Goal: Task Accomplishment & Management: Manage account settings

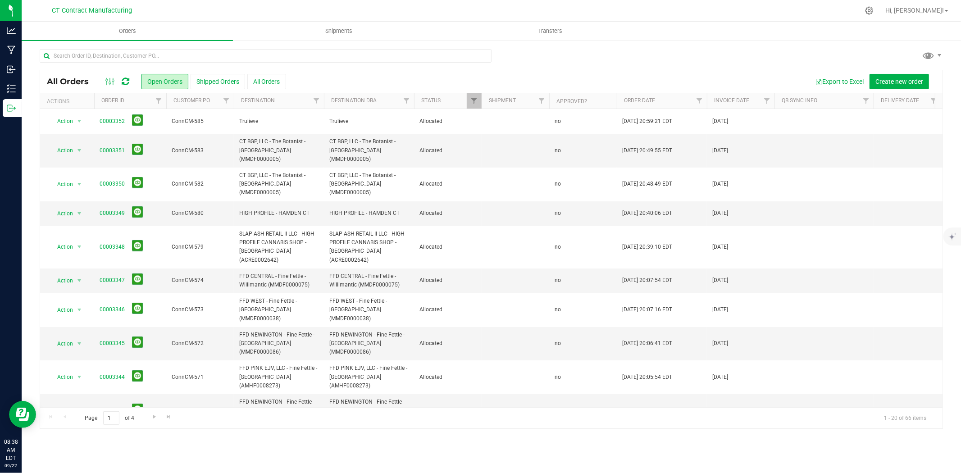
click at [123, 77] on icon at bounding box center [126, 81] width 8 height 9
click at [213, 55] on input "text" at bounding box center [266, 56] width 452 height 14
type input "canton"
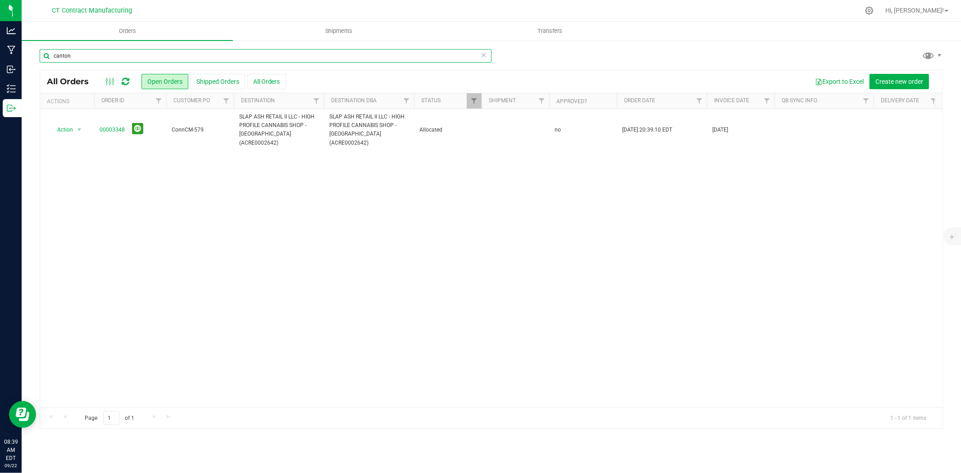
click at [139, 57] on input "canton" at bounding box center [266, 56] width 452 height 14
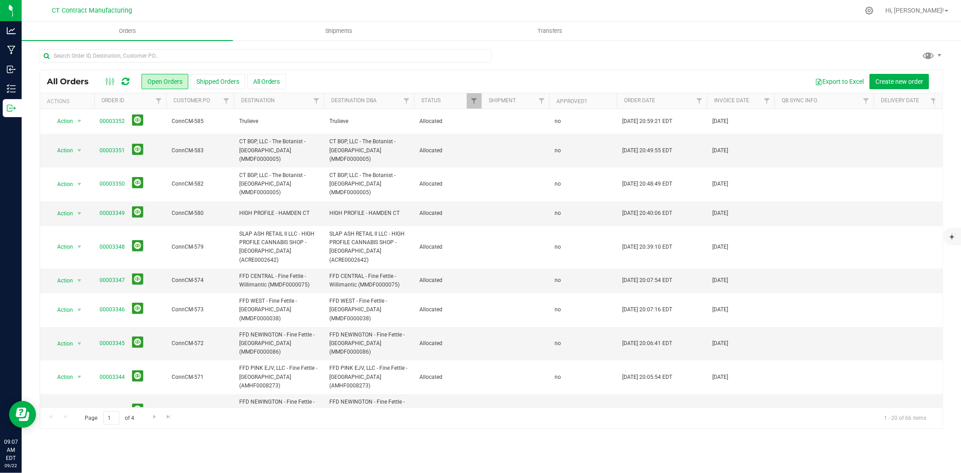
click at [127, 81] on icon at bounding box center [126, 81] width 8 height 9
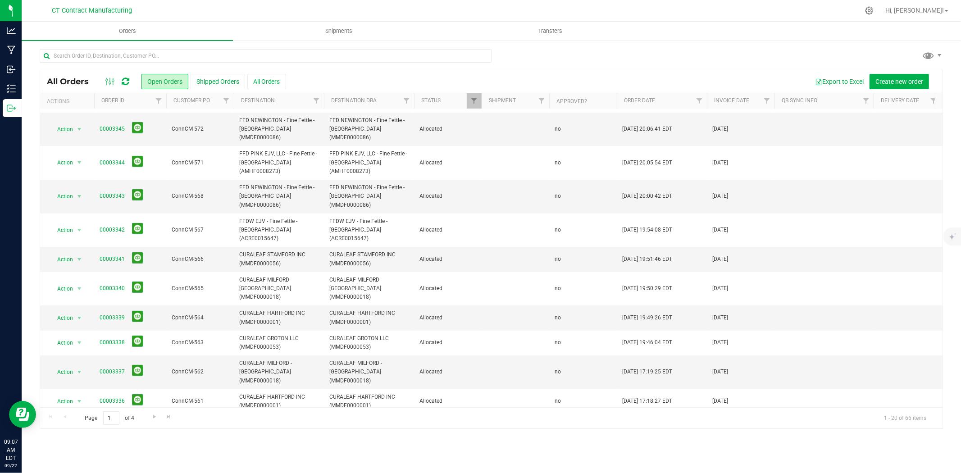
scroll to position [217, 0]
click at [154, 420] on span "Go to the next page" at bounding box center [154, 416] width 7 height 7
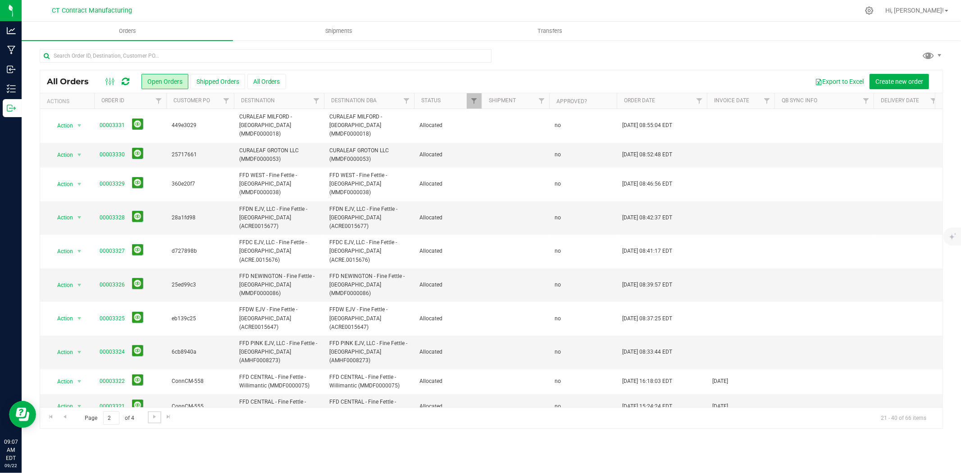
scroll to position [226, 0]
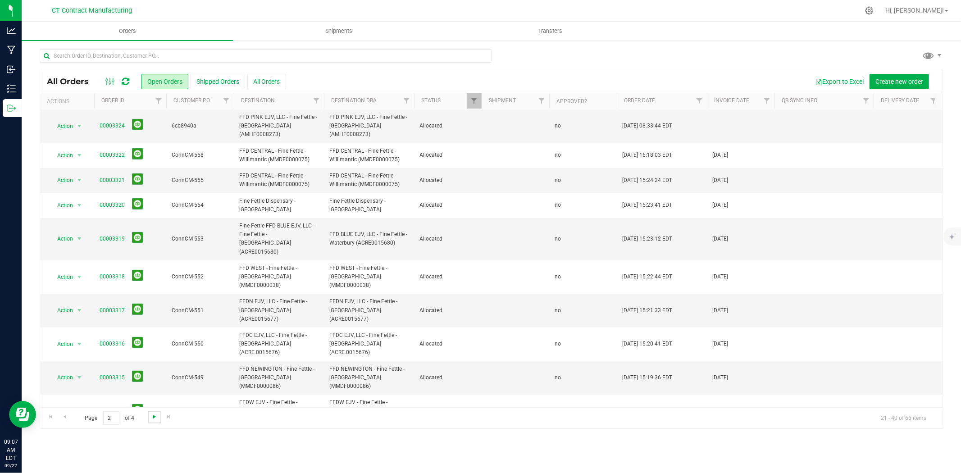
click at [156, 417] on span "Go to the next page" at bounding box center [154, 416] width 7 height 7
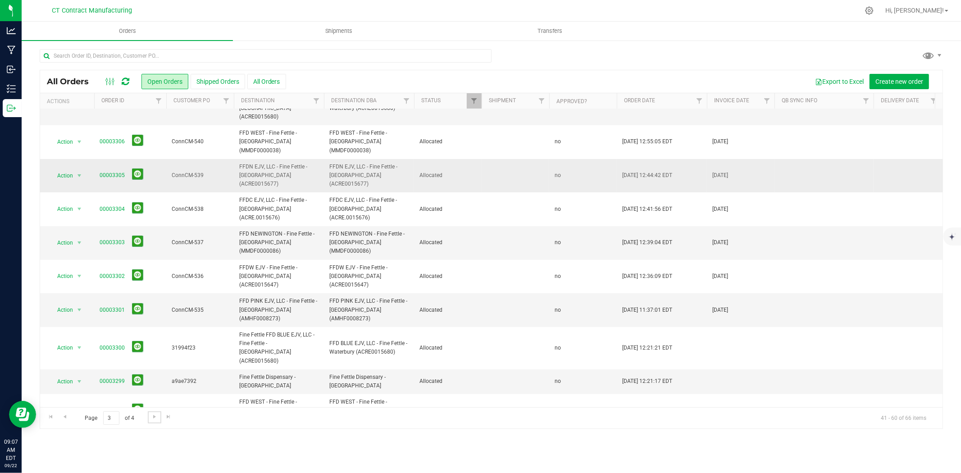
scroll to position [0, 0]
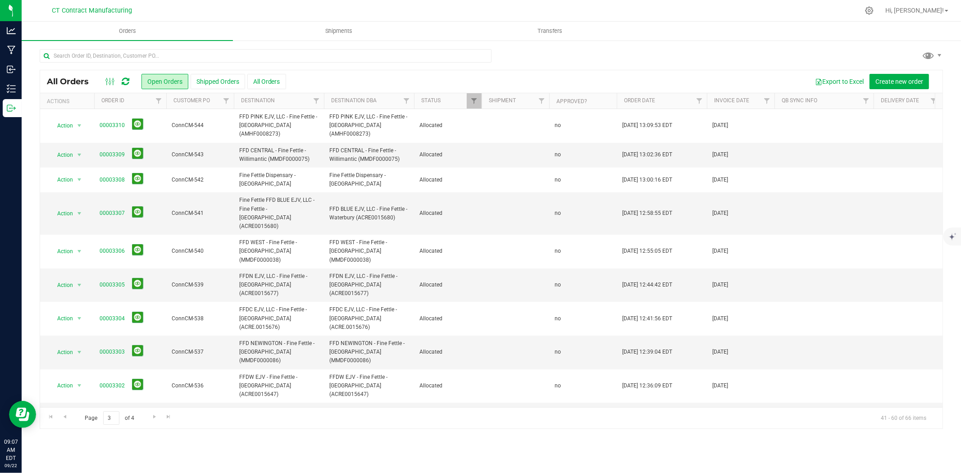
click at [392, 2] on div at bounding box center [510, 11] width 698 height 18
click at [131, 78] on div at bounding box center [117, 81] width 30 height 11
click at [128, 79] on icon at bounding box center [126, 81] width 8 height 9
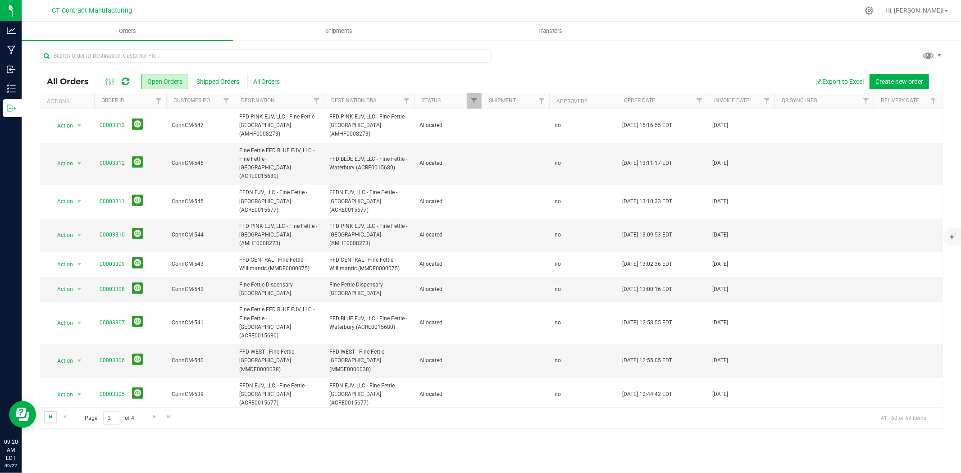
click at [52, 415] on span "Go to the first page" at bounding box center [50, 416] width 7 height 7
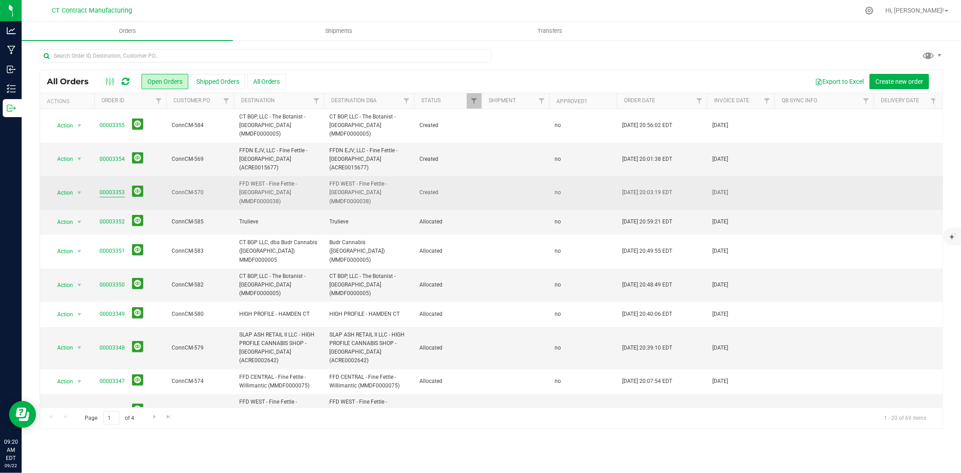
click at [115, 188] on link "00003353" at bounding box center [112, 192] width 25 height 9
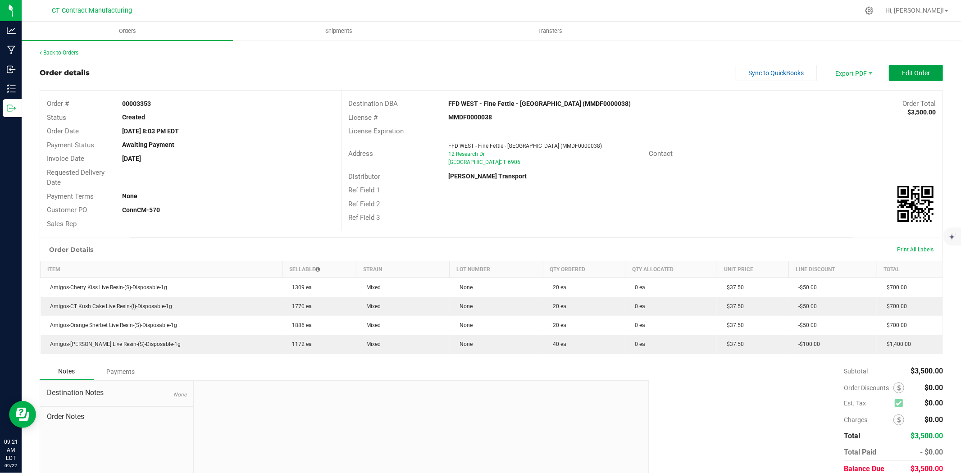
click at [905, 69] on span "Edit Order" at bounding box center [916, 72] width 28 height 7
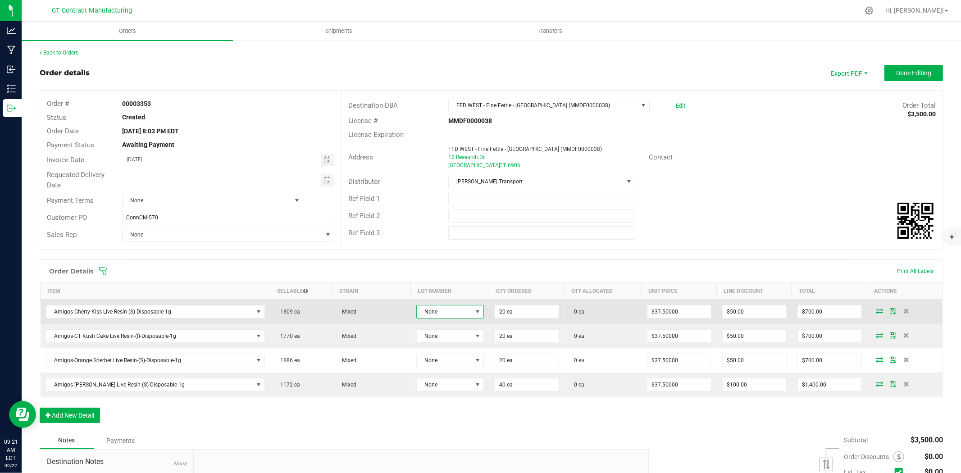
click at [474, 311] on span at bounding box center [477, 311] width 7 height 7
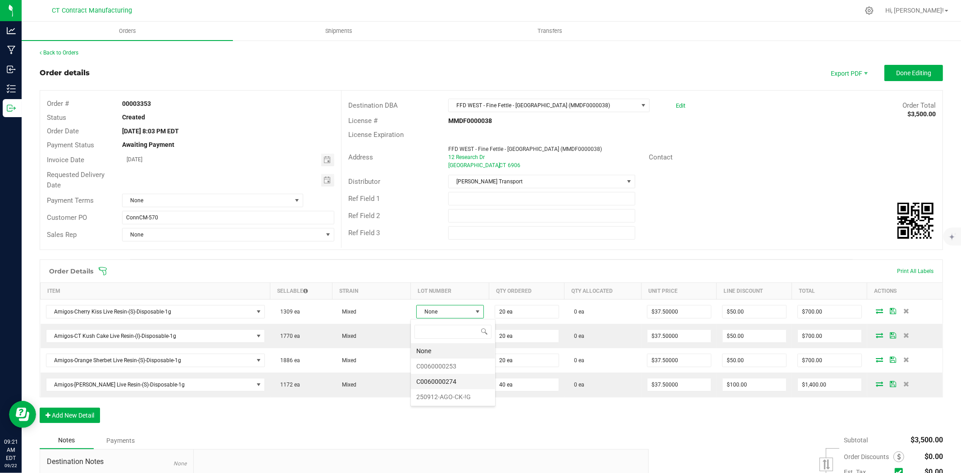
click at [457, 379] on li "C0060000274" at bounding box center [453, 381] width 84 height 15
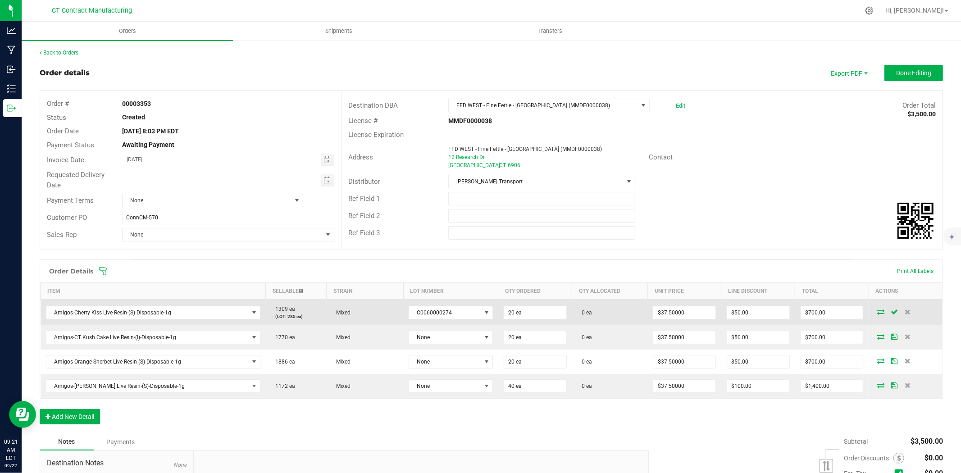
click at [877, 311] on icon at bounding box center [880, 311] width 7 height 5
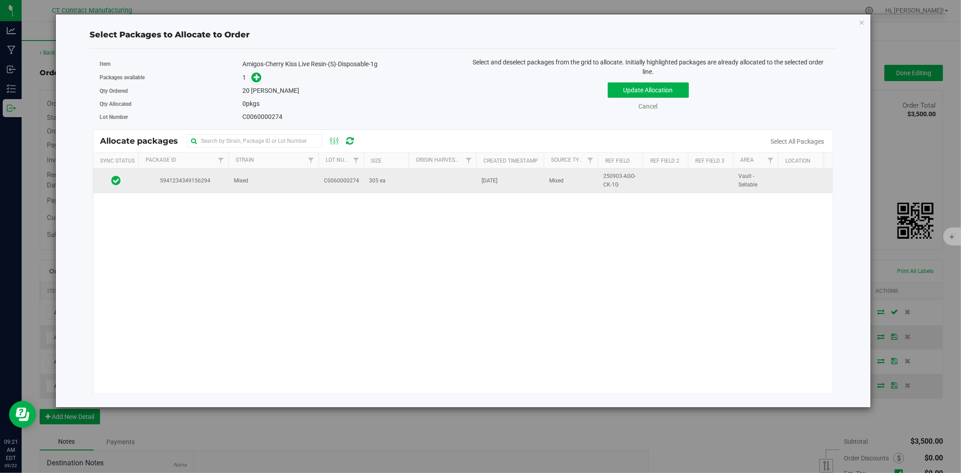
click at [333, 185] on span "C0060000274" at bounding box center [341, 181] width 35 height 9
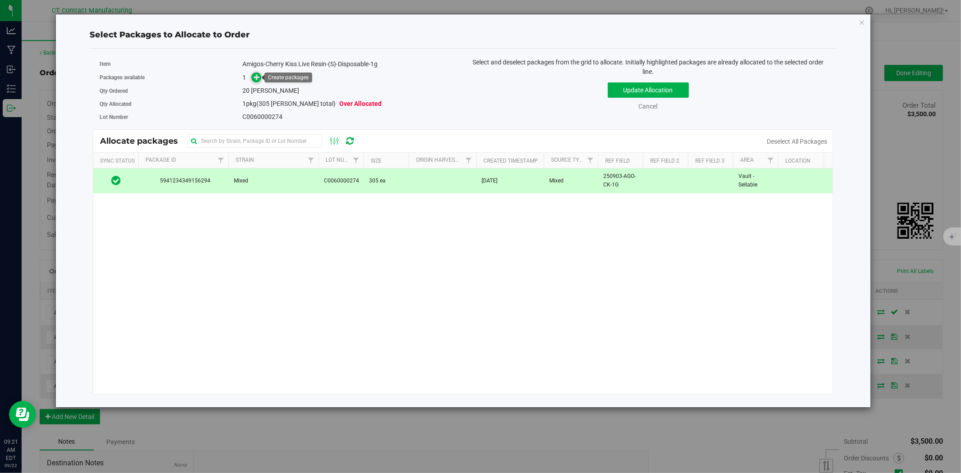
click at [260, 78] on icon at bounding box center [257, 77] width 6 height 6
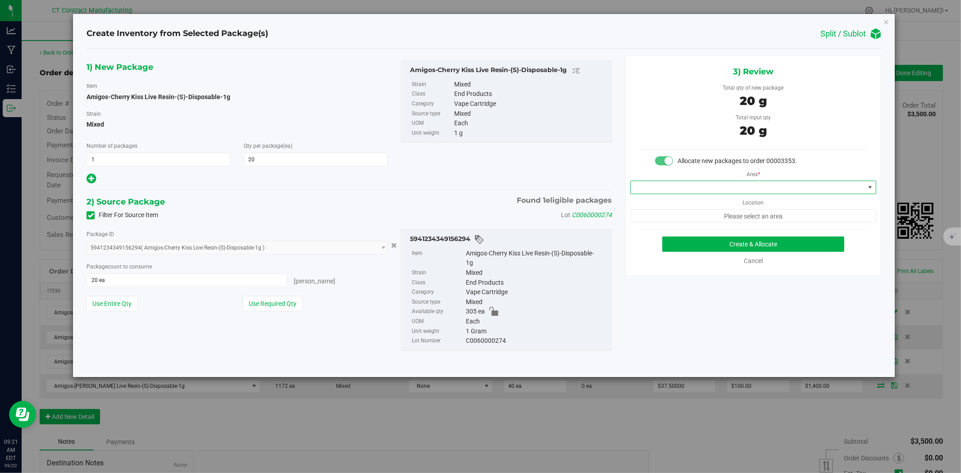
click at [696, 191] on span at bounding box center [748, 187] width 234 height 13
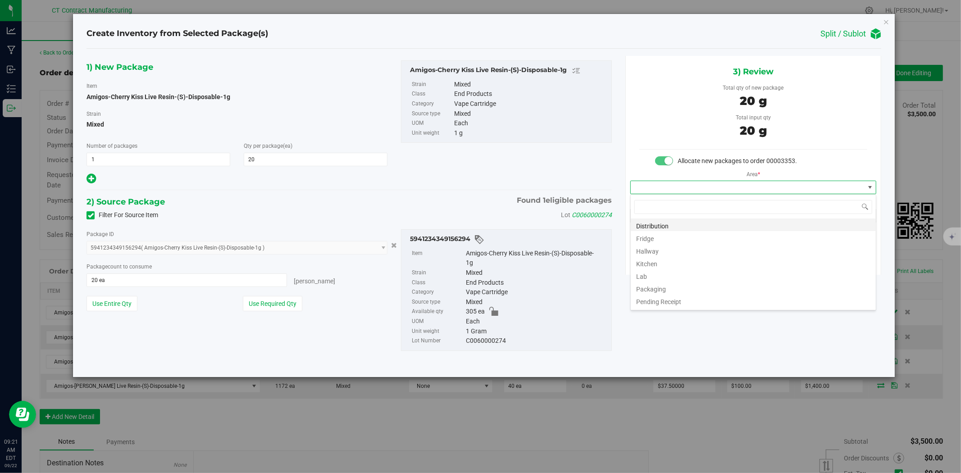
scroll to position [14, 246]
click at [697, 224] on li "Distribution" at bounding box center [753, 225] width 245 height 13
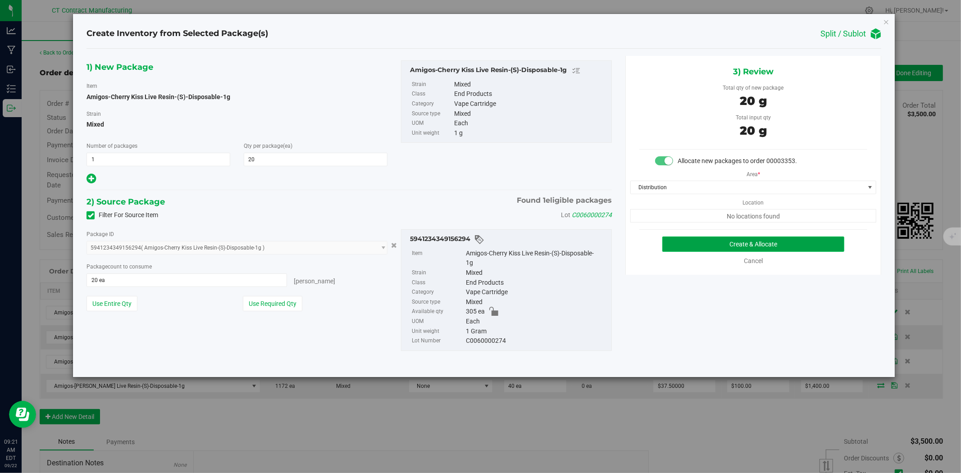
click at [728, 237] on button "Create & Allocate" at bounding box center [753, 244] width 183 height 15
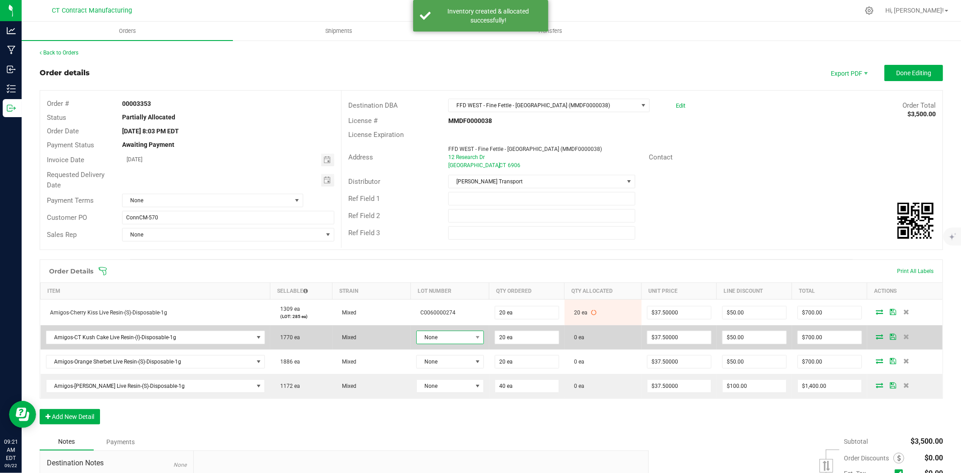
click at [464, 340] on span "None" at bounding box center [444, 337] width 55 height 13
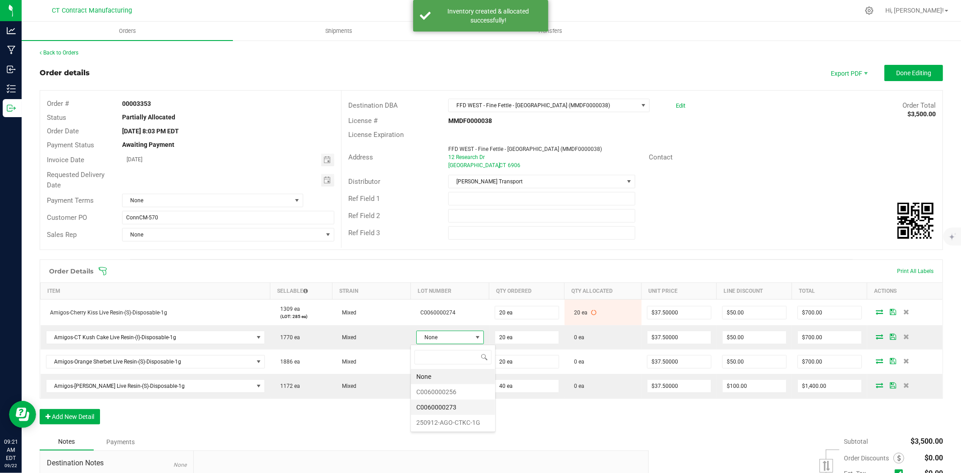
click at [467, 408] on li "C0060000273" at bounding box center [453, 407] width 84 height 15
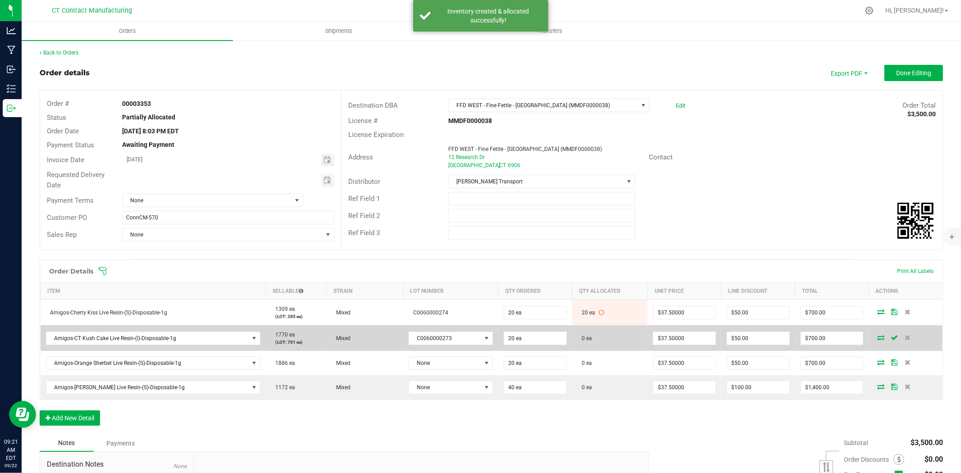
click at [877, 337] on icon at bounding box center [880, 337] width 7 height 5
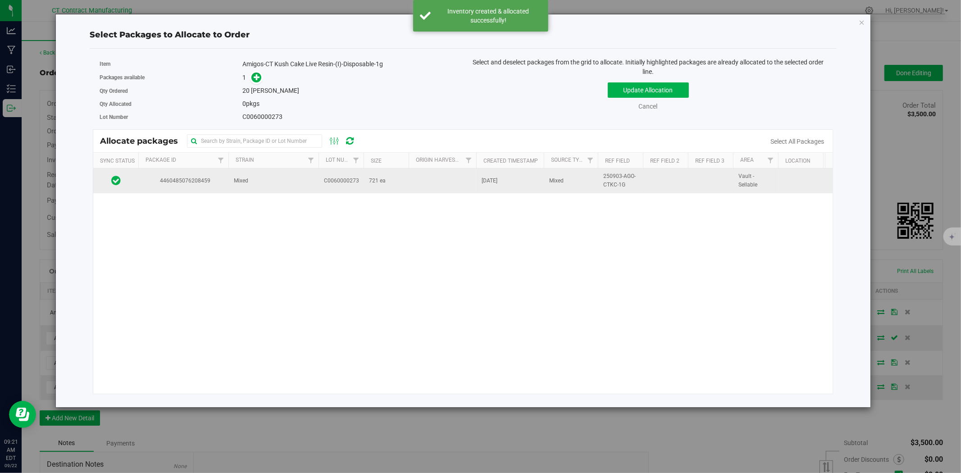
click at [255, 187] on td "Mixed" at bounding box center [273, 181] width 90 height 24
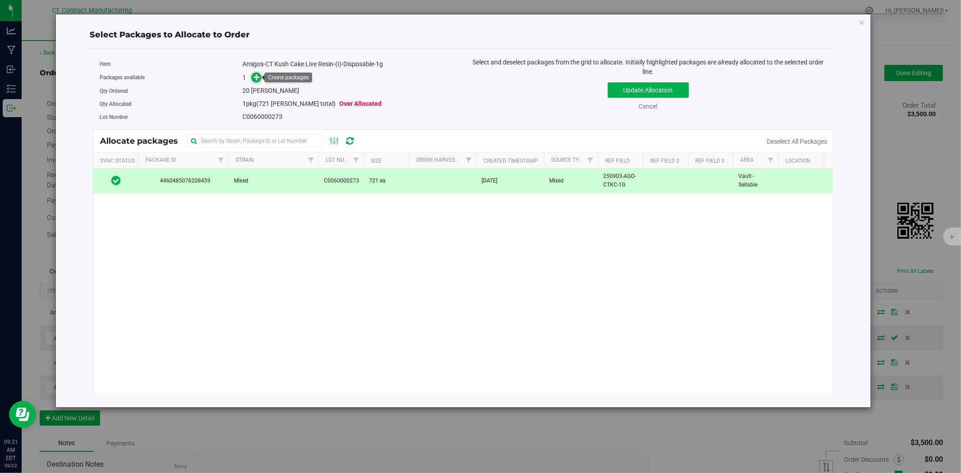
click at [255, 76] on icon at bounding box center [257, 77] width 6 height 6
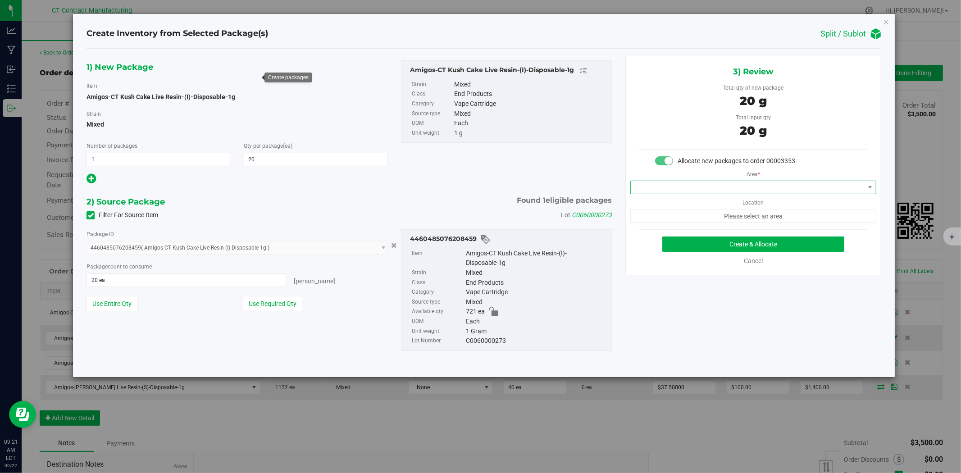
click at [670, 189] on span at bounding box center [748, 187] width 234 height 13
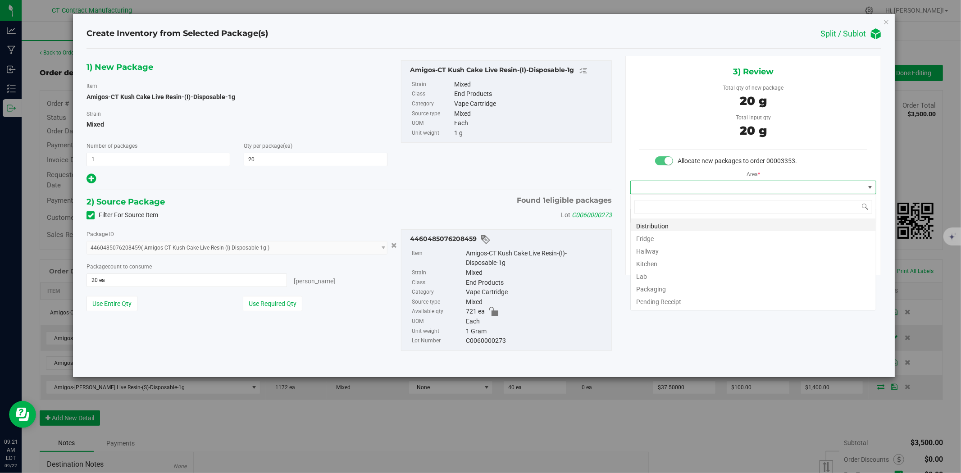
scroll to position [14, 246]
click at [660, 227] on li "Distribution" at bounding box center [753, 225] width 245 height 13
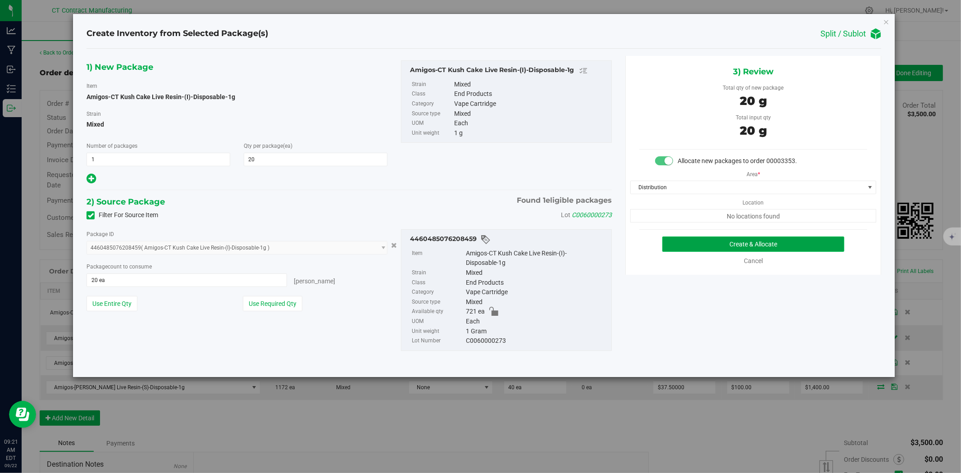
click at [681, 246] on button "Create & Allocate" at bounding box center [753, 244] width 183 height 15
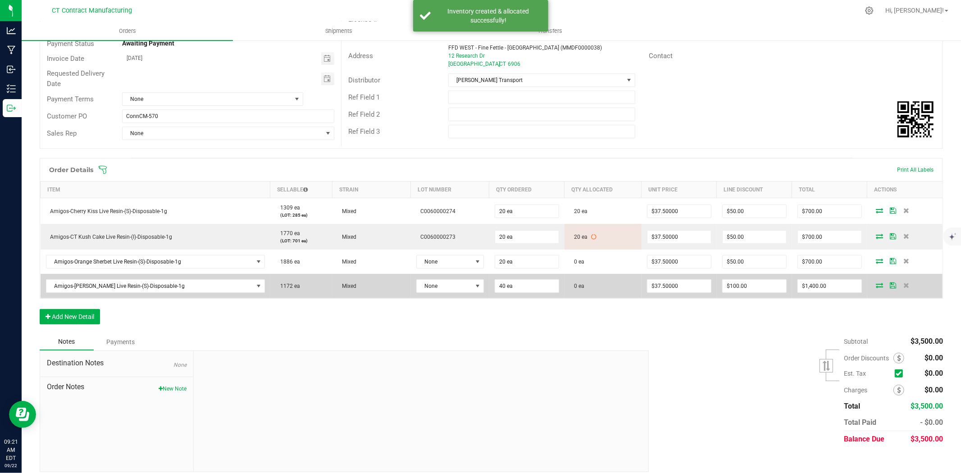
scroll to position [110, 0]
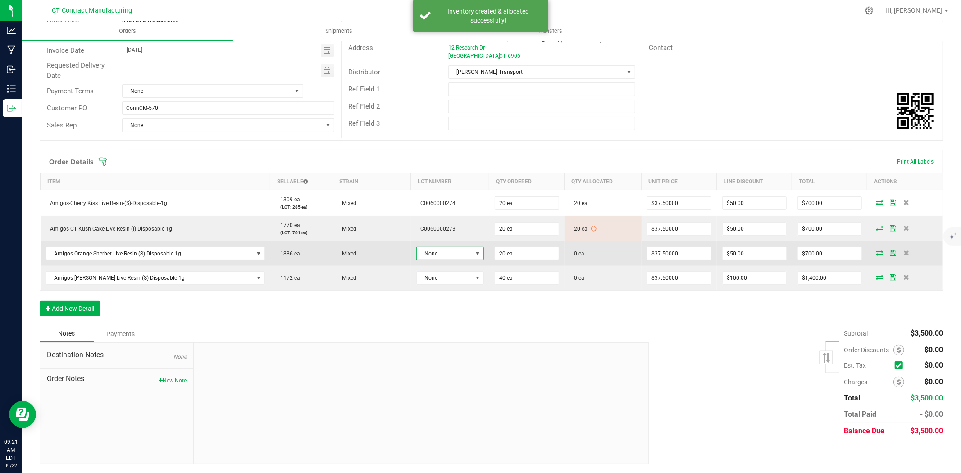
click at [472, 255] on span at bounding box center [477, 253] width 11 height 13
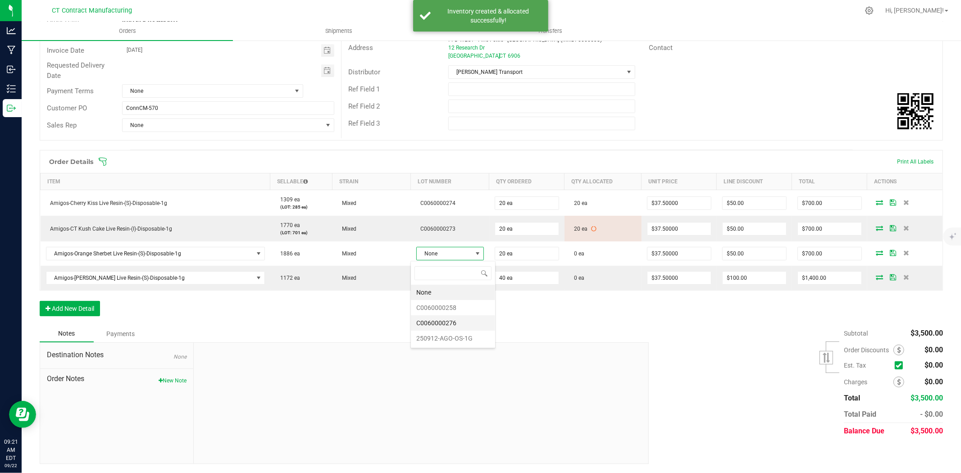
scroll to position [14, 68]
click at [458, 327] on li "C0060000276" at bounding box center [453, 322] width 84 height 15
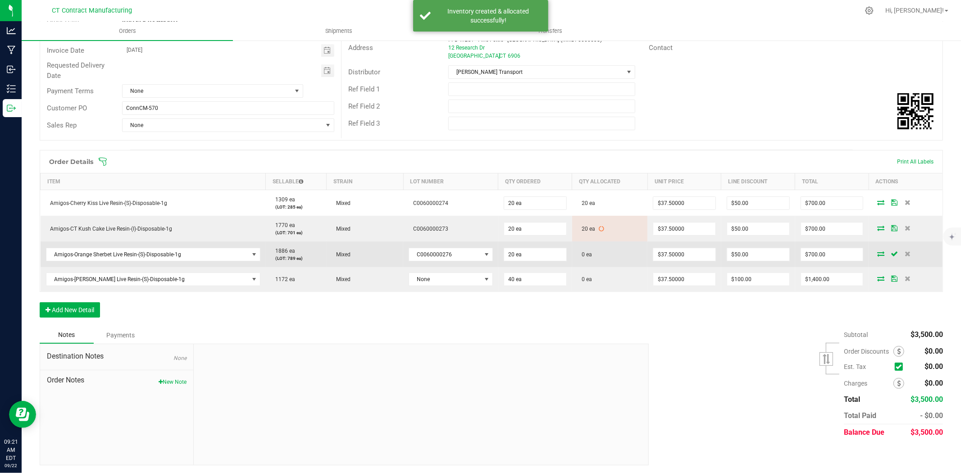
click at [877, 251] on icon at bounding box center [880, 253] width 7 height 5
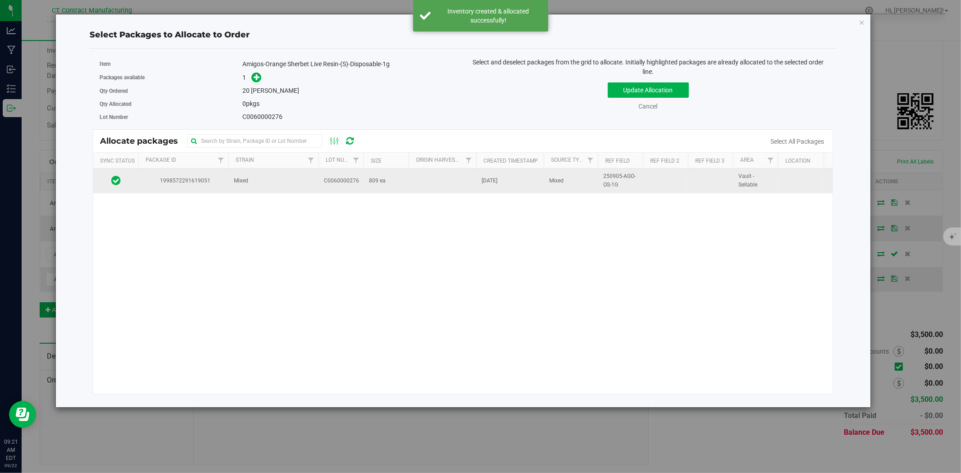
drag, startPoint x: 414, startPoint y: 181, endPoint x: 388, endPoint y: 170, distance: 27.6
click at [414, 181] on td at bounding box center [443, 181] width 68 height 24
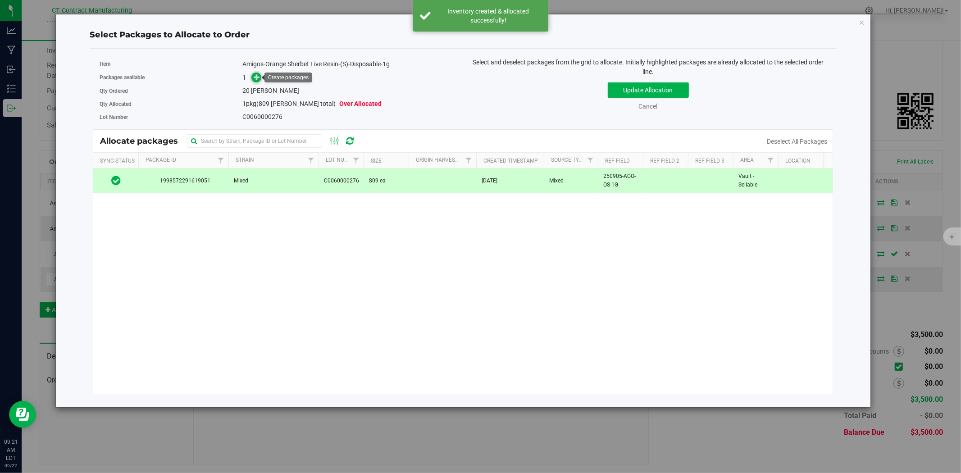
click at [255, 78] on icon at bounding box center [257, 77] width 6 height 6
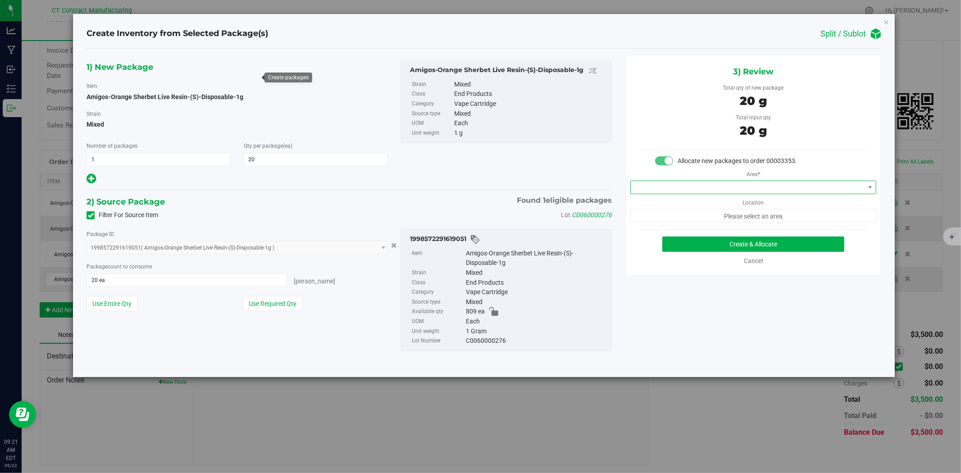
click at [726, 186] on span at bounding box center [748, 187] width 234 height 13
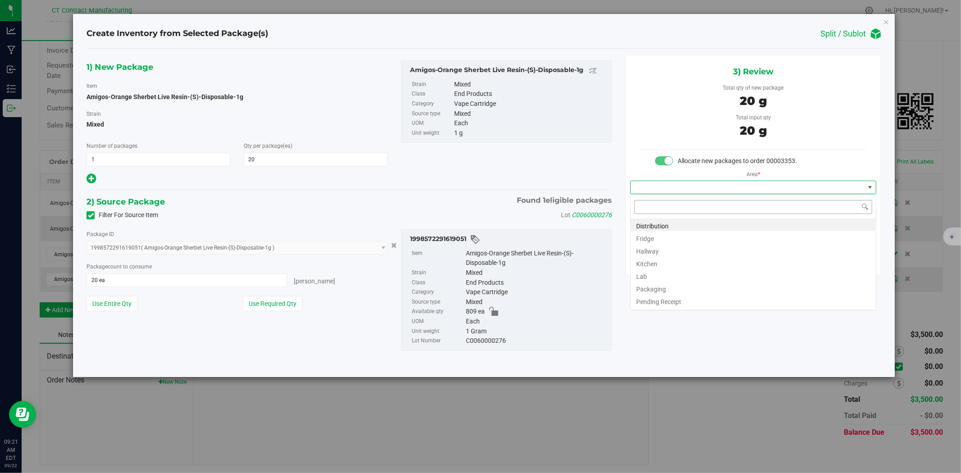
scroll to position [14, 246]
click at [716, 222] on li "Distribution" at bounding box center [753, 225] width 245 height 13
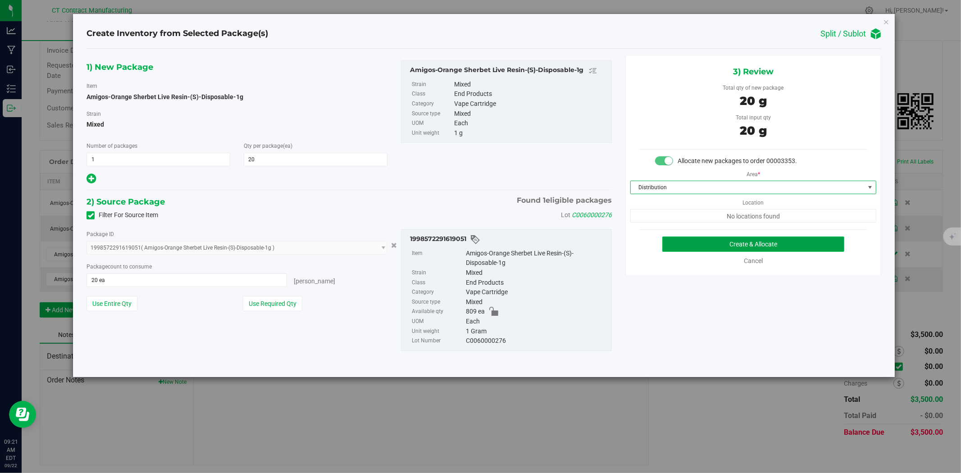
click at [720, 241] on button "Create & Allocate" at bounding box center [753, 244] width 183 height 15
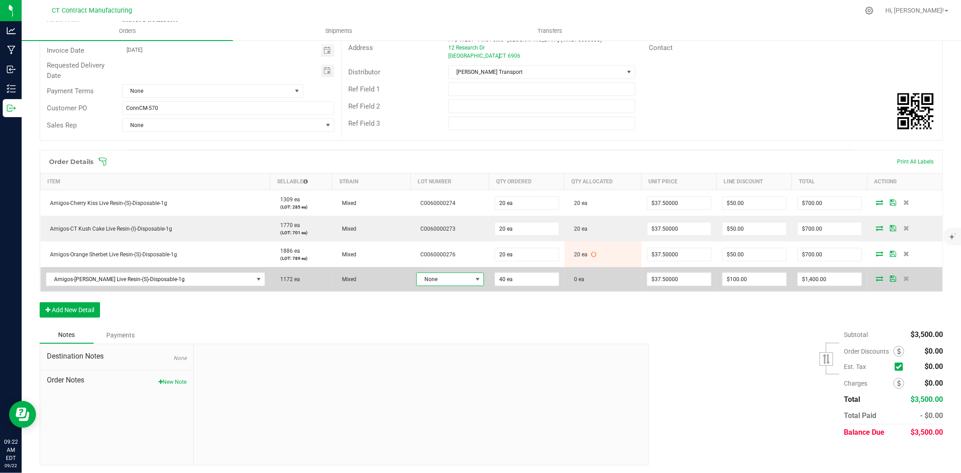
click at [445, 274] on span "None" at bounding box center [444, 279] width 55 height 13
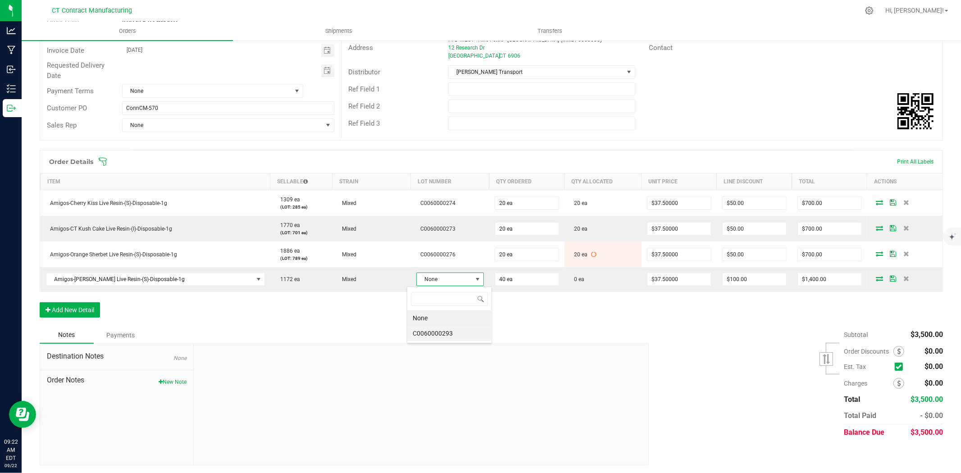
click at [457, 338] on li "C0060000293" at bounding box center [449, 333] width 84 height 15
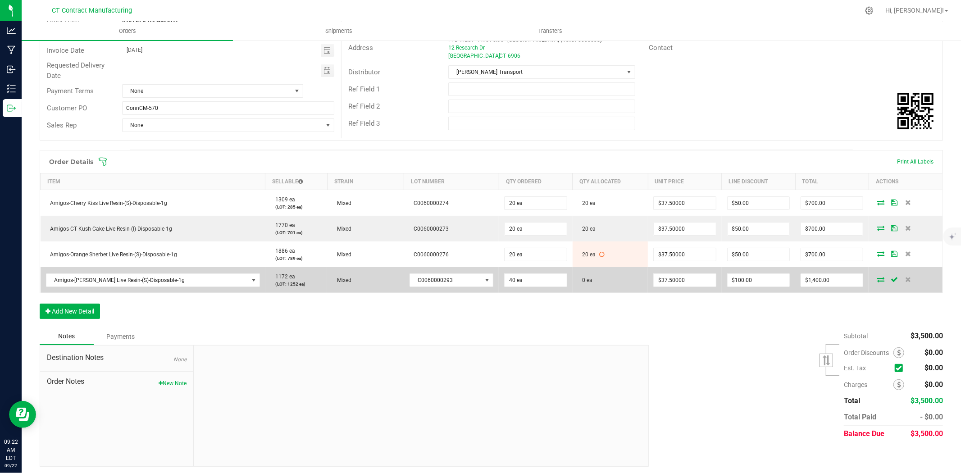
click at [877, 280] on icon at bounding box center [880, 279] width 7 height 5
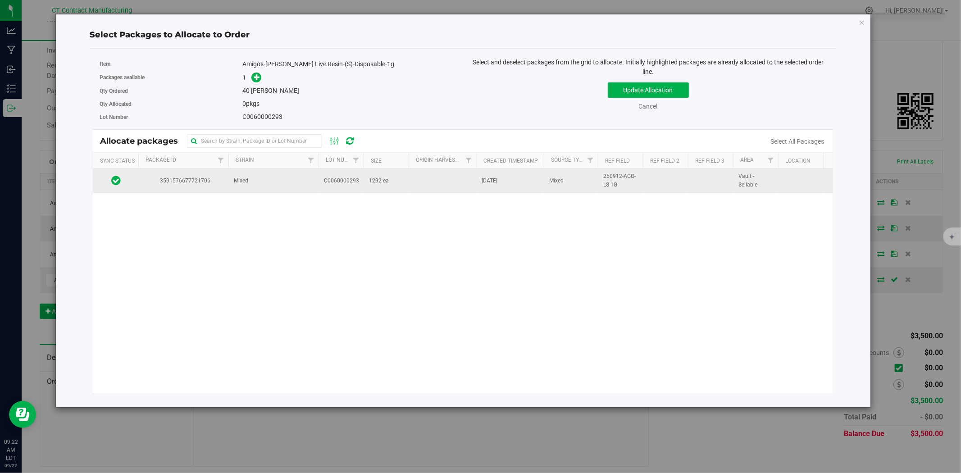
click at [362, 179] on td "C0060000293" at bounding box center [341, 181] width 45 height 24
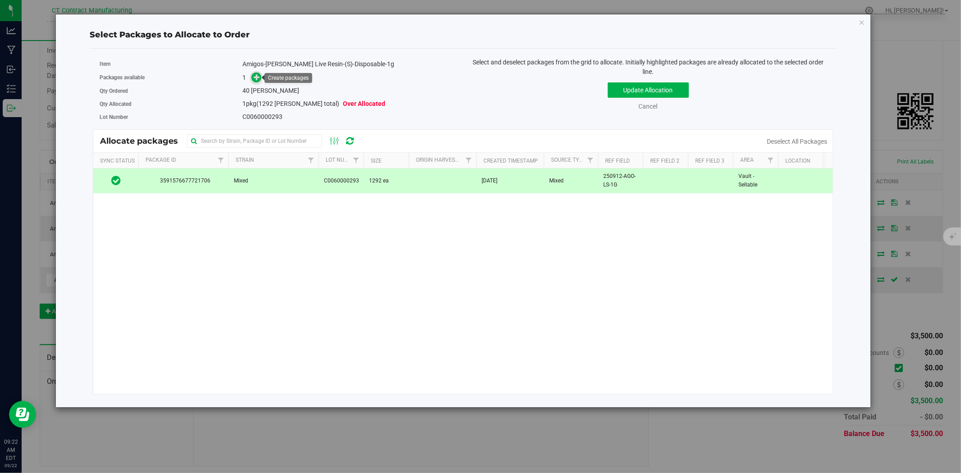
click at [257, 75] on icon at bounding box center [257, 77] width 6 height 6
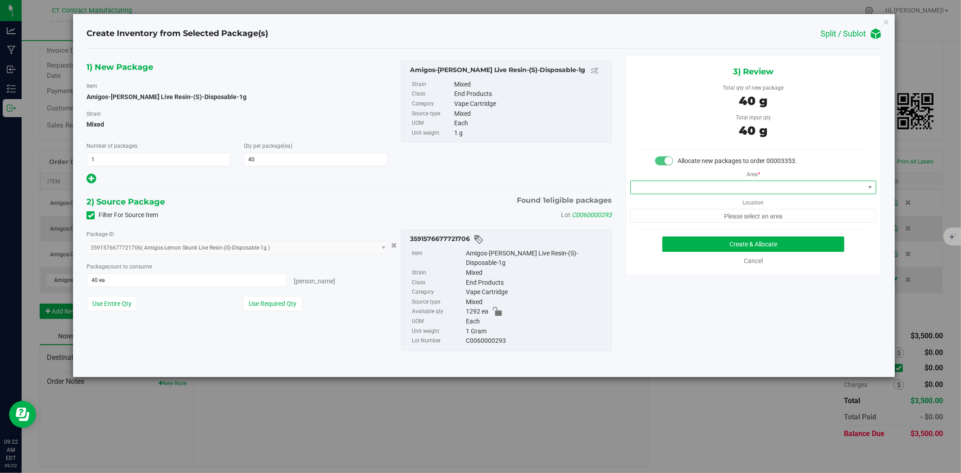
click at [699, 190] on span at bounding box center [748, 187] width 234 height 13
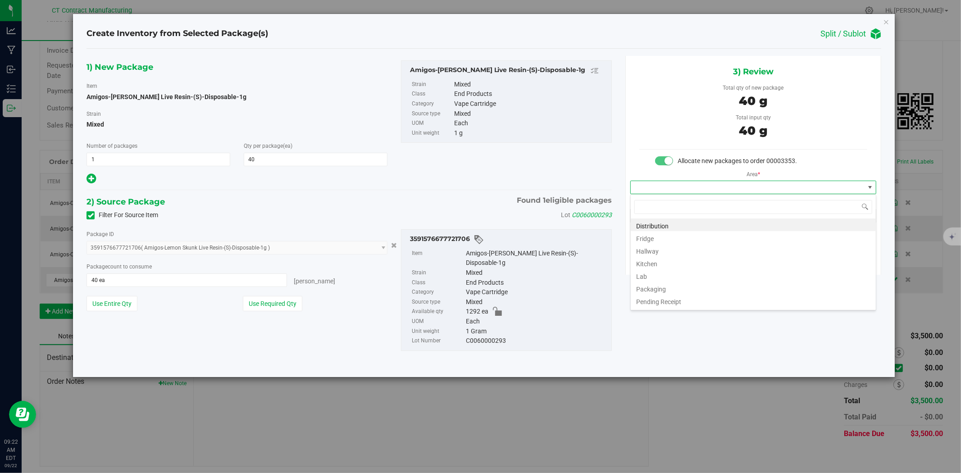
scroll to position [14, 246]
click at [698, 222] on li "Distribution" at bounding box center [753, 225] width 245 height 13
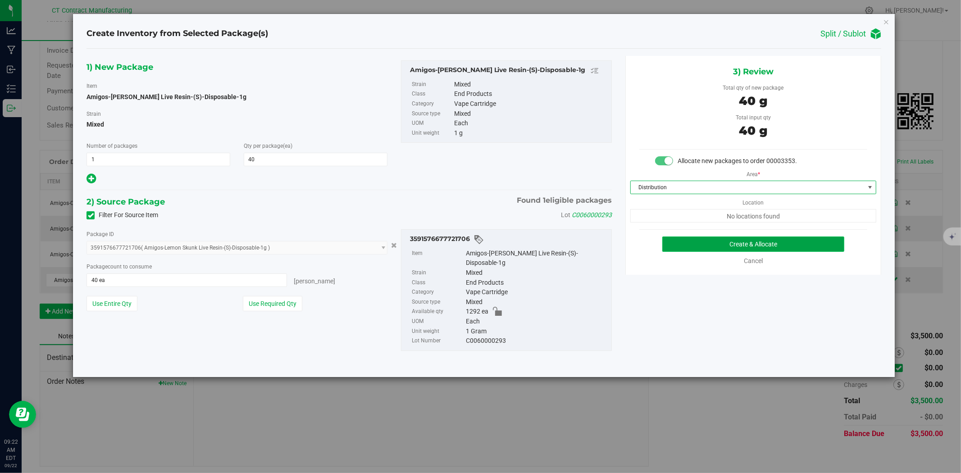
click at [702, 242] on button "Create & Allocate" at bounding box center [753, 244] width 183 height 15
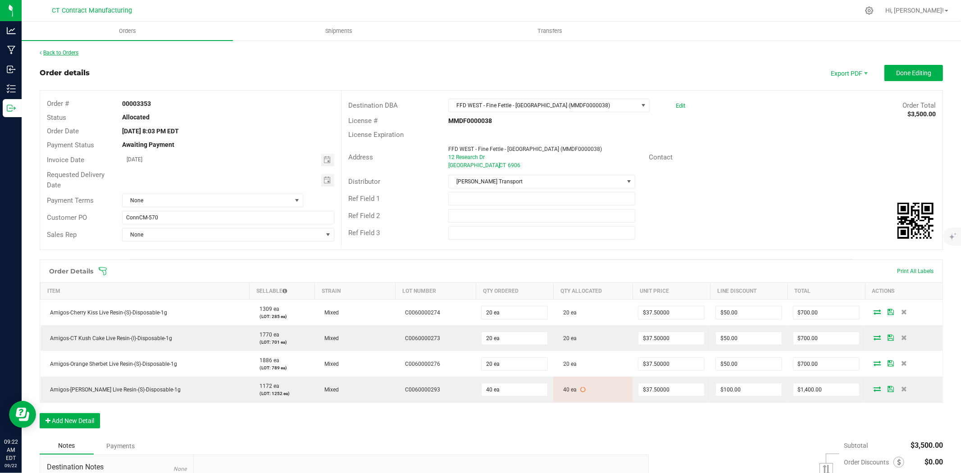
click at [61, 51] on link "Back to Orders" at bounding box center [59, 53] width 39 height 6
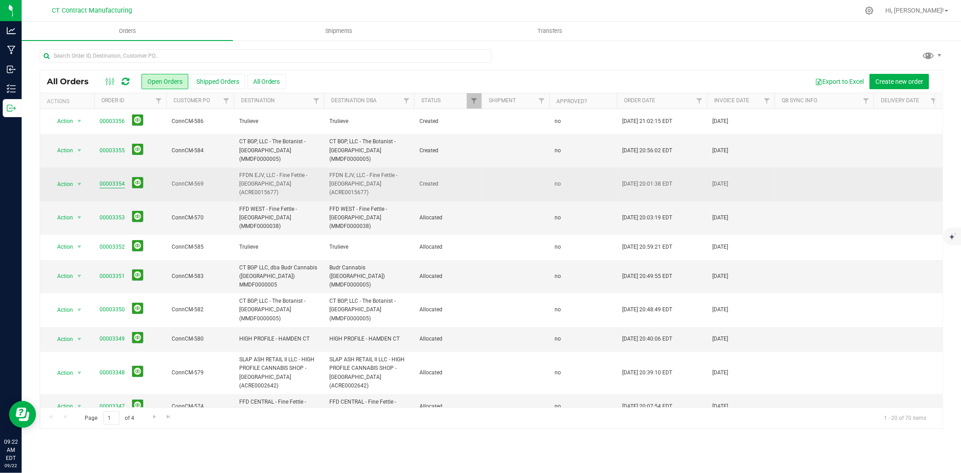
click at [118, 180] on link "00003354" at bounding box center [112, 184] width 25 height 9
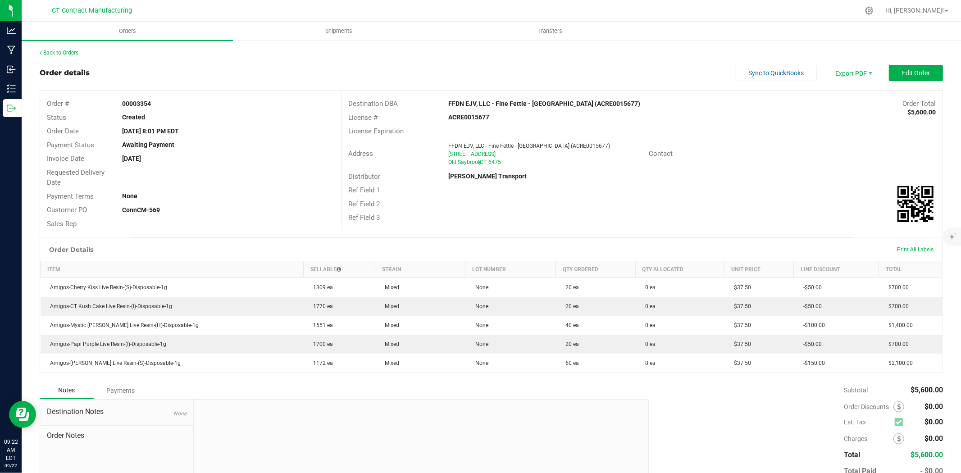
click at [66, 57] on div "Back to Orders Order details Sync to QuickBooks Export PDF Edit Order Order # 0…" at bounding box center [492, 285] width 904 height 472
click at [70, 50] on link "Back to Orders" at bounding box center [59, 53] width 39 height 6
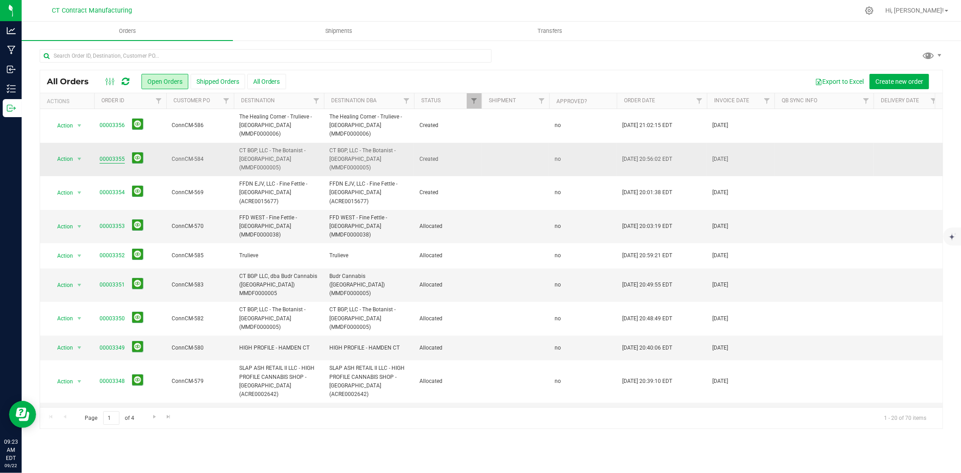
click at [109, 155] on link "00003355" at bounding box center [112, 159] width 25 height 9
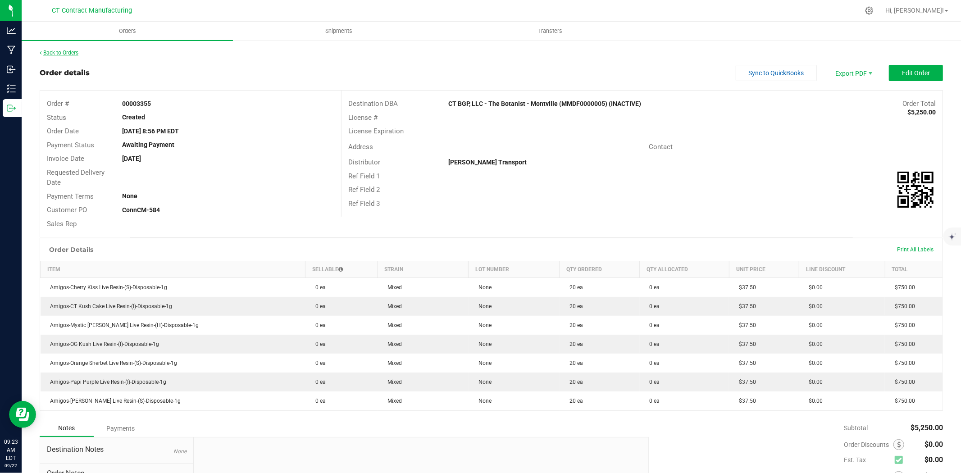
click at [77, 50] on link "Back to Orders" at bounding box center [59, 53] width 39 height 6
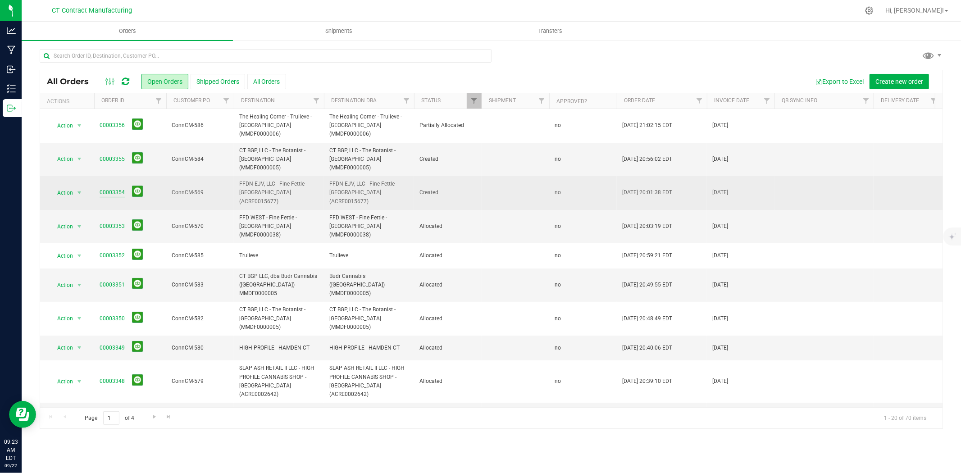
click at [121, 188] on link "00003354" at bounding box center [112, 192] width 25 height 9
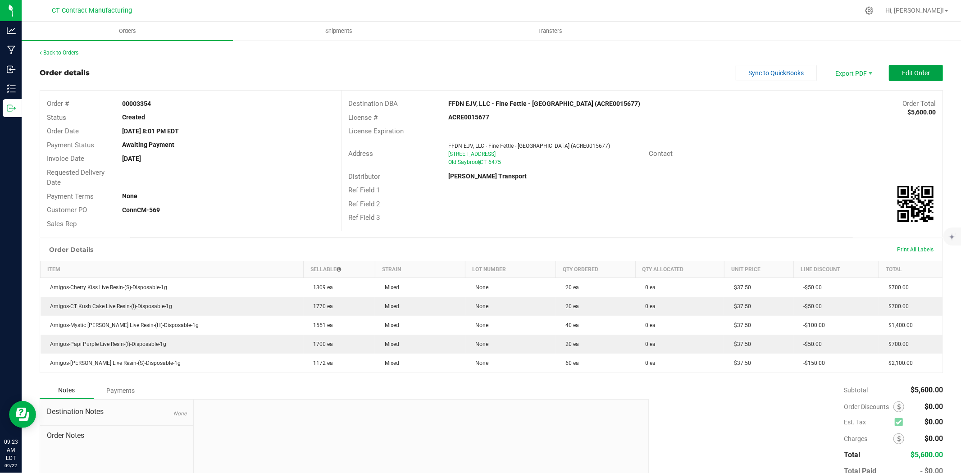
click at [919, 75] on span "Edit Order" at bounding box center [916, 72] width 28 height 7
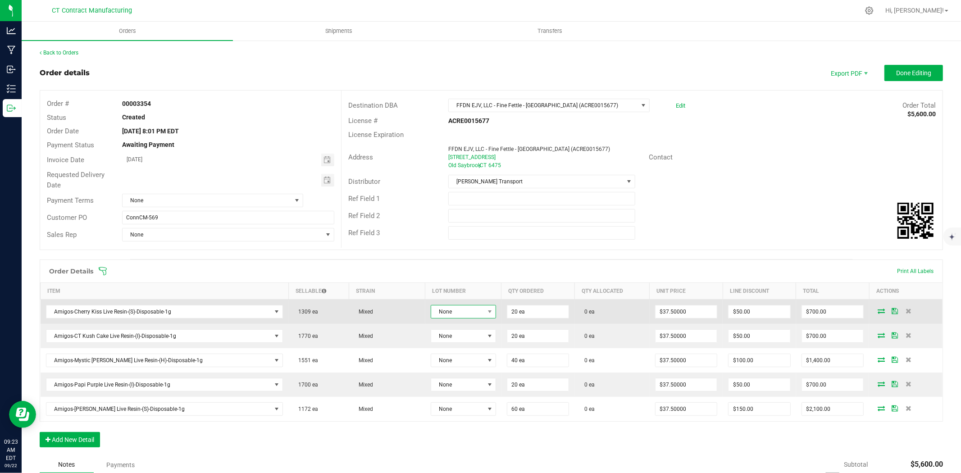
click at [461, 308] on span "None" at bounding box center [457, 312] width 53 height 13
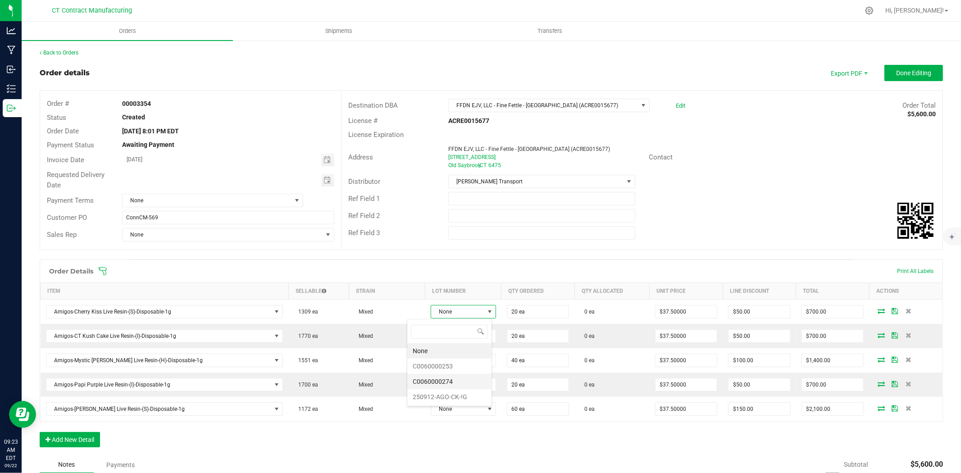
click at [460, 381] on li "C0060000274" at bounding box center [449, 381] width 84 height 15
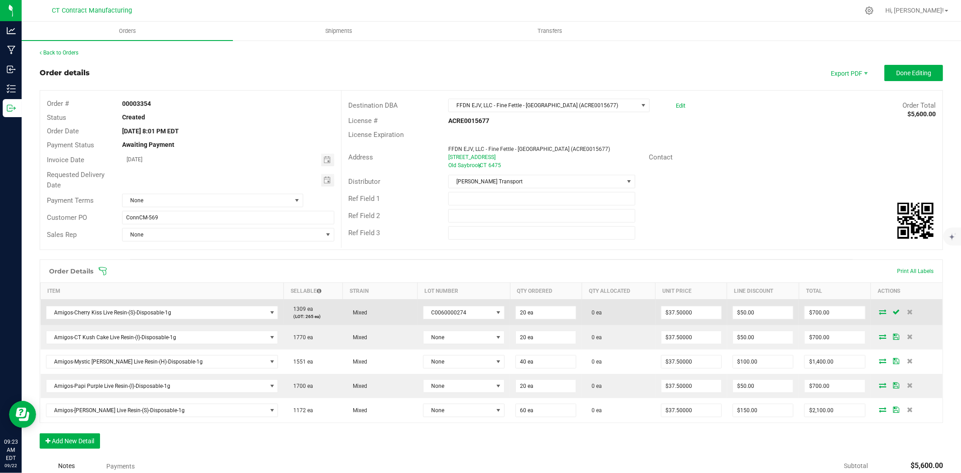
click at [880, 312] on icon at bounding box center [883, 311] width 7 height 5
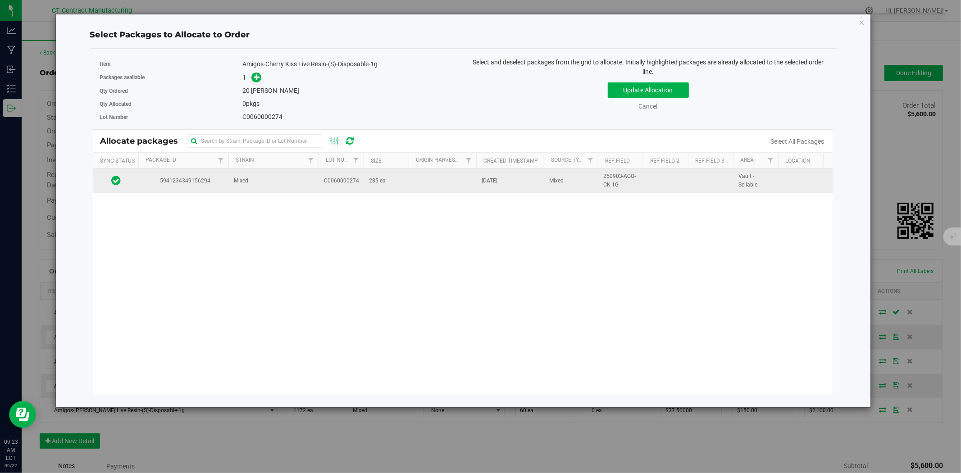
click at [357, 187] on td "C0060000274" at bounding box center [341, 181] width 45 height 24
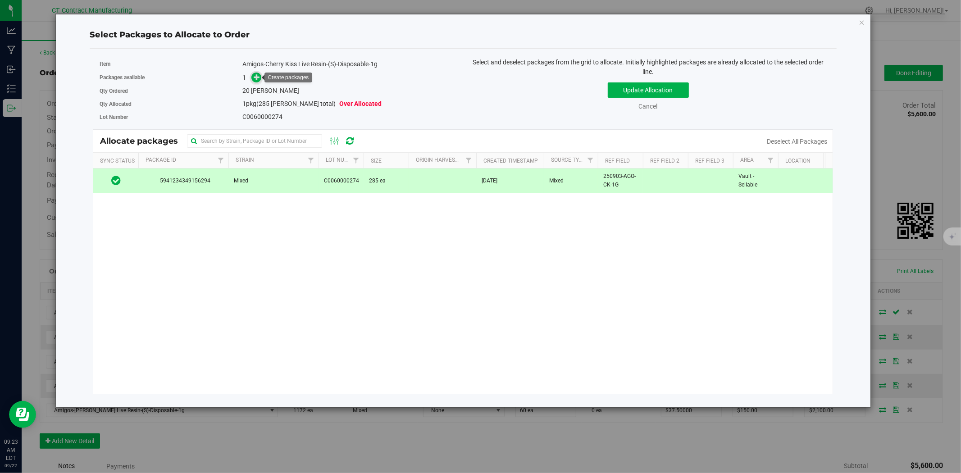
click at [252, 78] on span at bounding box center [256, 78] width 10 height 10
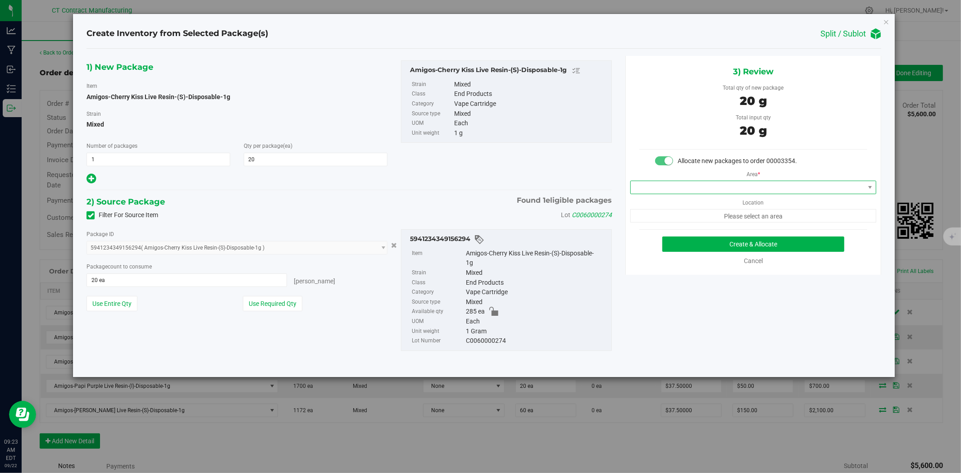
click at [712, 190] on span at bounding box center [748, 187] width 234 height 13
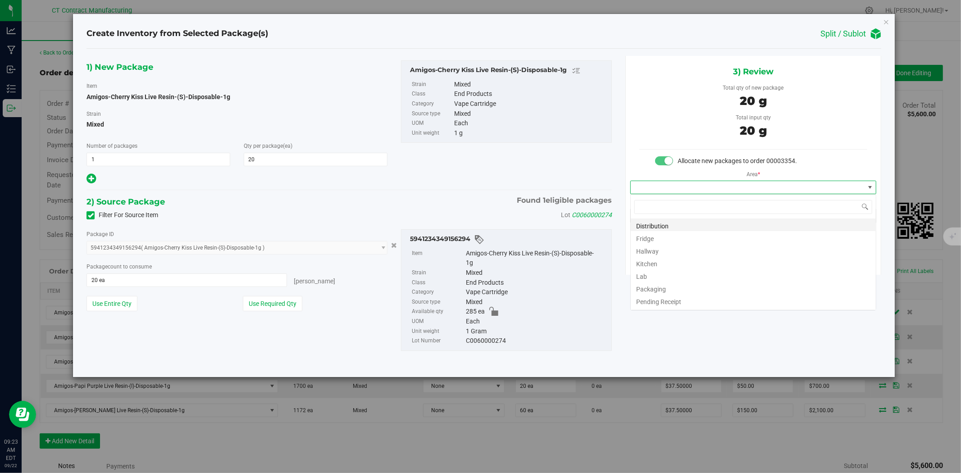
scroll to position [14, 246]
click at [709, 219] on li "Distribution" at bounding box center [753, 225] width 245 height 13
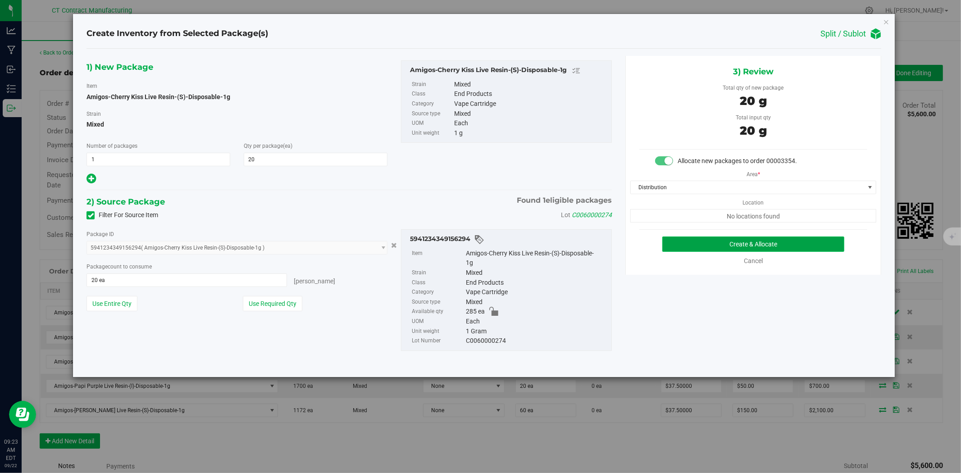
click at [722, 246] on button "Create & Allocate" at bounding box center [753, 244] width 183 height 15
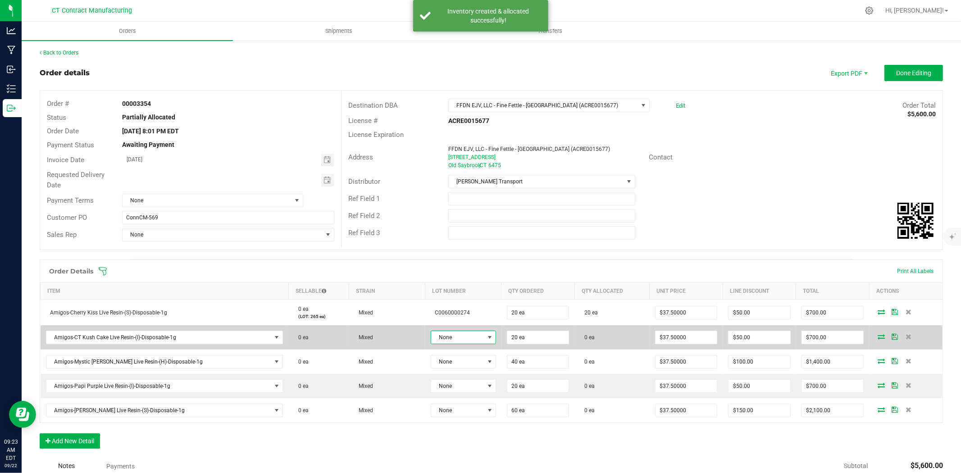
click at [486, 340] on span at bounding box center [489, 337] width 7 height 7
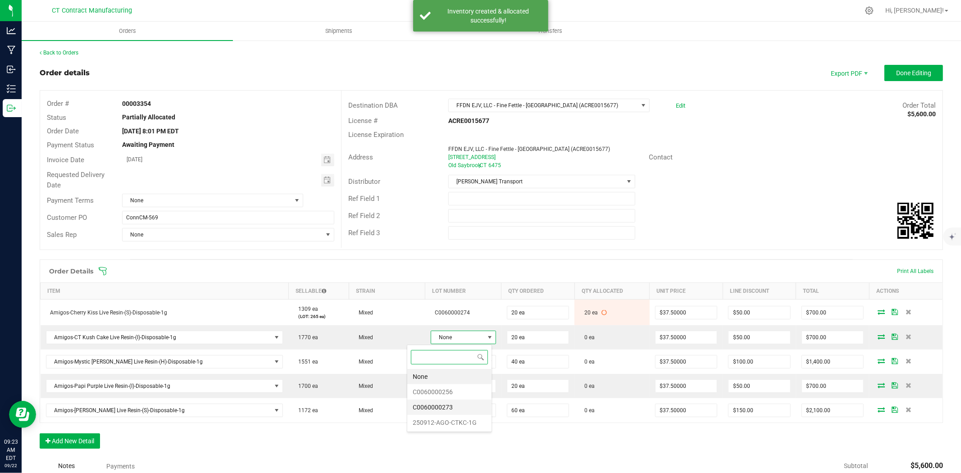
click at [462, 406] on li "C0060000273" at bounding box center [449, 407] width 84 height 15
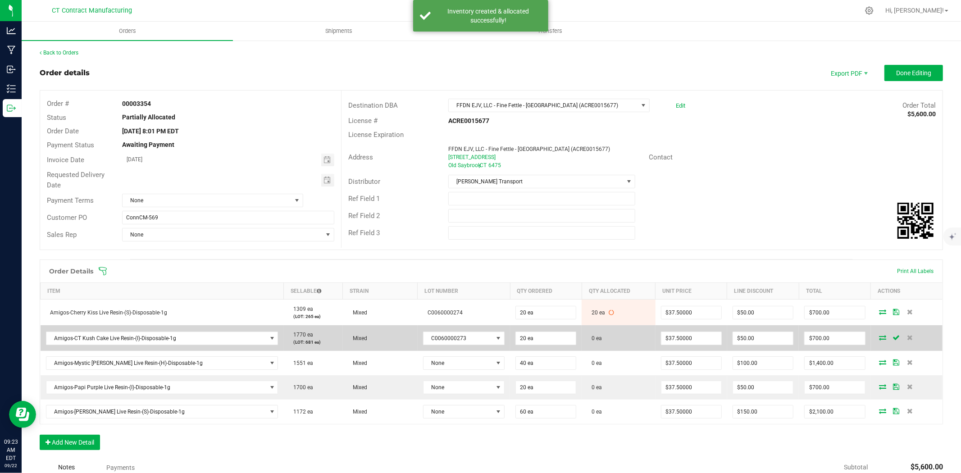
click at [880, 337] on icon at bounding box center [883, 337] width 7 height 5
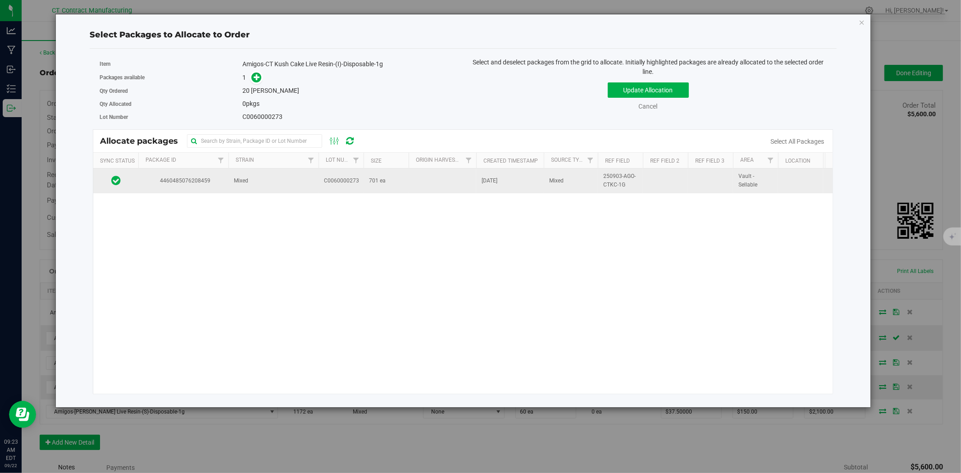
click at [258, 179] on td "Mixed" at bounding box center [273, 181] width 90 height 24
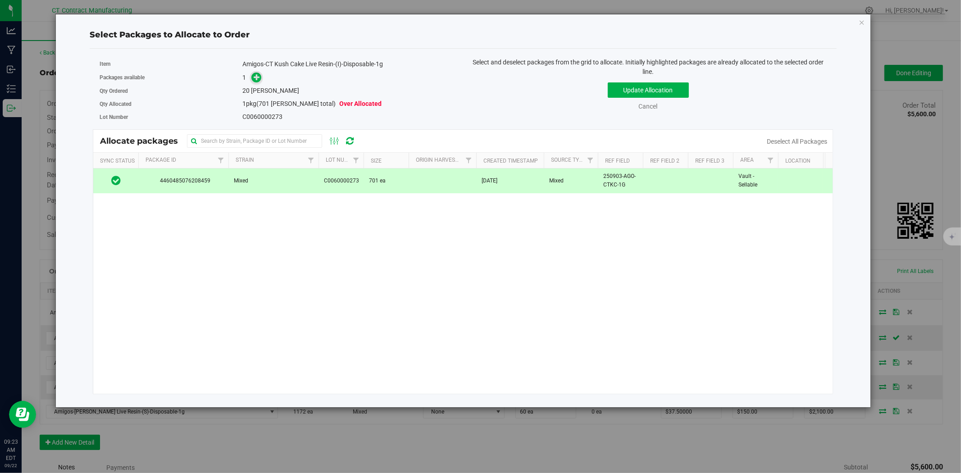
click at [254, 78] on icon at bounding box center [257, 77] width 6 height 6
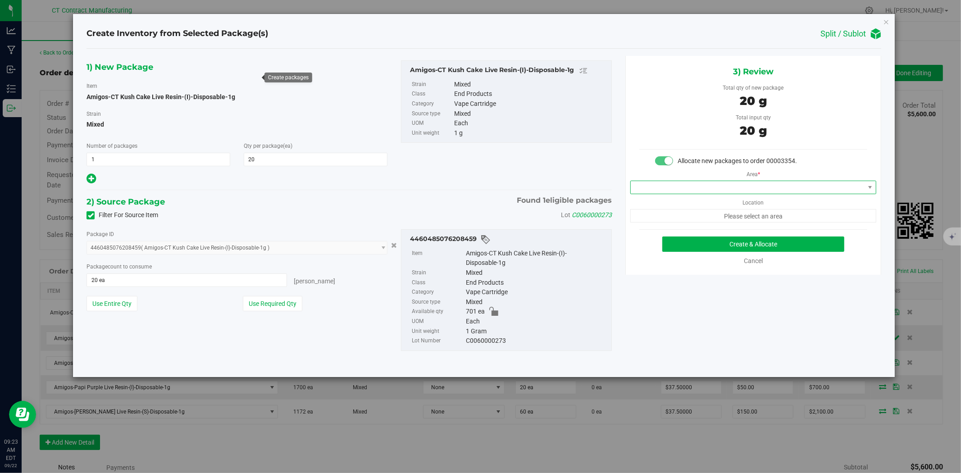
click at [644, 191] on span at bounding box center [748, 187] width 234 height 13
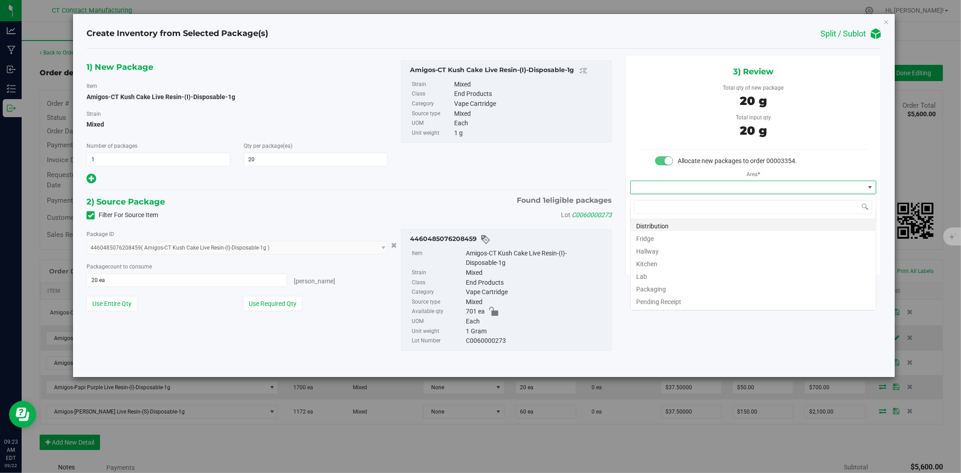
scroll to position [14, 246]
click at [656, 224] on li "Distribution" at bounding box center [753, 225] width 245 height 13
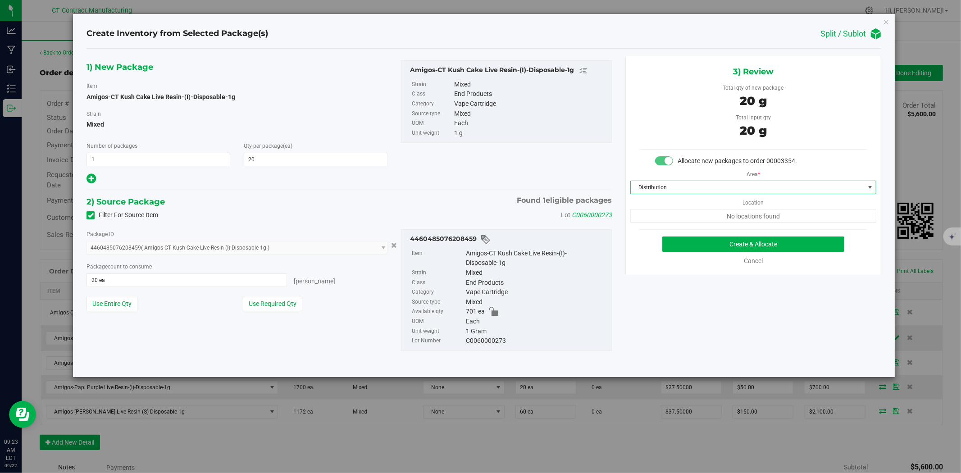
click at [684, 236] on div "3) Review Total qty of new package 20 g Total input qty 20 g Allocate new packa…" at bounding box center [753, 165] width 256 height 219
click at [685, 240] on button "Create & Allocate" at bounding box center [753, 244] width 183 height 15
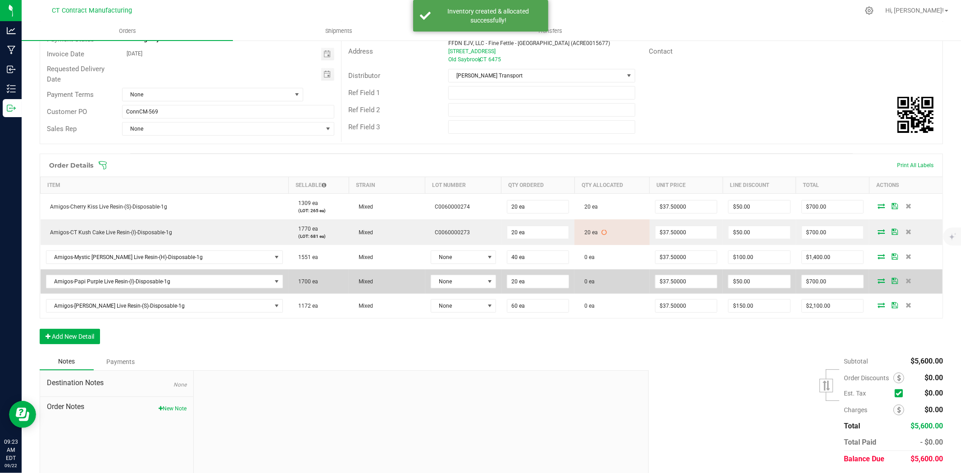
scroll to position [134, 0]
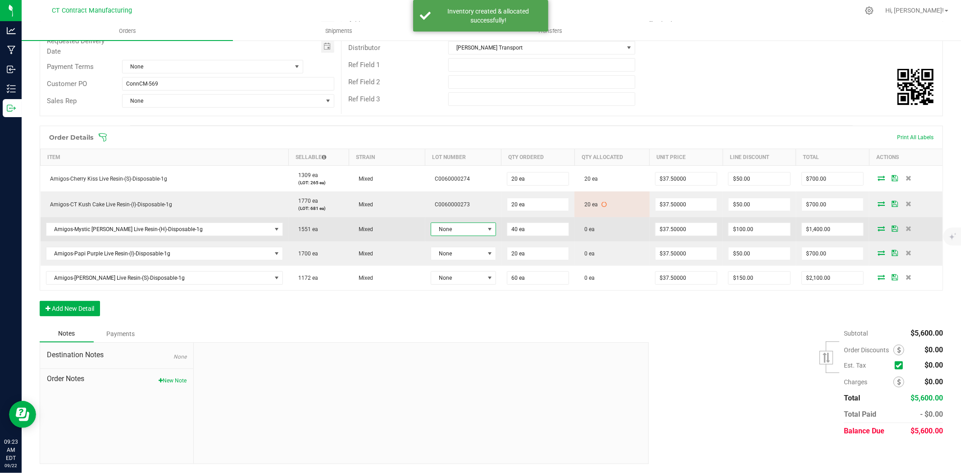
click at [452, 224] on span "None" at bounding box center [457, 229] width 53 height 13
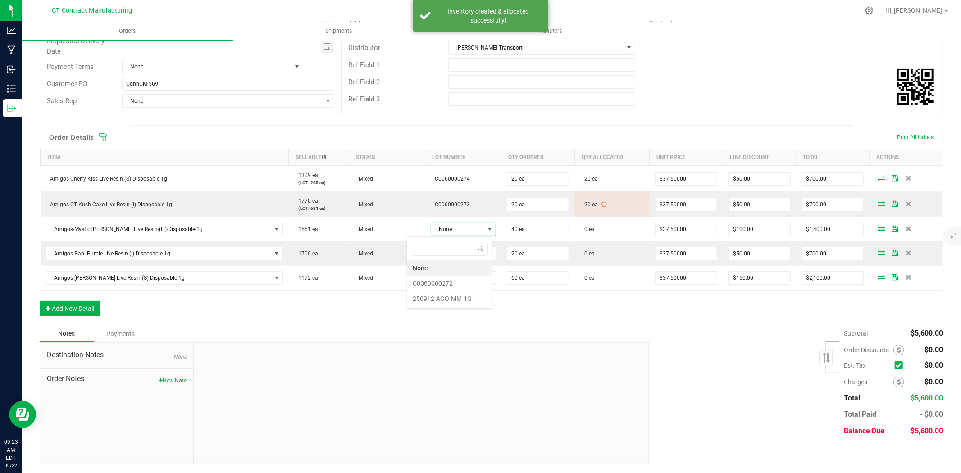
scroll to position [14, 68]
click at [457, 281] on li "C0060000272" at bounding box center [449, 283] width 84 height 15
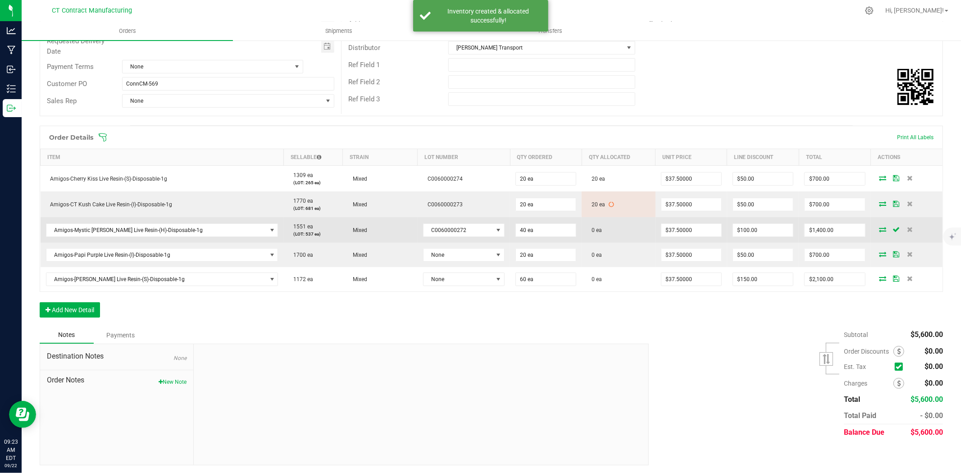
click at [880, 228] on icon at bounding box center [883, 229] width 7 height 5
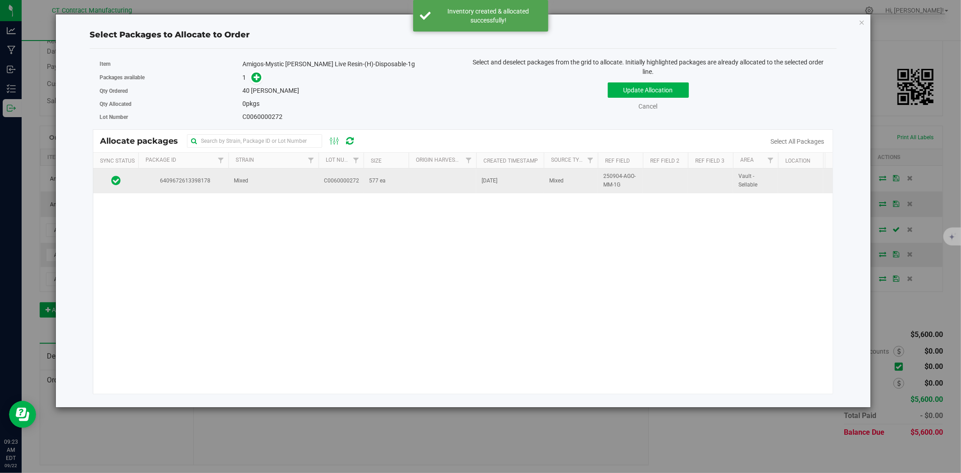
click at [385, 184] on span "577 ea" at bounding box center [377, 181] width 17 height 9
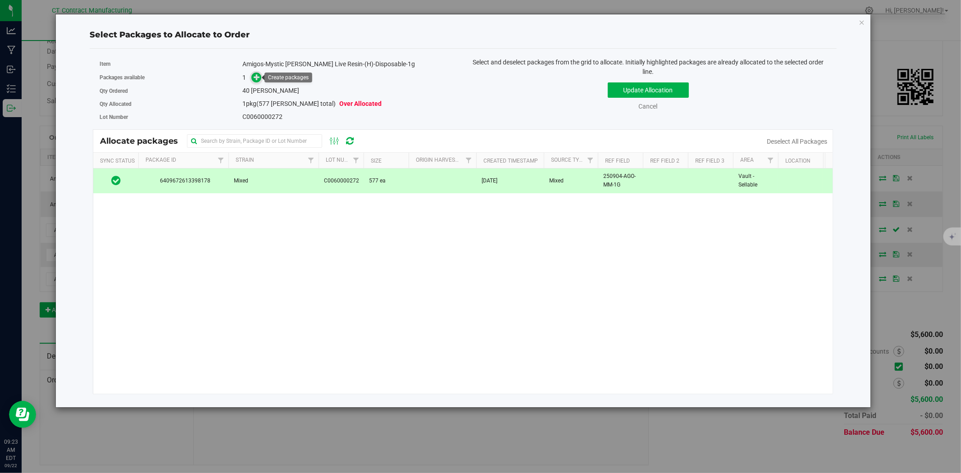
click at [255, 75] on icon at bounding box center [257, 77] width 6 height 6
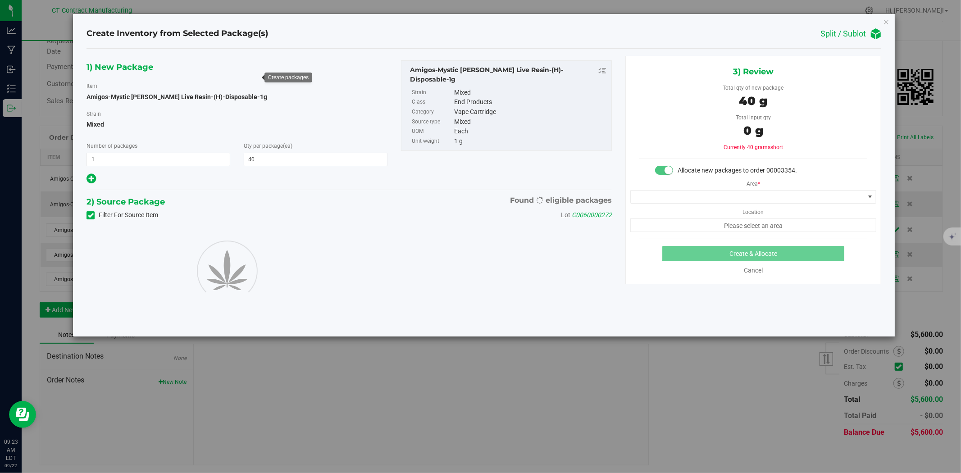
type input "40"
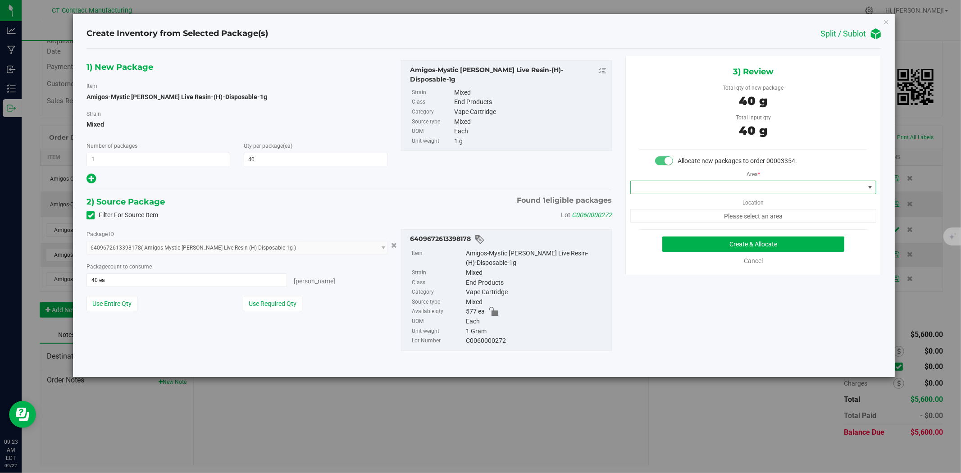
click at [672, 186] on span at bounding box center [748, 187] width 234 height 13
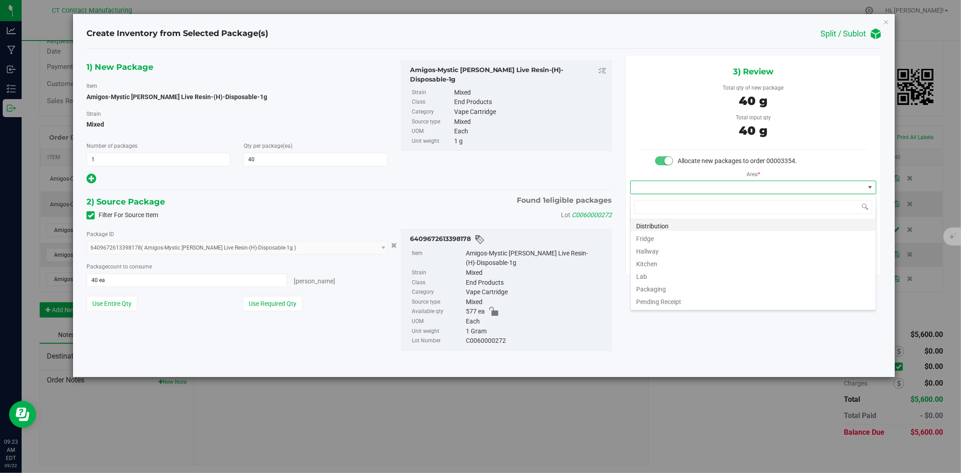
scroll to position [14, 246]
click at [667, 225] on li "Distribution" at bounding box center [753, 225] width 245 height 13
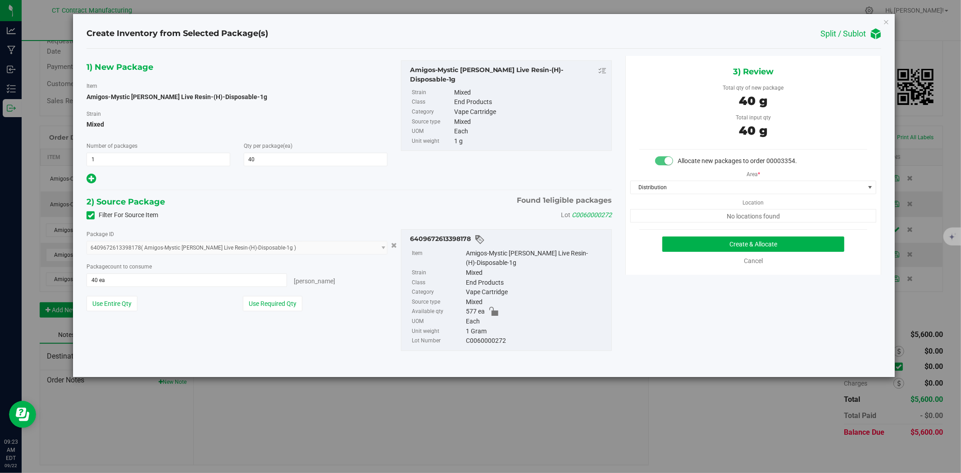
click at [708, 234] on div "3) Review Total qty of new package 40 g Total input qty 40 g Allocate new packa…" at bounding box center [753, 165] width 256 height 219
click at [708, 237] on button "Create & Allocate" at bounding box center [753, 244] width 183 height 15
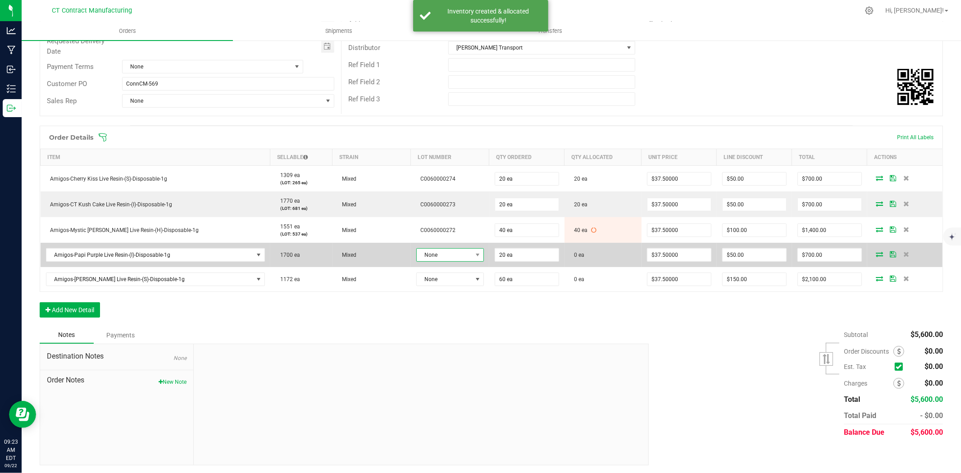
click at [457, 254] on span "None" at bounding box center [444, 255] width 55 height 13
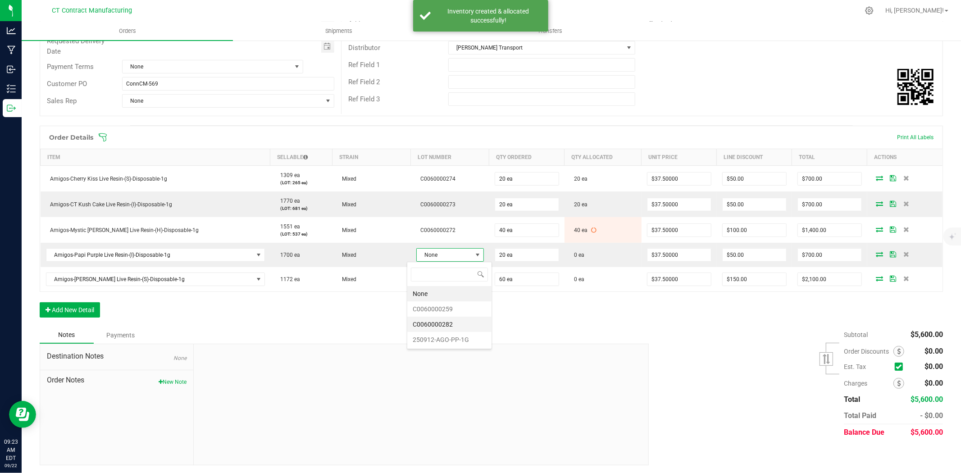
click at [454, 322] on li "C0060000282" at bounding box center [449, 324] width 84 height 15
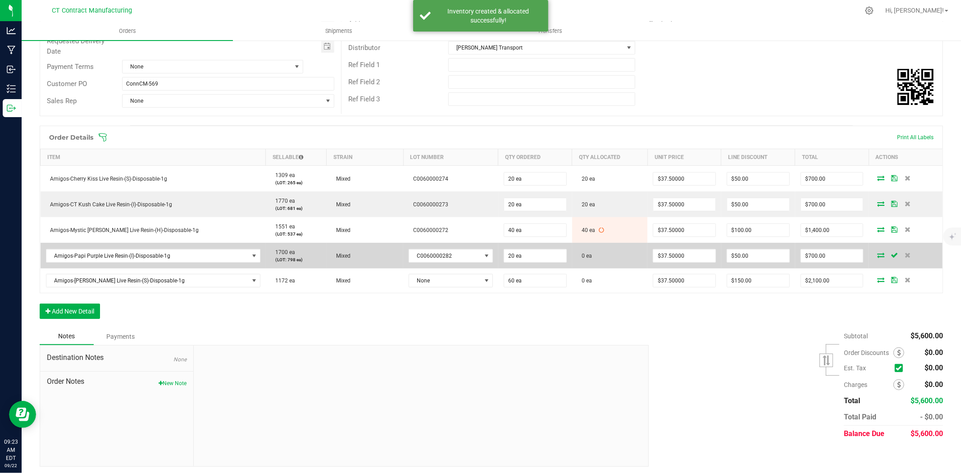
click at [877, 254] on icon at bounding box center [880, 254] width 7 height 5
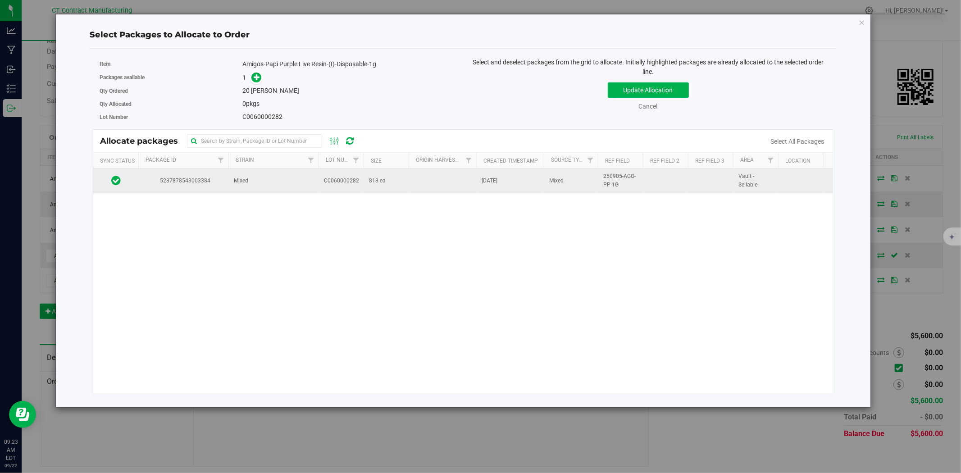
click at [414, 182] on td at bounding box center [443, 181] width 68 height 24
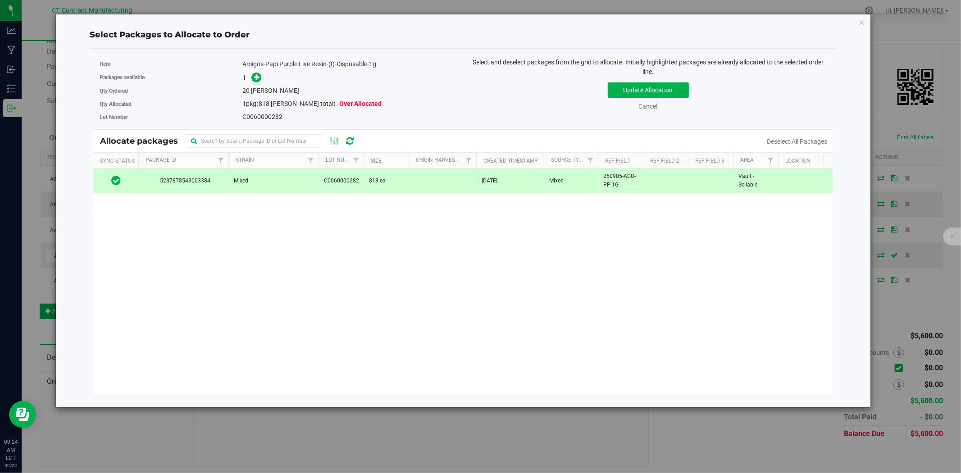
click at [249, 73] on span at bounding box center [254, 78] width 14 height 10
click at [260, 78] on icon at bounding box center [257, 77] width 6 height 6
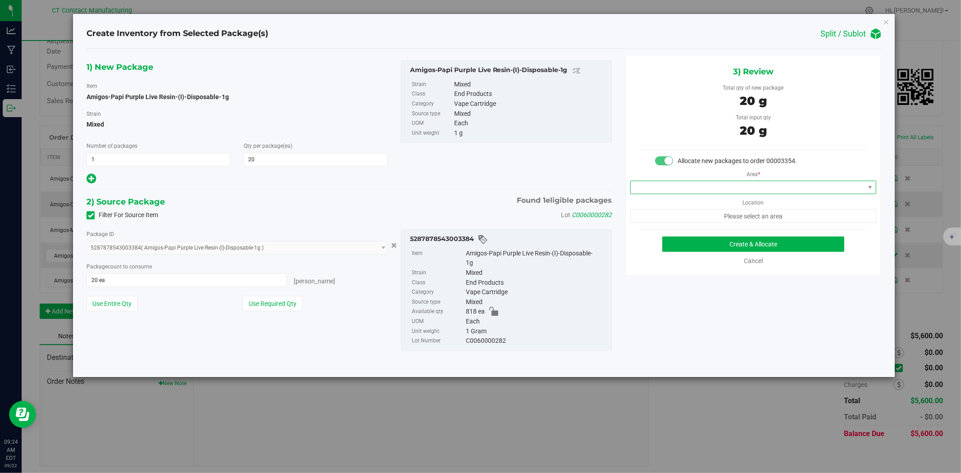
click at [678, 186] on span at bounding box center [748, 187] width 234 height 13
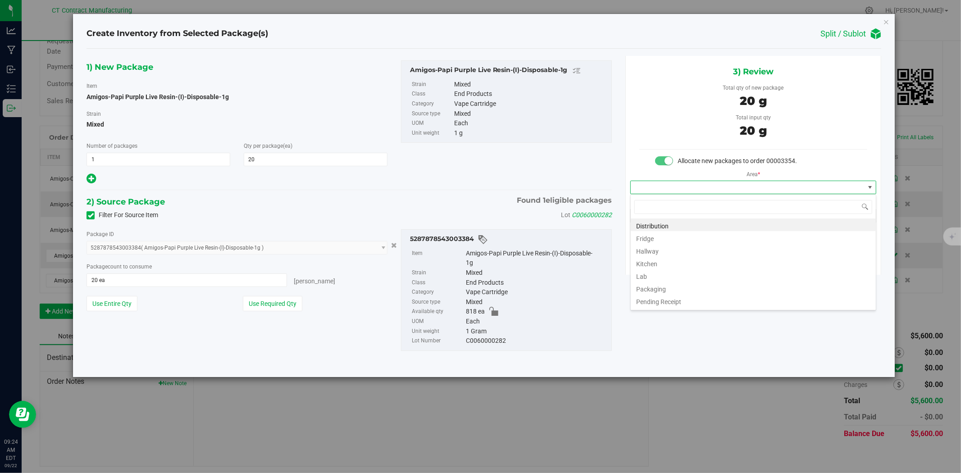
scroll to position [14, 246]
click at [681, 226] on li "Distribution" at bounding box center [753, 225] width 245 height 13
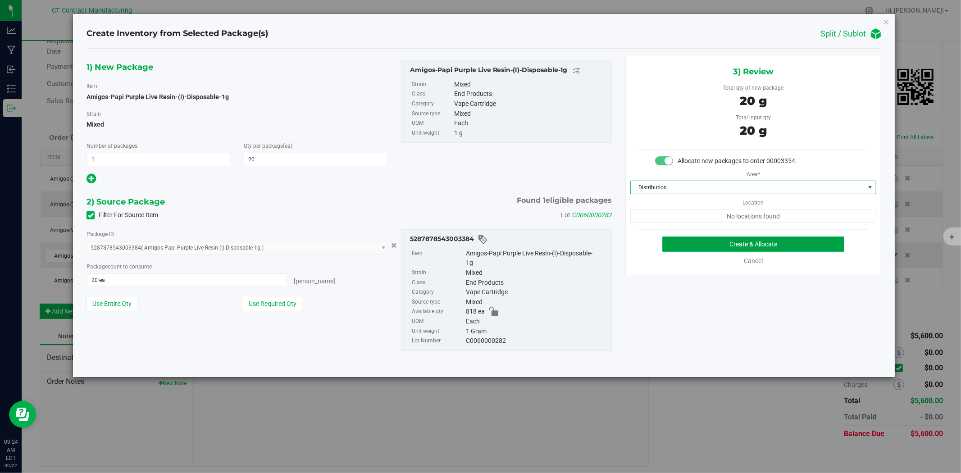
click at [711, 248] on button "Create & Allocate" at bounding box center [753, 244] width 183 height 15
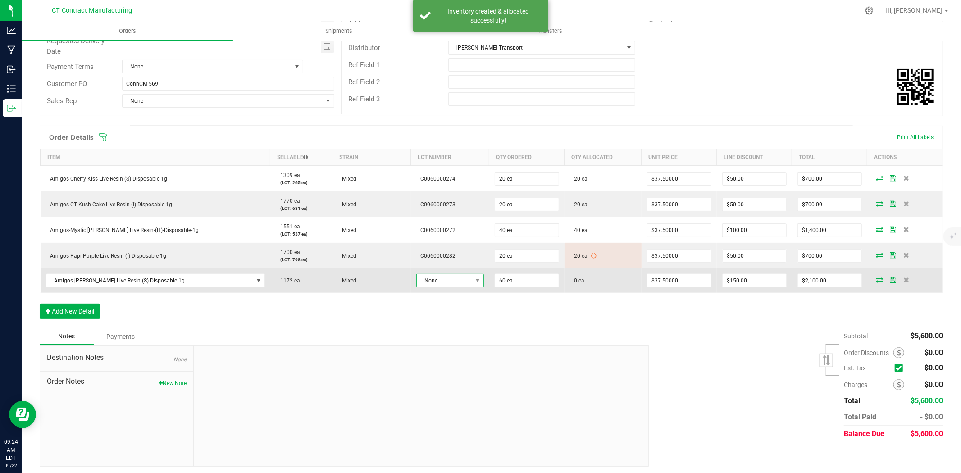
click at [443, 275] on span "None" at bounding box center [444, 280] width 55 height 13
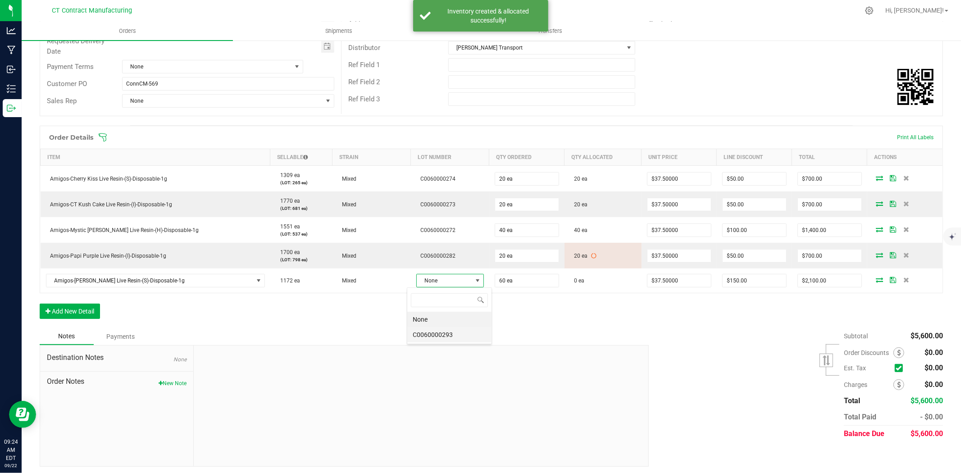
click at [453, 336] on li "C0060000293" at bounding box center [449, 334] width 84 height 15
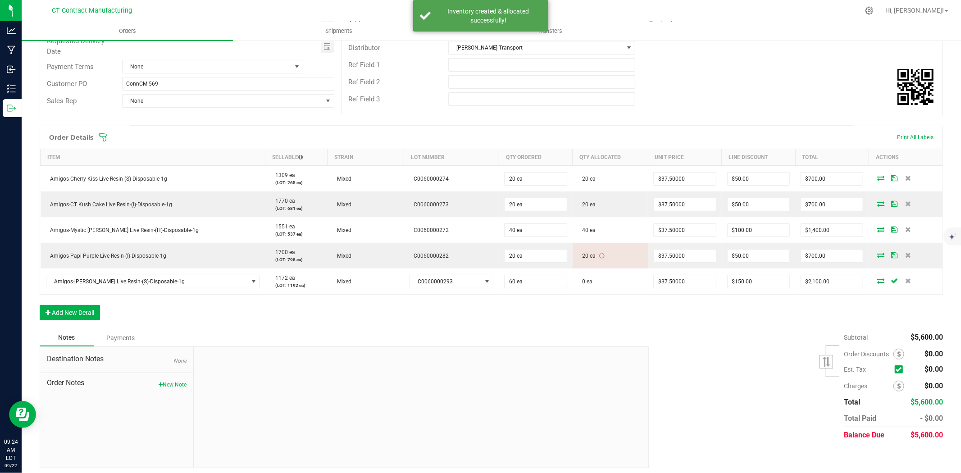
click at [877, 278] on icon at bounding box center [880, 280] width 7 height 5
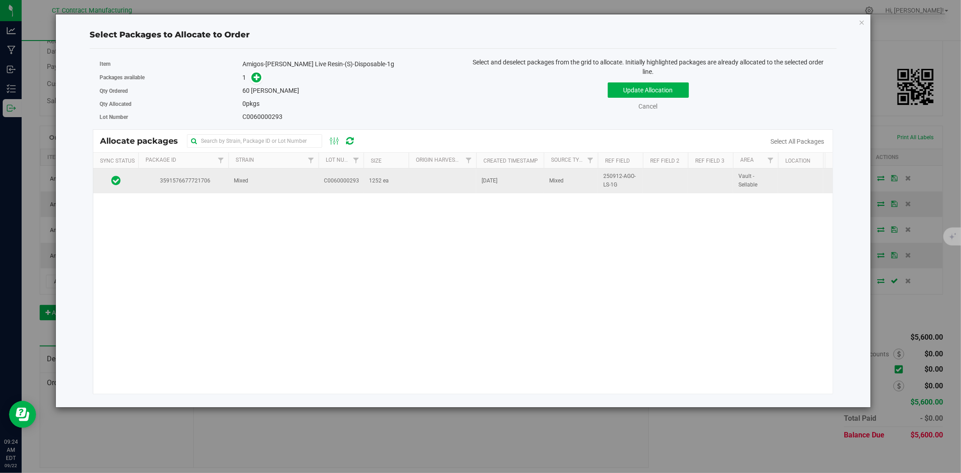
click at [235, 180] on span "Mixed" at bounding box center [241, 181] width 14 height 9
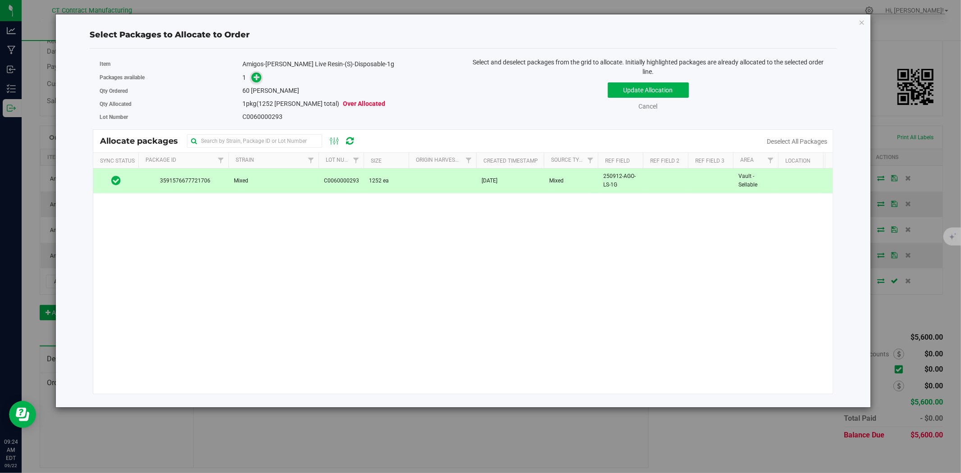
click at [260, 75] on icon at bounding box center [257, 77] width 6 height 6
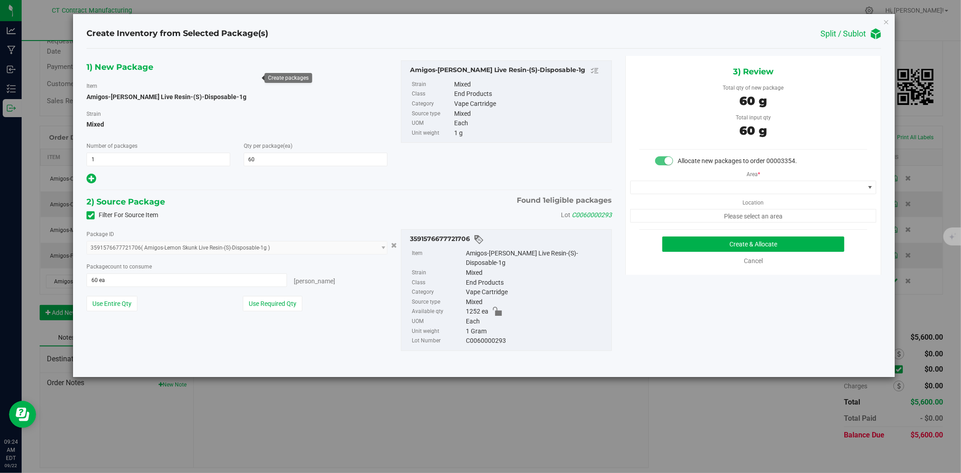
click at [680, 195] on div "Area * Location Please select an area" at bounding box center [753, 194] width 255 height 57
click at [682, 191] on span at bounding box center [748, 187] width 234 height 13
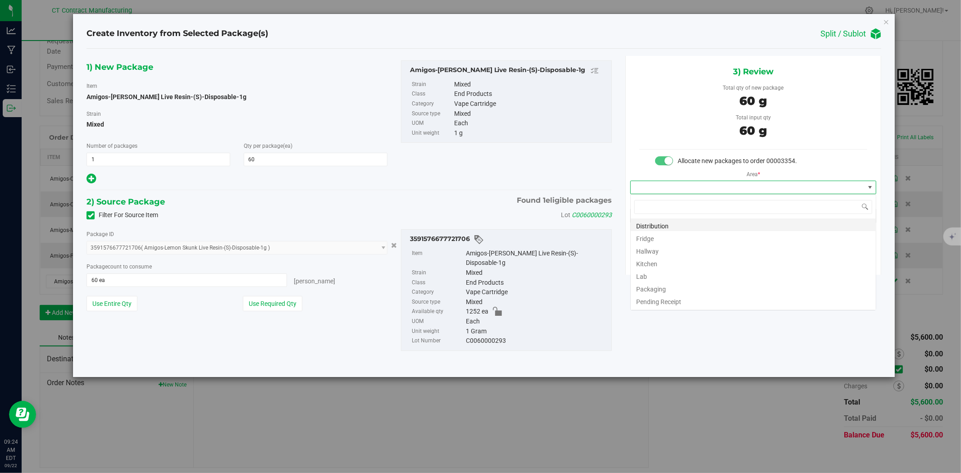
scroll to position [14, 246]
click at [681, 221] on li "Distribution" at bounding box center [753, 225] width 245 height 13
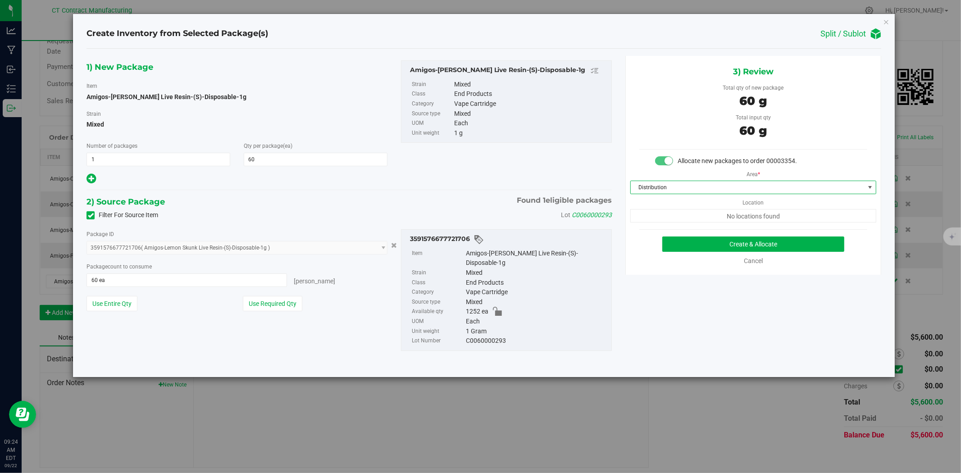
click at [696, 254] on div "Create & Allocate Cancel" at bounding box center [753, 251] width 228 height 29
click at [696, 249] on button "Create & Allocate" at bounding box center [753, 244] width 183 height 15
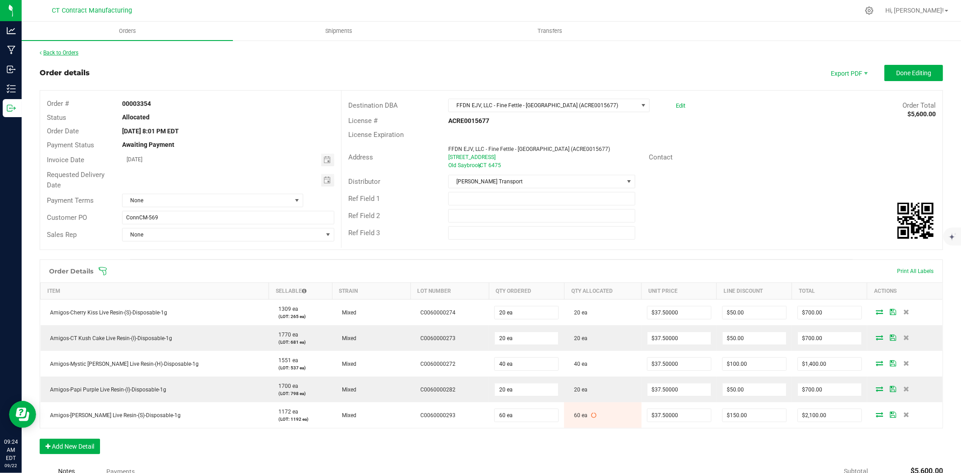
click at [66, 55] on link "Back to Orders" at bounding box center [59, 53] width 39 height 6
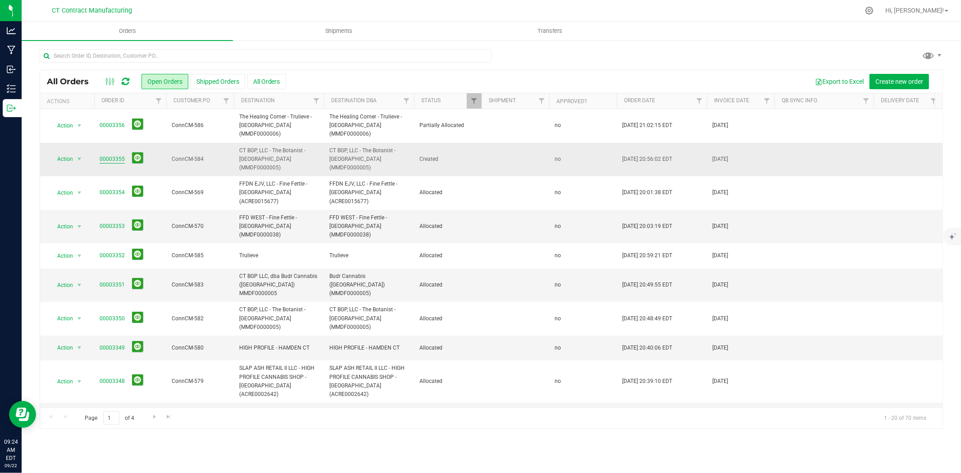
click at [116, 155] on link "00003355" at bounding box center [112, 159] width 25 height 9
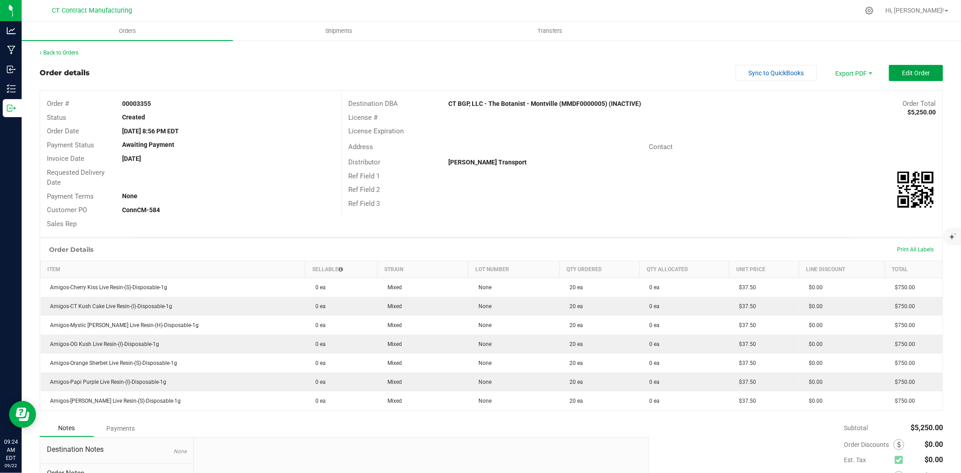
click at [902, 74] on span "Edit Order" at bounding box center [916, 72] width 28 height 7
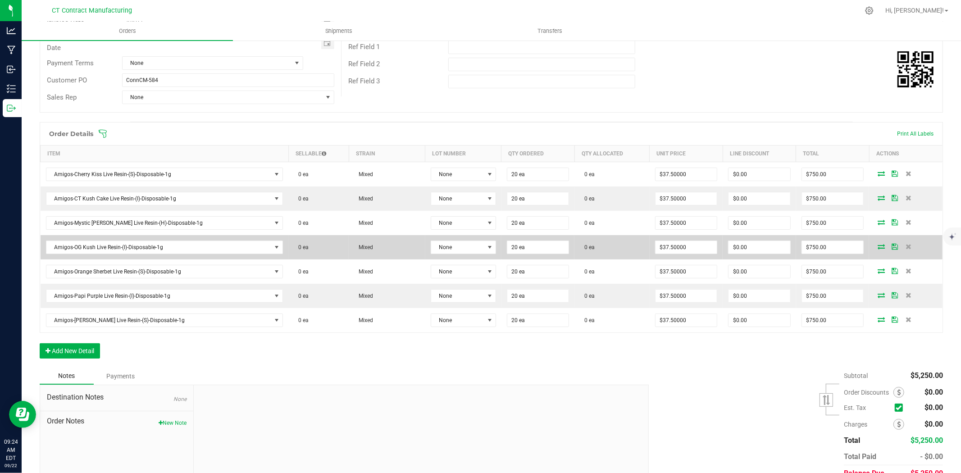
scroll to position [150, 0]
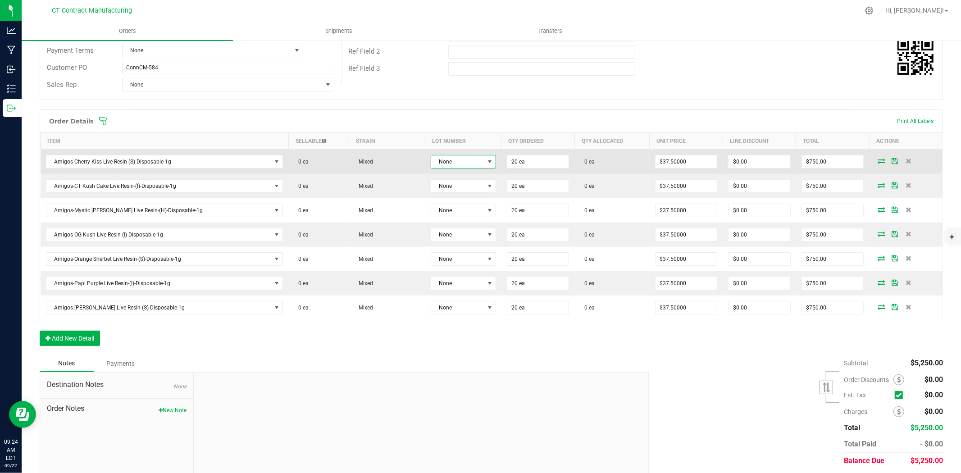
click at [486, 159] on span at bounding box center [489, 161] width 7 height 7
click at [440, 159] on span "None" at bounding box center [457, 161] width 53 height 13
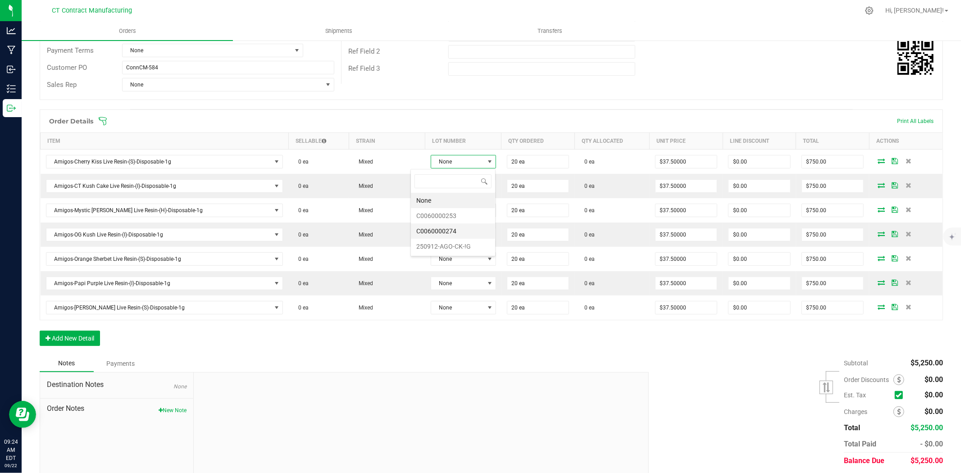
click at [451, 234] on li "C0060000274" at bounding box center [453, 231] width 84 height 15
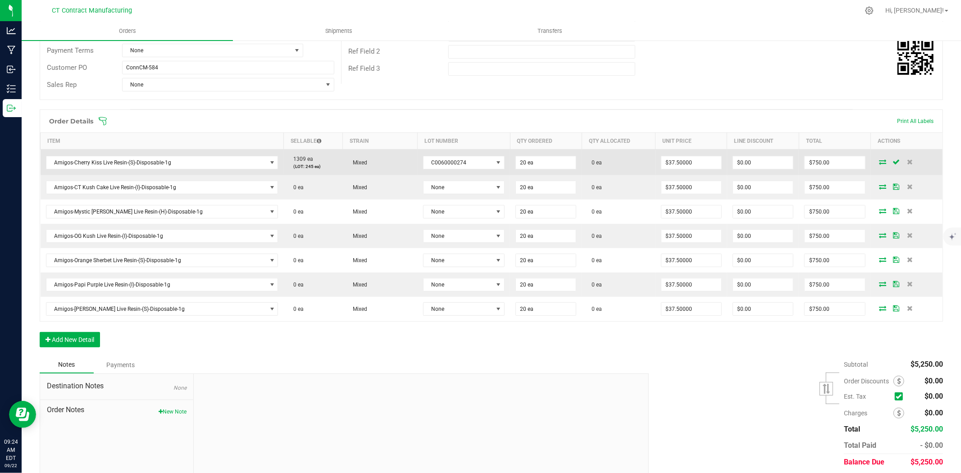
click at [876, 161] on span at bounding box center [883, 161] width 14 height 5
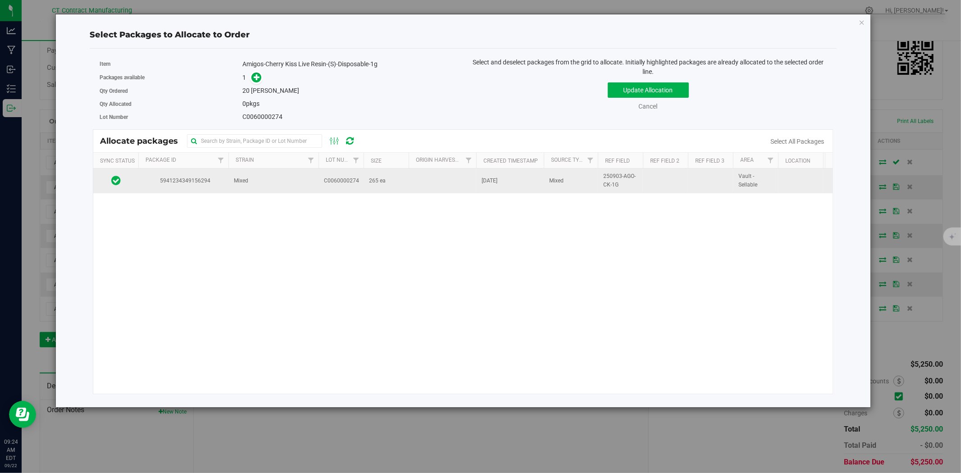
click at [382, 189] on td "265 ea" at bounding box center [386, 181] width 45 height 24
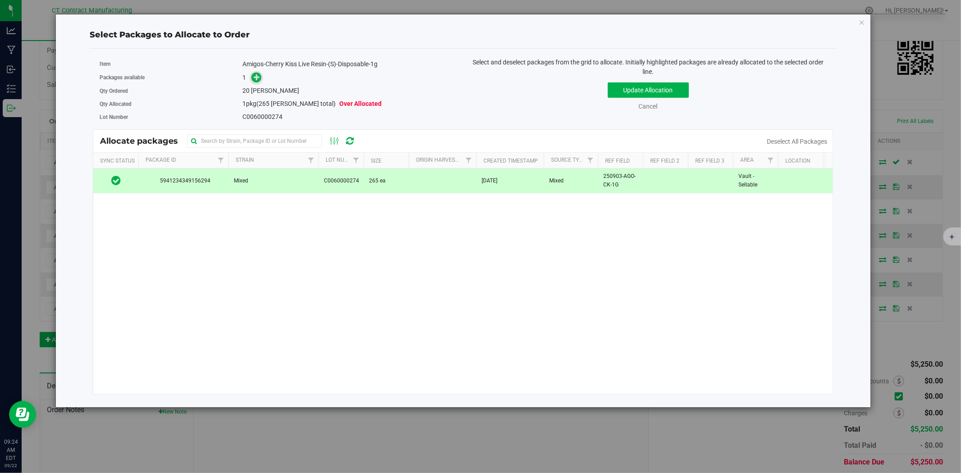
click at [258, 74] on icon at bounding box center [257, 77] width 6 height 6
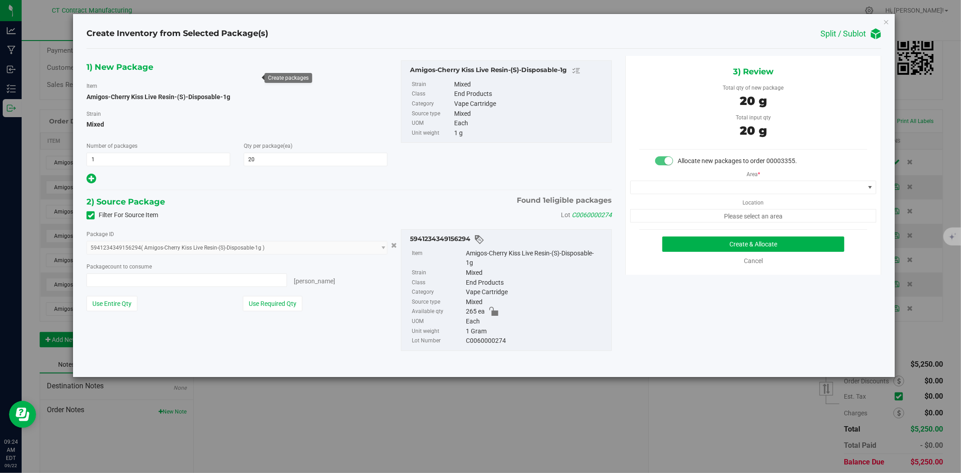
type input "20 ea"
click at [668, 191] on span at bounding box center [748, 187] width 234 height 13
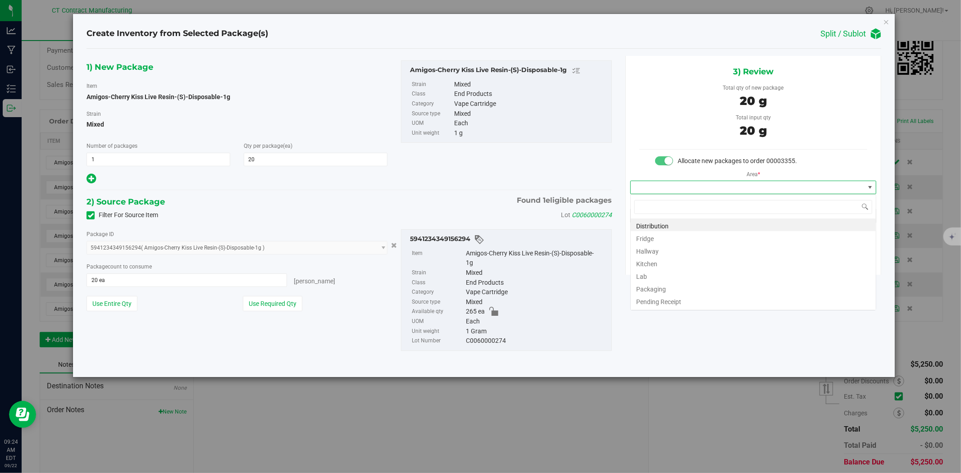
scroll to position [14, 246]
click at [671, 226] on li "Distribution" at bounding box center [753, 225] width 245 height 13
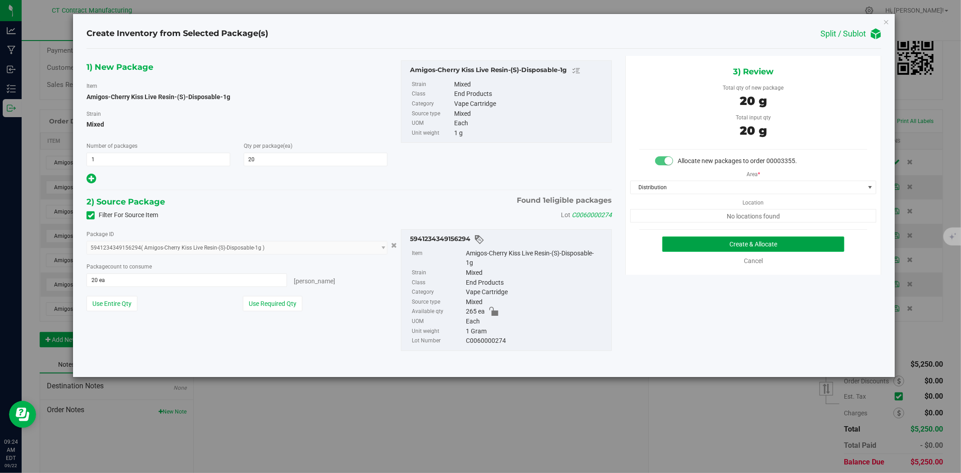
click at [685, 239] on button "Create & Allocate" at bounding box center [753, 244] width 183 height 15
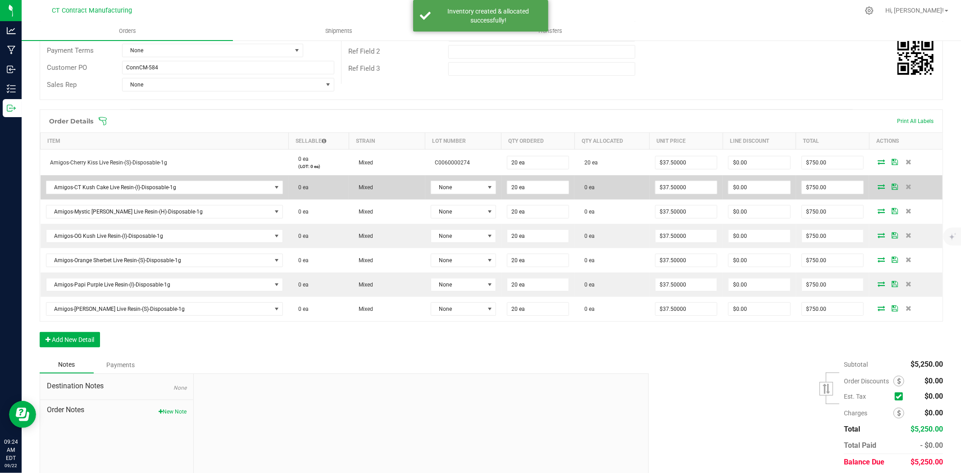
click at [430, 195] on td "None" at bounding box center [463, 187] width 76 height 24
click at [438, 190] on span "None" at bounding box center [457, 187] width 53 height 13
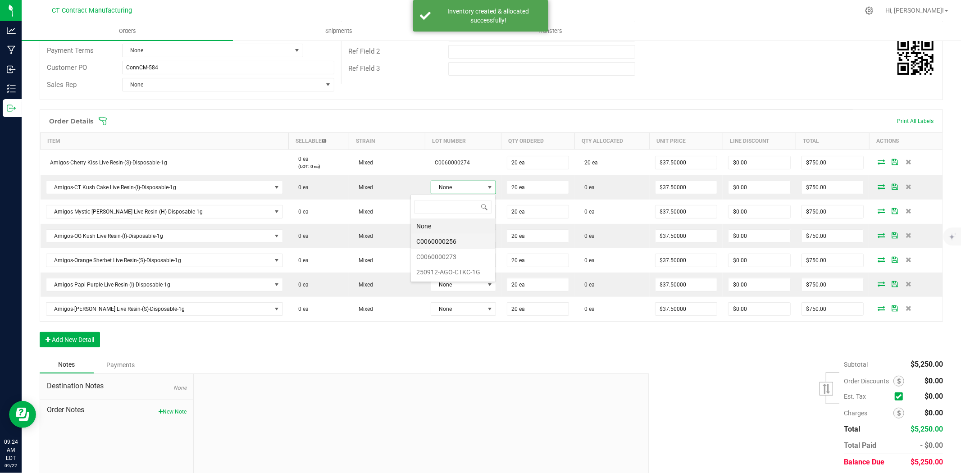
scroll to position [14, 68]
click at [452, 259] on li "C0060000273" at bounding box center [453, 256] width 84 height 15
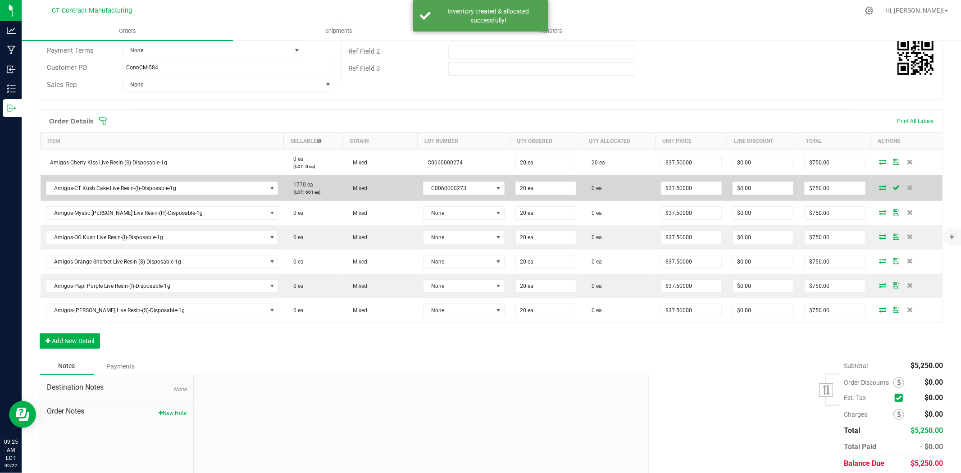
click at [880, 185] on icon at bounding box center [883, 187] width 7 height 5
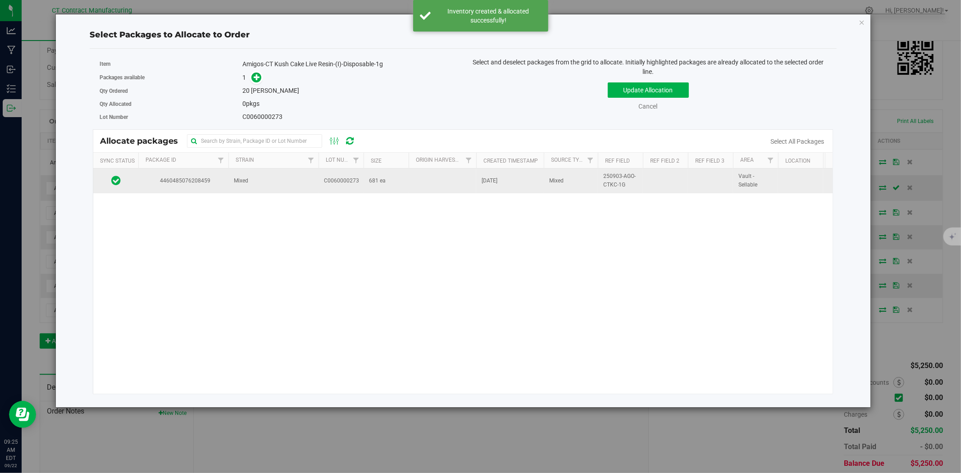
click at [285, 181] on td "Mixed" at bounding box center [273, 181] width 90 height 24
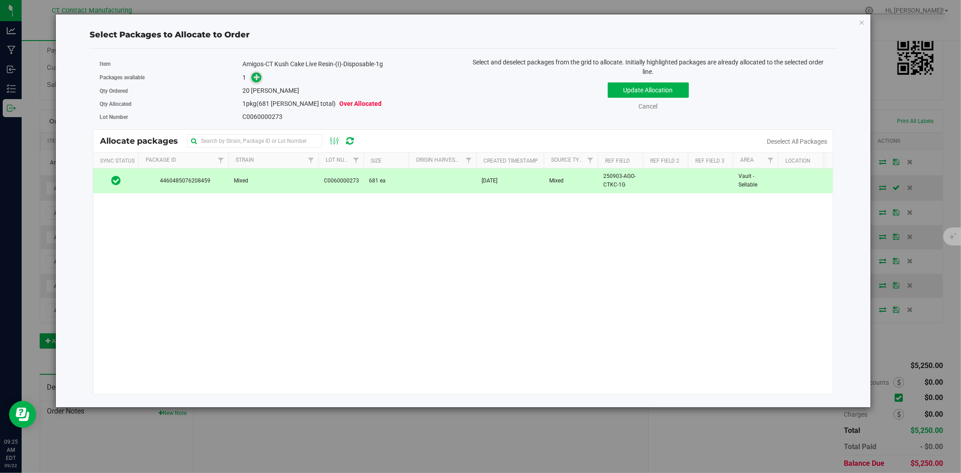
click at [260, 75] on icon at bounding box center [257, 77] width 6 height 6
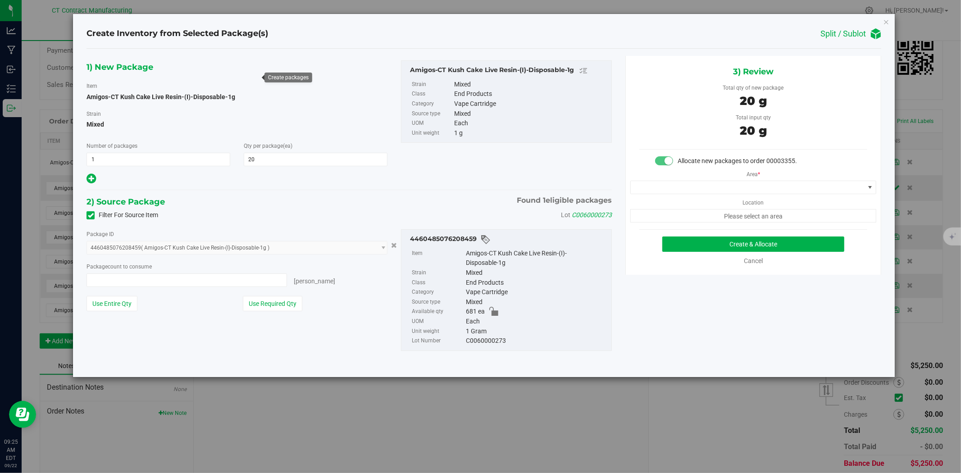
type input "20 ea"
click at [668, 190] on span at bounding box center [748, 187] width 234 height 13
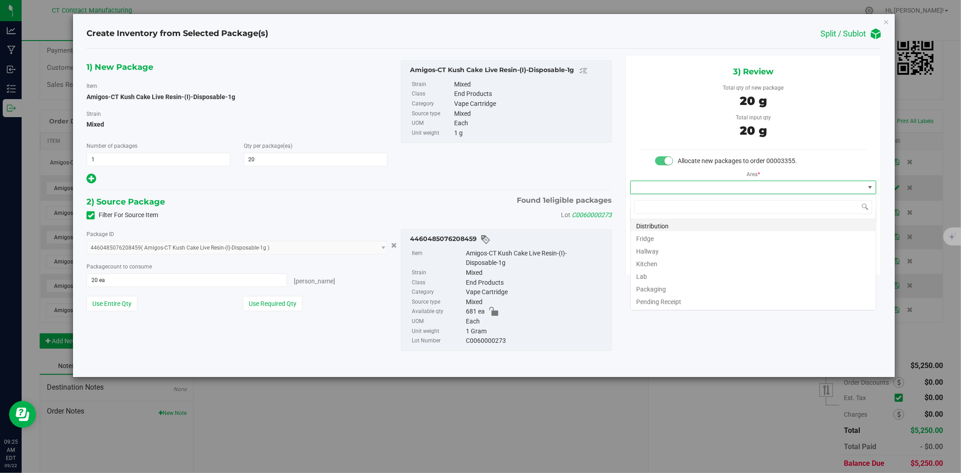
scroll to position [14, 246]
click at [676, 224] on li "Distribution" at bounding box center [753, 225] width 245 height 13
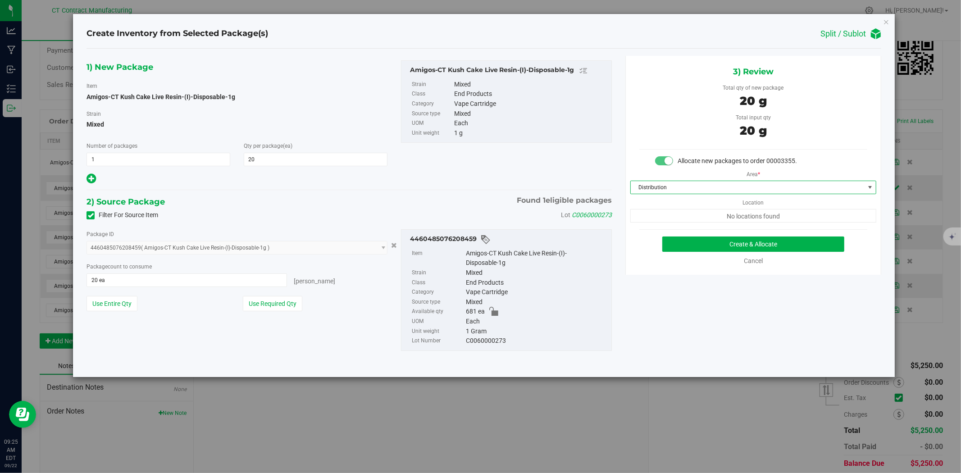
click at [704, 232] on div "3) Review Total qty of new package 20 g Total input qty 20 g Allocate new packa…" at bounding box center [753, 165] width 256 height 219
click at [707, 240] on button "Create & Allocate" at bounding box center [753, 244] width 183 height 15
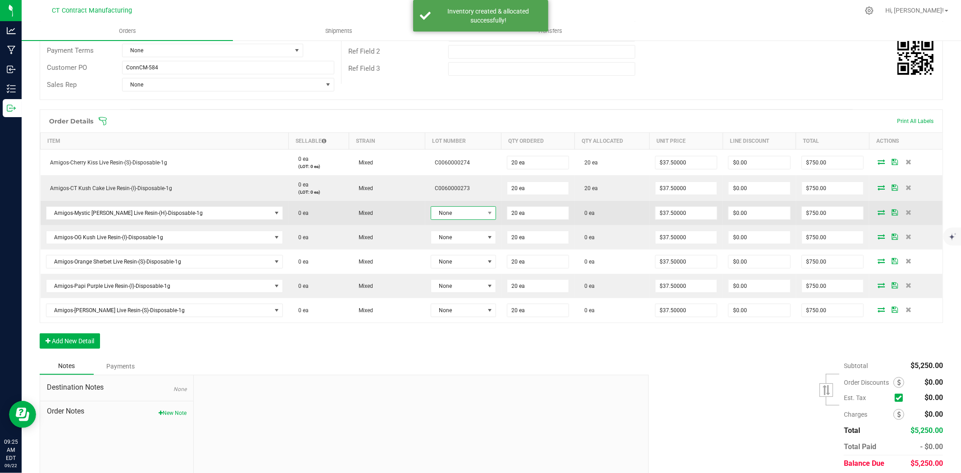
click at [441, 213] on span "None" at bounding box center [457, 213] width 53 height 13
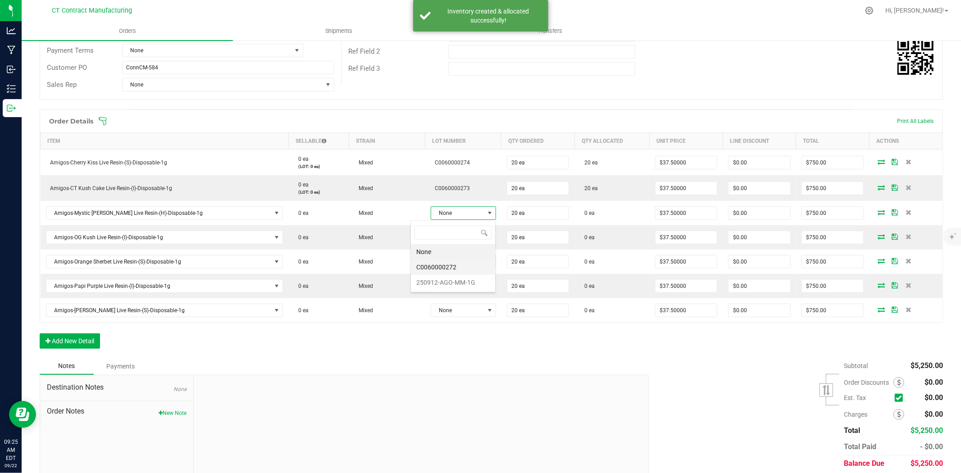
click at [458, 269] on li "C0060000272" at bounding box center [453, 267] width 84 height 15
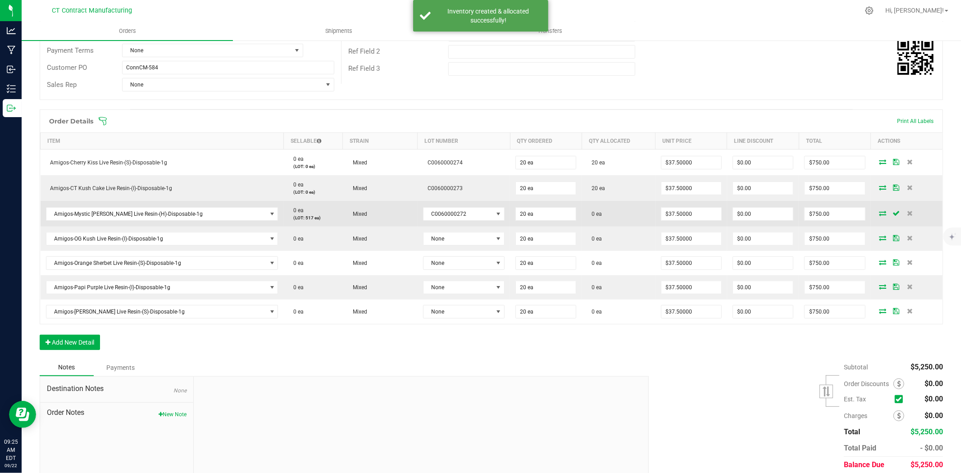
click at [880, 212] on icon at bounding box center [883, 212] width 7 height 5
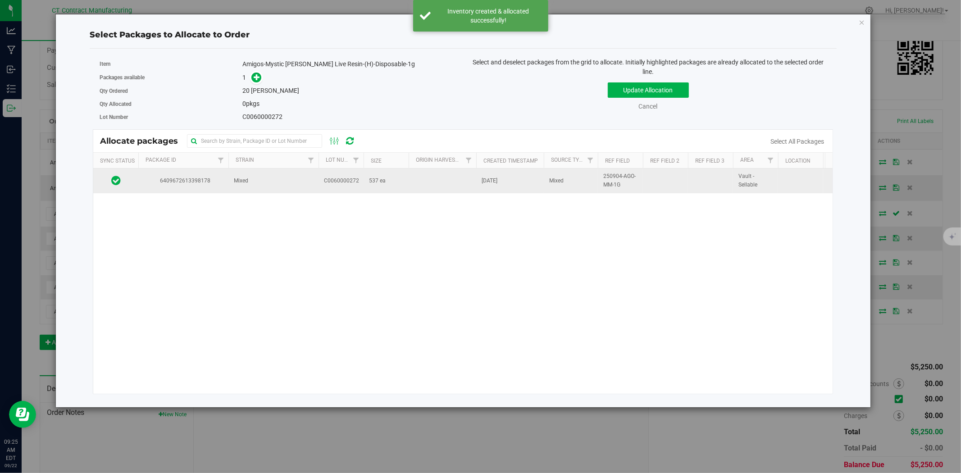
click at [301, 186] on td "Mixed" at bounding box center [273, 181] width 90 height 24
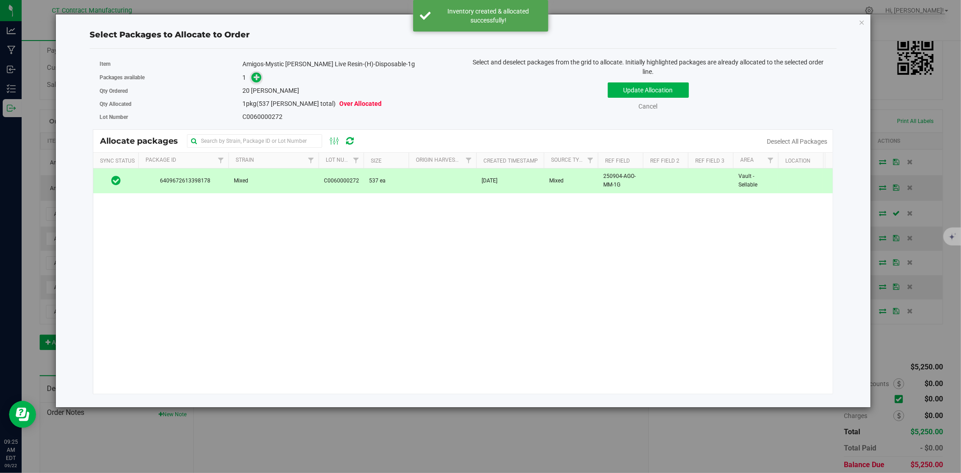
click at [259, 75] on icon at bounding box center [257, 77] width 6 height 6
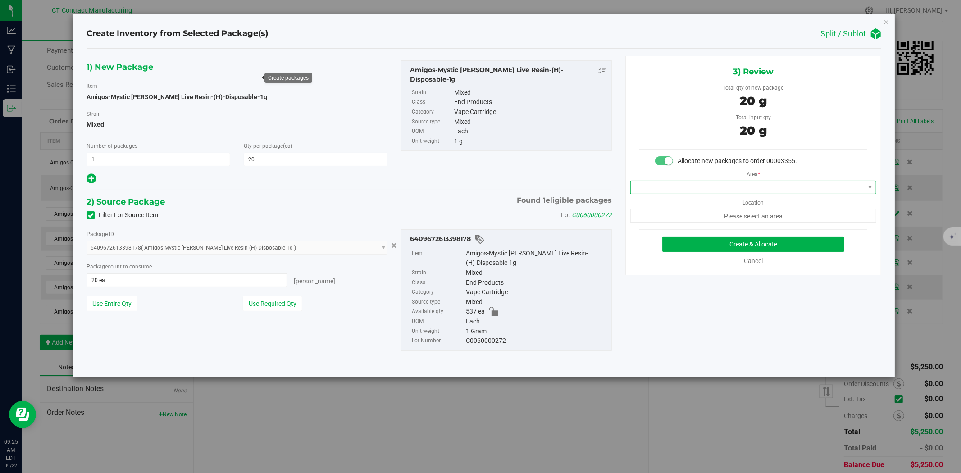
click at [731, 183] on span at bounding box center [748, 187] width 234 height 13
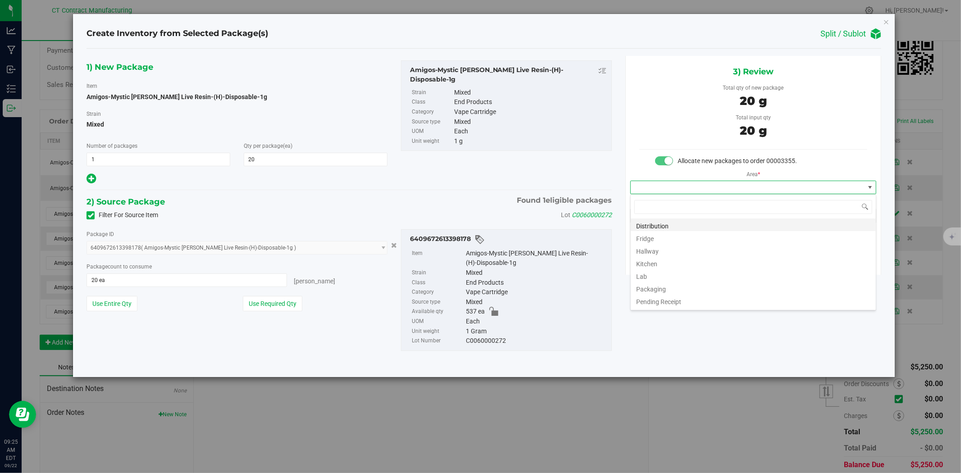
scroll to position [14, 246]
click at [708, 222] on li "Distribution" at bounding box center [753, 225] width 245 height 13
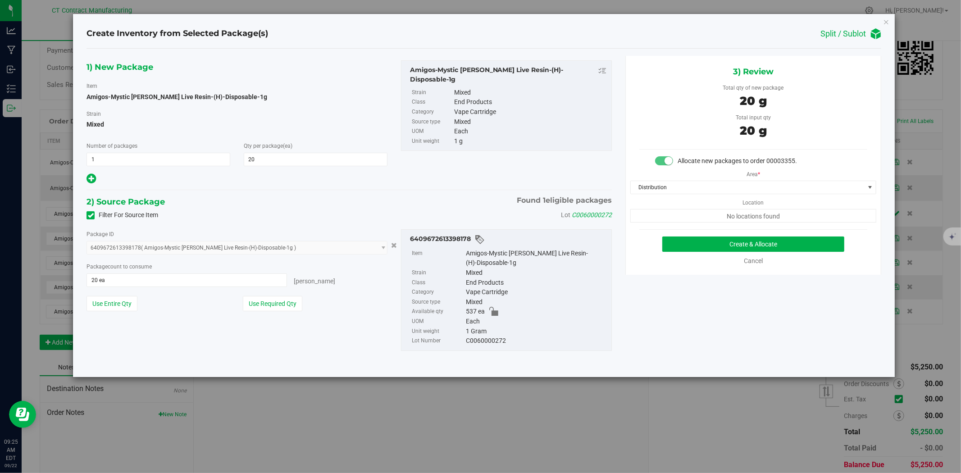
click at [719, 233] on div "3) Review Total qty of new package 20 g Total input qty 20 g Allocate new packa…" at bounding box center [753, 165] width 256 height 219
click at [727, 255] on div "Create & Allocate Cancel" at bounding box center [753, 251] width 228 height 29
click at [727, 247] on button "Create & Allocate" at bounding box center [753, 244] width 183 height 15
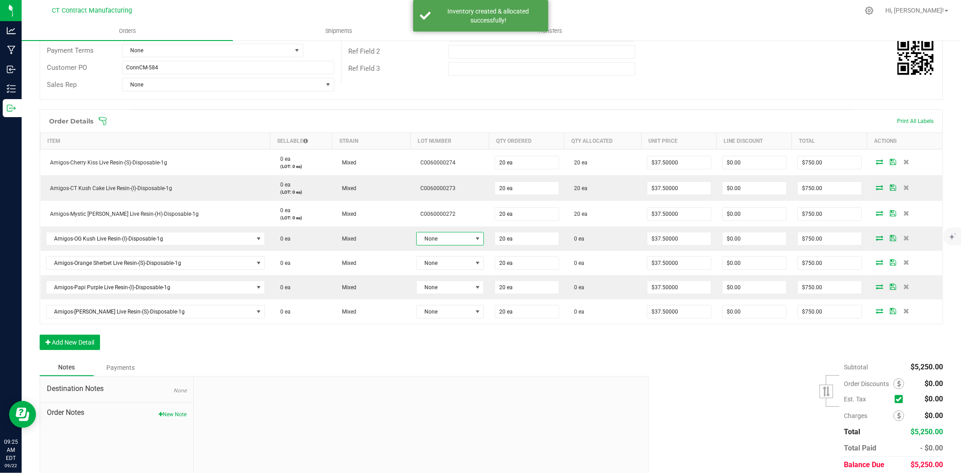
click at [457, 239] on span "None" at bounding box center [444, 239] width 55 height 13
click at [460, 294] on li "C0060000257" at bounding box center [453, 292] width 84 height 15
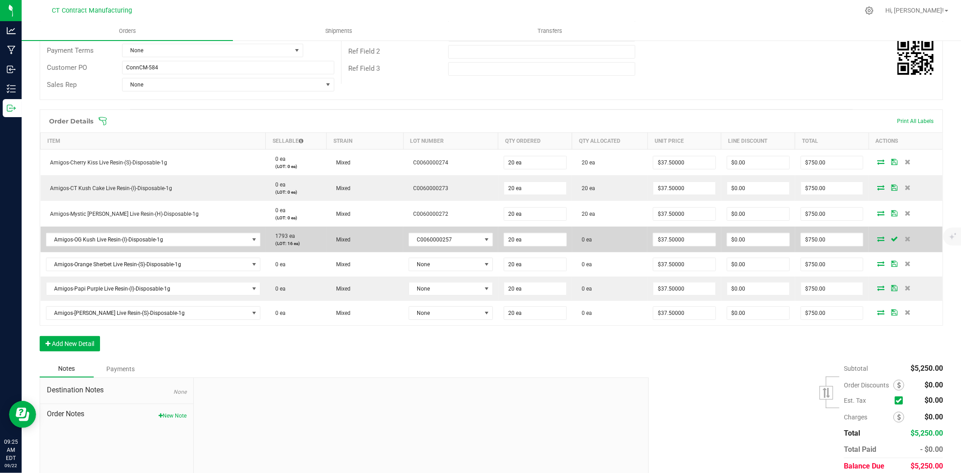
click at [877, 240] on icon at bounding box center [880, 238] width 7 height 5
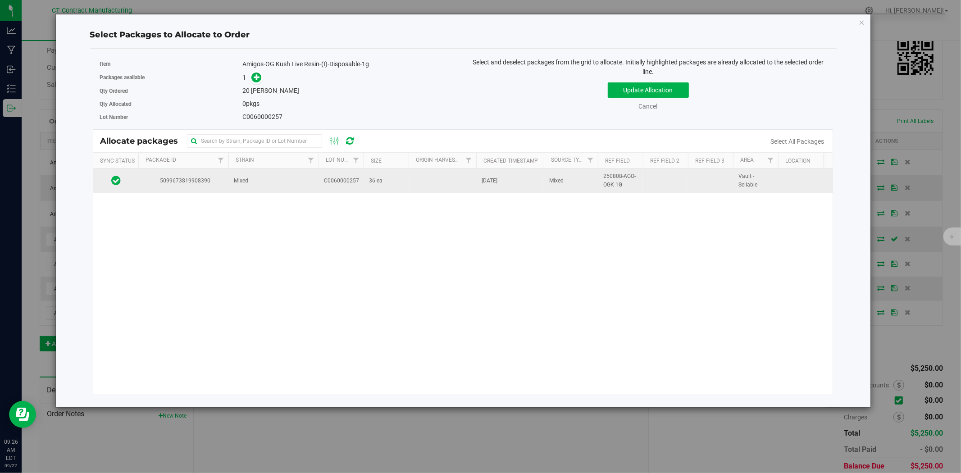
click at [271, 185] on td "Mixed" at bounding box center [273, 181] width 90 height 24
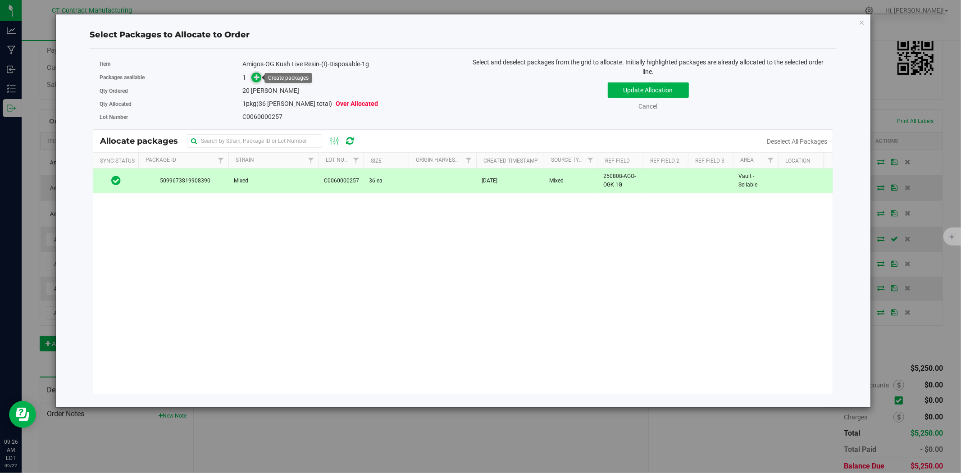
click at [258, 78] on icon at bounding box center [257, 77] width 6 height 6
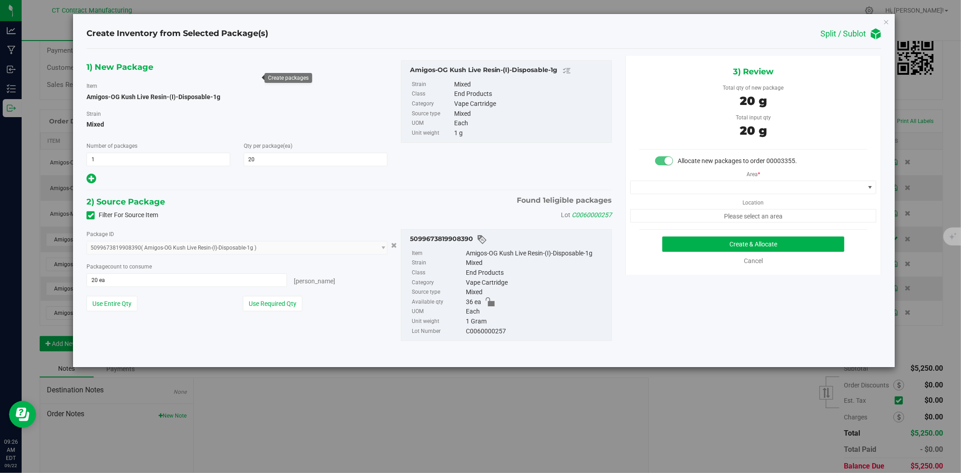
click at [719, 178] on div "Area * Location Please select an area" at bounding box center [753, 194] width 255 height 57
click at [718, 188] on span at bounding box center [748, 187] width 234 height 13
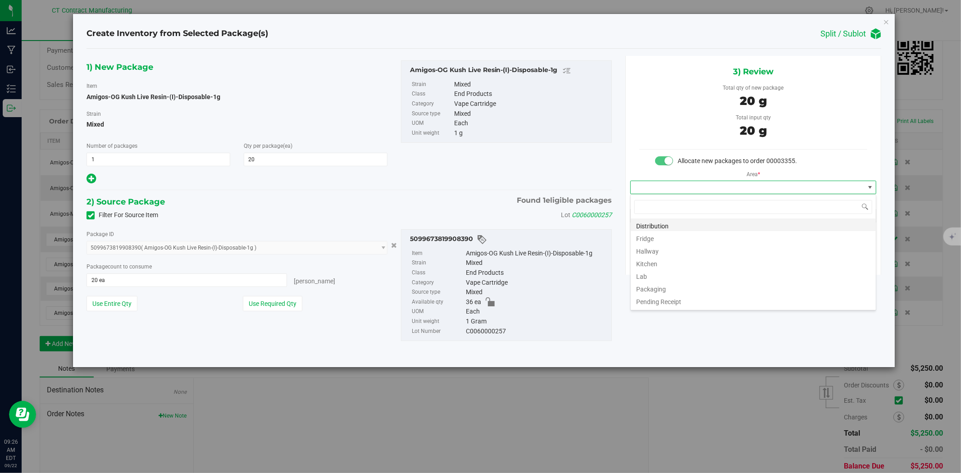
scroll to position [14, 246]
click at [702, 225] on li "Distribution" at bounding box center [753, 225] width 245 height 13
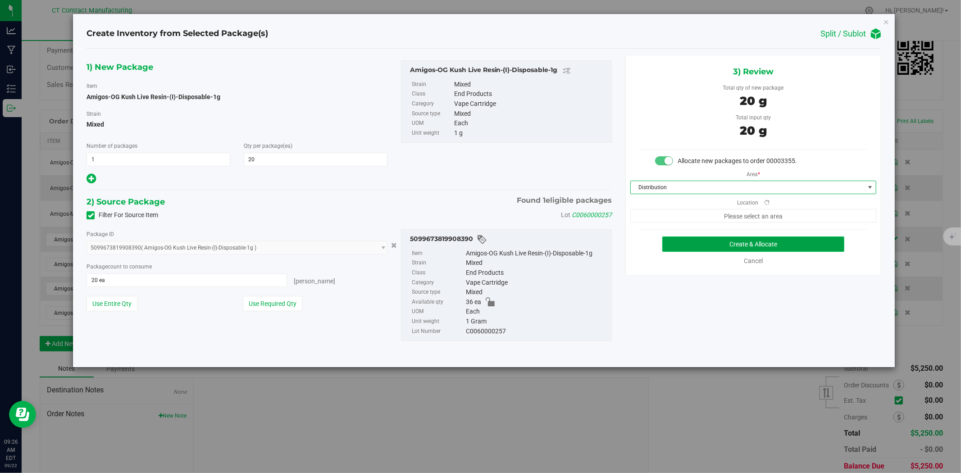
click at [713, 249] on button "Create & Allocate" at bounding box center [753, 244] width 183 height 15
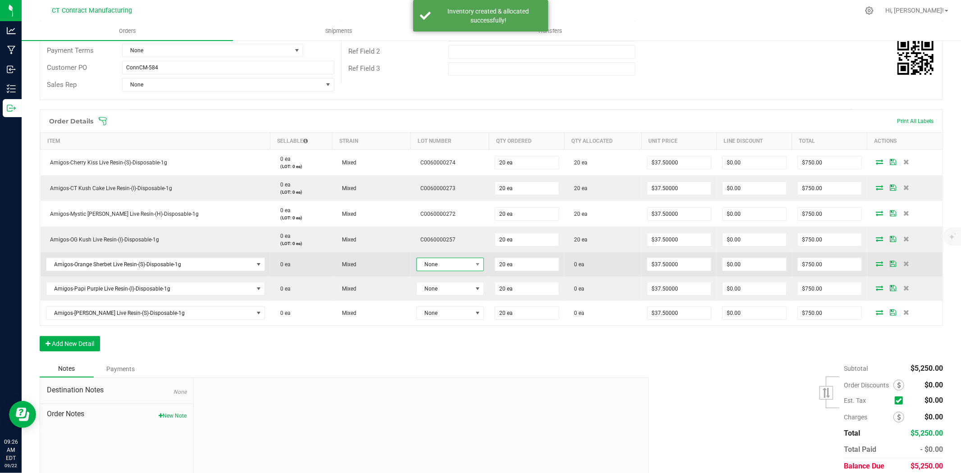
click at [449, 265] on span "None" at bounding box center [444, 264] width 55 height 13
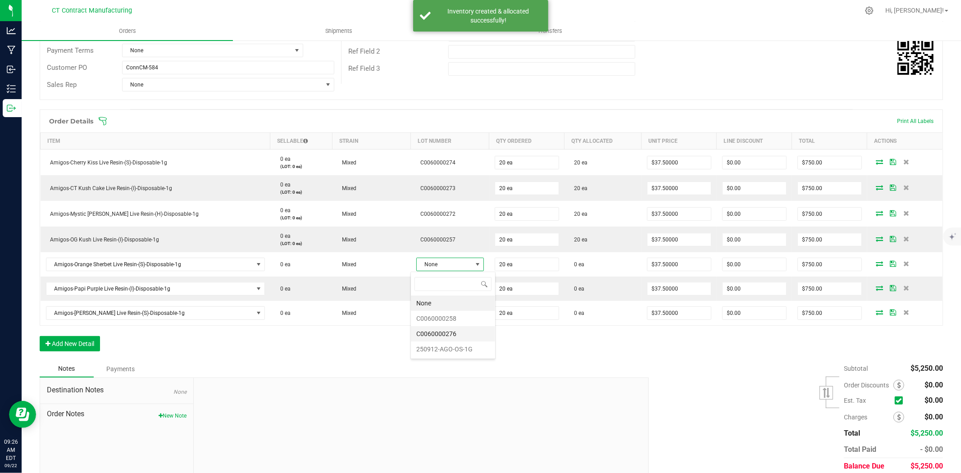
click at [456, 338] on li "C0060000276" at bounding box center [453, 333] width 84 height 15
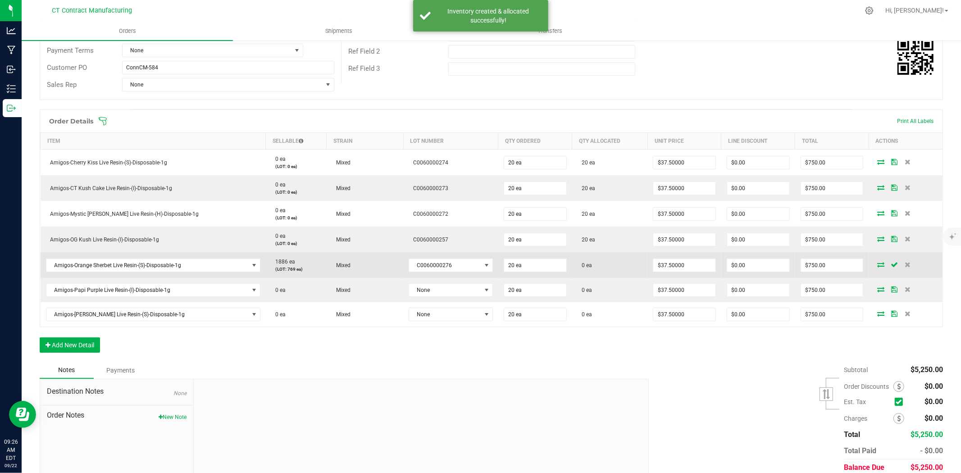
click at [877, 264] on icon at bounding box center [880, 264] width 7 height 5
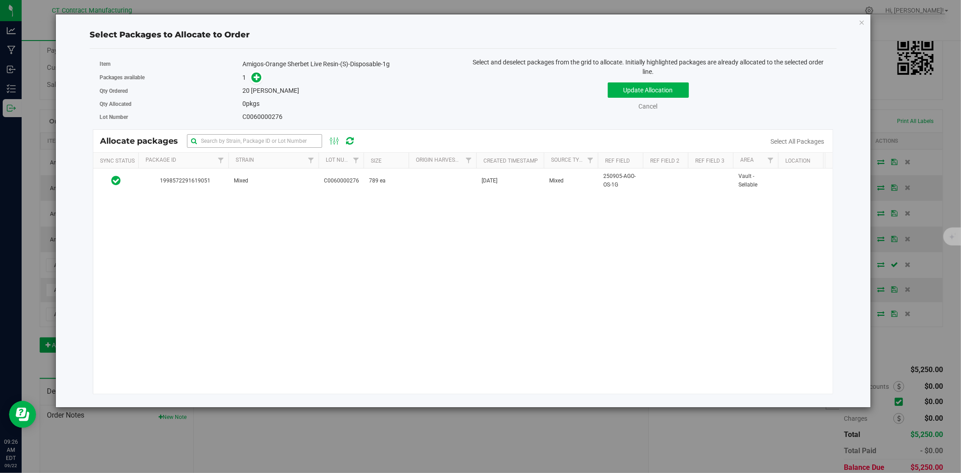
drag, startPoint x: 272, startPoint y: 182, endPoint x: 273, endPoint y: 147, distance: 34.7
click at [272, 183] on td "Mixed" at bounding box center [273, 181] width 90 height 24
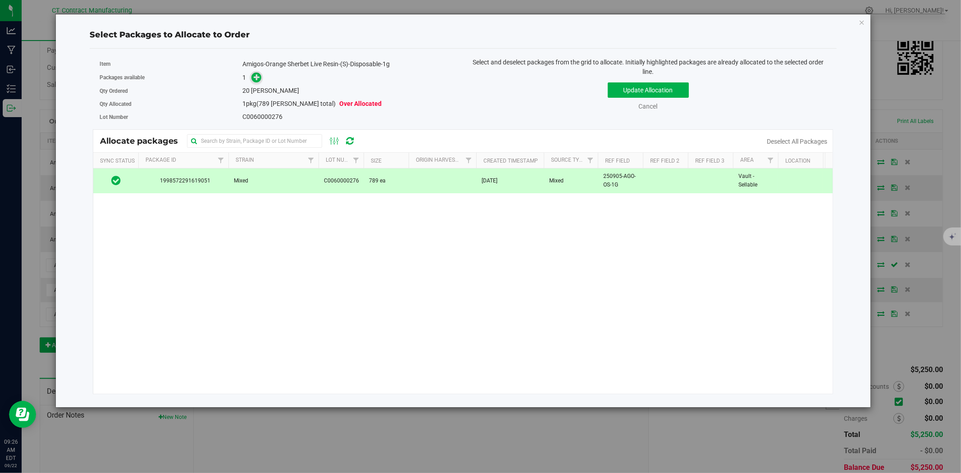
click at [262, 78] on span at bounding box center [256, 78] width 10 height 10
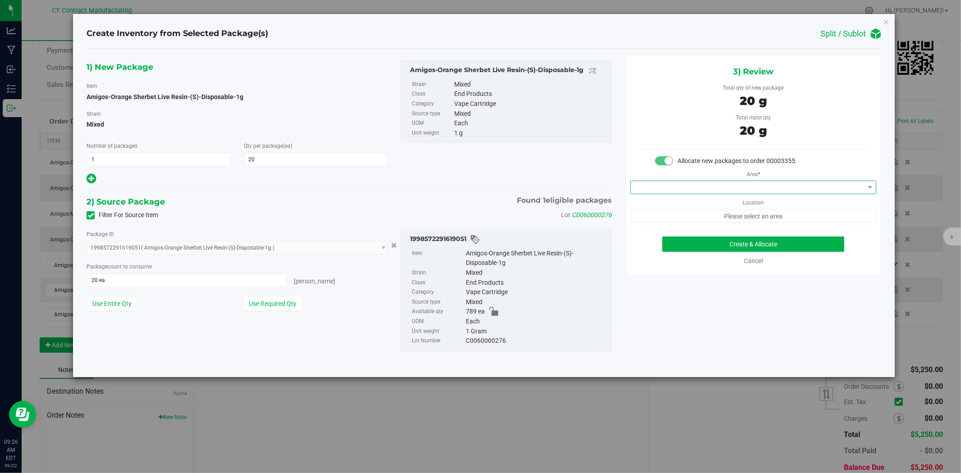
click at [714, 181] on span at bounding box center [753, 188] width 246 height 14
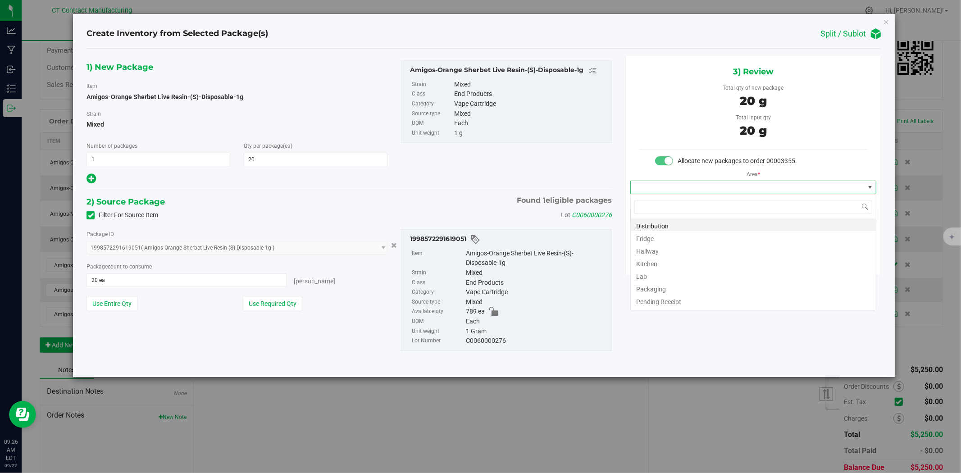
scroll to position [14, 246]
click at [709, 221] on li "Distribution" at bounding box center [753, 225] width 245 height 13
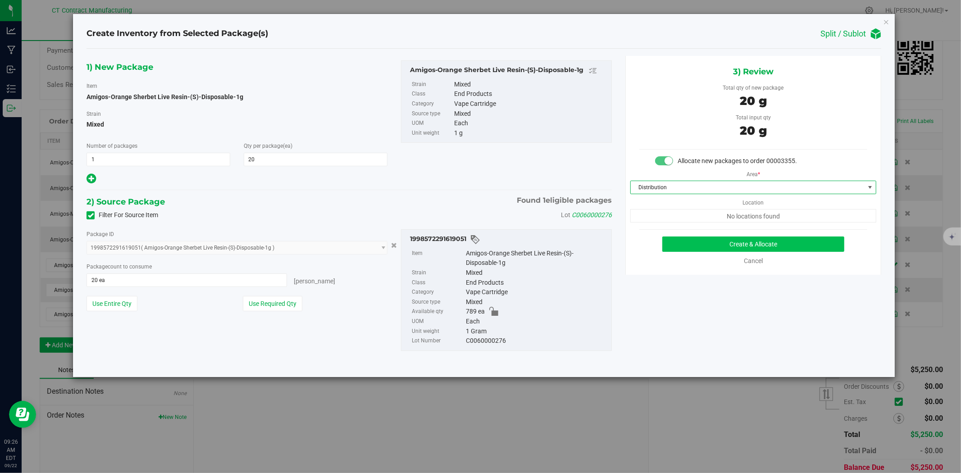
click at [708, 235] on div "3) Review Total qty of new package 20 g Total input qty 20 g Allocate new packa…" at bounding box center [753, 165] width 256 height 219
click at [708, 237] on button "Create & Allocate" at bounding box center [753, 244] width 183 height 15
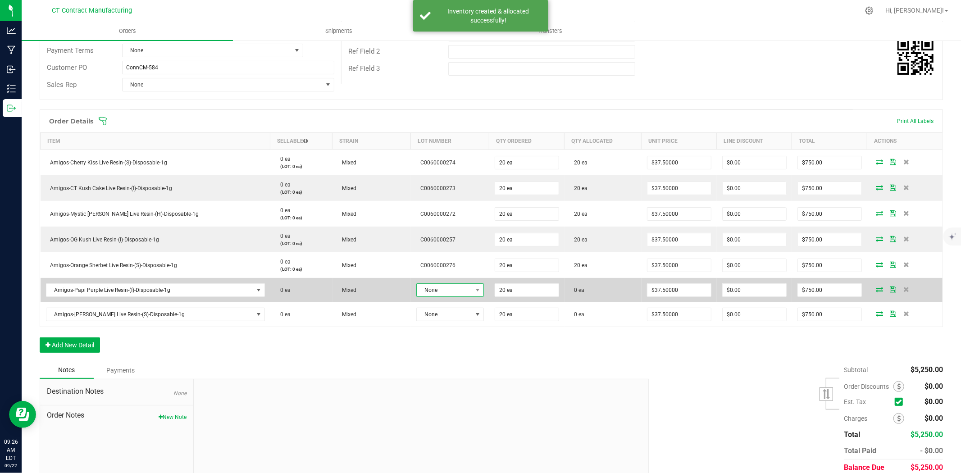
click at [453, 294] on span "None" at bounding box center [444, 290] width 55 height 13
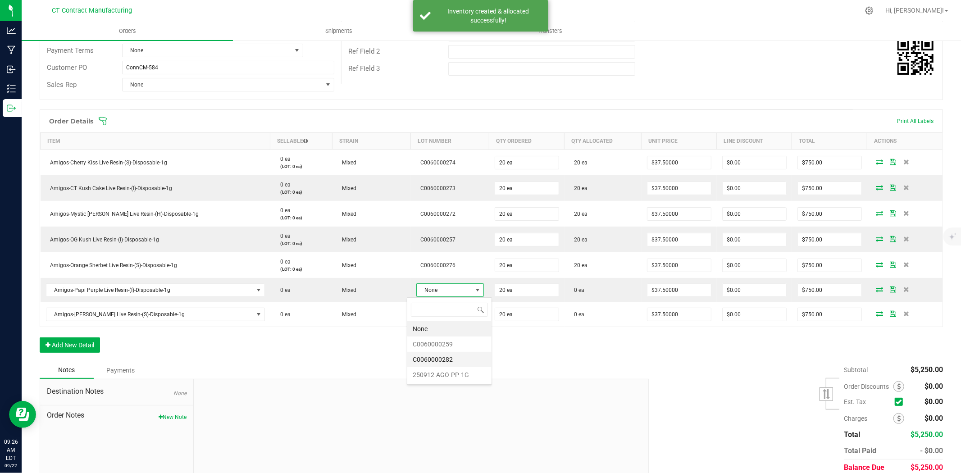
click at [451, 357] on li "C0060000282" at bounding box center [449, 359] width 84 height 15
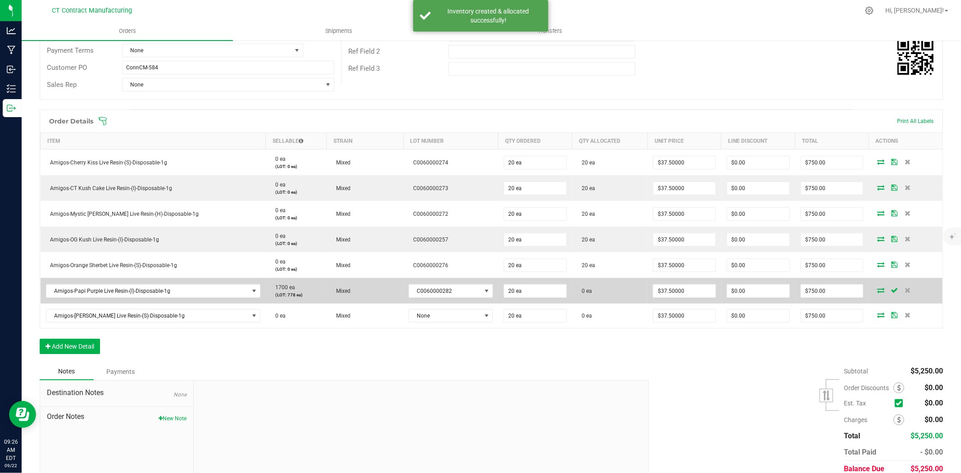
click at [877, 292] on icon at bounding box center [880, 290] width 7 height 5
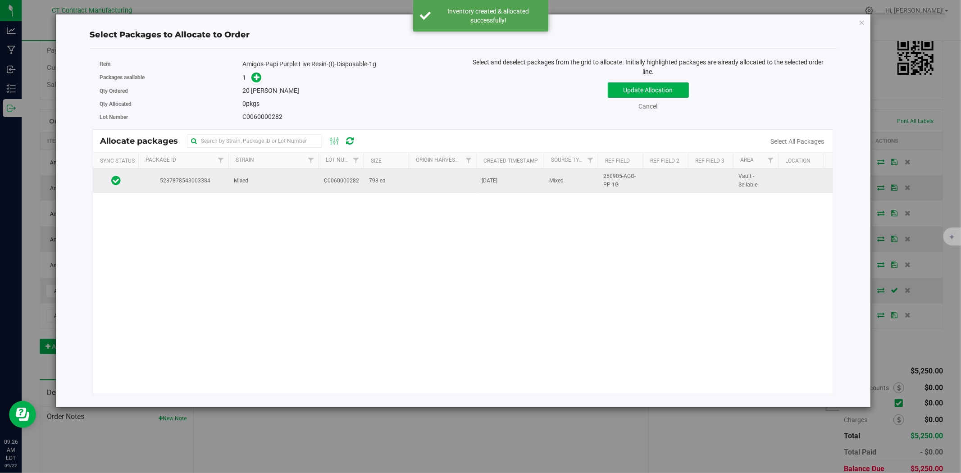
click at [387, 174] on td "798 ea" at bounding box center [386, 181] width 45 height 24
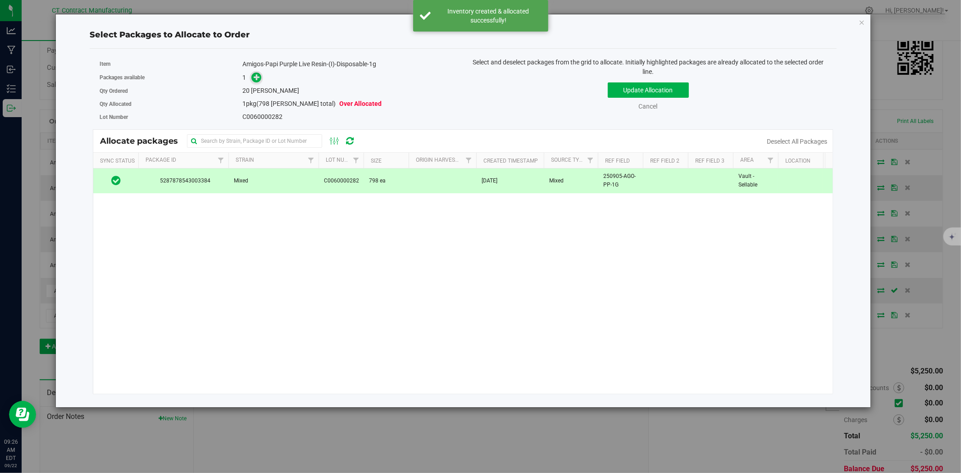
click at [260, 77] on icon at bounding box center [257, 77] width 6 height 6
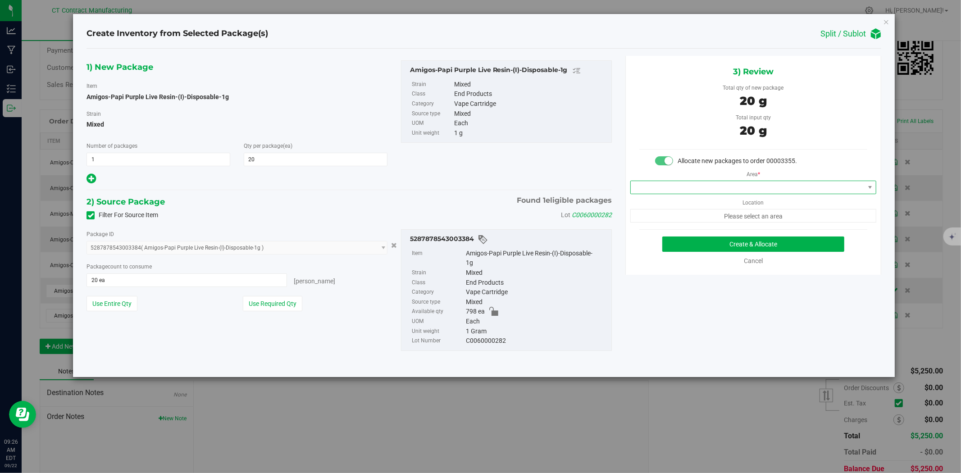
click at [657, 190] on span at bounding box center [748, 187] width 234 height 13
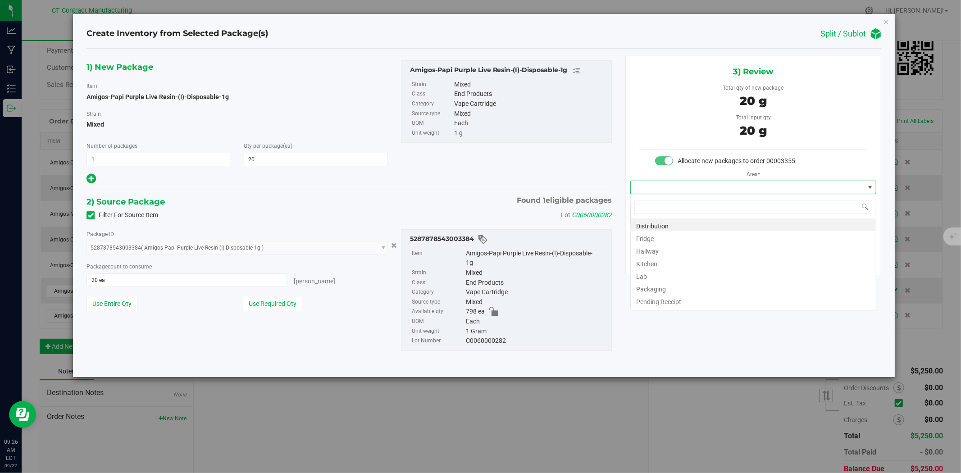
scroll to position [14, 246]
click at [655, 228] on li "Distribution" at bounding box center [753, 225] width 245 height 13
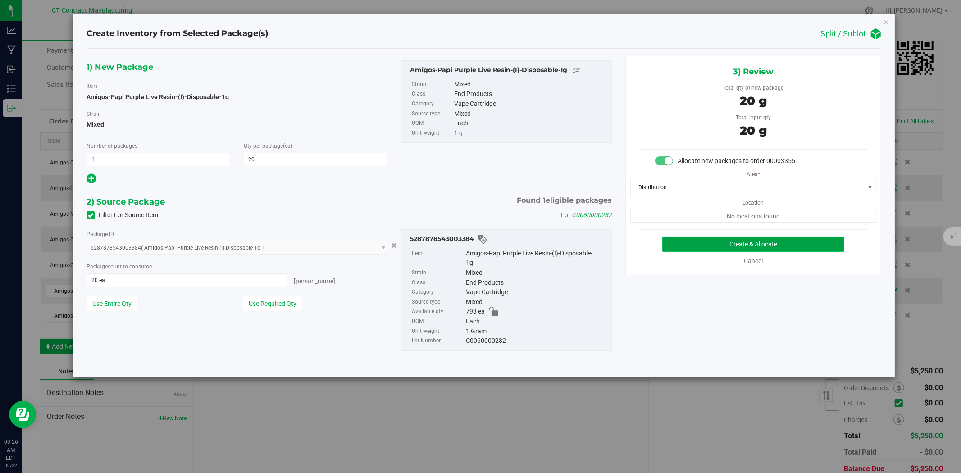
click at [693, 244] on button "Create & Allocate" at bounding box center [753, 244] width 183 height 15
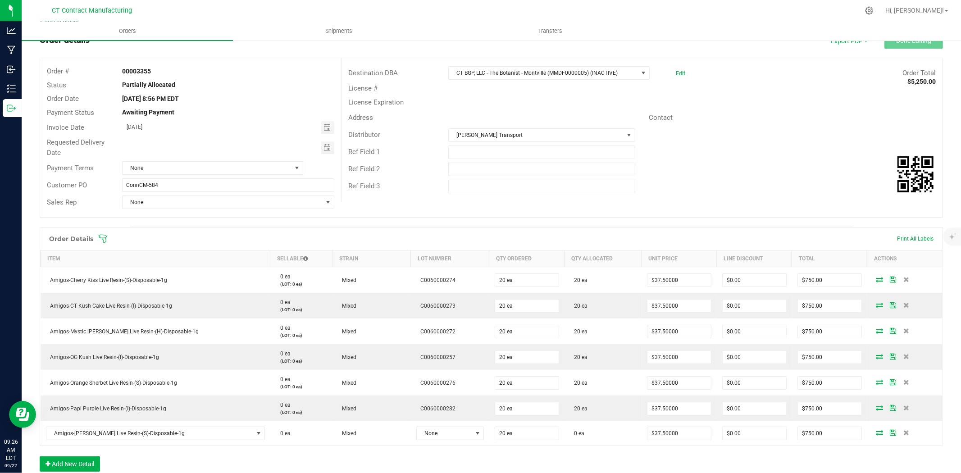
scroll to position [100, 0]
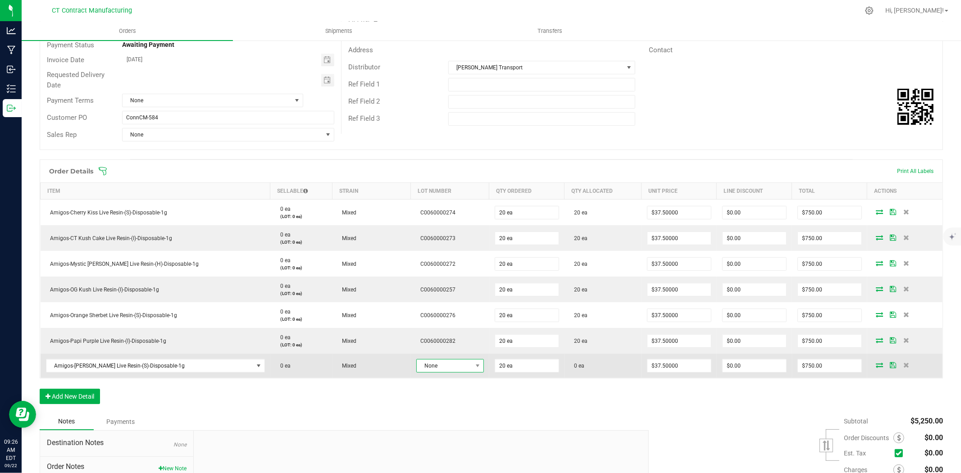
click at [435, 366] on span "None" at bounding box center [444, 366] width 55 height 13
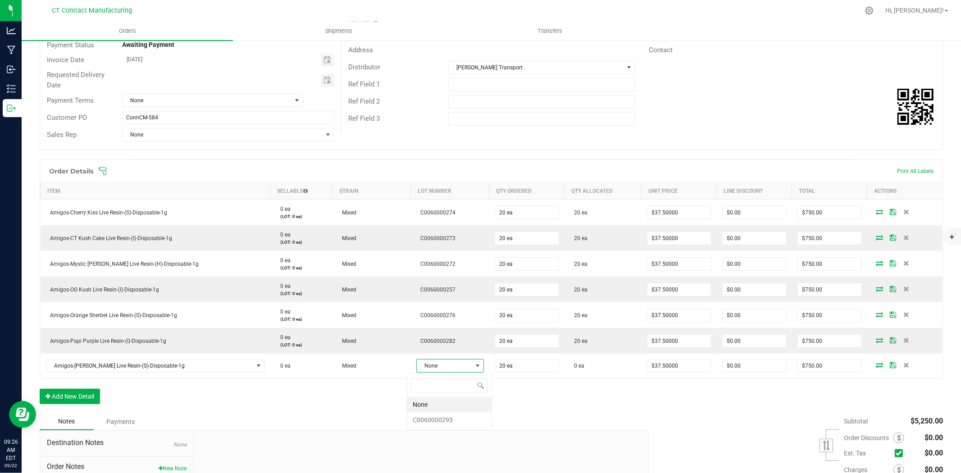
scroll to position [14, 68]
click at [439, 421] on li "C0060000293" at bounding box center [449, 419] width 84 height 15
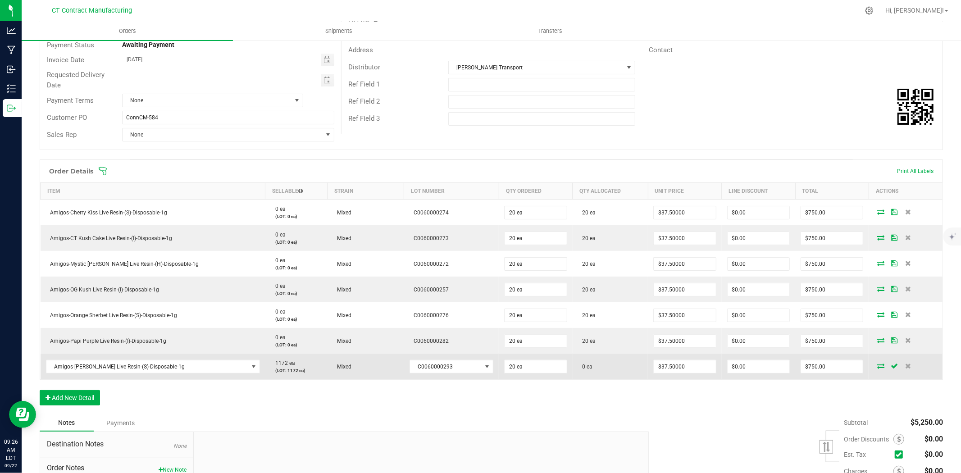
click at [877, 368] on icon at bounding box center [880, 365] width 7 height 5
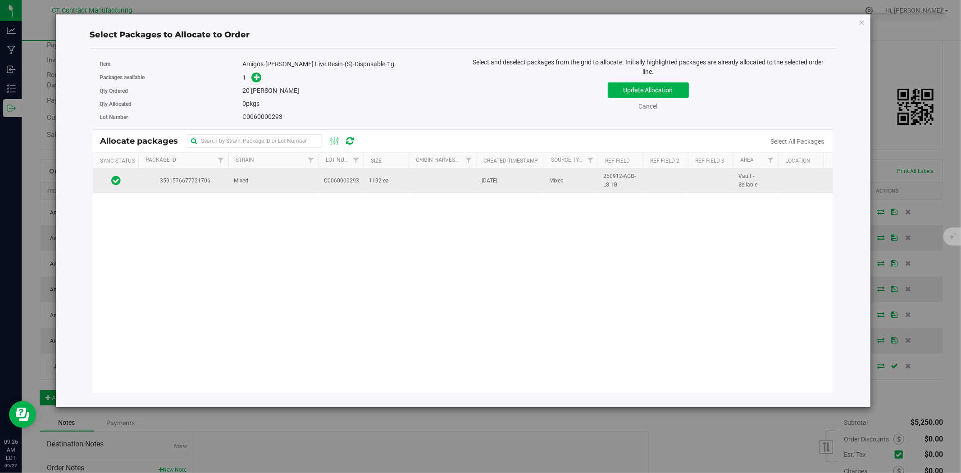
click at [344, 192] on td "C0060000293" at bounding box center [341, 181] width 45 height 24
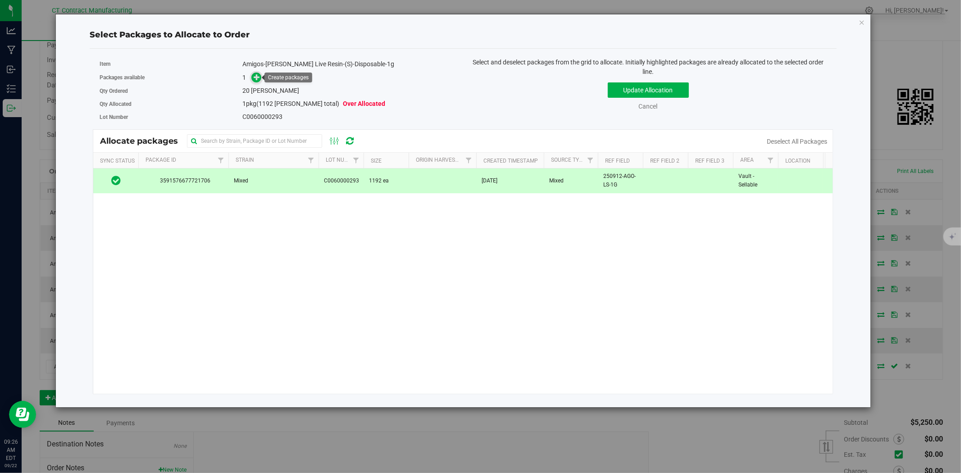
click at [258, 79] on icon at bounding box center [257, 77] width 6 height 6
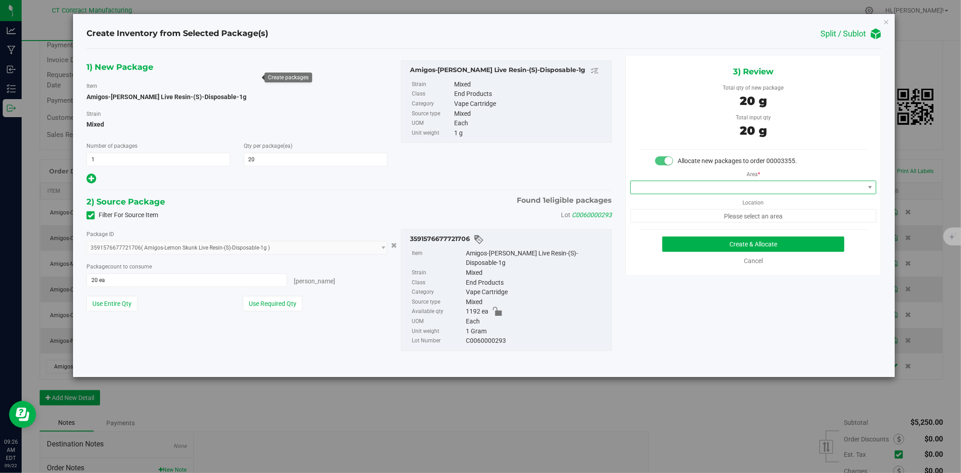
click at [670, 185] on span at bounding box center [748, 187] width 234 height 13
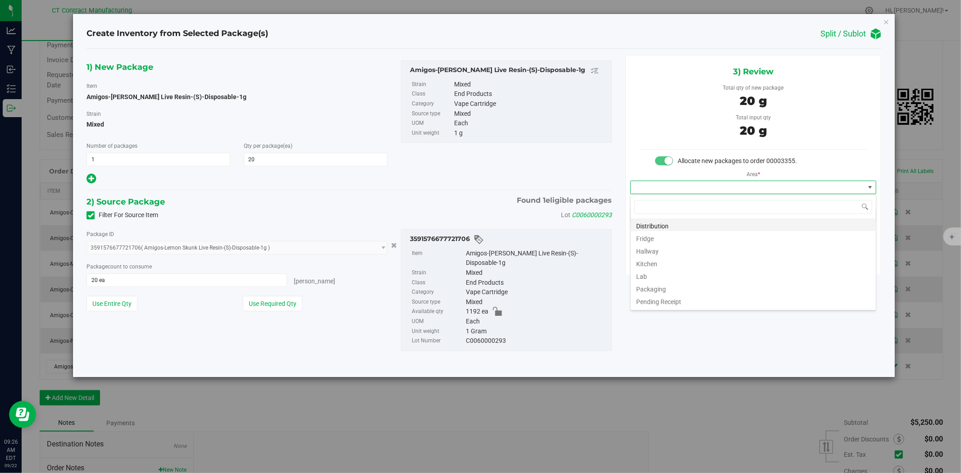
scroll to position [14, 246]
click at [667, 224] on li "Distribution" at bounding box center [753, 225] width 245 height 13
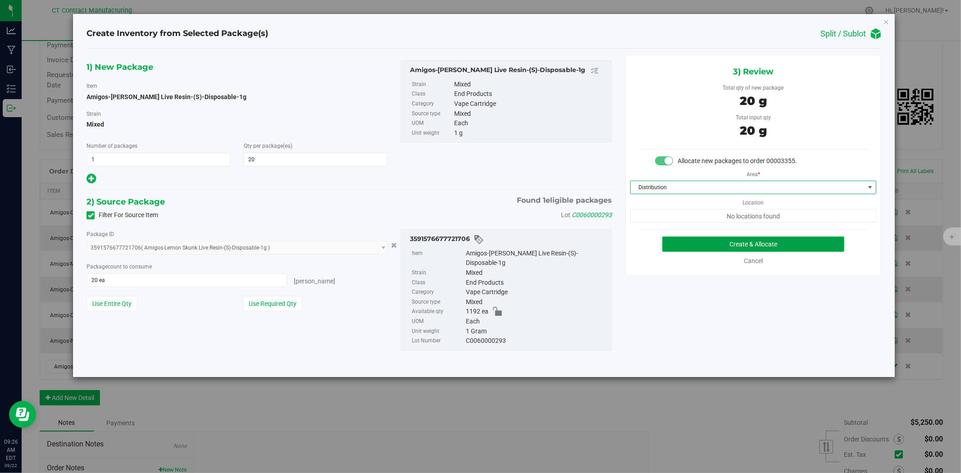
click at [695, 247] on button "Create & Allocate" at bounding box center [753, 244] width 183 height 15
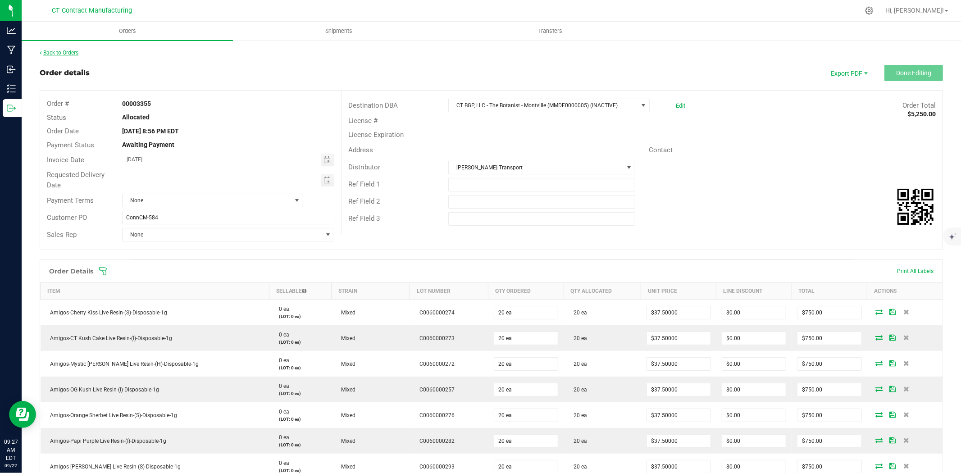
click at [72, 53] on link "Back to Orders" at bounding box center [59, 53] width 39 height 6
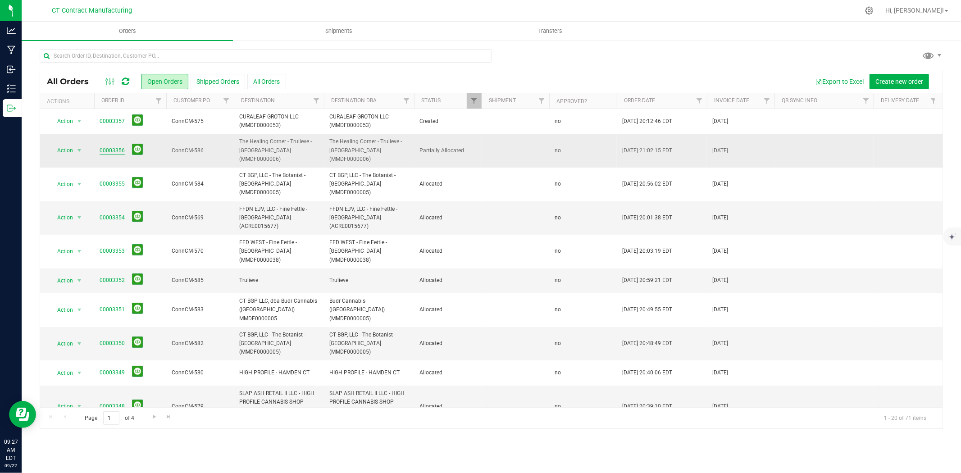
click at [110, 147] on link "00003356" at bounding box center [112, 150] width 25 height 9
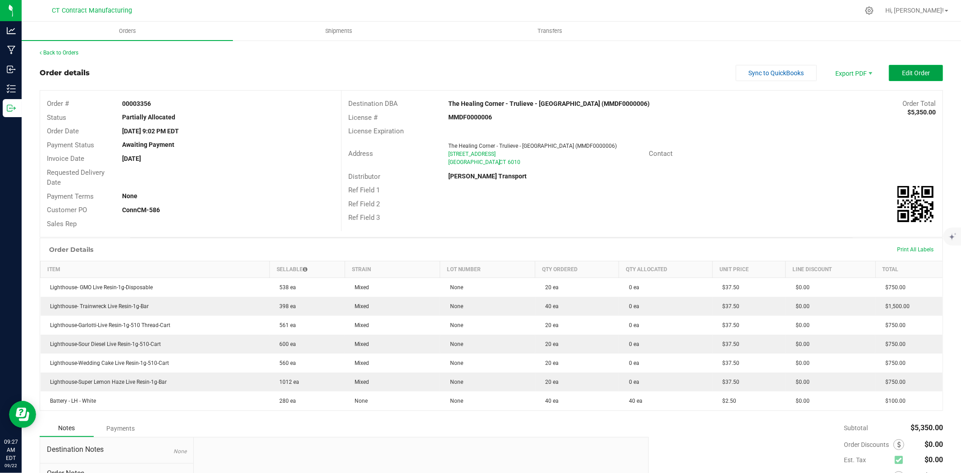
click at [918, 79] on button "Edit Order" at bounding box center [916, 73] width 54 height 16
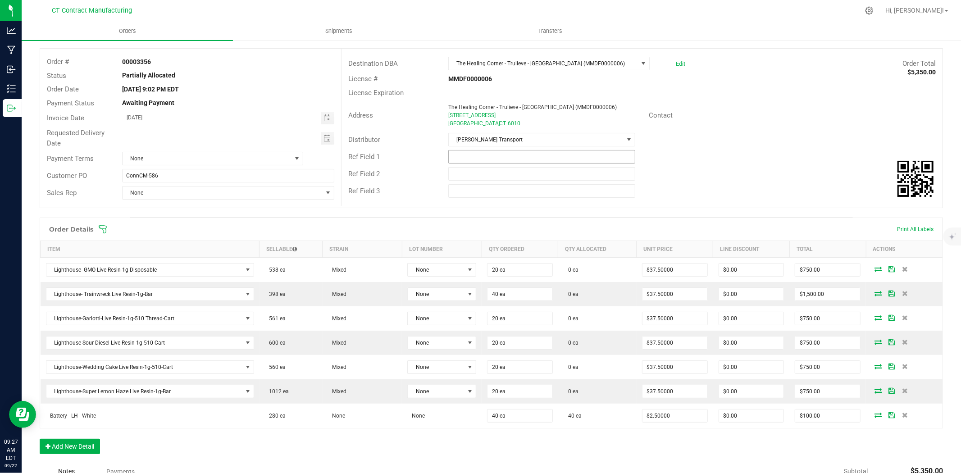
scroll to position [150, 0]
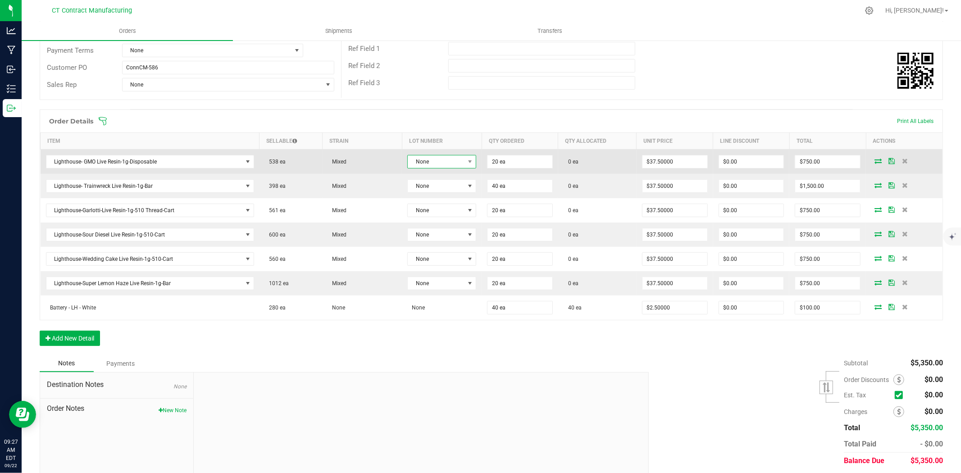
click at [457, 160] on span "None" at bounding box center [436, 161] width 57 height 13
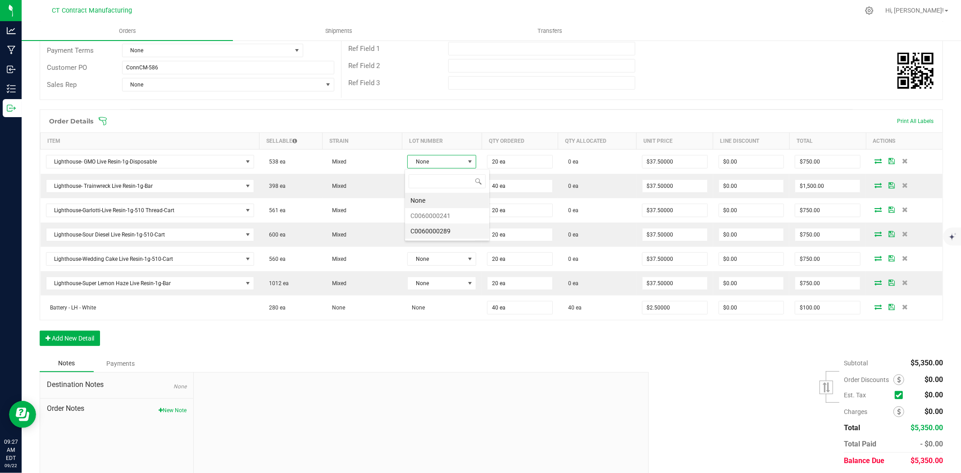
click at [456, 233] on li "C0060000289" at bounding box center [447, 231] width 84 height 15
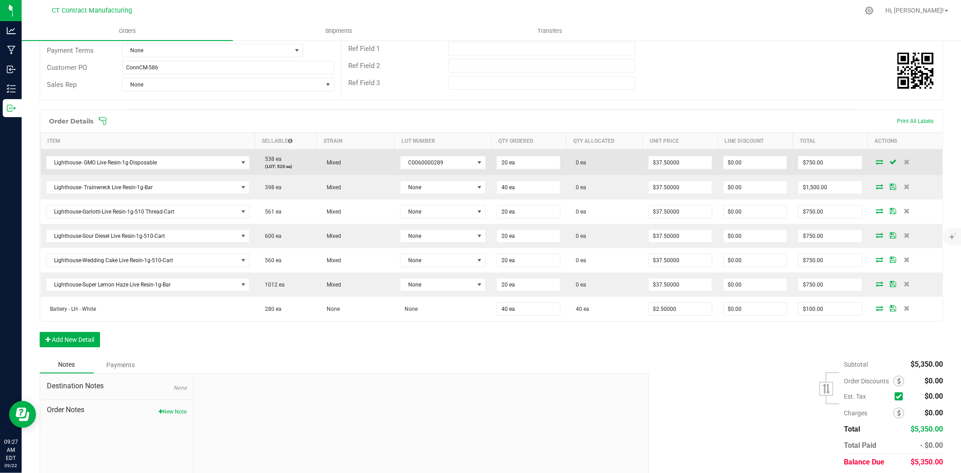
click at [876, 161] on icon at bounding box center [879, 161] width 7 height 5
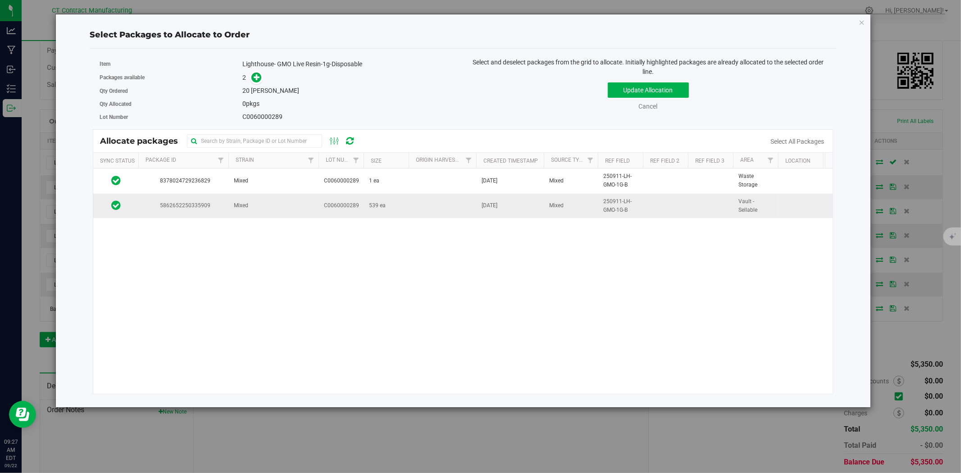
click at [418, 214] on td at bounding box center [443, 206] width 68 height 24
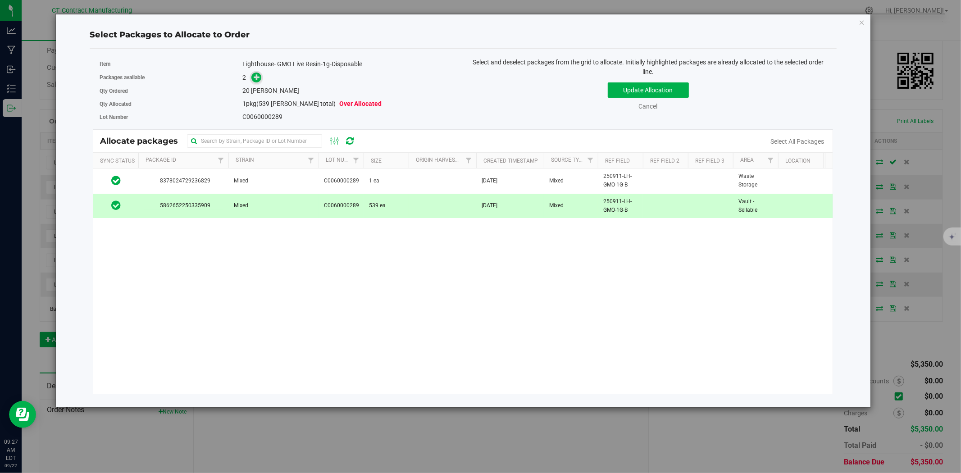
click at [258, 76] on icon at bounding box center [257, 77] width 6 height 6
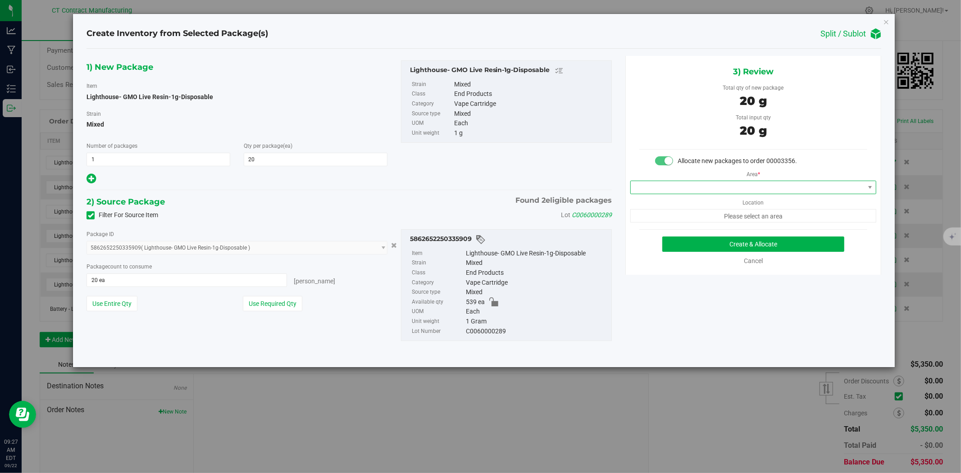
click at [742, 187] on span at bounding box center [748, 187] width 234 height 13
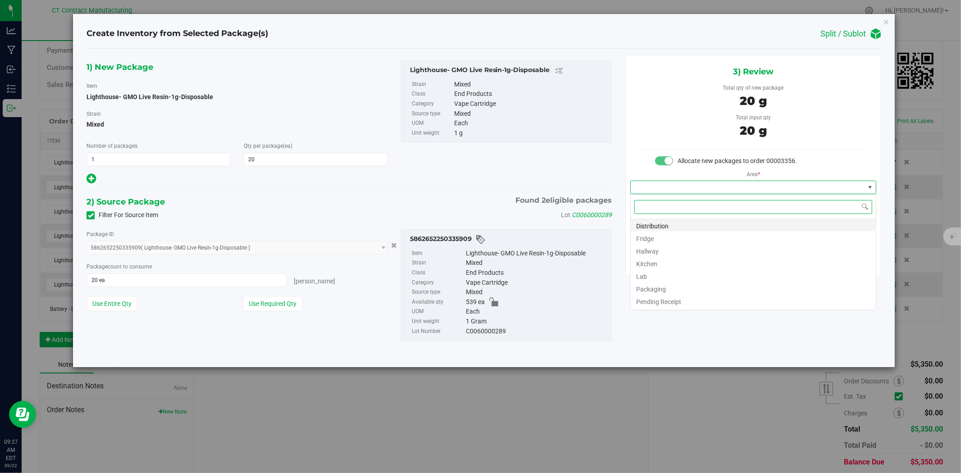
scroll to position [14, 246]
click at [731, 221] on li "Distribution" at bounding box center [753, 225] width 245 height 13
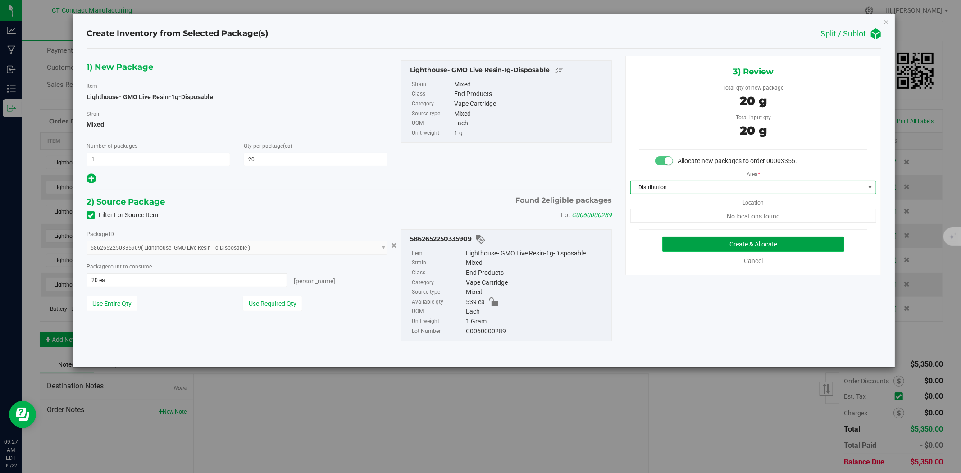
click at [738, 240] on button "Create & Allocate" at bounding box center [753, 244] width 183 height 15
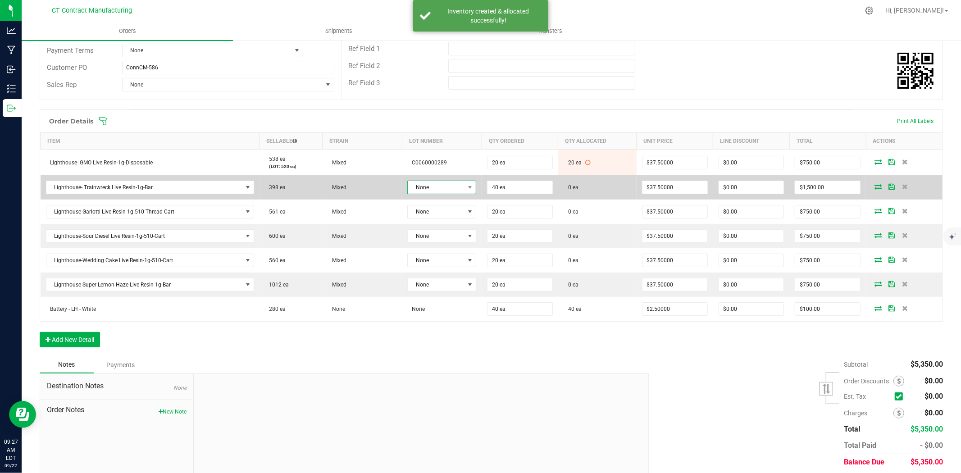
click at [458, 194] on span "None" at bounding box center [436, 187] width 57 height 13
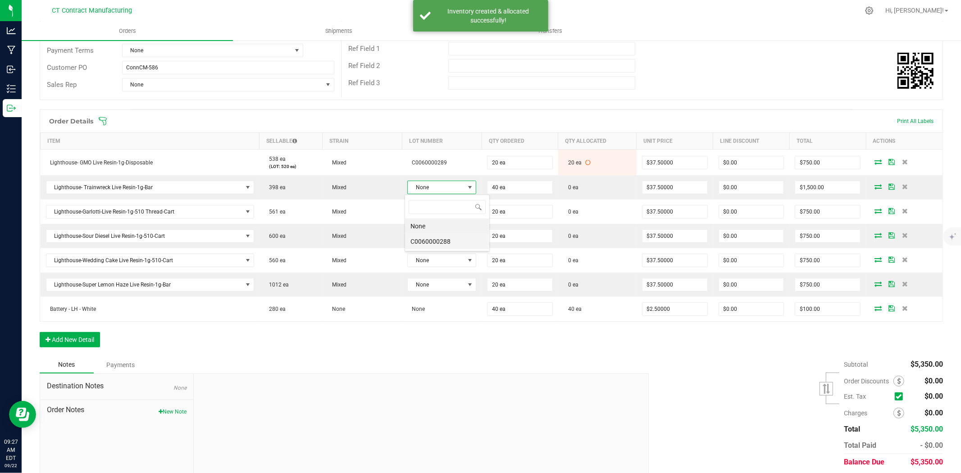
click at [457, 242] on li "C0060000288" at bounding box center [447, 241] width 84 height 15
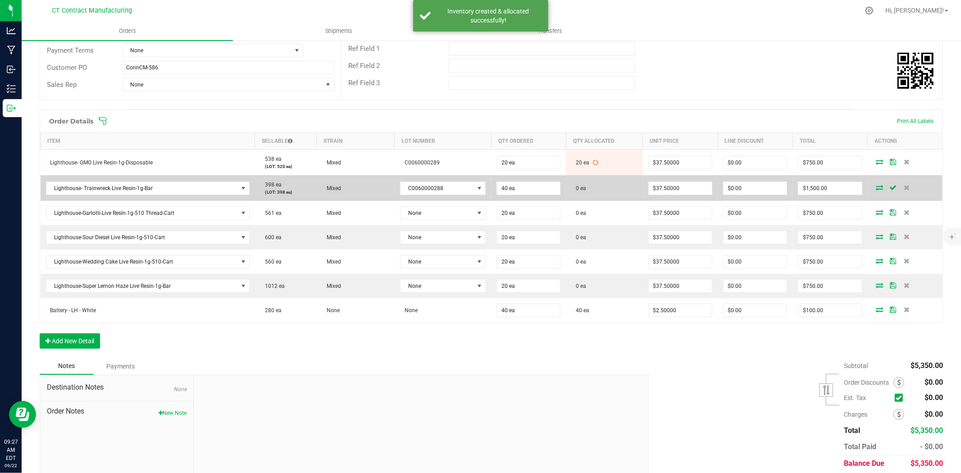
click at [876, 187] on icon at bounding box center [879, 187] width 7 height 5
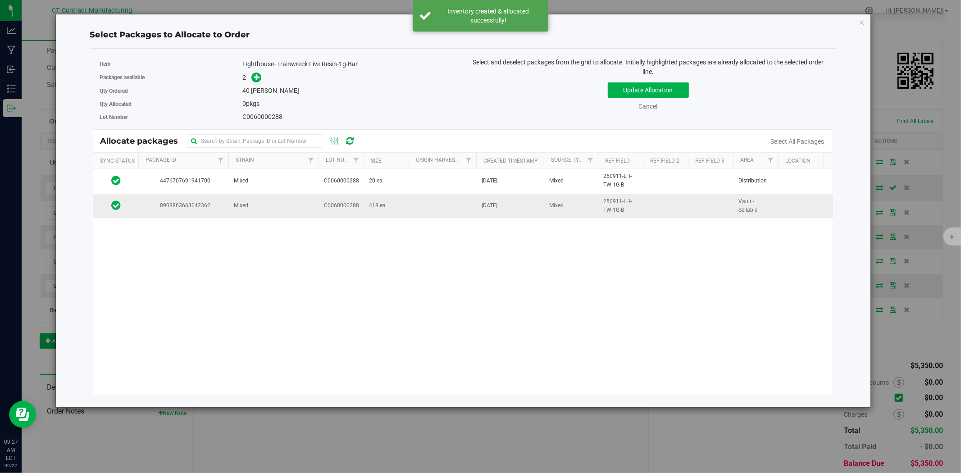
click at [388, 214] on td "418 ea" at bounding box center [386, 206] width 45 height 24
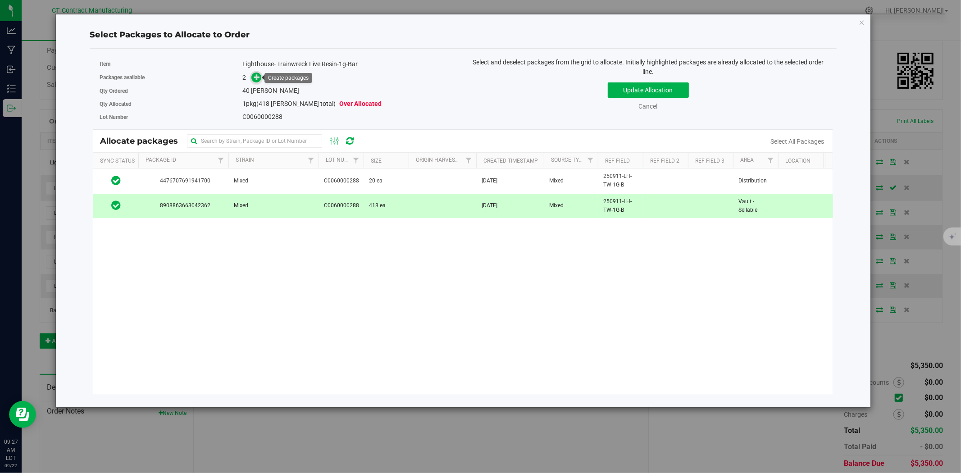
click at [260, 77] on icon at bounding box center [257, 77] width 6 height 6
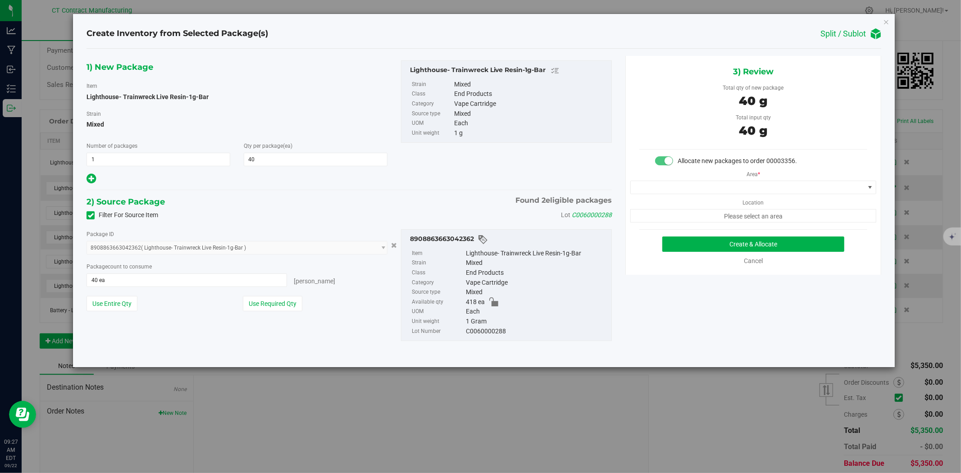
click at [686, 202] on div "Area * Location Please select an area" at bounding box center [753, 194] width 255 height 57
click at [689, 196] on div "Area * Location Please select an area" at bounding box center [753, 194] width 255 height 57
click at [693, 193] on span at bounding box center [748, 187] width 234 height 13
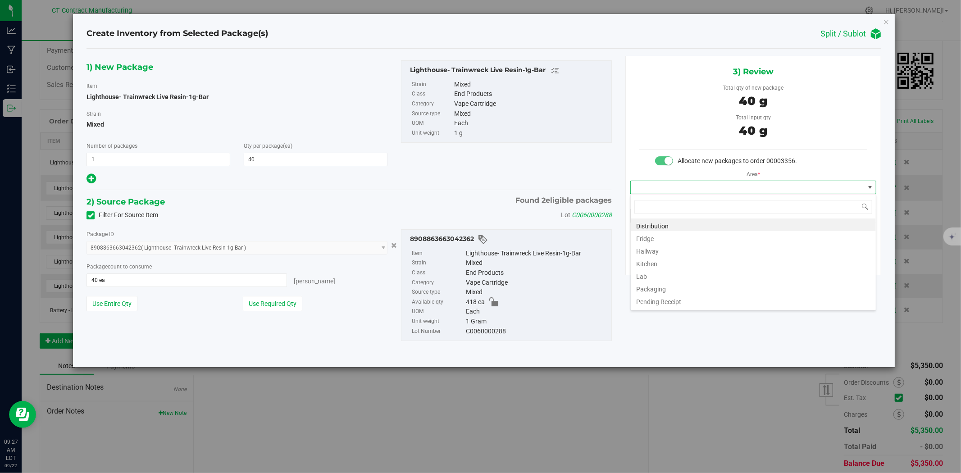
scroll to position [14, 246]
click at [693, 222] on li "Distribution" at bounding box center [753, 225] width 245 height 13
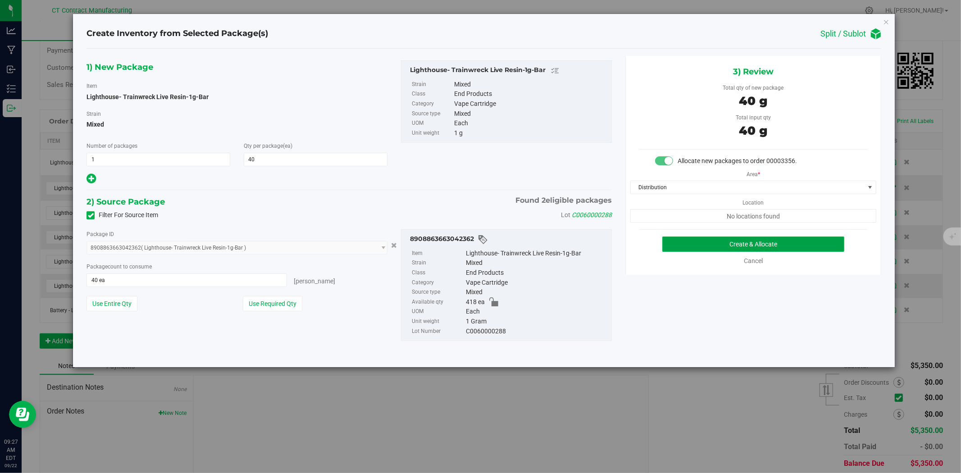
click at [706, 237] on button "Create & Allocate" at bounding box center [753, 244] width 183 height 15
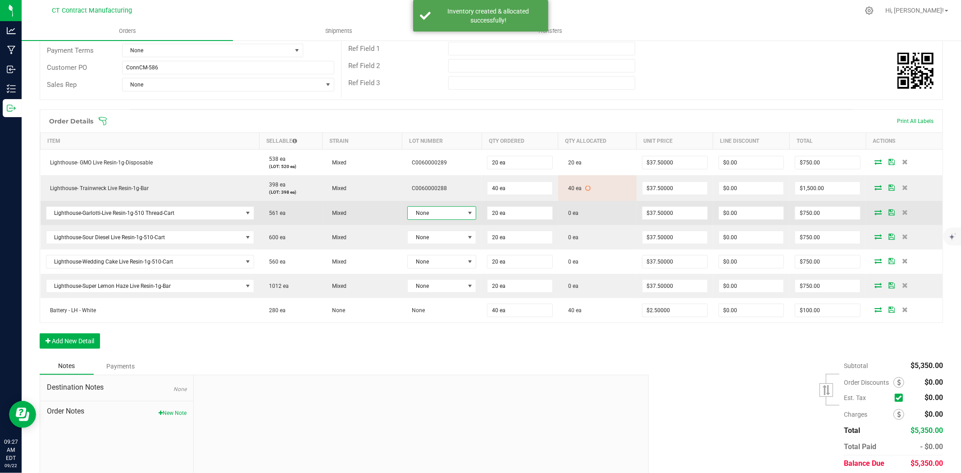
click at [456, 210] on span "None" at bounding box center [436, 213] width 57 height 13
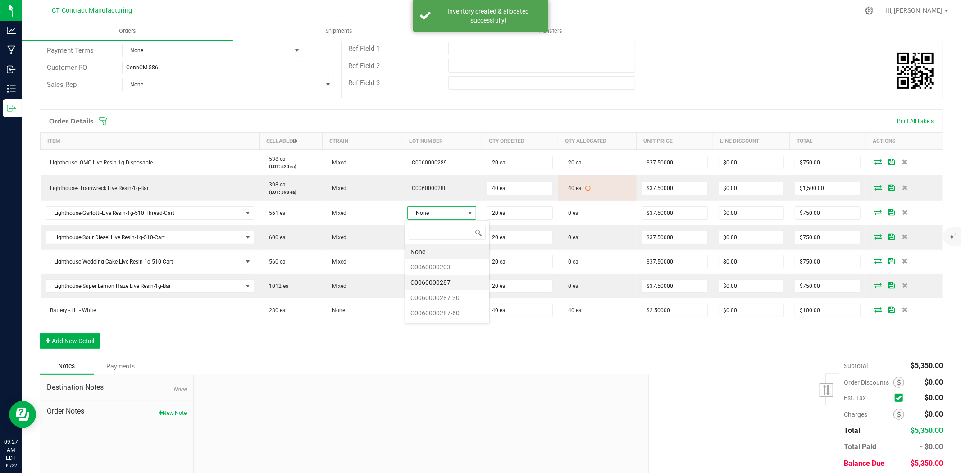
click at [465, 283] on li "C0060000287" at bounding box center [447, 282] width 84 height 15
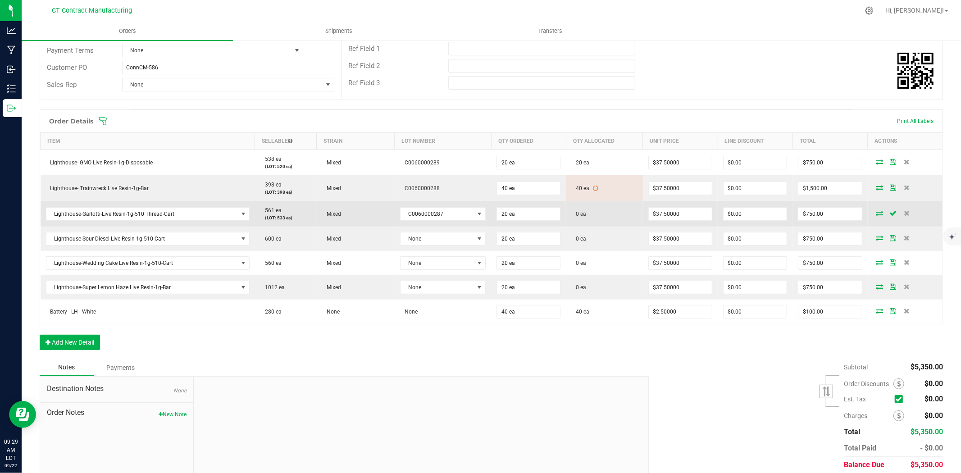
click at [876, 212] on icon at bounding box center [879, 212] width 7 height 5
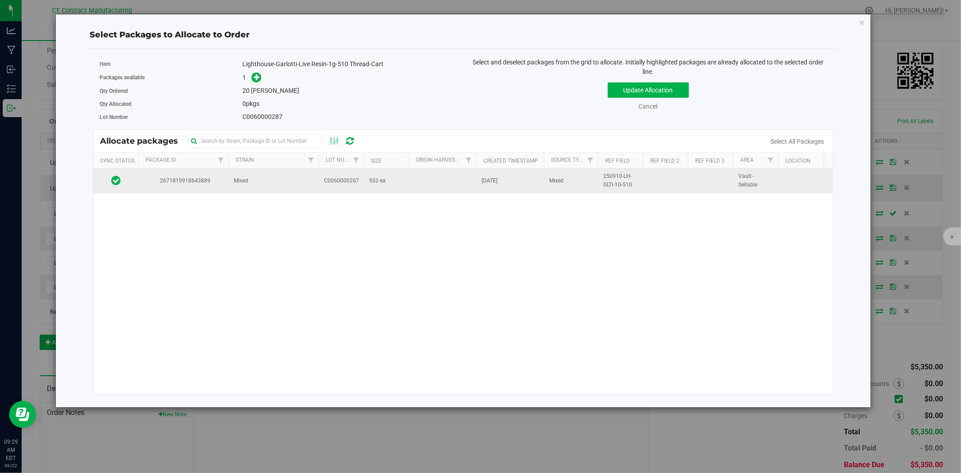
click at [415, 179] on td at bounding box center [443, 181] width 68 height 24
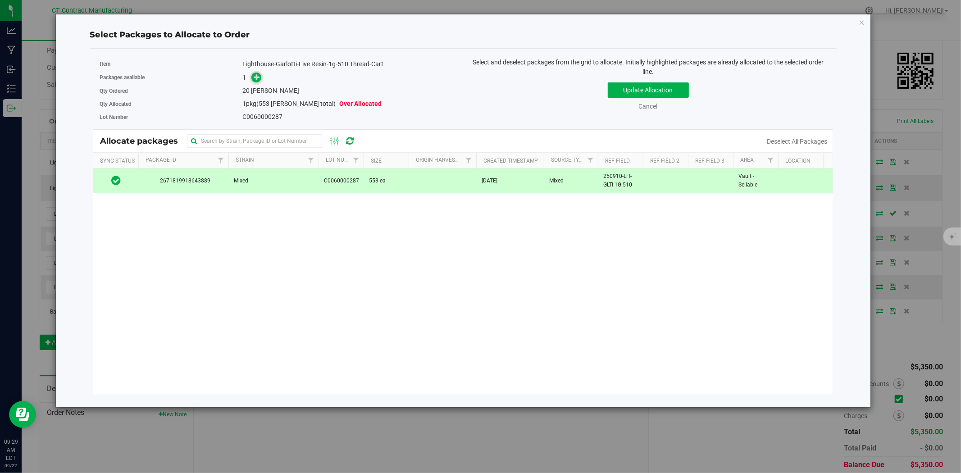
click at [252, 75] on span at bounding box center [256, 78] width 10 height 10
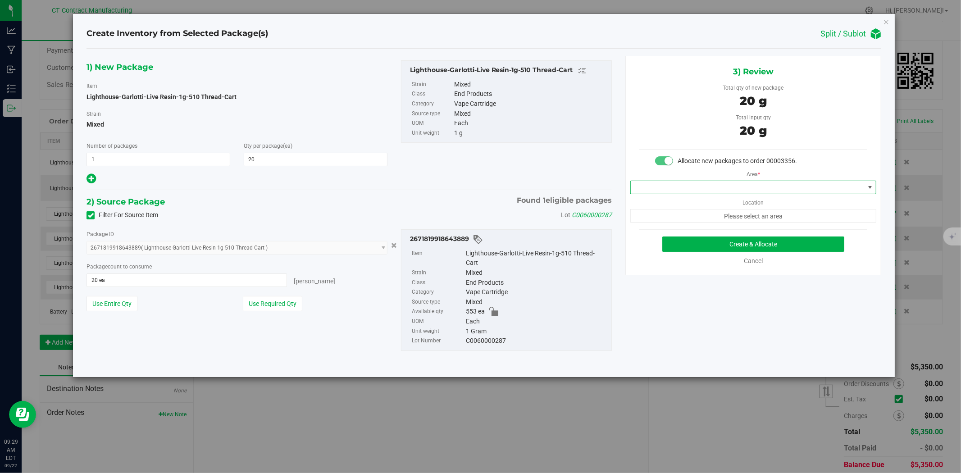
click at [692, 192] on span at bounding box center [748, 187] width 234 height 13
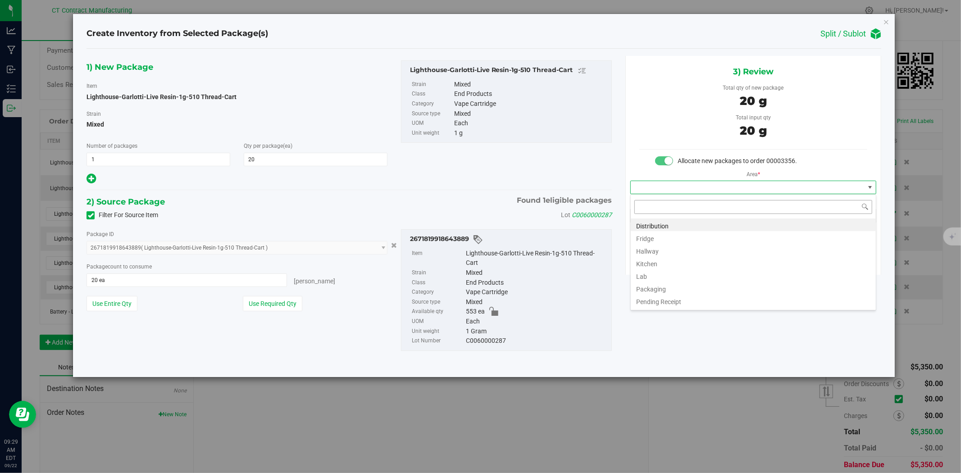
scroll to position [14, 246]
click at [688, 221] on li "Distribution" at bounding box center [753, 225] width 245 height 13
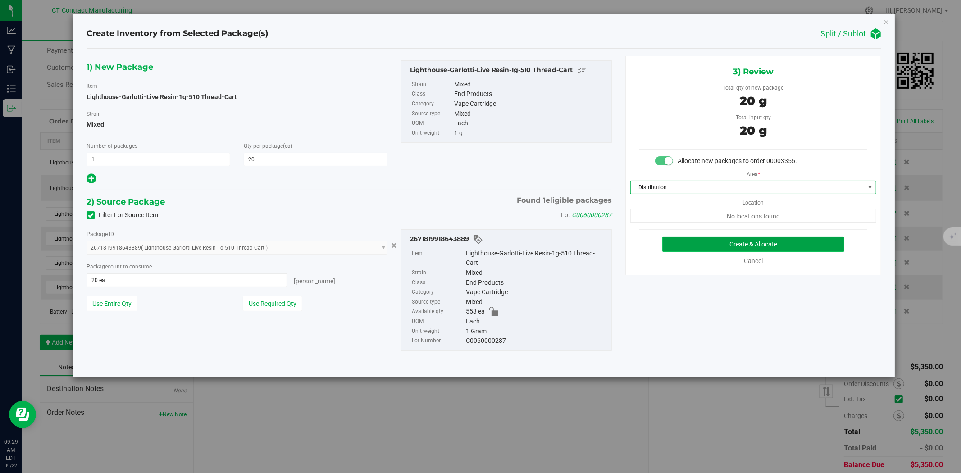
click at [703, 243] on button "Create & Allocate" at bounding box center [753, 244] width 183 height 15
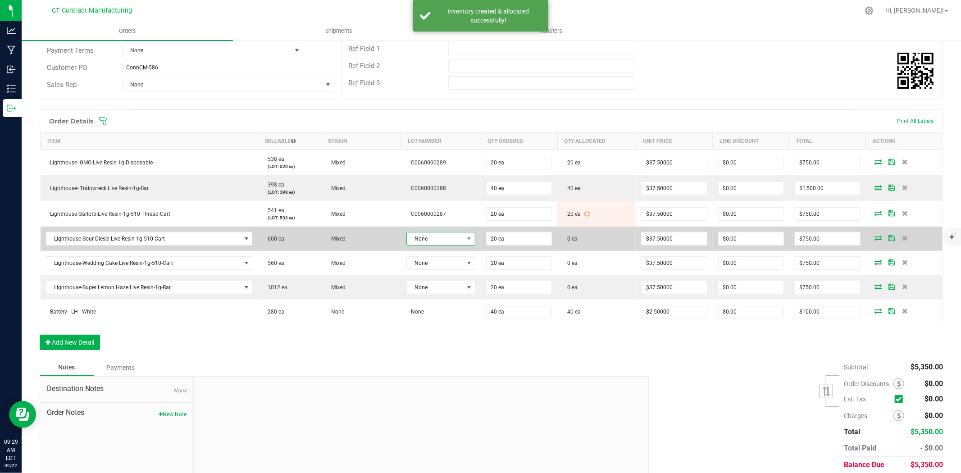
click at [443, 242] on span "None" at bounding box center [435, 239] width 57 height 13
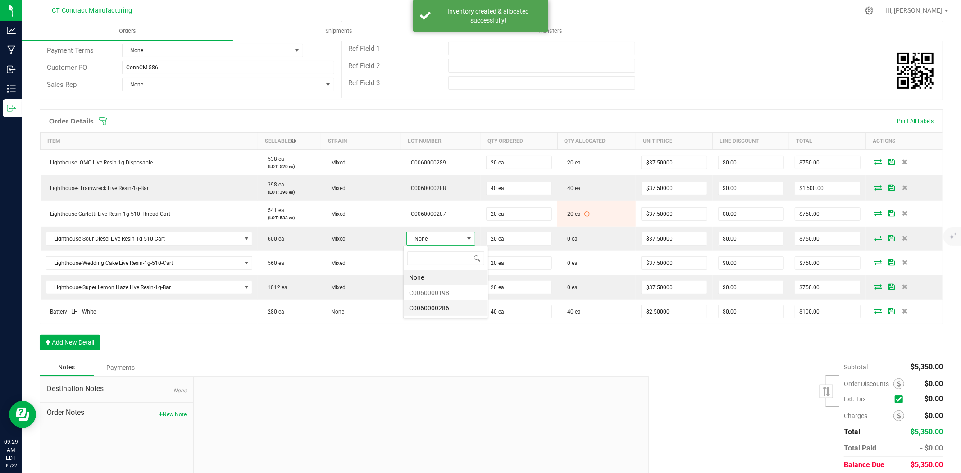
click at [452, 311] on li "C0060000286" at bounding box center [446, 308] width 84 height 15
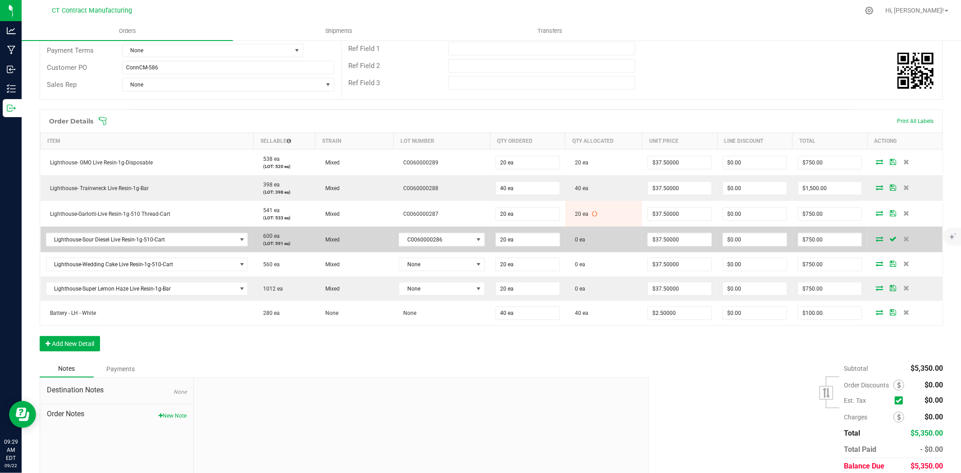
click at [876, 239] on icon at bounding box center [879, 238] width 7 height 5
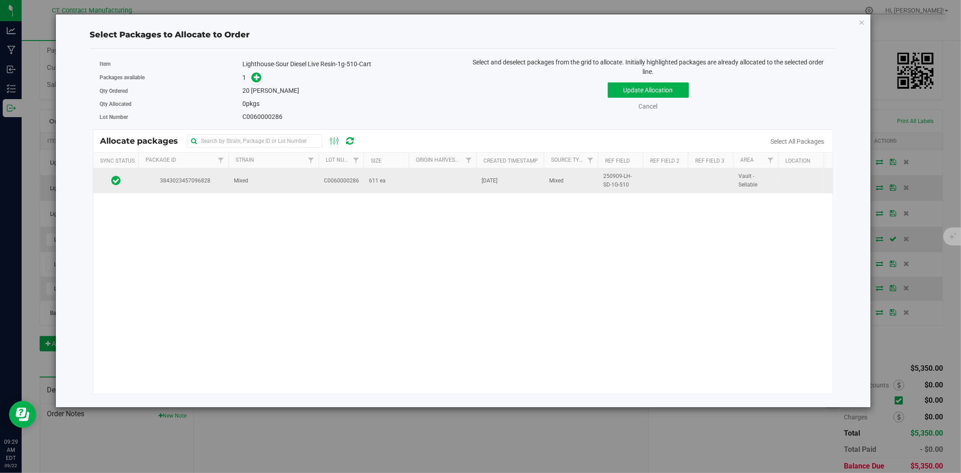
click at [306, 183] on td "Mixed" at bounding box center [273, 181] width 90 height 24
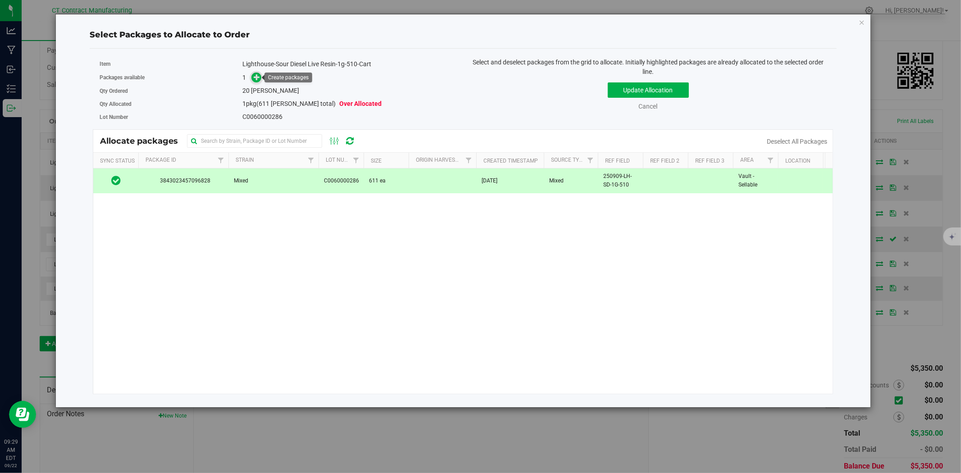
click at [259, 79] on icon at bounding box center [257, 77] width 6 height 6
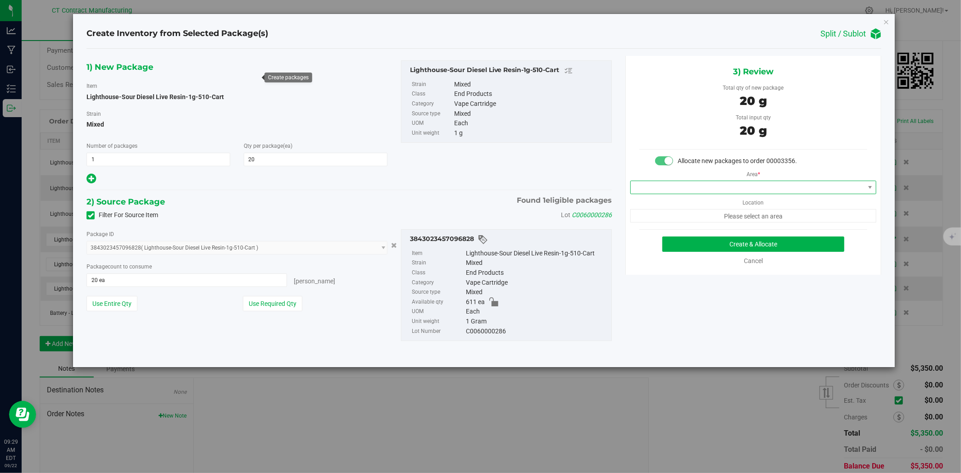
click at [708, 192] on span at bounding box center [748, 187] width 234 height 13
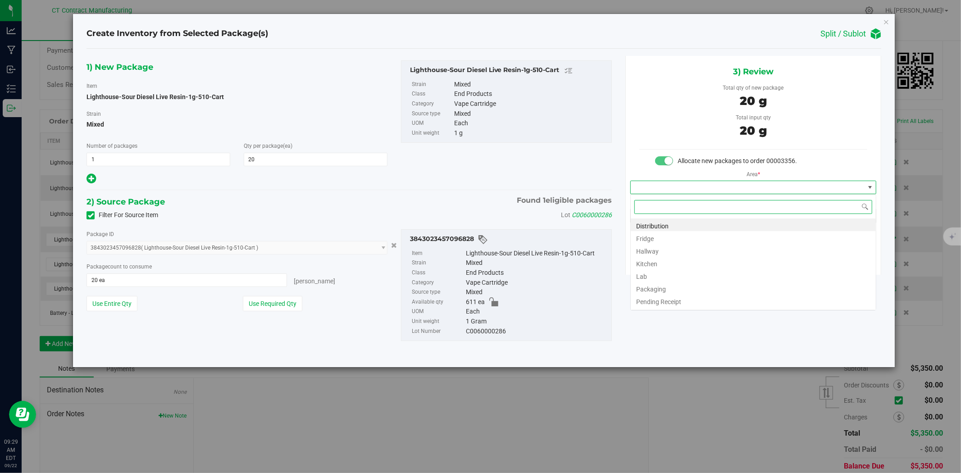
scroll to position [14, 246]
click at [702, 226] on li "Distribution" at bounding box center [753, 225] width 245 height 13
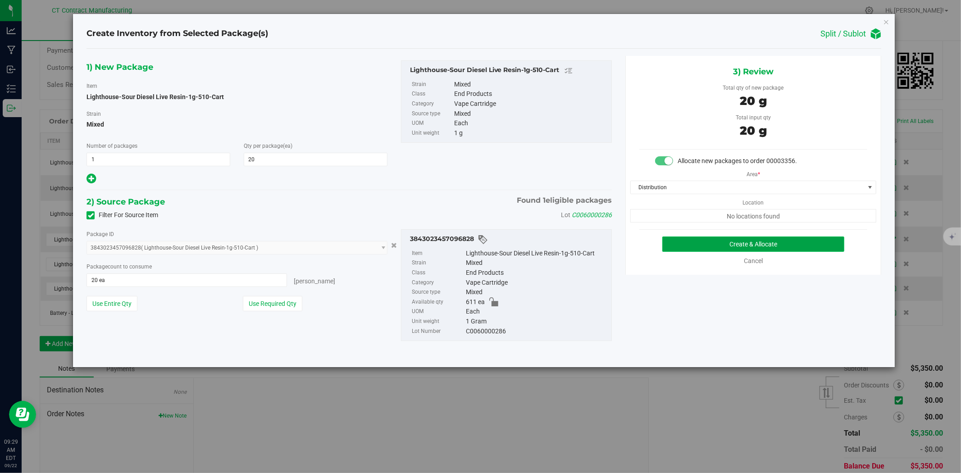
click at [735, 245] on button "Create & Allocate" at bounding box center [753, 244] width 183 height 15
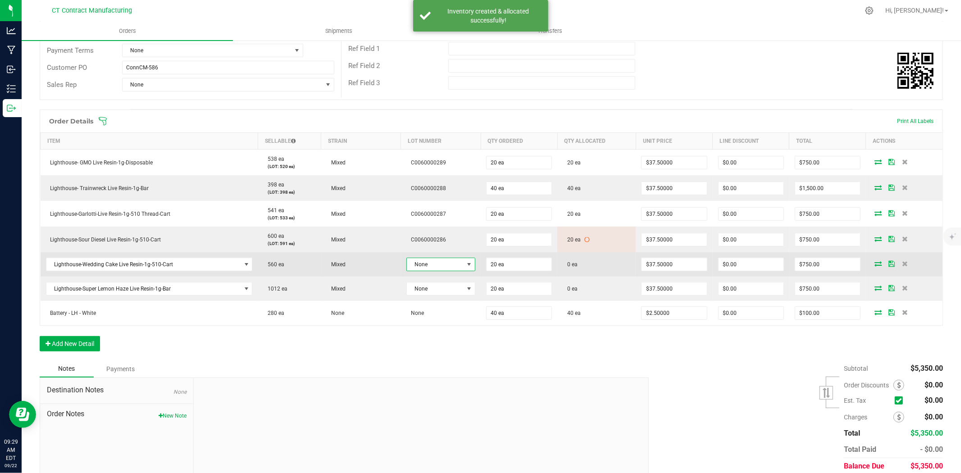
click at [433, 260] on span "None" at bounding box center [435, 264] width 57 height 13
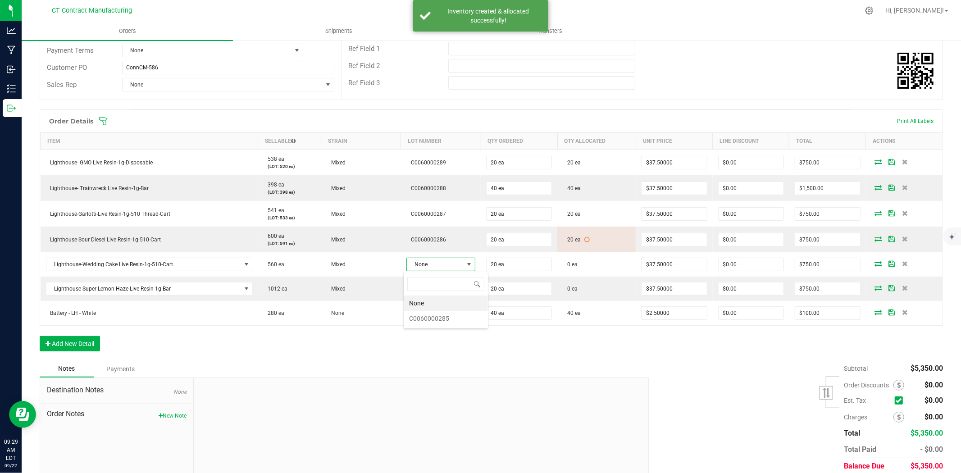
scroll to position [14, 68]
click at [439, 321] on li "C0060000285" at bounding box center [446, 318] width 84 height 15
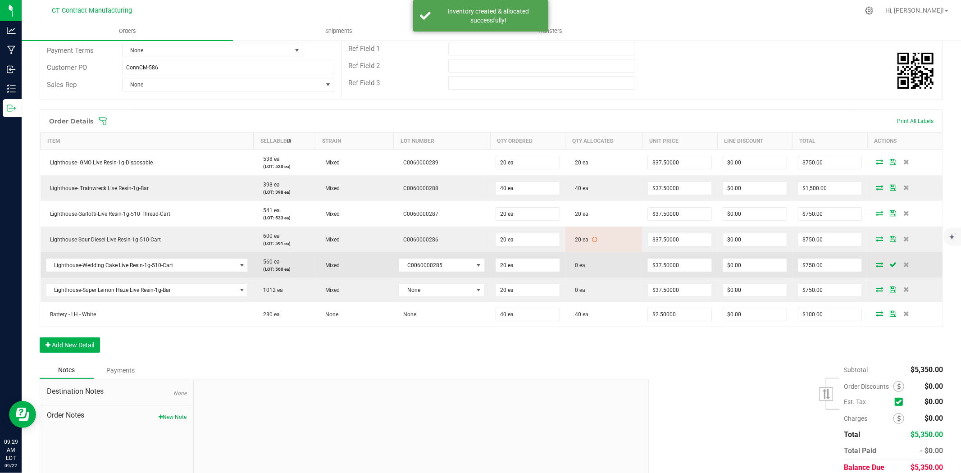
click at [876, 263] on icon at bounding box center [879, 264] width 7 height 5
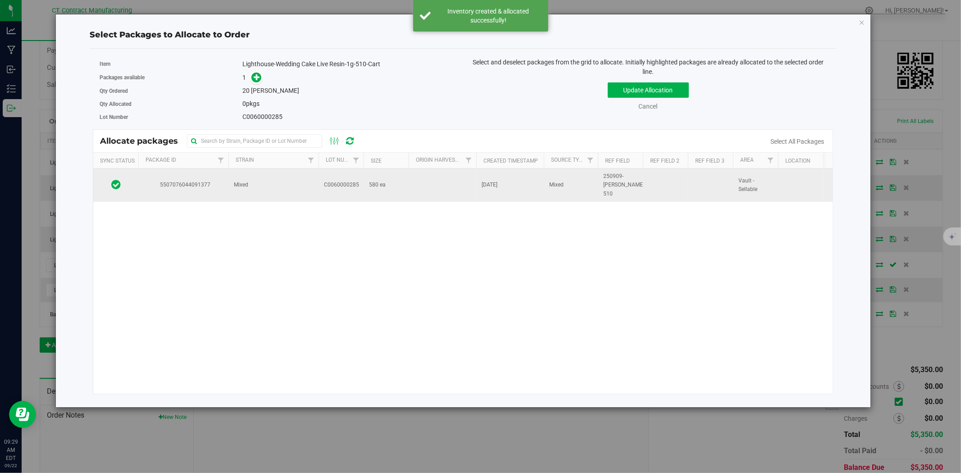
click at [339, 182] on span "C0060000285" at bounding box center [341, 185] width 35 height 9
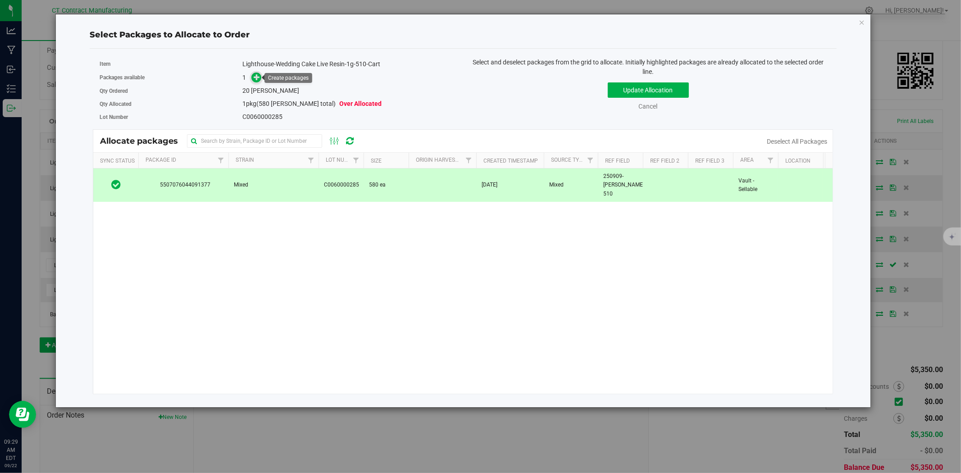
click at [251, 78] on span at bounding box center [256, 78] width 10 height 10
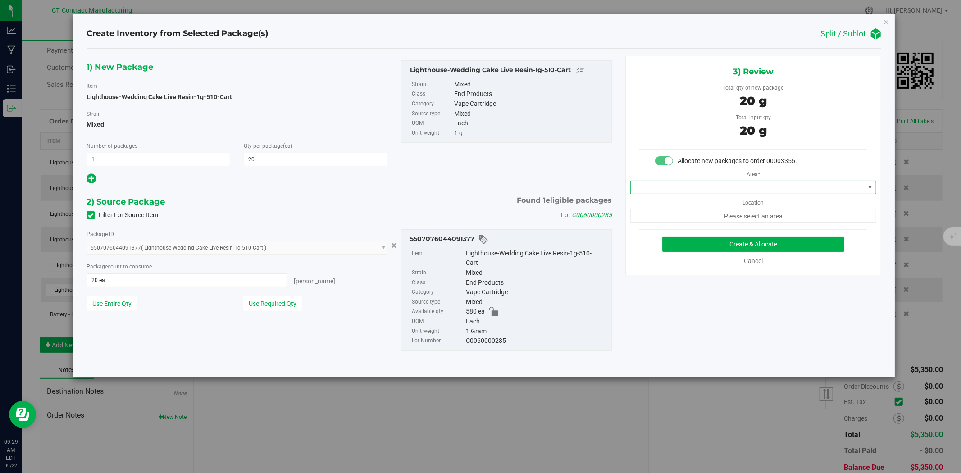
click at [698, 194] on span at bounding box center [753, 188] width 246 height 14
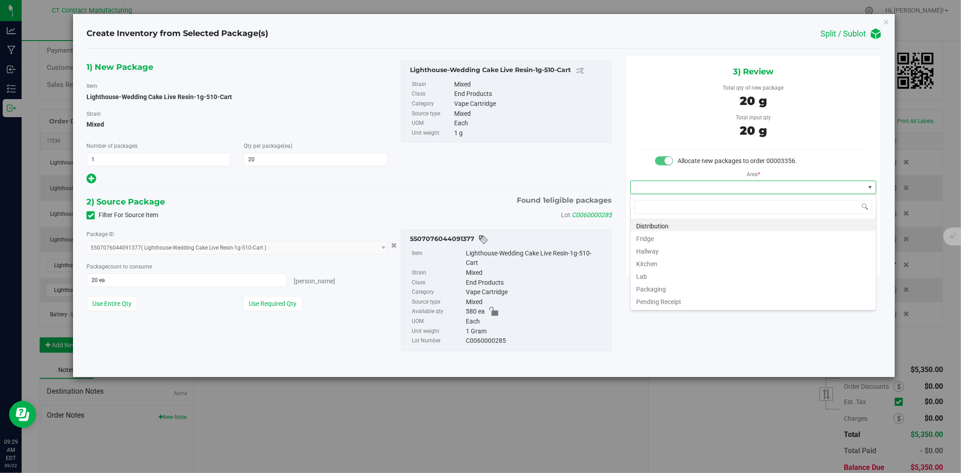
scroll to position [14, 246]
click at [687, 221] on li "Distribution" at bounding box center [753, 225] width 245 height 13
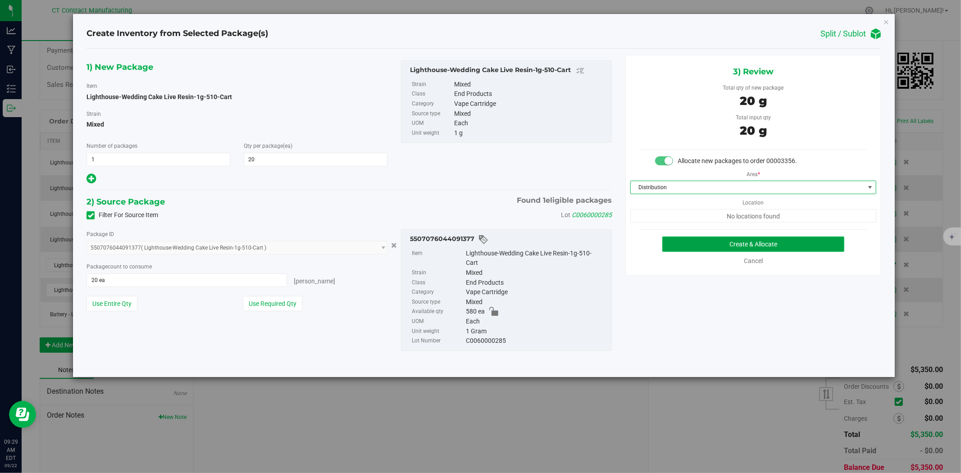
click at [721, 240] on button "Create & Allocate" at bounding box center [753, 244] width 183 height 15
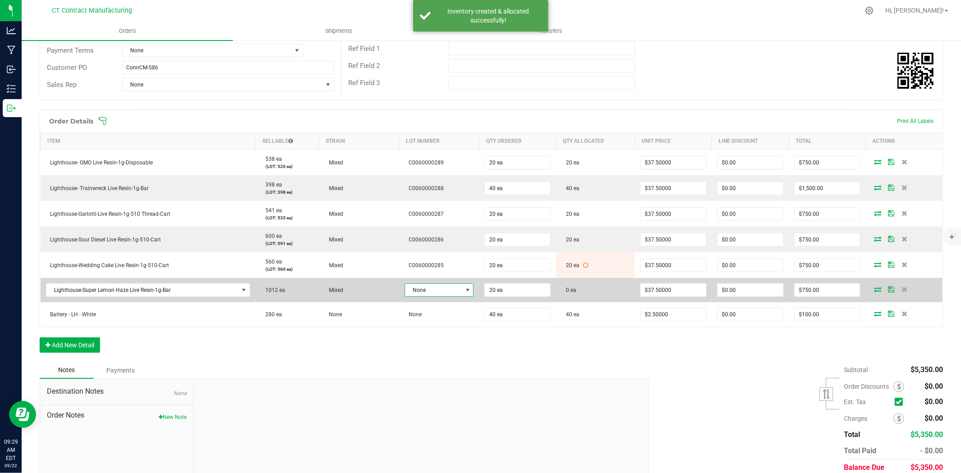
click at [435, 288] on span "None" at bounding box center [433, 290] width 57 height 13
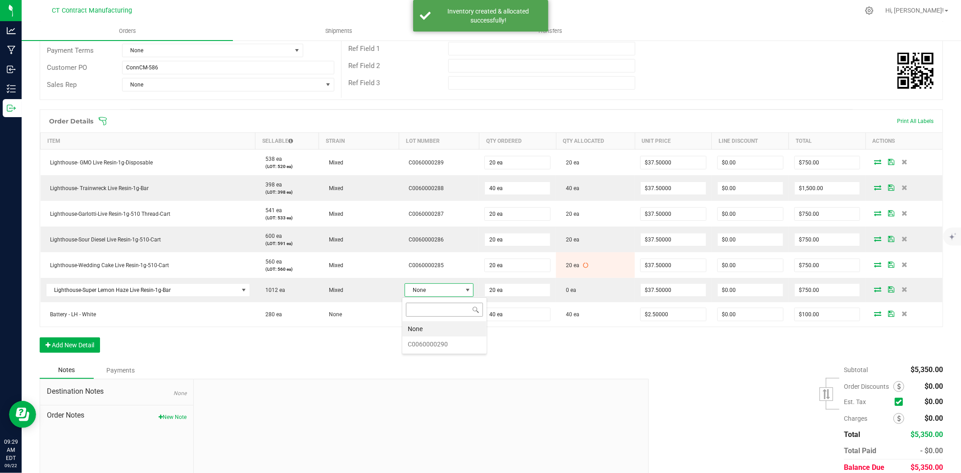
scroll to position [14, 68]
click at [440, 347] on li "C0060000290" at bounding box center [444, 344] width 84 height 15
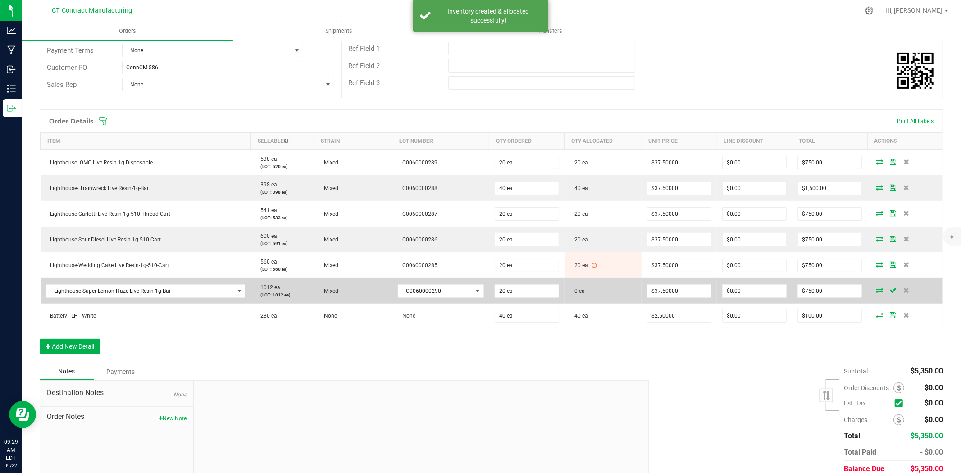
click at [876, 289] on icon at bounding box center [879, 290] width 7 height 5
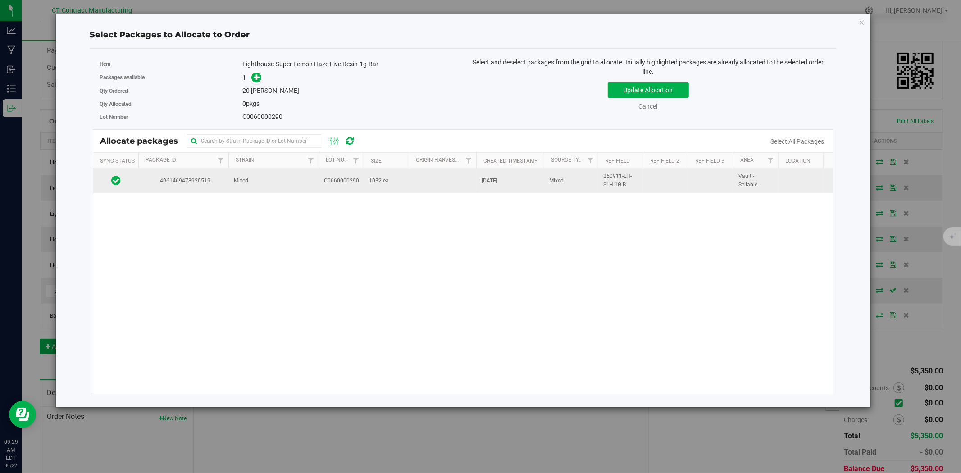
click at [319, 190] on td "C0060000290" at bounding box center [341, 181] width 45 height 24
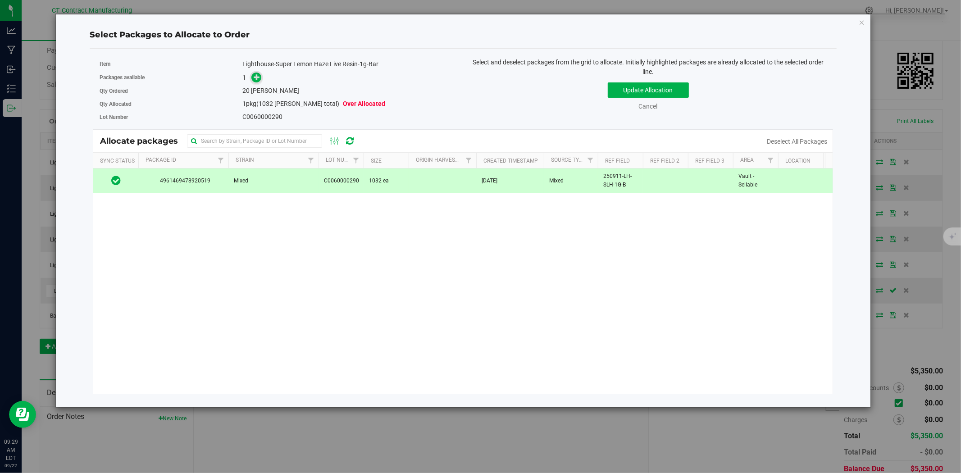
click at [256, 78] on icon at bounding box center [257, 77] width 6 height 6
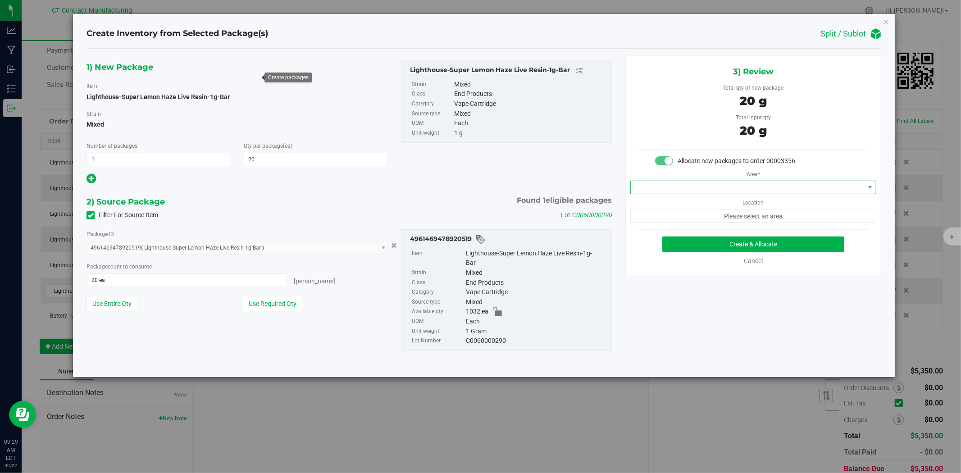
click at [680, 186] on span at bounding box center [748, 187] width 234 height 13
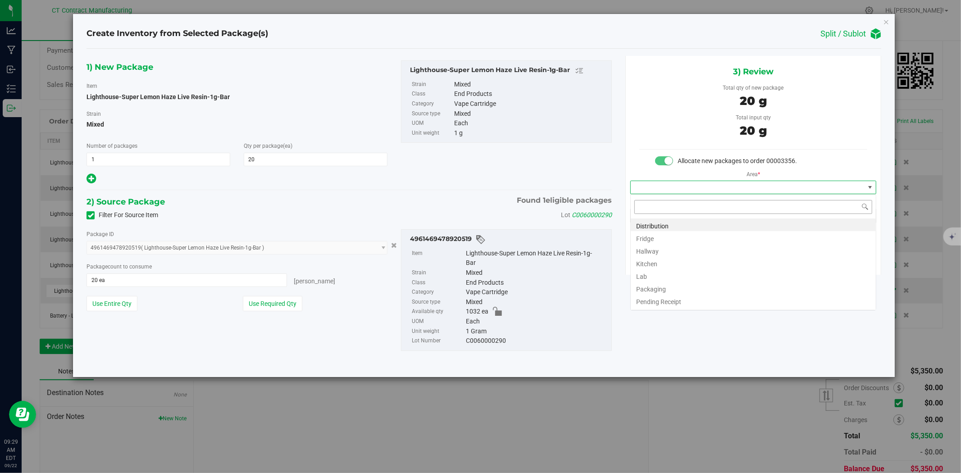
scroll to position [14, 246]
click at [683, 219] on li "Distribution" at bounding box center [753, 225] width 245 height 13
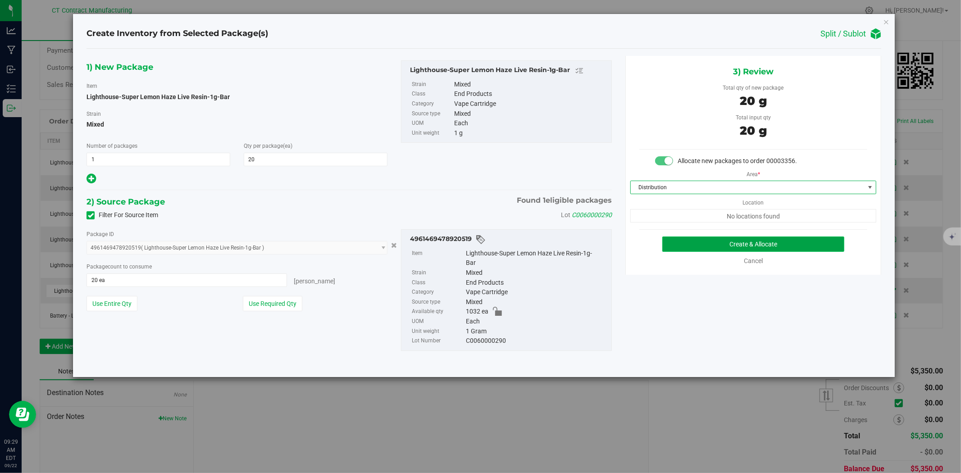
click at [694, 241] on button "Create & Allocate" at bounding box center [753, 244] width 183 height 15
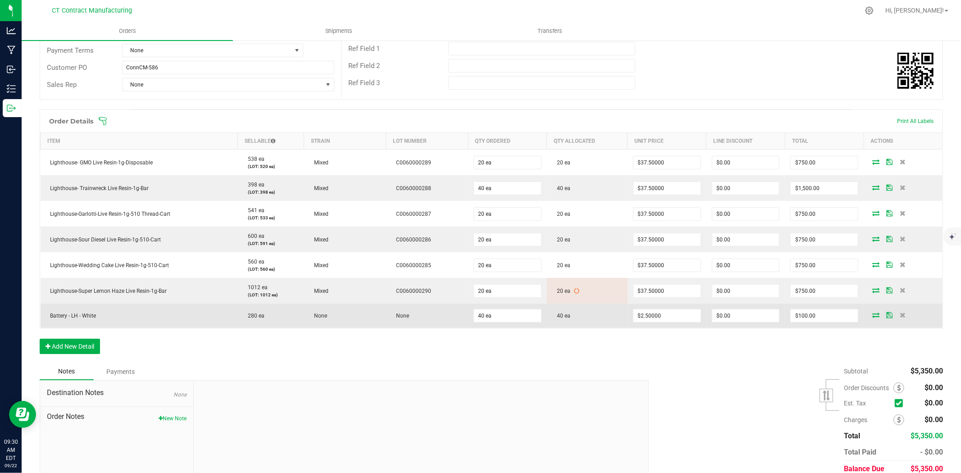
click at [872, 317] on icon at bounding box center [875, 314] width 7 height 5
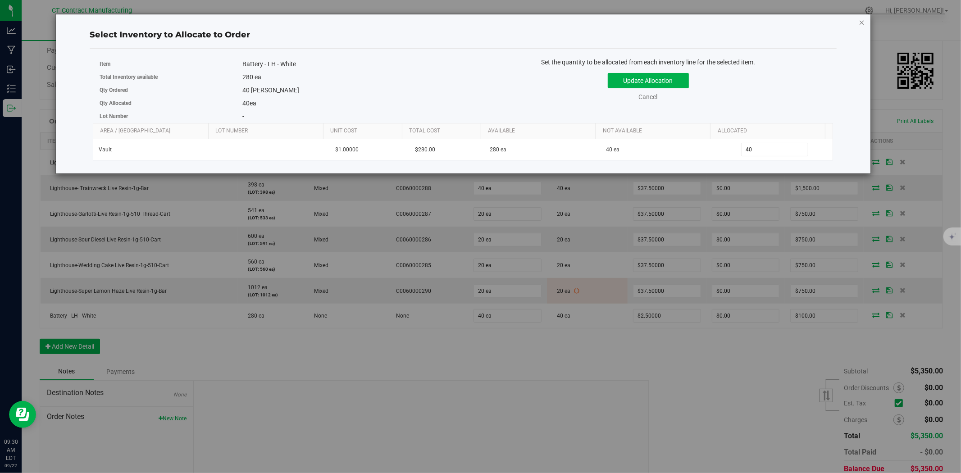
click at [863, 22] on icon "button" at bounding box center [862, 22] width 6 height 11
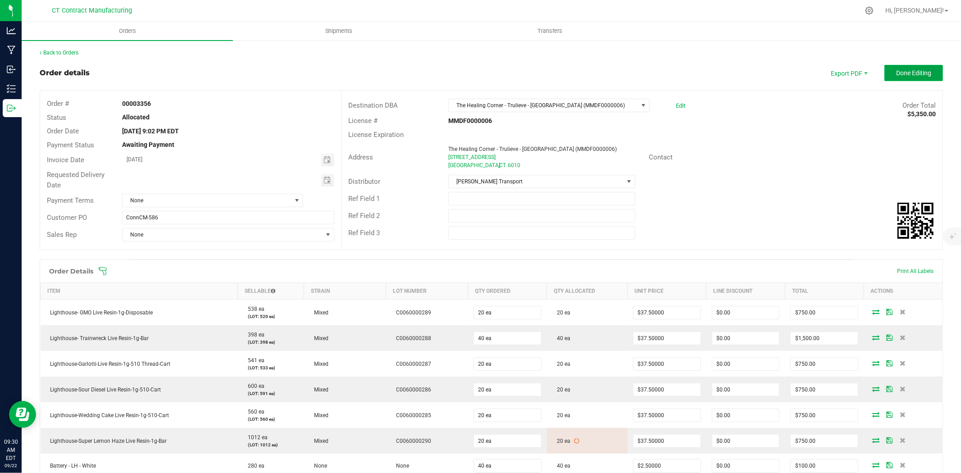
click at [917, 71] on span "Done Editing" at bounding box center [913, 72] width 35 height 7
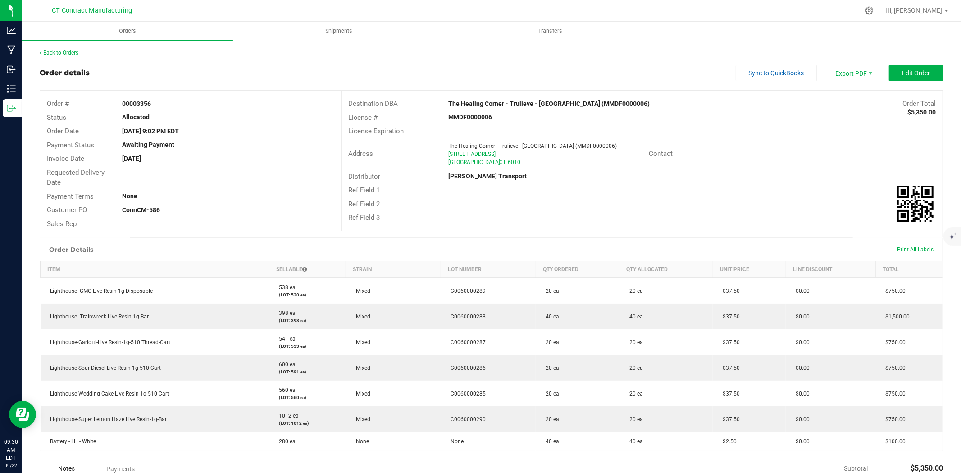
click at [71, 55] on div "Back to Orders" at bounding box center [492, 53] width 904 height 8
click at [73, 46] on div "Back to Orders Order details Sync to QuickBooks Export PDF Edit Order Order # 0…" at bounding box center [492, 324] width 940 height 569
click at [74, 50] on link "Back to Orders" at bounding box center [59, 53] width 39 height 6
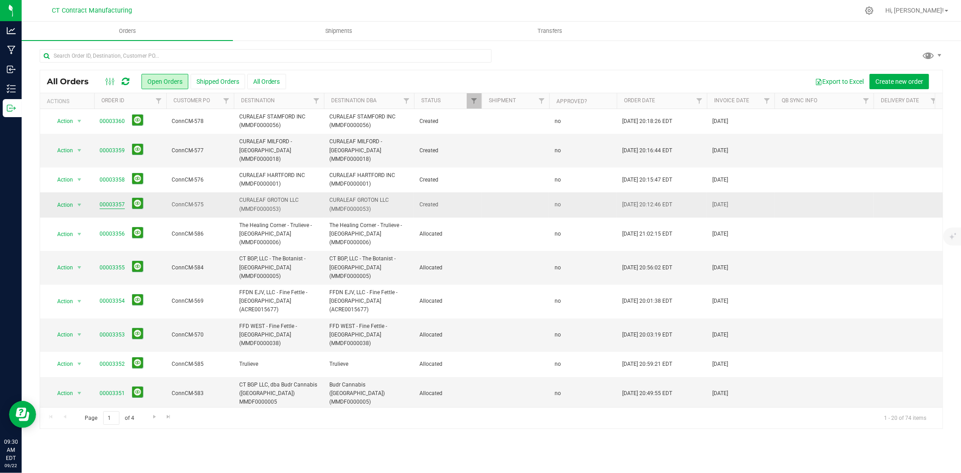
click at [119, 201] on link "00003357" at bounding box center [112, 205] width 25 height 9
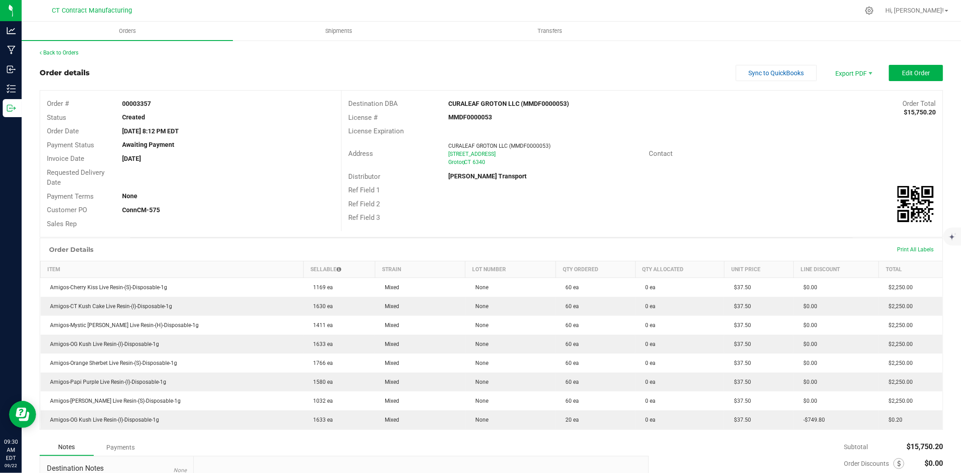
click at [917, 87] on outbound-order-header "Order details Sync to QuickBooks Export PDF Edit Order Order # 00003357 Status …" at bounding box center [492, 151] width 904 height 173
click at [917, 75] on span "Edit Order" at bounding box center [916, 72] width 28 height 7
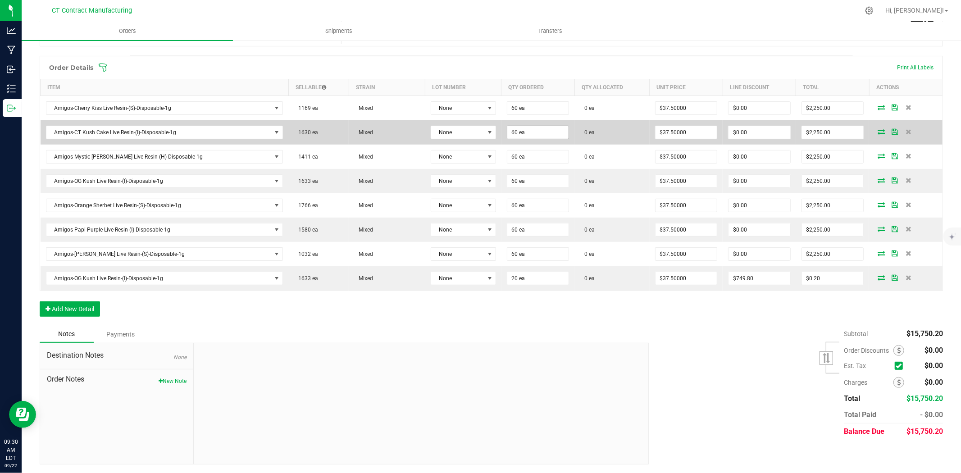
scroll to position [205, 0]
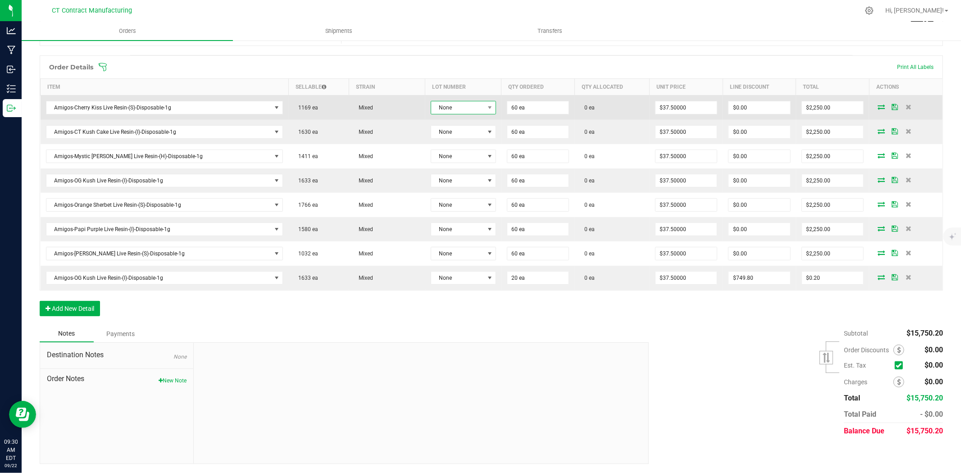
click at [484, 109] on span at bounding box center [489, 107] width 11 height 13
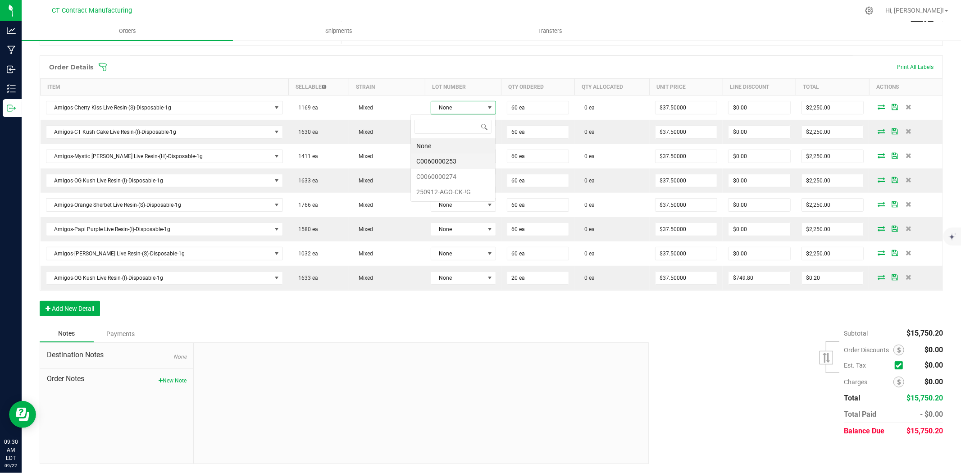
scroll to position [14, 68]
click at [459, 177] on li "C0060000274" at bounding box center [453, 176] width 84 height 15
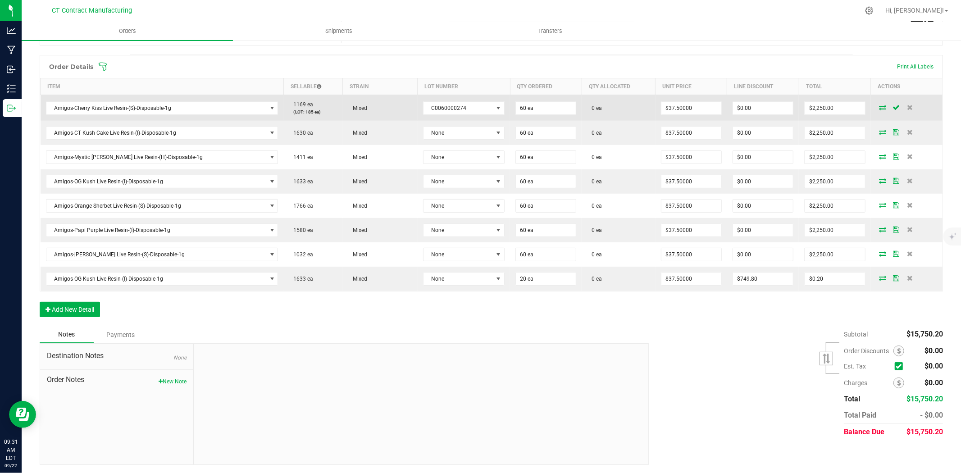
click at [877, 107] on span at bounding box center [883, 107] width 14 height 5
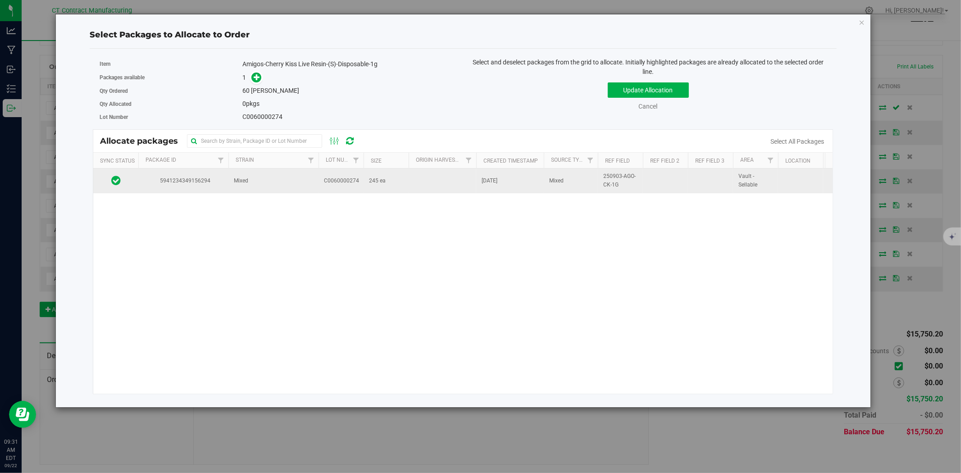
click at [411, 184] on td at bounding box center [443, 181] width 68 height 24
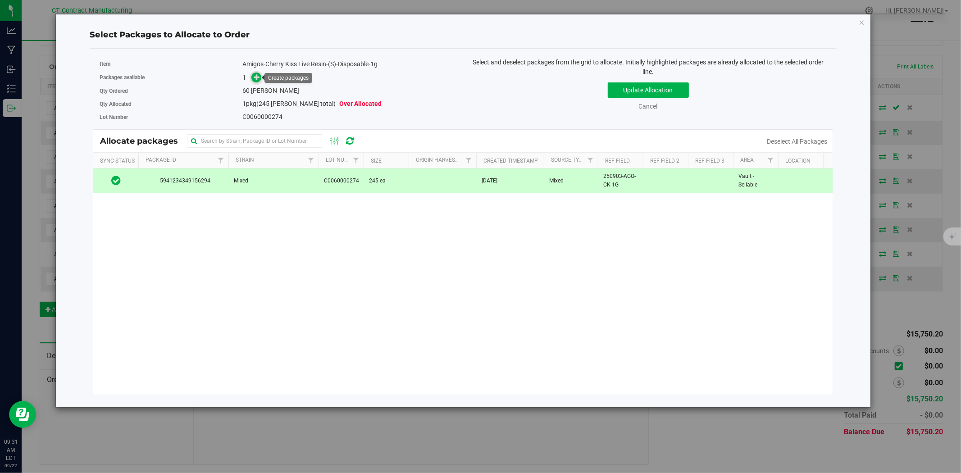
click at [259, 75] on icon at bounding box center [257, 77] width 6 height 6
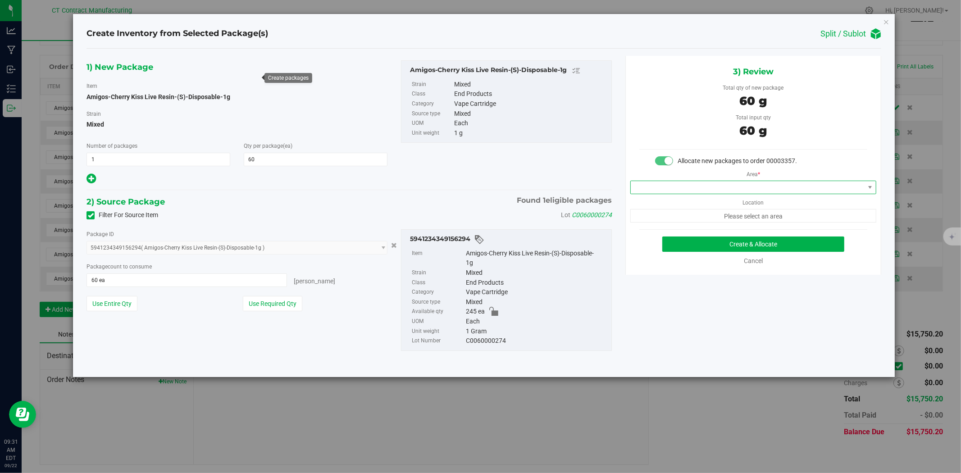
click at [679, 188] on span at bounding box center [748, 187] width 234 height 13
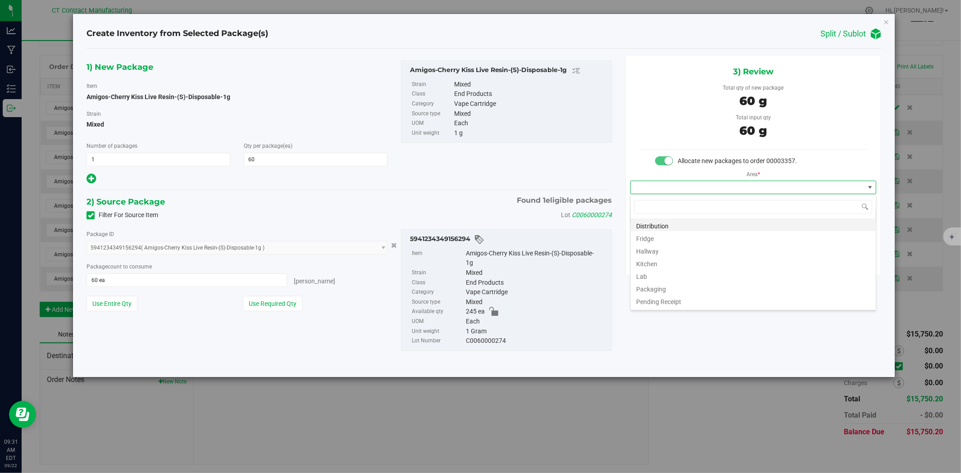
scroll to position [14, 246]
click at [675, 224] on li "Distribution" at bounding box center [753, 225] width 245 height 13
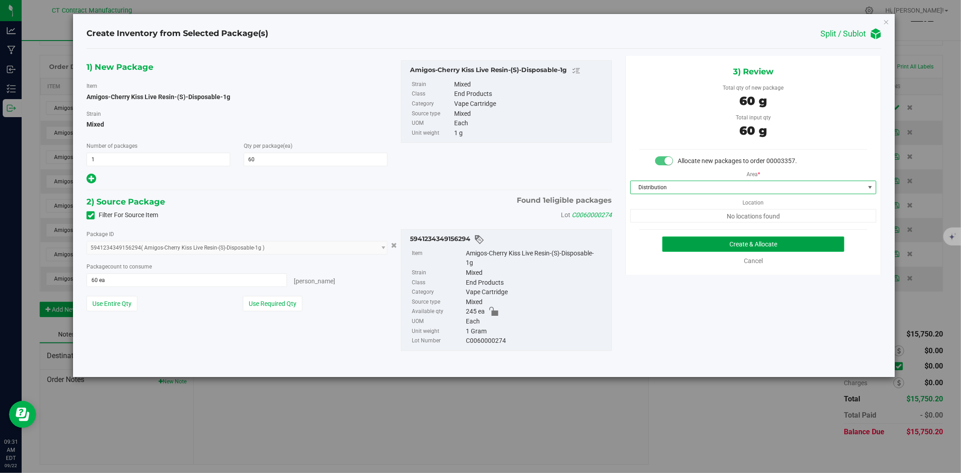
click at [684, 242] on button "Create & Allocate" at bounding box center [753, 244] width 183 height 15
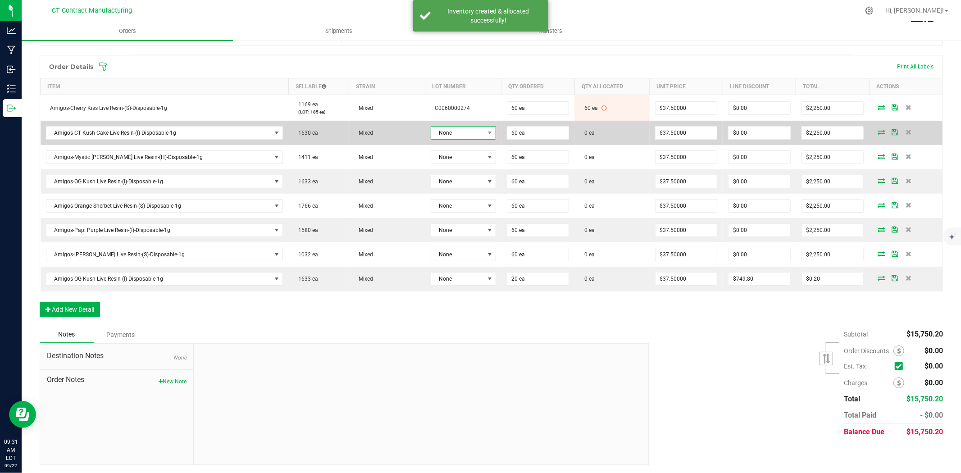
click at [458, 128] on span "None" at bounding box center [457, 133] width 53 height 13
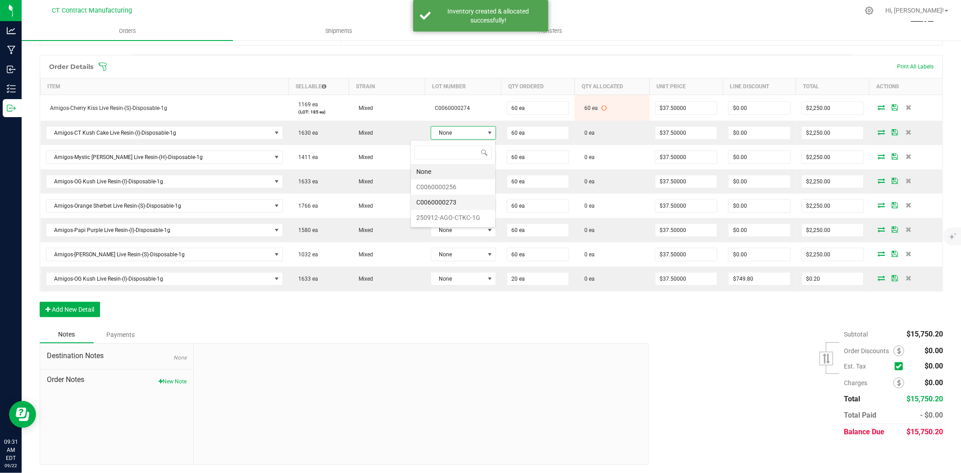
click at [461, 200] on li "C0060000273" at bounding box center [453, 202] width 84 height 15
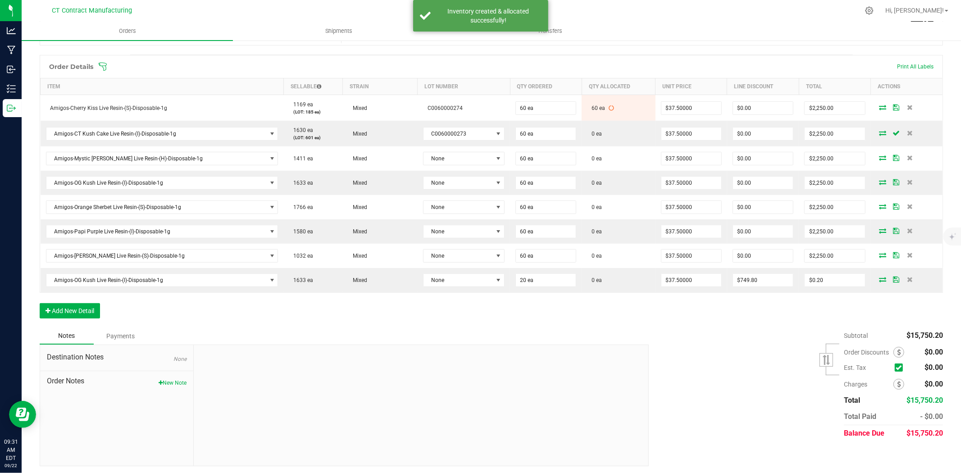
click at [880, 132] on icon at bounding box center [883, 132] width 7 height 5
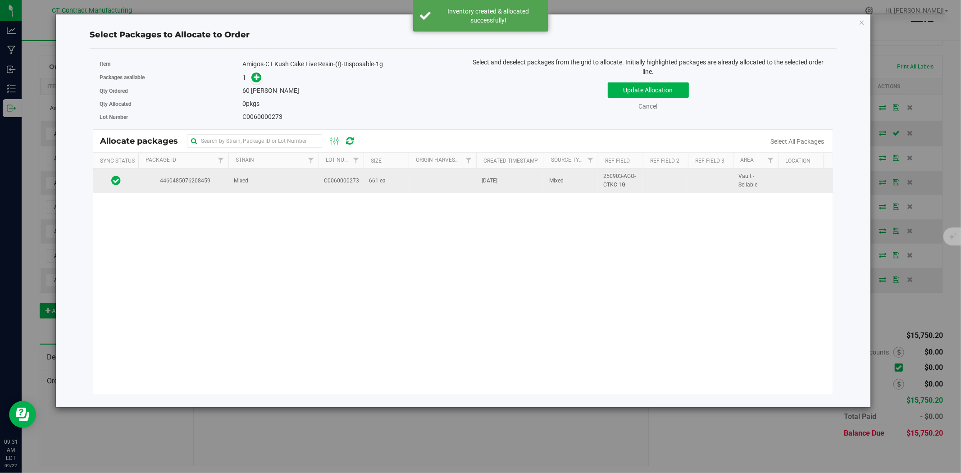
click at [470, 185] on td at bounding box center [443, 181] width 68 height 24
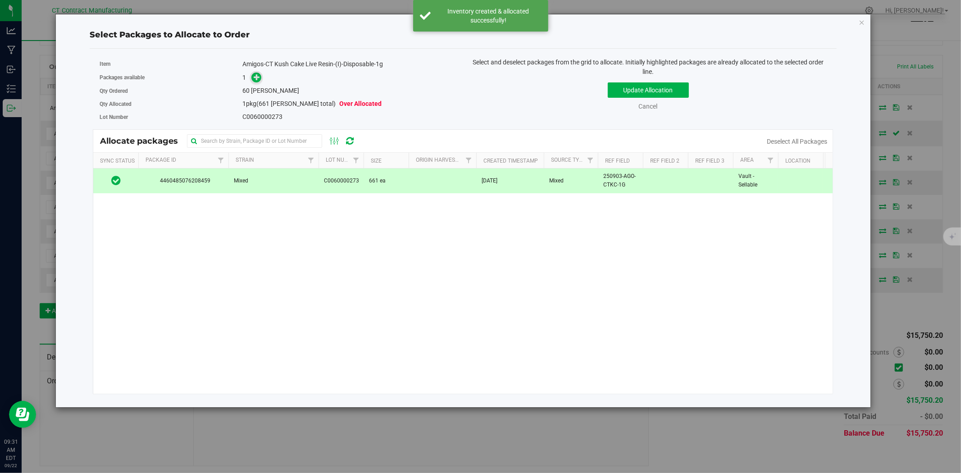
click at [260, 77] on span at bounding box center [256, 78] width 10 height 10
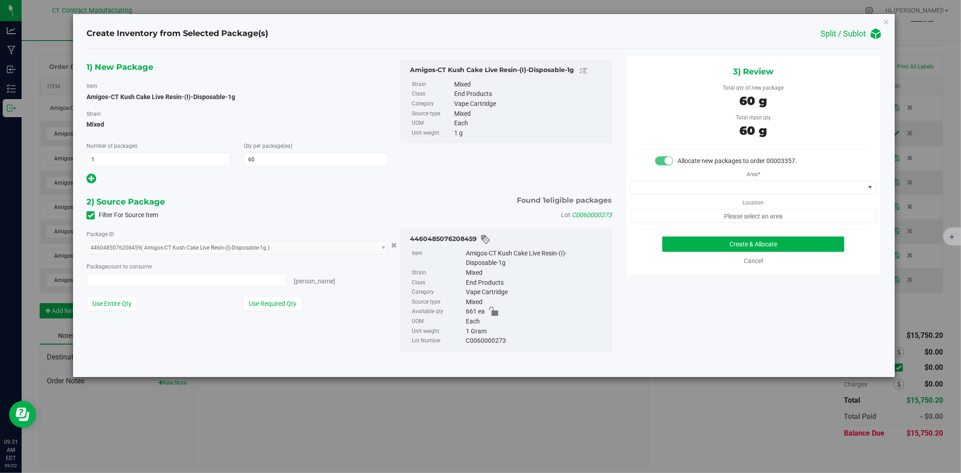
type input "60 ea"
click at [693, 185] on span at bounding box center [748, 187] width 234 height 13
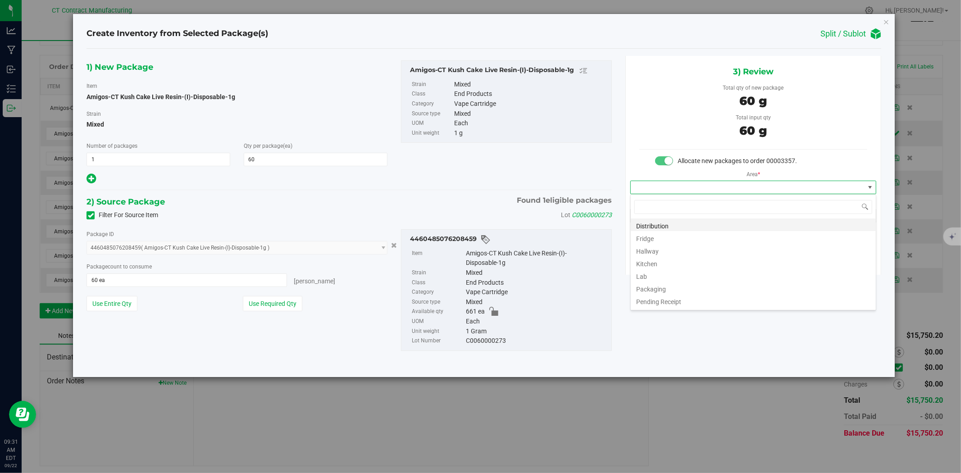
scroll to position [14, 246]
click at [686, 222] on li "Distribution" at bounding box center [753, 225] width 245 height 13
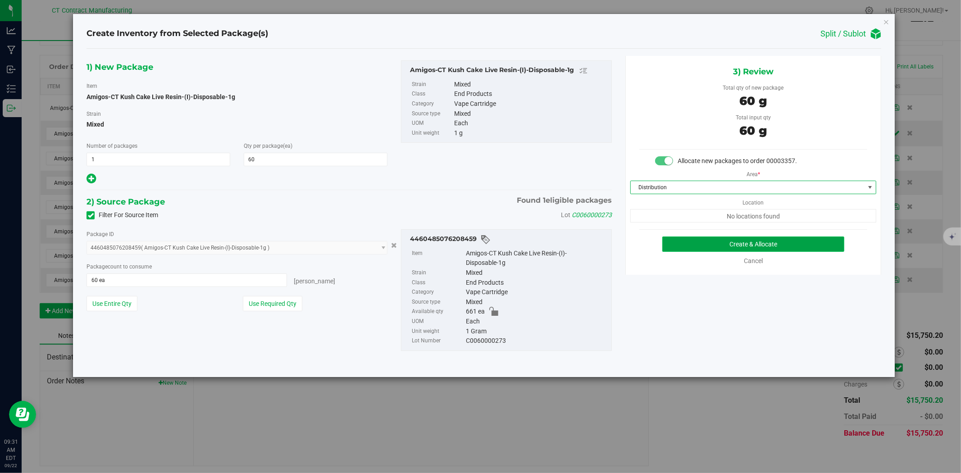
click at [692, 244] on button "Create & Allocate" at bounding box center [753, 244] width 183 height 15
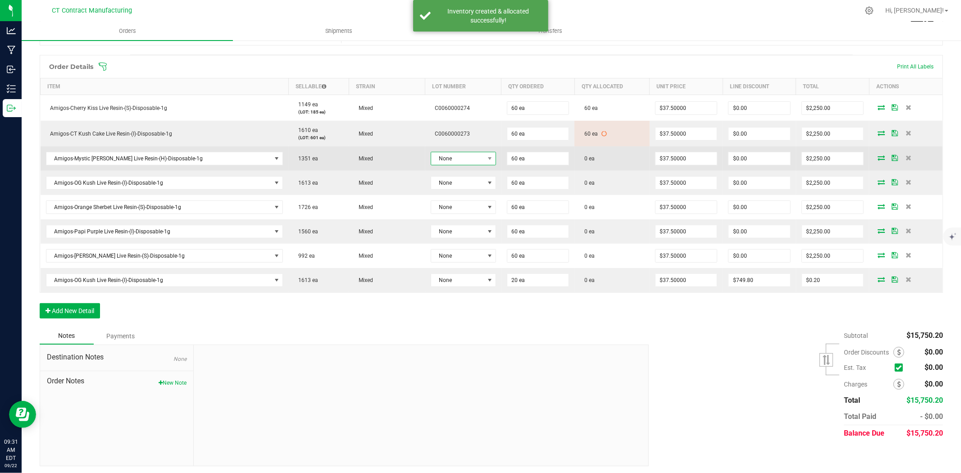
click at [438, 159] on span "None" at bounding box center [457, 158] width 53 height 13
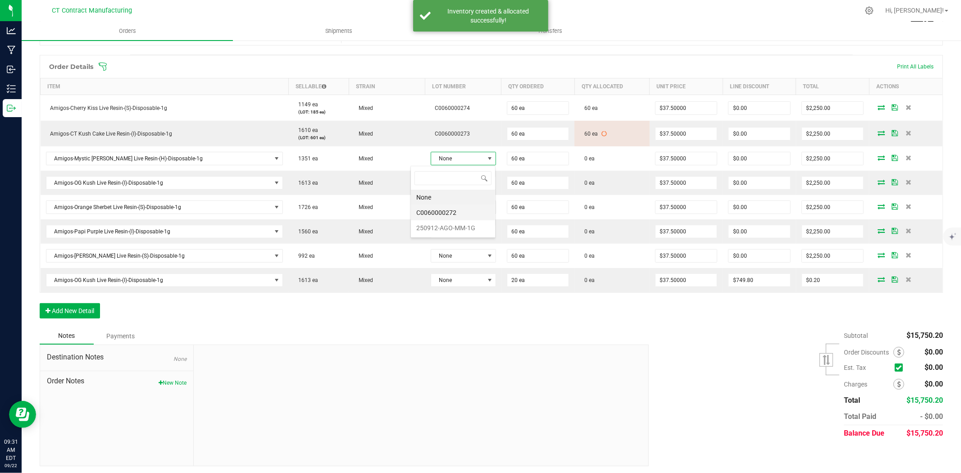
click at [452, 209] on li "C0060000272" at bounding box center [453, 212] width 84 height 15
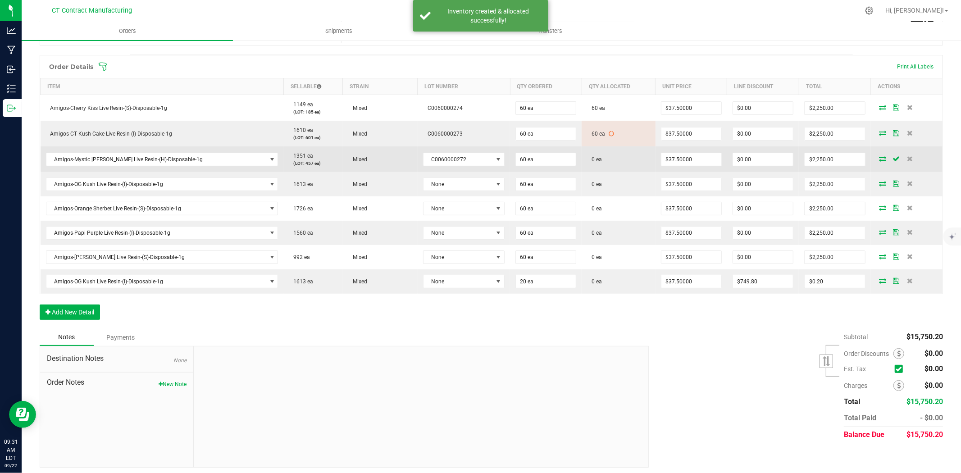
click at [880, 156] on icon at bounding box center [883, 158] width 7 height 5
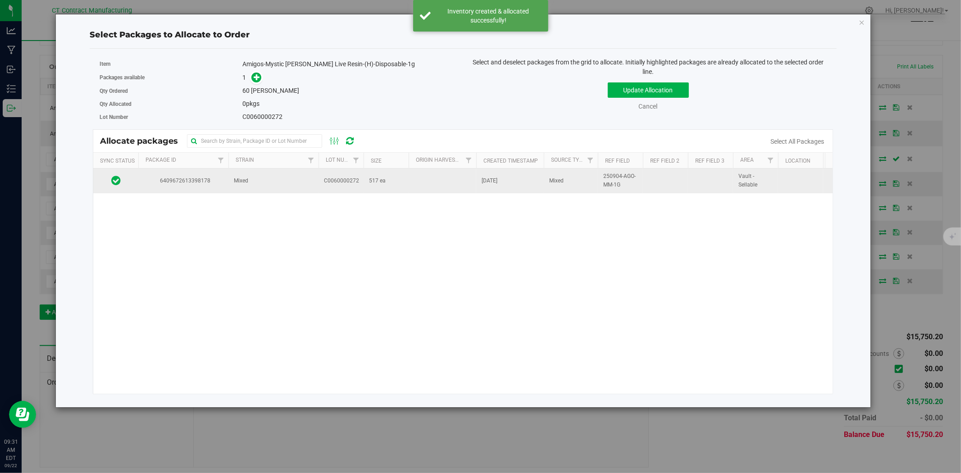
click at [487, 190] on td "[DATE]" at bounding box center [510, 181] width 68 height 24
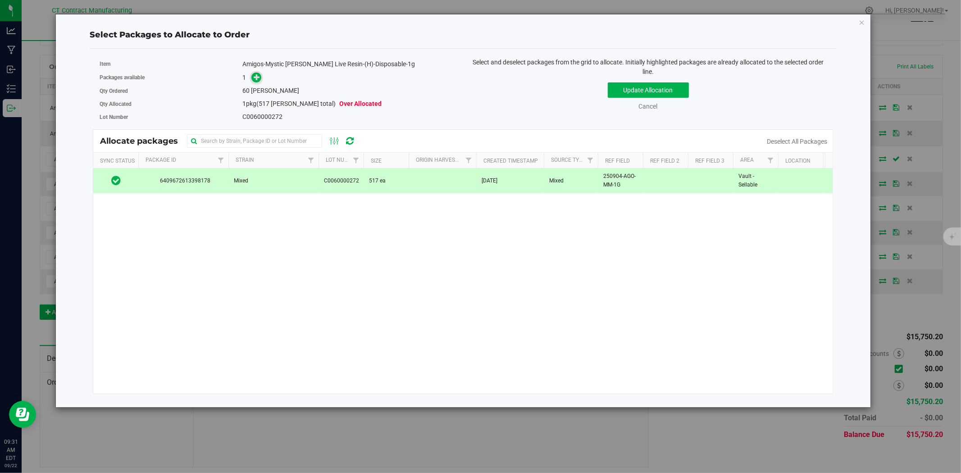
click at [254, 74] on icon at bounding box center [257, 77] width 6 height 6
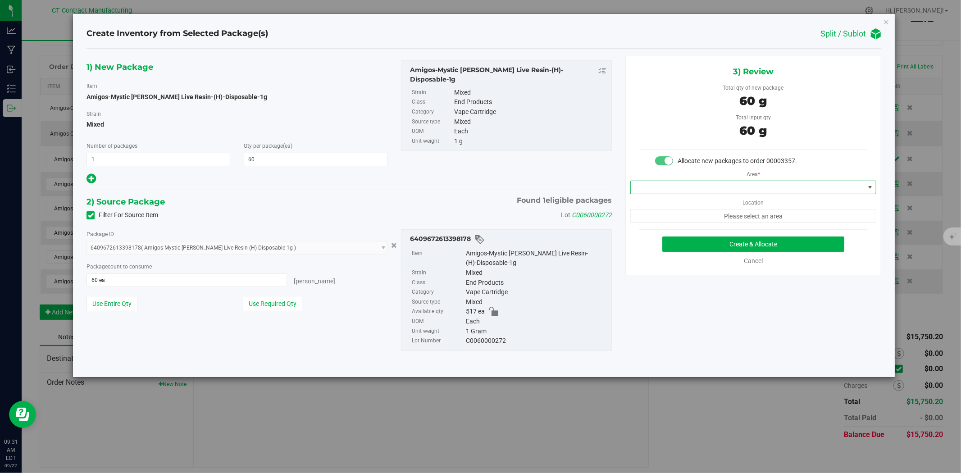
click at [754, 186] on span at bounding box center [748, 187] width 234 height 13
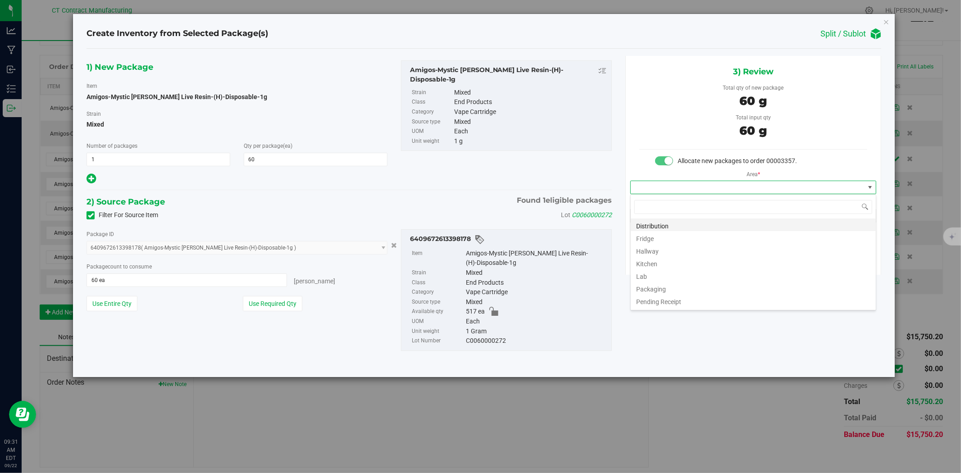
scroll to position [14, 246]
click at [684, 224] on li "Distribution" at bounding box center [753, 225] width 245 height 13
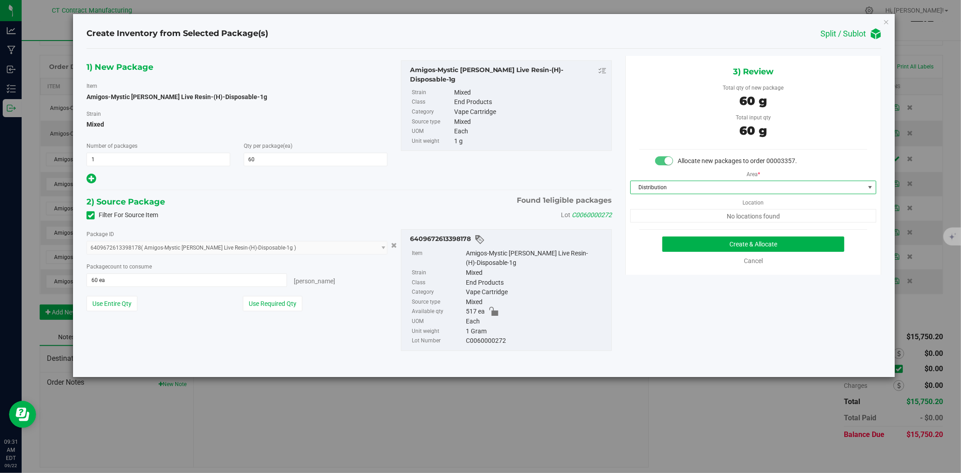
click at [689, 231] on div "3) Review Total qty of new package 60 g Total input qty 60 g Allocate new packa…" at bounding box center [753, 165] width 256 height 219
click at [690, 237] on button "Create & Allocate" at bounding box center [753, 244] width 183 height 15
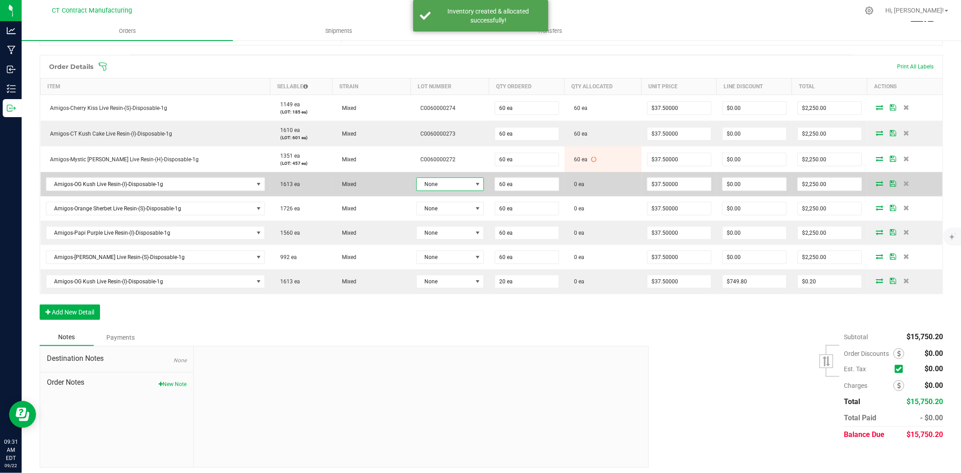
click at [460, 181] on span "None" at bounding box center [444, 184] width 55 height 13
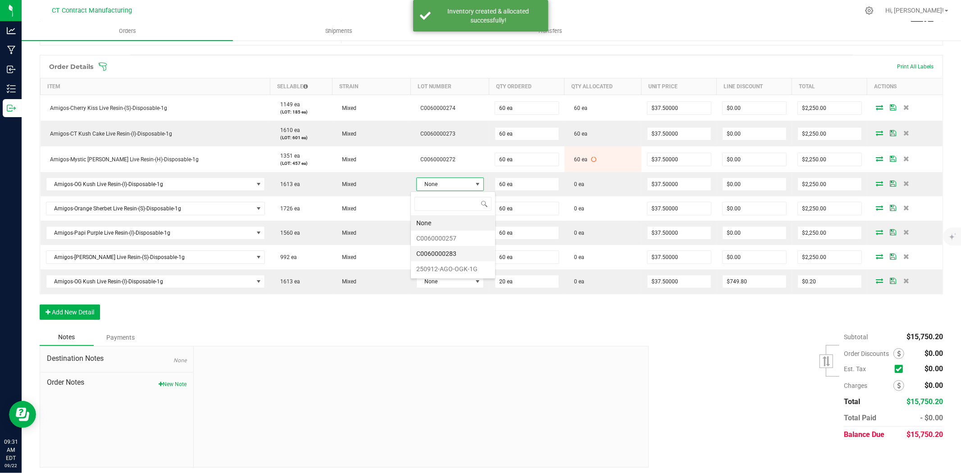
click at [456, 253] on li "C0060000283" at bounding box center [453, 253] width 84 height 15
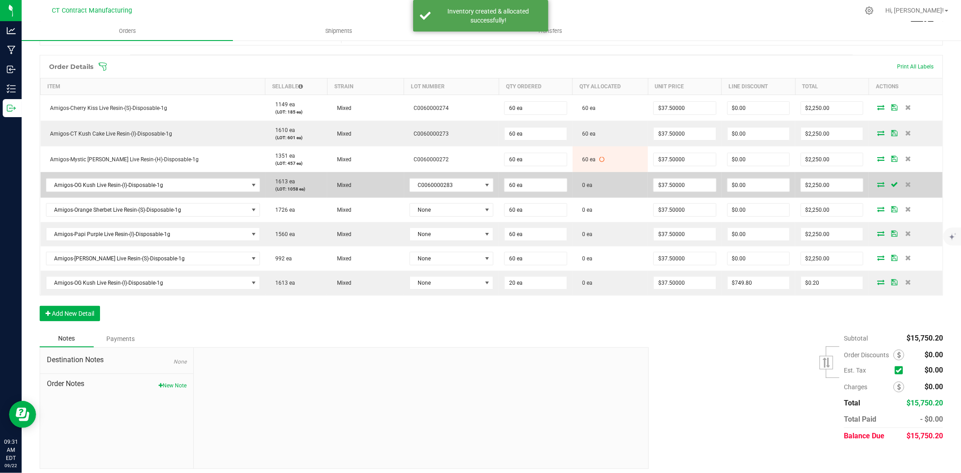
click at [877, 184] on icon at bounding box center [880, 184] width 7 height 5
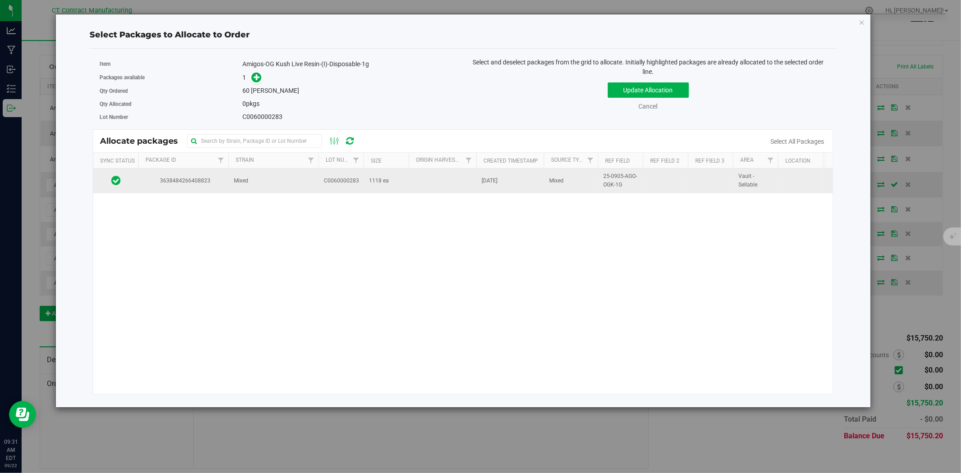
click at [353, 191] on td "C0060000283" at bounding box center [341, 181] width 45 height 24
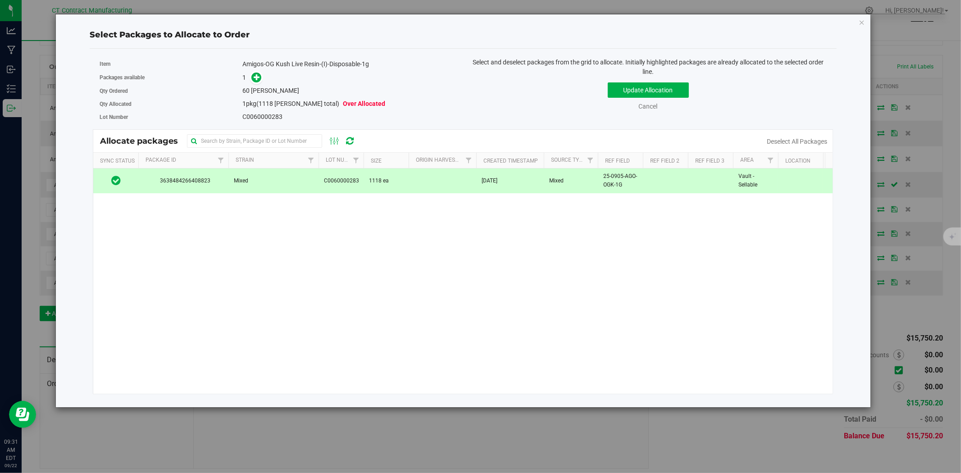
click at [259, 71] on div "Packages available 1" at bounding box center [278, 78] width 357 height 14
click at [259, 74] on icon at bounding box center [257, 77] width 6 height 6
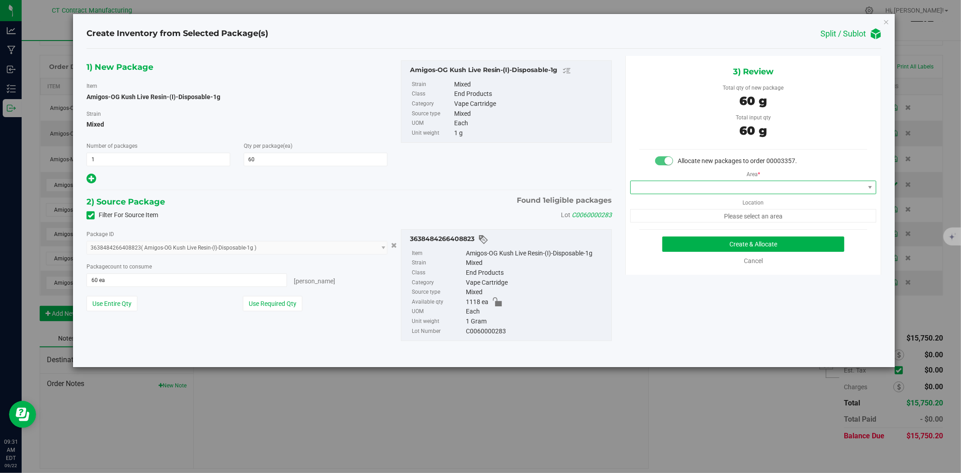
click at [654, 190] on span at bounding box center [748, 187] width 234 height 13
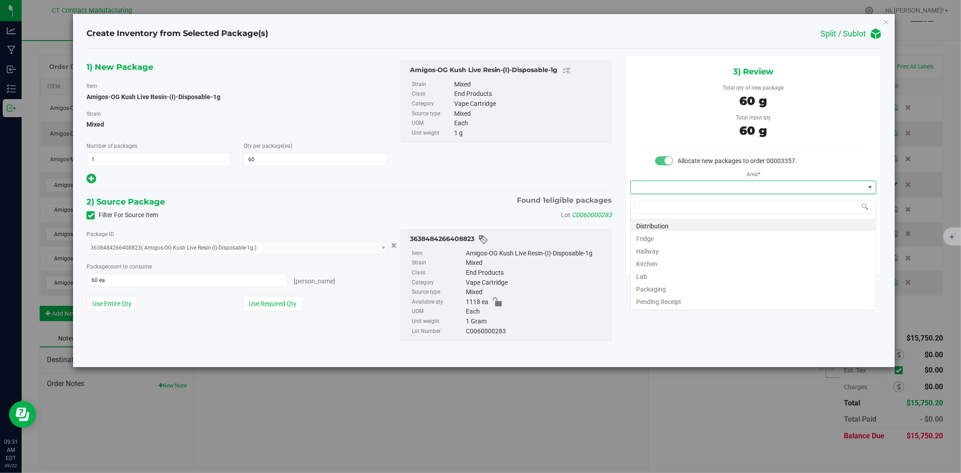
scroll to position [14, 246]
click at [660, 224] on li "Distribution" at bounding box center [753, 225] width 245 height 13
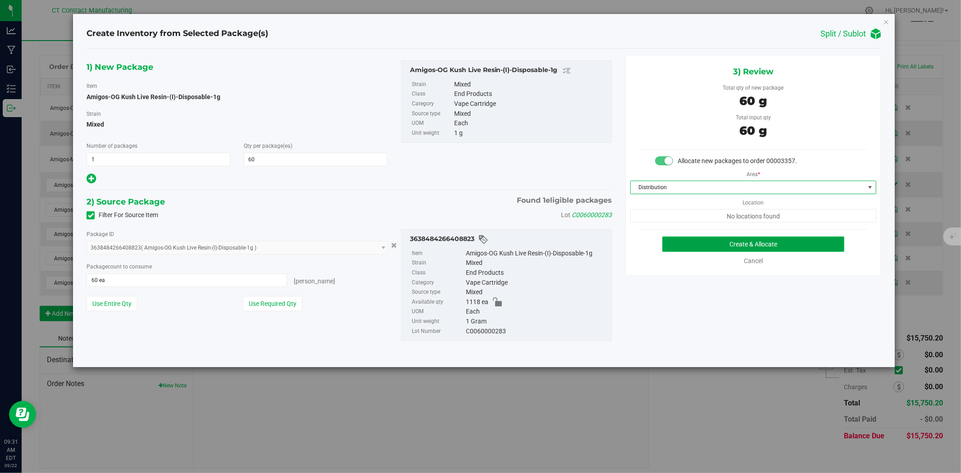
click at [681, 244] on button "Create & Allocate" at bounding box center [753, 244] width 183 height 15
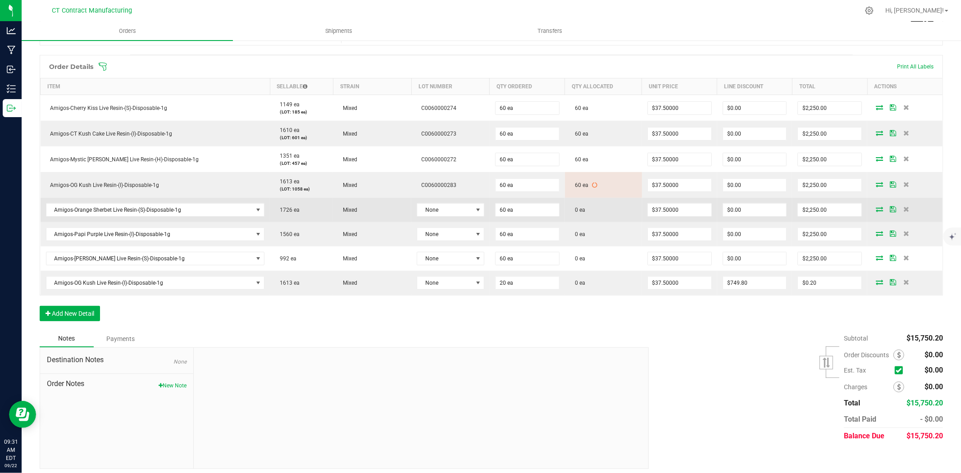
click at [443, 200] on td "None" at bounding box center [450, 210] width 78 height 24
click at [444, 205] on span "None" at bounding box center [444, 210] width 55 height 13
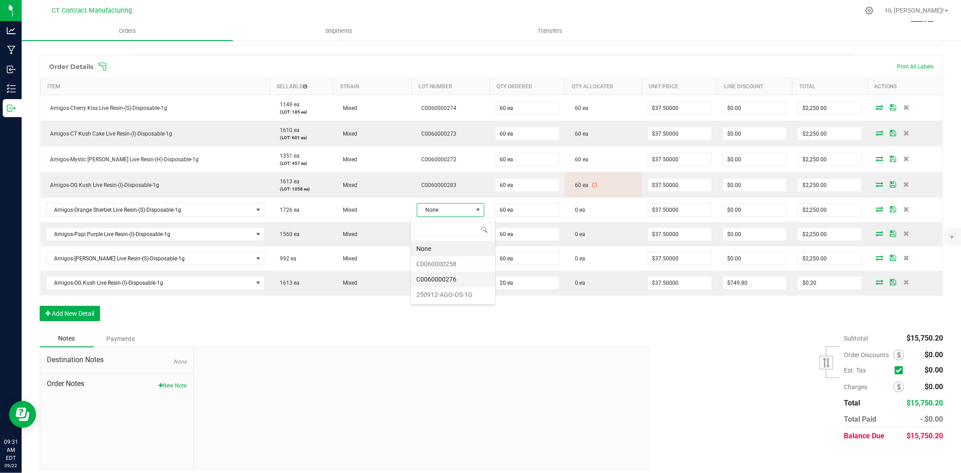
click at [459, 274] on li "C0060000276" at bounding box center [453, 279] width 84 height 15
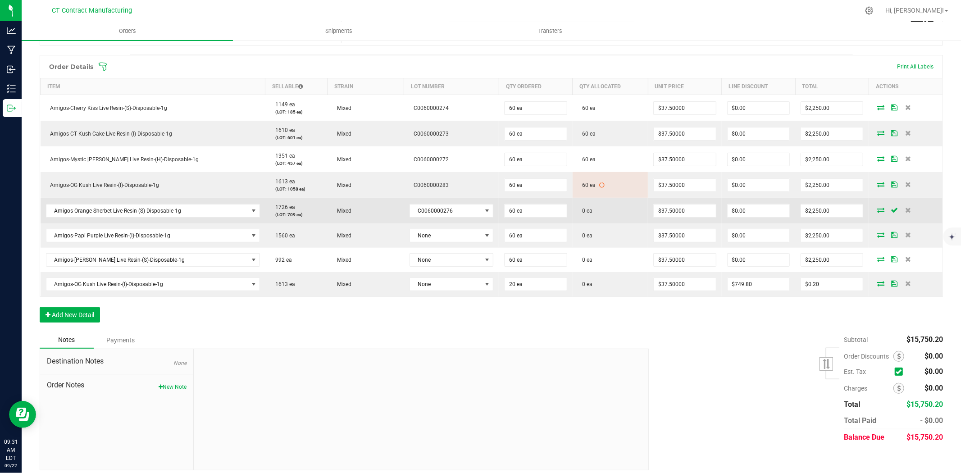
click at [877, 210] on icon at bounding box center [880, 209] width 7 height 5
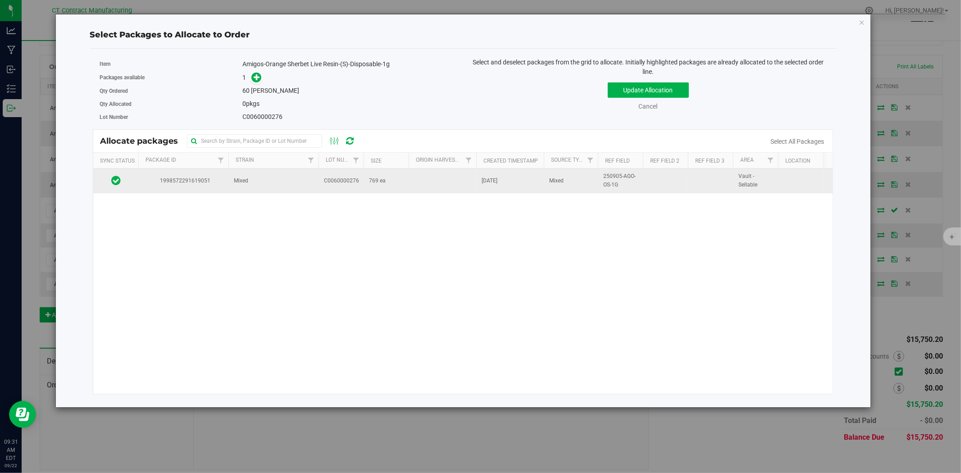
click at [336, 179] on span "C0060000276" at bounding box center [341, 181] width 35 height 9
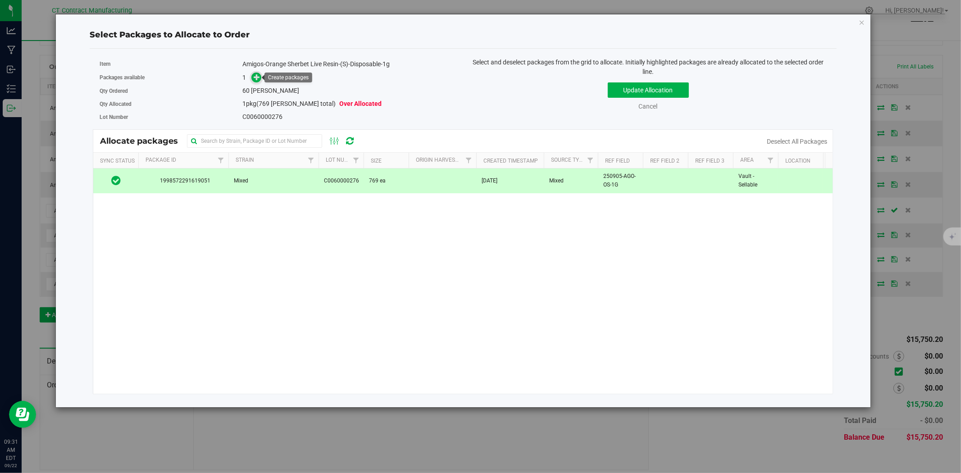
click at [257, 76] on icon at bounding box center [257, 77] width 6 height 6
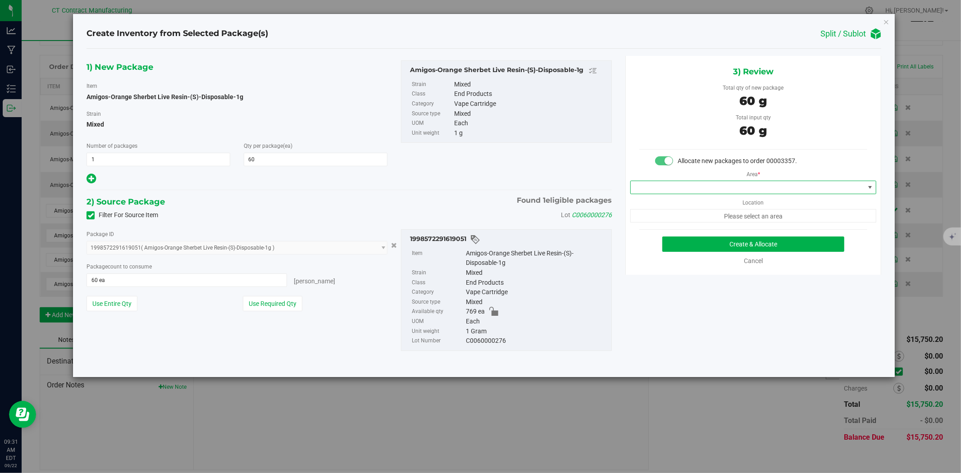
click at [769, 190] on span at bounding box center [748, 187] width 234 height 13
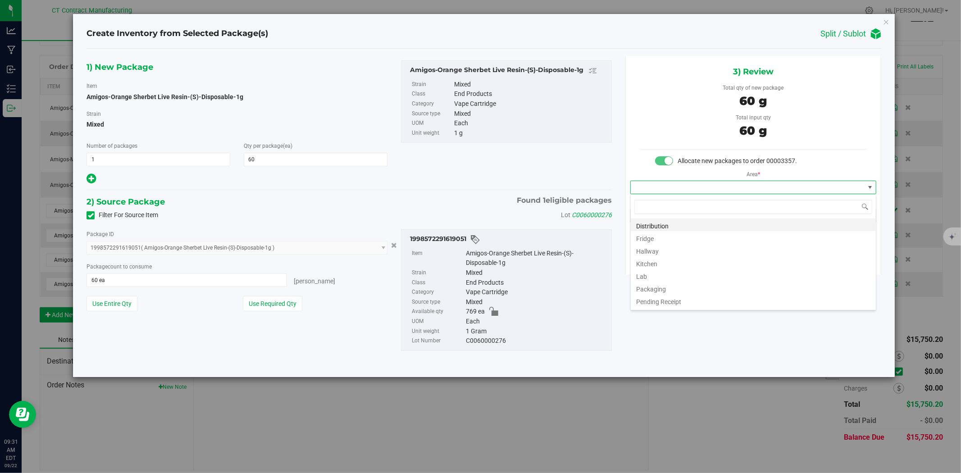
scroll to position [14, 246]
click at [762, 224] on li "Distribution" at bounding box center [753, 225] width 245 height 13
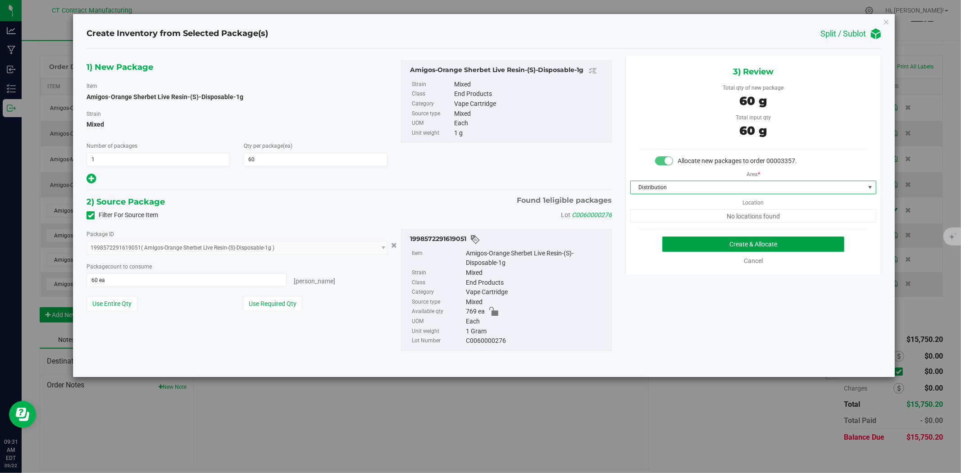
click at [718, 245] on button "Create & Allocate" at bounding box center [753, 244] width 183 height 15
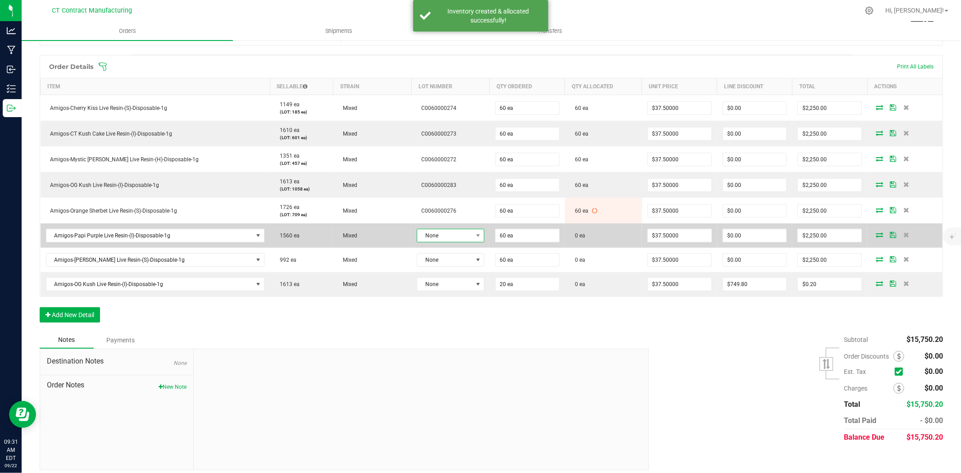
click at [443, 241] on span "None" at bounding box center [444, 235] width 55 height 13
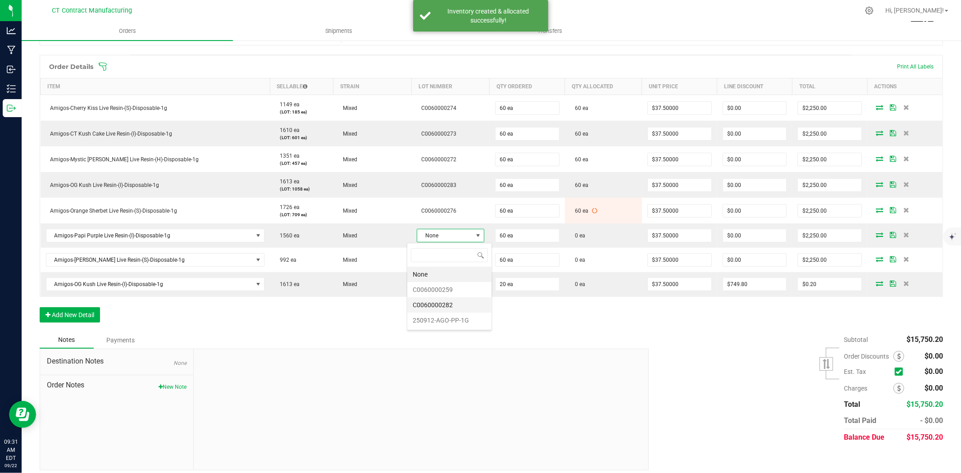
click at [445, 305] on li "C0060000282" at bounding box center [449, 304] width 84 height 15
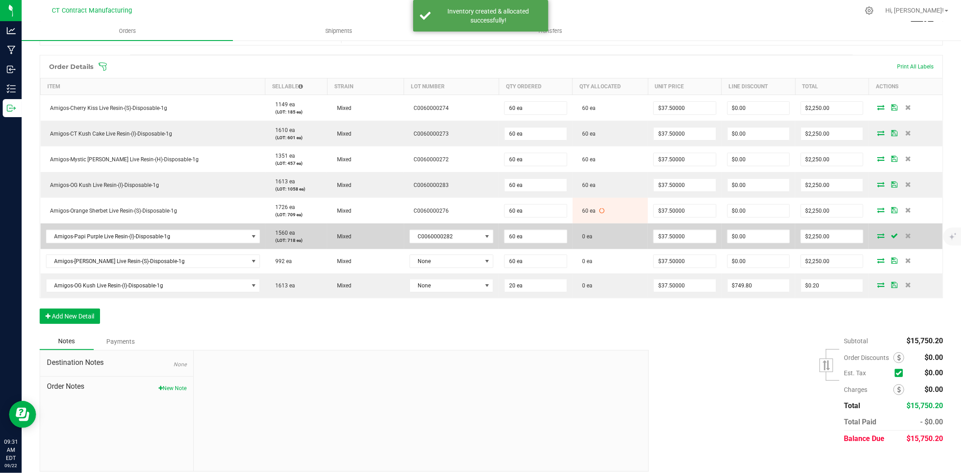
click at [877, 233] on icon at bounding box center [880, 235] width 7 height 5
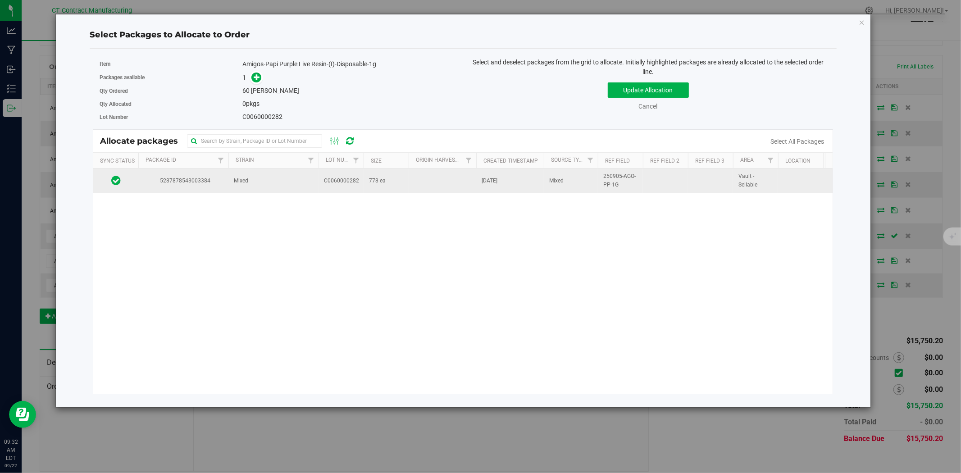
click at [244, 177] on span "Mixed" at bounding box center [241, 181] width 14 height 9
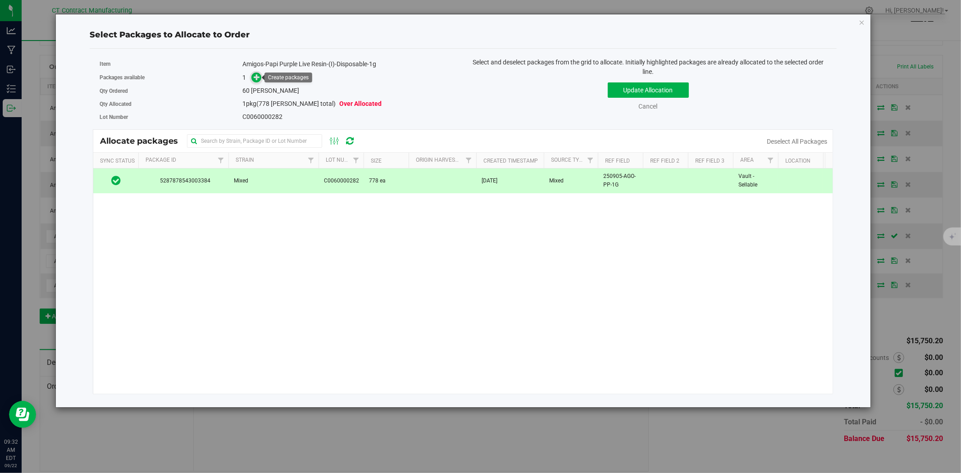
click at [255, 79] on icon at bounding box center [257, 77] width 6 height 6
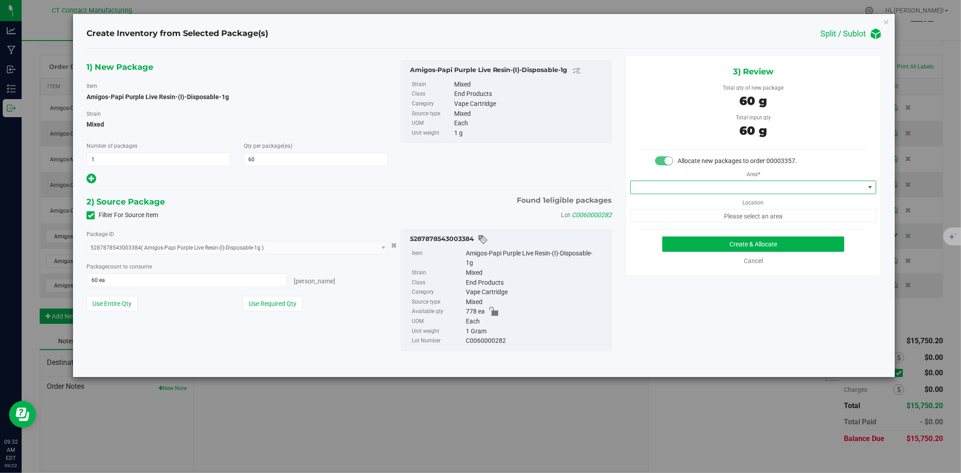
click at [678, 186] on span at bounding box center [748, 187] width 234 height 13
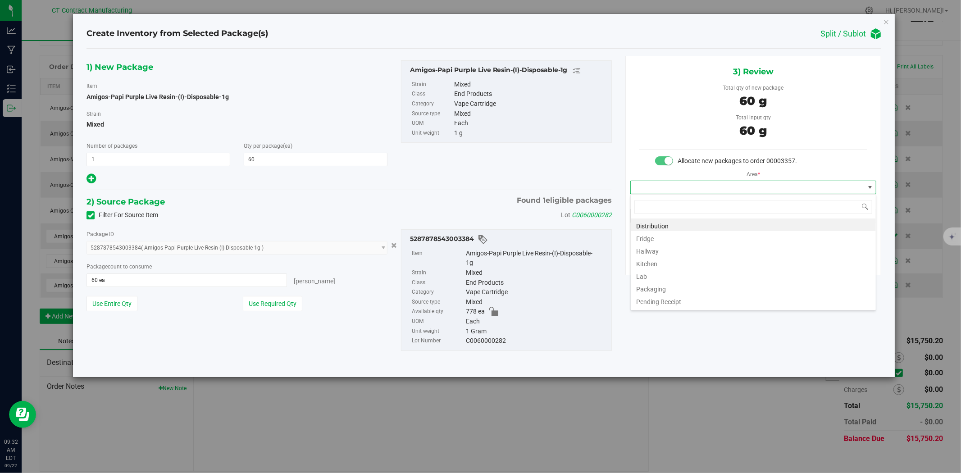
scroll to position [14, 246]
click at [676, 223] on li "Distribution" at bounding box center [753, 225] width 245 height 13
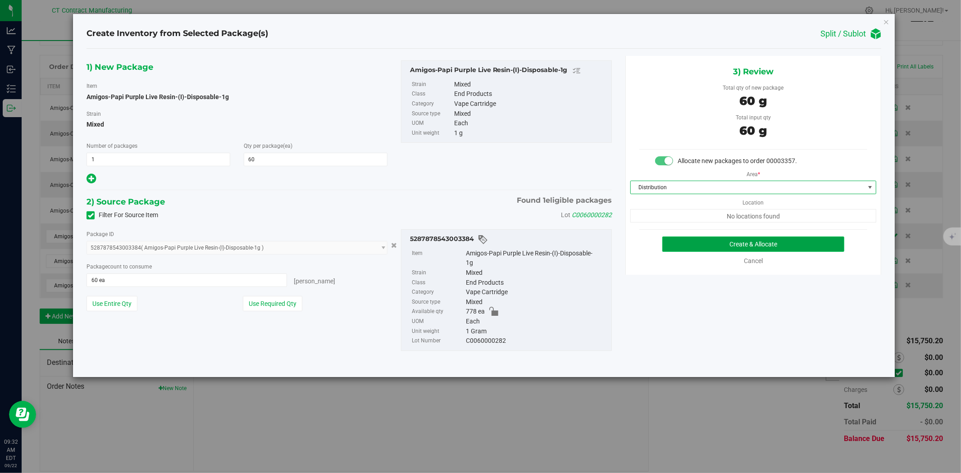
click at [698, 239] on button "Create & Allocate" at bounding box center [753, 244] width 183 height 15
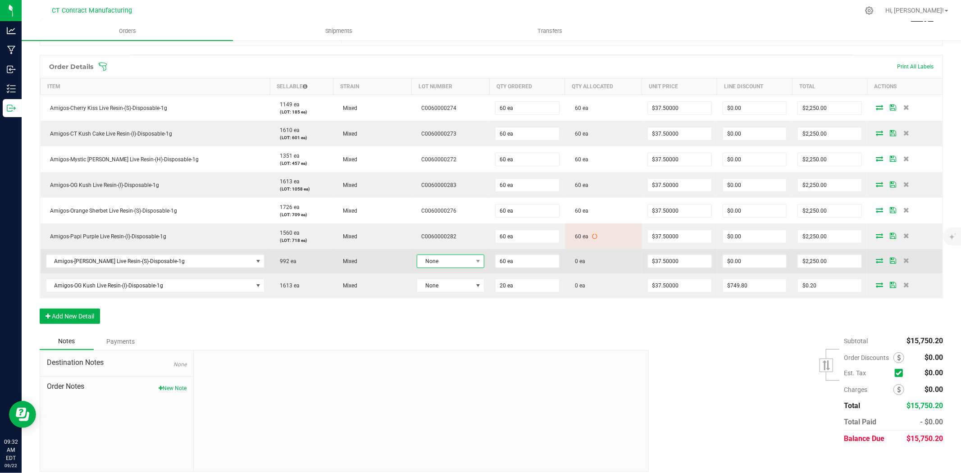
click at [447, 259] on span "None" at bounding box center [444, 261] width 55 height 13
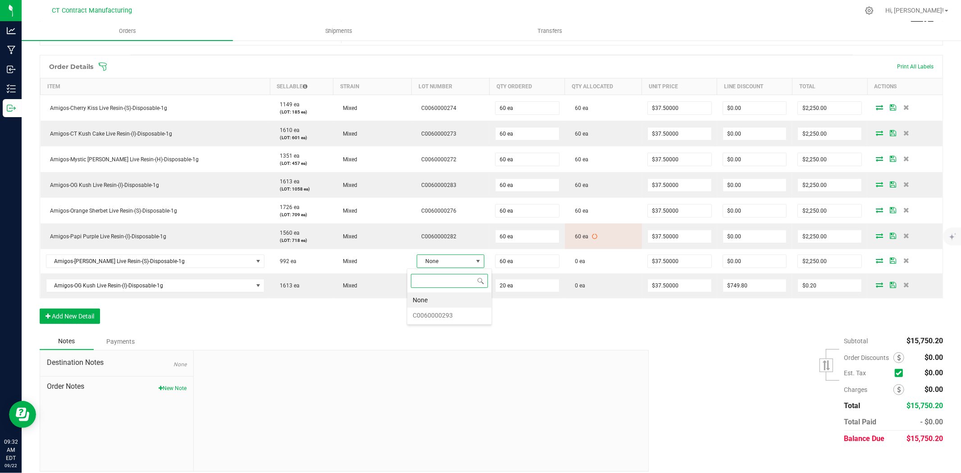
drag, startPoint x: 454, startPoint y: 315, endPoint x: 454, endPoint y: 310, distance: 5.4
click at [454, 316] on li "C0060000293" at bounding box center [449, 315] width 84 height 15
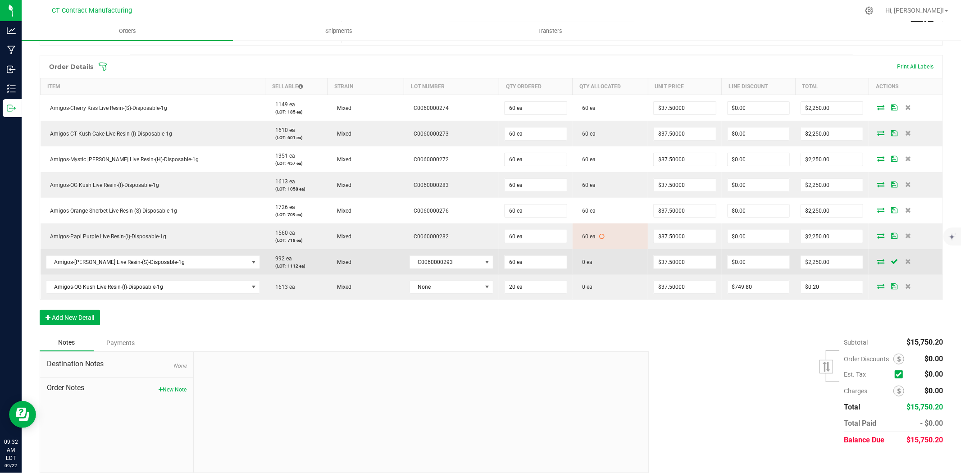
click at [877, 261] on icon at bounding box center [880, 261] width 7 height 5
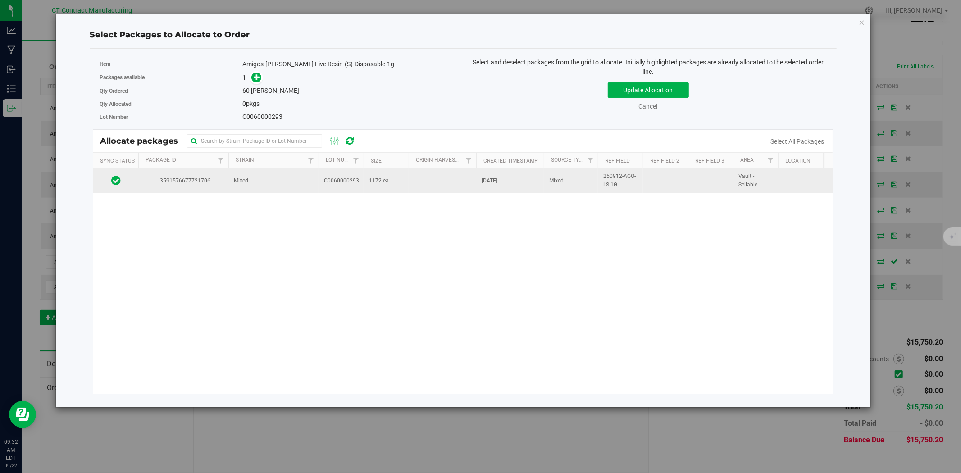
click at [308, 178] on td "Mixed" at bounding box center [273, 181] width 90 height 24
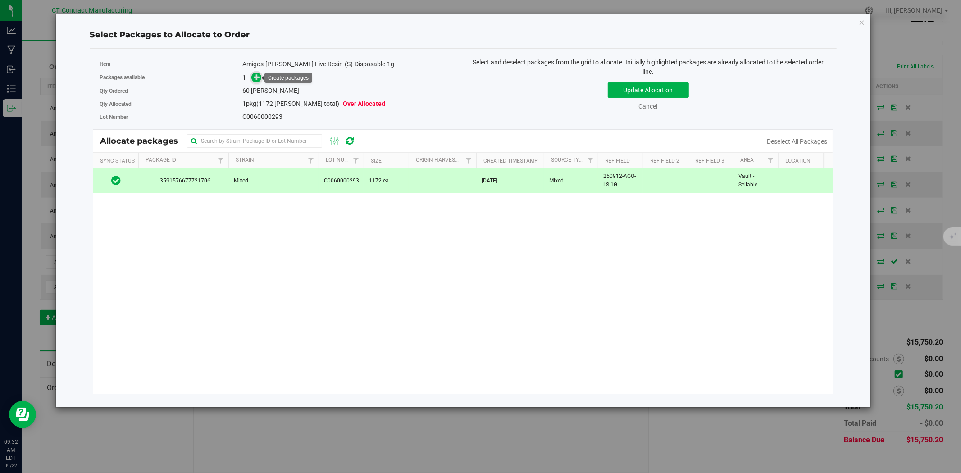
click at [257, 76] on icon at bounding box center [257, 77] width 6 height 6
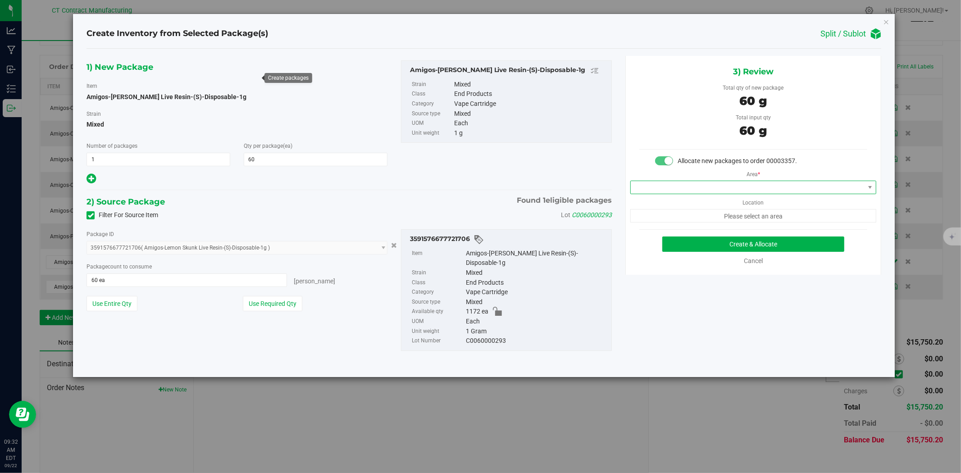
click at [676, 183] on span at bounding box center [748, 187] width 234 height 13
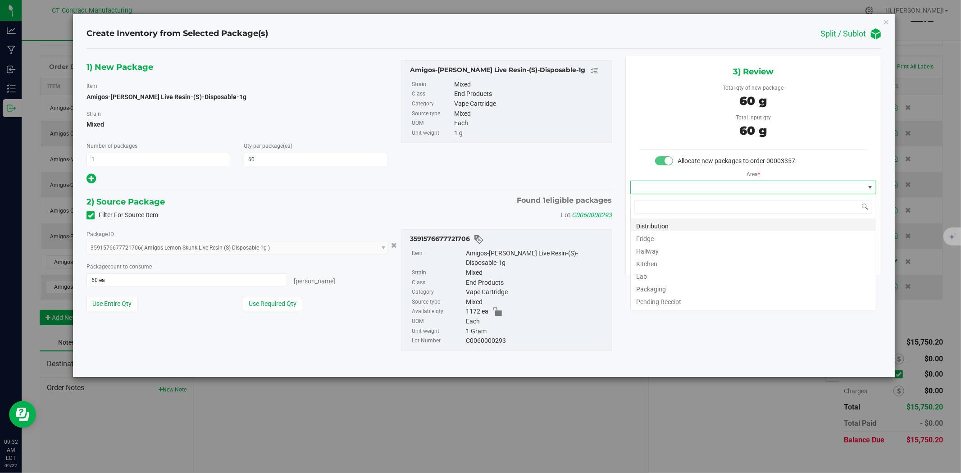
scroll to position [14, 246]
click at [673, 221] on li "Distribution" at bounding box center [753, 225] width 245 height 13
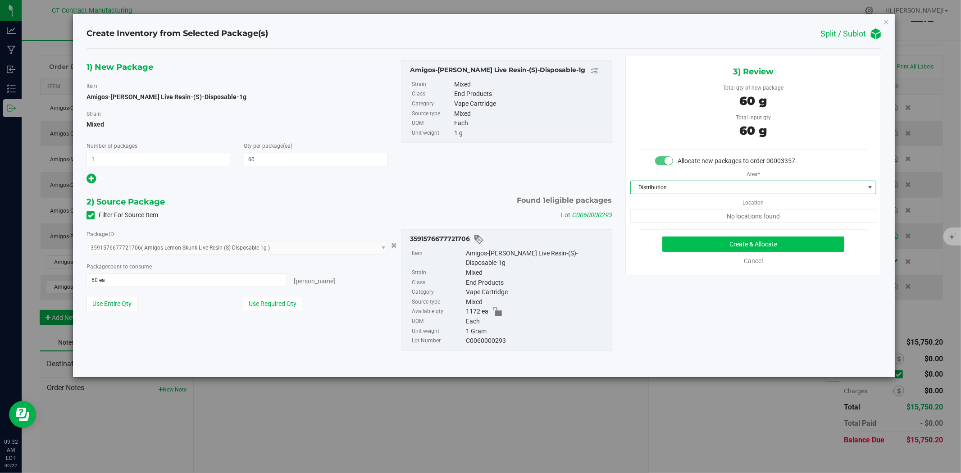
click at [700, 237] on div "3) Review Total qty of new package 60 g Total input qty 60 g Allocate new packa…" at bounding box center [753, 165] width 256 height 219
click at [701, 240] on button "Create & Allocate" at bounding box center [753, 244] width 183 height 15
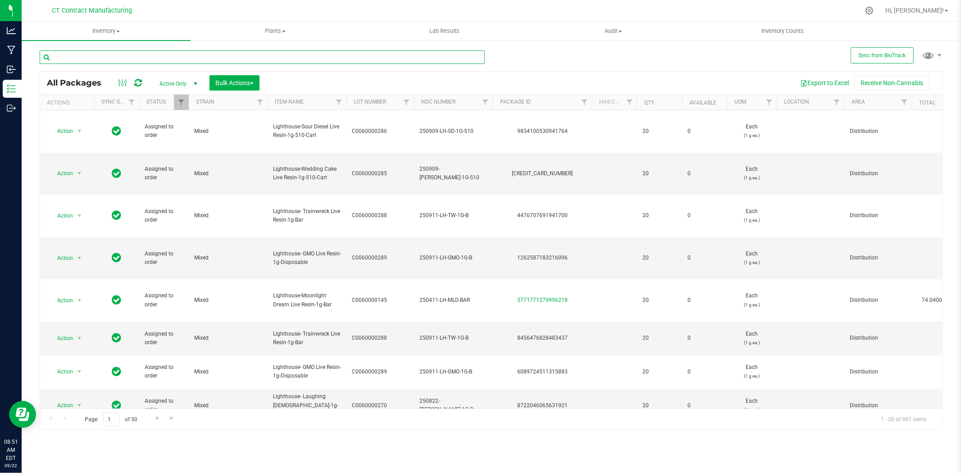
click at [141, 60] on input "text" at bounding box center [262, 57] width 445 height 14
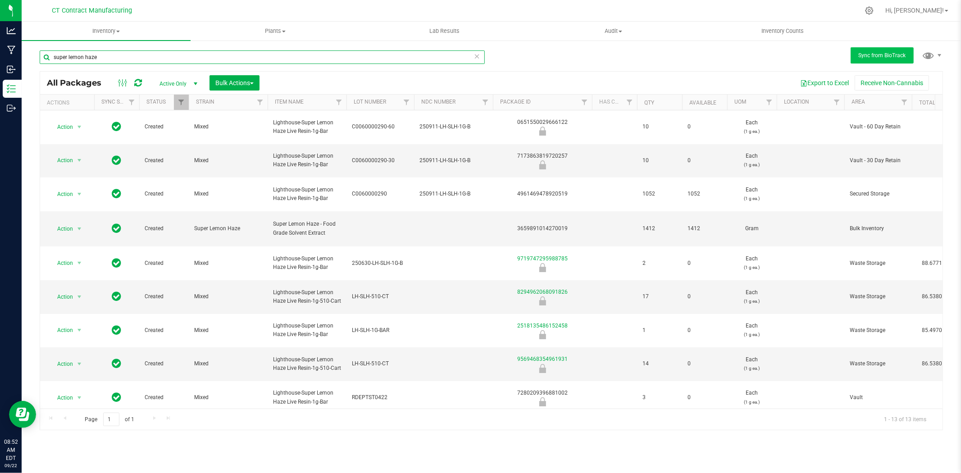
type input "super lemon haze"
click at [859, 56] on span "Sync from BioTrack" at bounding box center [882, 55] width 47 height 6
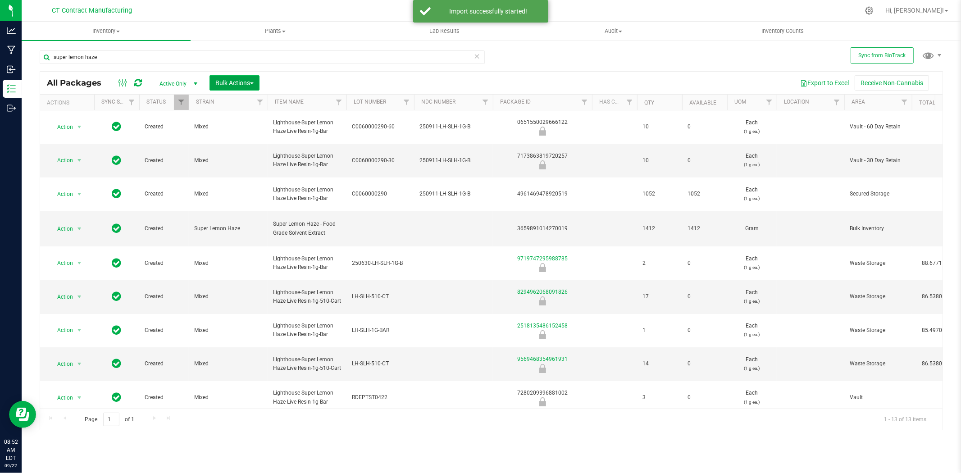
click at [252, 82] on span "Bulk Actions" at bounding box center [234, 82] width 38 height 7
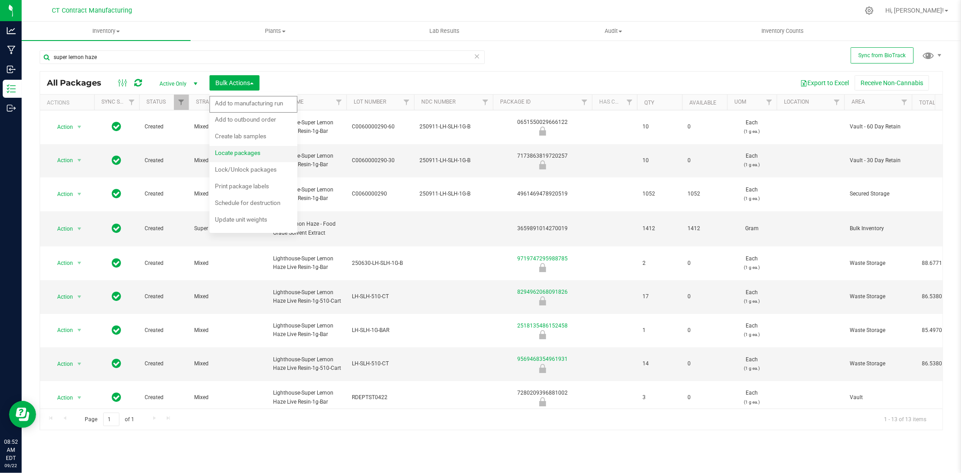
click at [254, 156] on div "Locate packages" at bounding box center [244, 154] width 58 height 14
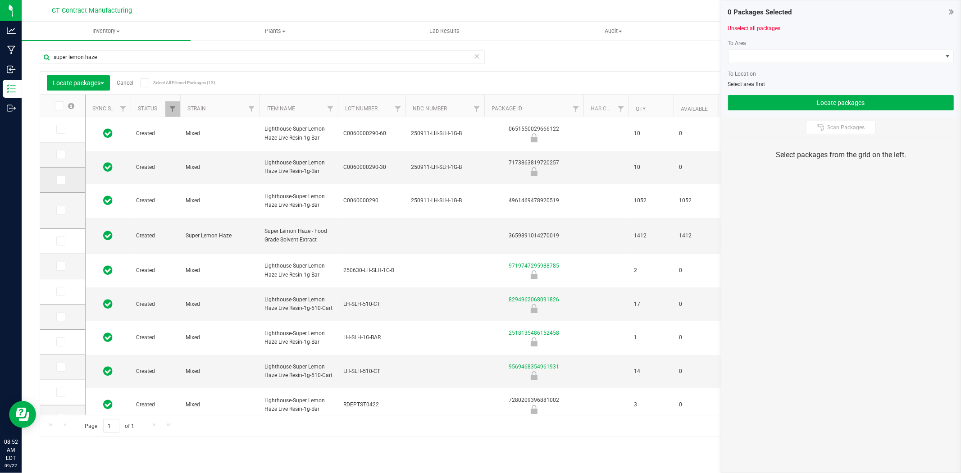
click at [57, 180] on icon at bounding box center [60, 180] width 6 height 0
click at [0, 0] on input "checkbox" at bounding box center [0, 0] width 0 height 0
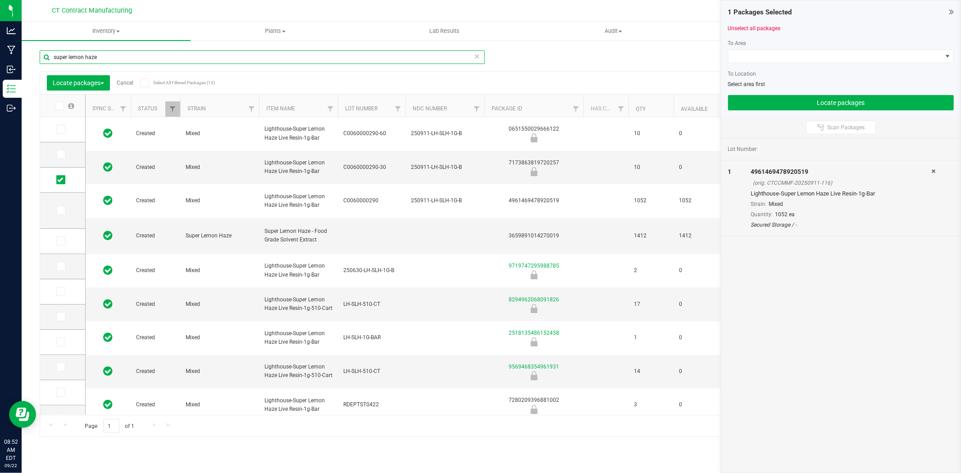
click at [114, 59] on input "super lemon haze" at bounding box center [262, 57] width 445 height 14
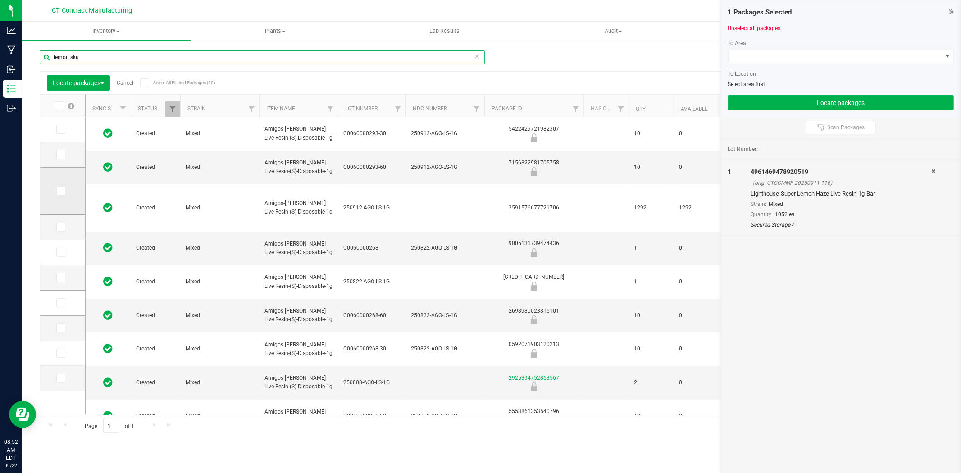
type input "lemon sku"
click at [61, 191] on icon at bounding box center [60, 191] width 6 height 0
click at [0, 0] on input "checkbox" at bounding box center [0, 0] width 0 height 0
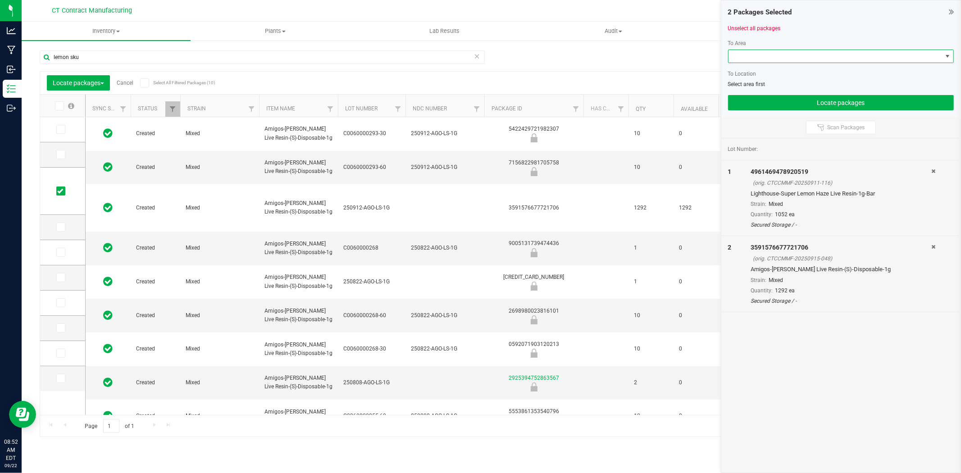
click at [778, 53] on span at bounding box center [836, 56] width 214 height 13
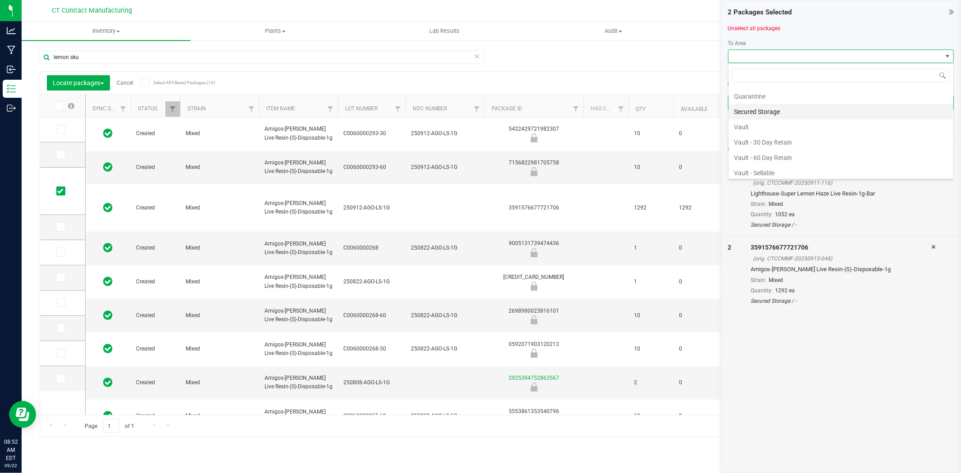
scroll to position [141, 0]
click at [770, 152] on li "Vault - Sellable" at bounding box center [841, 153] width 225 height 15
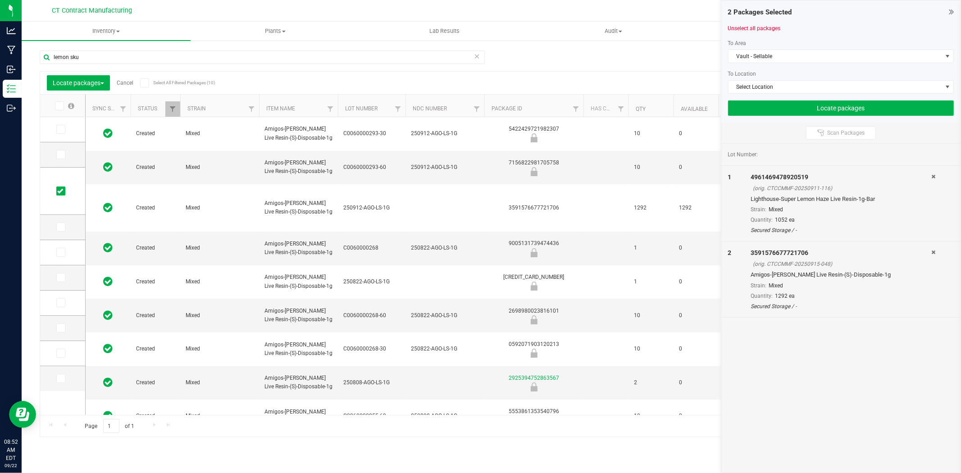
click at [792, 100] on div at bounding box center [841, 97] width 226 height 7
click at [792, 104] on button "Locate packages" at bounding box center [841, 107] width 226 height 15
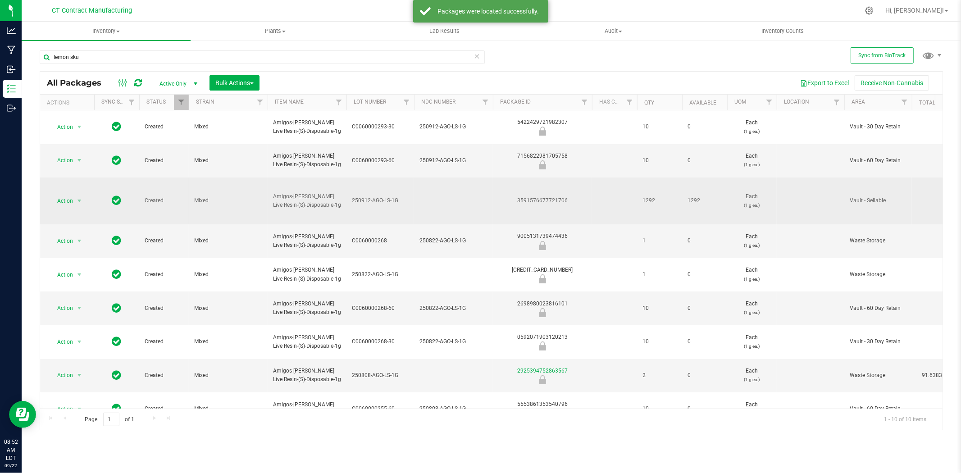
click at [381, 196] on span "250912-AGO-LS-1G" at bounding box center [380, 200] width 57 height 9
click at [380, 194] on input "250912-AGO-LS-1G" at bounding box center [378, 201] width 64 height 14
click at [449, 179] on td at bounding box center [453, 201] width 79 height 47
type input "250912-AGO-LS-1G"
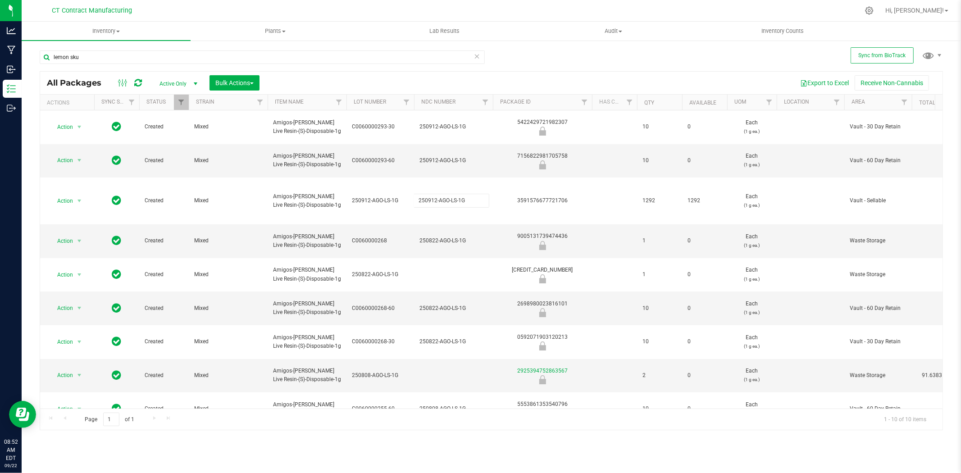
click at [492, 9] on div at bounding box center [510, 11] width 698 height 18
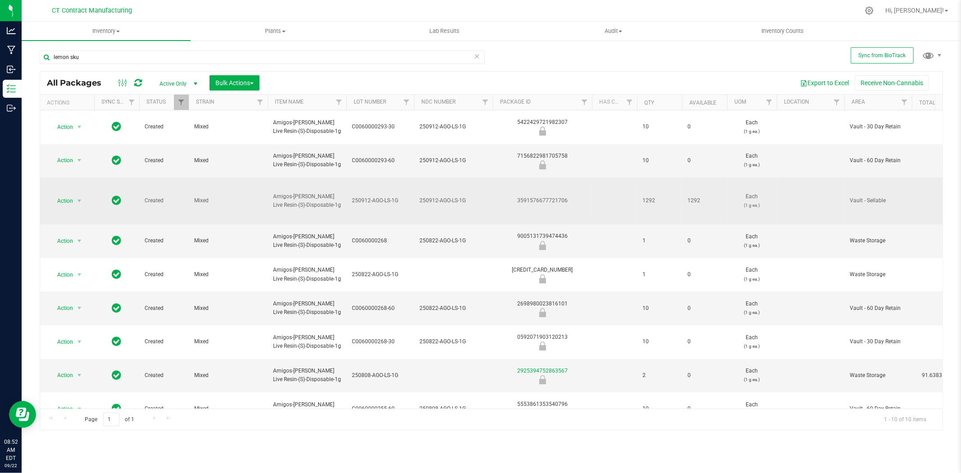
click at [383, 196] on span "250912-AGO-LS-1G" at bounding box center [380, 200] width 57 height 9
click at [383, 194] on input "250912-AGO-LS-1G" at bounding box center [378, 201] width 64 height 14
type input "C0060000293"
click at [379, 7] on div at bounding box center [510, 11] width 698 height 18
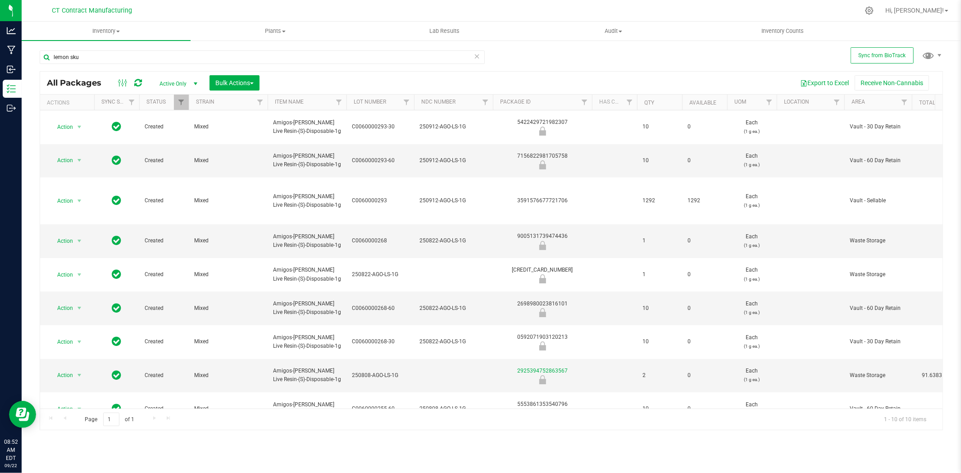
click at [140, 82] on icon at bounding box center [138, 82] width 8 height 9
click at [98, 59] on input "lemon sku" at bounding box center [262, 57] width 445 height 14
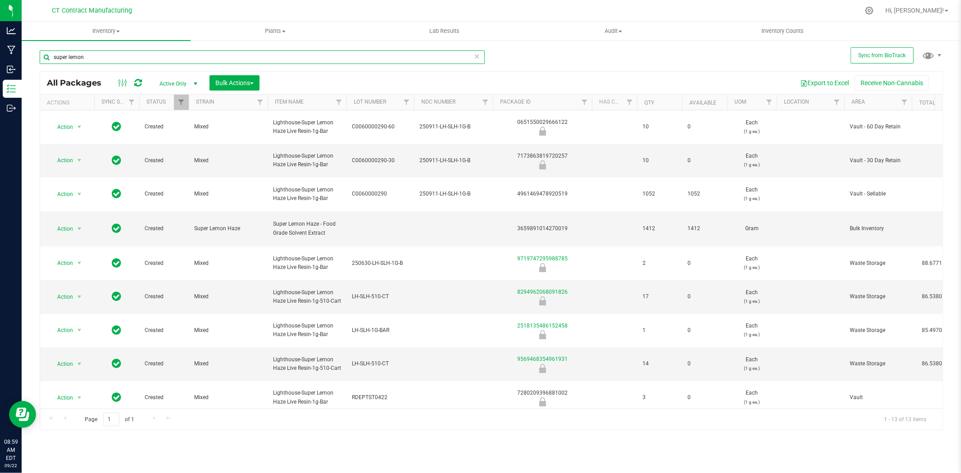
click at [100, 59] on input "super lemon" at bounding box center [262, 57] width 445 height 14
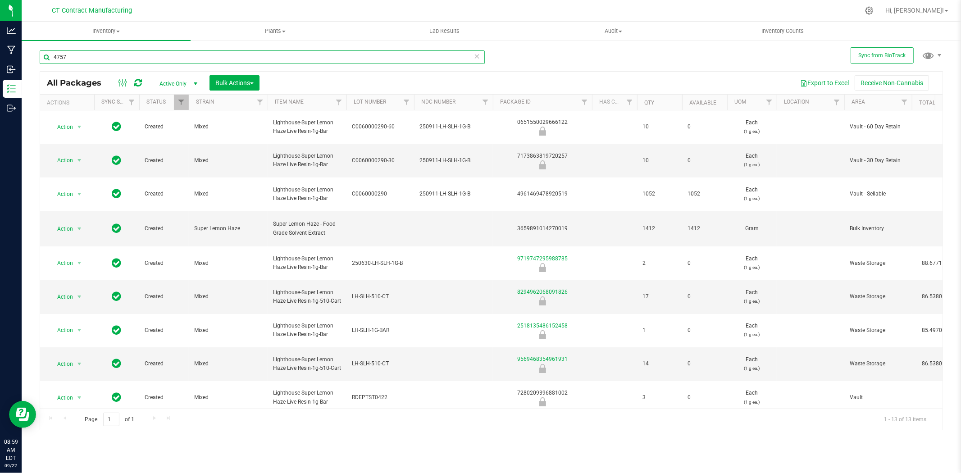
type input "47573"
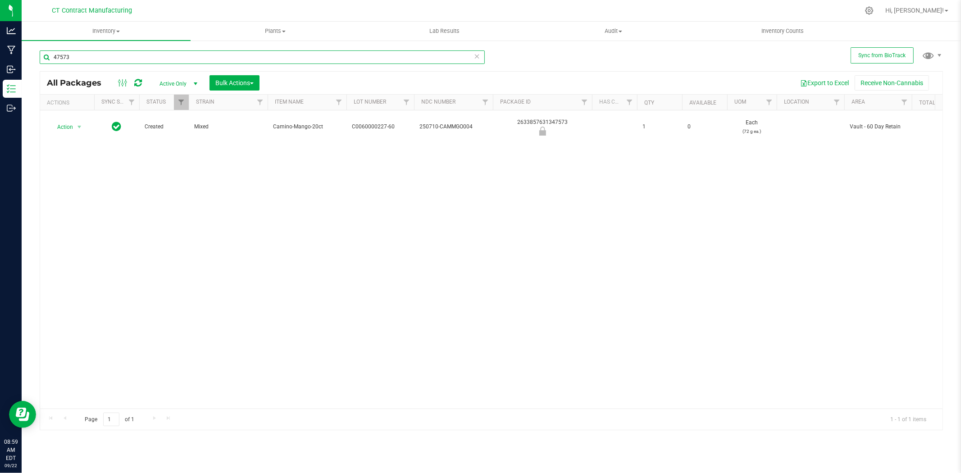
click at [131, 61] on input "47573" at bounding box center [262, 57] width 445 height 14
click at [130, 61] on input "47573" at bounding box center [262, 57] width 445 height 14
click at [129, 61] on input "47573" at bounding box center [262, 57] width 445 height 14
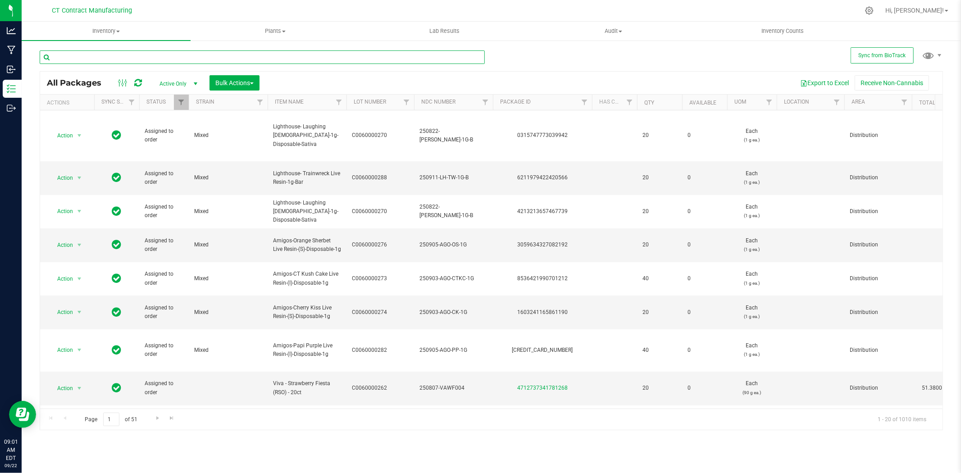
click at [191, 55] on input "text" at bounding box center [262, 57] width 445 height 14
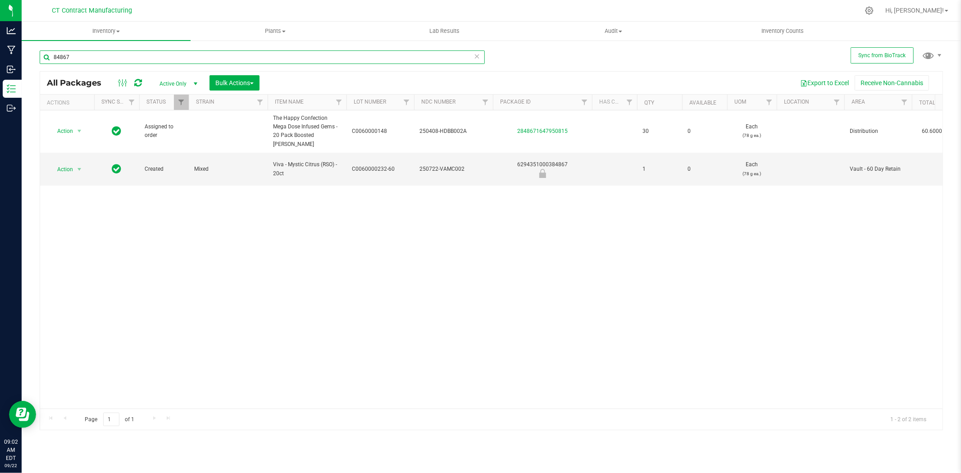
click at [82, 58] on input "84867" at bounding box center [262, 57] width 445 height 14
click at [81, 58] on input "84867" at bounding box center [262, 57] width 445 height 14
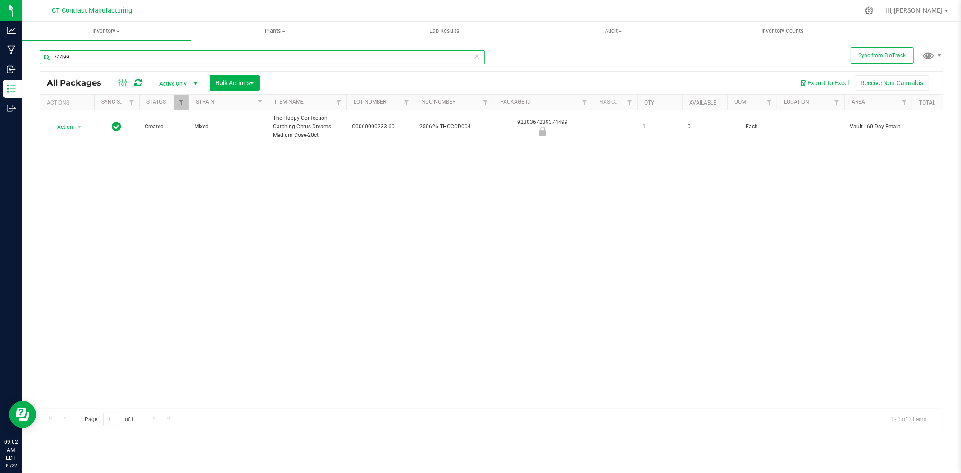
click at [83, 55] on input "74499" at bounding box center [262, 57] width 445 height 14
click at [83, 55] on input "72677" at bounding box center [262, 57] width 445 height 14
click at [147, 55] on input "01374" at bounding box center [262, 57] width 445 height 14
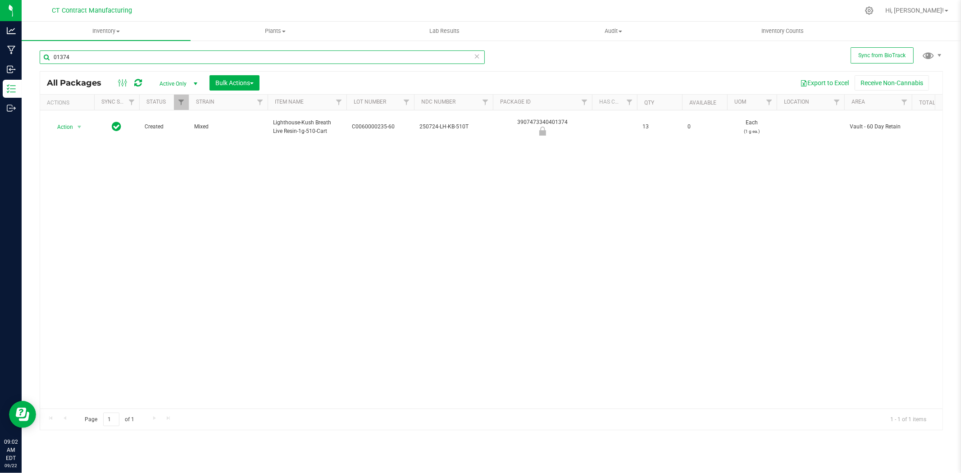
click at [146, 55] on input "01374" at bounding box center [262, 57] width 445 height 14
click at [87, 59] on input "62082" at bounding box center [262, 57] width 445 height 14
click at [87, 59] on input "07541" at bounding box center [262, 57] width 445 height 14
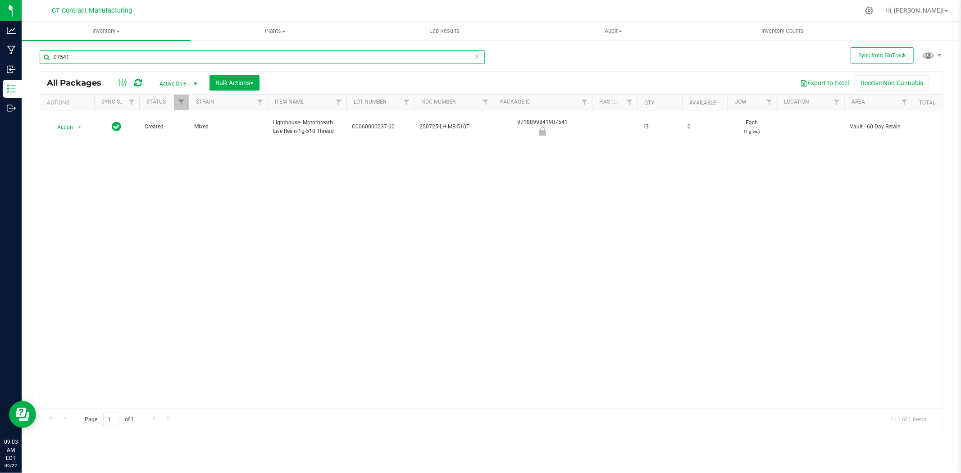
click at [87, 59] on input "07541" at bounding box center [262, 57] width 445 height 14
click at [90, 59] on input "82257" at bounding box center [262, 57] width 445 height 14
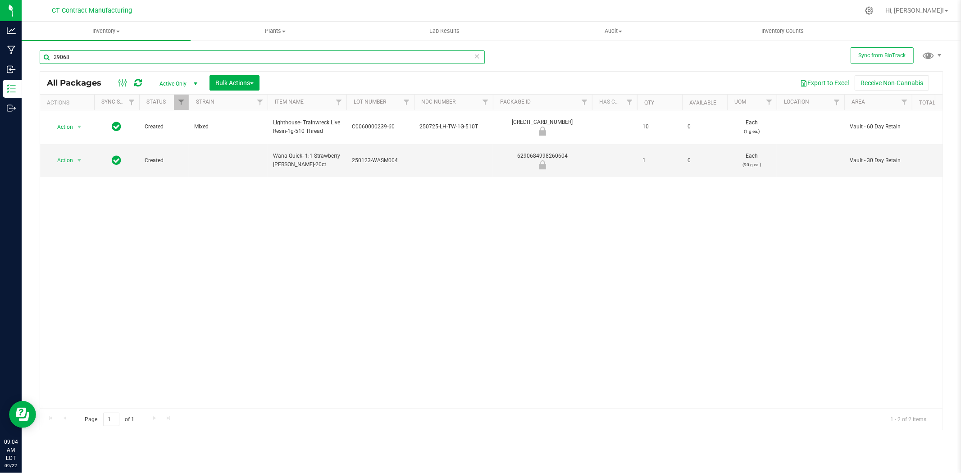
click at [119, 59] on input "29068" at bounding box center [262, 57] width 445 height 14
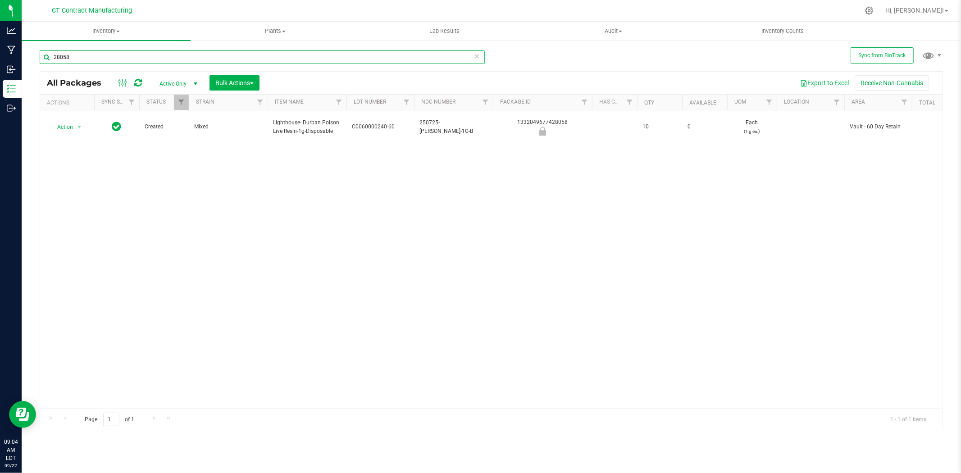
click at [151, 53] on input "28058" at bounding box center [262, 57] width 445 height 14
click at [151, 53] on input "50128" at bounding box center [262, 57] width 445 height 14
type input "8"
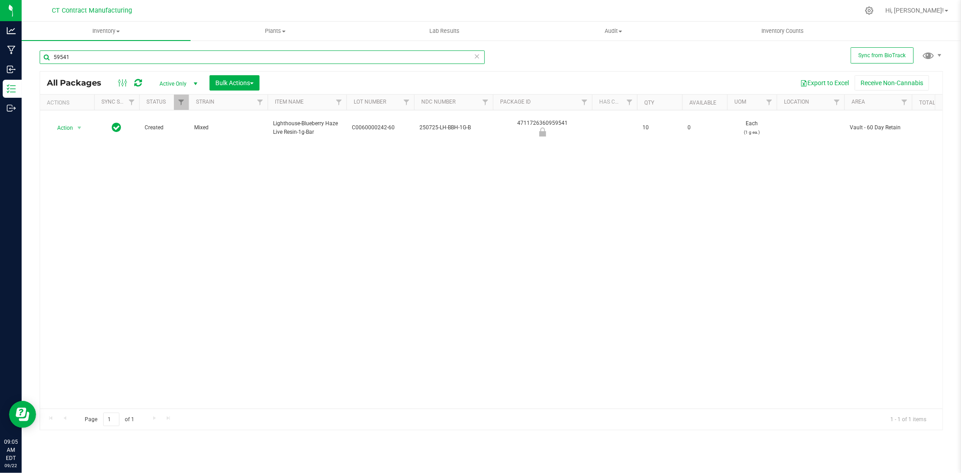
click at [116, 57] on input "59541" at bounding box center [262, 57] width 445 height 14
click at [119, 52] on input "62662" at bounding box center [262, 57] width 445 height 14
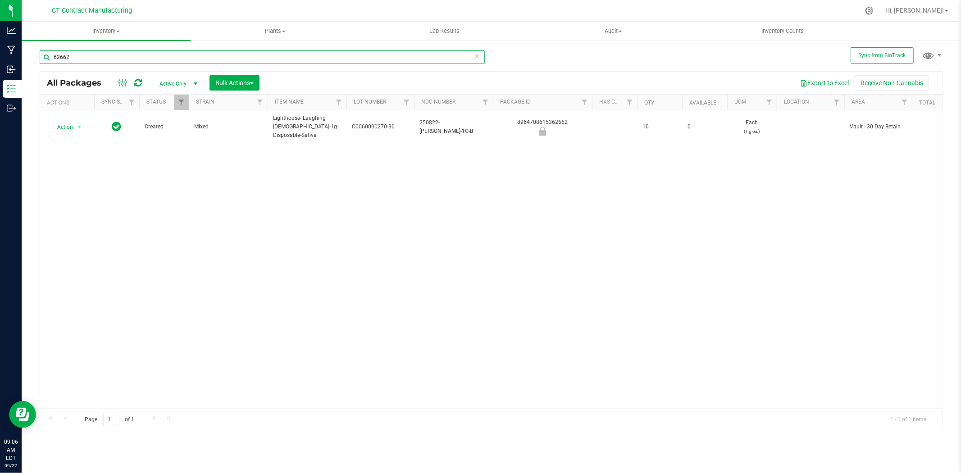
click at [119, 52] on input "62662" at bounding box center [262, 57] width 445 height 14
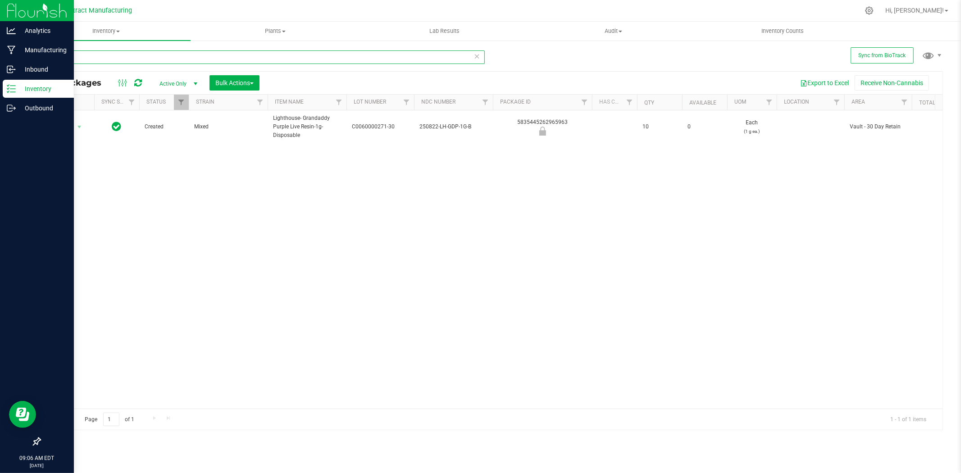
type input "65963"
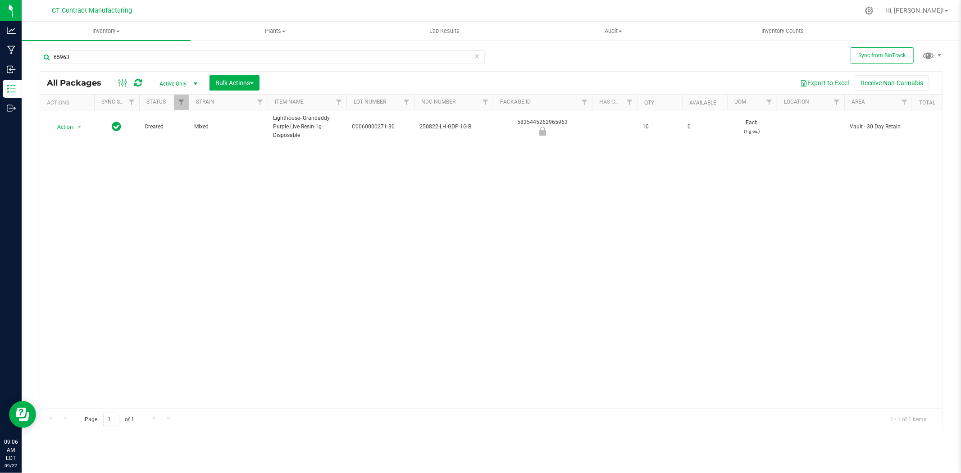
click at [438, 6] on div at bounding box center [510, 11] width 698 height 18
click at [78, 55] on input "65963" at bounding box center [262, 57] width 445 height 14
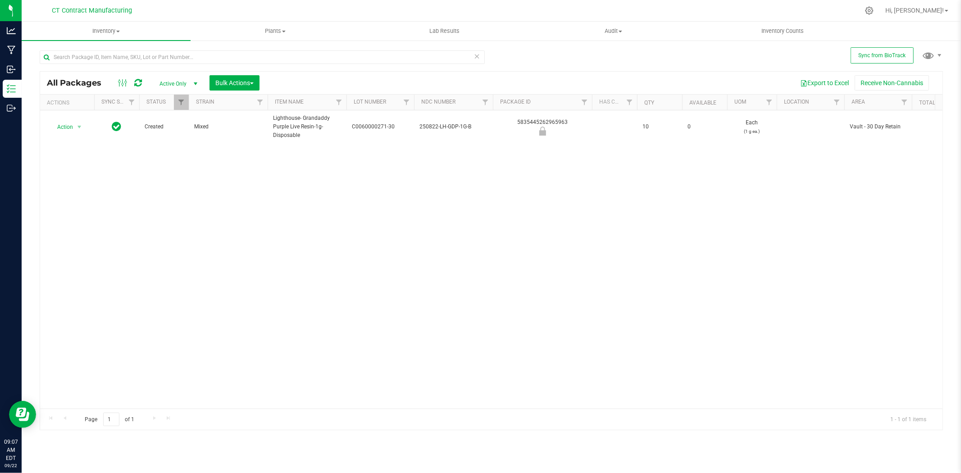
click at [452, 15] on div at bounding box center [510, 11] width 698 height 18
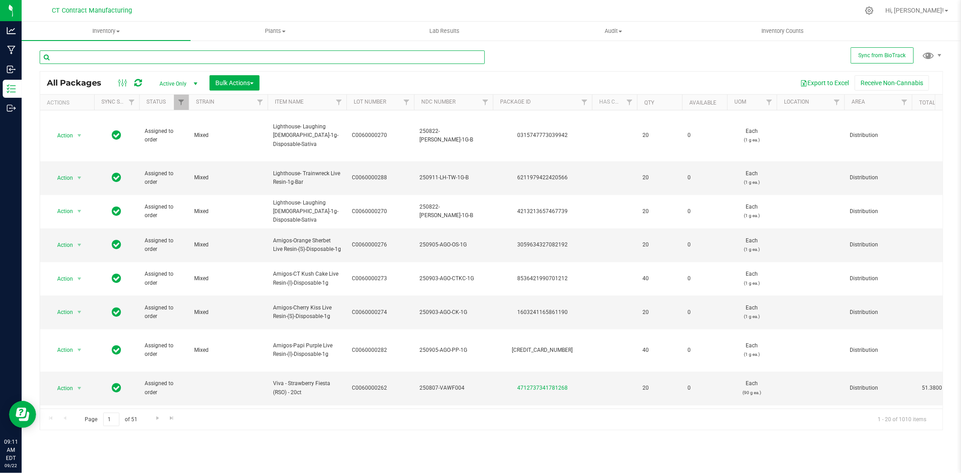
click at [183, 60] on input "text" at bounding box center [262, 57] width 445 height 14
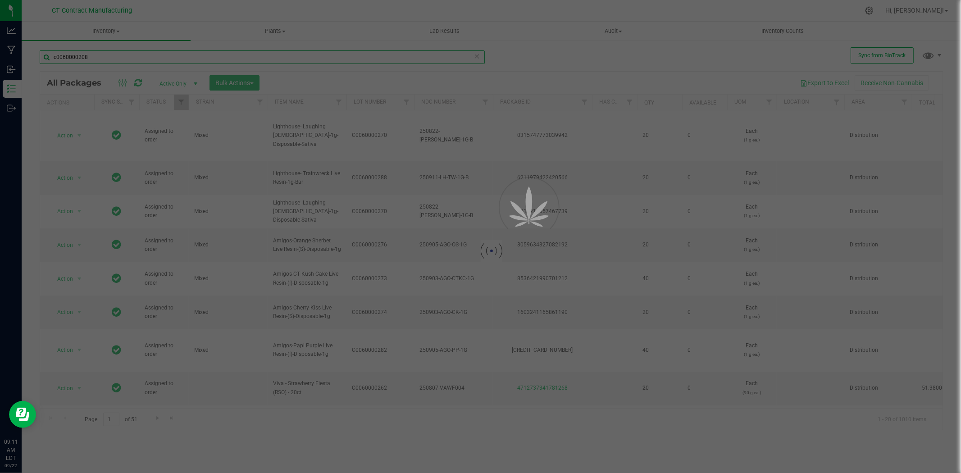
type input "c0060000208"
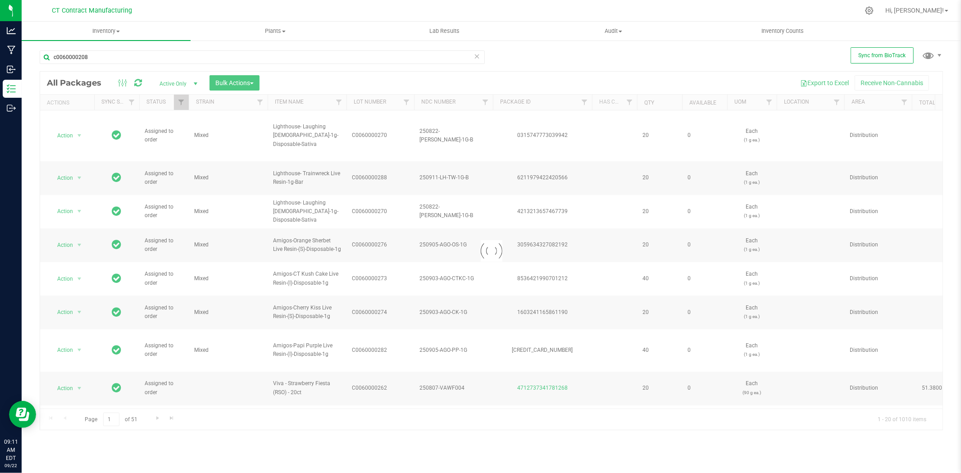
click at [203, 10] on div at bounding box center [510, 11] width 698 height 18
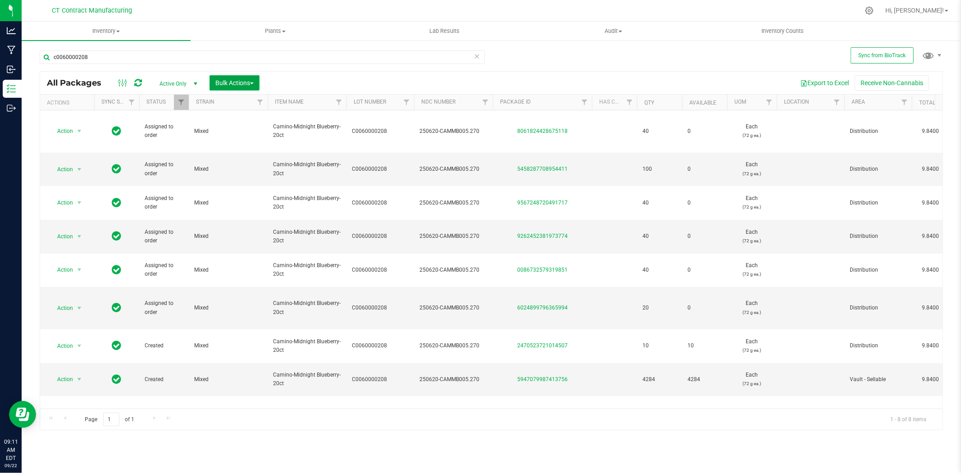
click at [247, 89] on button "Bulk Actions" at bounding box center [235, 82] width 50 height 15
click at [253, 155] on span "Locate packages" at bounding box center [238, 152] width 46 height 7
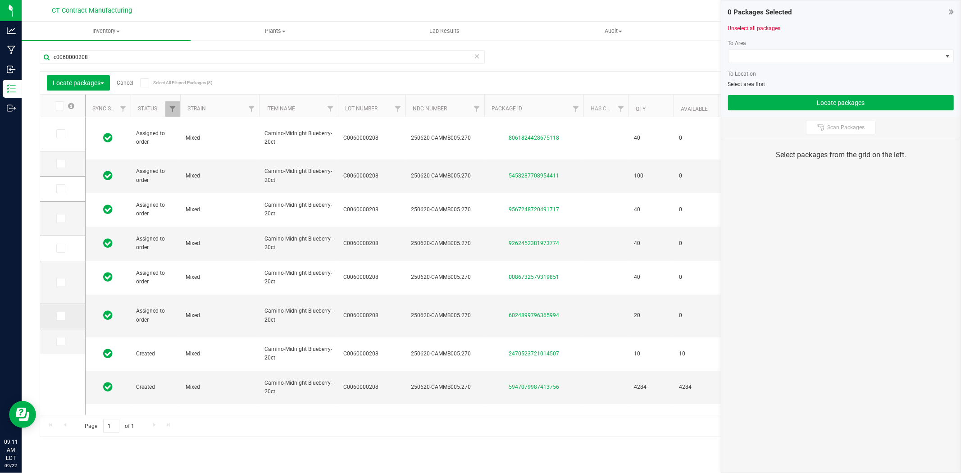
click at [60, 320] on span at bounding box center [60, 316] width 9 height 9
click at [0, 0] on input "checkbox" at bounding box center [0, 0] width 0 height 0
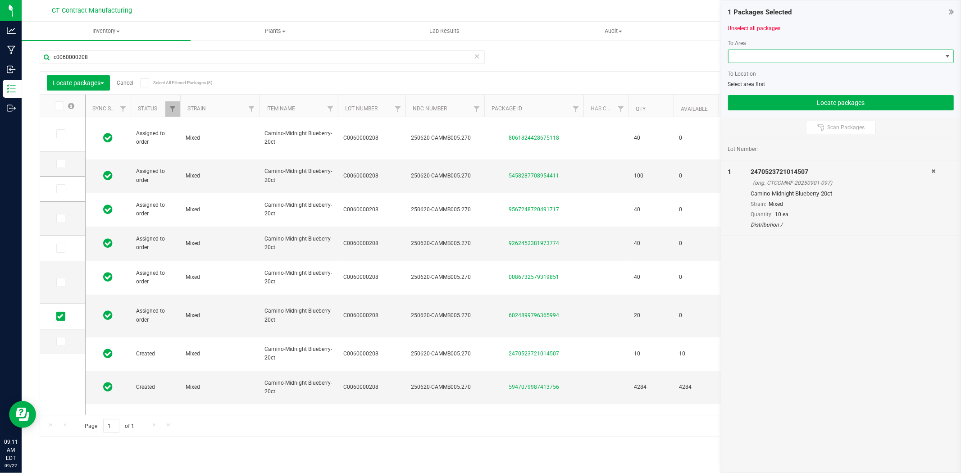
click at [740, 51] on span at bounding box center [836, 56] width 214 height 13
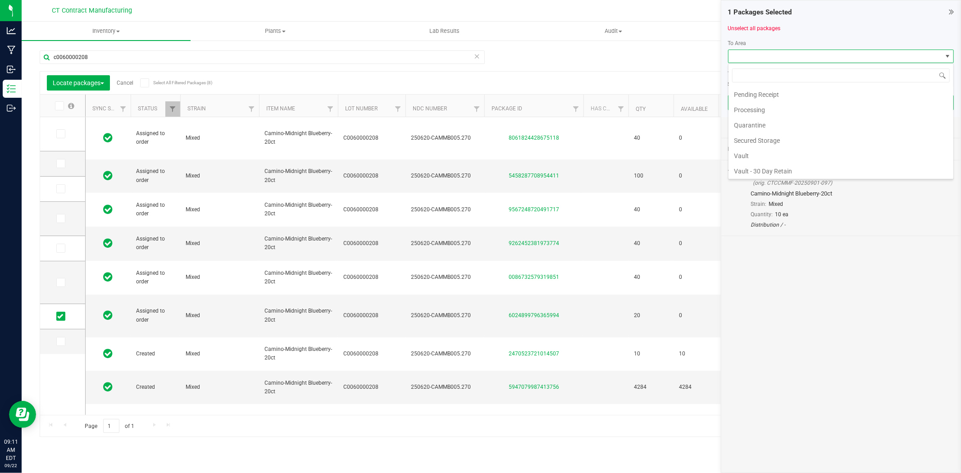
scroll to position [141, 0]
click at [761, 152] on li "Vault - Sellable" at bounding box center [841, 153] width 225 height 15
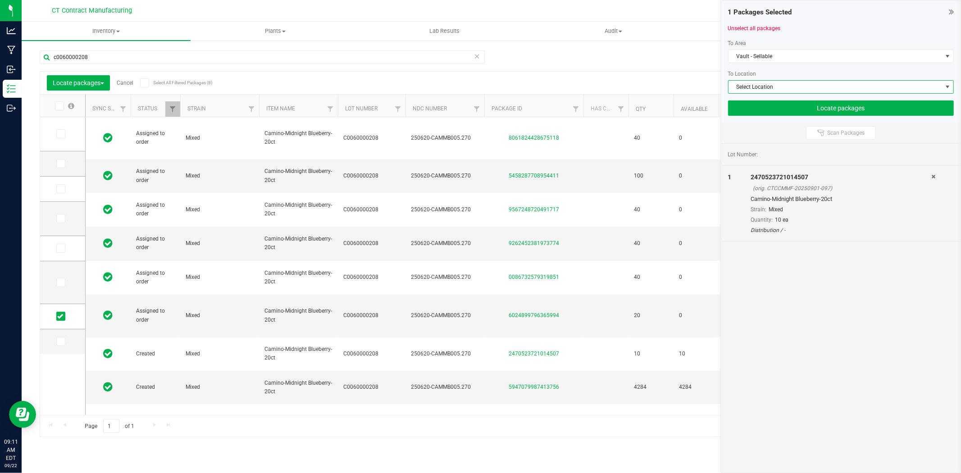
click at [767, 84] on span "Select Location" at bounding box center [836, 87] width 214 height 13
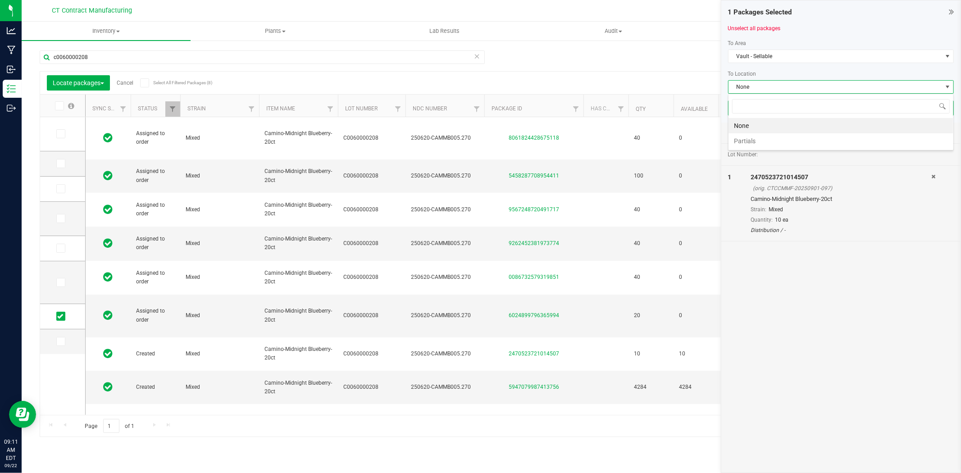
scroll to position [14, 226]
click at [765, 142] on li "Partials" at bounding box center [841, 140] width 225 height 15
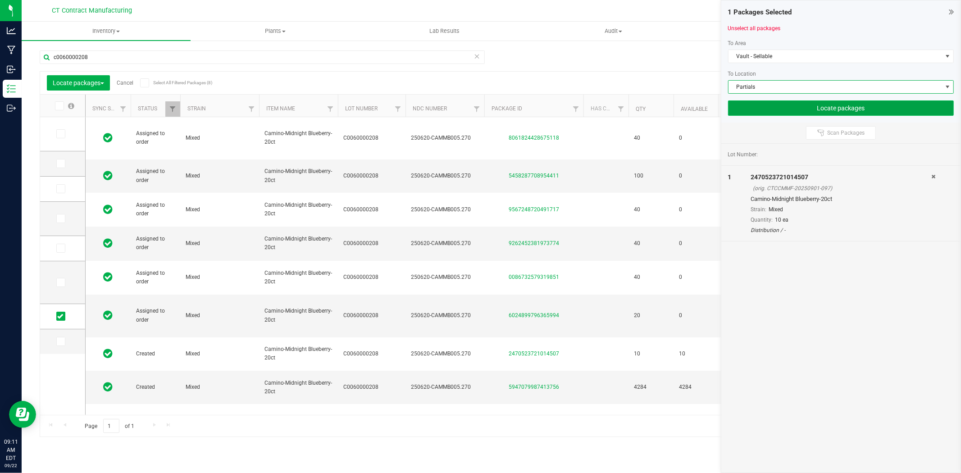
click at [794, 106] on button "Locate packages" at bounding box center [841, 107] width 226 height 15
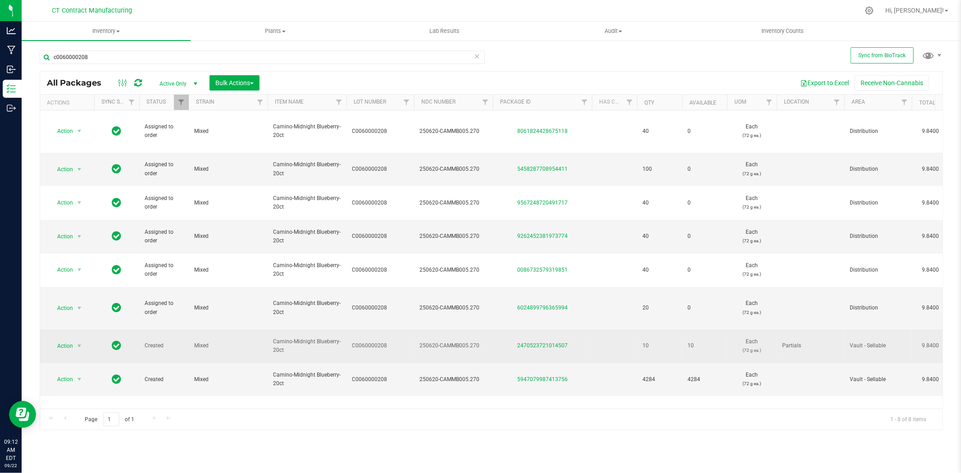
click at [466, 342] on span "250620-CAMMB005.270" at bounding box center [454, 346] width 68 height 9
click at [466, 339] on input "250620-CAMMB005.270" at bounding box center [452, 346] width 76 height 14
drag, startPoint x: 466, startPoint y: 307, endPoint x: 404, endPoint y: 313, distance: 62.0
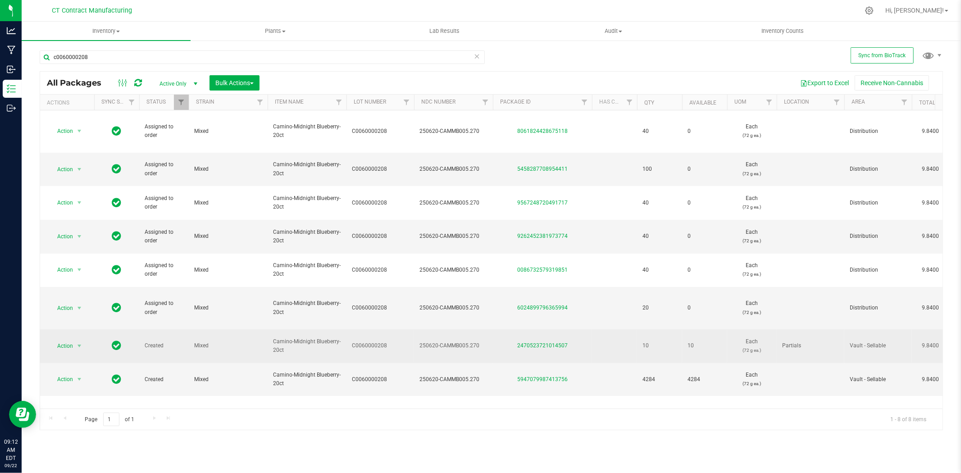
drag, startPoint x: 583, startPoint y: 312, endPoint x: 509, endPoint y: 316, distance: 73.5
click at [509, 329] on td "2470523721014507" at bounding box center [542, 346] width 99 height 34
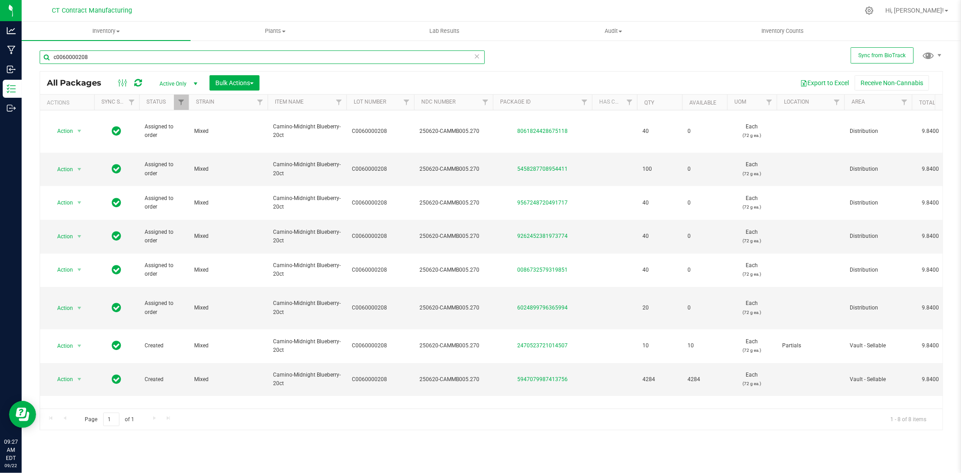
click at [84, 57] on input "c0060000208" at bounding box center [262, 57] width 445 height 14
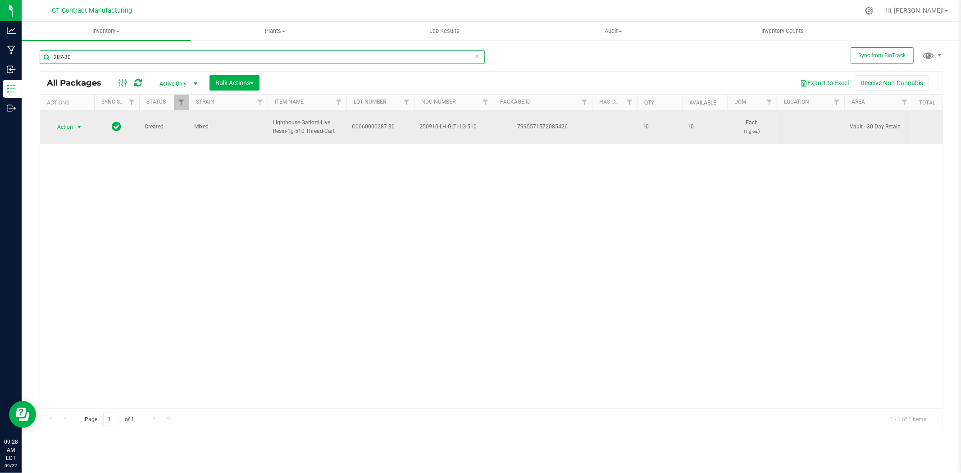
type input "287-30"
click at [80, 124] on span "select" at bounding box center [79, 126] width 7 height 7
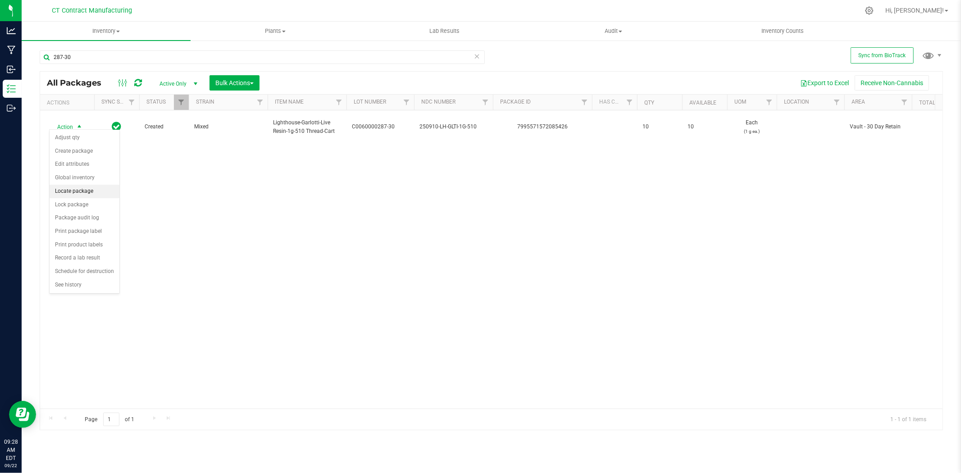
click at [79, 189] on li "Locate package" at bounding box center [85, 192] width 70 height 14
click at [241, 82] on span "Bulk Actions" at bounding box center [234, 82] width 38 height 7
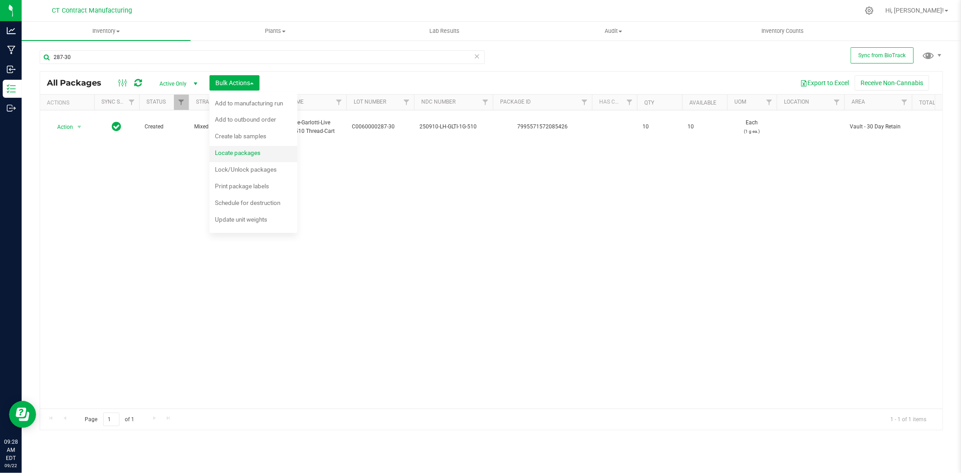
click at [260, 152] on span "Locate packages" at bounding box center [238, 152] width 46 height 7
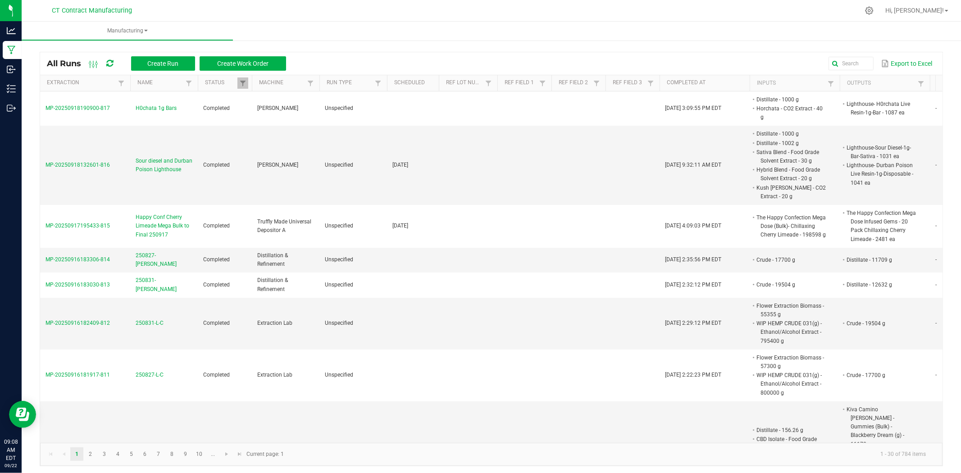
click at [110, 60] on icon at bounding box center [109, 63] width 7 height 8
click at [337, 32] on ul "Manufacturing" at bounding box center [502, 31] width 961 height 19
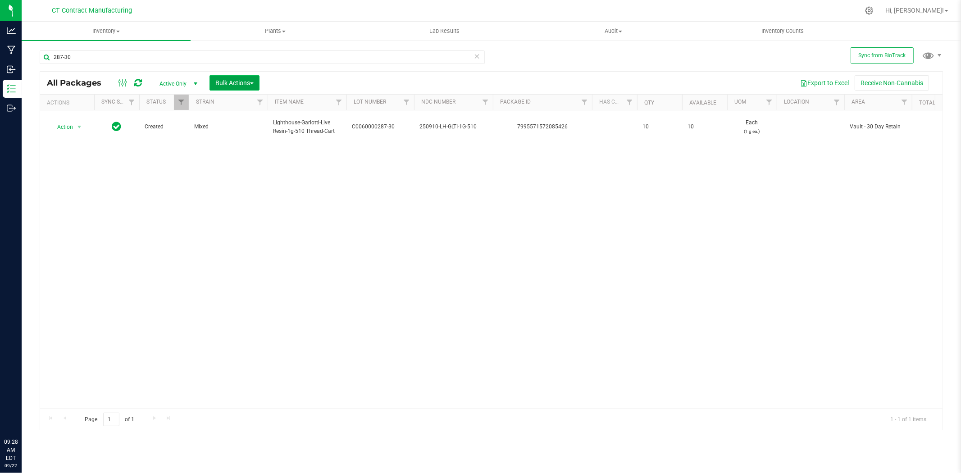
click at [228, 86] on span "Bulk Actions" at bounding box center [234, 82] width 38 height 7
click at [239, 155] on span "Locate packages" at bounding box center [238, 152] width 46 height 7
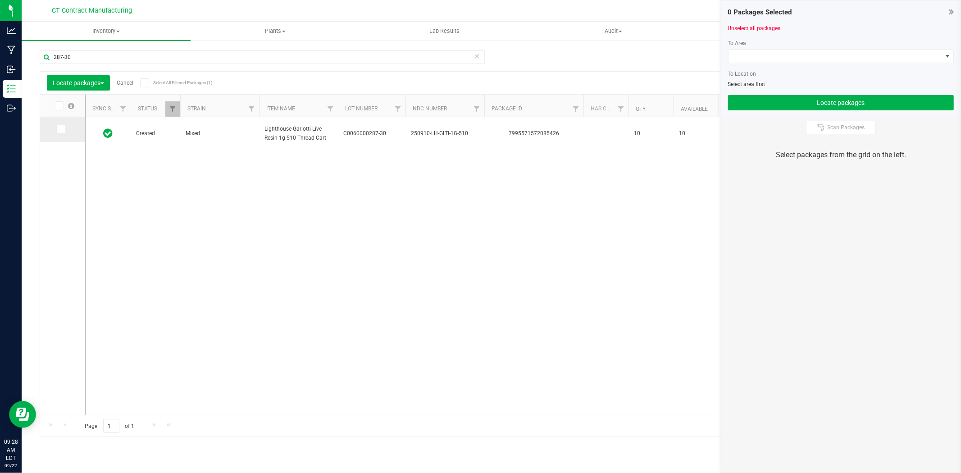
click at [64, 125] on span at bounding box center [60, 129] width 9 height 9
click at [0, 0] on input "checkbox" at bounding box center [0, 0] width 0 height 0
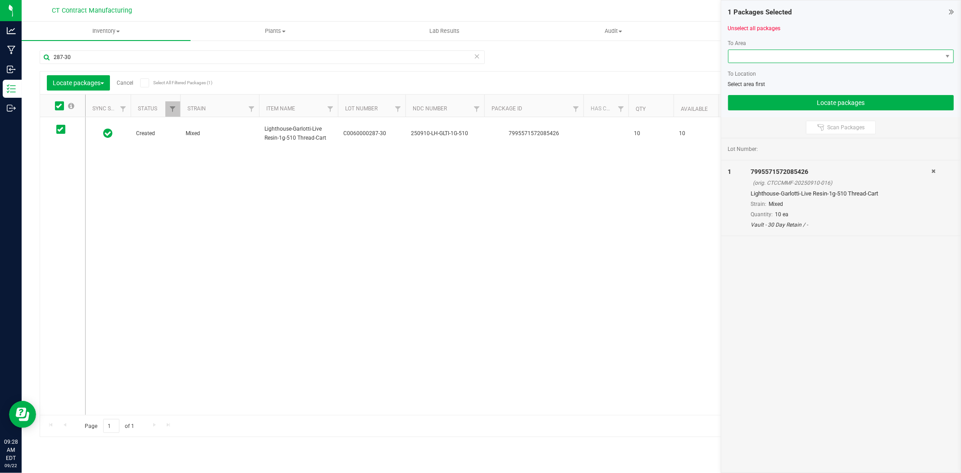
click at [745, 53] on span at bounding box center [836, 56] width 214 height 13
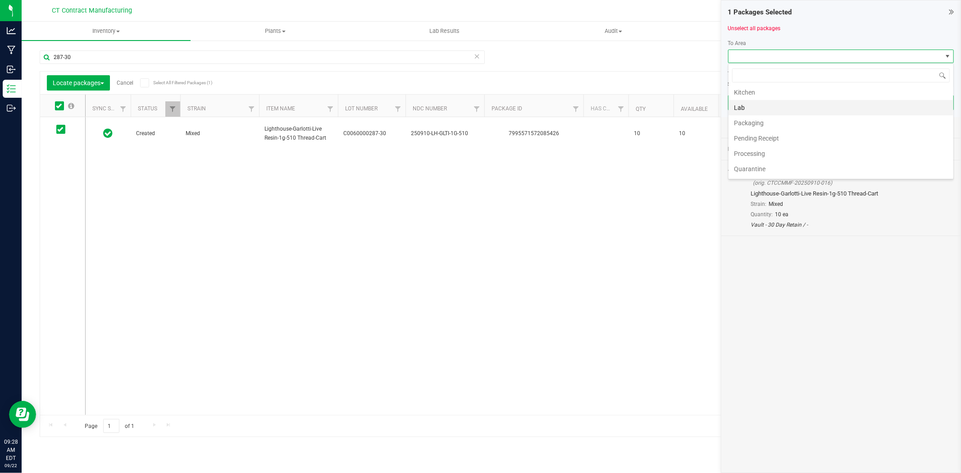
scroll to position [141, 0]
click at [783, 124] on li "Vault - 30 Day Retain" at bounding box center [841, 123] width 225 height 15
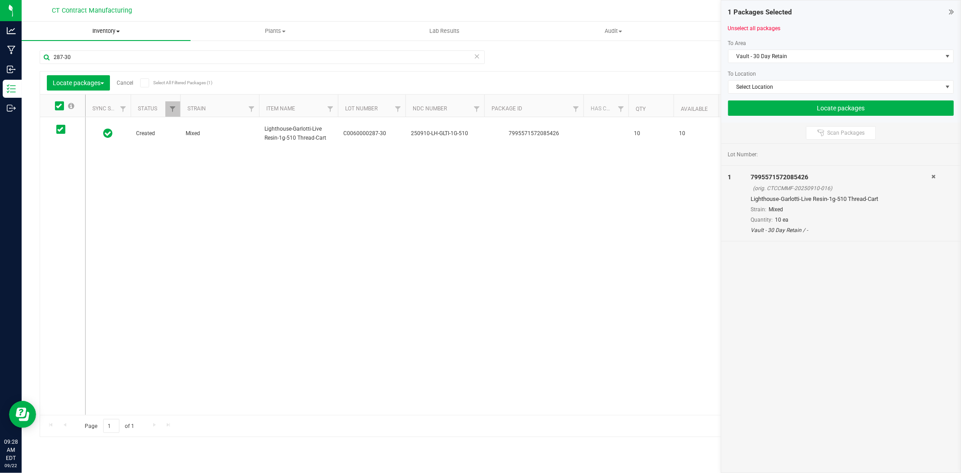
click at [108, 32] on span "Inventory" at bounding box center [106, 31] width 169 height 8
click at [210, 5] on div at bounding box center [510, 11] width 698 height 18
click at [929, 174] on div "7995571572085426" at bounding box center [841, 177] width 181 height 9
click at [948, 10] on div "1 Packages Selected" at bounding box center [841, 12] width 226 height 10
click at [952, 12] on icon at bounding box center [951, 11] width 5 height 9
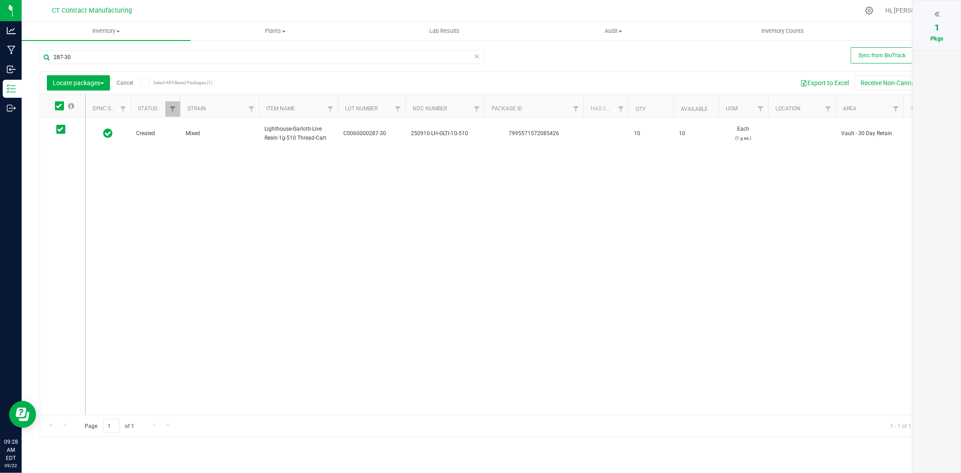
click at [931, 8] on div at bounding box center [936, 14] width 29 height 14
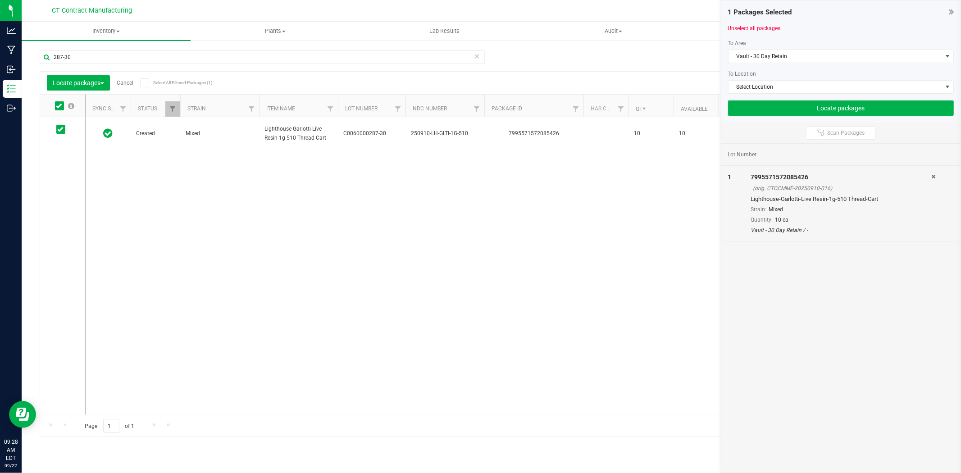
click at [184, 2] on div at bounding box center [510, 11] width 698 height 18
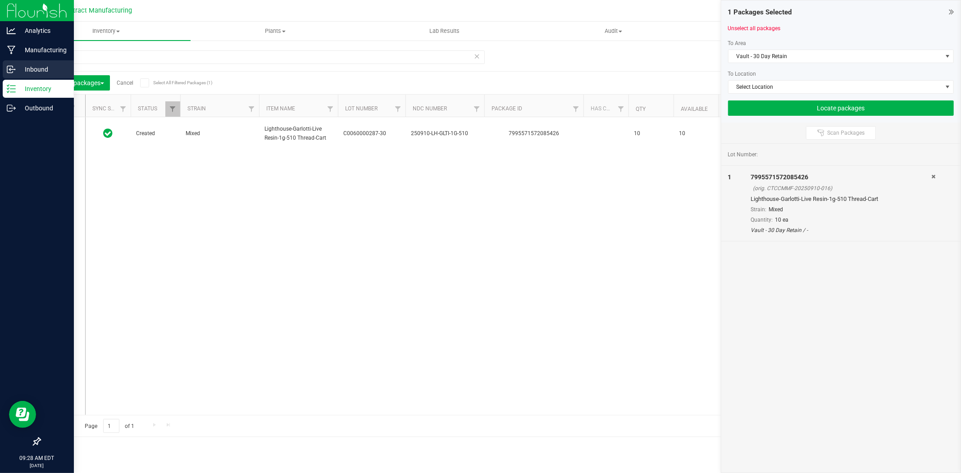
click at [7, 73] on icon at bounding box center [11, 69] width 9 height 9
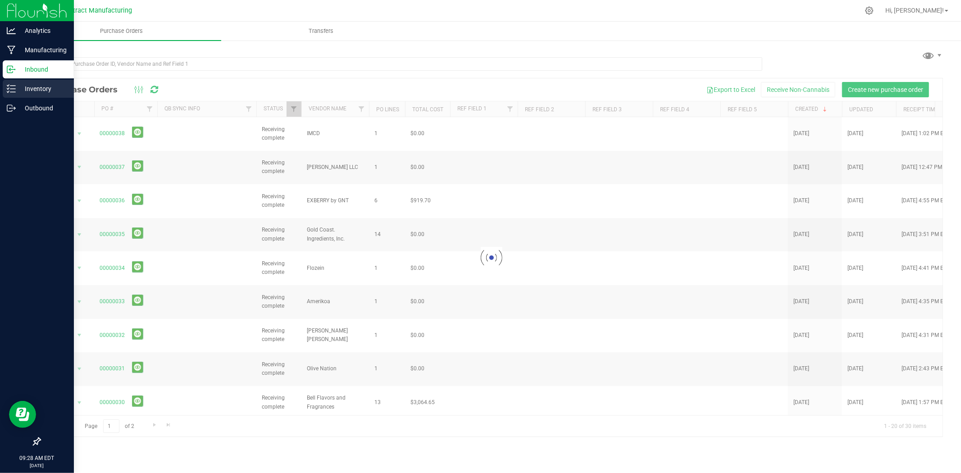
click at [44, 90] on p "Inventory" at bounding box center [43, 88] width 54 height 11
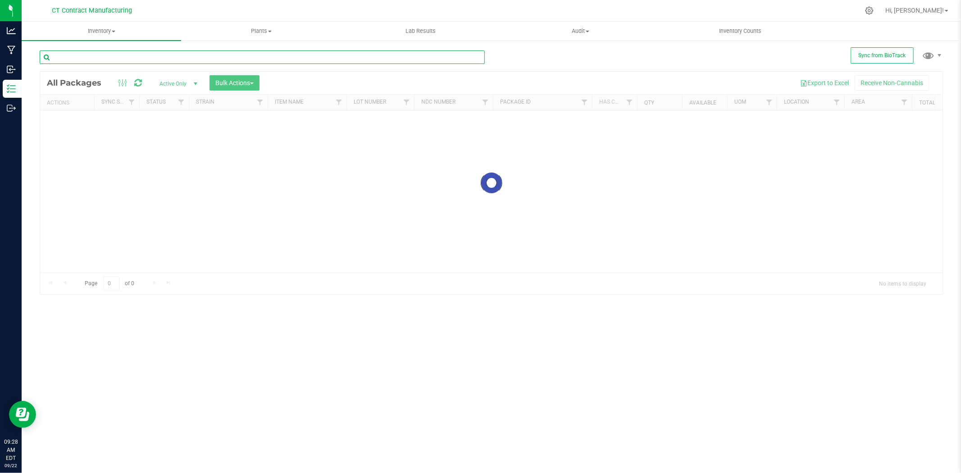
click at [125, 60] on input "text" at bounding box center [262, 57] width 445 height 14
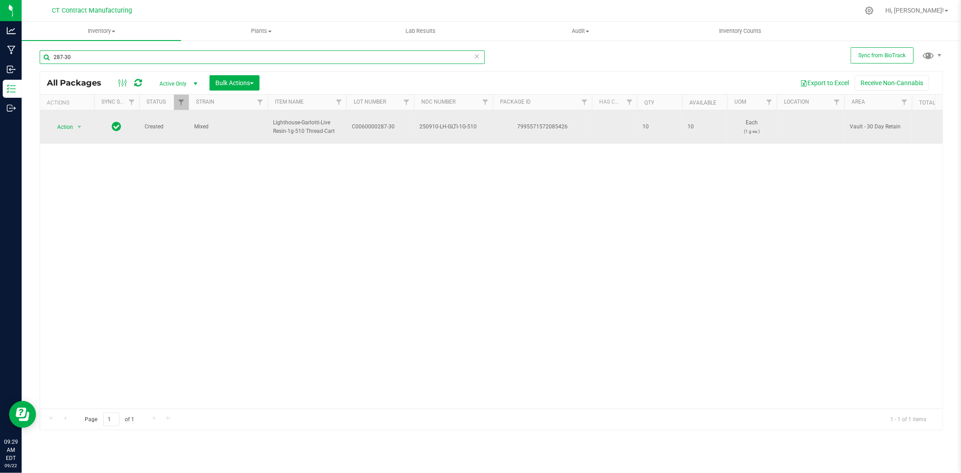
type input "287-30"
click at [74, 121] on span "select" at bounding box center [79, 127] width 11 height 13
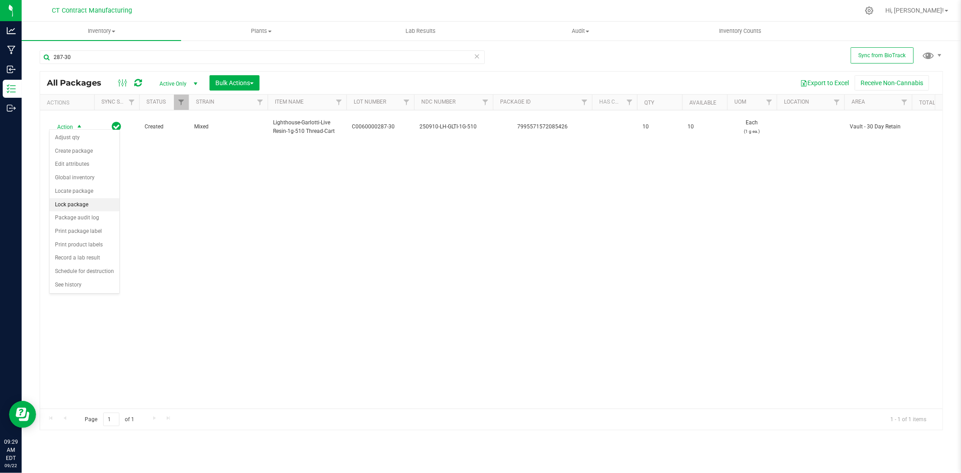
click at [78, 205] on li "Lock package" at bounding box center [85, 205] width 70 height 14
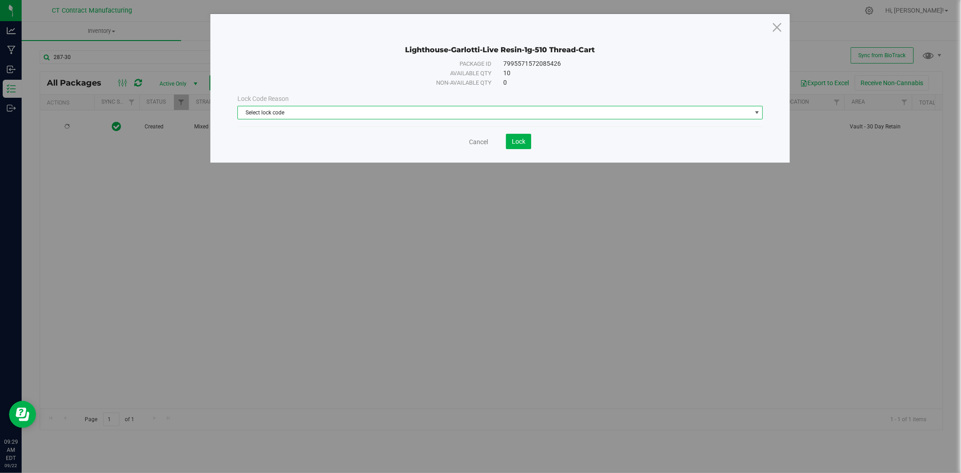
click at [493, 110] on span "Select lock code" at bounding box center [495, 112] width 514 height 13
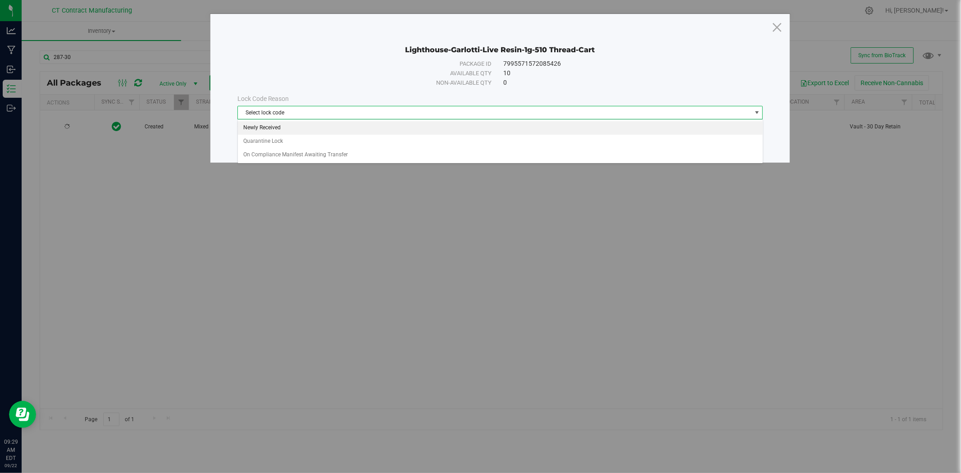
click at [466, 132] on li "Newly Received" at bounding box center [500, 128] width 525 height 14
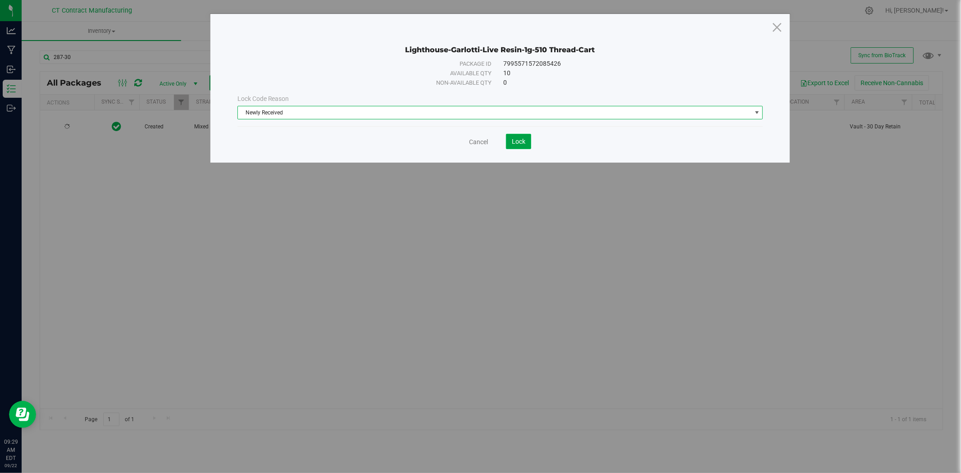
click at [517, 142] on span "Lock" at bounding box center [519, 141] width 14 height 7
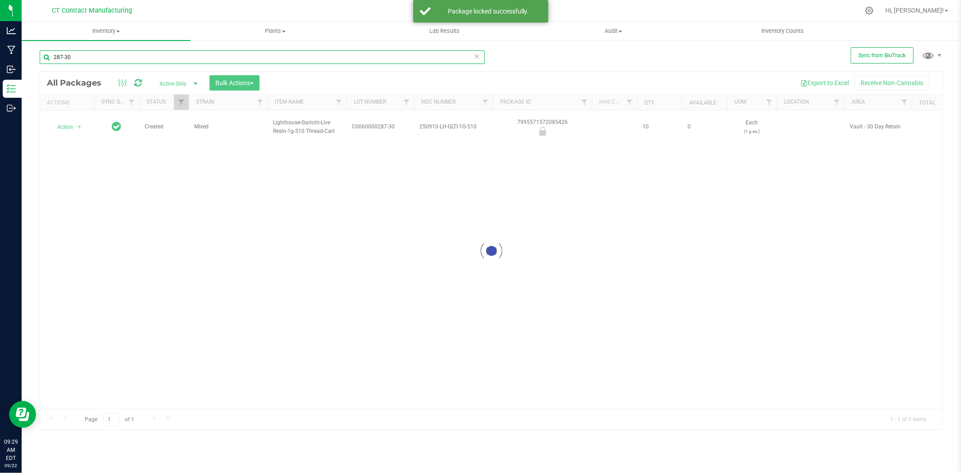
click at [84, 59] on input "287-30" at bounding box center [262, 57] width 445 height 14
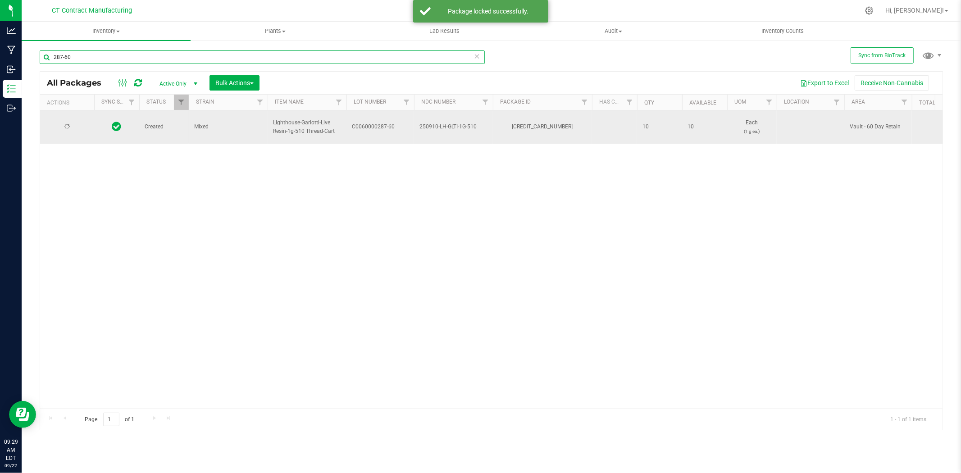
type input "287-60"
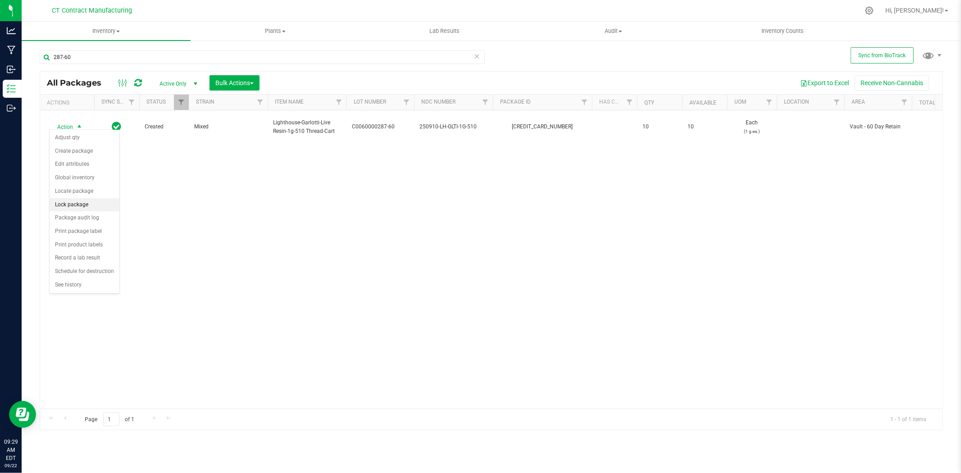
click at [78, 204] on li "Lock package" at bounding box center [85, 205] width 70 height 14
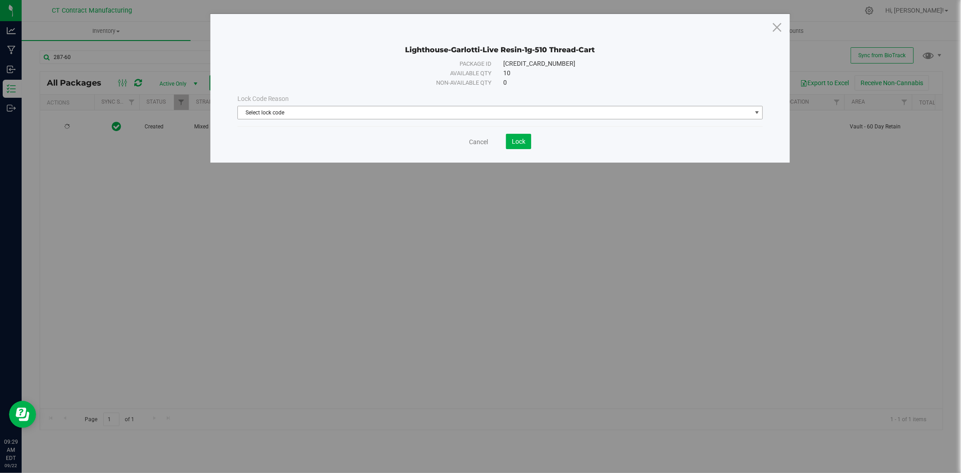
click at [383, 118] on span "Select lock code" at bounding box center [495, 112] width 514 height 13
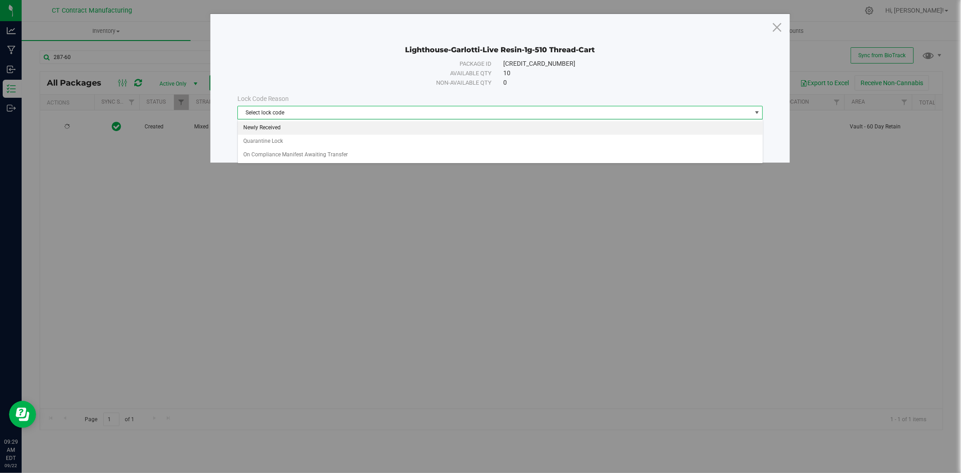
click at [385, 132] on li "Newly Received" at bounding box center [500, 128] width 525 height 14
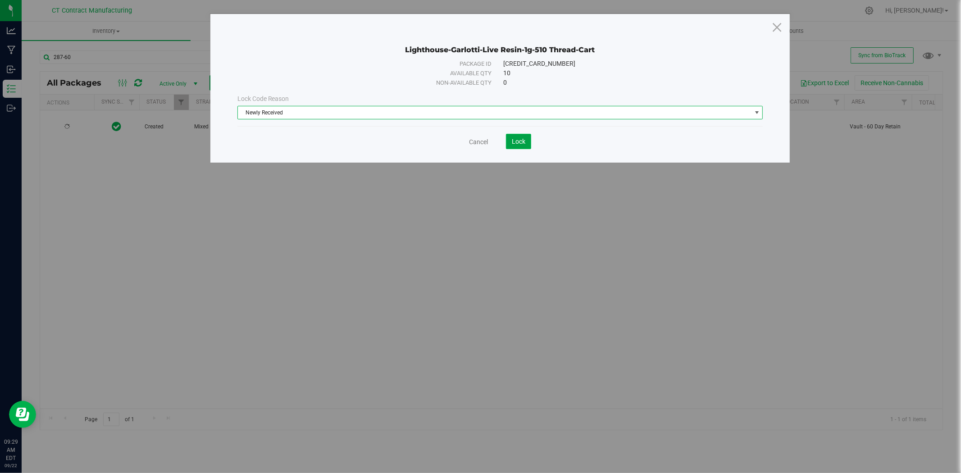
click at [517, 139] on span "Lock" at bounding box center [519, 141] width 14 height 7
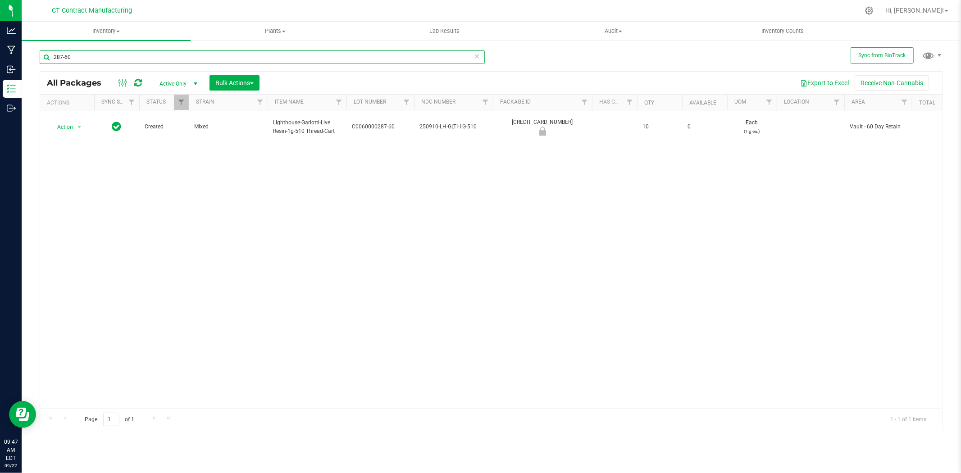
click at [128, 56] on input "287-60" at bounding box center [262, 57] width 445 height 14
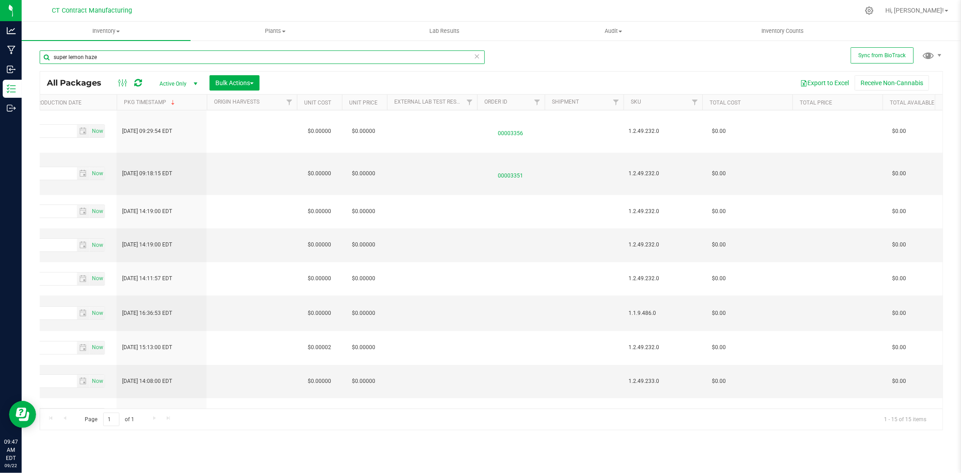
scroll to position [0, 1024]
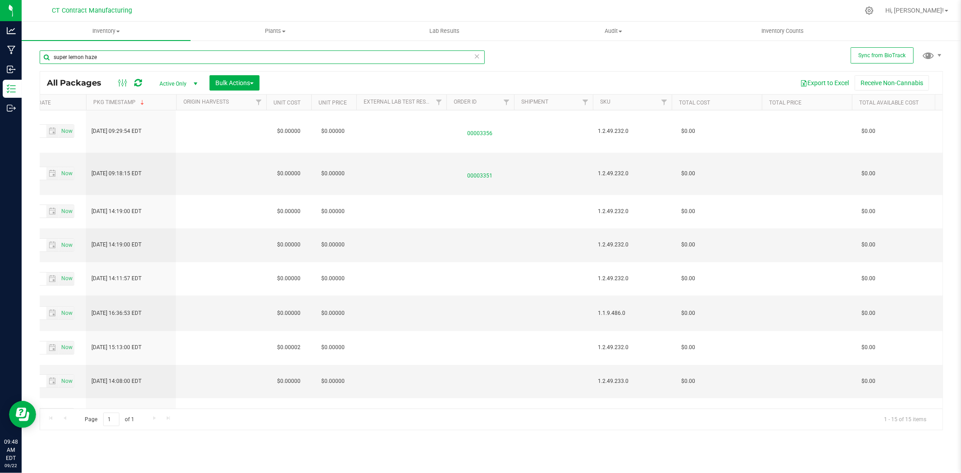
click at [105, 62] on input "super lemon haze" at bounding box center [262, 57] width 445 height 14
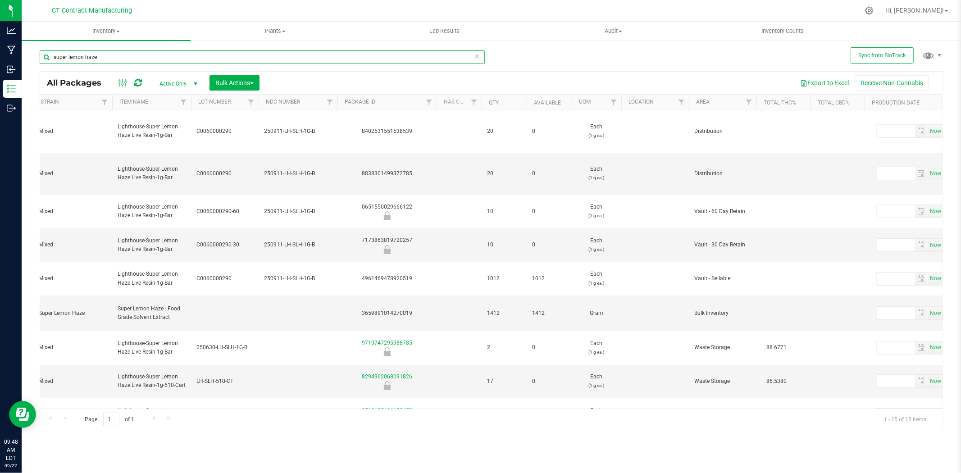
scroll to position [0, 0]
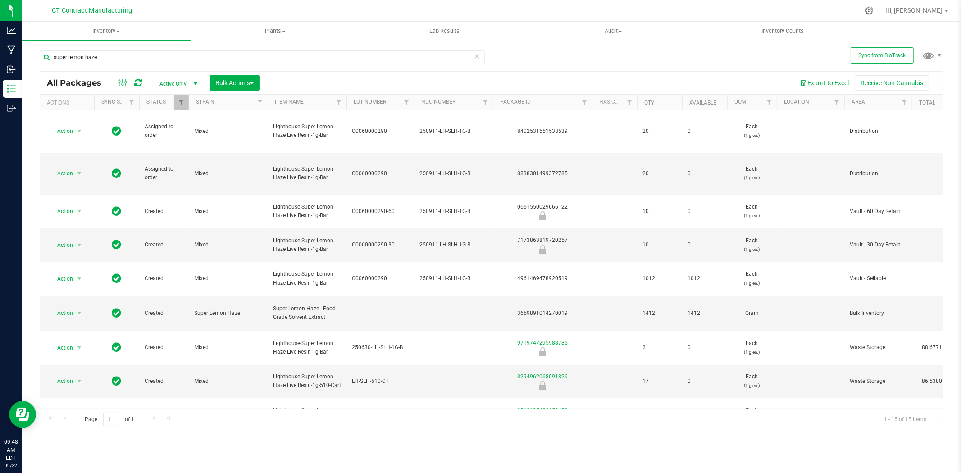
click at [319, 6] on div at bounding box center [510, 11] width 698 height 18
click at [149, 53] on input "super lemon haze" at bounding box center [262, 57] width 445 height 14
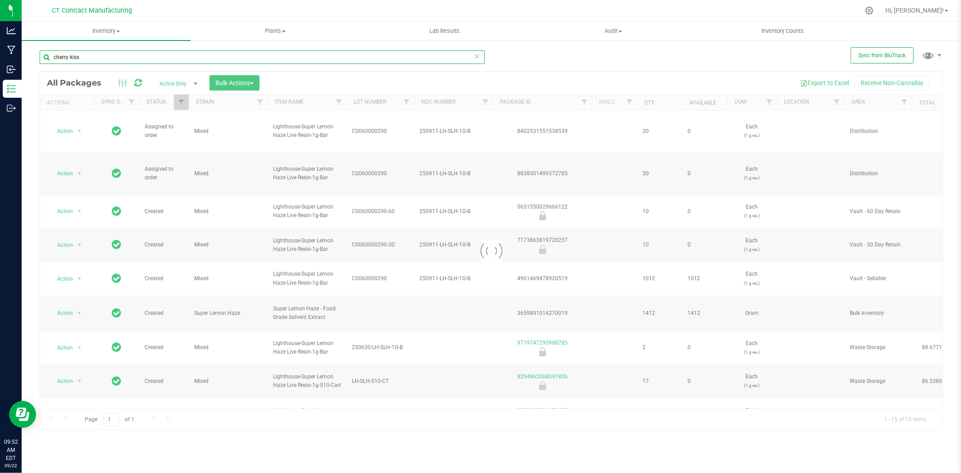
type input "cherry kiss"
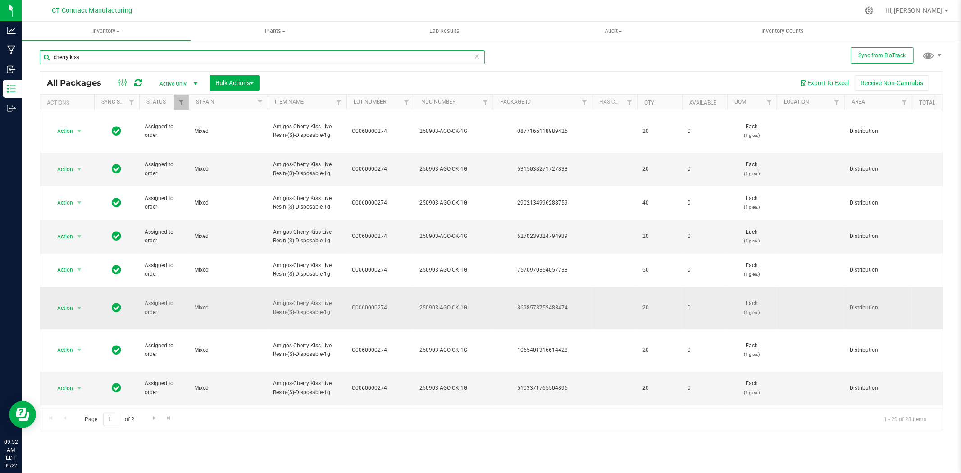
scroll to position [303, 0]
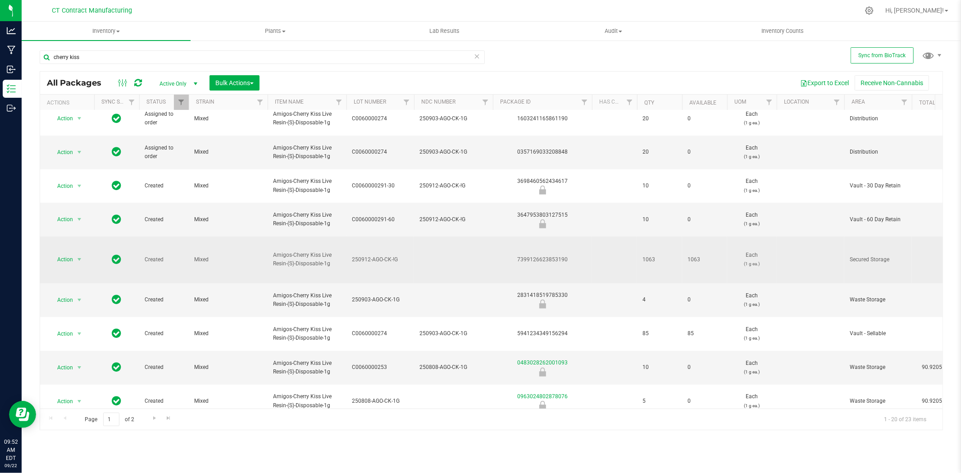
click at [379, 256] on span "250912-AGO-CK-!G" at bounding box center [380, 260] width 57 height 9
click at [379, 253] on input "250912-AGO-CK-!G" at bounding box center [378, 260] width 64 height 14
click at [445, 237] on td at bounding box center [453, 260] width 79 height 47
click at [448, 253] on input "text" at bounding box center [452, 260] width 76 height 14
type input "250912-AGO-CK-!G"
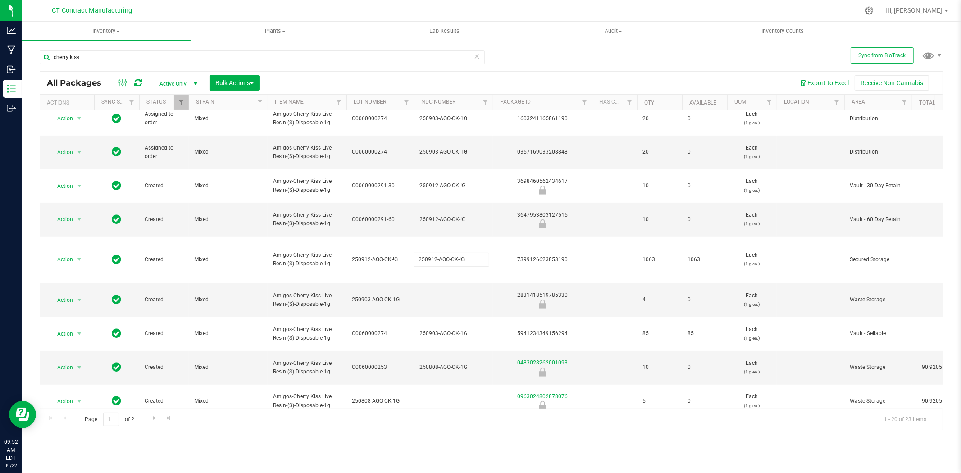
click at [389, 191] on div "All Packages Active Only Active Only Lab Samples Locked All External Internal B…" at bounding box center [492, 250] width 904 height 359
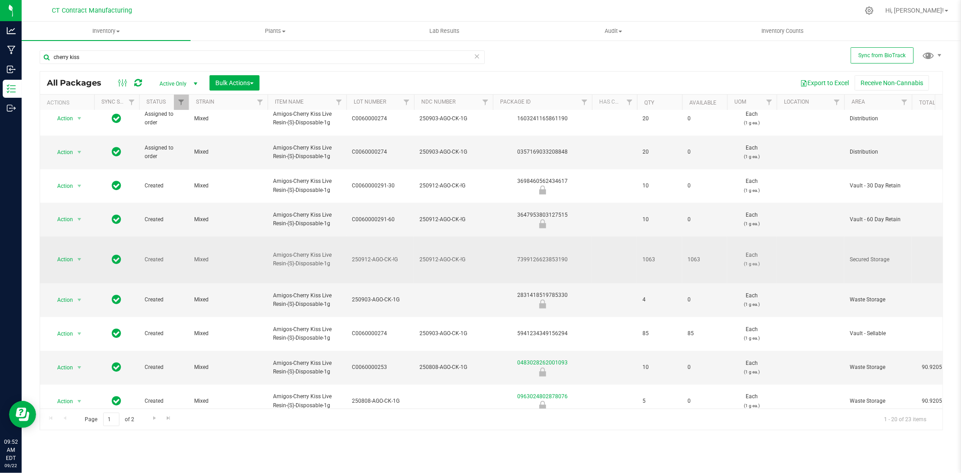
click at [381, 256] on span "250912-AGO-CK-!G" at bounding box center [380, 260] width 57 height 9
click at [381, 253] on input "250912-AGO-CK-!G" at bounding box center [378, 260] width 64 height 14
type input "C0060000291"
click at [435, 10] on div at bounding box center [510, 11] width 698 height 18
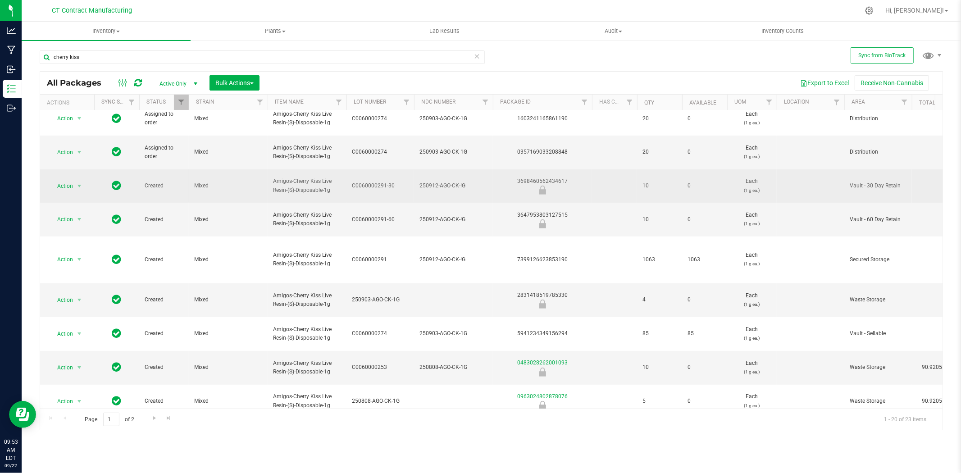
click at [558, 177] on div "3698460562434617" at bounding box center [543, 186] width 102 height 18
copy div "3698460562434617"
click at [438, 182] on span "250912-AGO-CK-!G" at bounding box center [454, 186] width 68 height 9
click at [438, 179] on input "250912-AGO-CK-!G" at bounding box center [452, 186] width 76 height 14
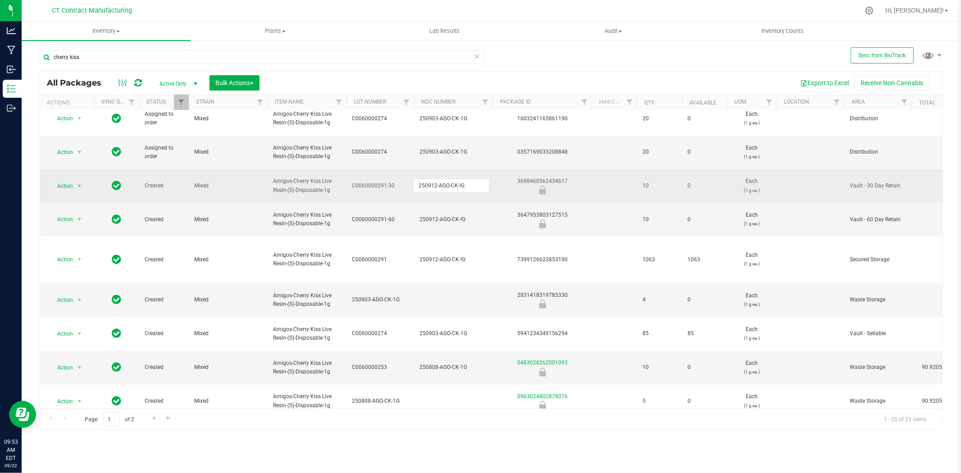
click at [438, 179] on input "250912-AGO-CK-!G" at bounding box center [452, 186] width 76 height 14
click at [539, 211] on div "3647953803127515" at bounding box center [543, 220] width 102 height 18
click at [155, 57] on input "cherry kiss" at bounding box center [262, 57] width 445 height 14
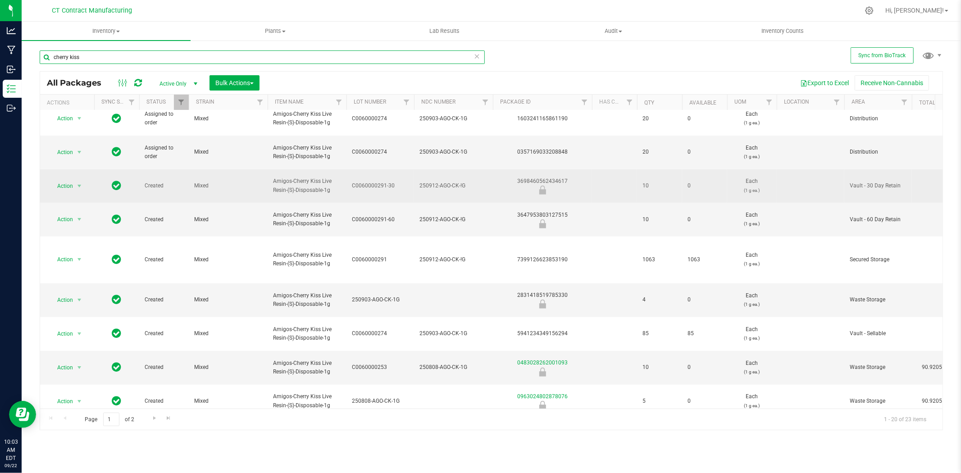
click at [155, 57] on input "cherry kiss" at bounding box center [262, 57] width 445 height 14
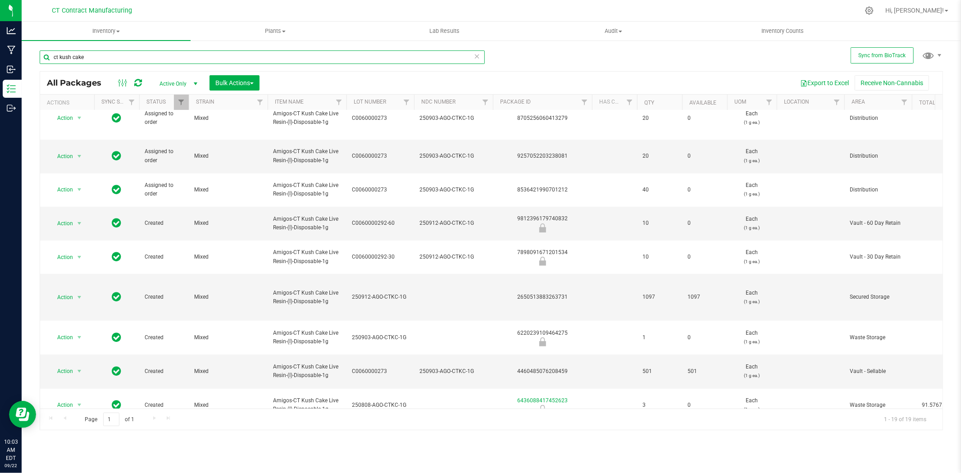
scroll to position [246, 0]
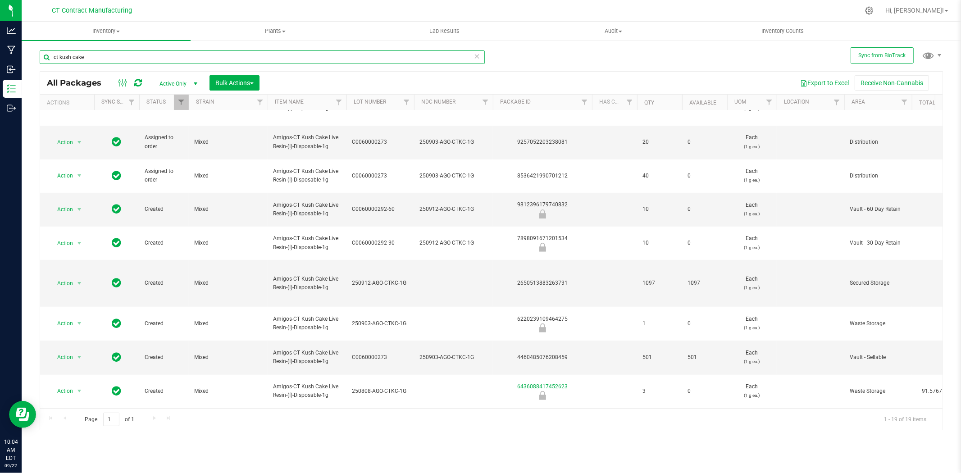
type input "ct kush cake"
click at [371, 279] on span "250912-AGO-CTKC-1G" at bounding box center [380, 283] width 57 height 9
click at [371, 276] on input "250912-AGO-CTKC-1G" at bounding box center [378, 283] width 64 height 14
click at [447, 260] on td at bounding box center [453, 283] width 79 height 47
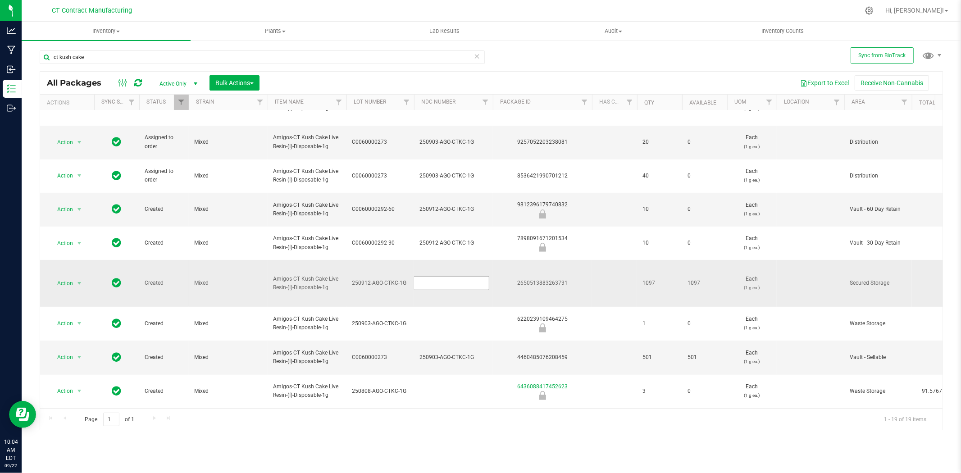
click at [448, 276] on input "text" at bounding box center [452, 283] width 76 height 14
type input "250912-AGO-CTKC-1G"
click at [399, 224] on div "All Packages Active Only Active Only Lab Samples Locked All External Internal B…" at bounding box center [492, 250] width 904 height 359
click at [390, 279] on span "250912-AGO-CTKC-1G" at bounding box center [380, 283] width 57 height 9
click at [390, 276] on input "250912-AGO-CTKC-1G" at bounding box center [378, 283] width 64 height 14
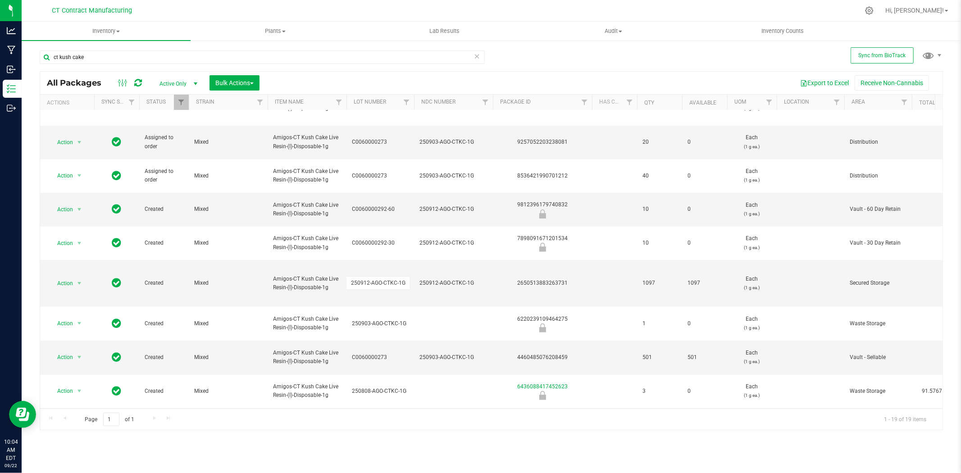
click at [390, 276] on input "250912-AGO-CTKC-1G" at bounding box center [378, 283] width 64 height 14
type input "C0060000292"
click at [539, 2] on div at bounding box center [510, 11] width 698 height 18
click at [447, 279] on span "250912-AGO-CTKC-1G" at bounding box center [454, 283] width 68 height 9
click at [447, 276] on input "250912-AGO-CTKC-1G" at bounding box center [452, 283] width 76 height 14
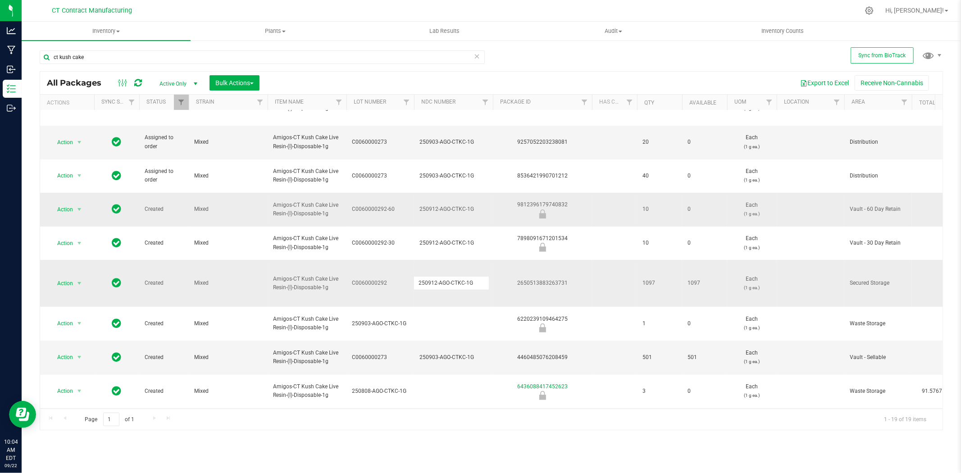
click at [562, 201] on div "9812396179740832" at bounding box center [543, 210] width 102 height 18
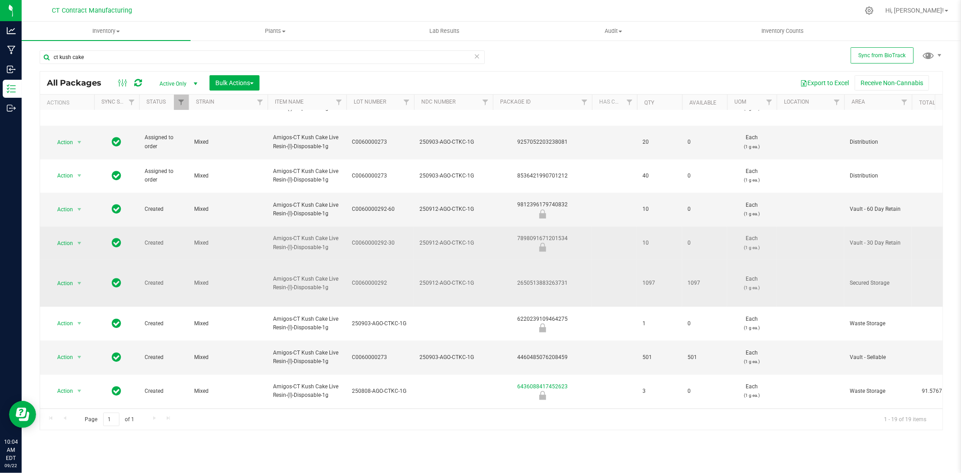
click at [552, 234] on div "7898091671201534" at bounding box center [543, 243] width 102 height 18
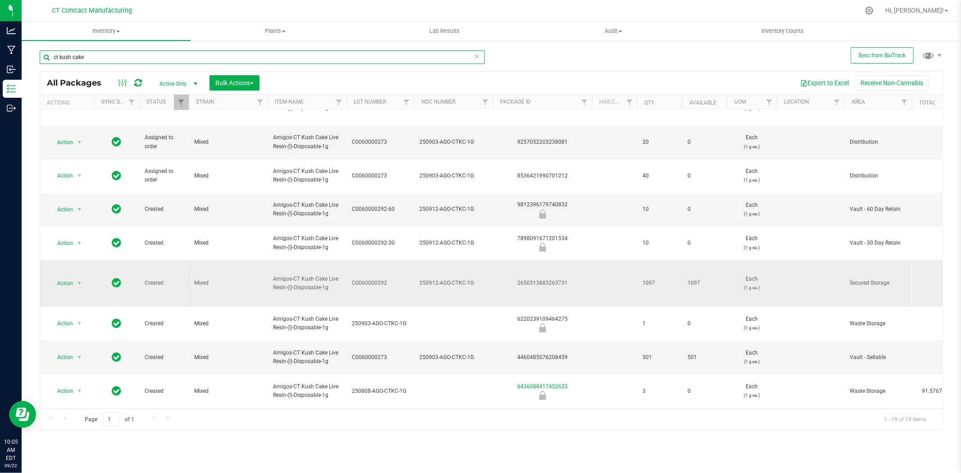
click at [92, 57] on input "ct kush cake" at bounding box center [262, 57] width 445 height 14
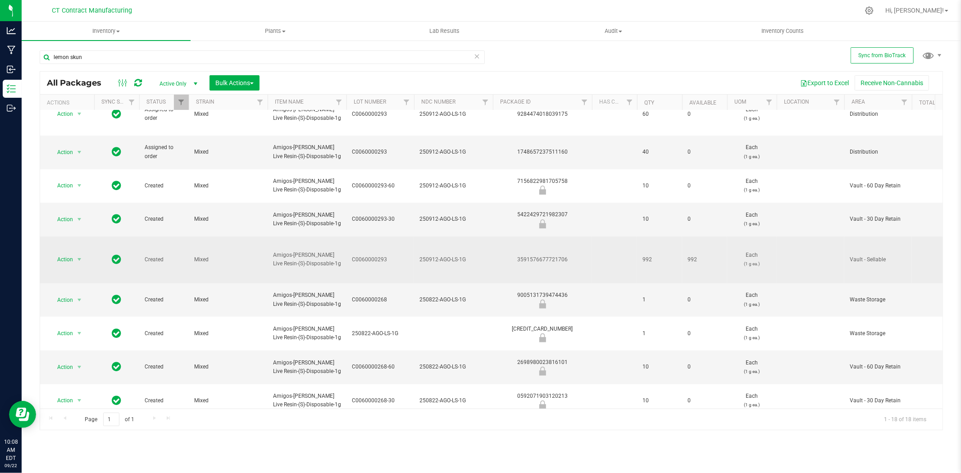
scroll to position [186, 0]
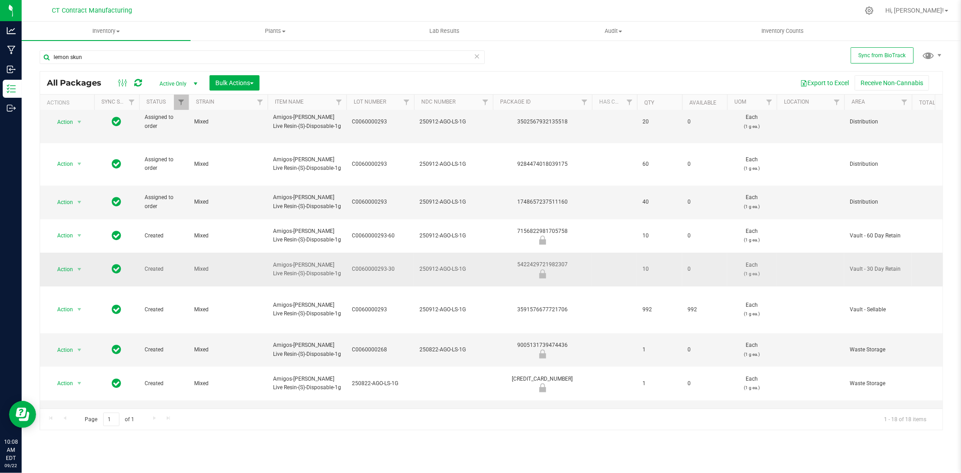
click at [538, 260] on div "5422429721982307" at bounding box center [543, 269] width 102 height 18
copy div "5422429721982307"
click at [459, 265] on span "250912-AGO-LS-1G" at bounding box center [454, 269] width 68 height 9
click at [459, 262] on input "250912-AGO-LS-1G" at bounding box center [452, 269] width 76 height 14
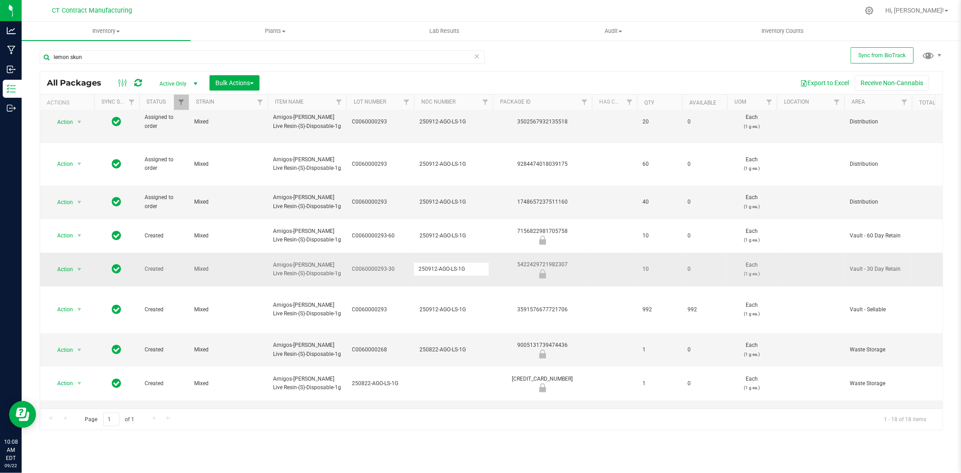
click at [459, 262] on input "250912-AGO-LS-1G" at bounding box center [452, 269] width 76 height 14
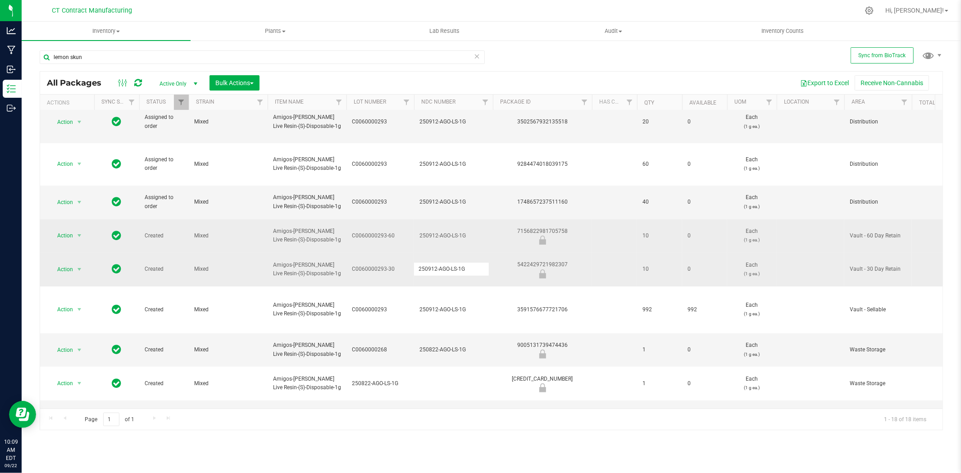
click at [539, 227] on div "7156822981705758" at bounding box center [543, 236] width 102 height 18
click at [541, 227] on div "7156822981705758" at bounding box center [543, 236] width 102 height 18
copy div "7156822981705758"
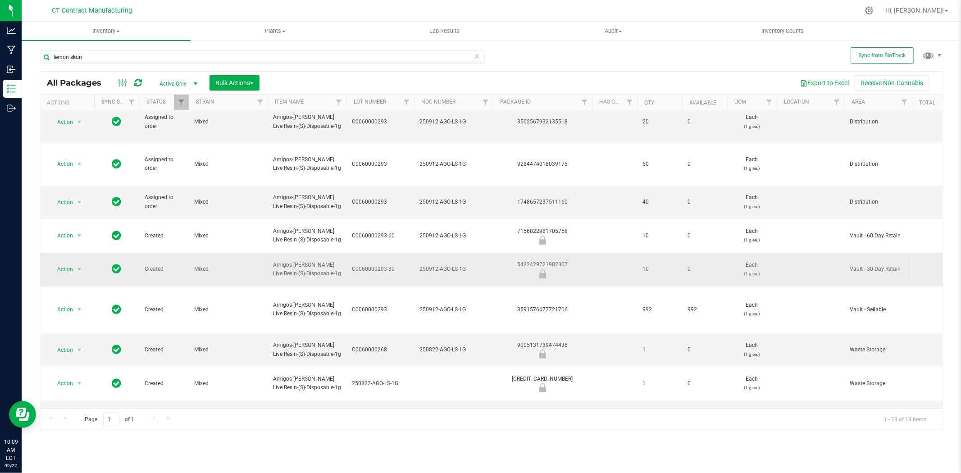
click at [543, 260] on div "5422429721982307" at bounding box center [543, 269] width 102 height 18
copy div "5422429721982307"
click at [134, 56] on input "lemon skun" at bounding box center [262, 57] width 445 height 14
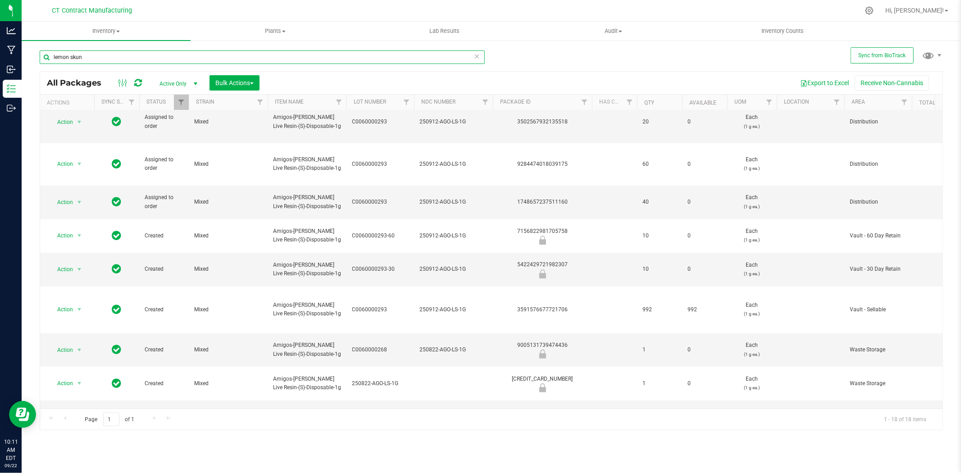
click at [134, 56] on input "lemon skun" at bounding box center [262, 57] width 445 height 14
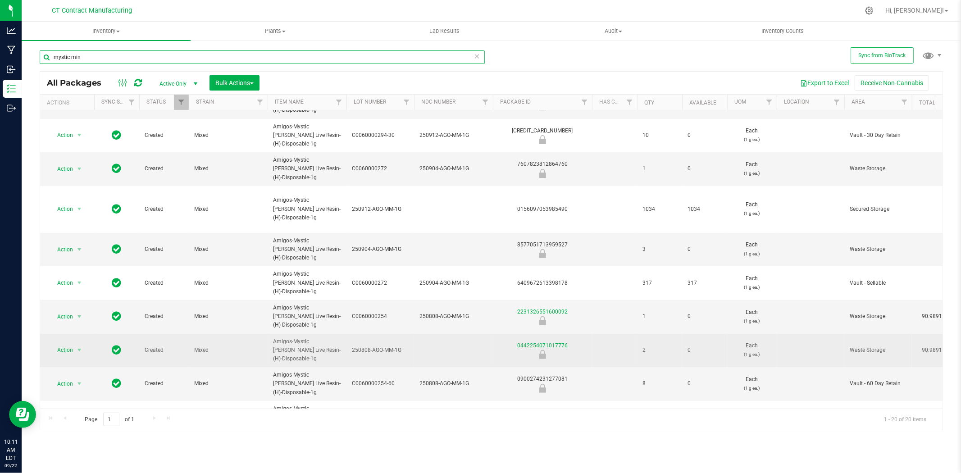
scroll to position [237, 0]
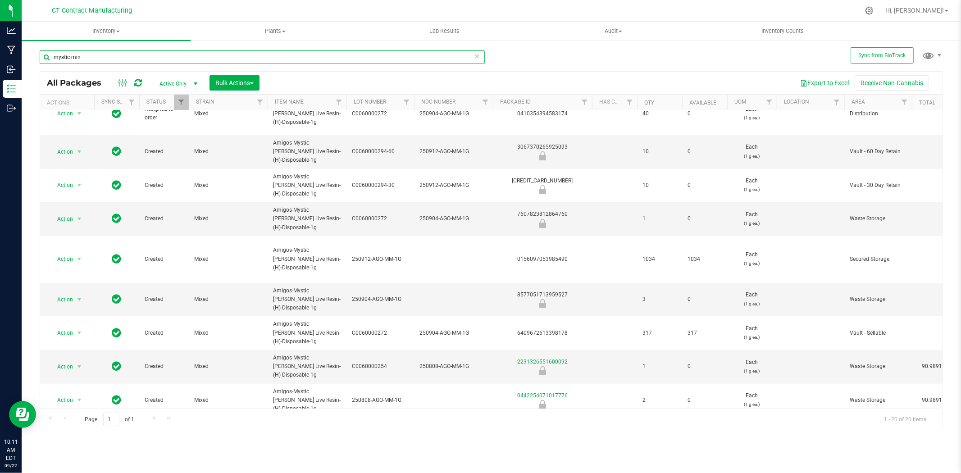
type input "mystic min"
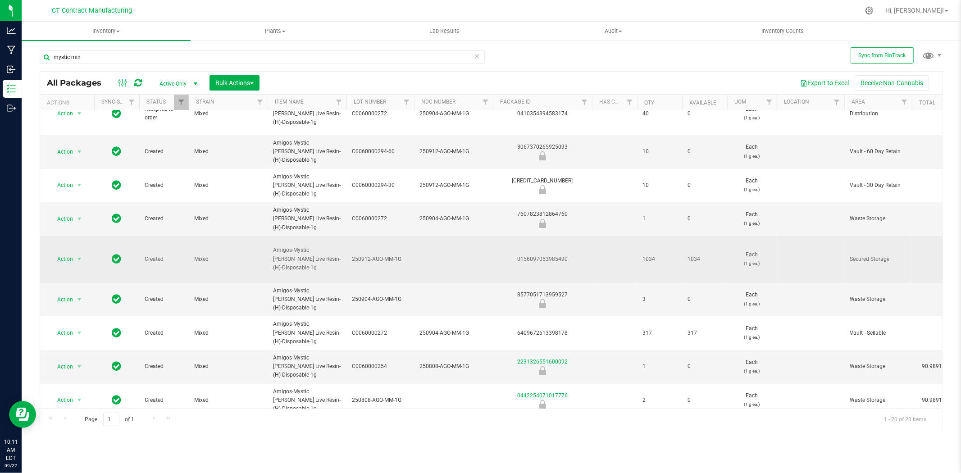
click at [372, 255] on span "250912-AGO-MM-1G" at bounding box center [380, 259] width 57 height 9
click at [372, 252] on input "250912-AGO-MM-1G" at bounding box center [378, 259] width 64 height 14
click at [466, 236] on td at bounding box center [453, 259] width 79 height 47
type input "250912-AGO-MM-1G"
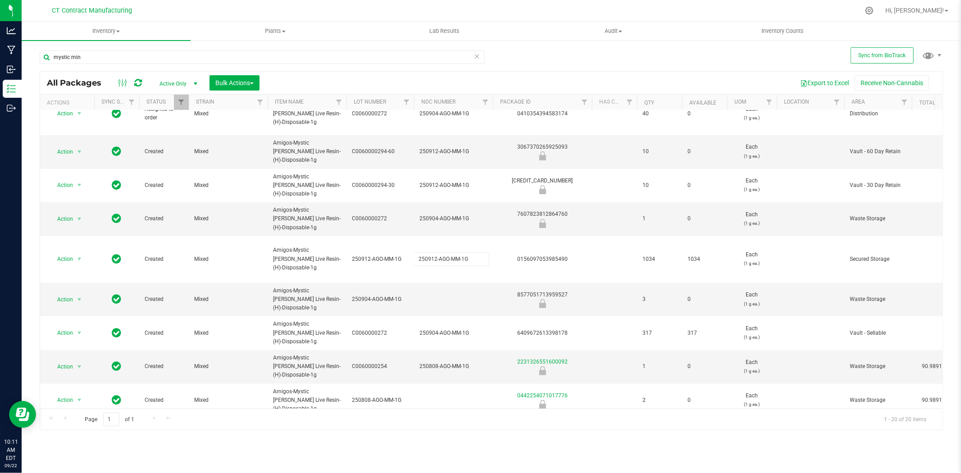
click at [382, 192] on div "All Packages Active Only Active Only Lab Samples Locked All External Internal B…" at bounding box center [492, 250] width 904 height 359
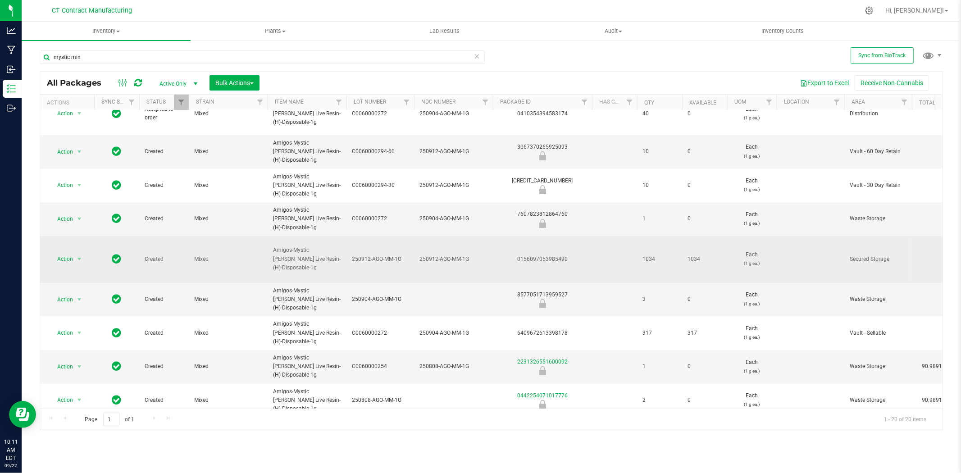
click at [379, 255] on span "250912-AGO-MM-1G" at bounding box center [380, 259] width 57 height 9
click at [379, 252] on input "250912-AGO-MM-1G" at bounding box center [378, 259] width 64 height 14
type input "C0060000294"
click at [548, 5] on div at bounding box center [510, 11] width 698 height 18
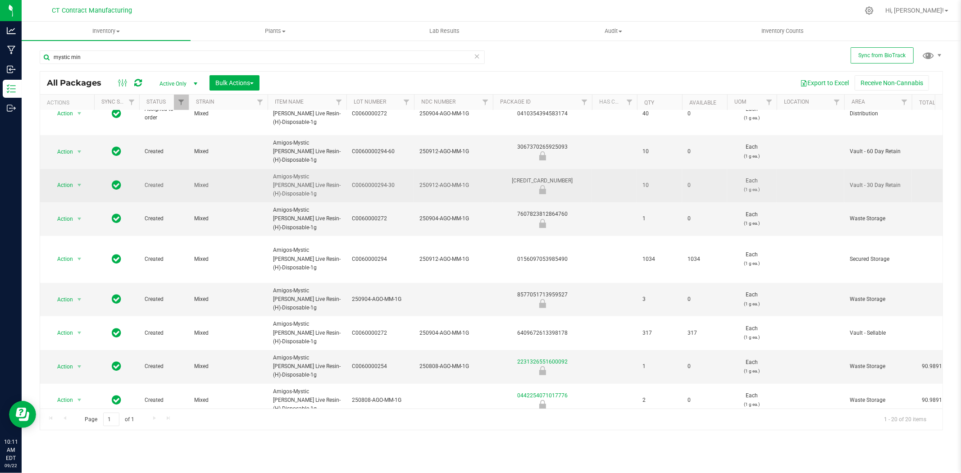
click at [548, 177] on div "3099535954794112" at bounding box center [543, 186] width 102 height 18
copy div "3099535954794112"
click at [452, 181] on span "250912-AGO-MM-1G" at bounding box center [454, 185] width 68 height 9
click at [452, 178] on input "250912-AGO-MM-1G" at bounding box center [452, 185] width 76 height 14
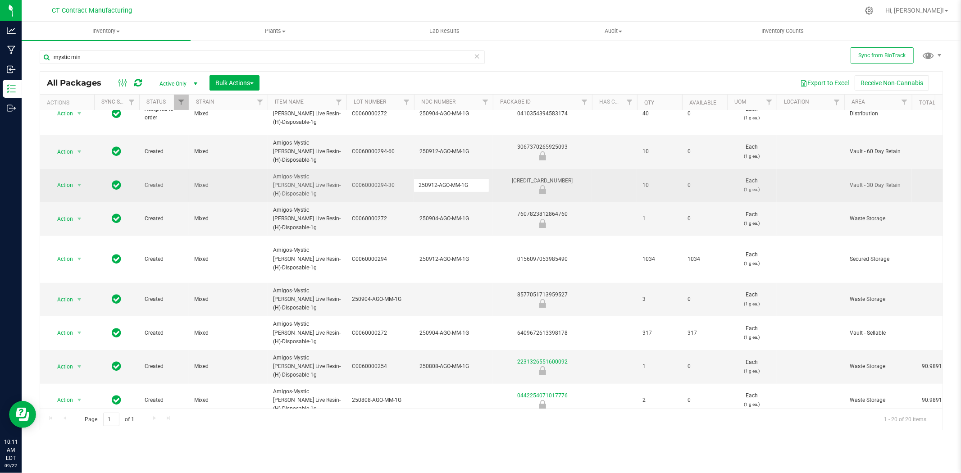
click at [452, 178] on input "250912-AGO-MM-1G" at bounding box center [452, 185] width 76 height 14
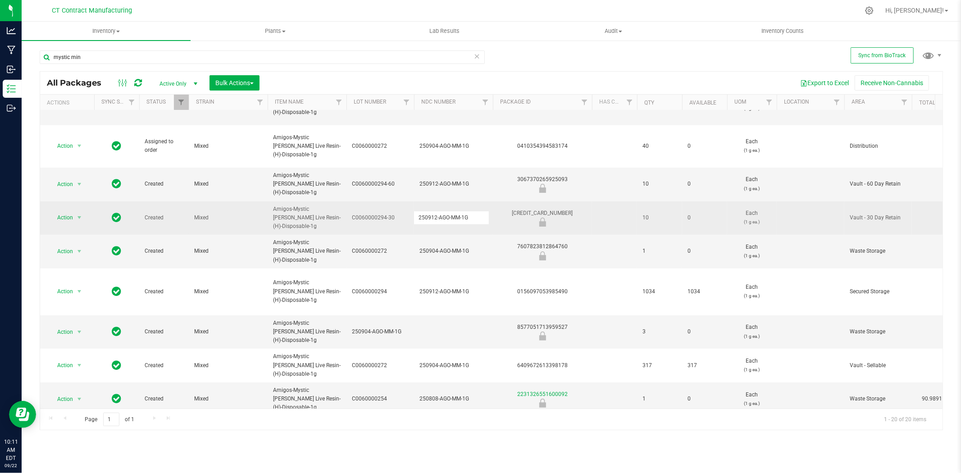
scroll to position [187, 0]
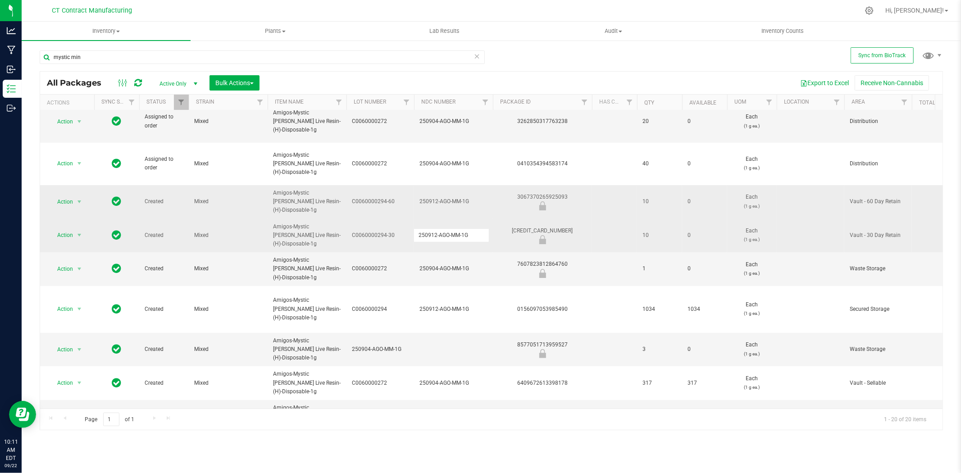
click at [555, 193] on div "3067370265925093" at bounding box center [543, 202] width 102 height 18
drag, startPoint x: 110, startPoint y: 44, endPoint x: 105, endPoint y: 52, distance: 8.9
click at [110, 44] on div "mystic min" at bounding box center [266, 56] width 452 height 29
click at [103, 57] on input "mystic min" at bounding box center [262, 57] width 445 height 14
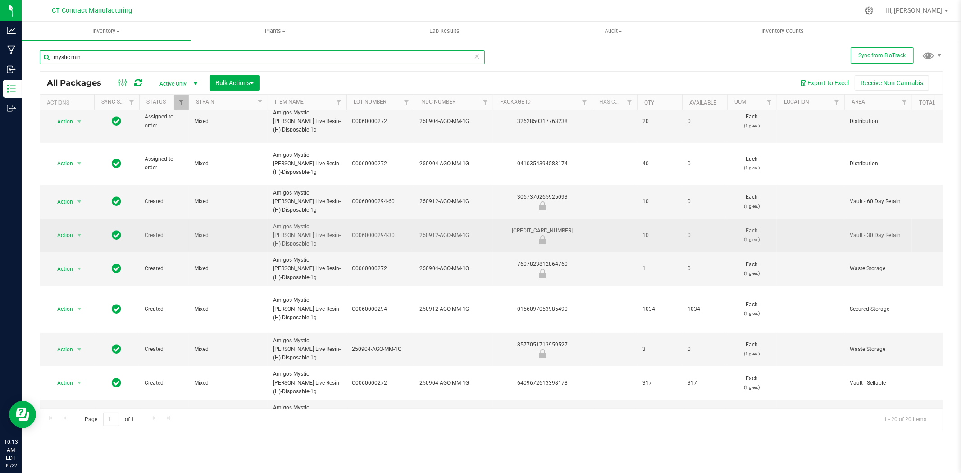
click at [103, 57] on input "mystic min" at bounding box center [262, 57] width 445 height 14
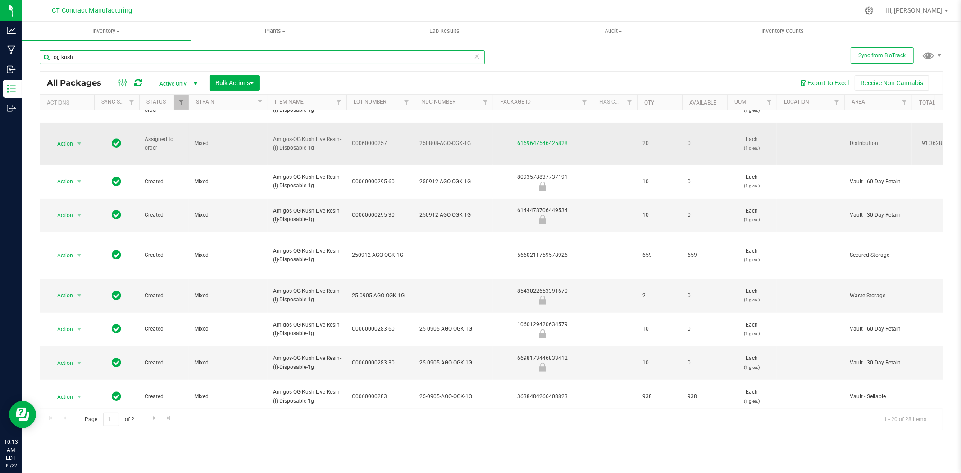
scroll to position [250, 0]
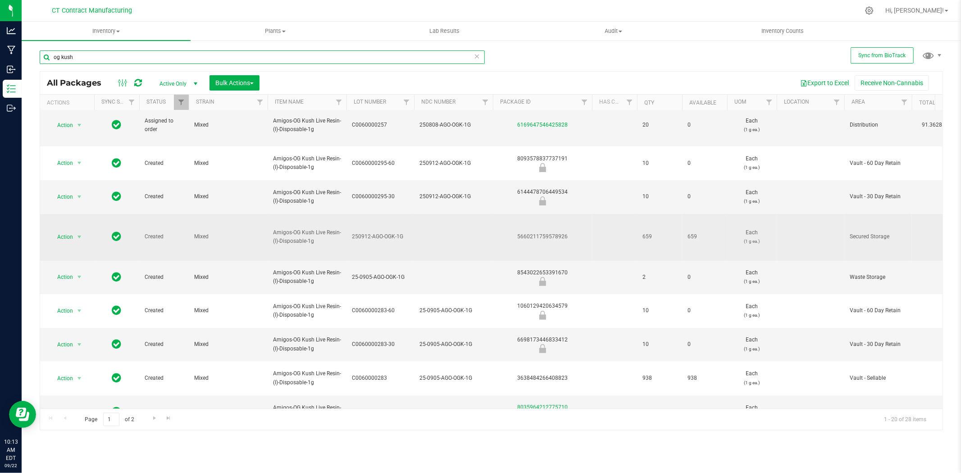
type input "og kush"
click at [377, 233] on span "250912-AGO-OGK-1G" at bounding box center [380, 237] width 57 height 9
click at [377, 230] on input "250912-AGO-OGK-1G" at bounding box center [378, 237] width 64 height 14
click at [443, 214] on td at bounding box center [453, 237] width 79 height 47
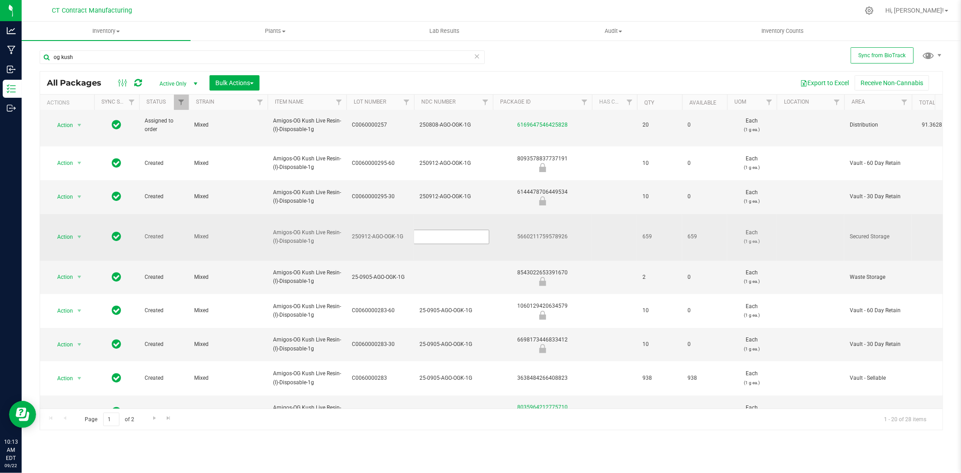
type input "250912-AGO-OGK-1G"
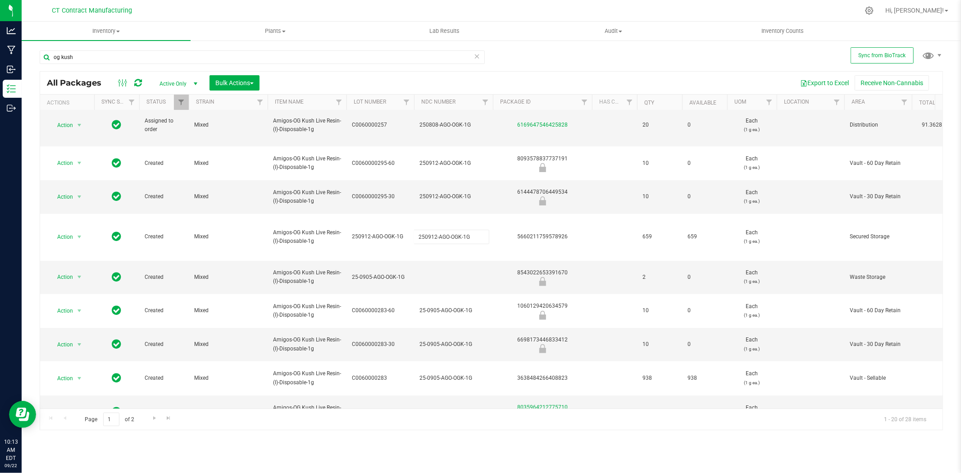
click at [376, 170] on div "All Packages Active Only Active Only Lab Samples Locked All External Internal B…" at bounding box center [492, 250] width 904 height 359
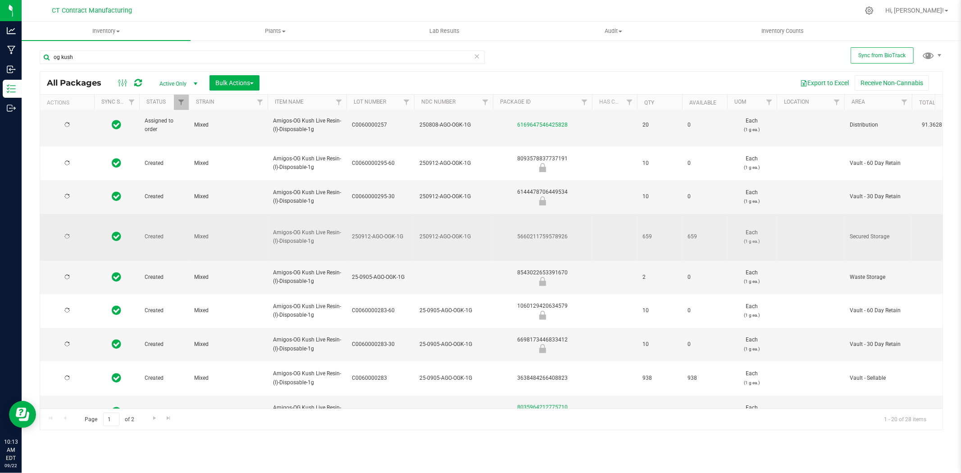
click at [376, 233] on span "250912-AGO-OGK-1G" at bounding box center [380, 237] width 57 height 9
click at [376, 230] on input "250912-AGO-OGK-1G" at bounding box center [378, 237] width 64 height 14
type input "C0060000295"
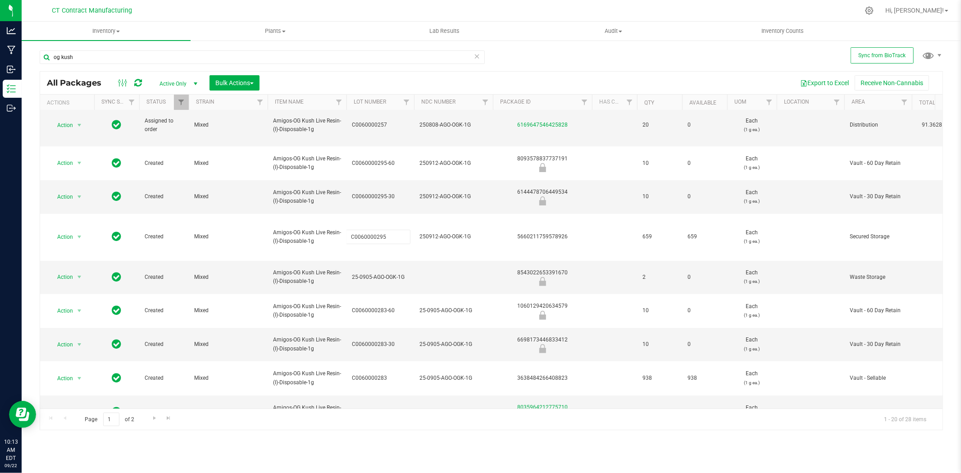
click at [405, 5] on div at bounding box center [510, 11] width 698 height 18
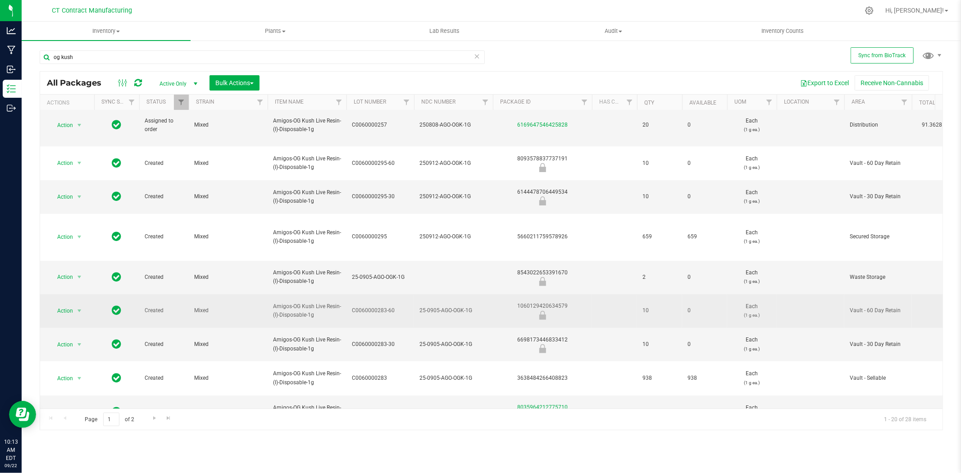
scroll to position [200, 0]
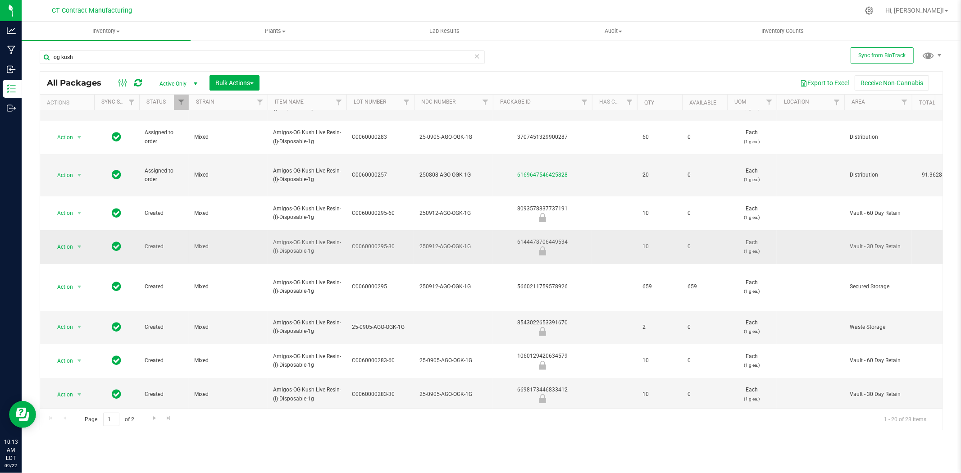
click at [444, 242] on span "250912-AGO-OGK-1G" at bounding box center [454, 246] width 68 height 9
click at [445, 240] on input "250912-AGO-OGK-1G" at bounding box center [452, 247] width 76 height 14
click at [562, 238] on div "6144478706449534" at bounding box center [543, 247] width 102 height 18
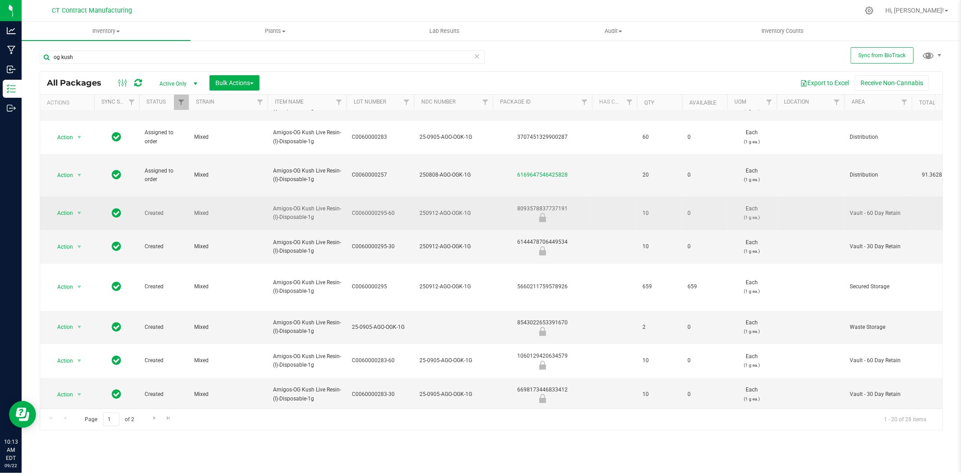
click at [546, 205] on div "8093578837737191" at bounding box center [543, 214] width 102 height 18
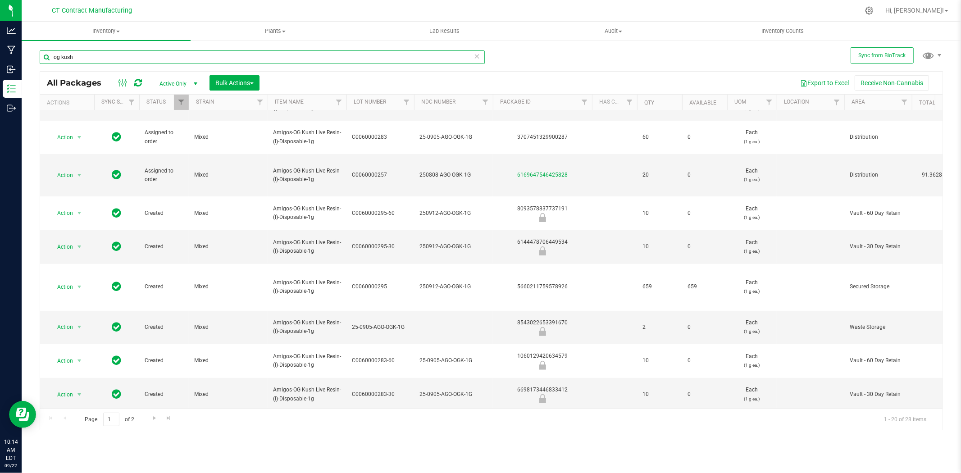
click at [146, 61] on input "og kush" at bounding box center [262, 57] width 445 height 14
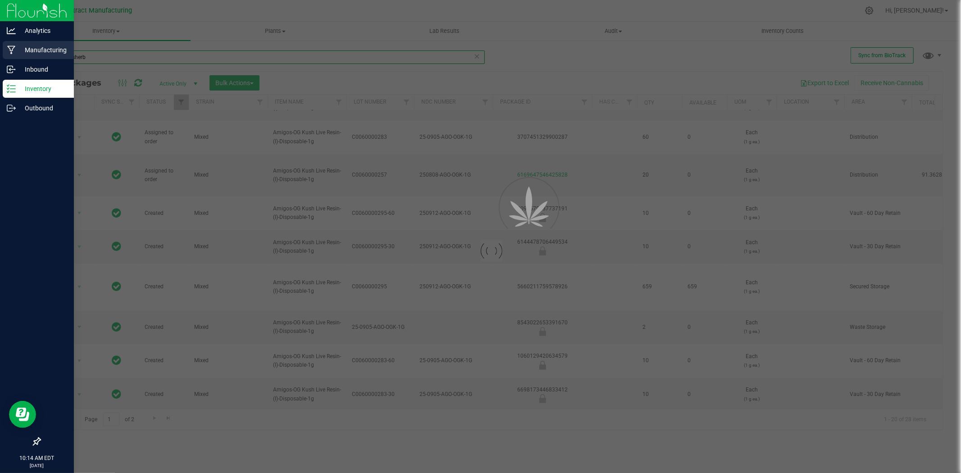
type input "orange sherb"
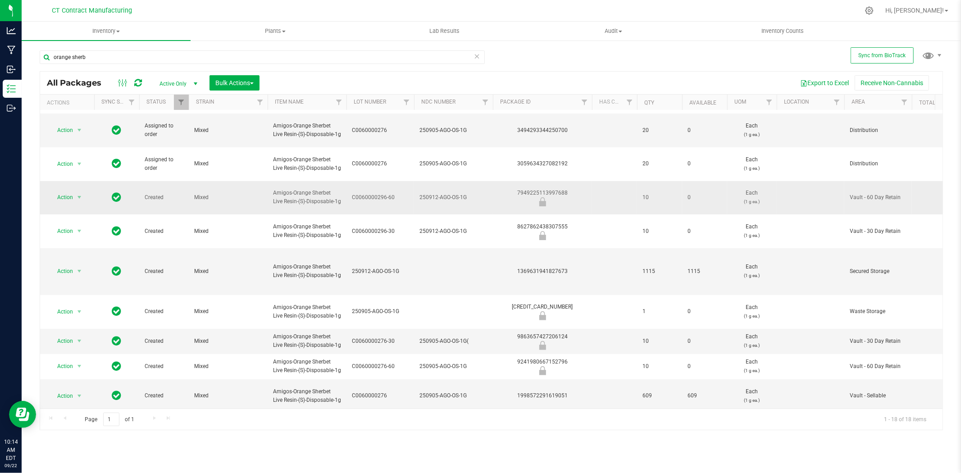
scroll to position [200, 0]
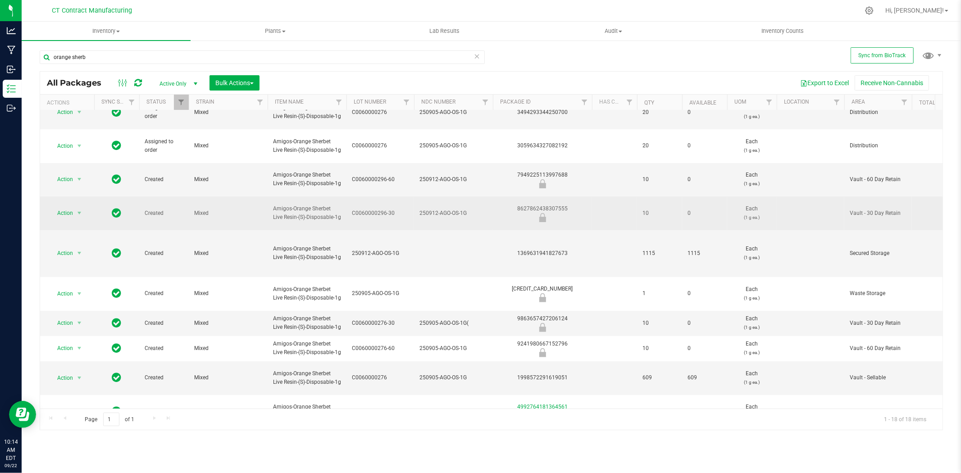
click at [440, 209] on span "250912-AGO-OS-1G" at bounding box center [454, 213] width 68 height 9
click at [440, 206] on input "250912-AGO-OS-1G" at bounding box center [452, 213] width 76 height 14
click at [561, 205] on div "8627862438307555" at bounding box center [543, 214] width 102 height 18
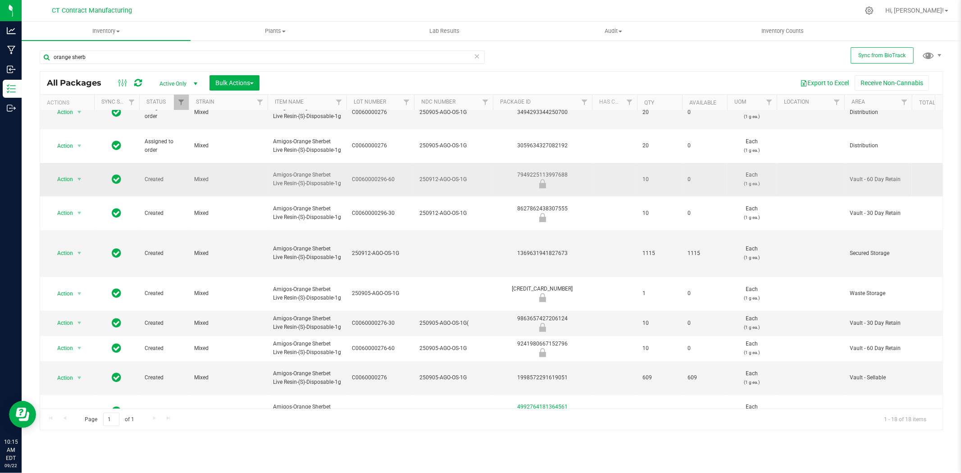
click at [543, 171] on div "7949225113997688" at bounding box center [543, 180] width 102 height 18
click at [380, 250] on td "250912-AGO-OS-1G" at bounding box center [381, 253] width 68 height 47
click at [379, 247] on input "250912-AGO-OS-1G" at bounding box center [378, 254] width 64 height 14
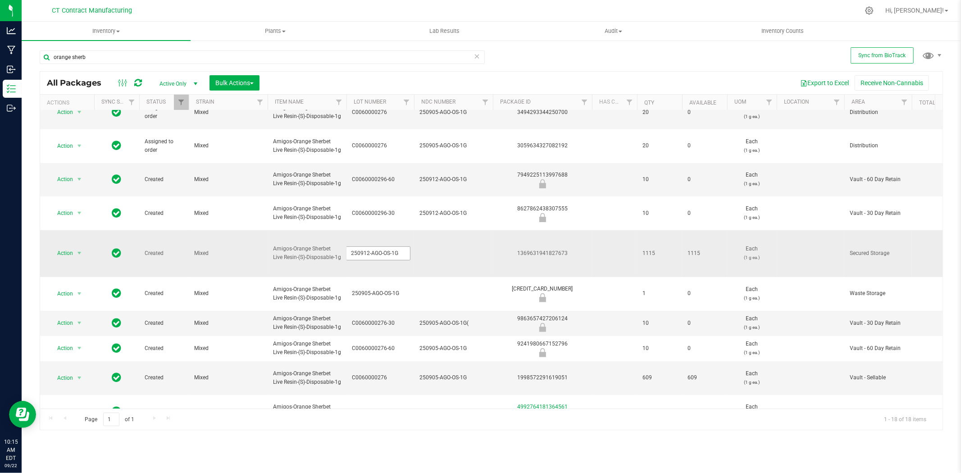
click at [379, 247] on input "250912-AGO-OS-1G" at bounding box center [378, 254] width 64 height 14
click at [453, 246] on td at bounding box center [453, 253] width 79 height 47
type input "250912-AGO-OS-1G"
click at [370, 245] on div "All Packages Active Only Active Only Lab Samples Locked All External Internal B…" at bounding box center [492, 250] width 904 height 359
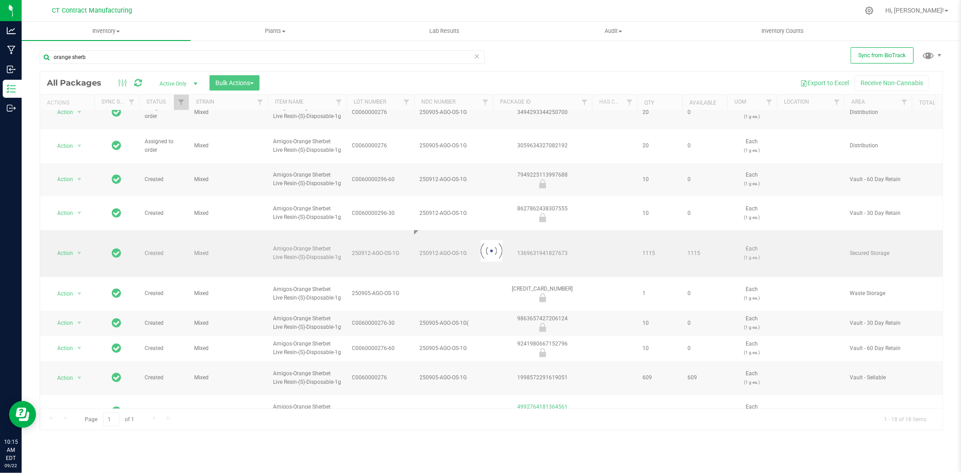
click at [370, 245] on div at bounding box center [491, 251] width 903 height 358
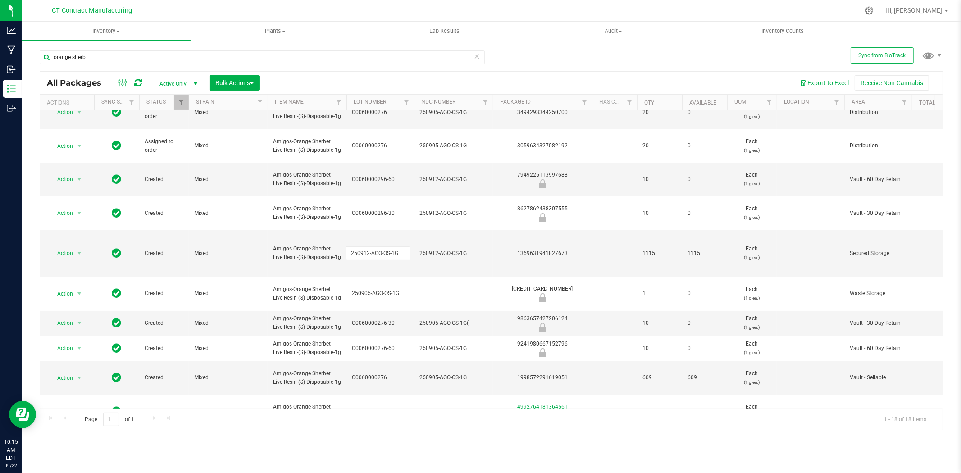
click at [370, 247] on input "250912-AGO-OS-1G" at bounding box center [378, 254] width 64 height 14
type input "C0060000296"
click at [410, 6] on div at bounding box center [510, 11] width 698 height 18
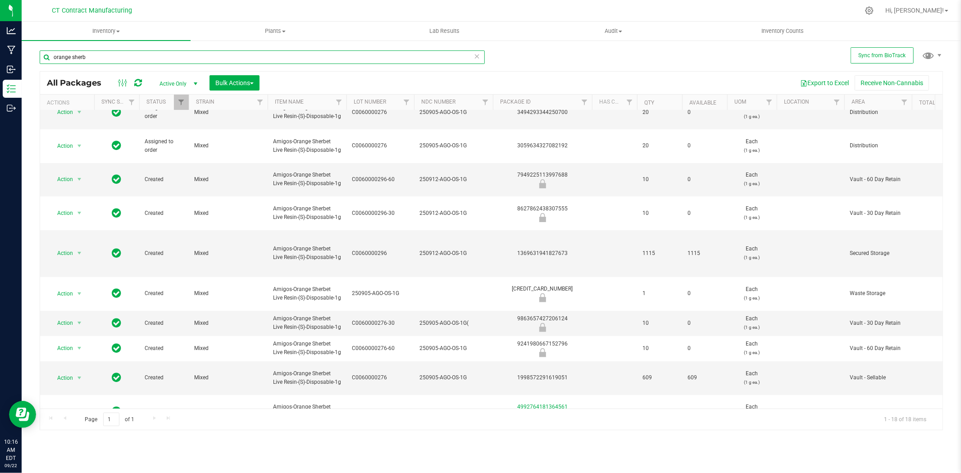
click at [164, 62] on input "orange sherb" at bounding box center [262, 57] width 445 height 14
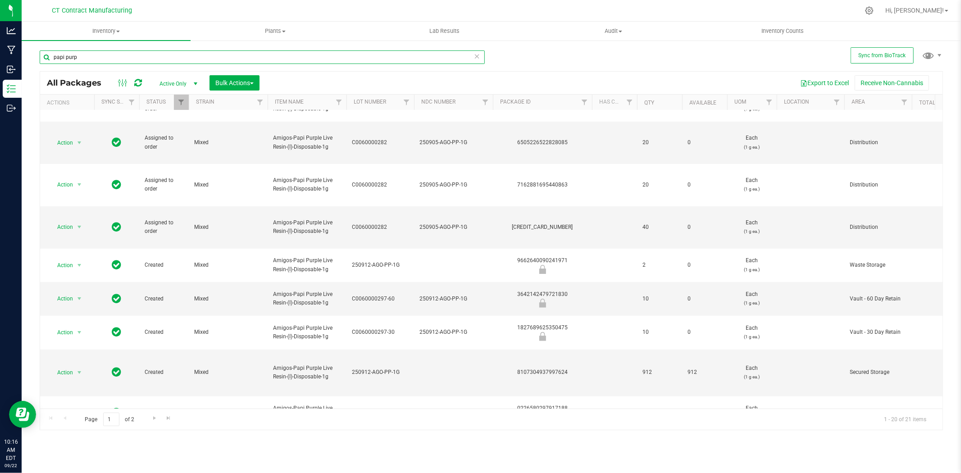
scroll to position [150, 0]
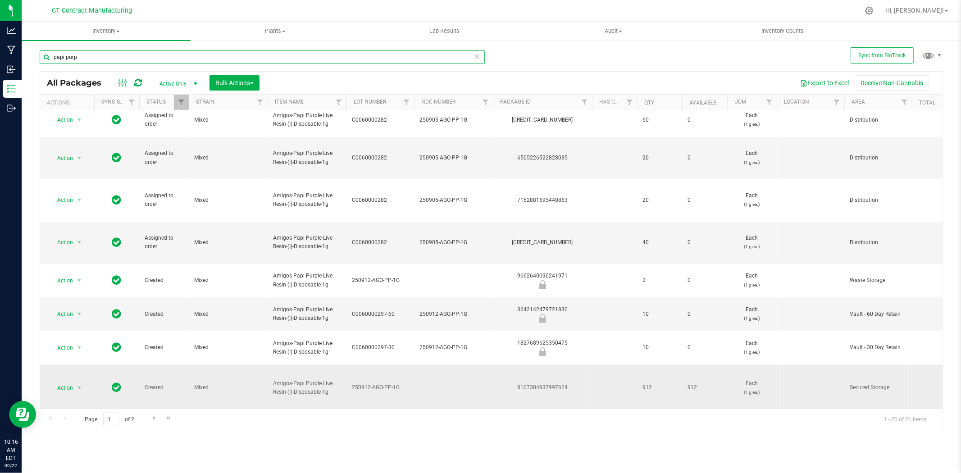
type input "papi purp"
click at [377, 383] on span "250912-AGO-PP-1G" at bounding box center [380, 387] width 57 height 9
click at [377, 381] on input "250912-AGO-PP-1G" at bounding box center [378, 388] width 64 height 14
click at [463, 365] on td at bounding box center [453, 388] width 79 height 47
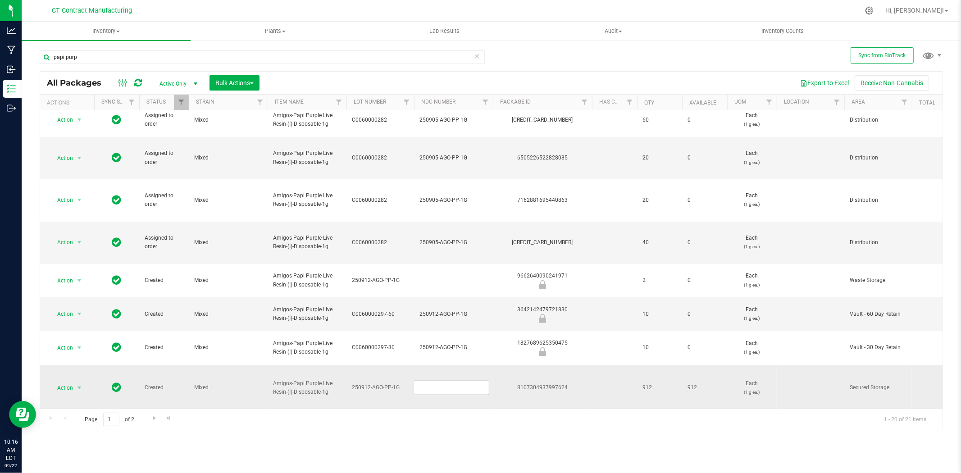
type input "250912-AGO-PP-1G"
click at [391, 310] on div "All Packages Active Only Active Only Lab Samples Locked All External Internal B…" at bounding box center [492, 250] width 904 height 359
click at [382, 383] on span "250912-AGO-PP-1G" at bounding box center [380, 387] width 57 height 9
click at [382, 381] on input "250912-AGO-PP-1G" at bounding box center [378, 388] width 64 height 14
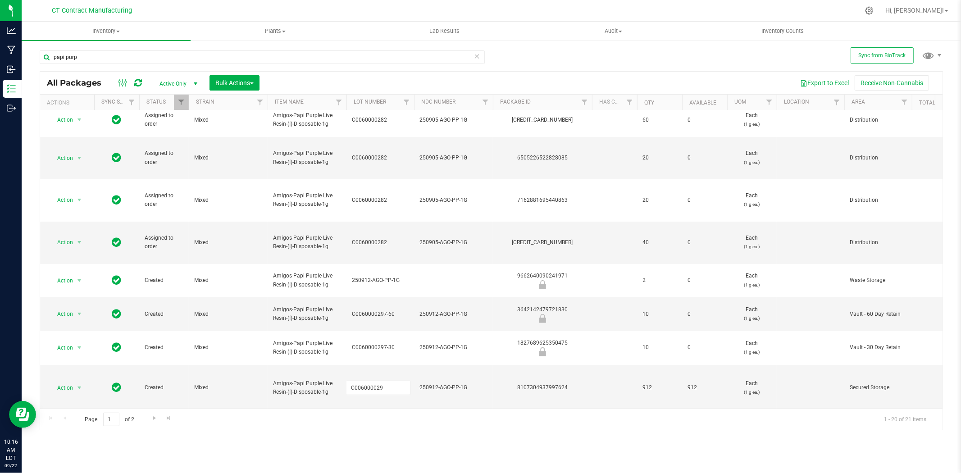
type input "C0060000297"
click at [562, 312] on div "All Packages Active Only Active Only Lab Samples Locked All External Internal B…" at bounding box center [492, 250] width 904 height 359
click at [438, 383] on span "250912-AGO-PP-1G" at bounding box center [454, 387] width 68 height 9
click at [438, 381] on input "250912-AGO-PP-1G" at bounding box center [452, 388] width 76 height 14
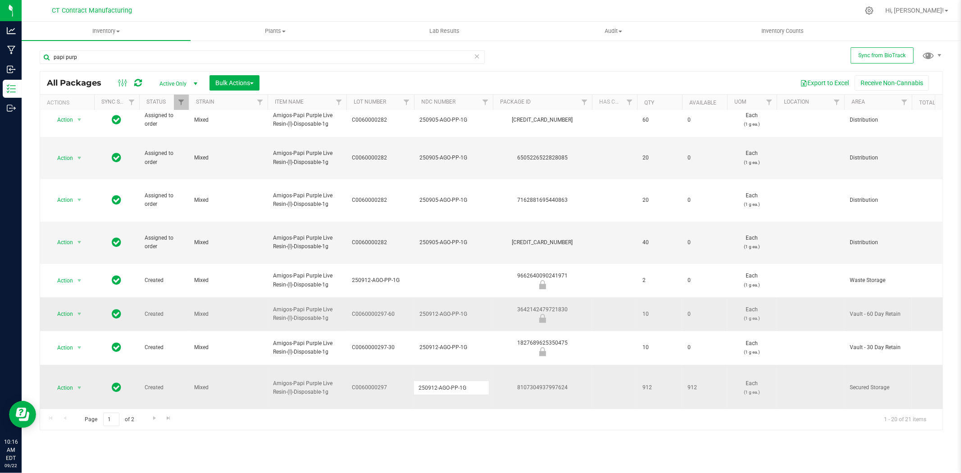
click at [541, 306] on div "3642142479721830" at bounding box center [543, 315] width 102 height 18
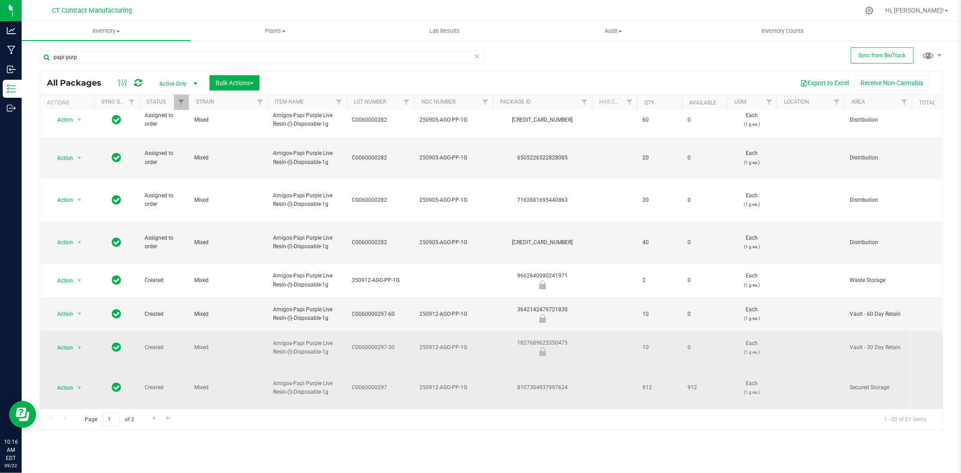
click at [551, 339] on div "1827689625350475" at bounding box center [543, 348] width 102 height 18
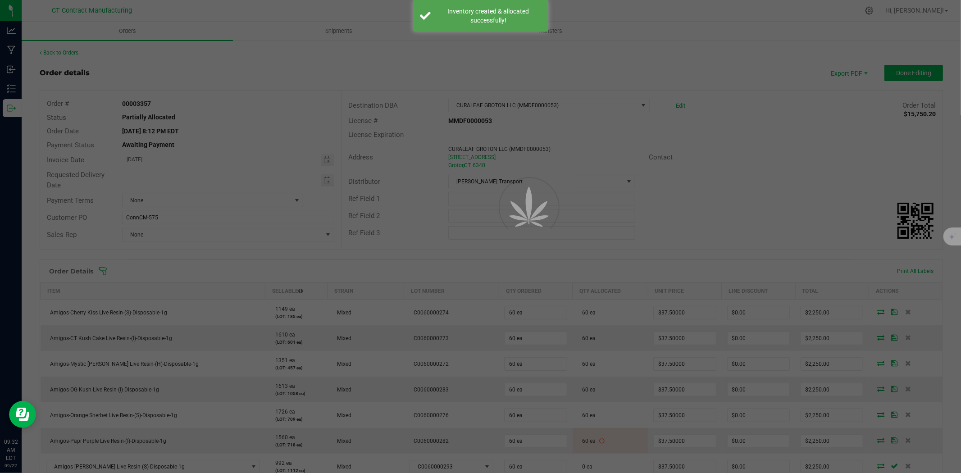
scroll to position [205, 0]
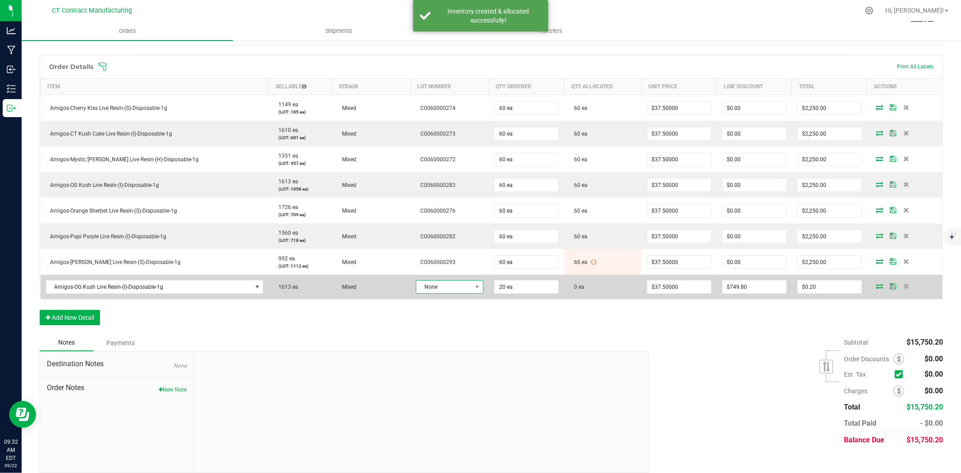
click at [472, 291] on span at bounding box center [477, 287] width 11 height 13
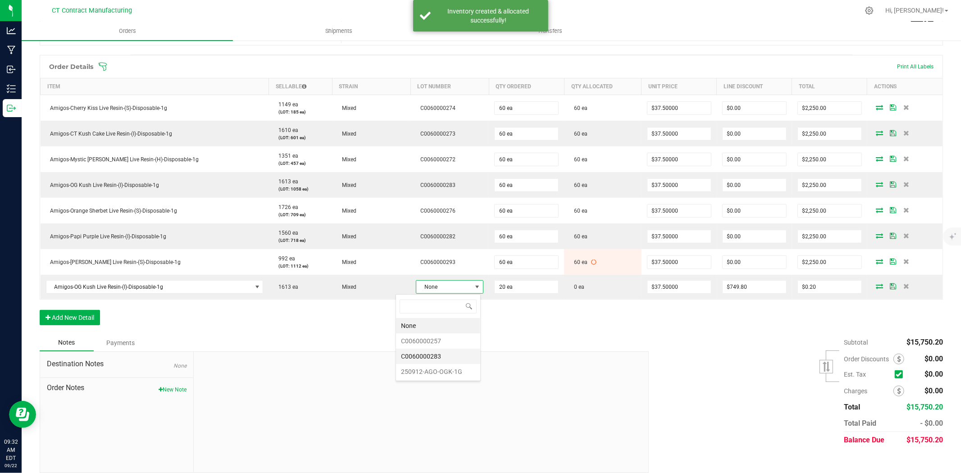
click at [456, 357] on li "C0060000283" at bounding box center [438, 356] width 84 height 15
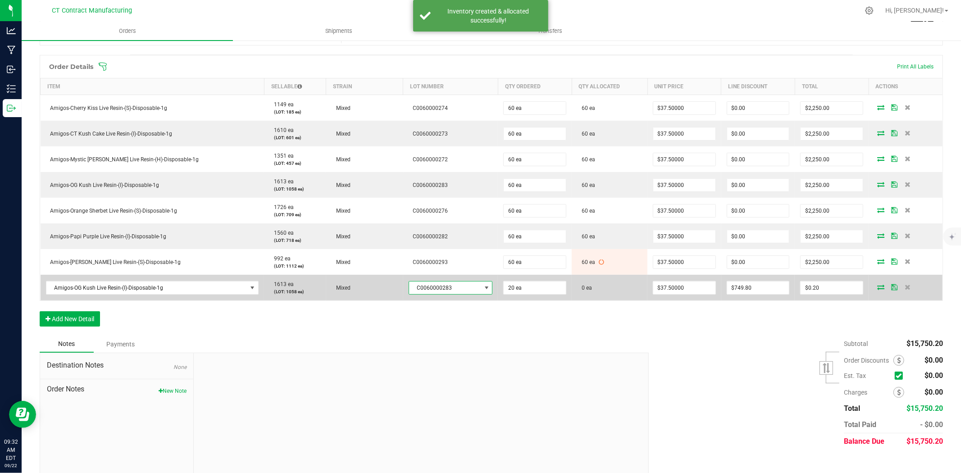
click at [877, 284] on icon at bounding box center [880, 286] width 7 height 5
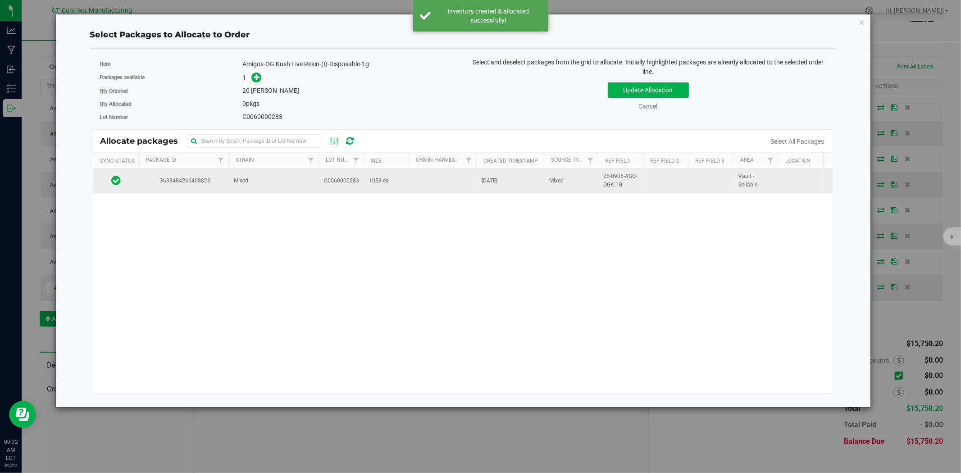
click at [375, 180] on span "1058 ea" at bounding box center [379, 181] width 20 height 9
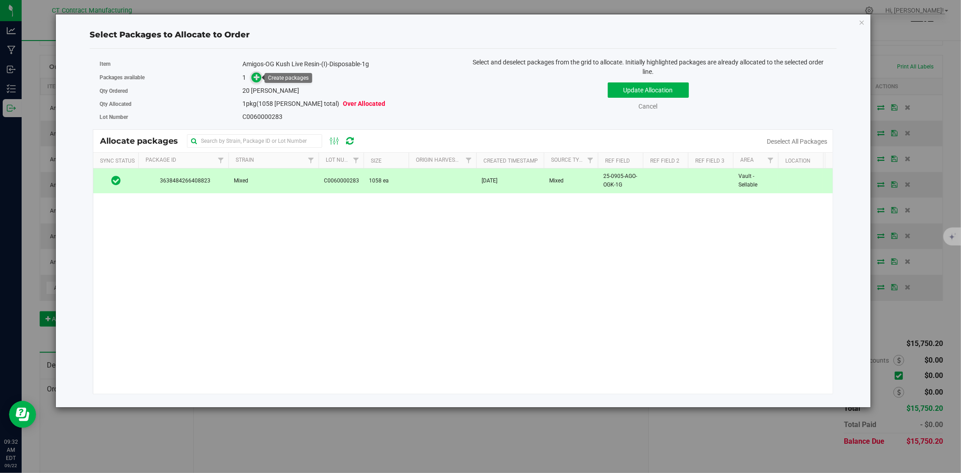
click at [260, 74] on icon at bounding box center [257, 76] width 7 height 7
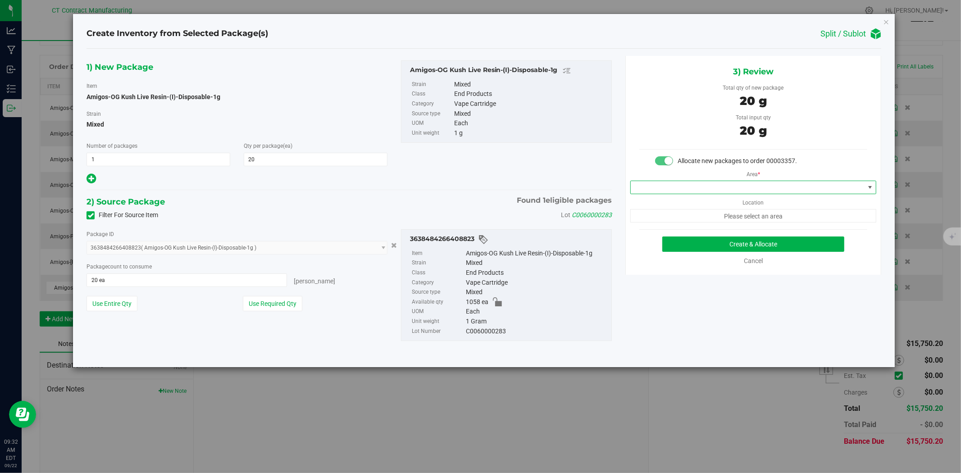
click at [690, 185] on span at bounding box center [748, 187] width 234 height 13
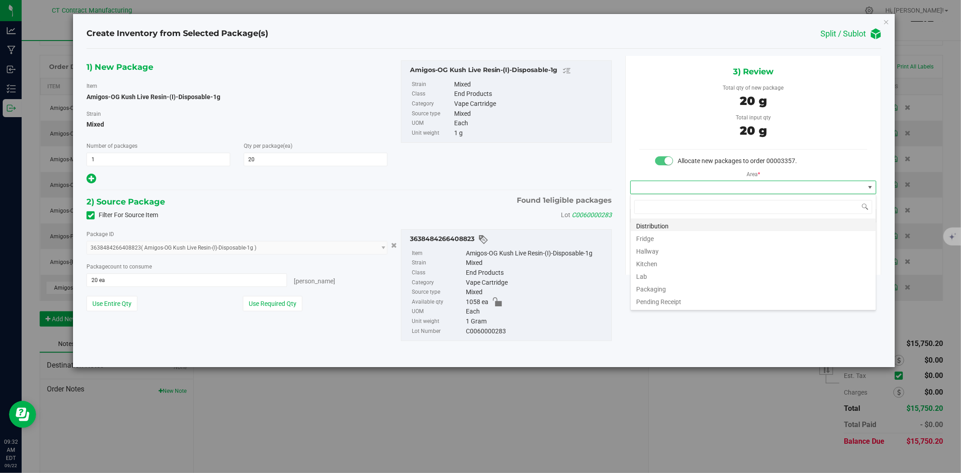
scroll to position [14, 246]
click at [684, 224] on li "Distribution" at bounding box center [753, 225] width 245 height 13
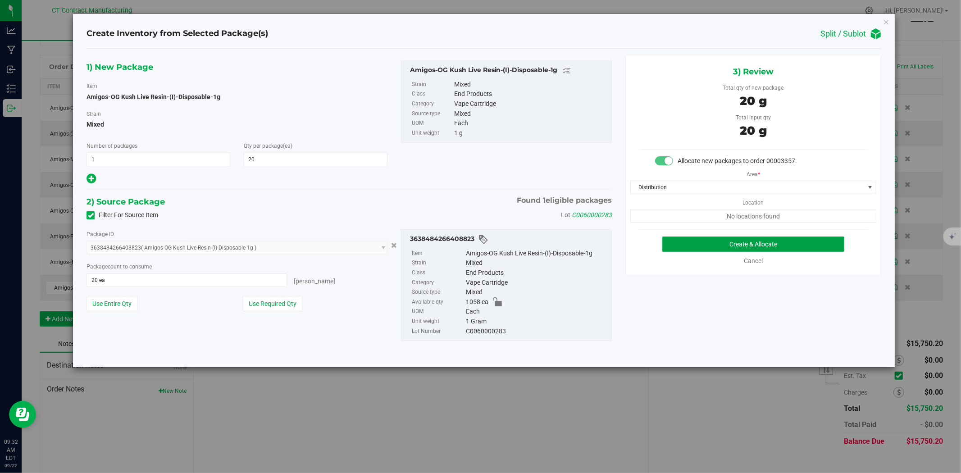
click at [717, 244] on button "Create & Allocate" at bounding box center [753, 244] width 183 height 15
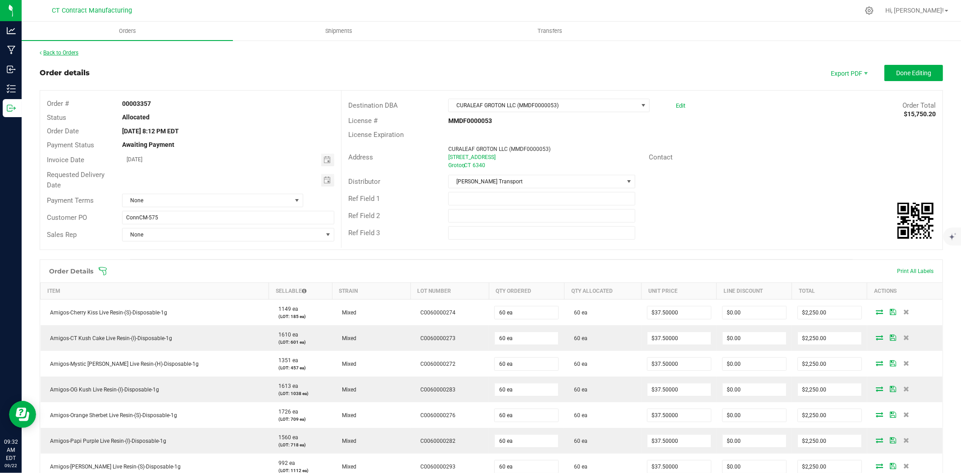
click at [62, 51] on link "Back to Orders" at bounding box center [59, 53] width 39 height 6
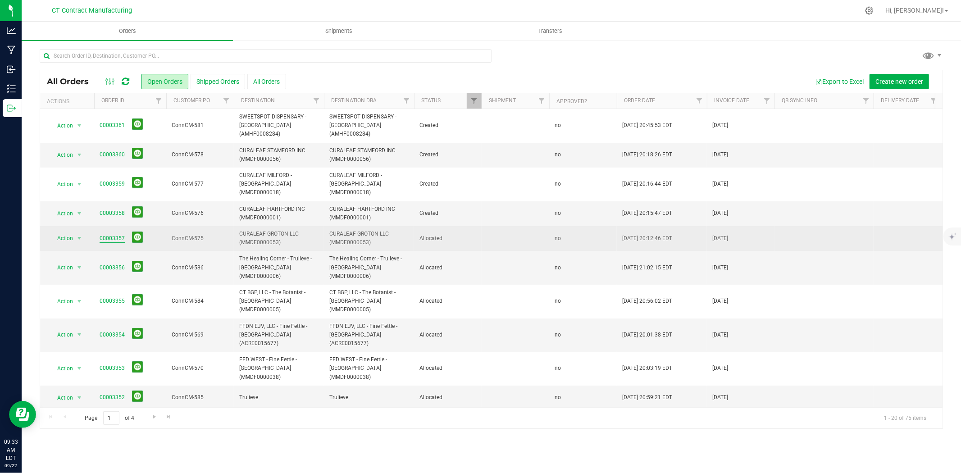
click at [119, 234] on link "00003357" at bounding box center [112, 238] width 25 height 9
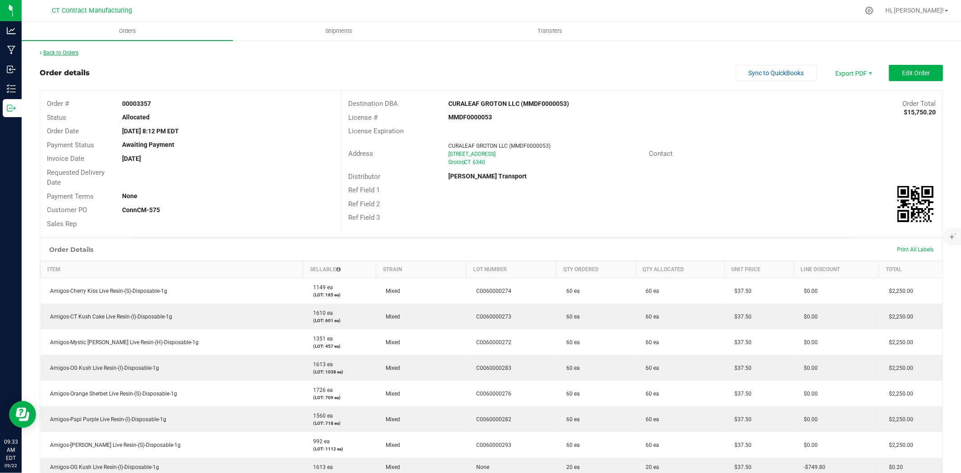
click at [75, 52] on link "Back to Orders" at bounding box center [59, 53] width 39 height 6
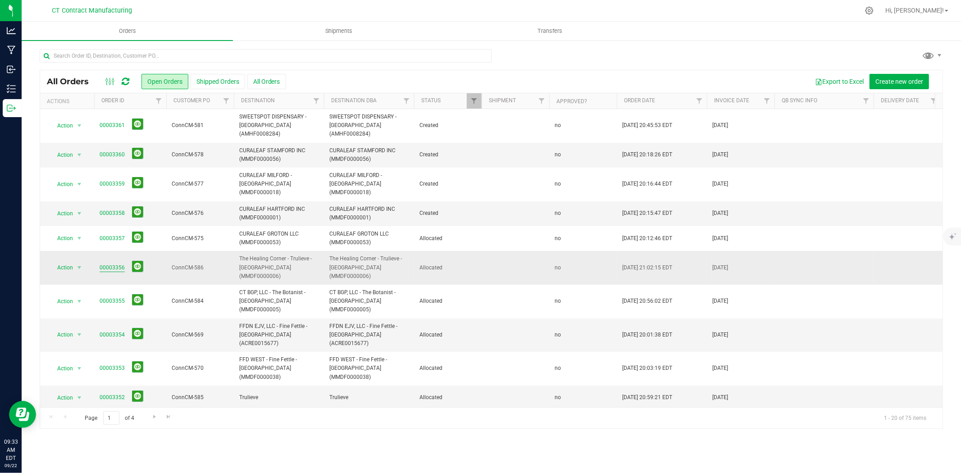
click at [115, 264] on link "00003356" at bounding box center [112, 268] width 25 height 9
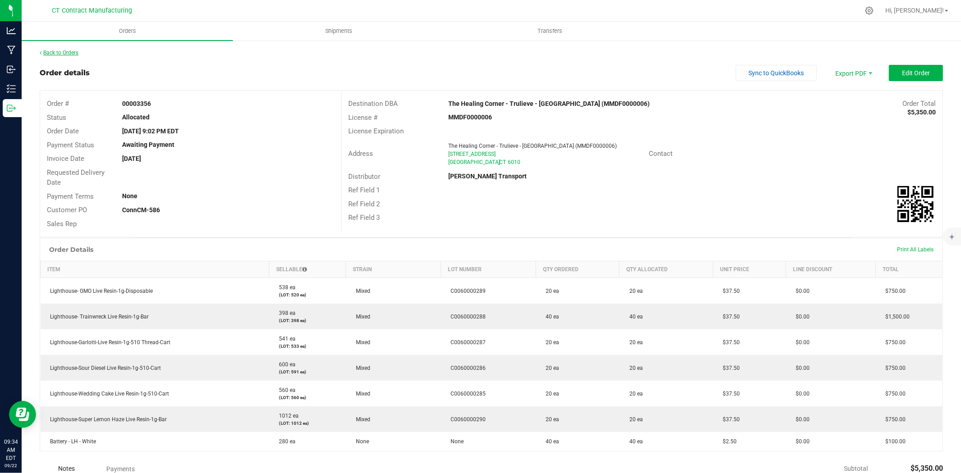
click at [60, 51] on link "Back to Orders" at bounding box center [59, 53] width 39 height 6
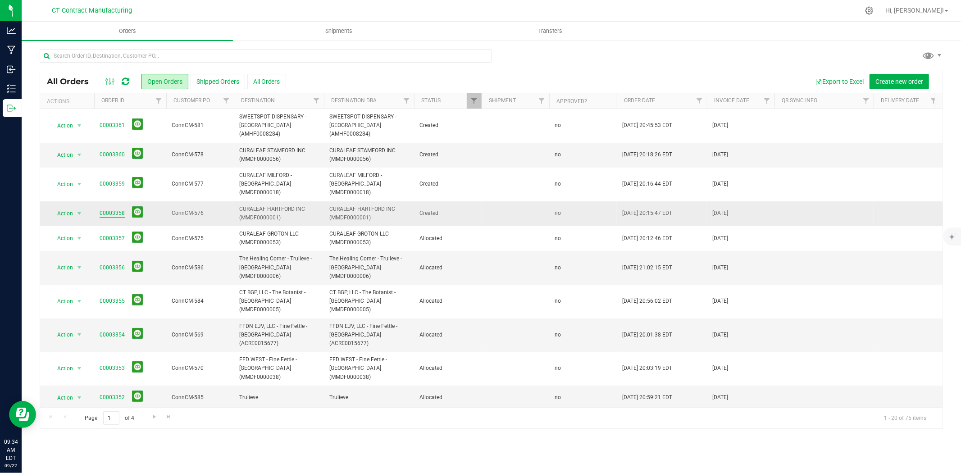
click at [116, 209] on link "00003358" at bounding box center [112, 213] width 25 height 9
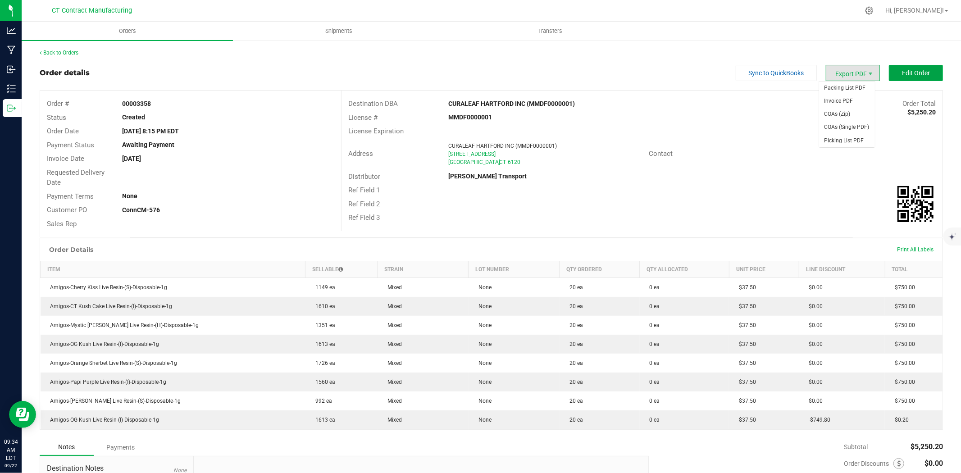
click at [902, 70] on span "Edit Order" at bounding box center [916, 72] width 28 height 7
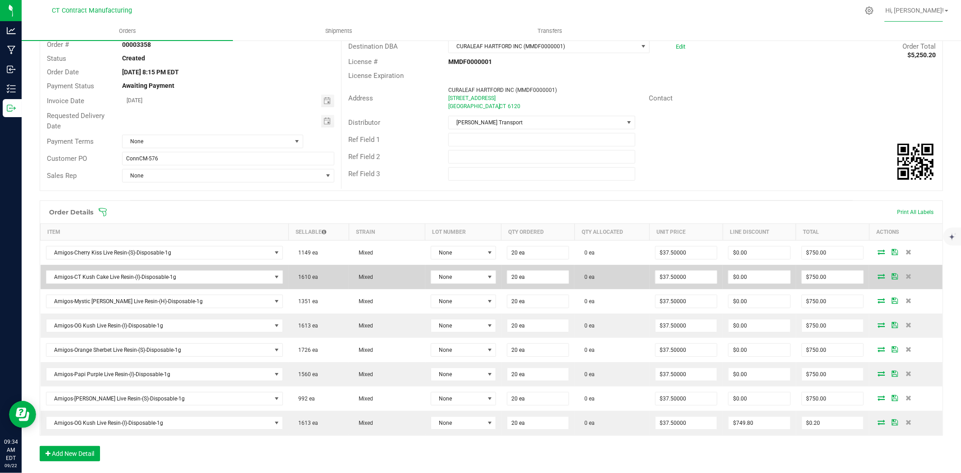
scroll to position [150, 0]
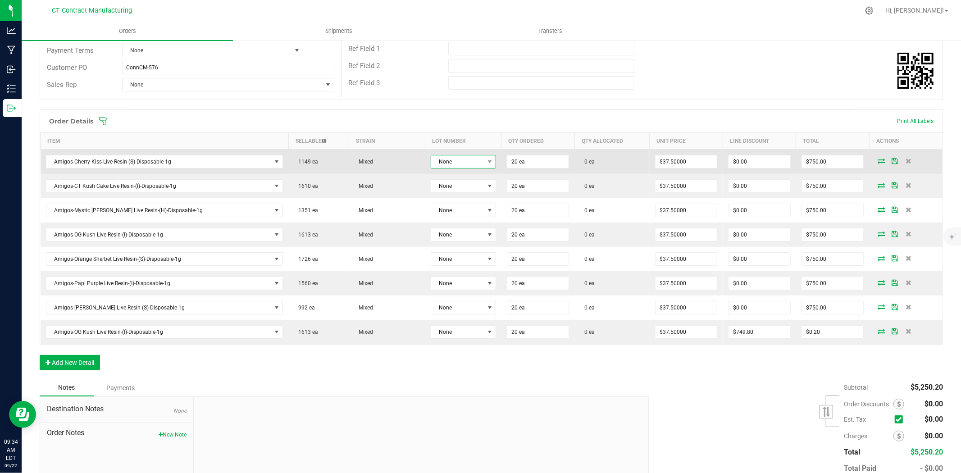
click at [484, 156] on span at bounding box center [489, 161] width 11 height 13
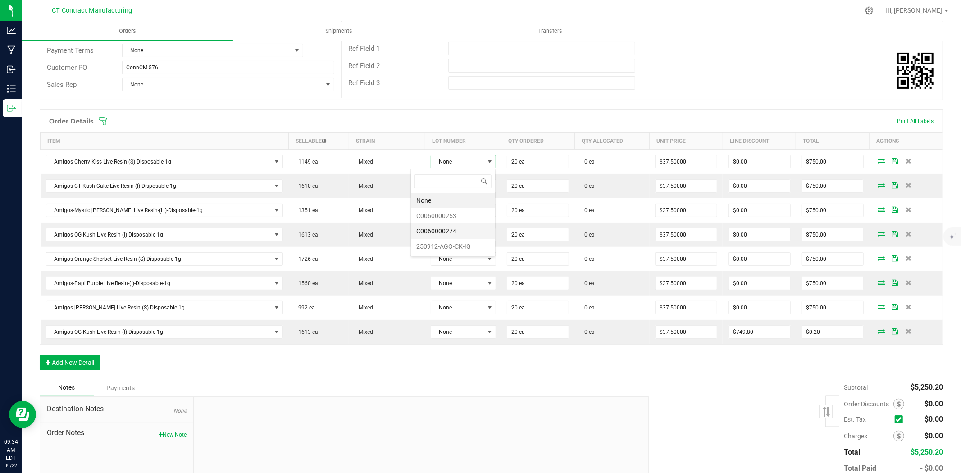
click at [462, 230] on li "C0060000274" at bounding box center [453, 231] width 84 height 15
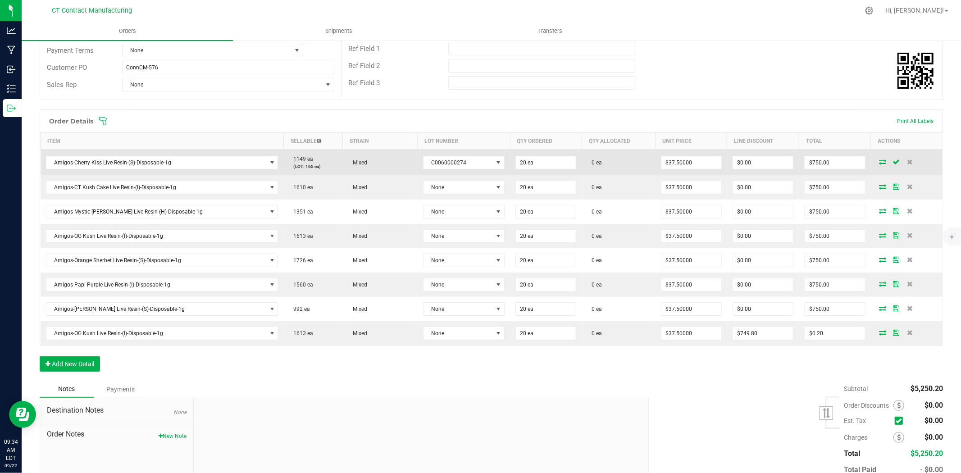
click at [880, 164] on icon at bounding box center [883, 161] width 7 height 5
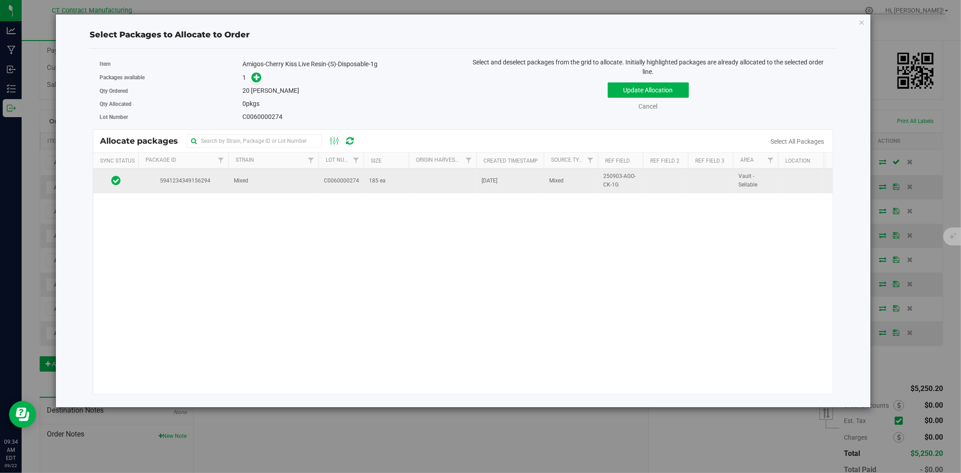
click at [308, 185] on td "Mixed" at bounding box center [273, 181] width 90 height 24
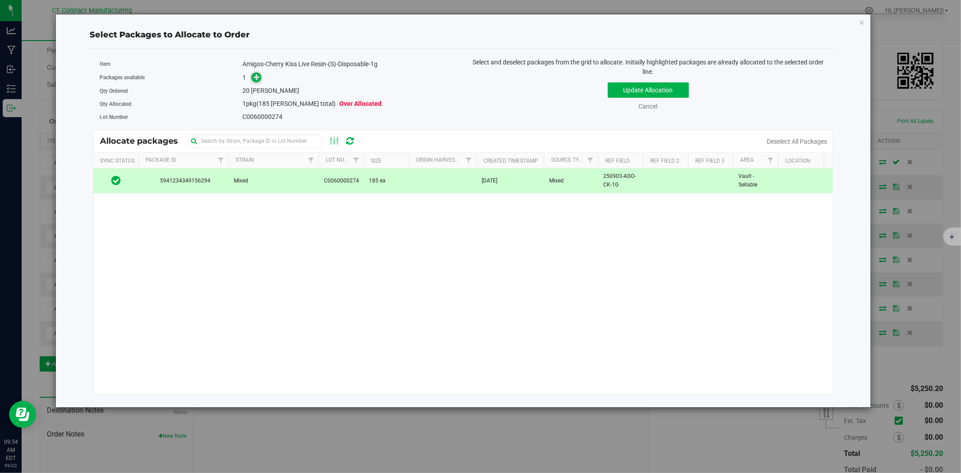
click at [251, 77] on span at bounding box center [256, 78] width 10 height 10
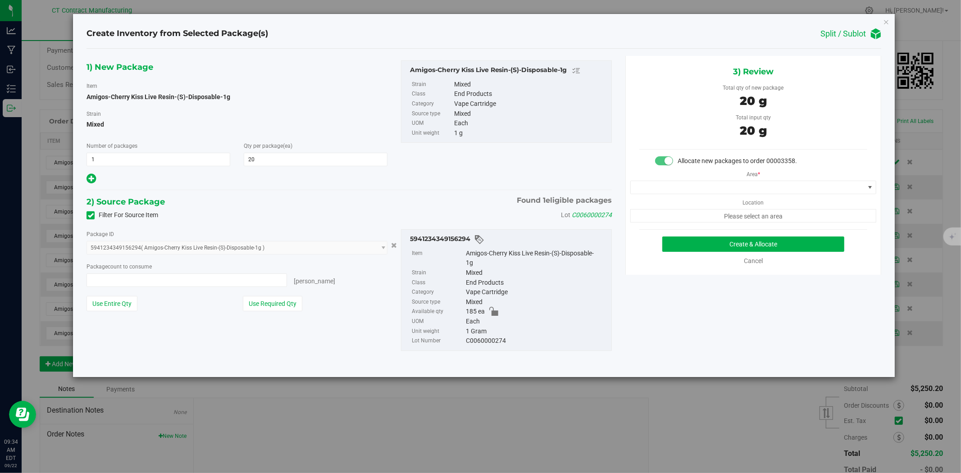
type input "20 ea"
click at [720, 187] on span at bounding box center [748, 187] width 234 height 13
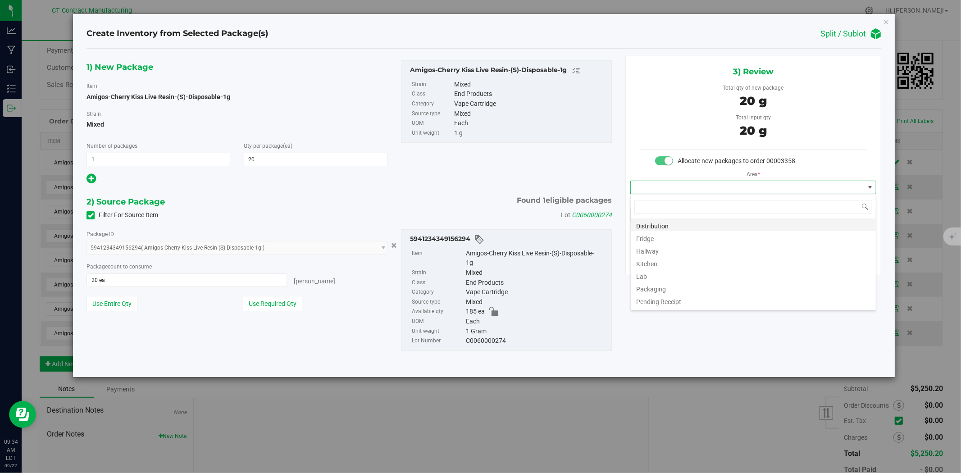
scroll to position [14, 246]
click at [698, 221] on li "Distribution" at bounding box center [753, 225] width 245 height 13
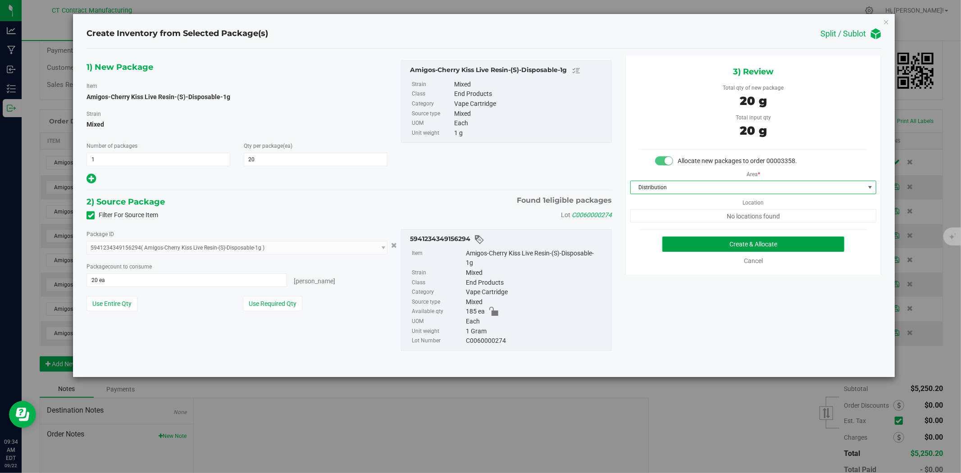
drag, startPoint x: 713, startPoint y: 237, endPoint x: 716, endPoint y: 241, distance: 4.9
click at [713, 238] on button "Create & Allocate" at bounding box center [753, 244] width 183 height 15
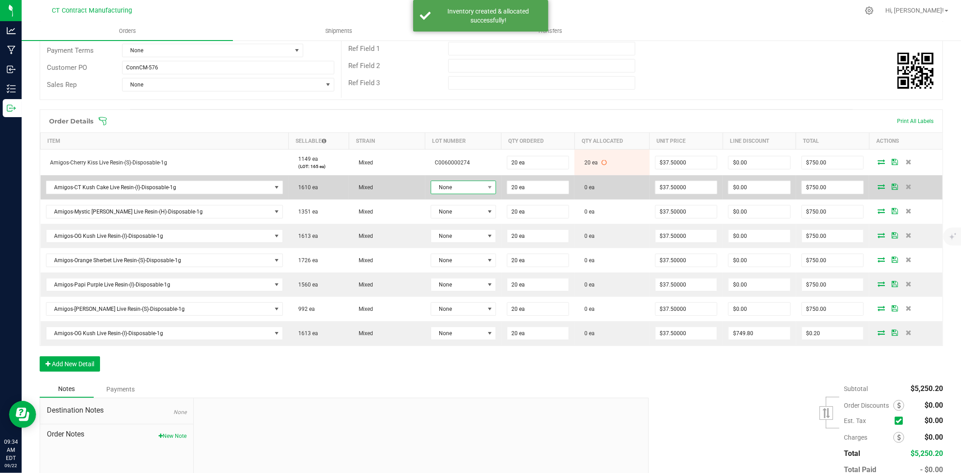
click at [442, 193] on span "None" at bounding box center [457, 187] width 53 height 13
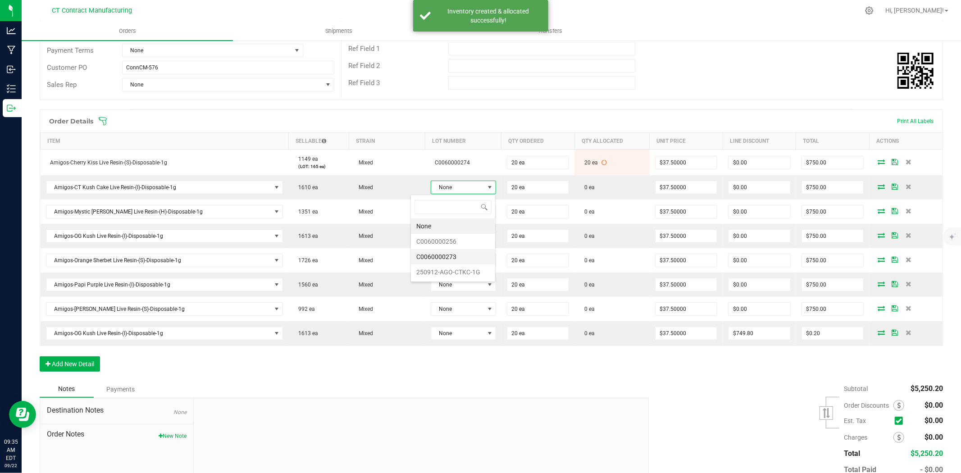
click at [457, 257] on li "C0060000273" at bounding box center [453, 256] width 84 height 15
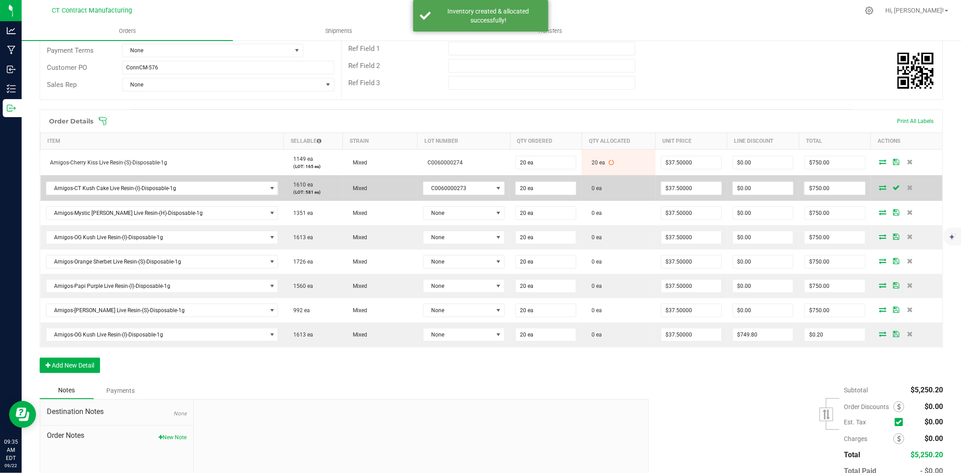
click at [880, 187] on icon at bounding box center [883, 187] width 7 height 5
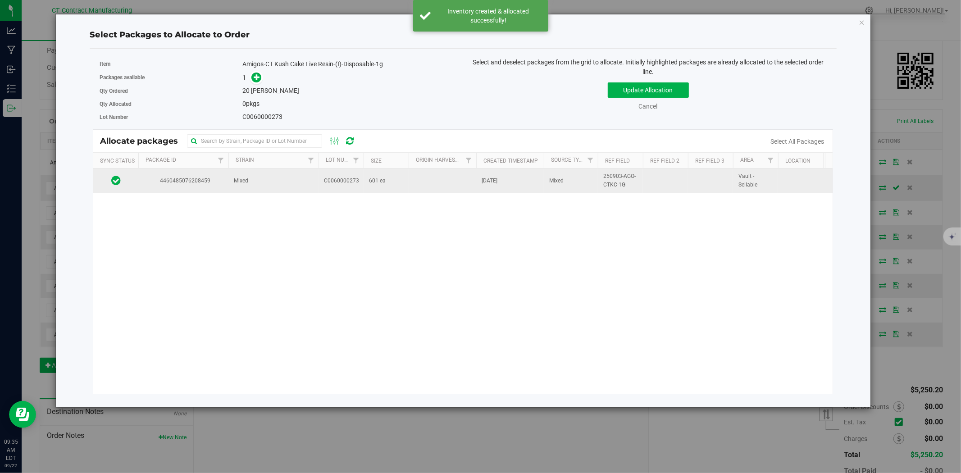
click at [311, 187] on td "Mixed" at bounding box center [273, 181] width 90 height 24
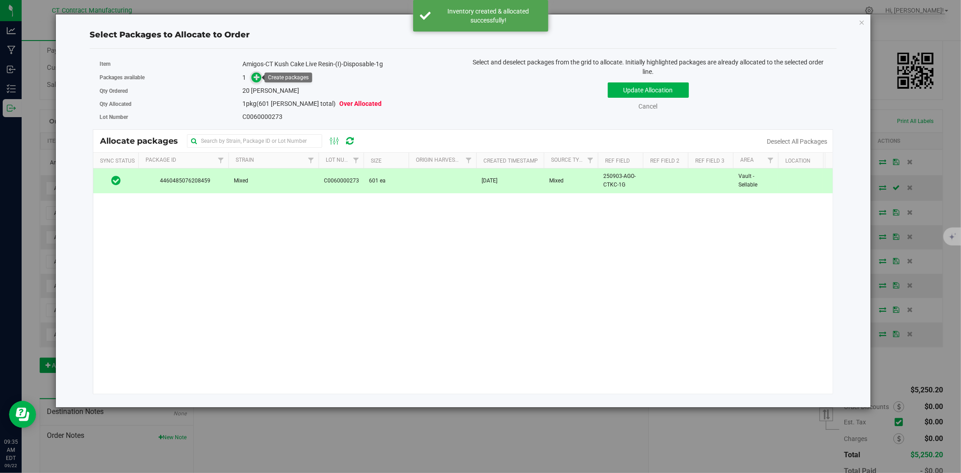
click at [257, 79] on icon at bounding box center [257, 77] width 6 height 6
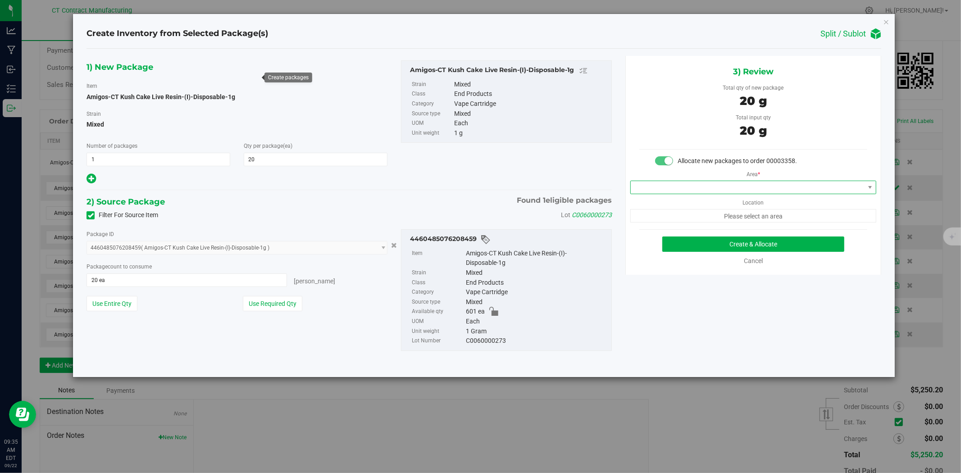
click at [702, 186] on span at bounding box center [748, 187] width 234 height 13
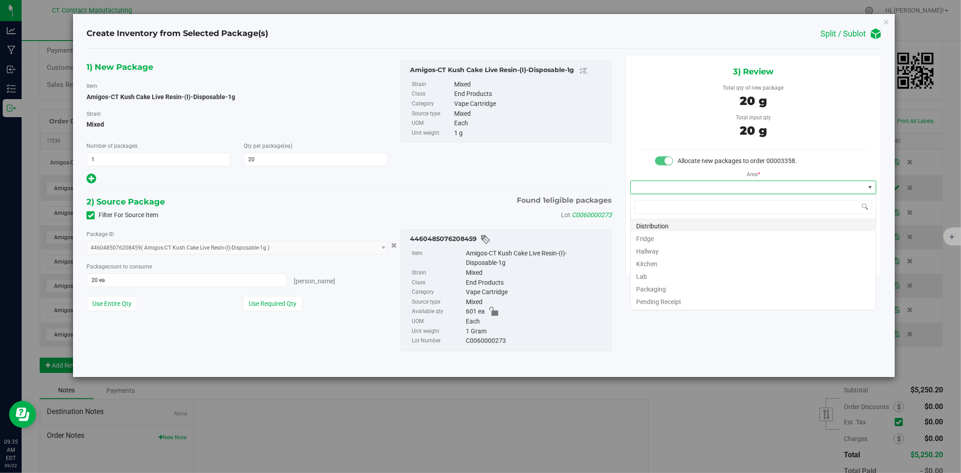
scroll to position [14, 246]
click at [690, 224] on li "Distribution" at bounding box center [753, 225] width 245 height 13
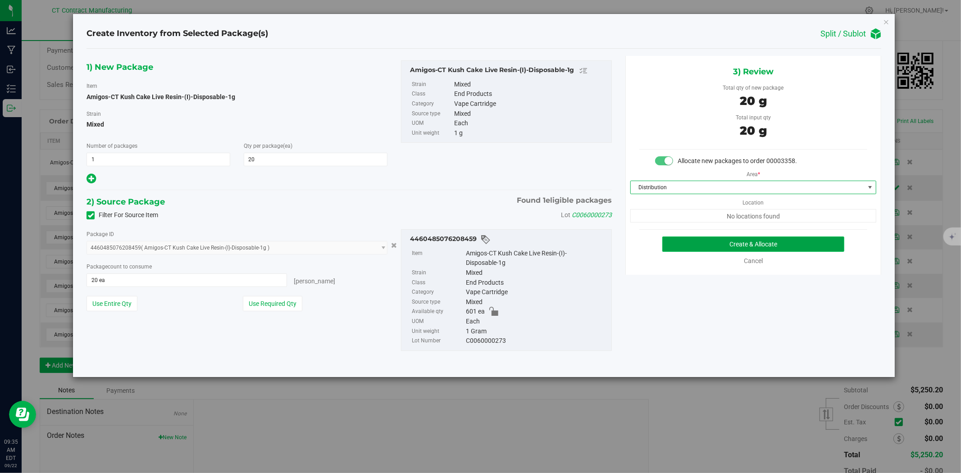
click at [703, 237] on button "Create & Allocate" at bounding box center [753, 244] width 183 height 15
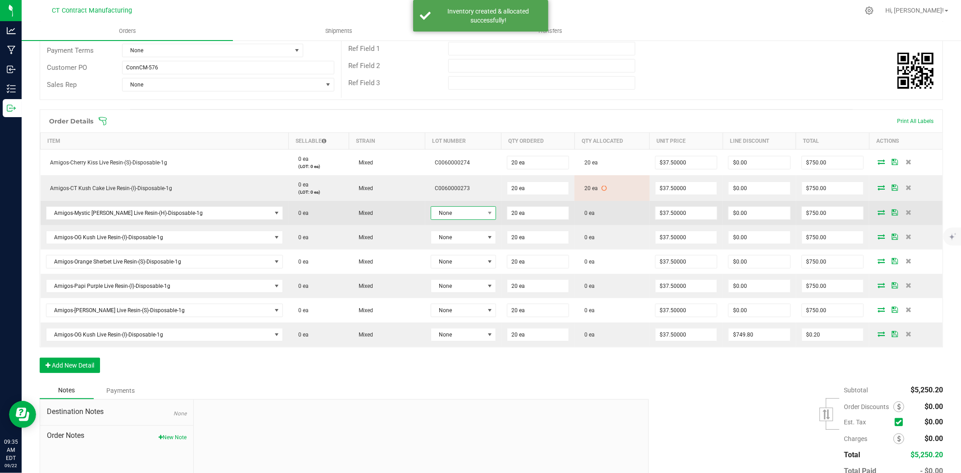
click at [452, 212] on span "None" at bounding box center [457, 213] width 53 height 13
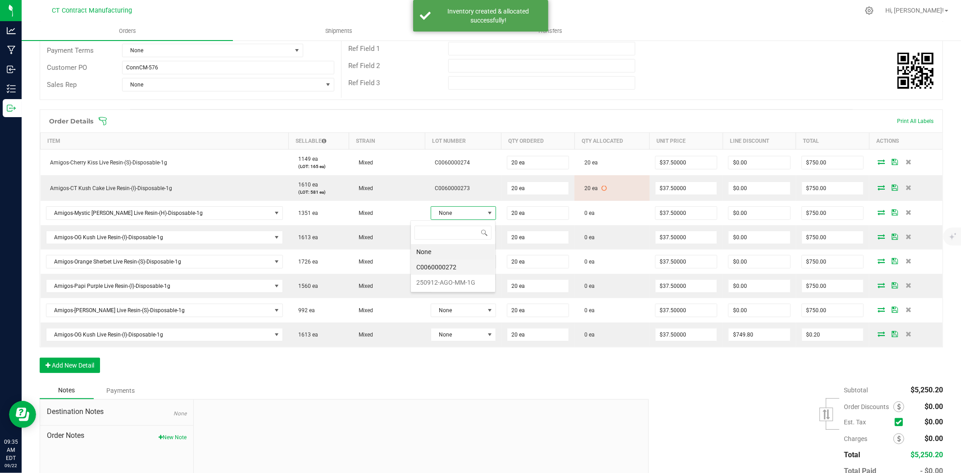
click at [464, 267] on li "C0060000272" at bounding box center [453, 267] width 84 height 15
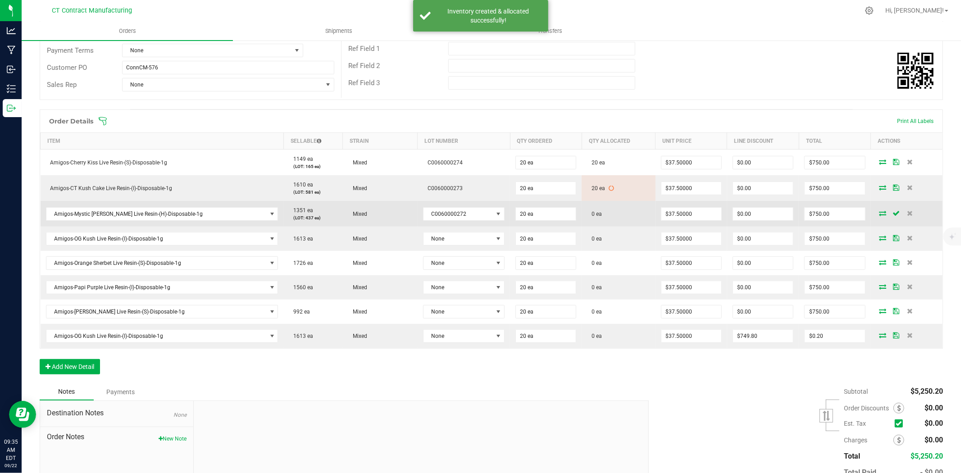
click at [880, 214] on icon at bounding box center [883, 212] width 7 height 5
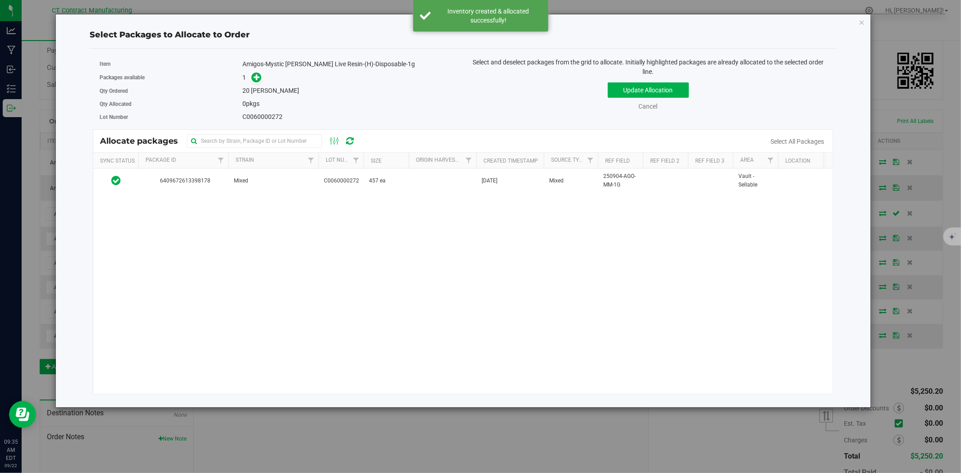
click at [311, 196] on div "6409672613398178 Mixed C0060000272 457 ea [DATE] Mixed 250904-AGO-MM-1G Vault -…" at bounding box center [463, 281] width 740 height 225
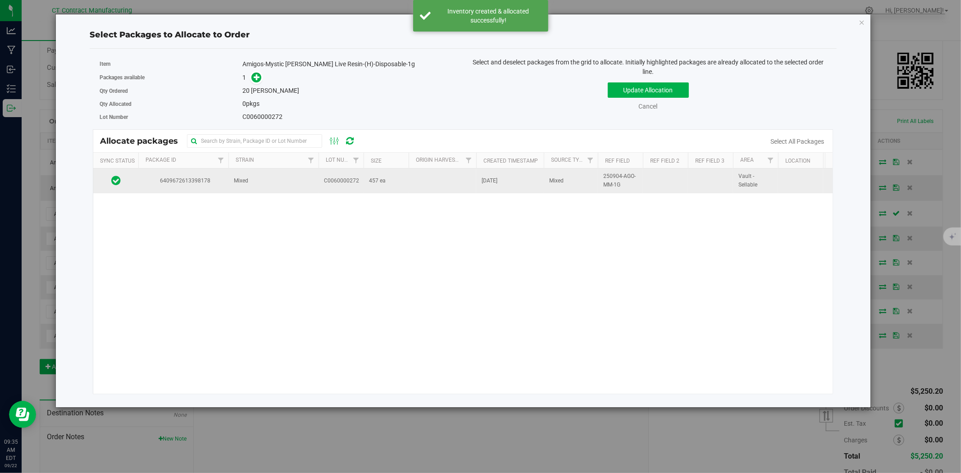
click at [319, 186] on td "C0060000272" at bounding box center [341, 181] width 45 height 24
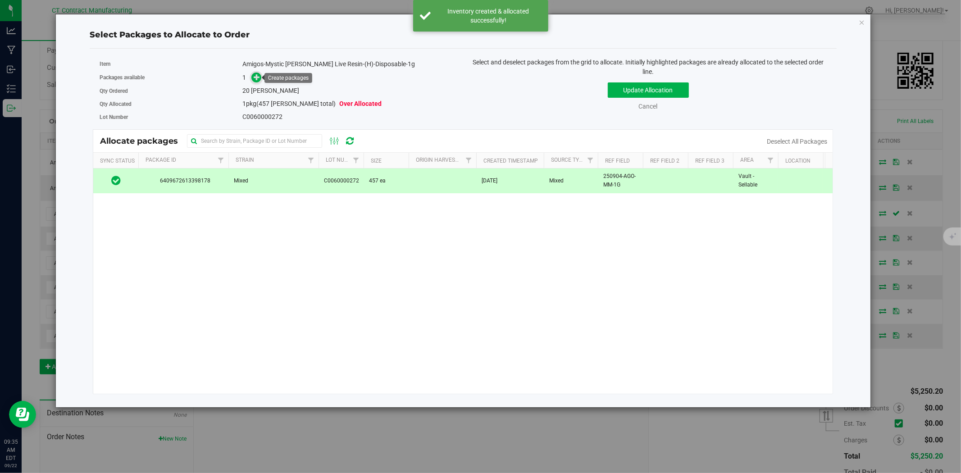
click at [256, 75] on icon at bounding box center [257, 77] width 6 height 6
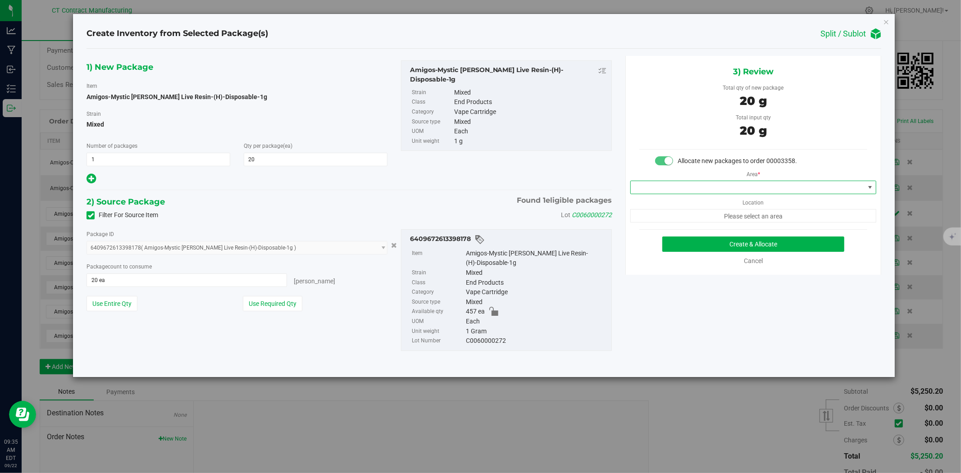
click at [689, 191] on span at bounding box center [748, 187] width 234 height 13
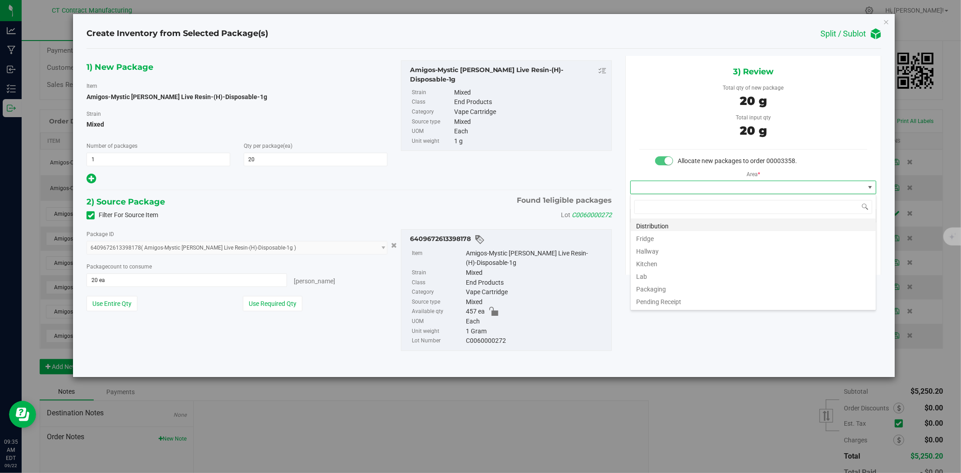
scroll to position [14, 246]
click at [678, 224] on li "Distribution" at bounding box center [753, 225] width 245 height 13
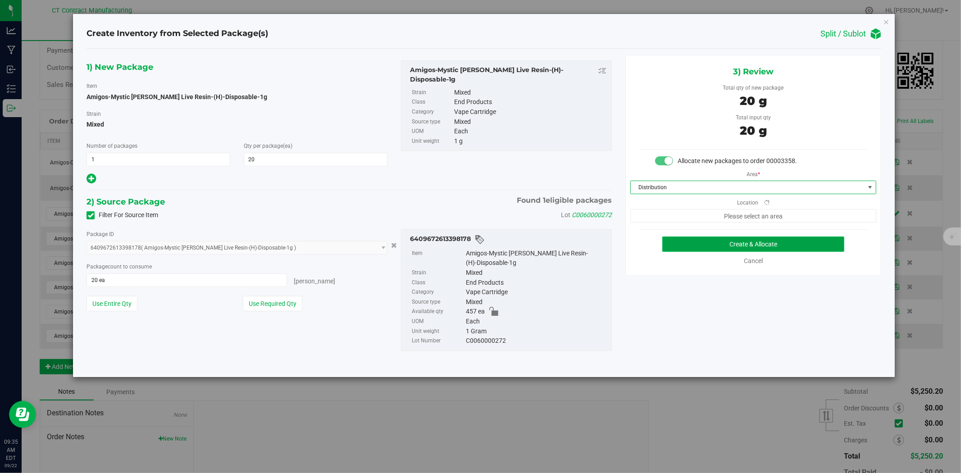
click at [688, 242] on button "Create & Allocate" at bounding box center [753, 244] width 183 height 15
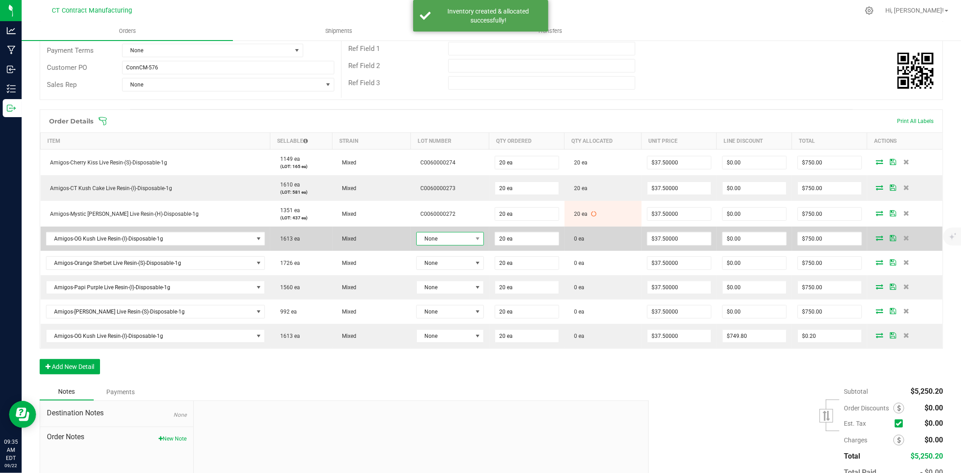
click at [447, 240] on span "None" at bounding box center [444, 239] width 55 height 13
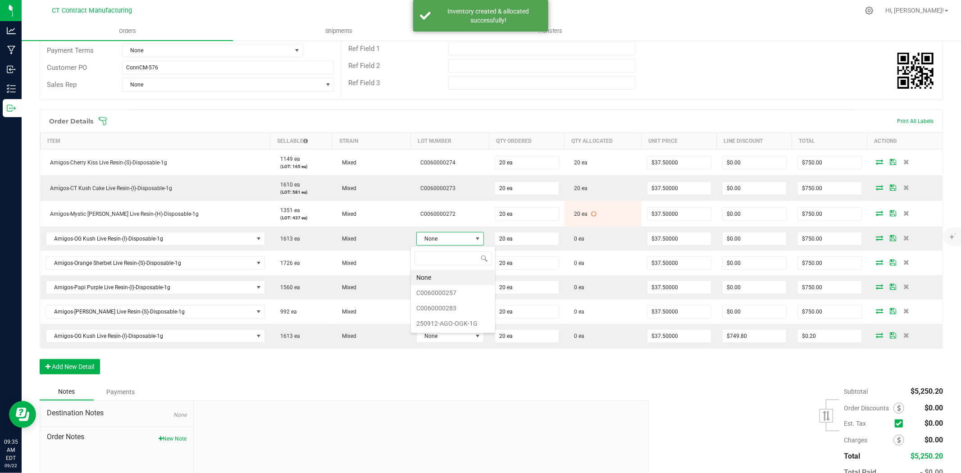
scroll to position [14, 68]
click at [463, 307] on li "C0060000283" at bounding box center [453, 308] width 84 height 15
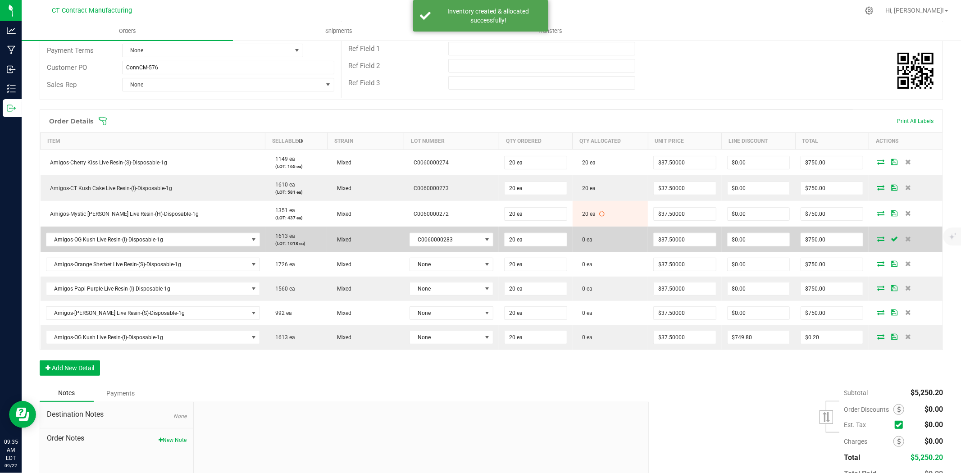
click at [877, 236] on icon at bounding box center [880, 238] width 7 height 5
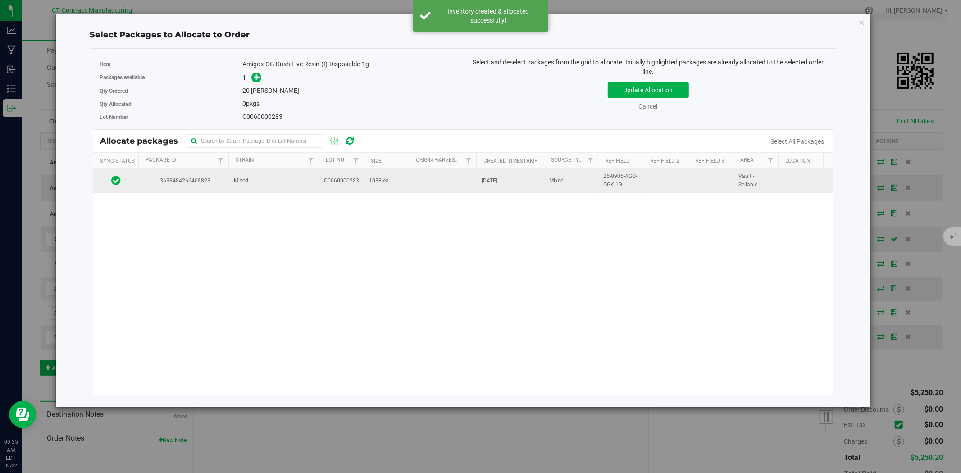
click at [353, 183] on span "C0060000283" at bounding box center [341, 181] width 35 height 9
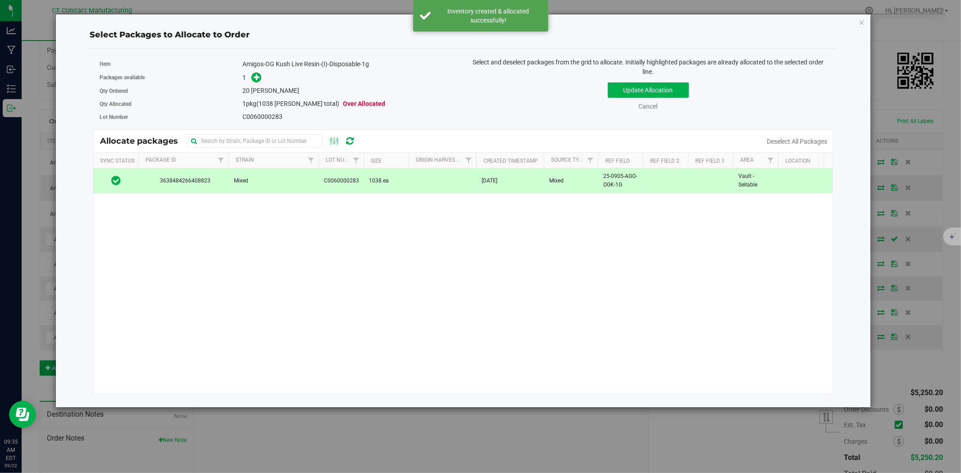
click at [251, 73] on span at bounding box center [254, 78] width 14 height 10
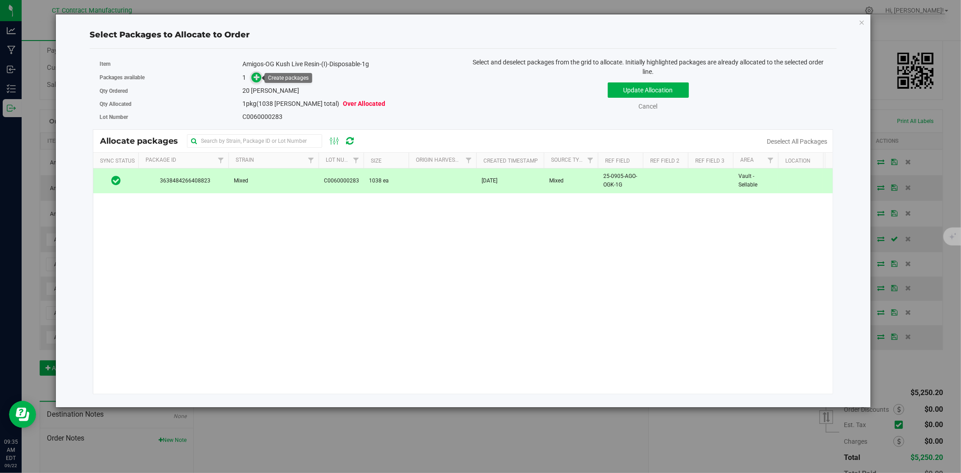
click at [254, 76] on icon at bounding box center [257, 77] width 6 height 6
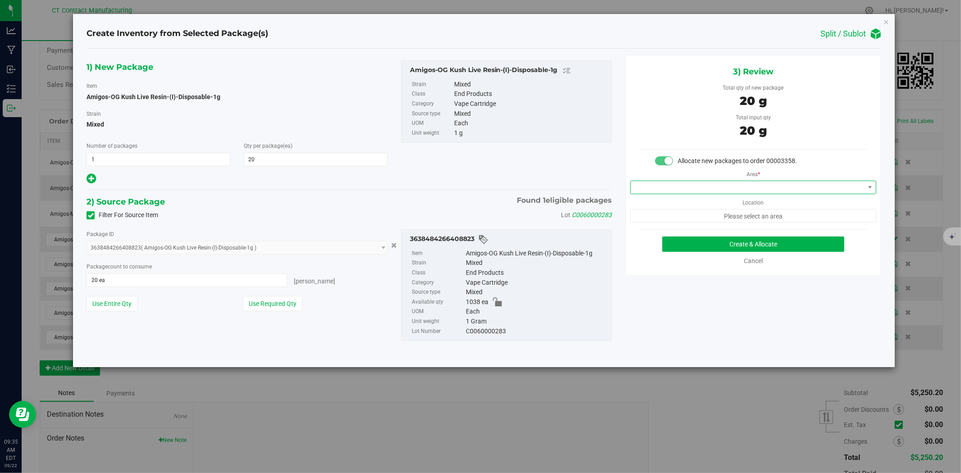
click at [681, 191] on span at bounding box center [748, 187] width 234 height 13
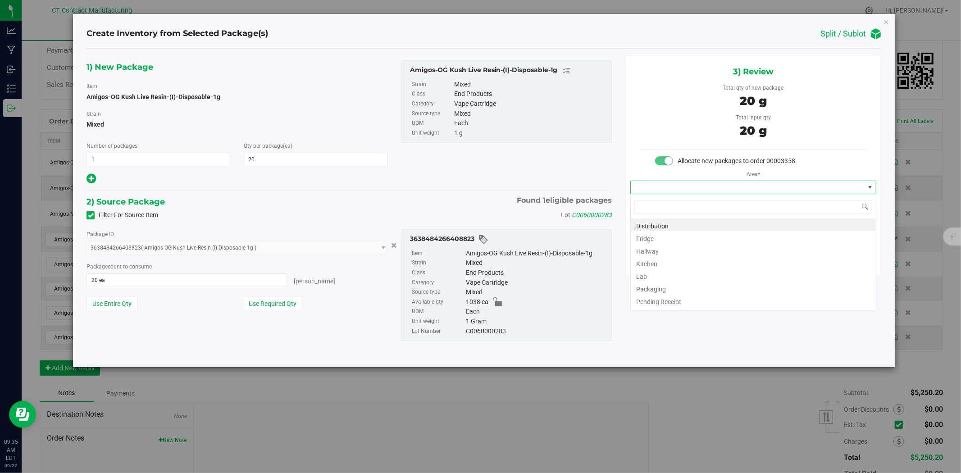
scroll to position [14, 246]
click at [675, 223] on li "Distribution" at bounding box center [753, 225] width 245 height 13
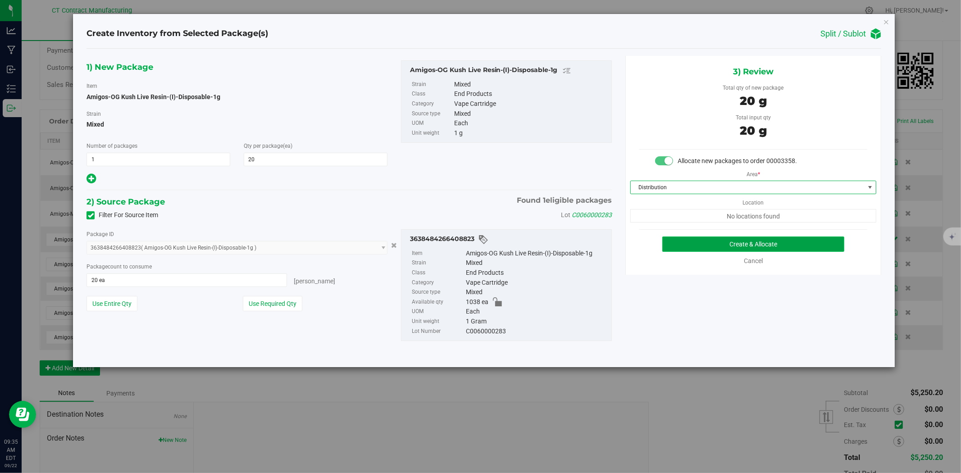
click at [690, 241] on button "Create & Allocate" at bounding box center [753, 244] width 183 height 15
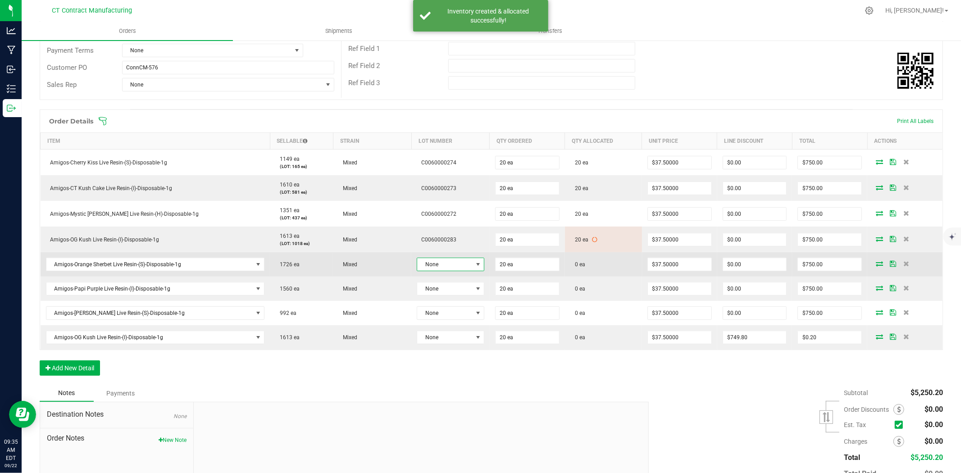
click at [425, 264] on span "None" at bounding box center [444, 264] width 55 height 13
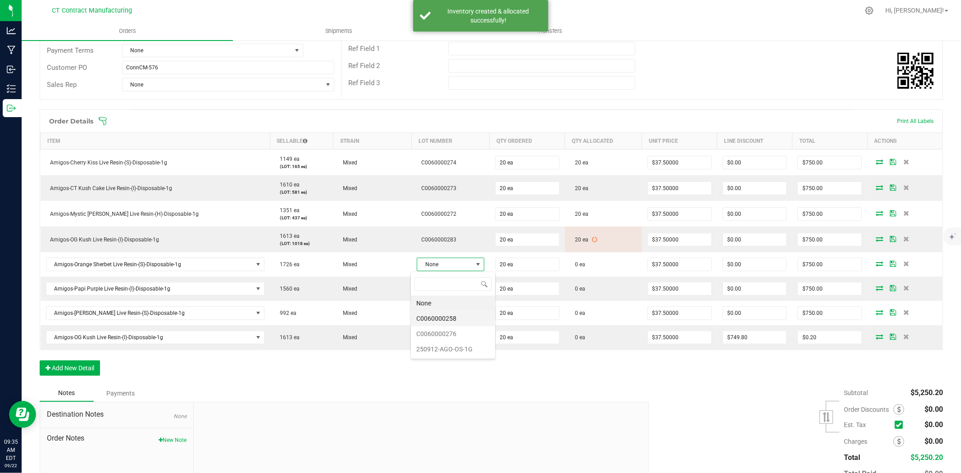
scroll to position [14, 68]
click at [452, 332] on li "C0060000276" at bounding box center [453, 333] width 84 height 15
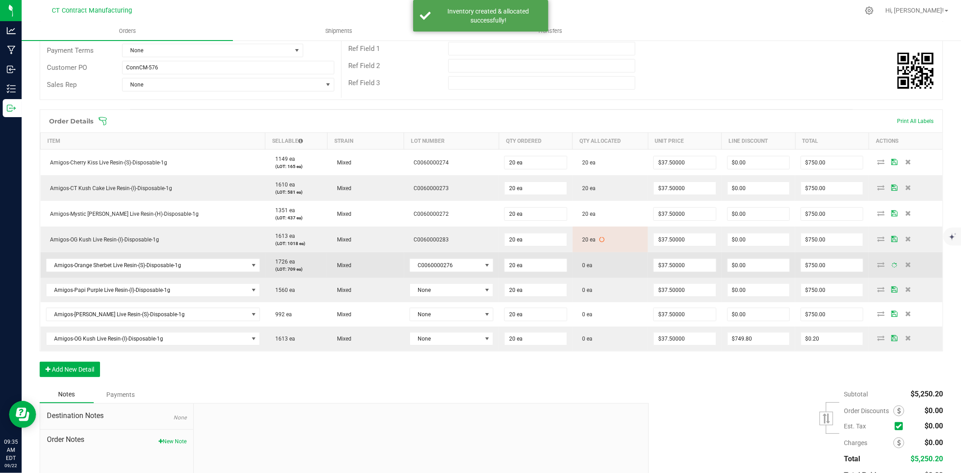
click at [877, 264] on icon at bounding box center [880, 264] width 7 height 5
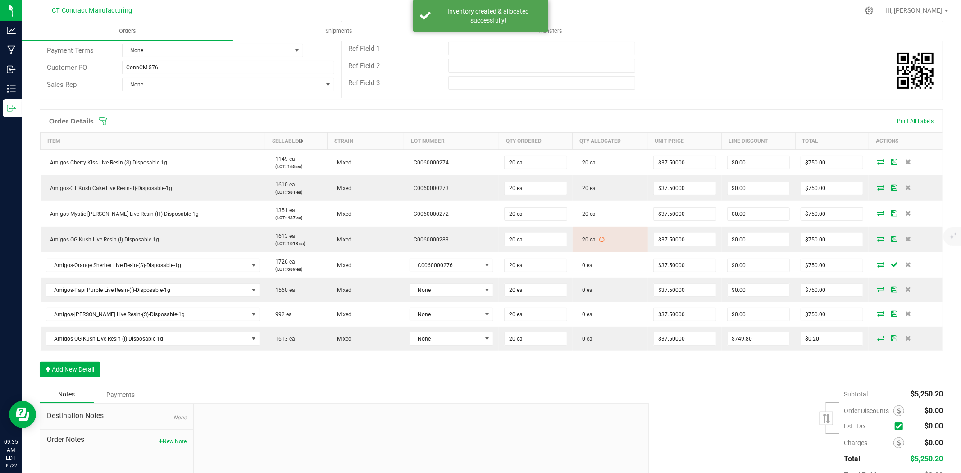
click at [877, 265] on icon at bounding box center [880, 264] width 7 height 5
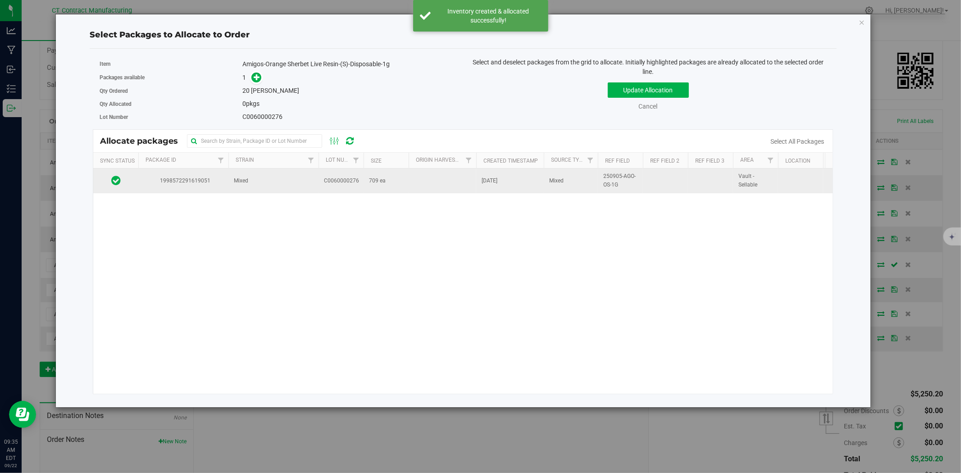
click at [310, 187] on td "Mixed" at bounding box center [273, 181] width 90 height 24
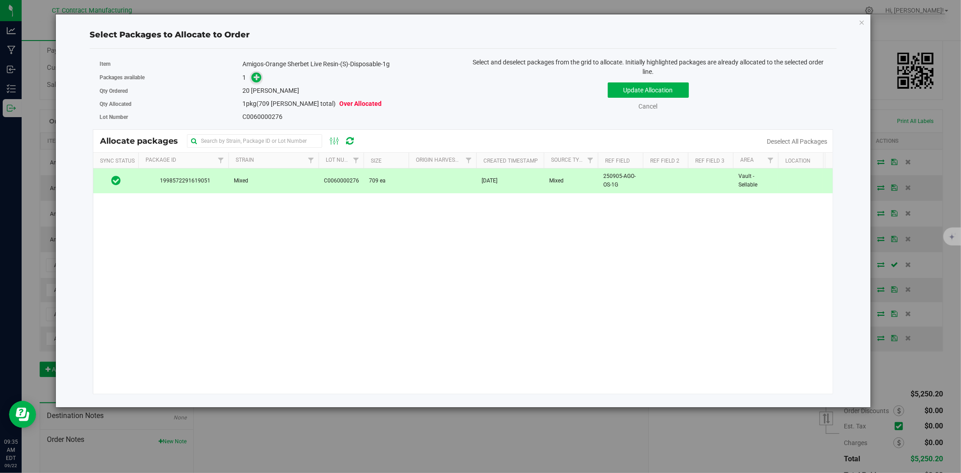
click at [259, 80] on icon at bounding box center [257, 77] width 6 height 6
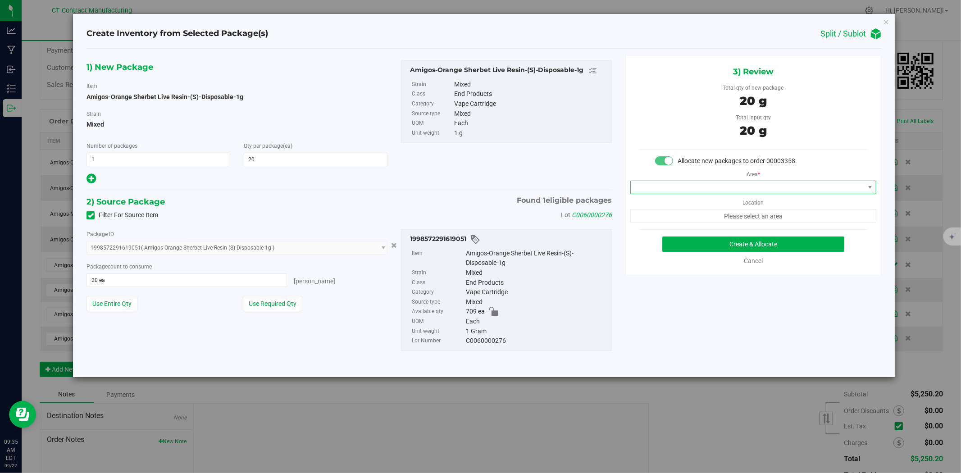
click at [691, 190] on span at bounding box center [748, 187] width 234 height 13
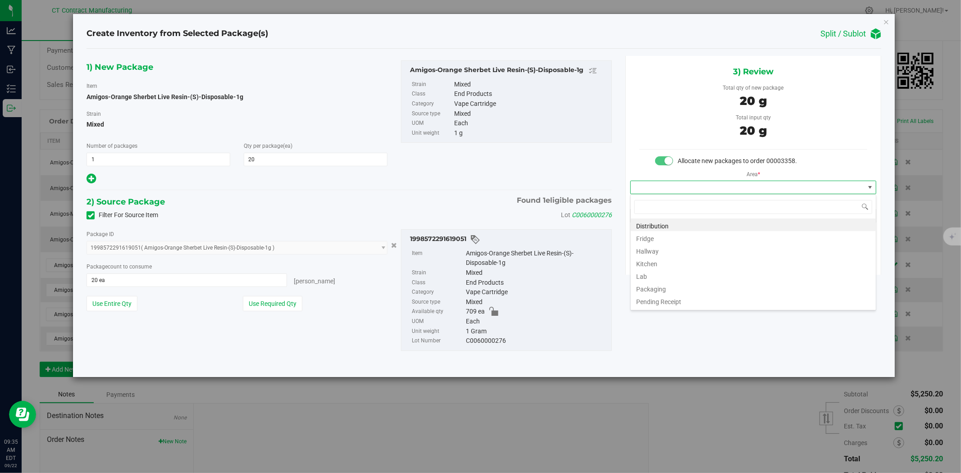
scroll to position [14, 246]
click at [686, 224] on li "Distribution" at bounding box center [753, 225] width 245 height 13
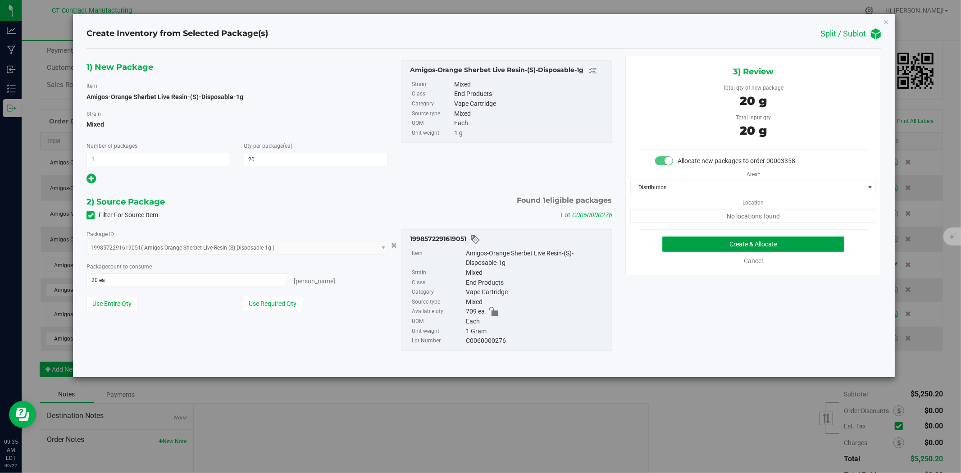
click at [694, 243] on button "Create & Allocate" at bounding box center [753, 244] width 183 height 15
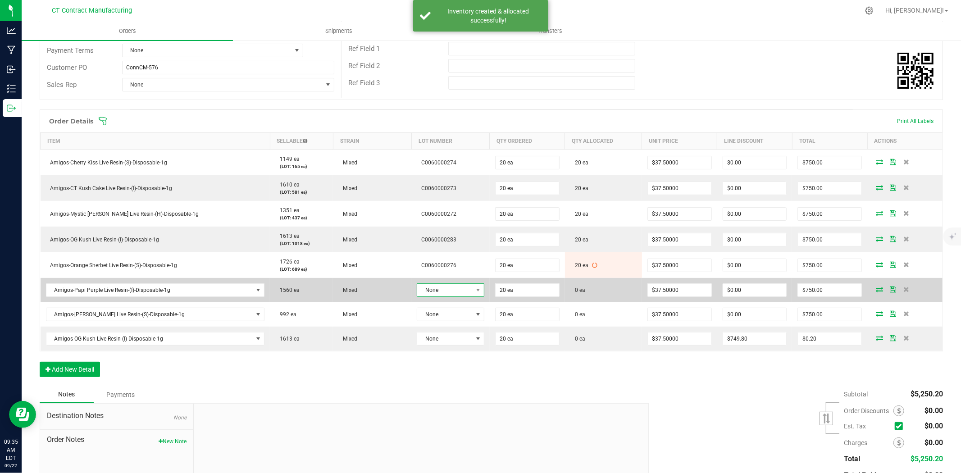
click at [428, 290] on span "None" at bounding box center [444, 290] width 55 height 13
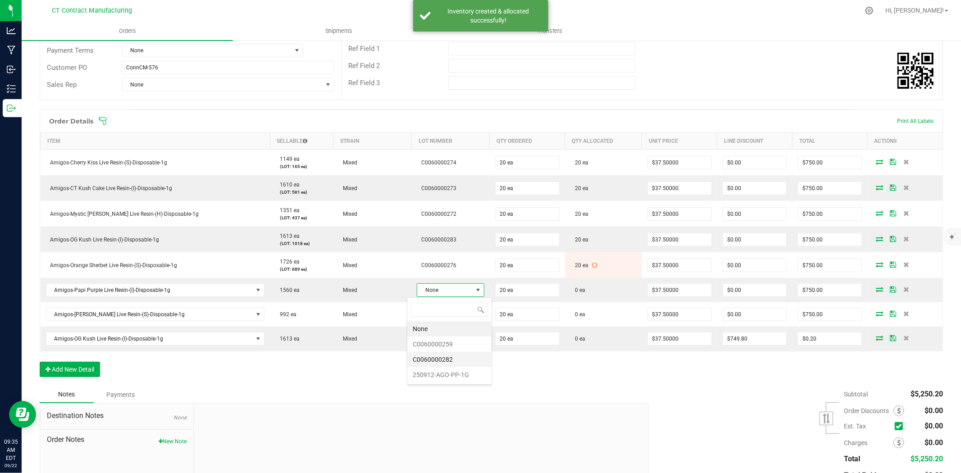
click at [452, 360] on li "C0060000282" at bounding box center [449, 359] width 84 height 15
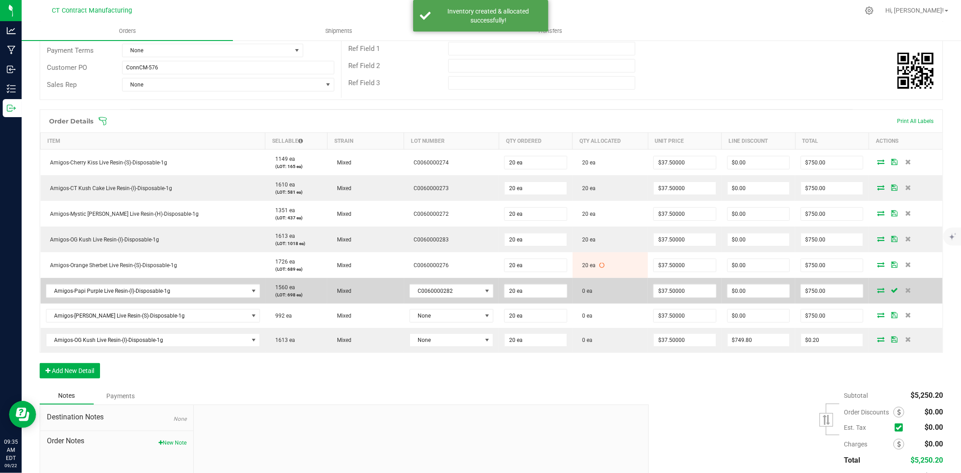
click at [877, 288] on icon at bounding box center [880, 290] width 7 height 5
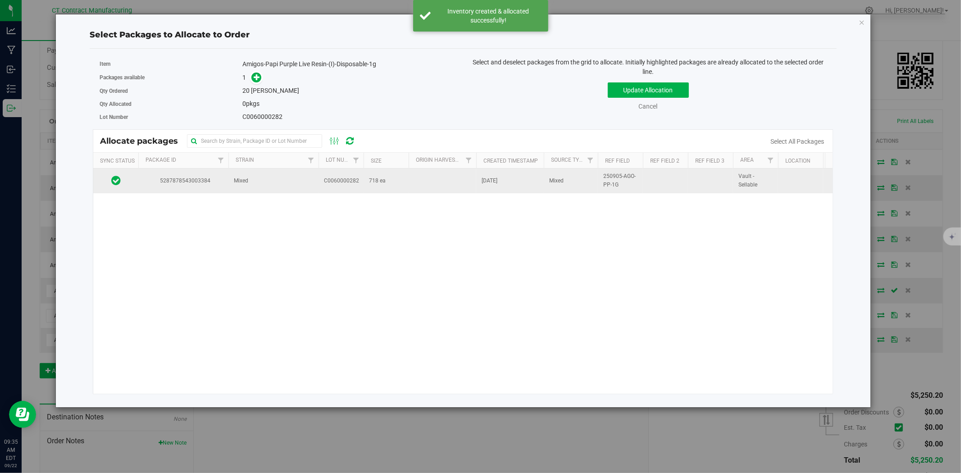
click at [295, 192] on td "Mixed" at bounding box center [273, 181] width 90 height 24
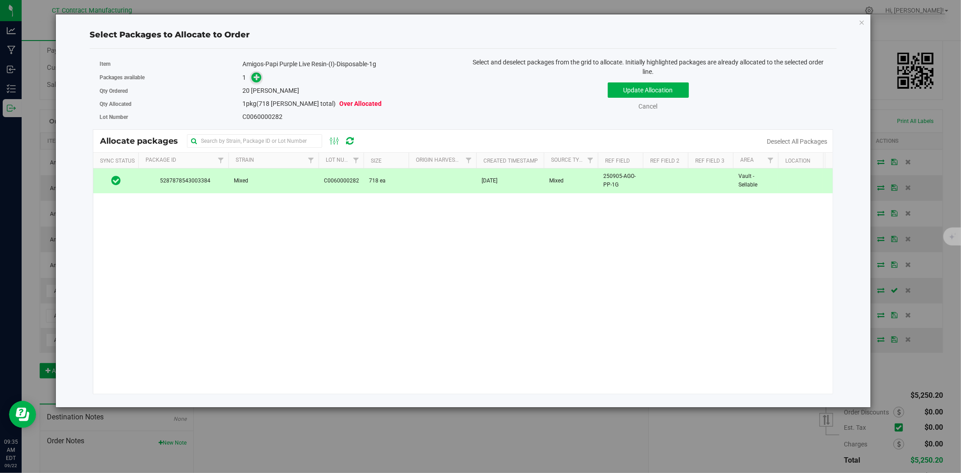
click at [259, 82] on span at bounding box center [256, 78] width 10 height 10
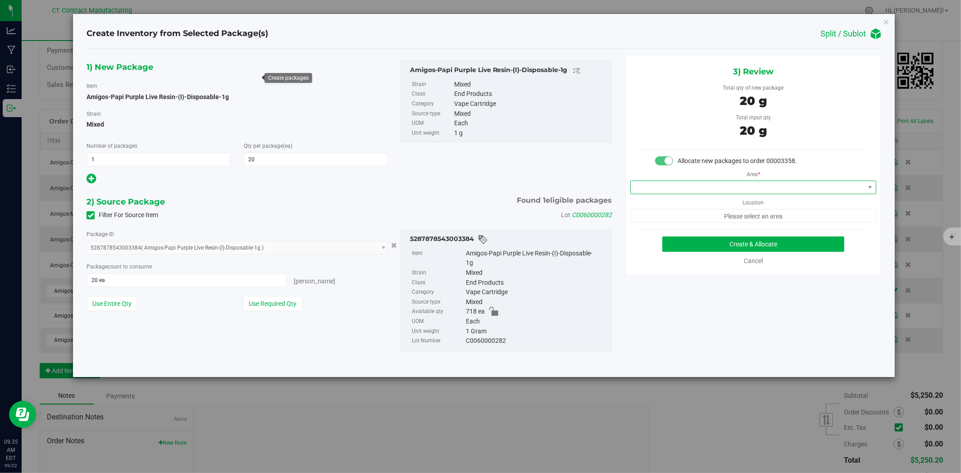
click at [670, 187] on span at bounding box center [748, 187] width 234 height 13
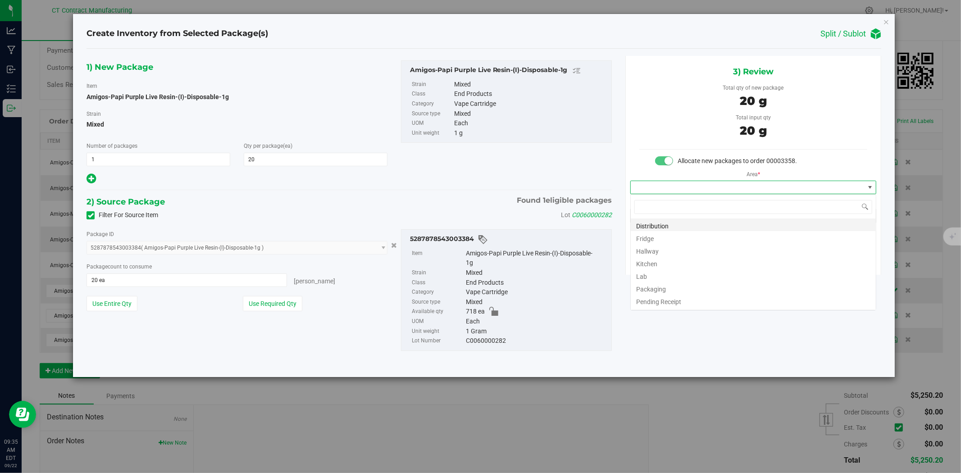
scroll to position [14, 246]
click at [672, 226] on li "Distribution" at bounding box center [753, 225] width 245 height 13
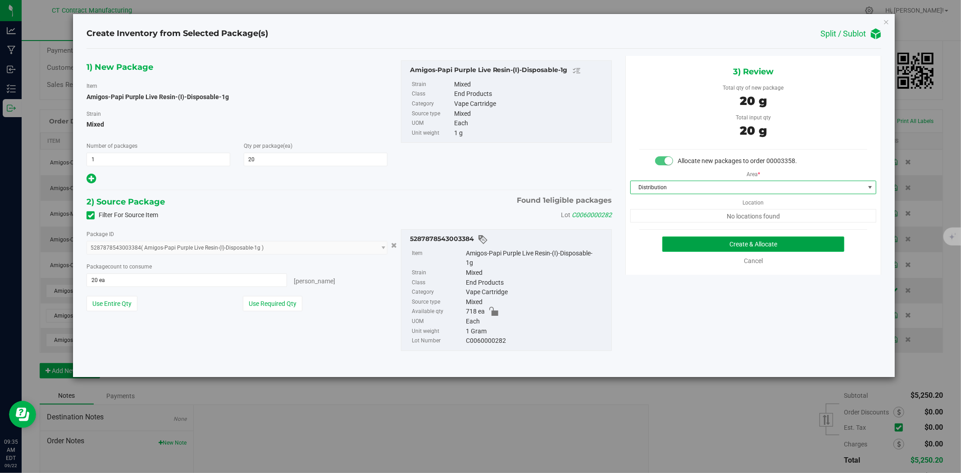
click at [692, 242] on button "Create & Allocate" at bounding box center [753, 244] width 183 height 15
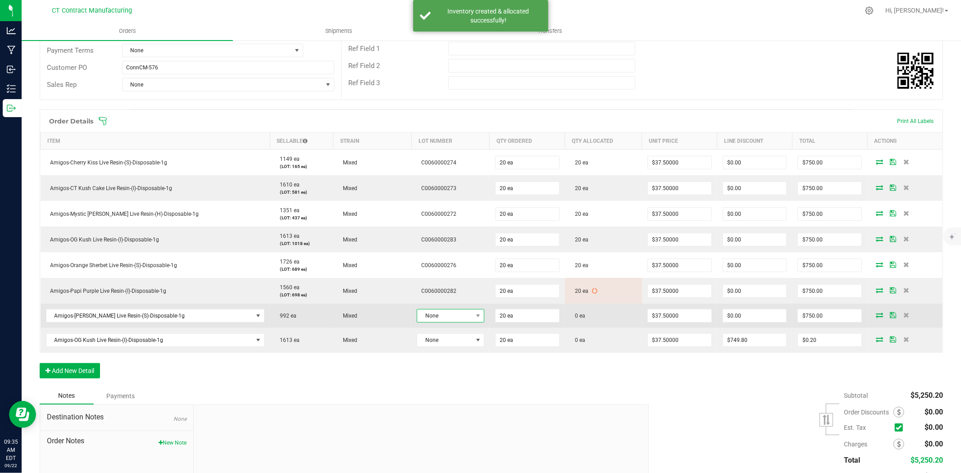
click at [448, 314] on span "None" at bounding box center [444, 316] width 55 height 13
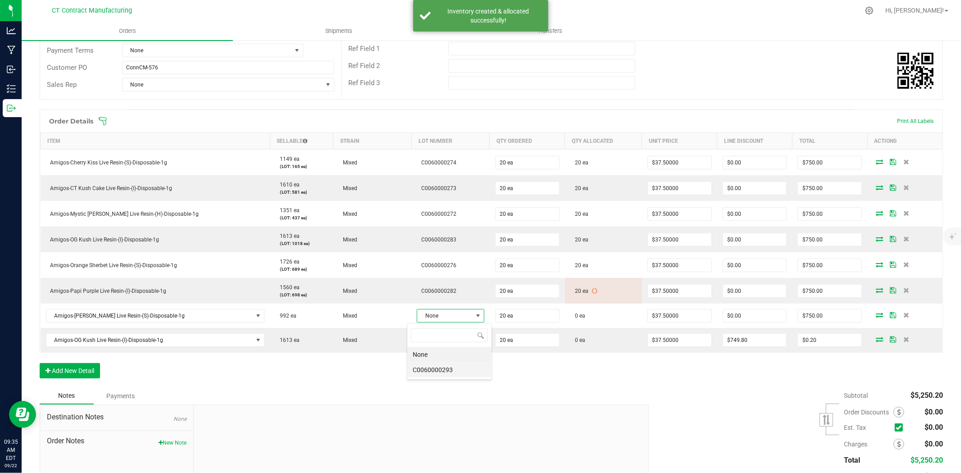
click at [459, 370] on li "C0060000293" at bounding box center [449, 369] width 84 height 15
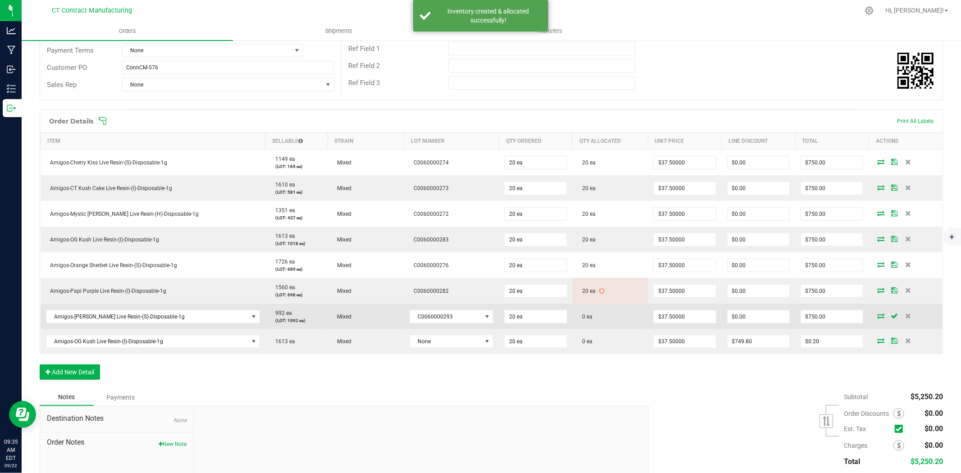
click at [877, 315] on icon at bounding box center [880, 315] width 7 height 5
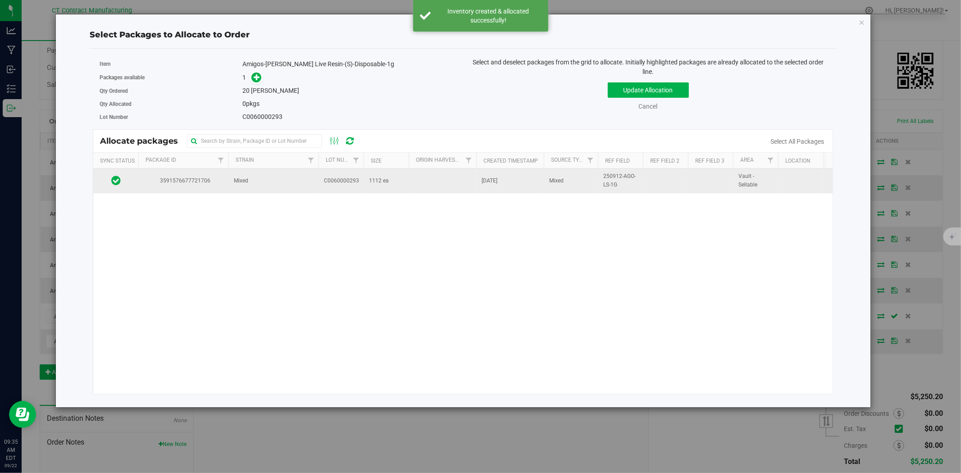
click at [336, 184] on span "C0060000293" at bounding box center [341, 181] width 35 height 9
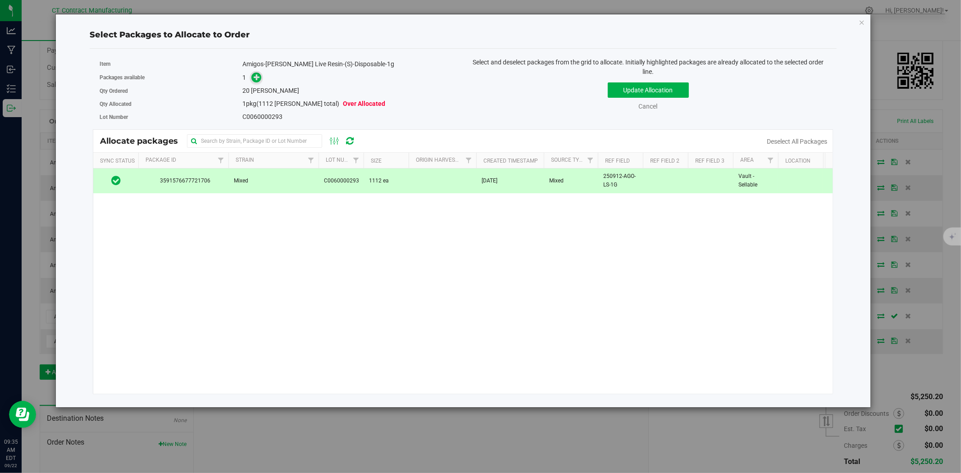
click at [260, 78] on icon at bounding box center [257, 77] width 6 height 6
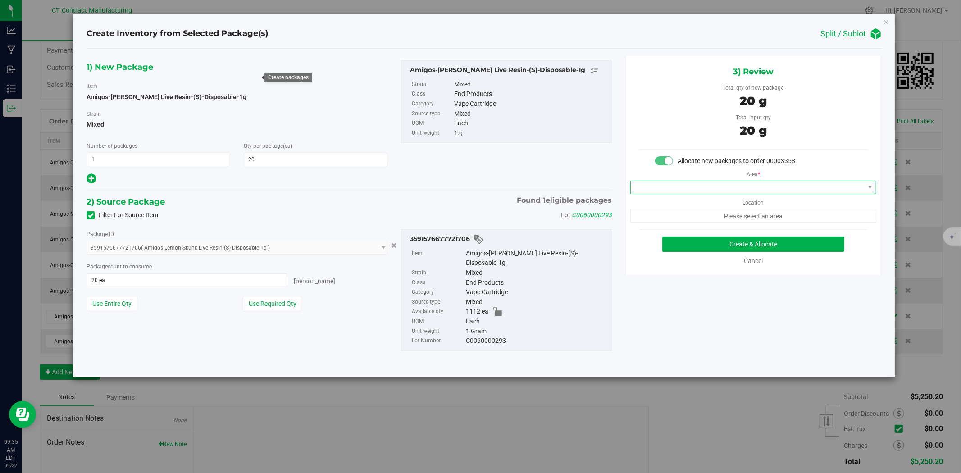
click at [679, 182] on span at bounding box center [748, 187] width 234 height 13
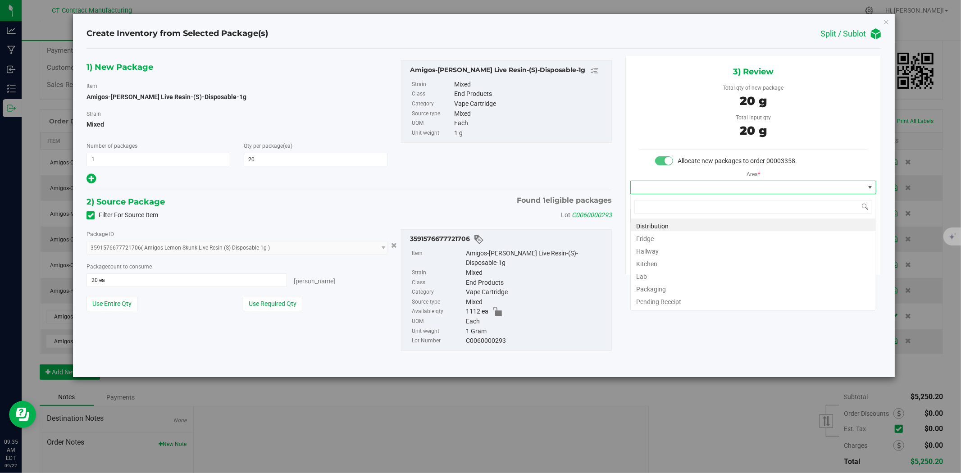
scroll to position [14, 246]
click at [667, 224] on li "Distribution" at bounding box center [753, 225] width 245 height 13
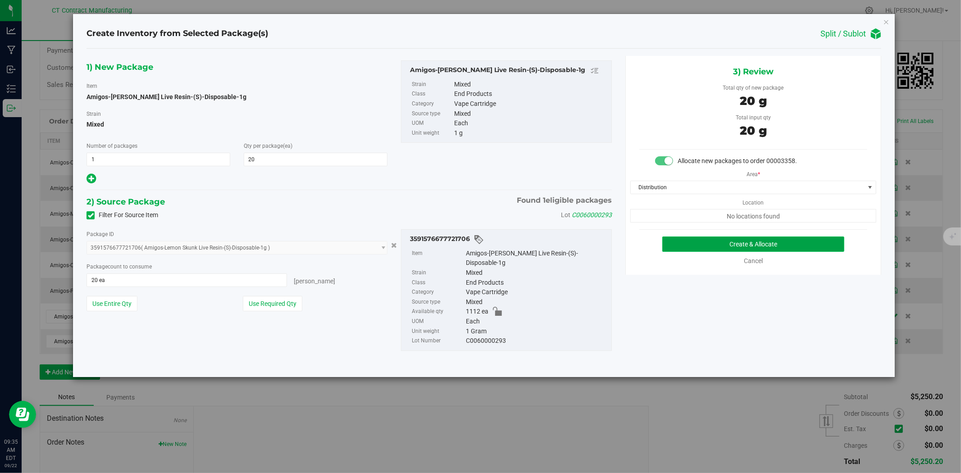
click at [688, 245] on button "Create & Allocate" at bounding box center [753, 244] width 183 height 15
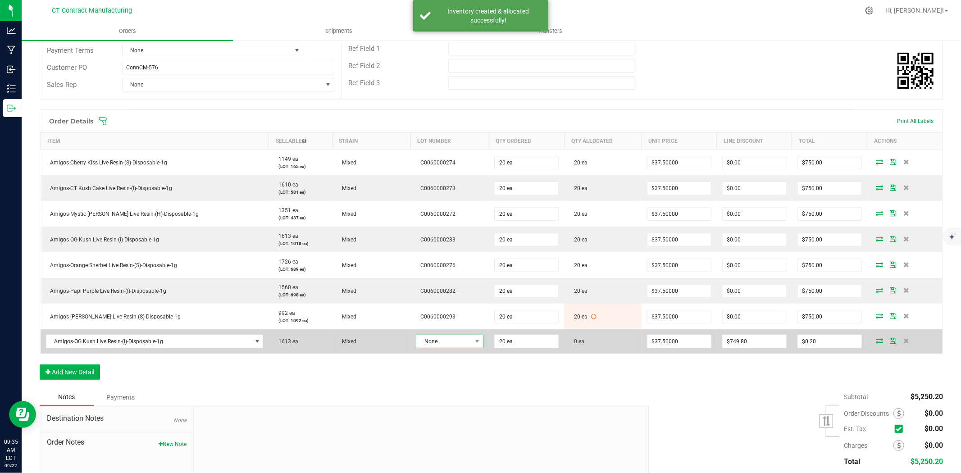
click at [443, 345] on span "None" at bounding box center [443, 341] width 55 height 13
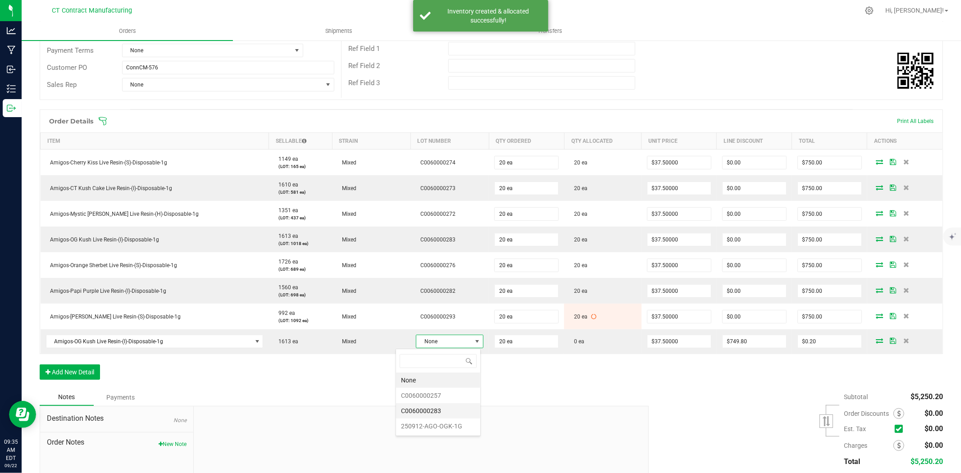
click at [456, 410] on li "C0060000283" at bounding box center [438, 410] width 84 height 15
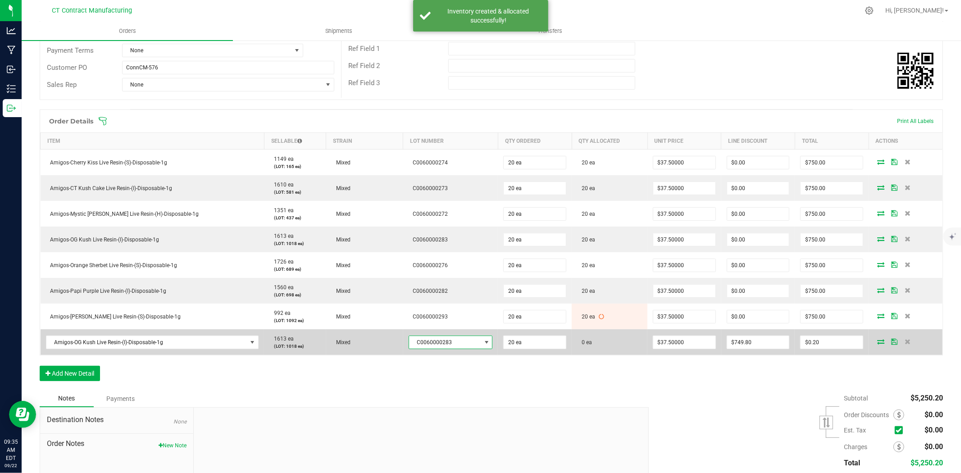
click at [877, 340] on icon at bounding box center [880, 341] width 7 height 5
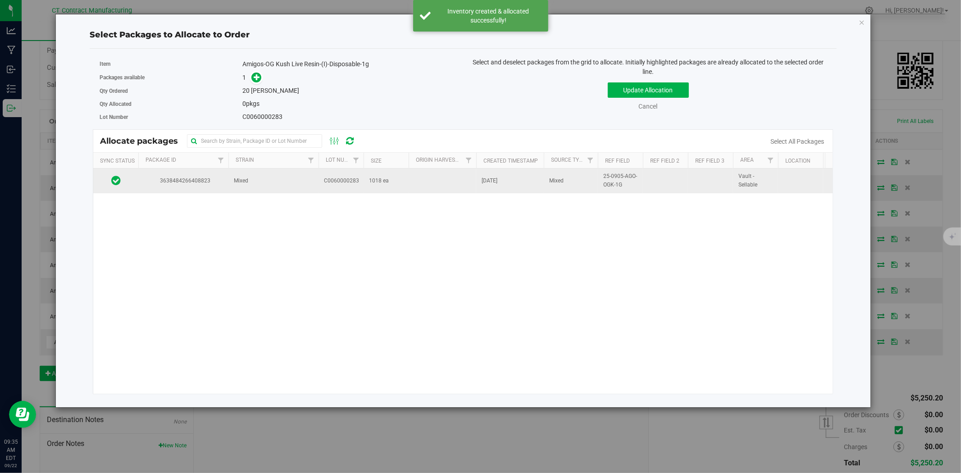
click at [339, 174] on td "C0060000283" at bounding box center [341, 181] width 45 height 24
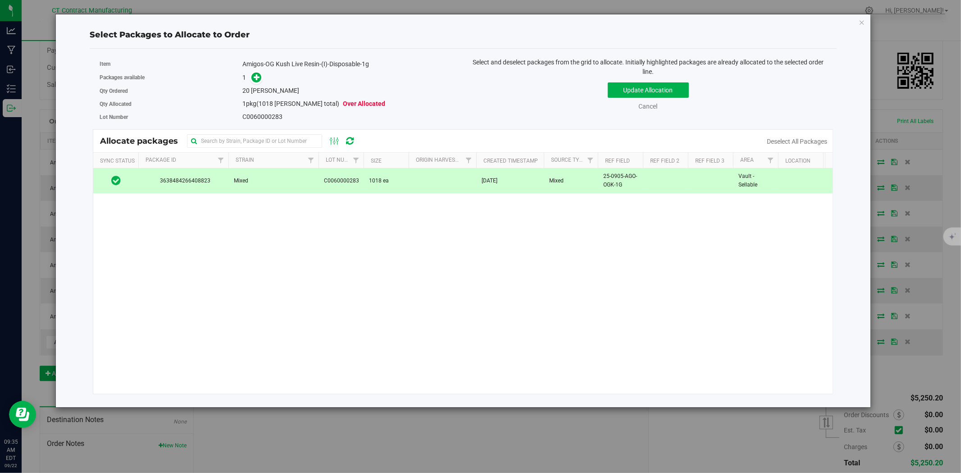
click at [259, 73] on span at bounding box center [254, 78] width 14 height 10
click at [259, 74] on icon at bounding box center [257, 77] width 6 height 6
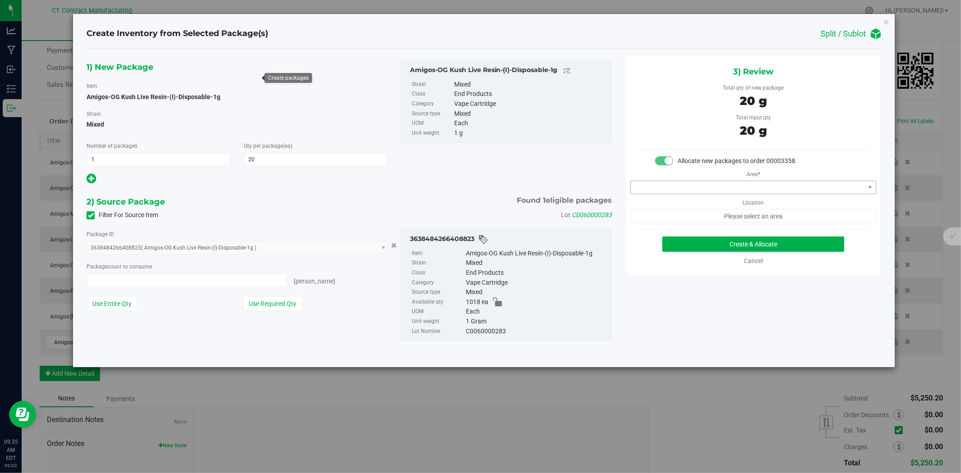
type input "20 ea"
click at [795, 187] on span at bounding box center [748, 187] width 234 height 13
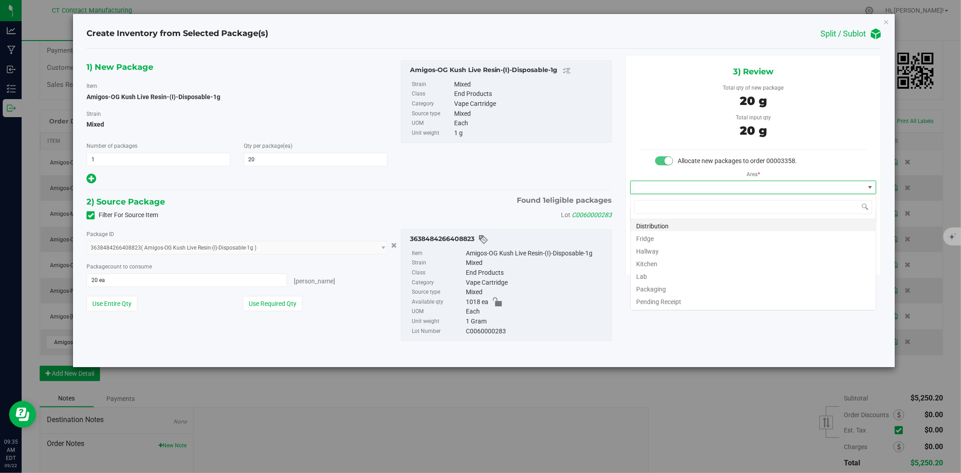
scroll to position [14, 246]
click at [749, 227] on li "Distribution" at bounding box center [753, 225] width 245 height 13
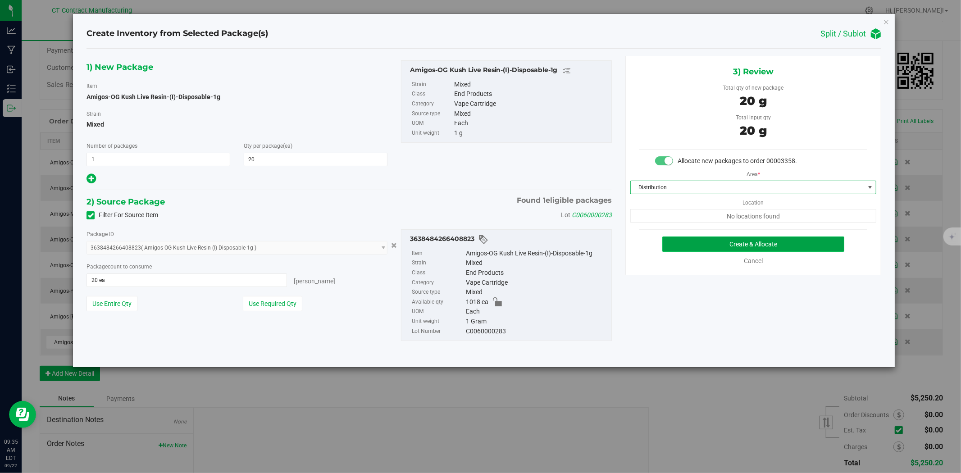
click at [744, 244] on button "Create & Allocate" at bounding box center [753, 244] width 183 height 15
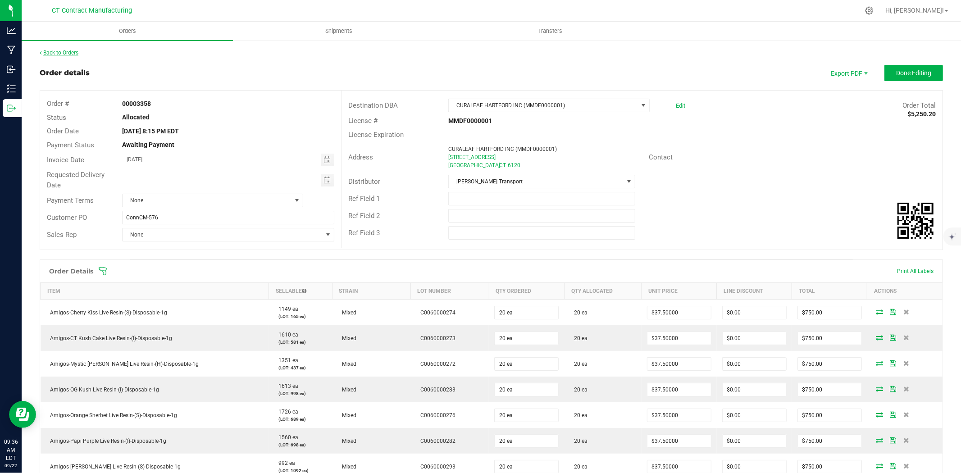
click at [68, 50] on link "Back to Orders" at bounding box center [59, 53] width 39 height 6
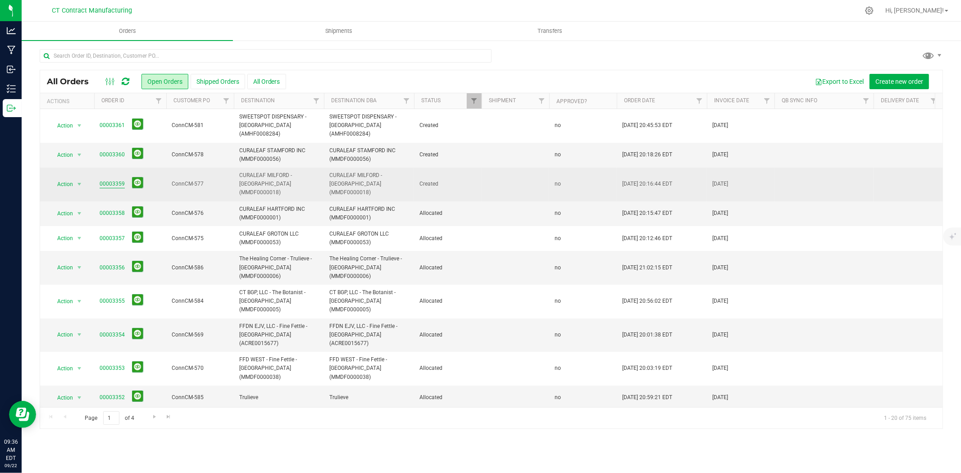
click at [101, 180] on link "00003359" at bounding box center [112, 184] width 25 height 9
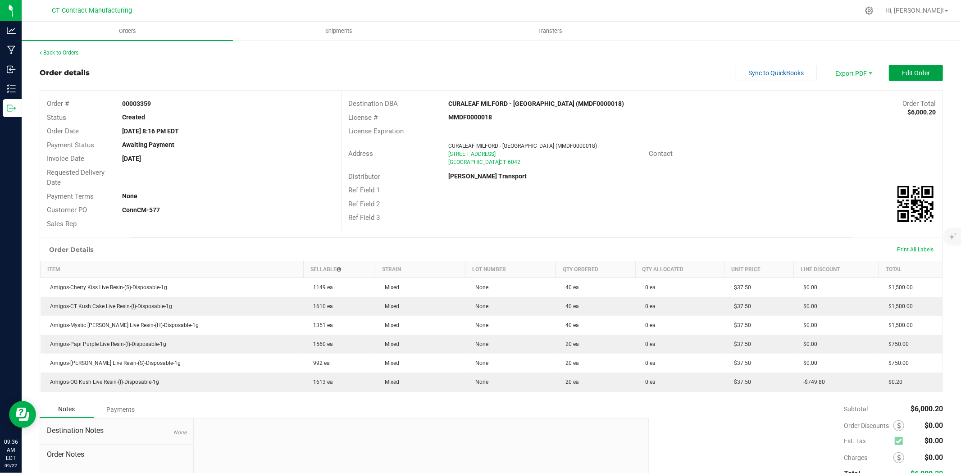
click at [907, 75] on span "Edit Order" at bounding box center [916, 72] width 28 height 7
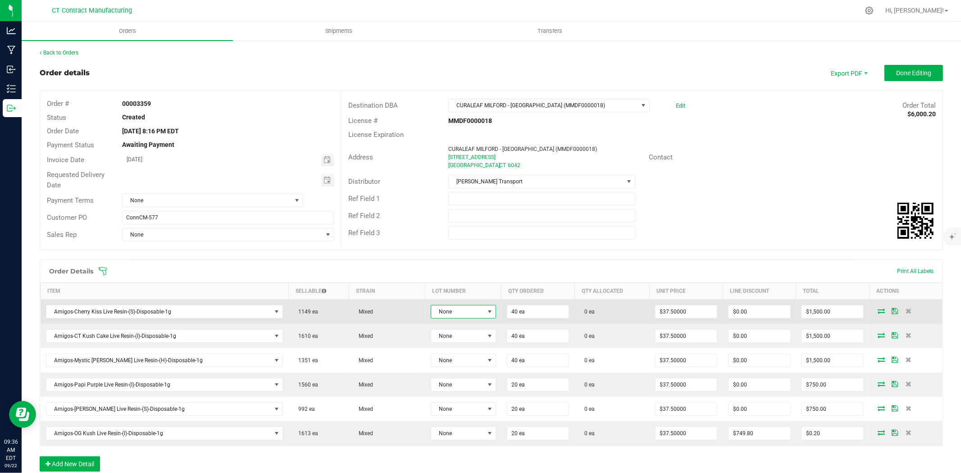
click at [434, 314] on span "None" at bounding box center [457, 312] width 53 height 13
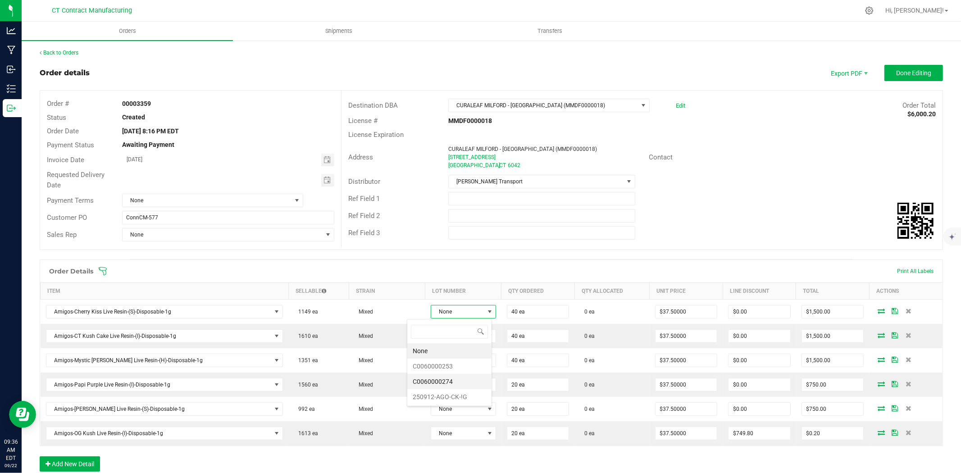
click at [450, 383] on li "C0060000274" at bounding box center [449, 381] width 84 height 15
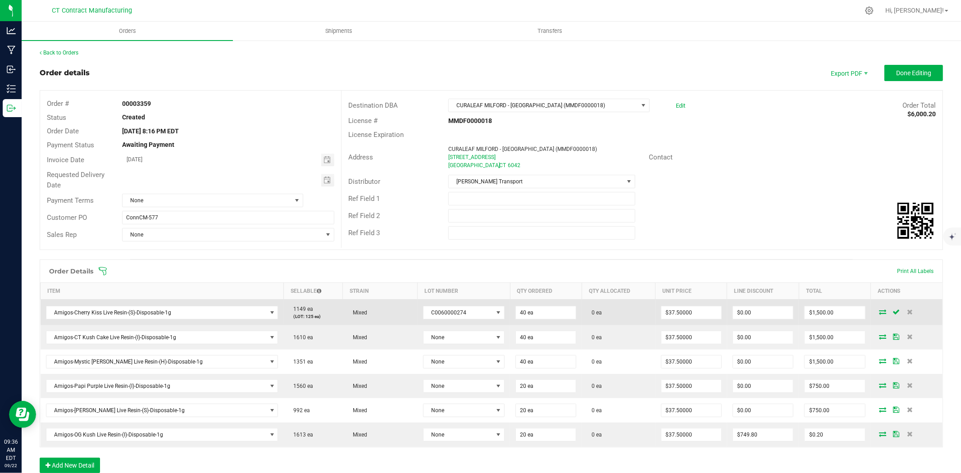
click at [880, 309] on icon at bounding box center [883, 311] width 7 height 5
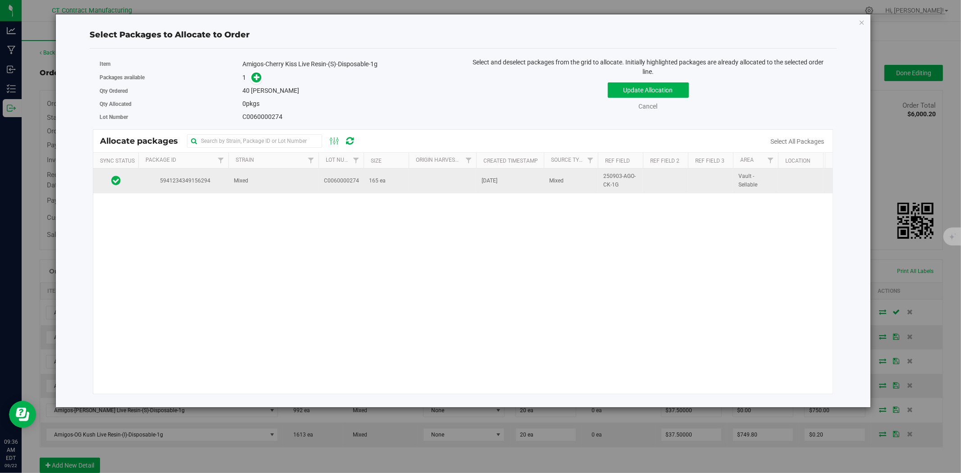
click at [287, 185] on td "Mixed" at bounding box center [273, 181] width 90 height 24
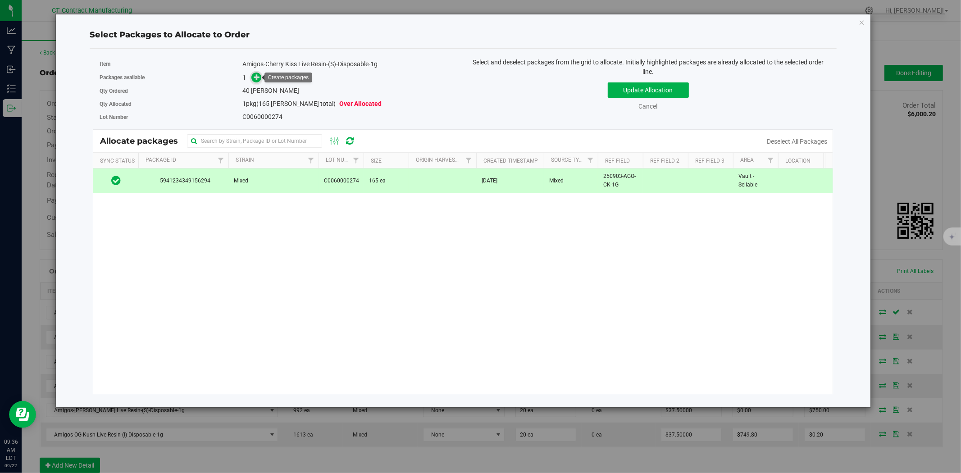
click at [258, 80] on icon at bounding box center [257, 77] width 6 height 6
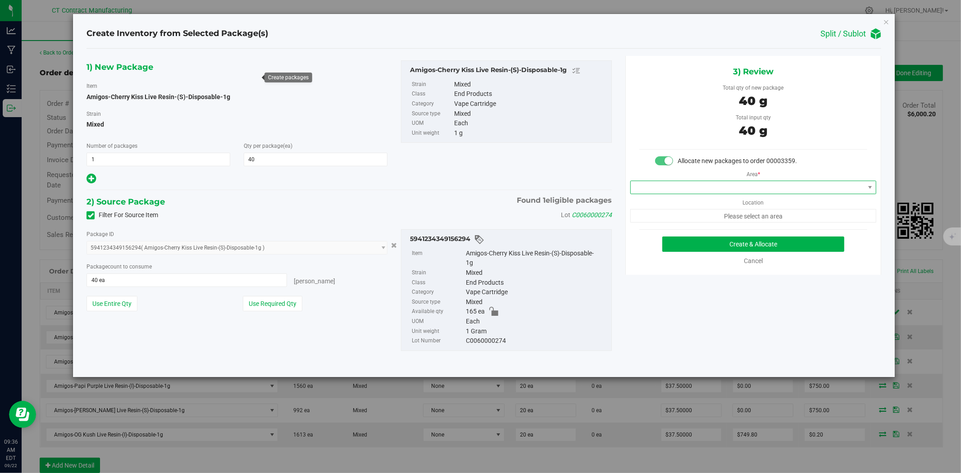
click at [695, 190] on span at bounding box center [748, 187] width 234 height 13
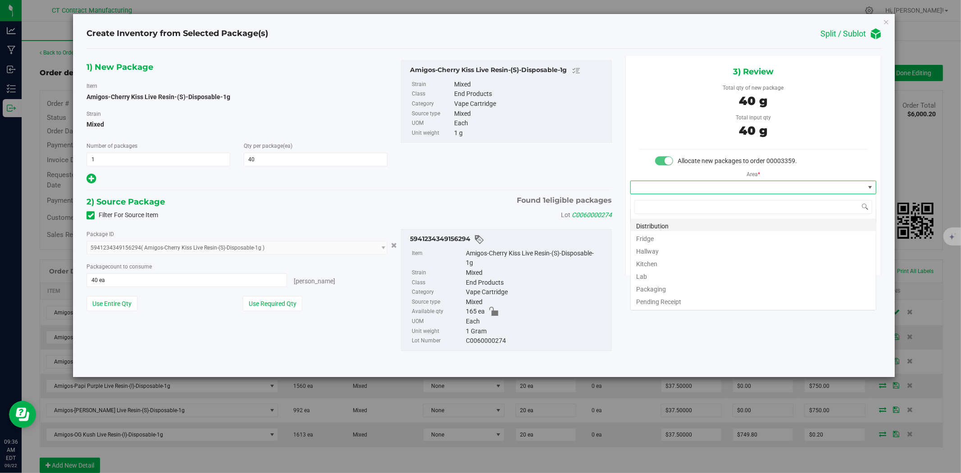
scroll to position [14, 246]
click at [693, 222] on li "Distribution" at bounding box center [753, 225] width 245 height 13
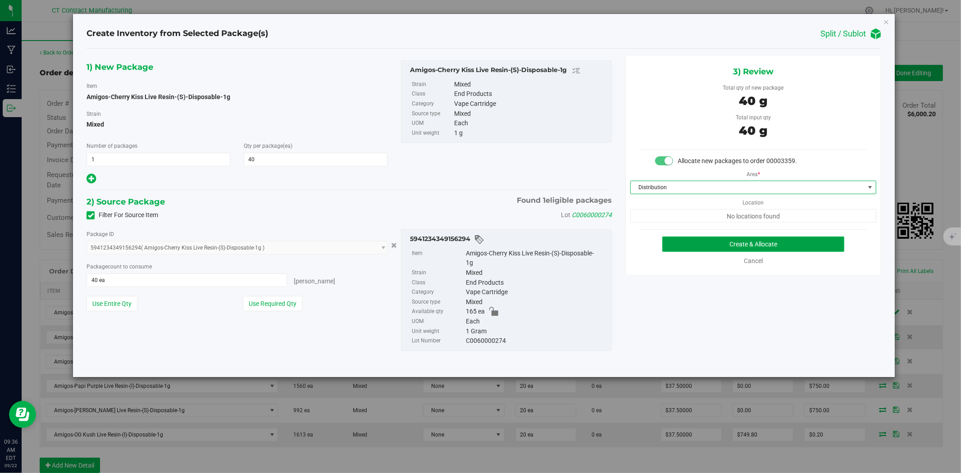
click at [708, 240] on button "Create & Allocate" at bounding box center [753, 244] width 183 height 15
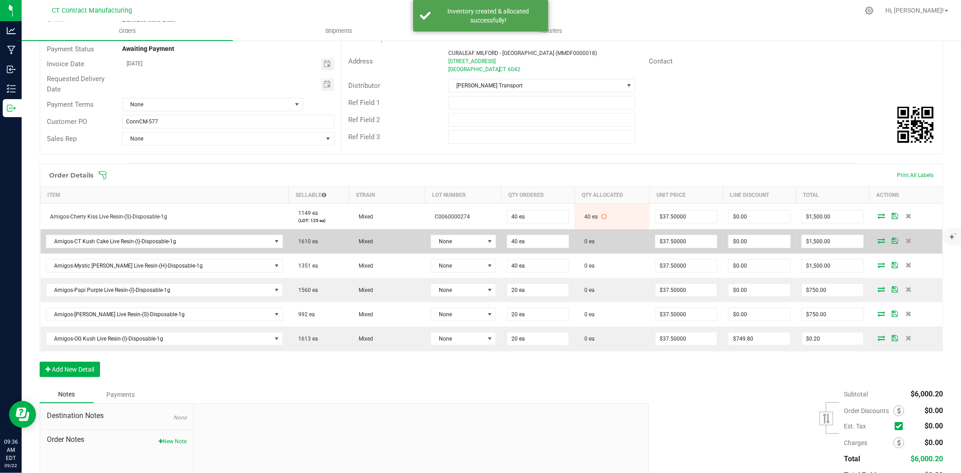
scroll to position [100, 0]
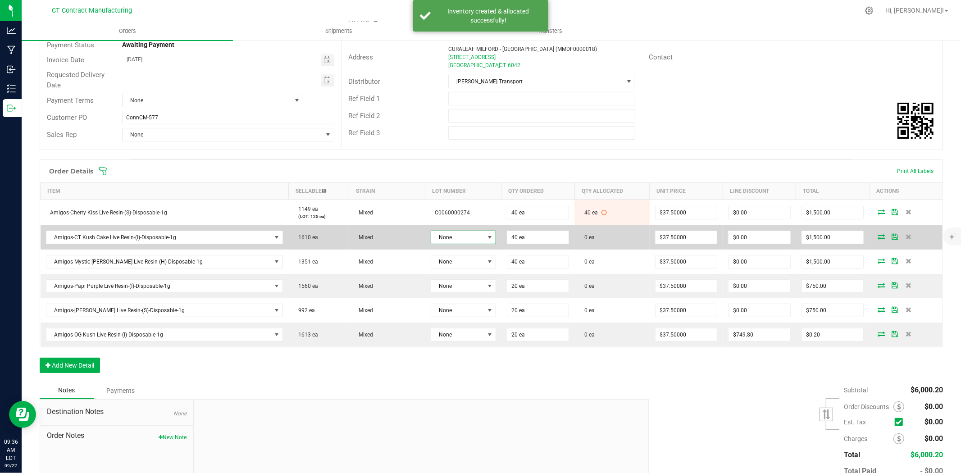
click at [486, 235] on span at bounding box center [489, 237] width 7 height 7
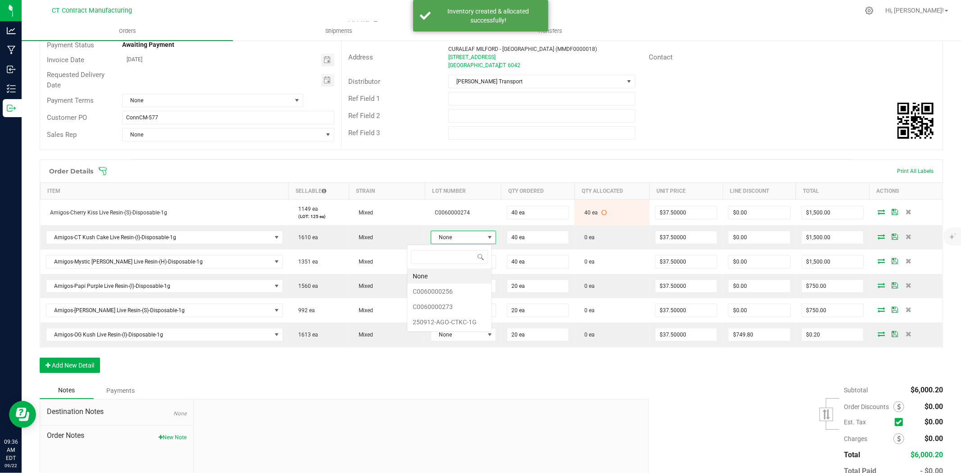
scroll to position [14, 68]
click at [466, 303] on li "C0060000273" at bounding box center [449, 306] width 84 height 15
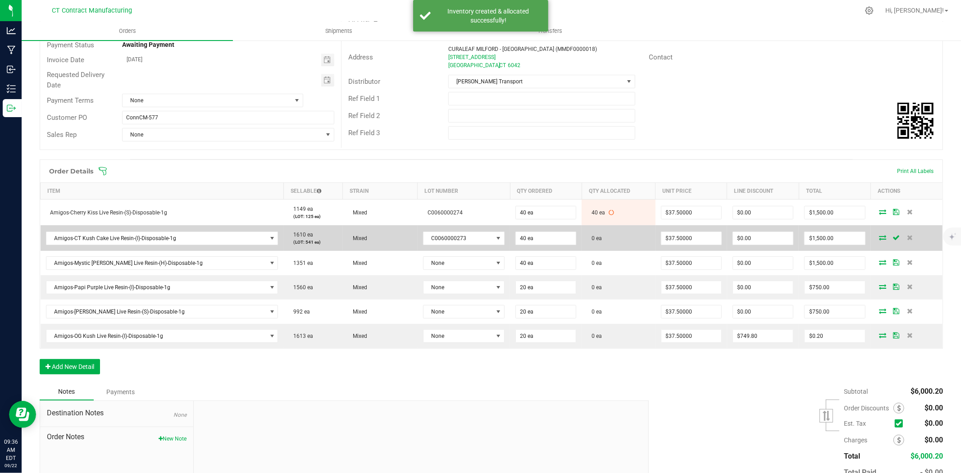
click at [880, 237] on icon at bounding box center [883, 237] width 7 height 5
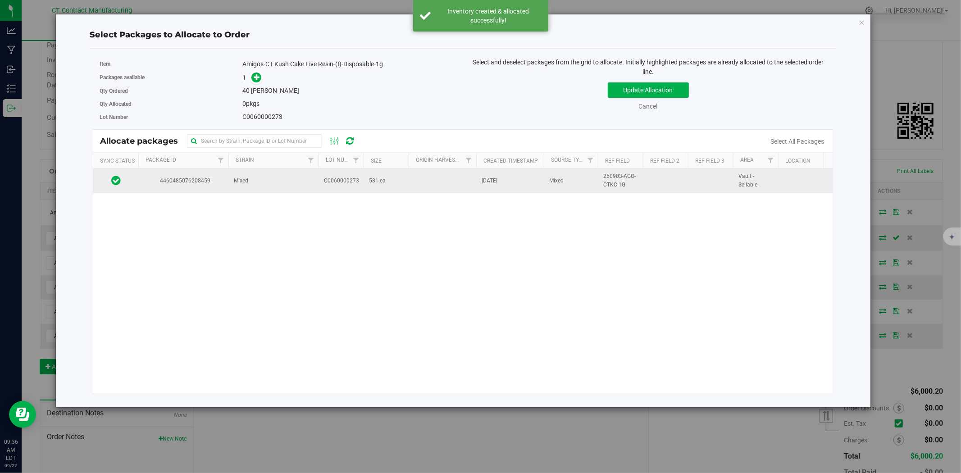
click at [342, 179] on span "C0060000273" at bounding box center [341, 181] width 35 height 9
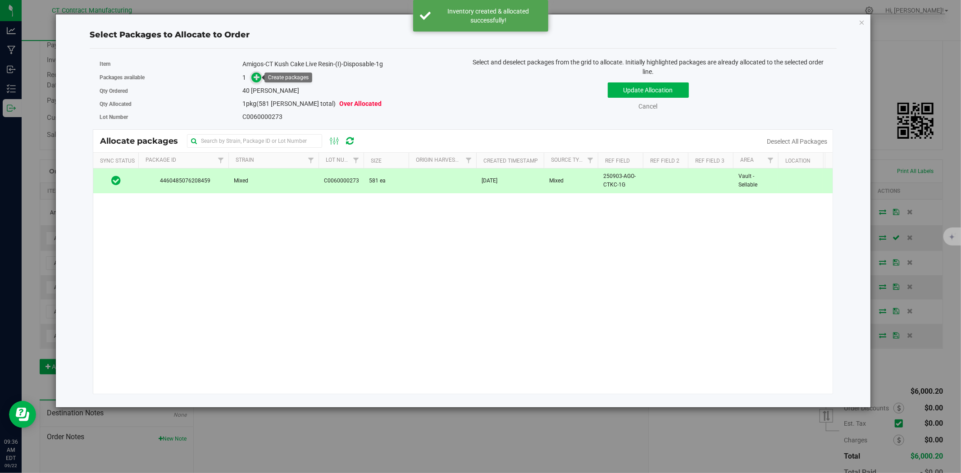
click at [260, 80] on icon at bounding box center [257, 77] width 6 height 6
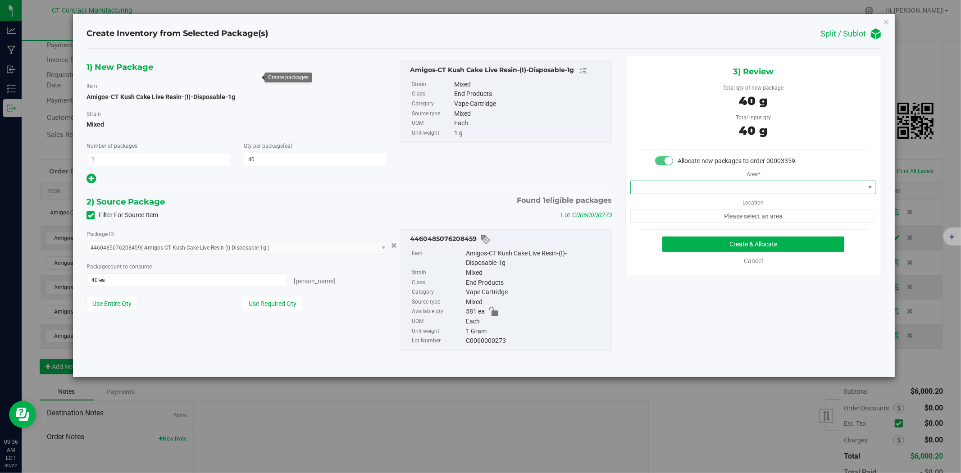
click at [786, 189] on span at bounding box center [748, 187] width 234 height 13
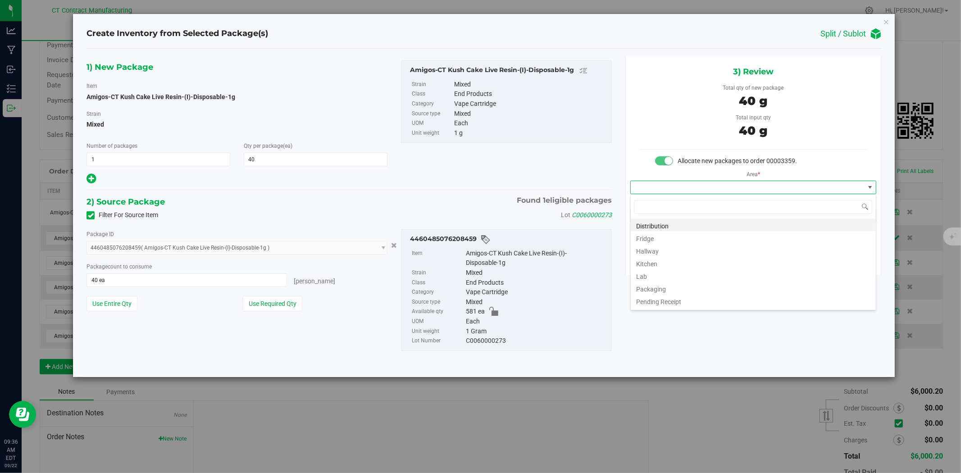
scroll to position [14, 246]
click at [766, 223] on li "Distribution" at bounding box center [753, 225] width 245 height 13
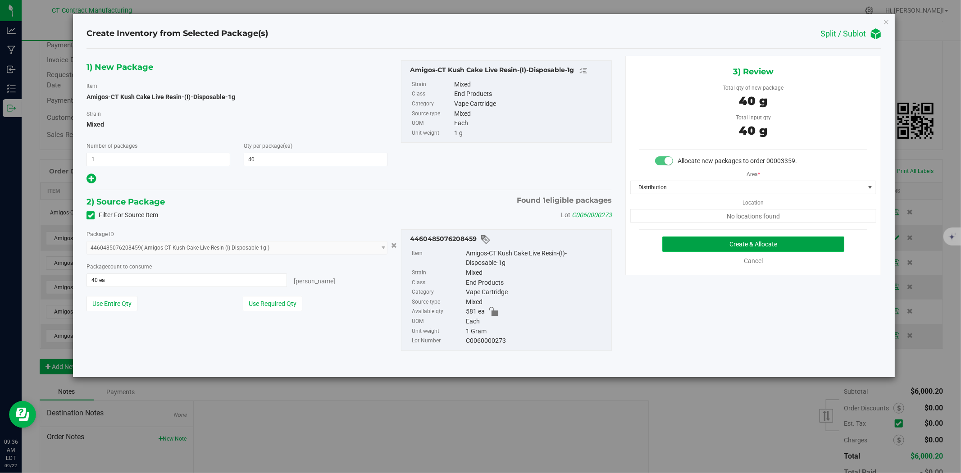
click at [768, 242] on button "Create & Allocate" at bounding box center [753, 244] width 183 height 15
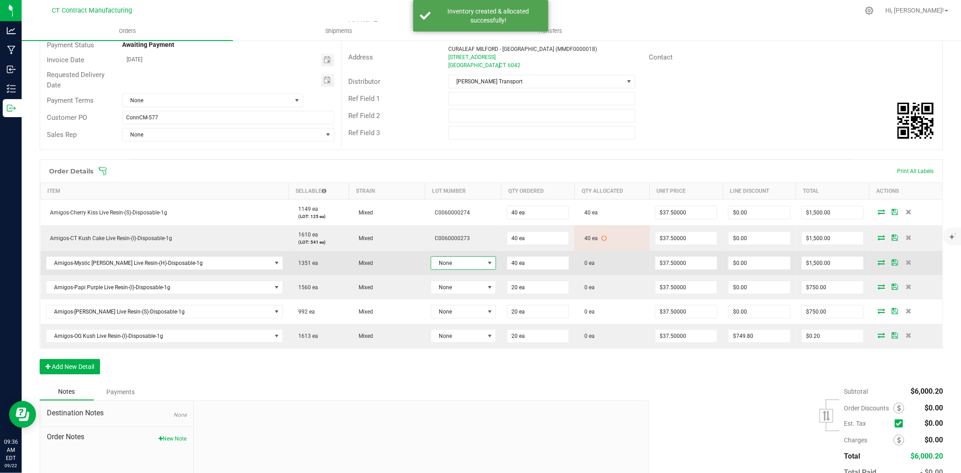
click at [431, 260] on span "None" at bounding box center [457, 263] width 53 height 13
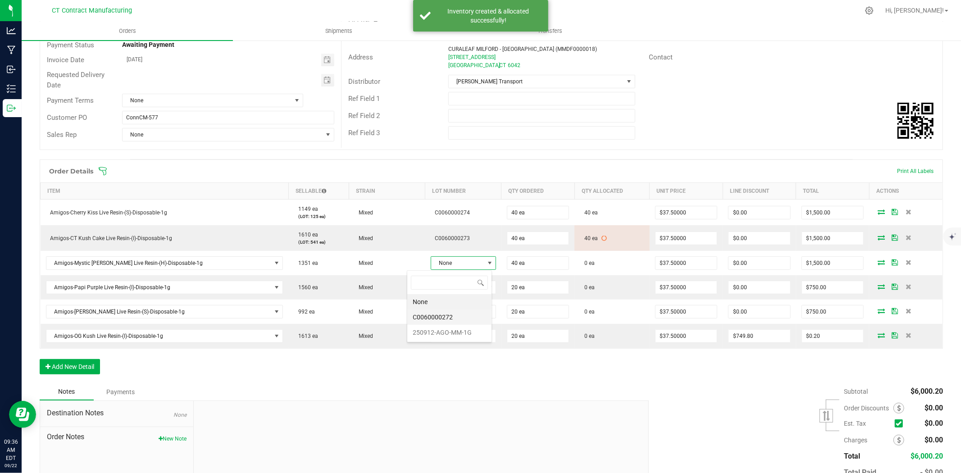
scroll to position [14, 68]
click at [443, 319] on li "C0060000272" at bounding box center [449, 317] width 84 height 15
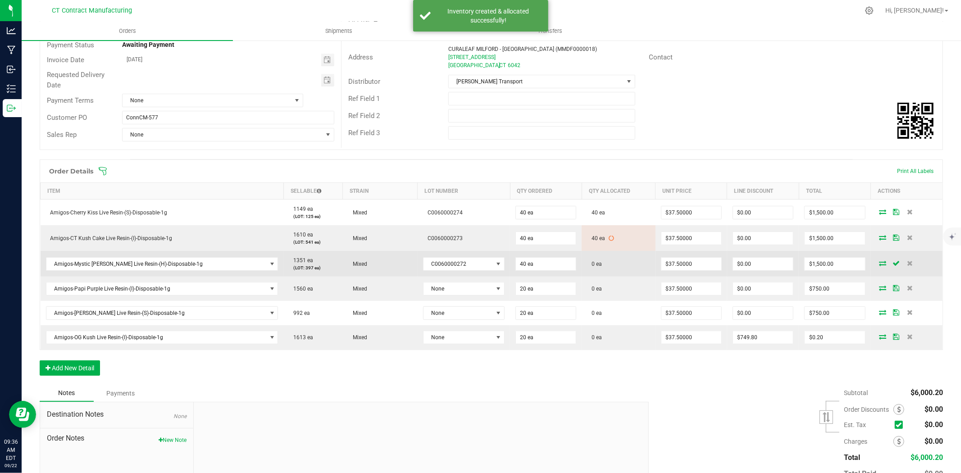
click at [880, 262] on icon at bounding box center [883, 262] width 7 height 5
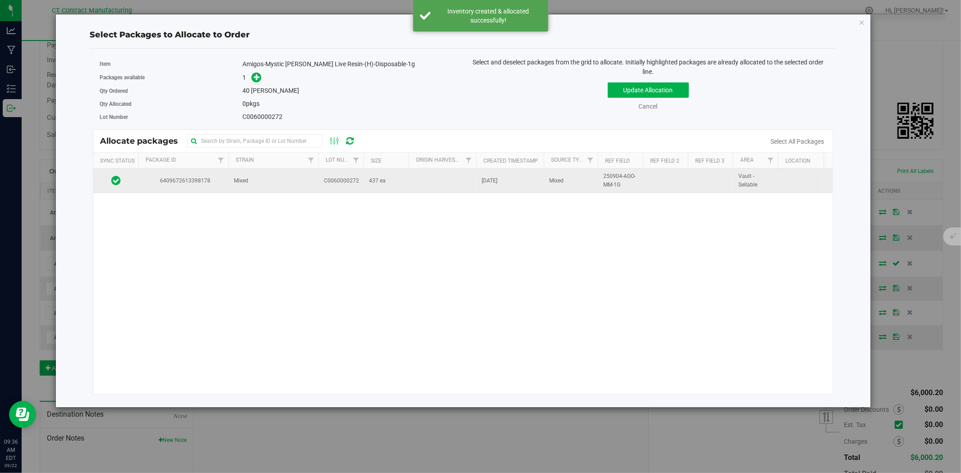
click at [373, 189] on td "437 ea" at bounding box center [386, 181] width 45 height 24
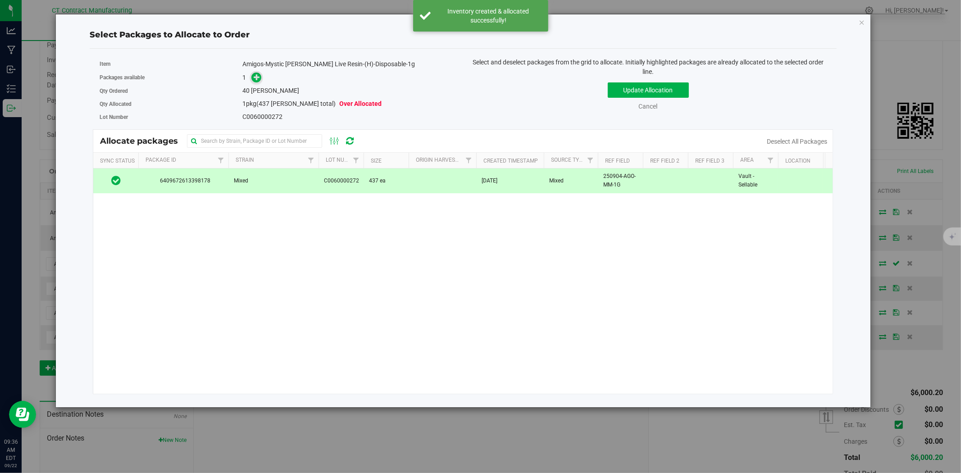
click at [260, 80] on span at bounding box center [256, 78] width 10 height 10
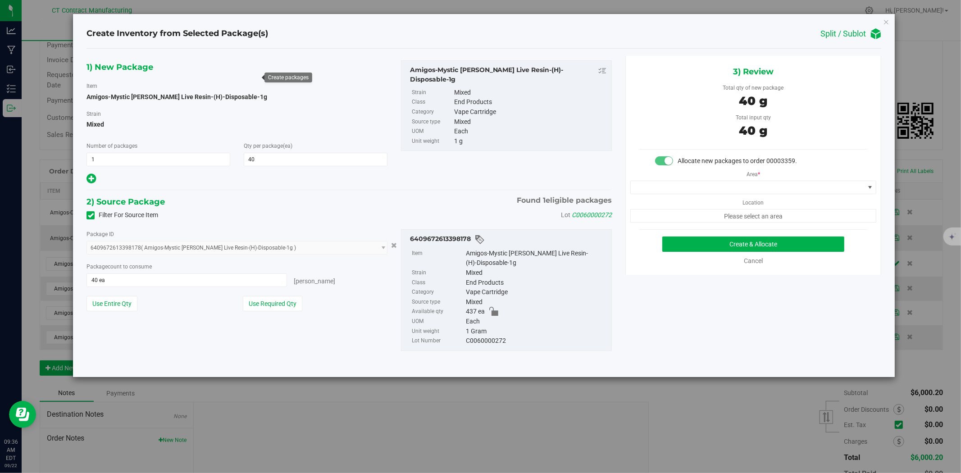
click at [717, 179] on div "Area * Location Please select an area" at bounding box center [753, 194] width 255 height 57
click at [717, 188] on span at bounding box center [748, 187] width 234 height 13
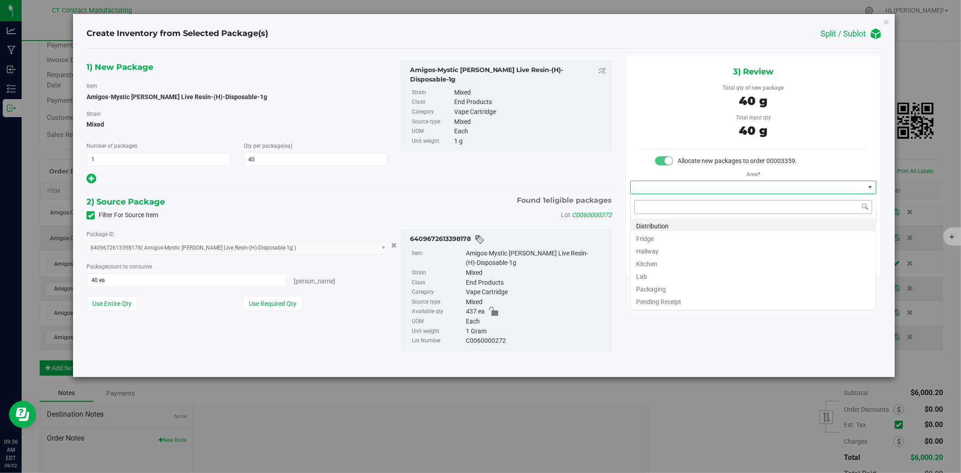
scroll to position [14, 246]
click at [714, 219] on li "Distribution" at bounding box center [753, 225] width 245 height 13
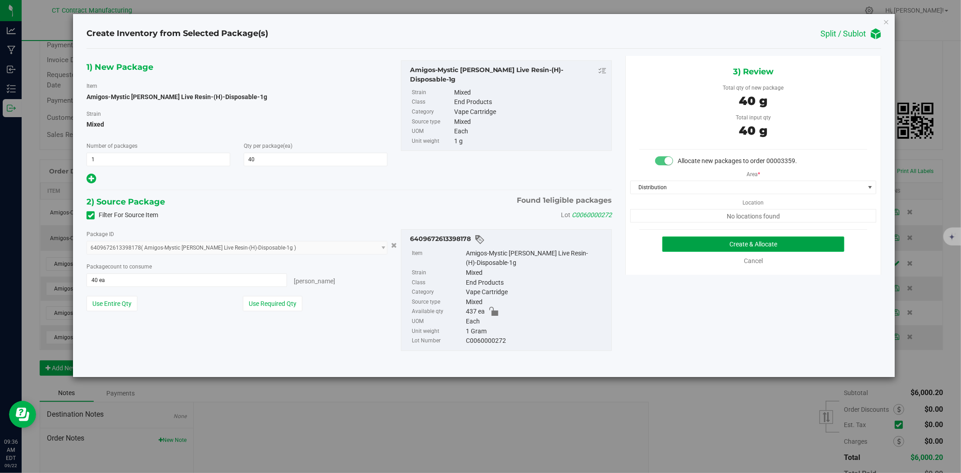
click at [726, 248] on button "Create & Allocate" at bounding box center [753, 244] width 183 height 15
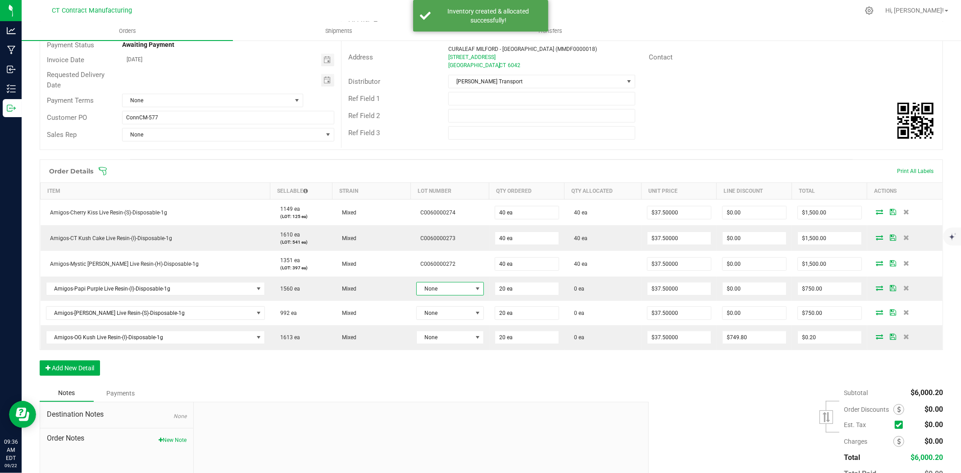
click at [461, 291] on span "None" at bounding box center [444, 289] width 55 height 13
click at [461, 356] on li "C0060000282" at bounding box center [449, 358] width 84 height 15
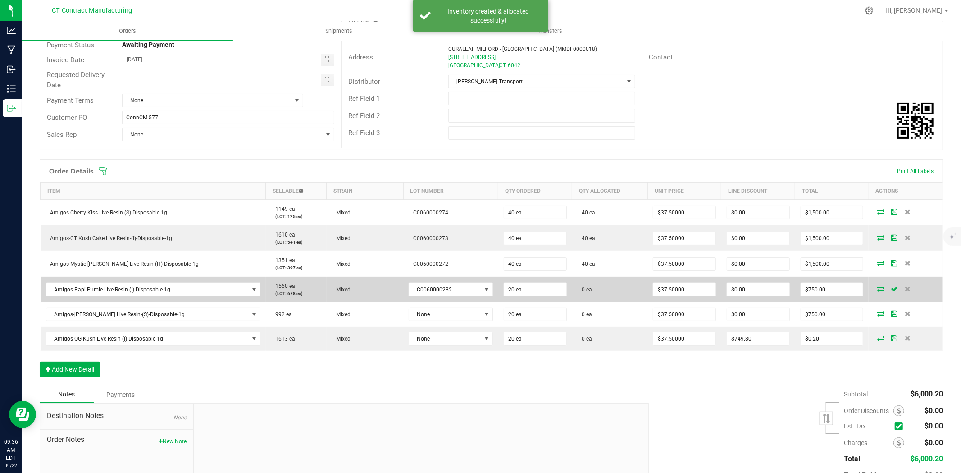
click at [877, 289] on icon at bounding box center [880, 288] width 7 height 5
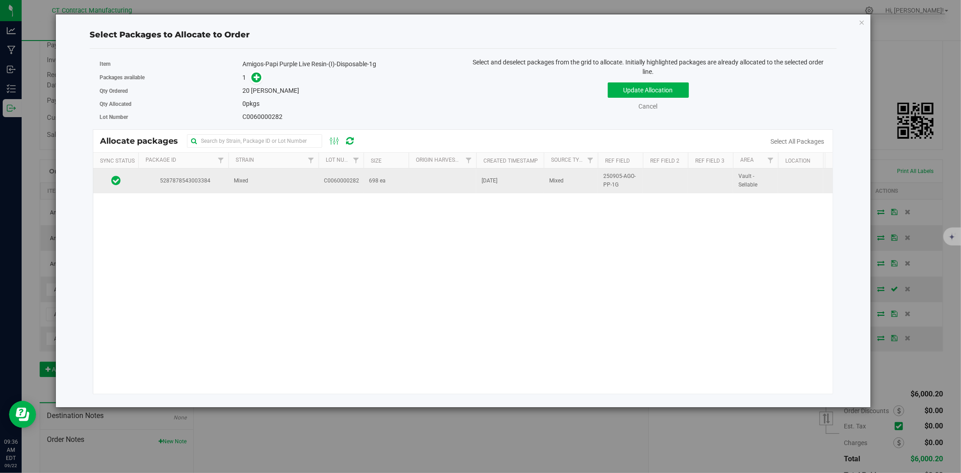
click at [319, 186] on td "C0060000282" at bounding box center [341, 181] width 45 height 24
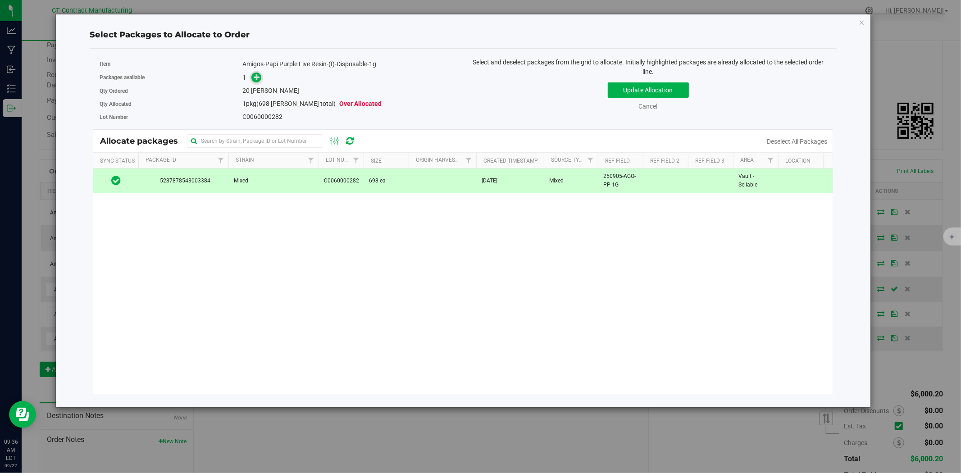
click at [260, 76] on icon at bounding box center [257, 77] width 6 height 6
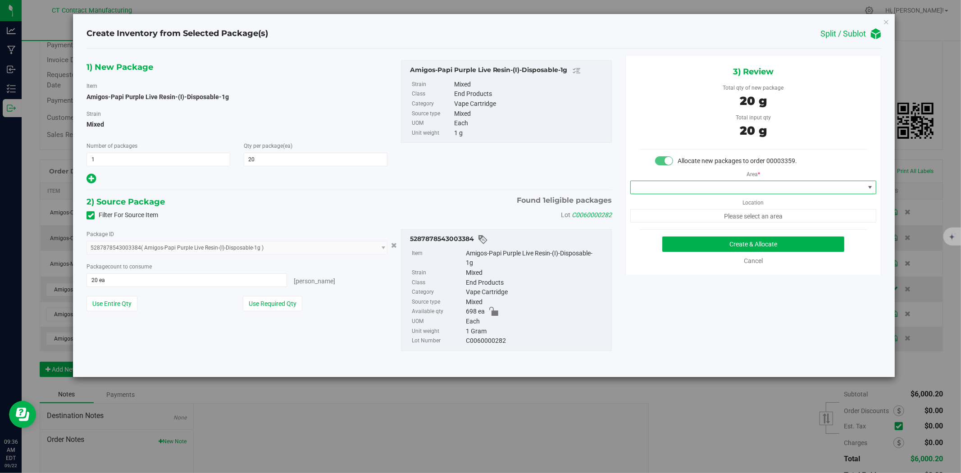
click at [717, 186] on span at bounding box center [748, 187] width 234 height 13
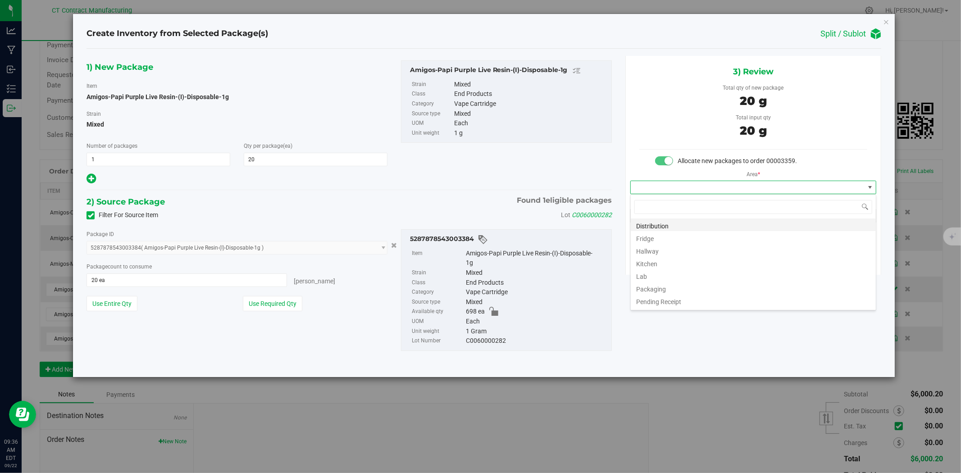
scroll to position [14, 246]
click at [714, 227] on li "Distribution" at bounding box center [753, 225] width 245 height 13
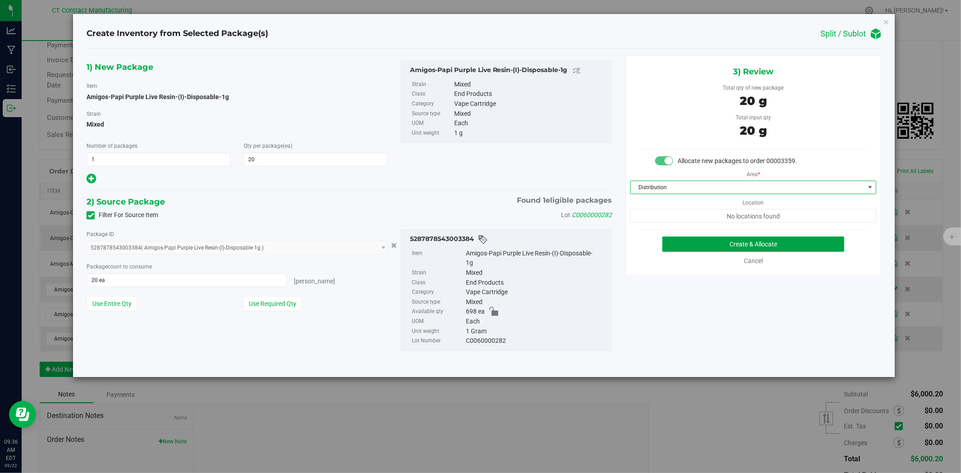
click at [730, 245] on button "Create & Allocate" at bounding box center [753, 244] width 183 height 15
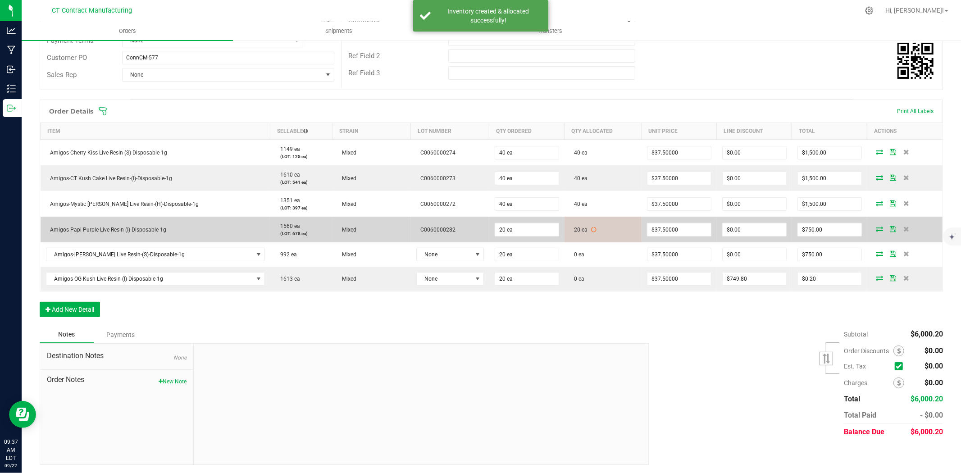
scroll to position [161, 0]
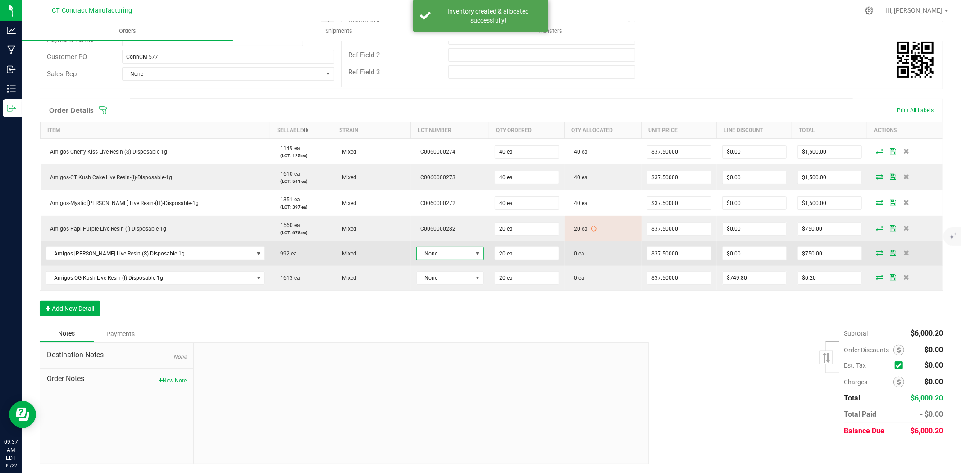
click at [444, 258] on span "None" at bounding box center [444, 253] width 55 height 13
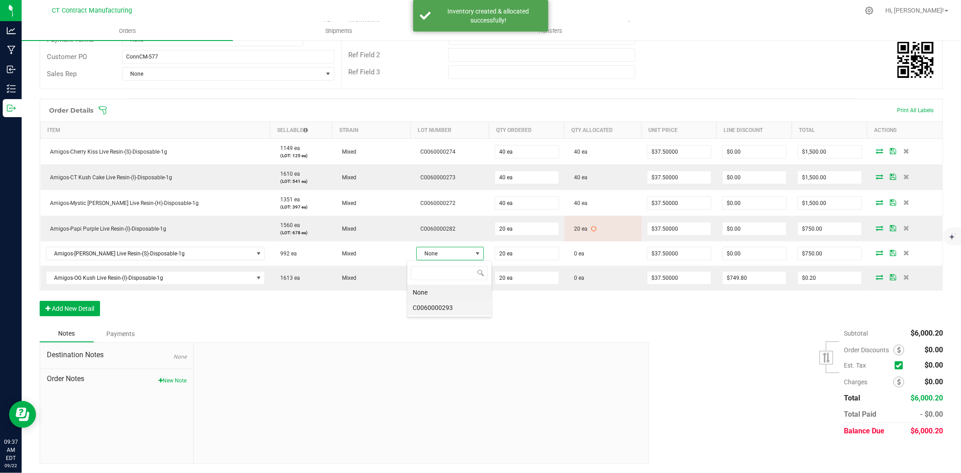
click at [458, 306] on li "C0060000293" at bounding box center [449, 307] width 84 height 15
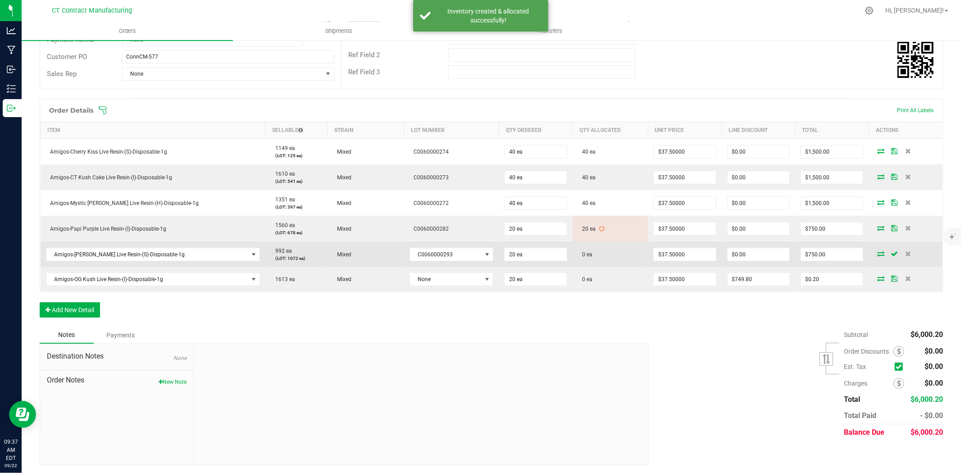
click at [877, 253] on icon at bounding box center [880, 253] width 7 height 5
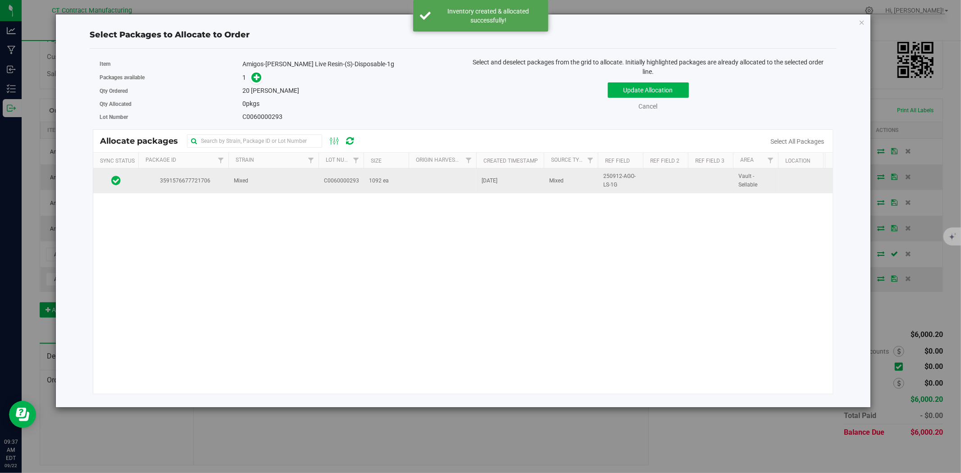
click at [362, 182] on td "C0060000293" at bounding box center [341, 181] width 45 height 24
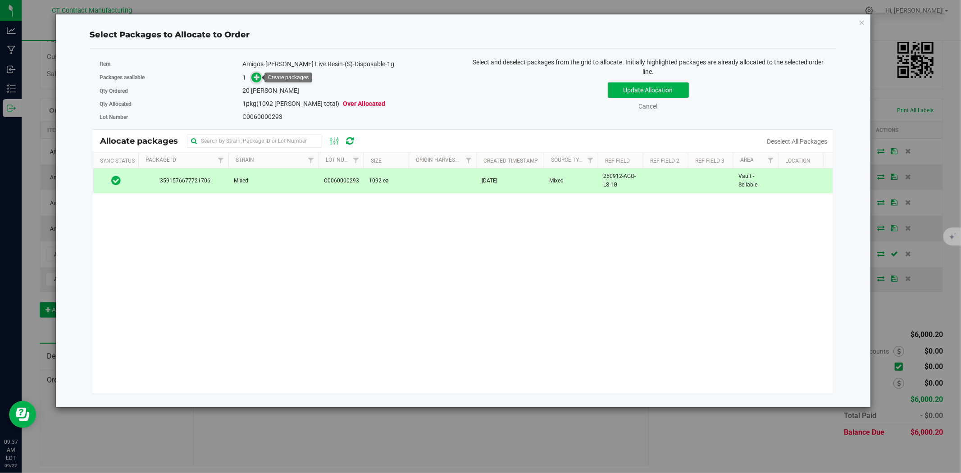
click at [257, 76] on icon at bounding box center [257, 77] width 6 height 6
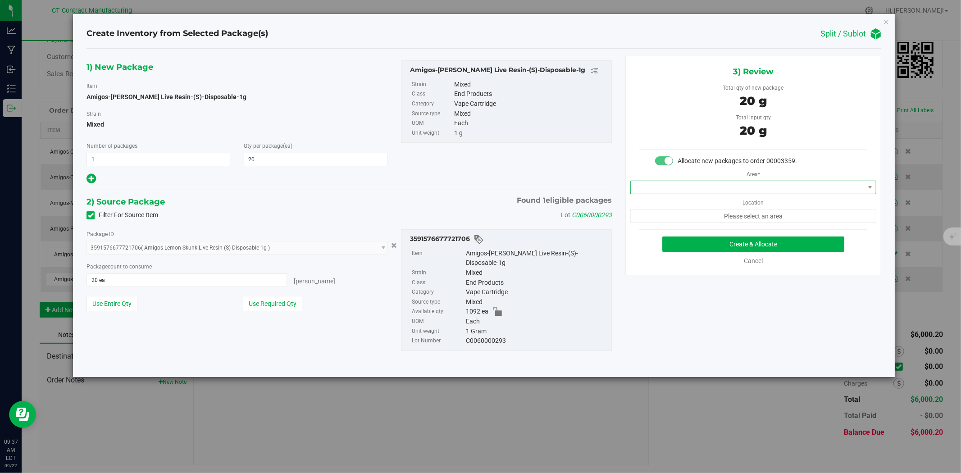
click at [736, 191] on span at bounding box center [748, 187] width 234 height 13
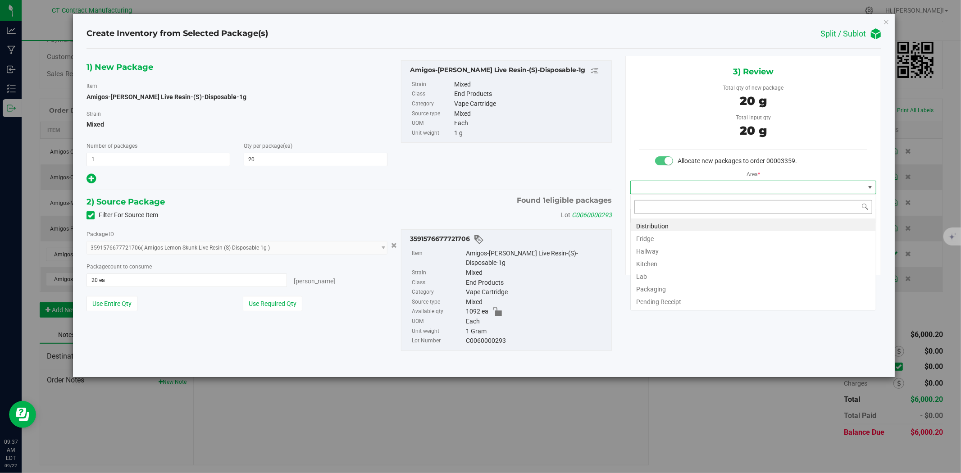
scroll to position [14, 246]
click at [735, 220] on li "Distribution" at bounding box center [753, 225] width 245 height 13
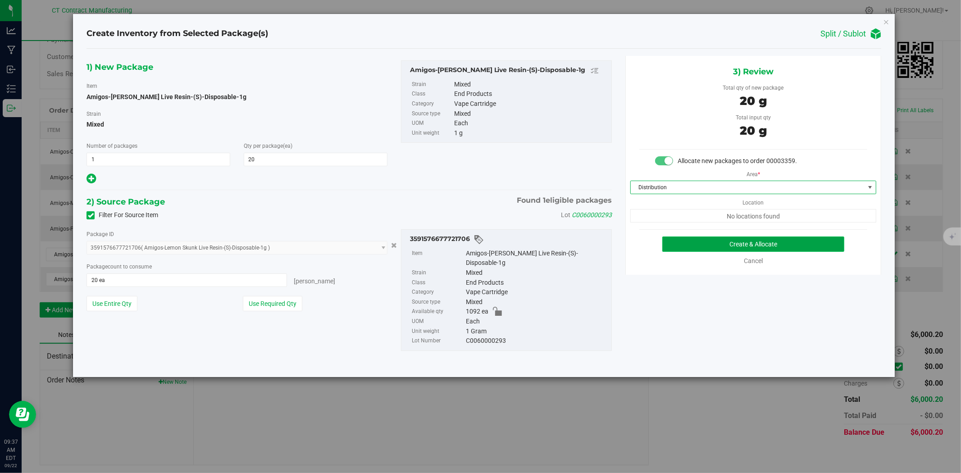
click at [749, 250] on button "Create & Allocate" at bounding box center [753, 244] width 183 height 15
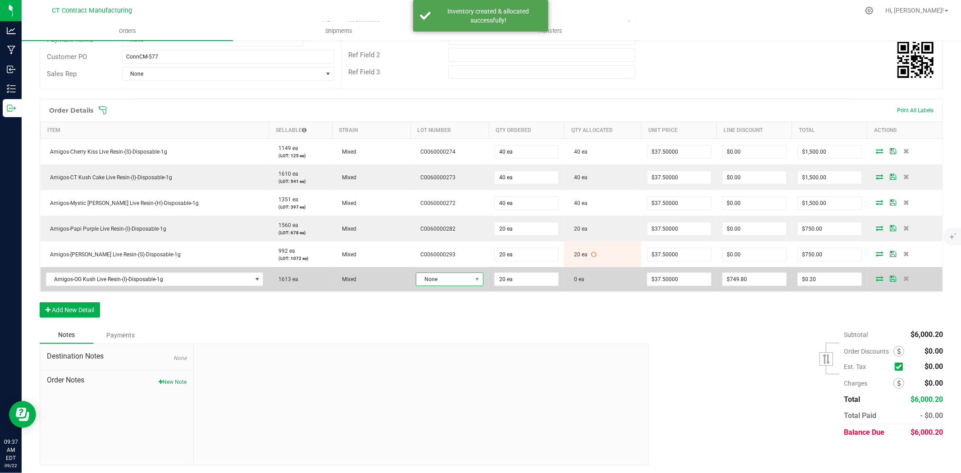
click at [438, 277] on span "None" at bounding box center [443, 279] width 55 height 13
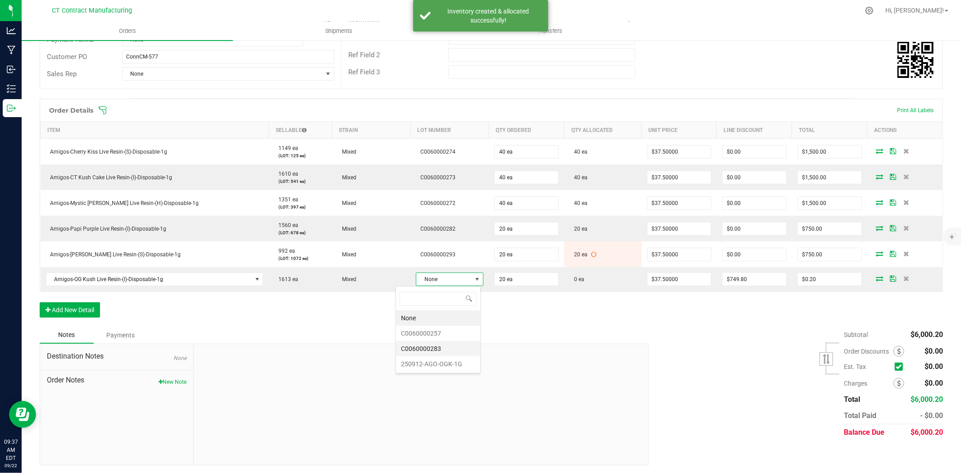
click at [446, 347] on li "C0060000283" at bounding box center [438, 348] width 84 height 15
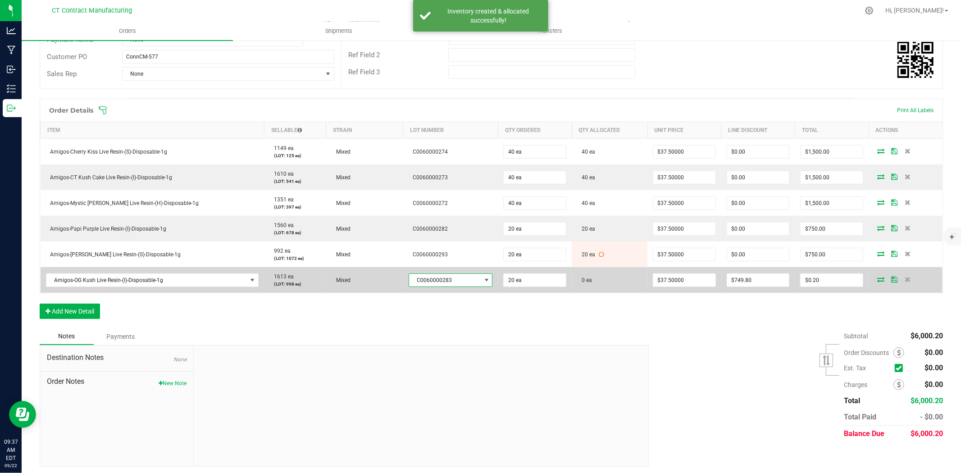
click at [877, 277] on icon at bounding box center [880, 279] width 7 height 5
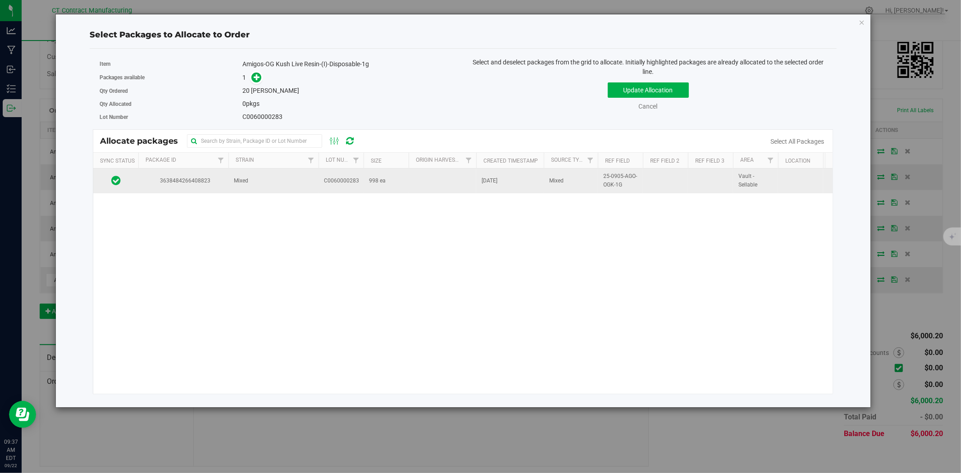
click at [307, 183] on td "Mixed" at bounding box center [273, 181] width 90 height 24
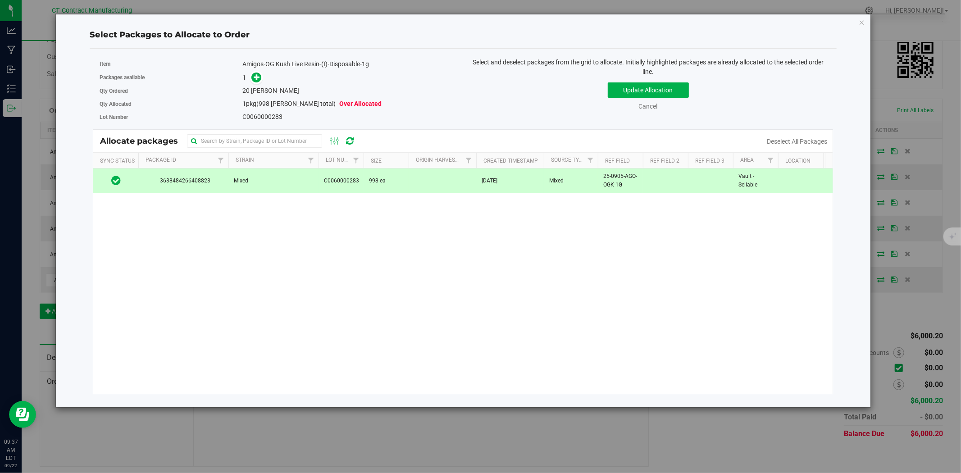
click at [244, 73] on div "1" at bounding box center [349, 78] width 214 height 10
click at [262, 76] on div "1" at bounding box center [349, 78] width 214 height 10
click at [256, 75] on icon at bounding box center [257, 77] width 6 height 6
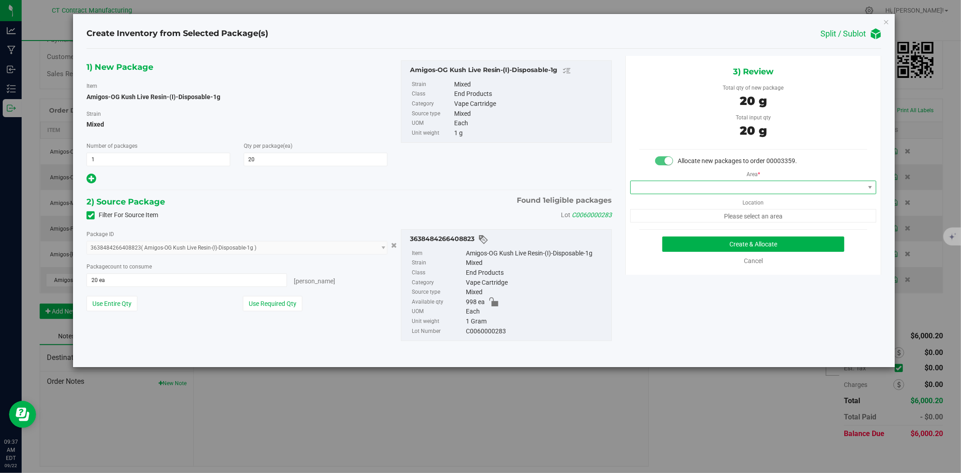
click at [677, 187] on span at bounding box center [748, 187] width 234 height 13
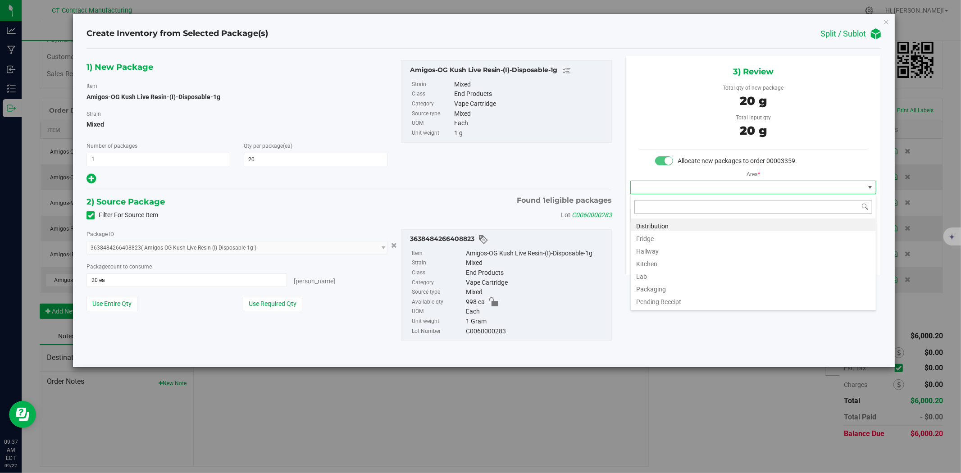
scroll to position [14, 246]
click at [681, 222] on li "Distribution" at bounding box center [753, 225] width 245 height 13
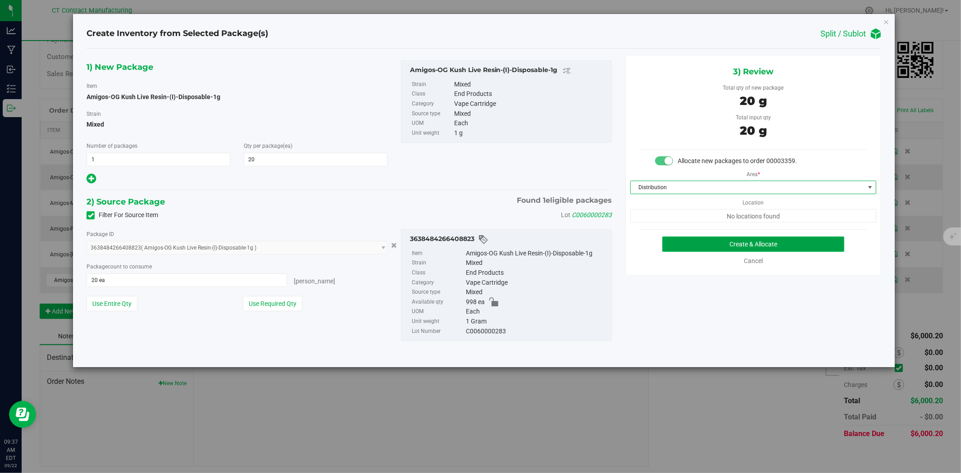
click at [694, 251] on button "Create & Allocate" at bounding box center [753, 244] width 183 height 15
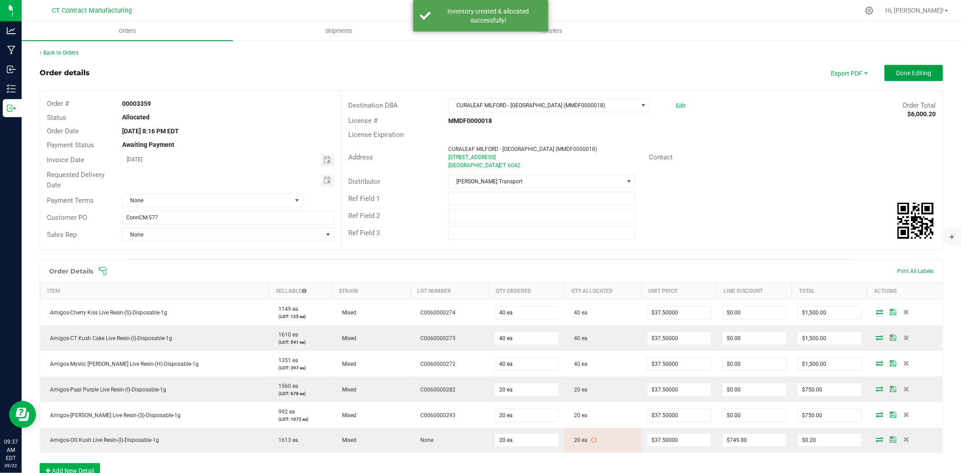
click at [900, 69] on span "Done Editing" at bounding box center [913, 72] width 35 height 7
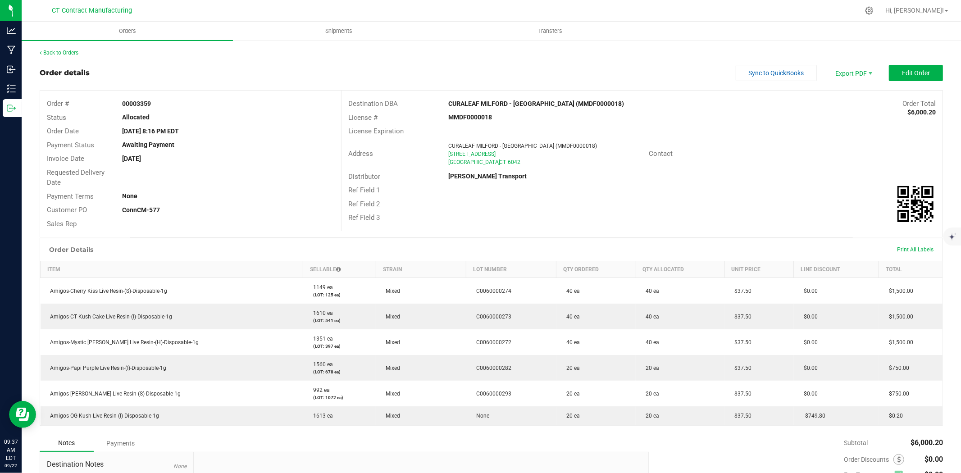
click at [77, 56] on div "Back to Orders" at bounding box center [492, 53] width 904 height 8
click at [78, 52] on link "Back to Orders" at bounding box center [59, 53] width 39 height 6
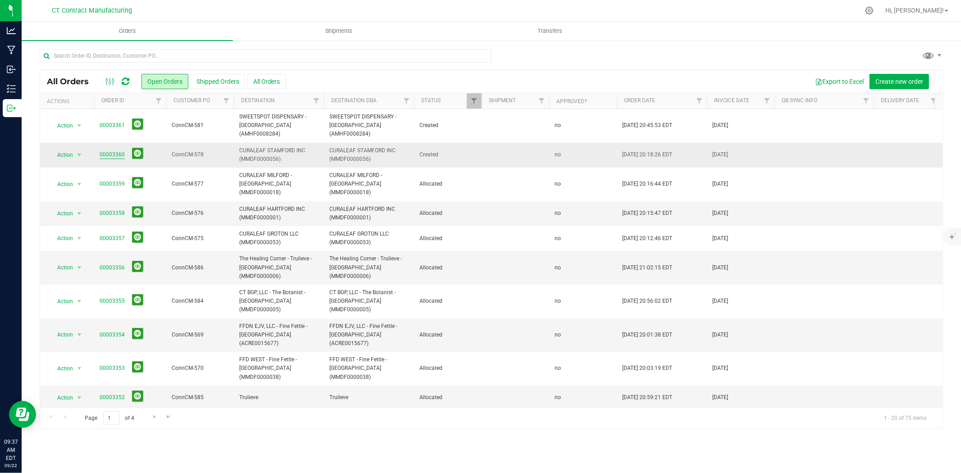
click at [120, 151] on link "00003360" at bounding box center [112, 155] width 25 height 9
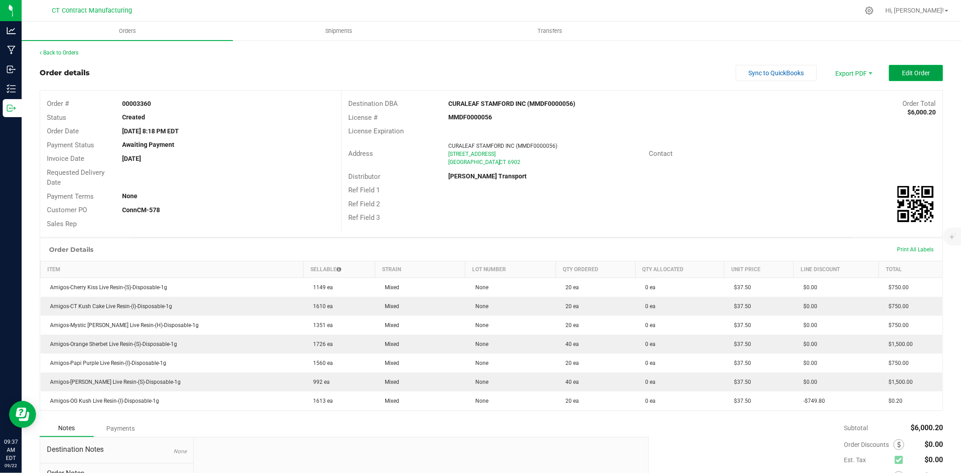
click at [900, 78] on button "Edit Order" at bounding box center [916, 73] width 54 height 16
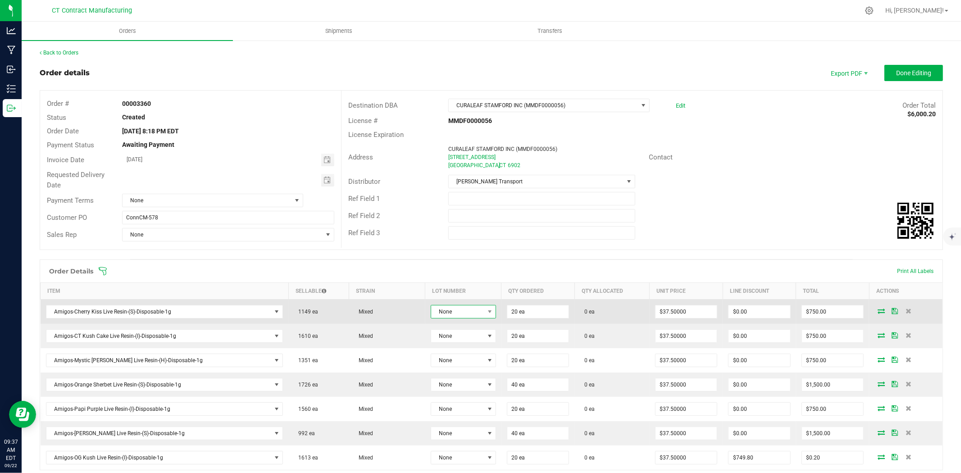
click at [466, 314] on span "None" at bounding box center [457, 312] width 53 height 13
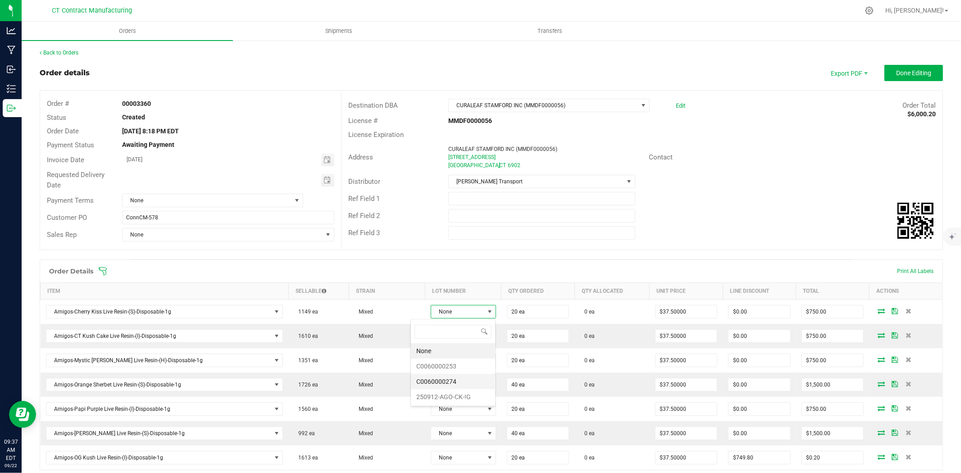
click at [460, 379] on li "C0060000274" at bounding box center [453, 381] width 84 height 15
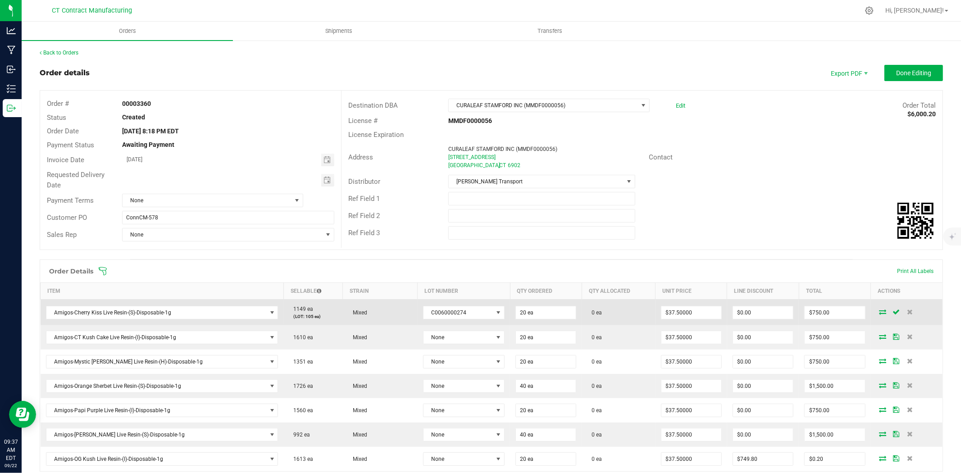
click at [880, 311] on icon at bounding box center [883, 311] width 7 height 5
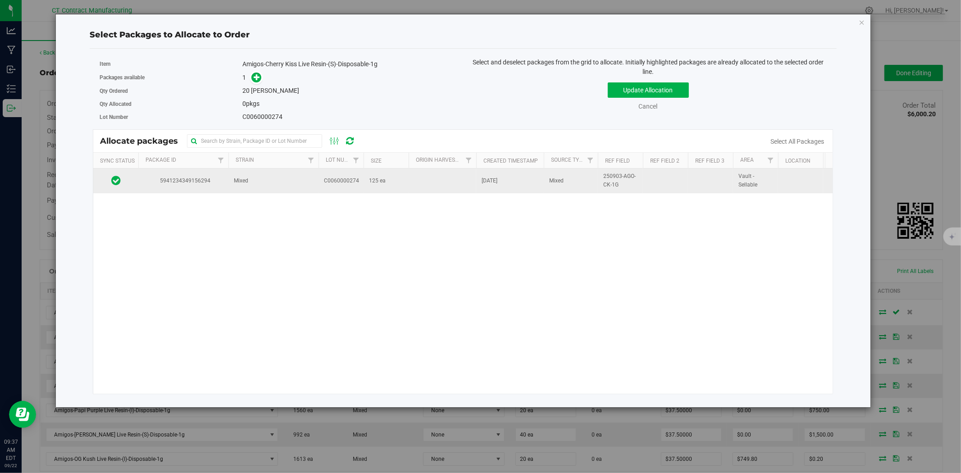
click at [341, 187] on td "C0060000274" at bounding box center [341, 181] width 45 height 24
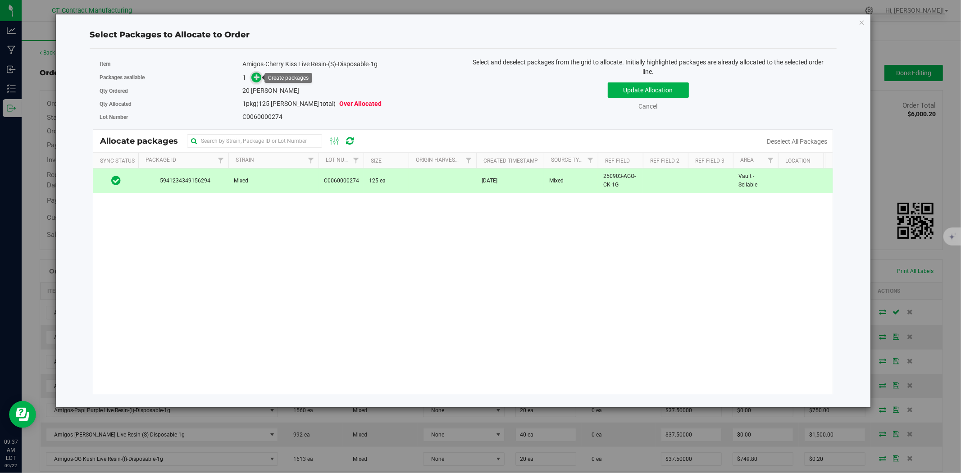
click at [258, 78] on icon at bounding box center [257, 77] width 6 height 6
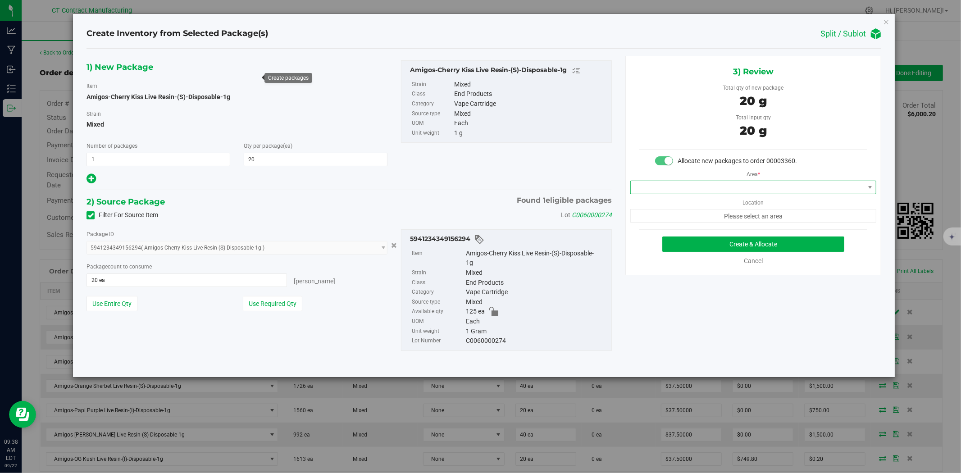
click at [681, 190] on span at bounding box center [748, 187] width 234 height 13
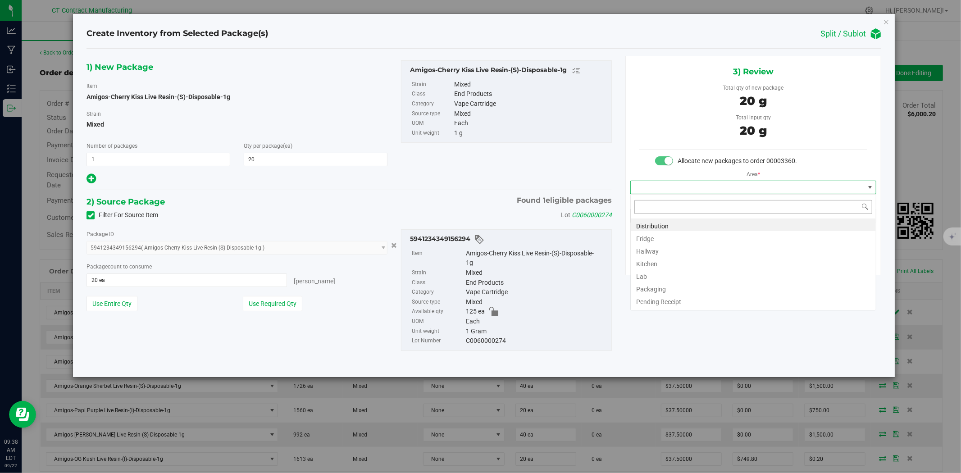
scroll to position [14, 246]
click at [678, 225] on li "Distribution" at bounding box center [753, 225] width 245 height 13
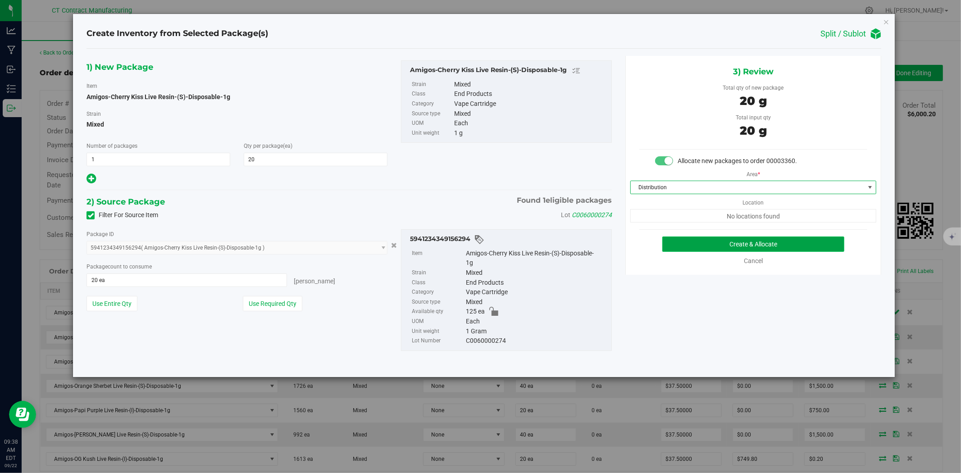
click at [714, 242] on button "Create & Allocate" at bounding box center [753, 244] width 183 height 15
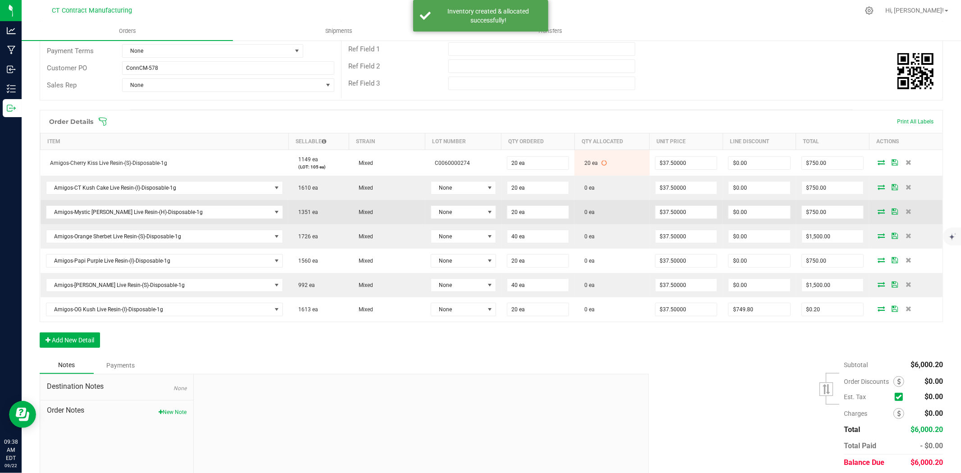
scroll to position [150, 0]
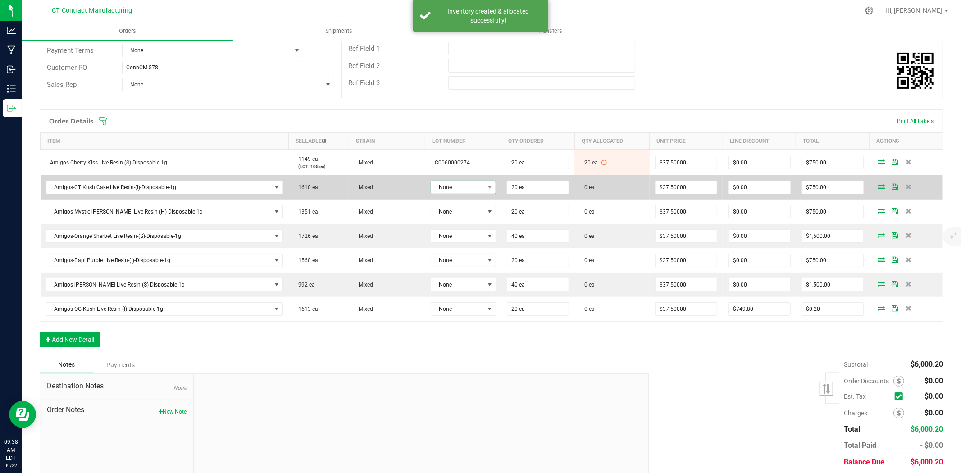
click at [458, 187] on span "None" at bounding box center [457, 187] width 53 height 13
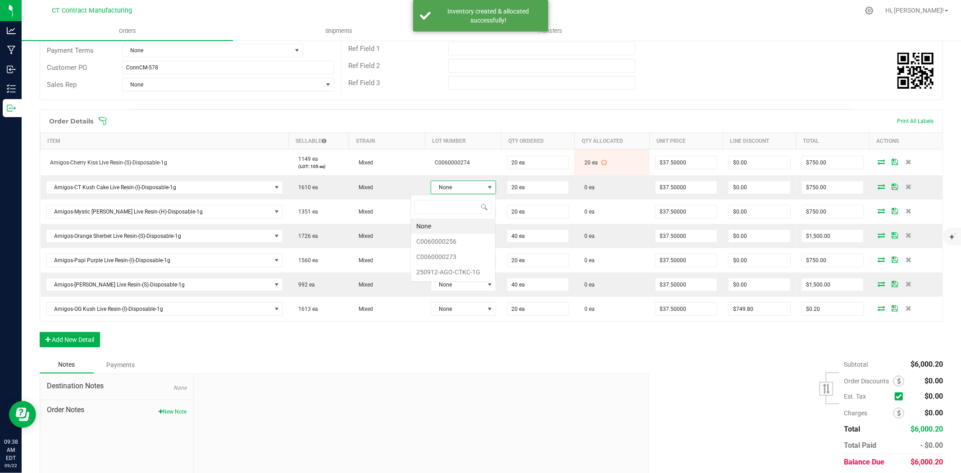
scroll to position [14, 68]
click at [457, 251] on li "C0060000273" at bounding box center [453, 256] width 84 height 15
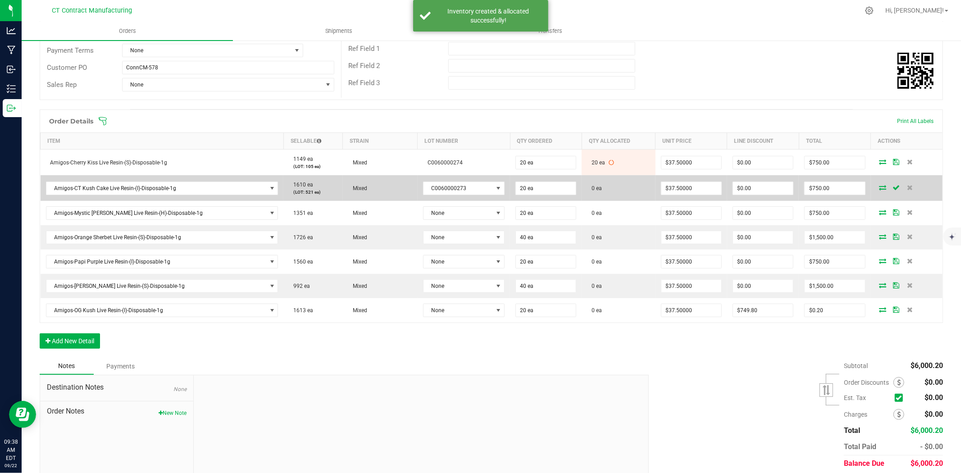
click at [880, 185] on icon at bounding box center [883, 187] width 7 height 5
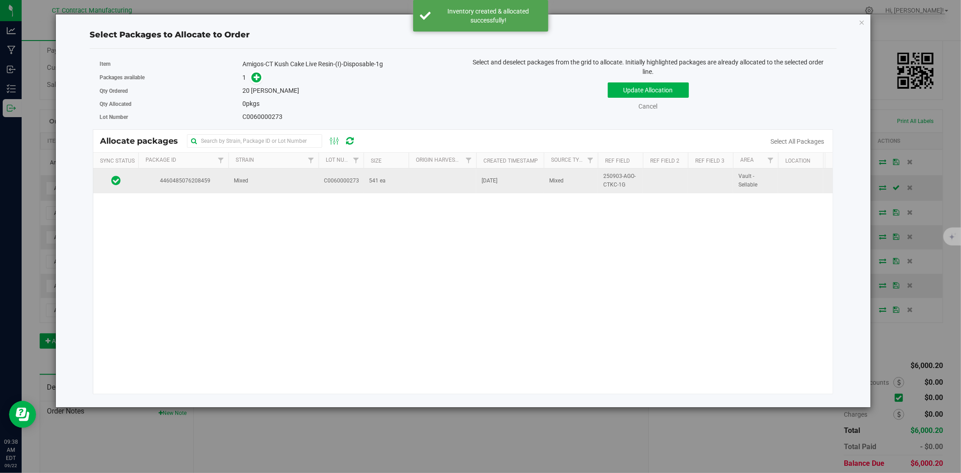
click at [400, 178] on td "541 ea" at bounding box center [386, 181] width 45 height 24
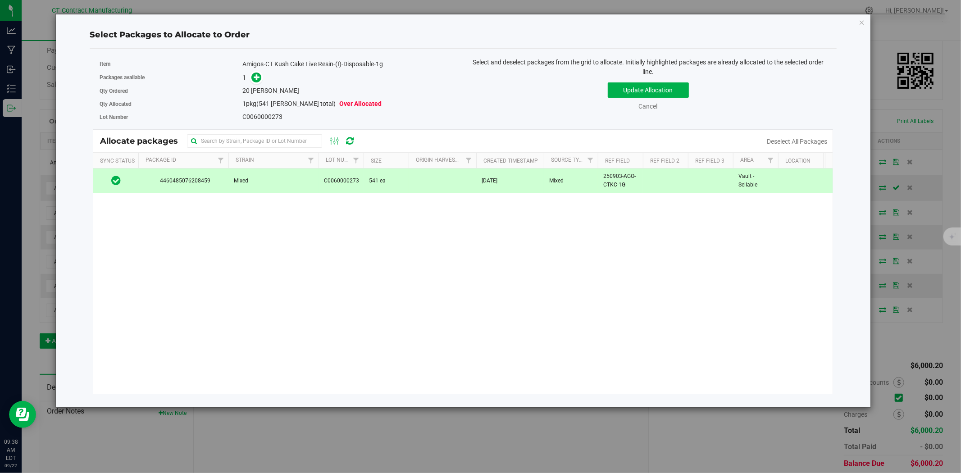
click at [262, 80] on div "1" at bounding box center [349, 78] width 214 height 10
click at [257, 77] on icon at bounding box center [257, 77] width 6 height 6
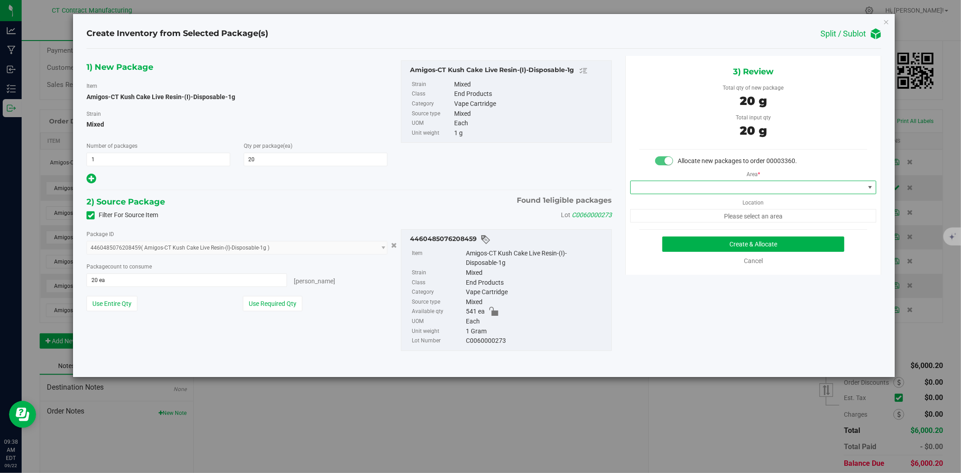
click at [697, 192] on span at bounding box center [748, 187] width 234 height 13
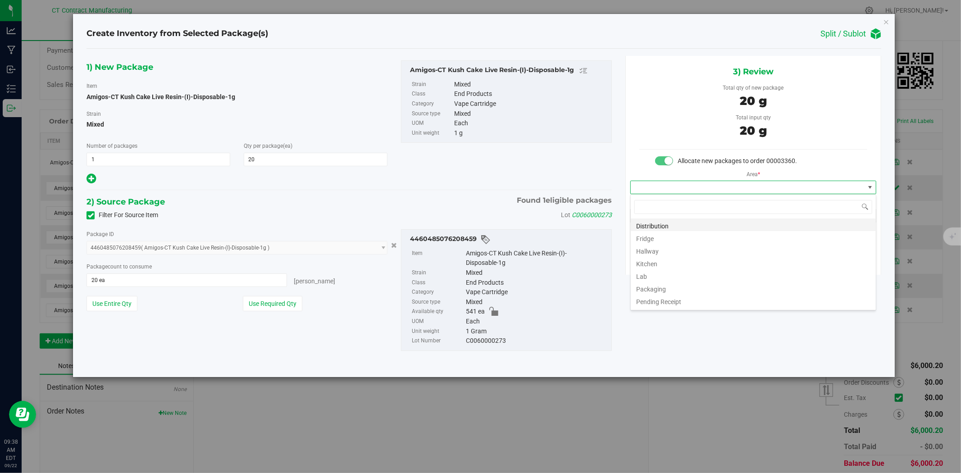
scroll to position [14, 246]
click at [694, 222] on li "Distribution" at bounding box center [753, 225] width 245 height 13
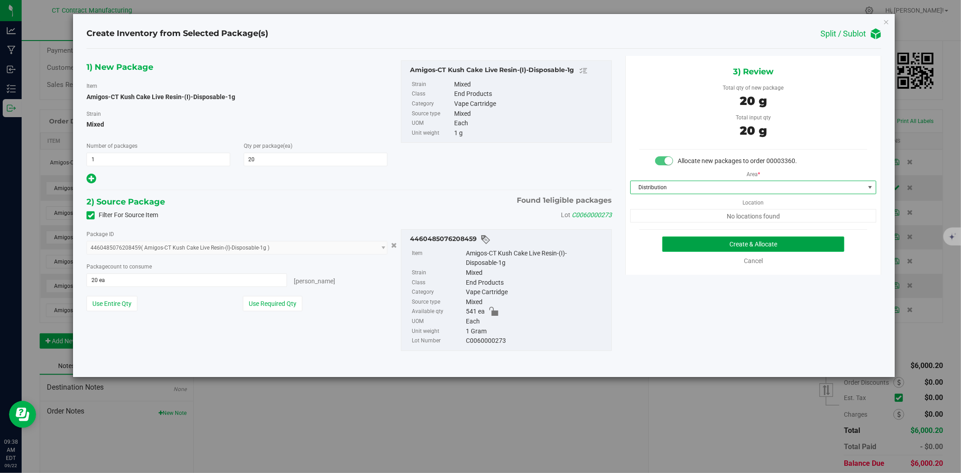
click at [712, 244] on button "Create & Allocate" at bounding box center [753, 244] width 183 height 15
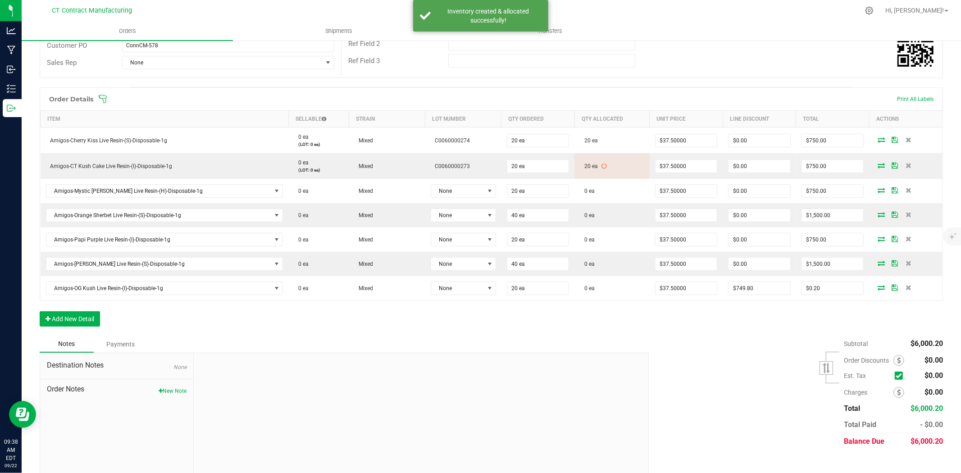
scroll to position [183, 0]
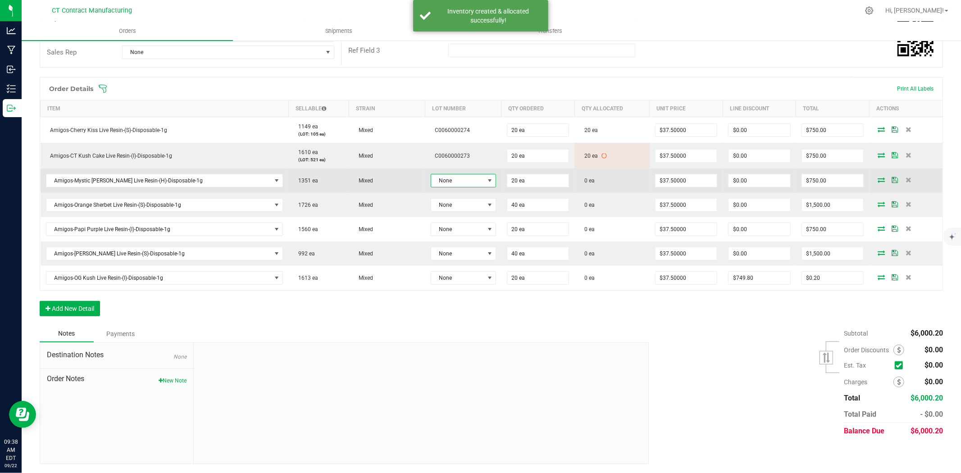
click at [460, 186] on span "None" at bounding box center [457, 180] width 53 height 13
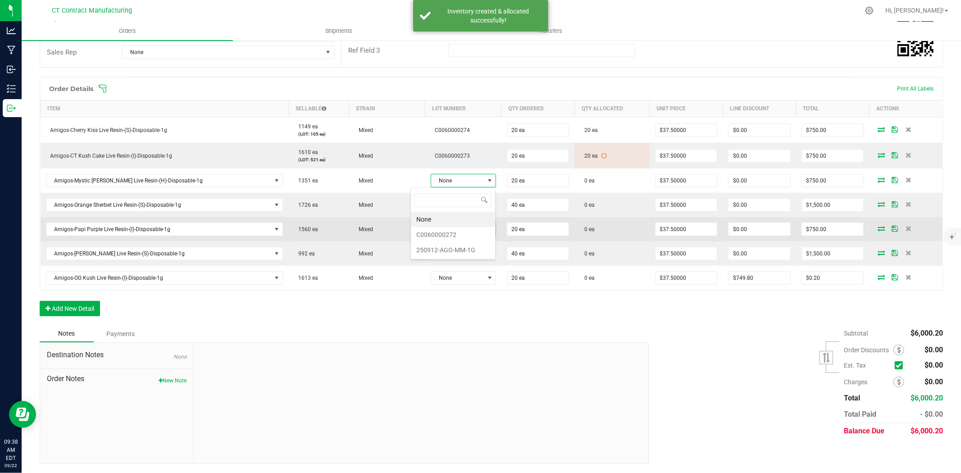
click at [463, 233] on li "C0060000272" at bounding box center [453, 234] width 84 height 15
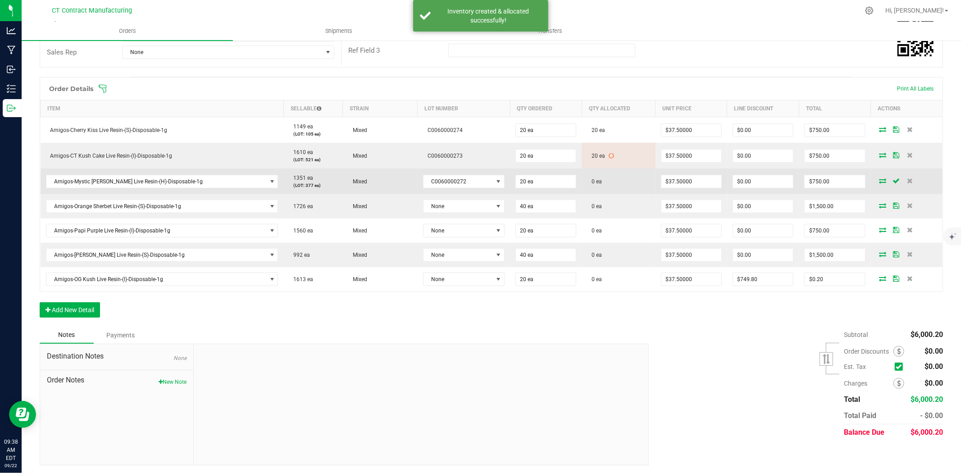
click at [880, 180] on icon at bounding box center [883, 180] width 7 height 5
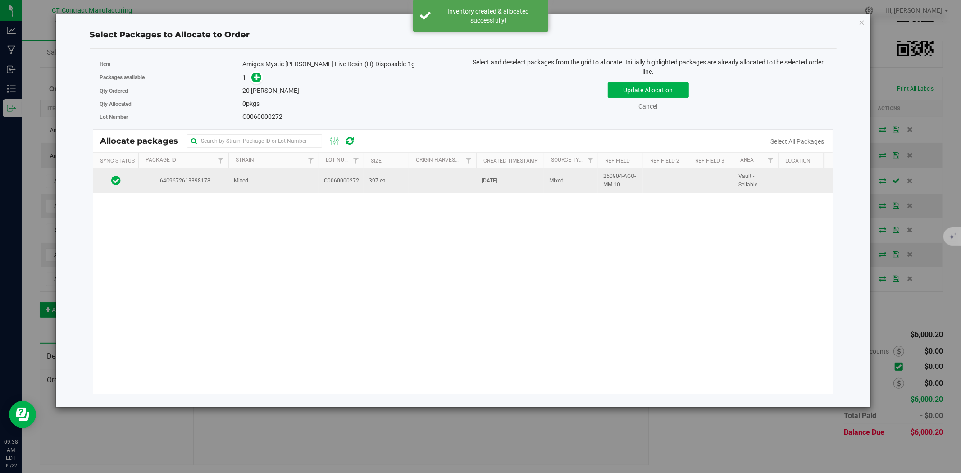
click at [427, 177] on td at bounding box center [443, 181] width 68 height 24
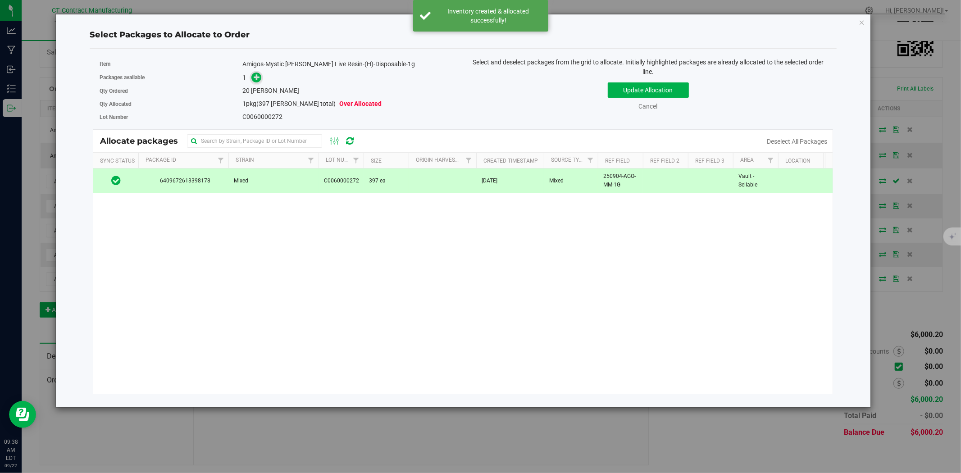
click at [257, 78] on icon at bounding box center [257, 77] width 6 height 6
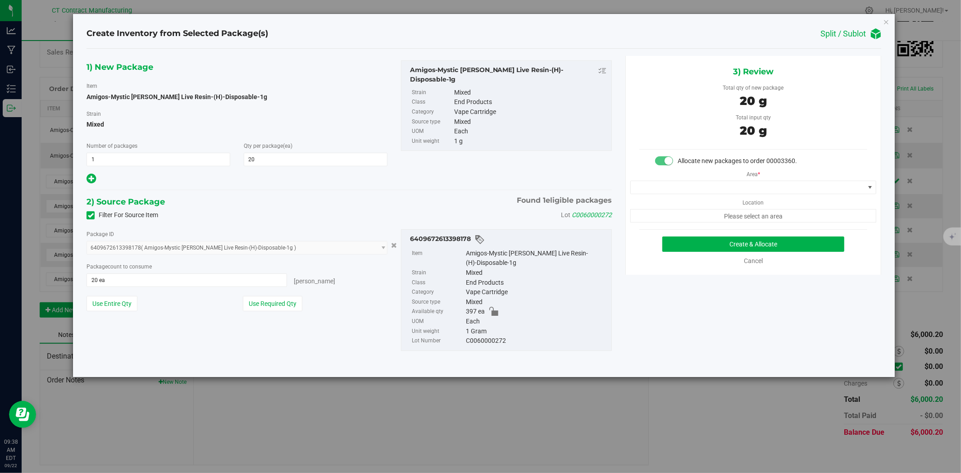
click at [735, 196] on div "Area * Location Please select an area" at bounding box center [753, 194] width 255 height 57
click at [735, 190] on span at bounding box center [748, 187] width 234 height 13
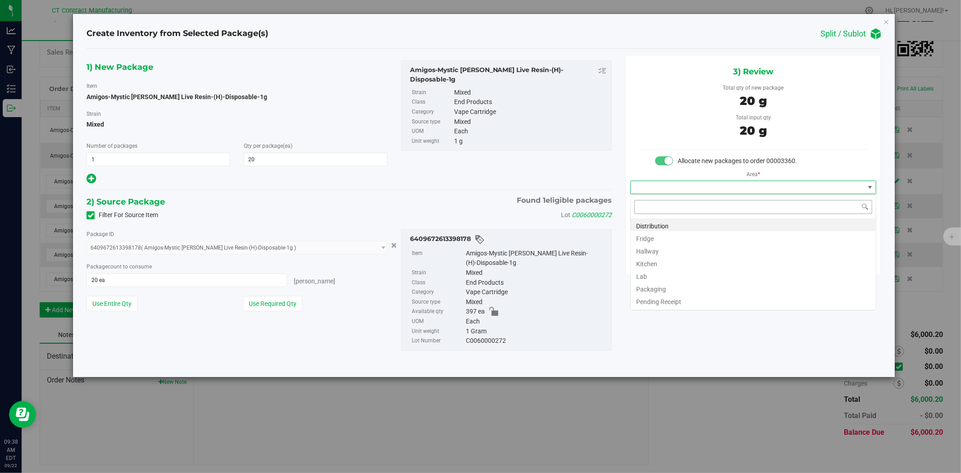
scroll to position [14, 246]
click at [723, 221] on li "Distribution" at bounding box center [753, 225] width 245 height 13
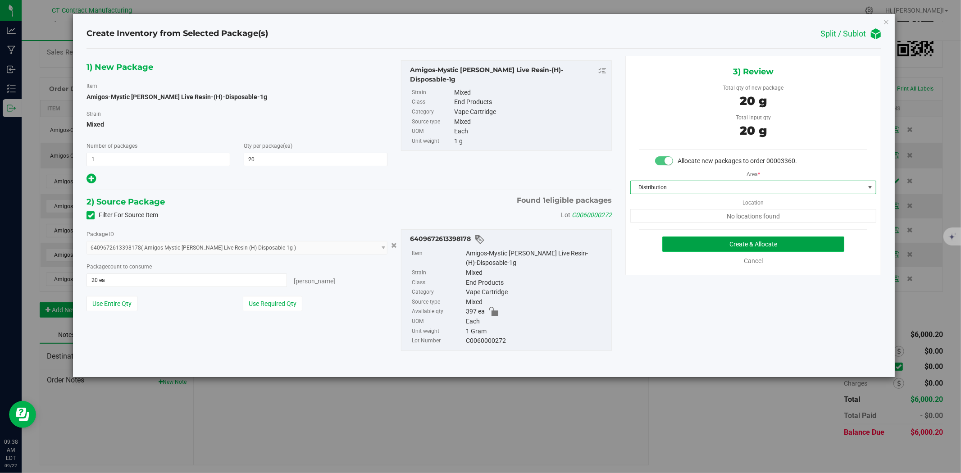
click at [733, 240] on button "Create & Allocate" at bounding box center [753, 244] width 183 height 15
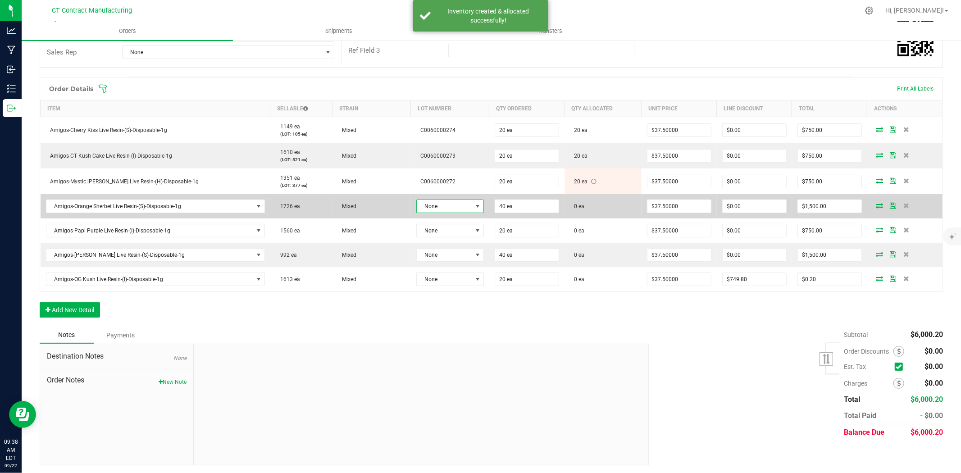
click at [432, 201] on span "None" at bounding box center [444, 206] width 55 height 13
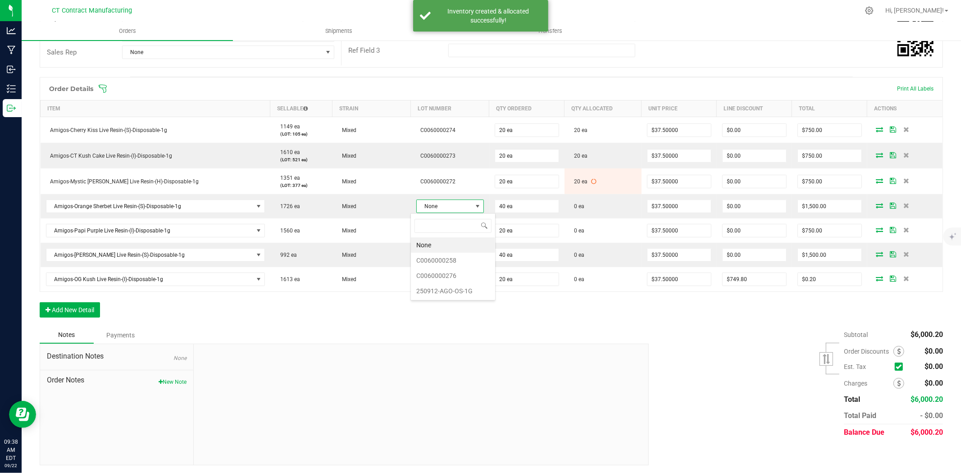
scroll to position [14, 68]
click at [452, 276] on li "C0060000276" at bounding box center [453, 275] width 84 height 15
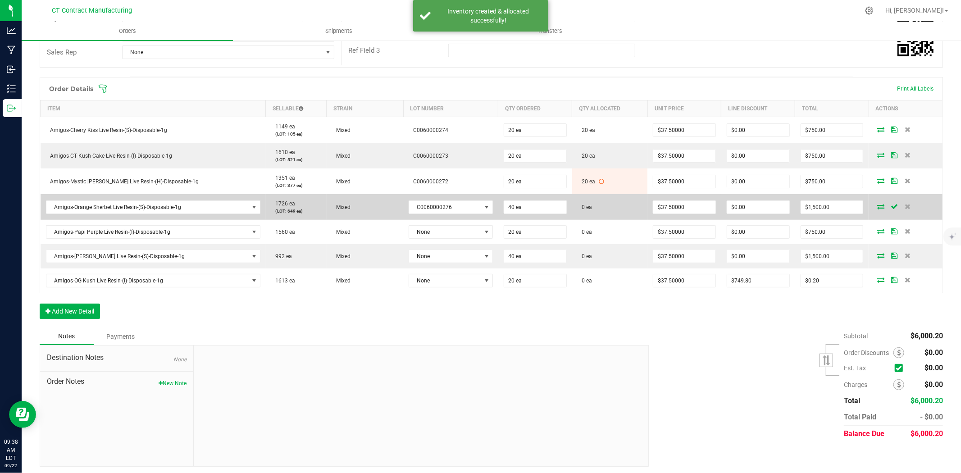
click at [877, 206] on icon at bounding box center [880, 206] width 7 height 5
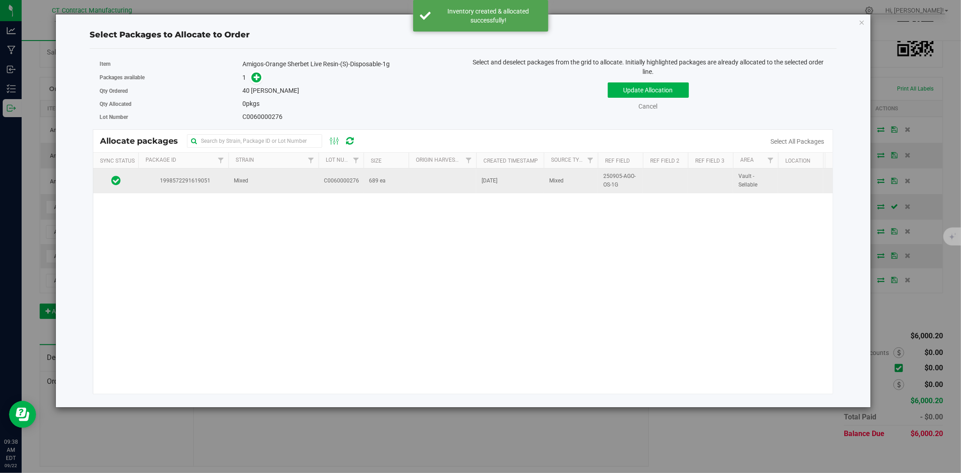
click at [378, 187] on td "689 ea" at bounding box center [386, 181] width 45 height 24
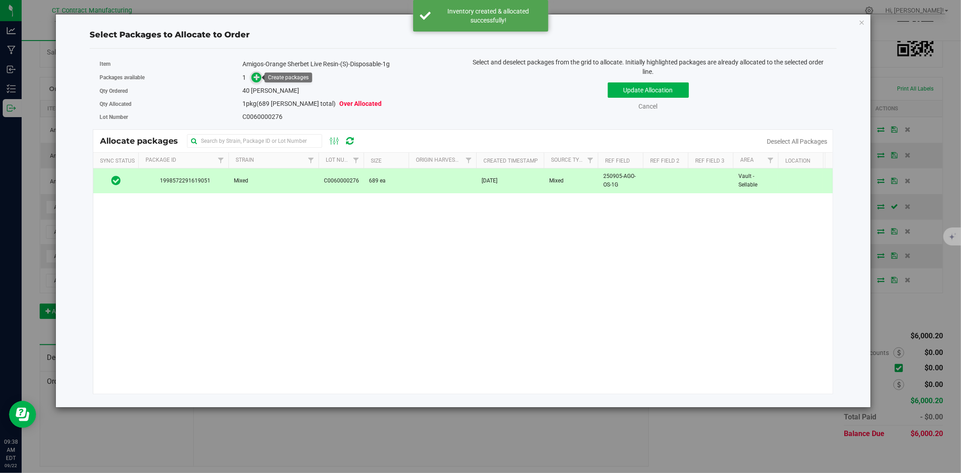
click at [256, 79] on icon at bounding box center [257, 77] width 6 height 6
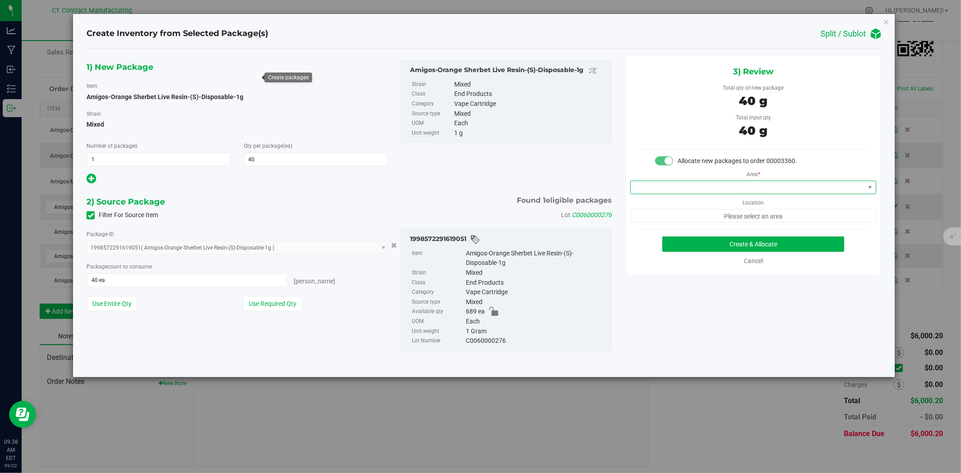
click at [678, 182] on span at bounding box center [748, 187] width 234 height 13
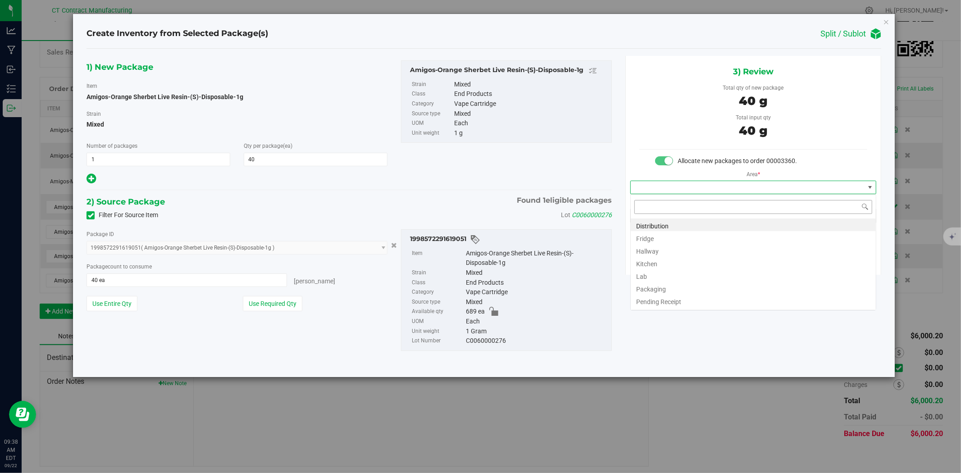
scroll to position [14, 246]
click at [672, 226] on li "Distribution" at bounding box center [753, 225] width 245 height 13
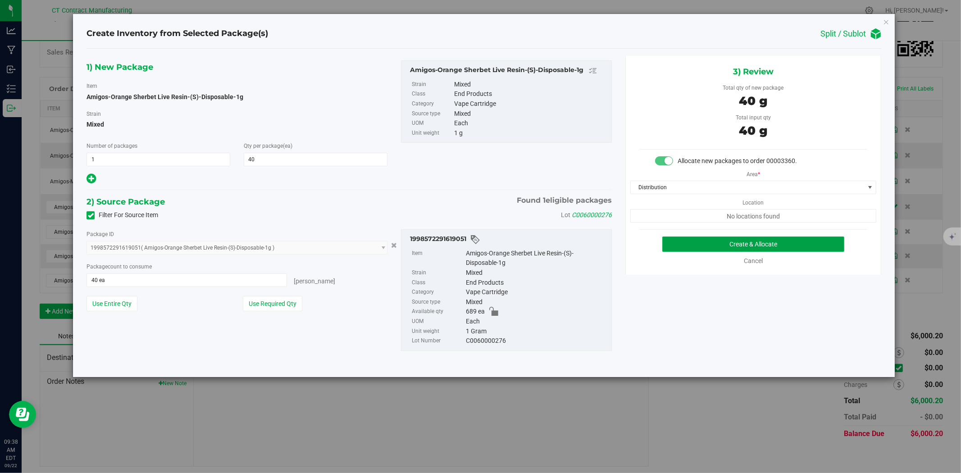
click at [679, 237] on button "Create & Allocate" at bounding box center [753, 244] width 183 height 15
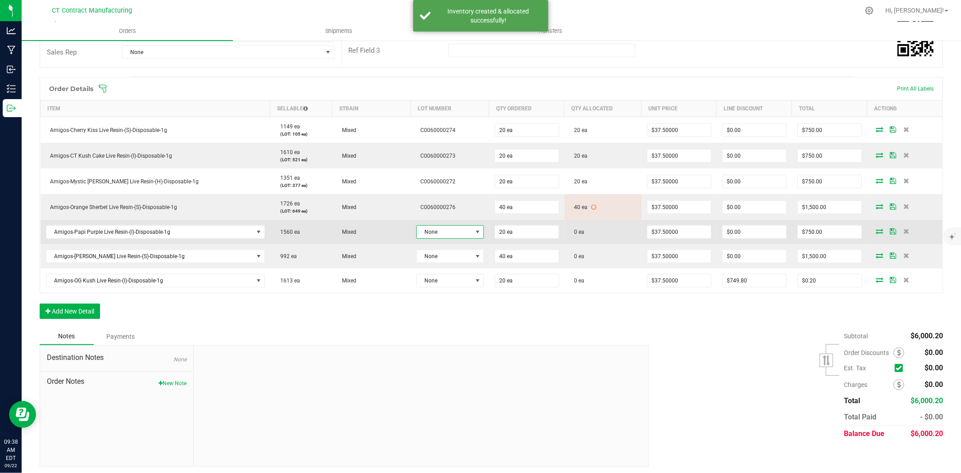
click at [447, 227] on span "None" at bounding box center [444, 232] width 55 height 13
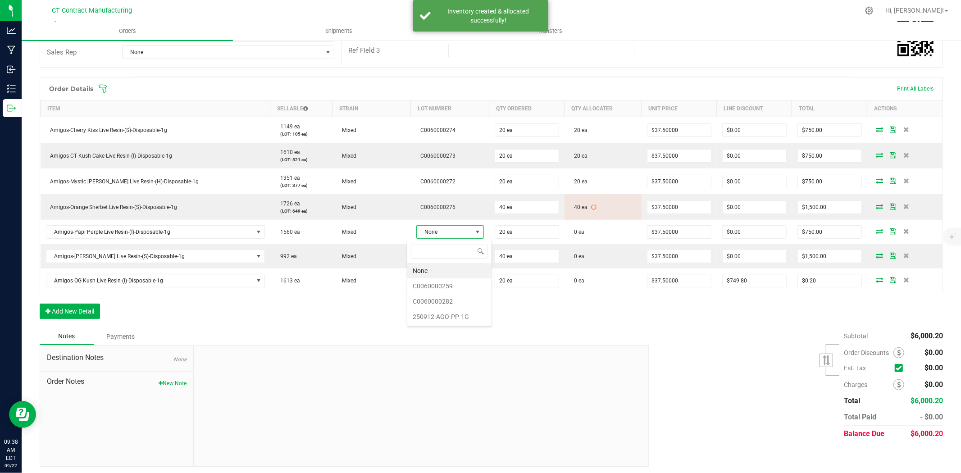
scroll to position [14, 68]
click at [461, 297] on li "C0060000282" at bounding box center [449, 301] width 84 height 15
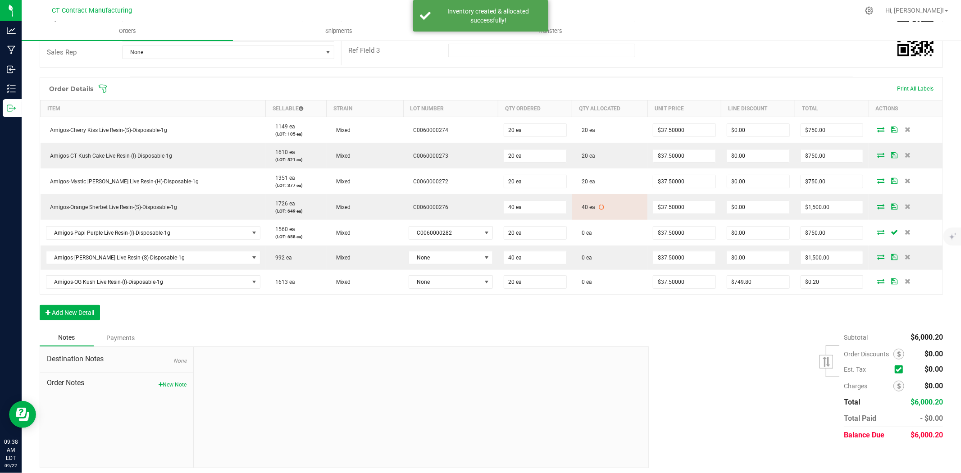
click at [877, 231] on icon at bounding box center [880, 231] width 7 height 5
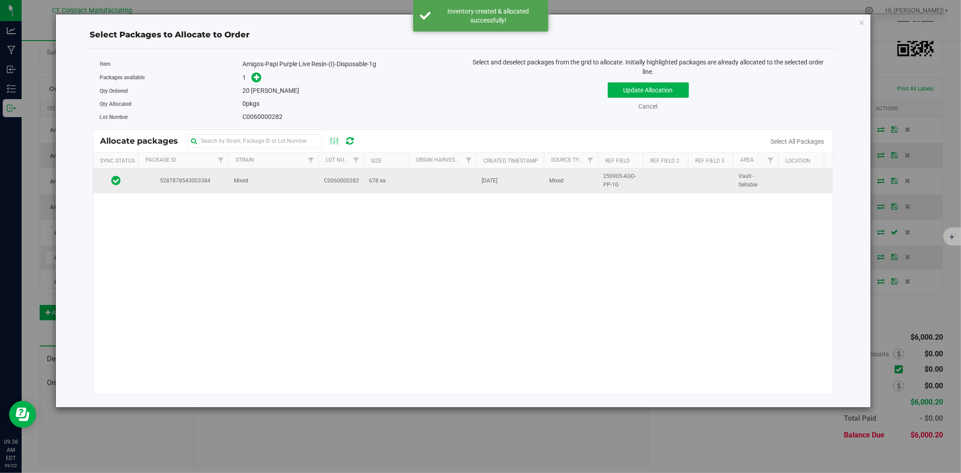
click at [304, 185] on td "Mixed" at bounding box center [273, 181] width 90 height 24
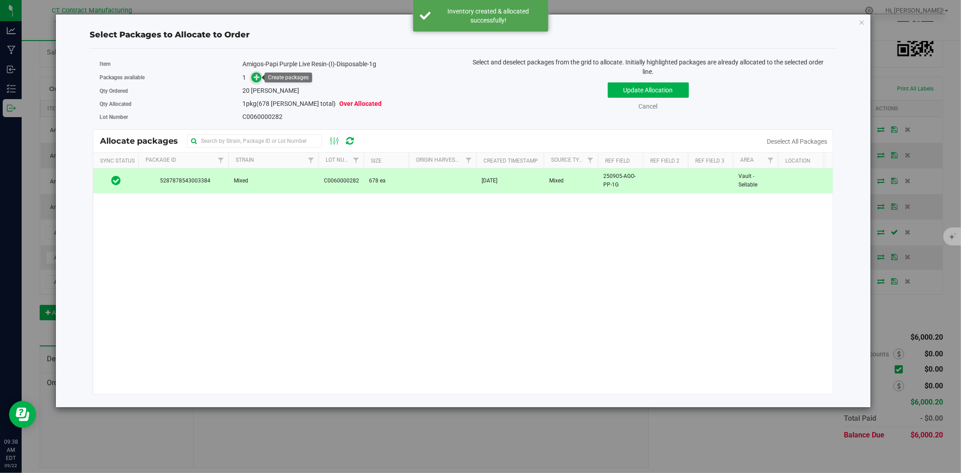
click at [257, 74] on icon at bounding box center [257, 77] width 6 height 6
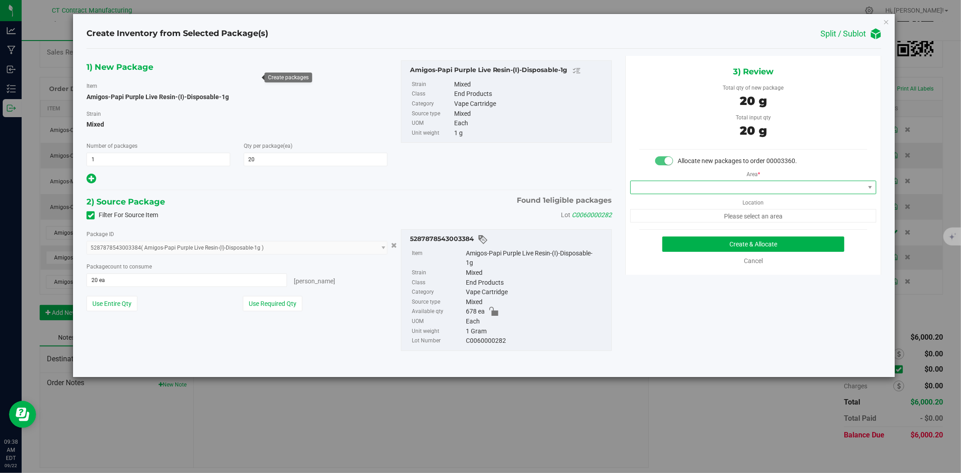
click at [728, 189] on span at bounding box center [748, 187] width 234 height 13
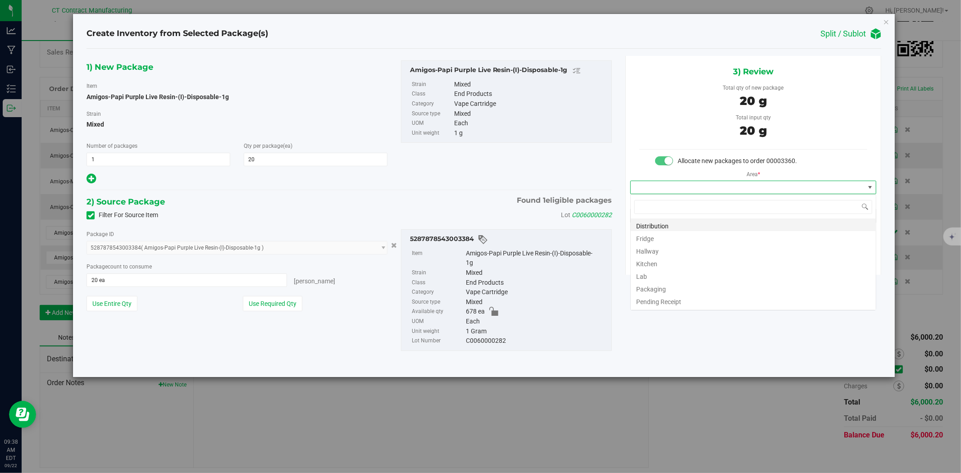
scroll to position [14, 246]
click at [712, 226] on li "Distribution" at bounding box center [753, 225] width 245 height 13
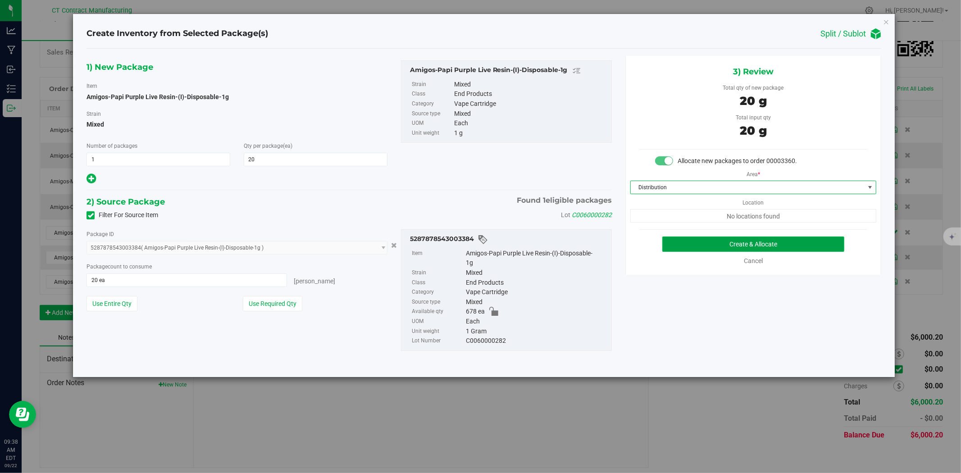
click at [735, 242] on button "Create & Allocate" at bounding box center [753, 244] width 183 height 15
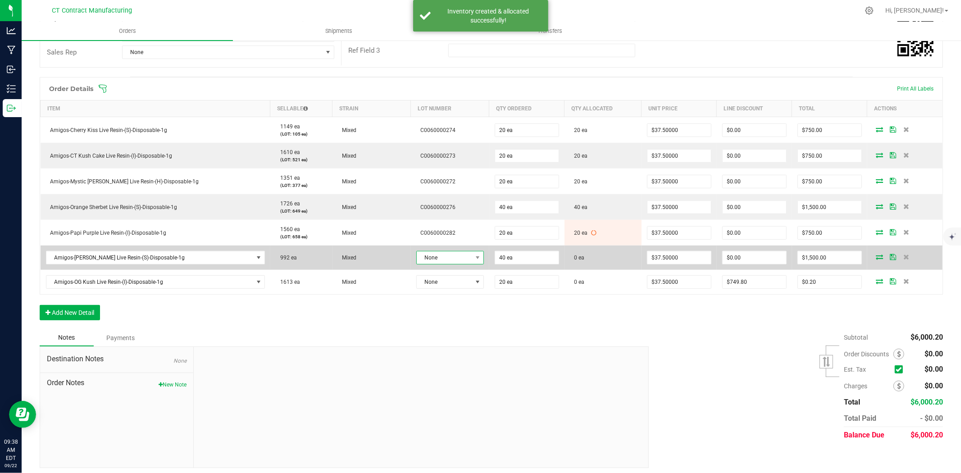
click at [444, 253] on span "None" at bounding box center [444, 257] width 55 height 13
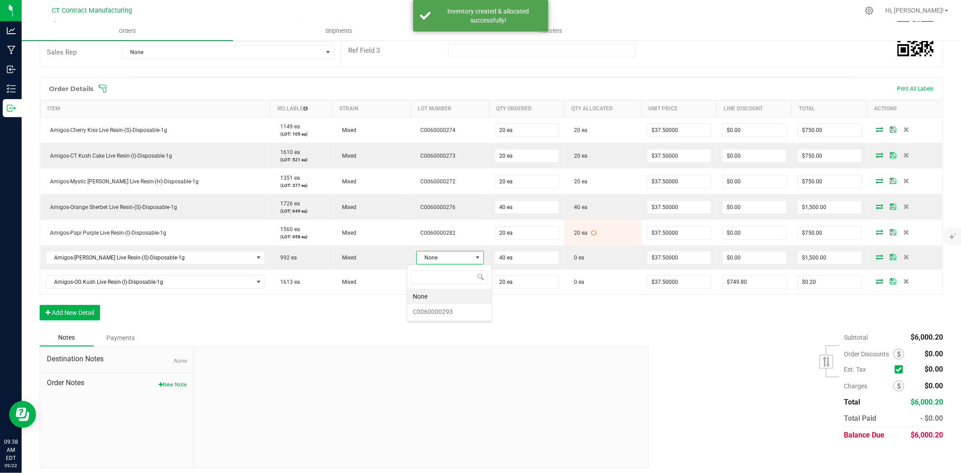
scroll to position [14, 68]
click at [457, 312] on li "C0060000293" at bounding box center [449, 311] width 84 height 15
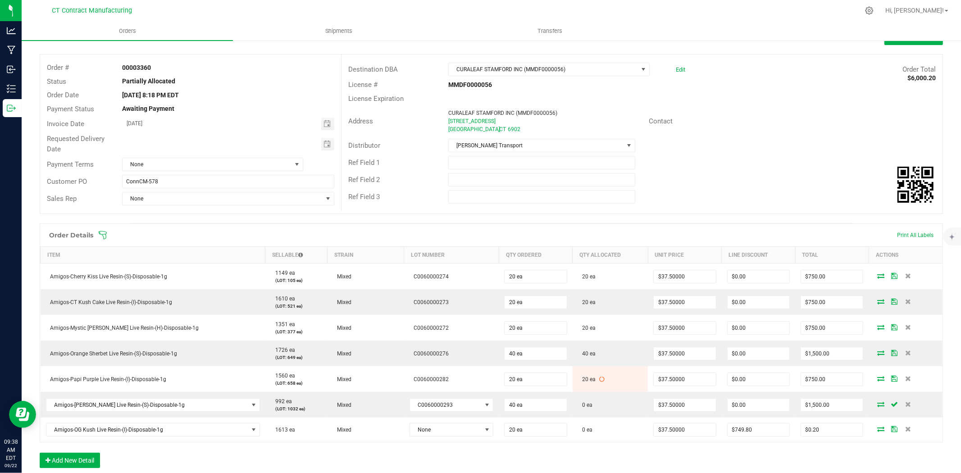
scroll to position [32, 0]
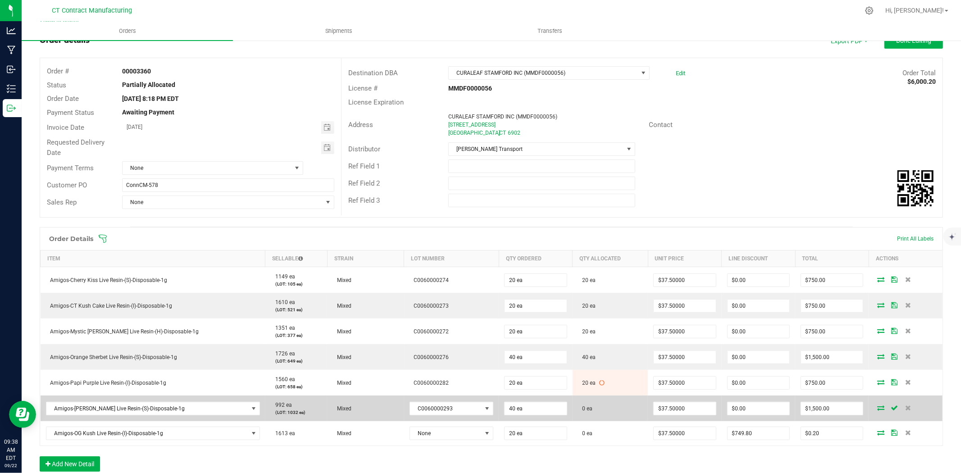
click at [877, 408] on icon at bounding box center [880, 407] width 7 height 5
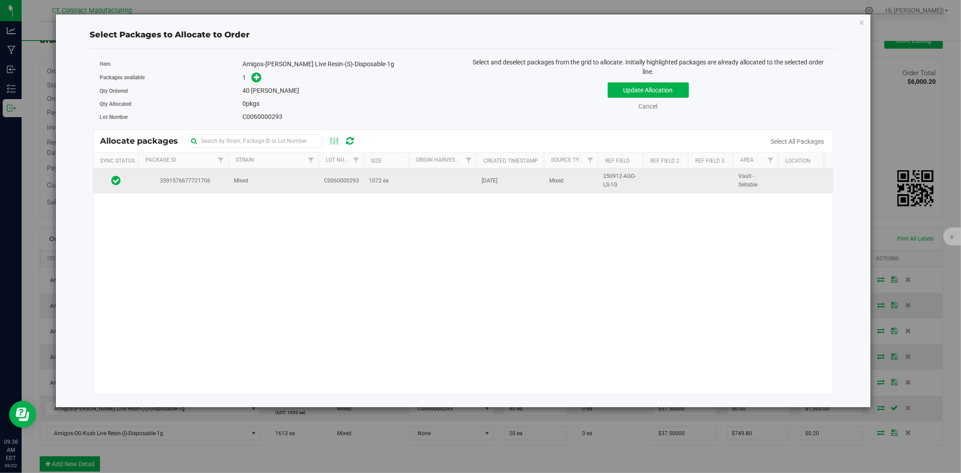
click at [390, 188] on td "1072 ea" at bounding box center [386, 181] width 45 height 24
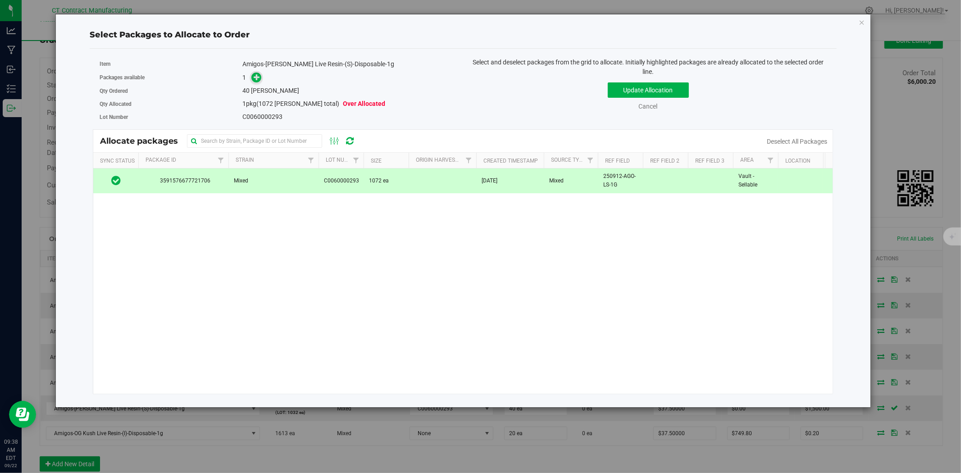
click at [256, 75] on icon at bounding box center [257, 77] width 6 height 6
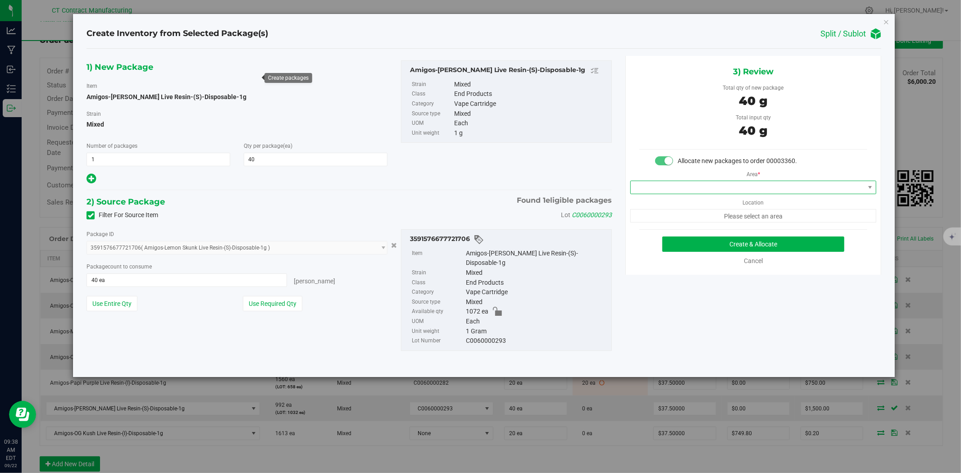
click at [701, 188] on span at bounding box center [748, 187] width 234 height 13
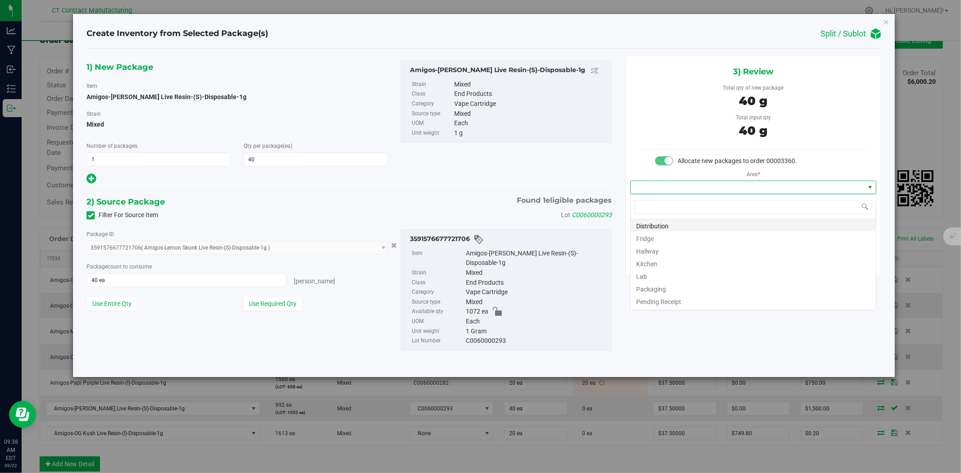
scroll to position [14, 246]
click at [696, 226] on li "Distribution" at bounding box center [753, 225] width 245 height 13
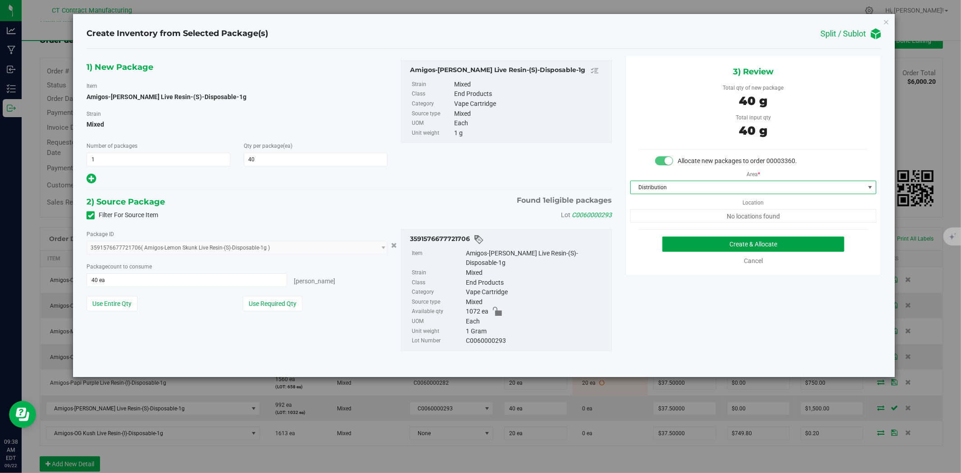
click at [705, 244] on button "Create & Allocate" at bounding box center [753, 244] width 183 height 15
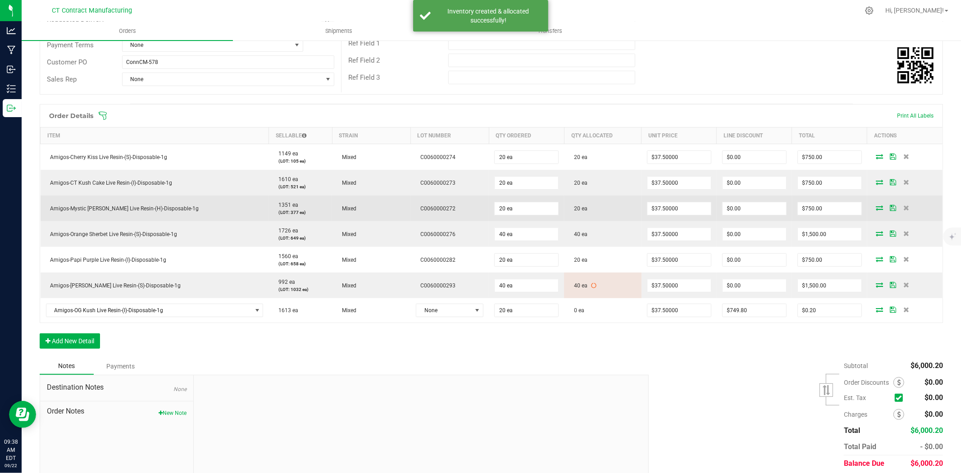
scroll to position [183, 0]
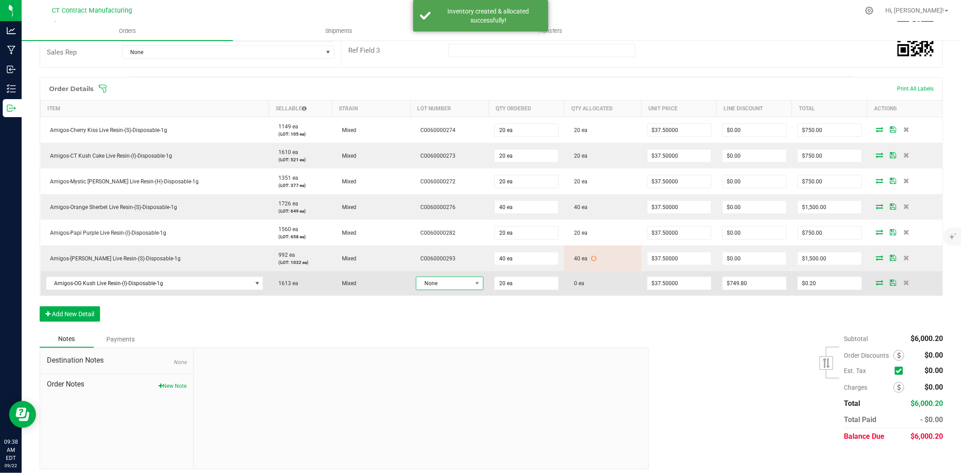
click at [416, 287] on span "None" at bounding box center [443, 283] width 55 height 13
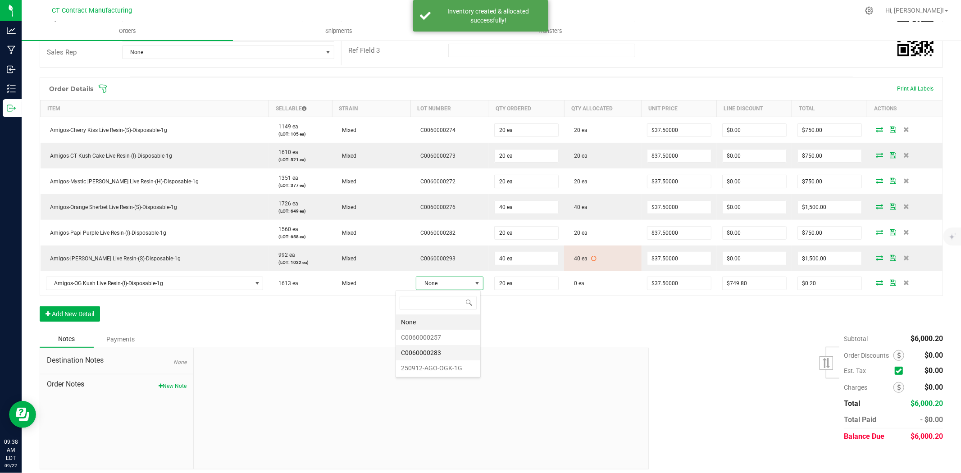
click at [426, 348] on li "C0060000283" at bounding box center [438, 352] width 84 height 15
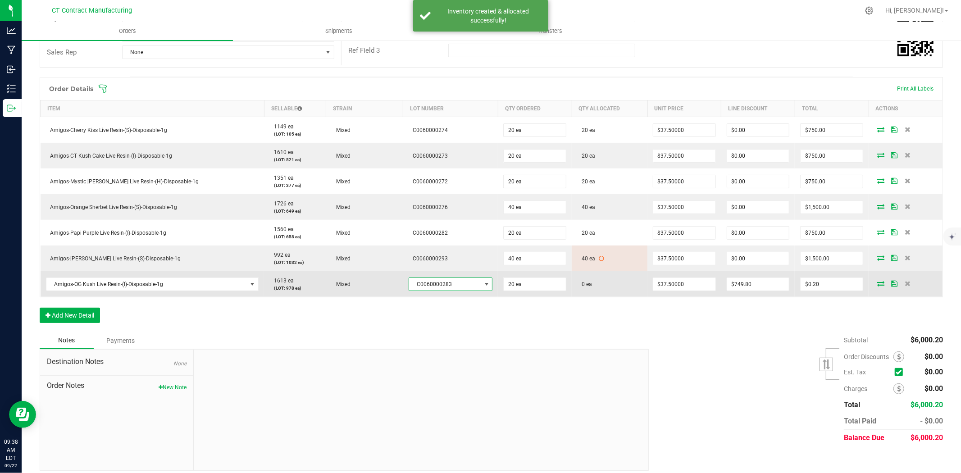
click at [877, 281] on icon at bounding box center [880, 283] width 7 height 5
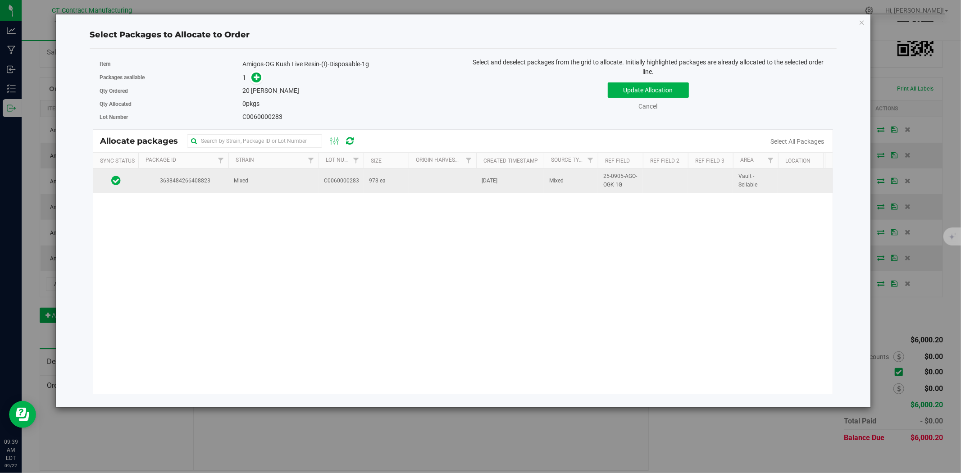
click at [242, 183] on span "Mixed" at bounding box center [241, 181] width 14 height 9
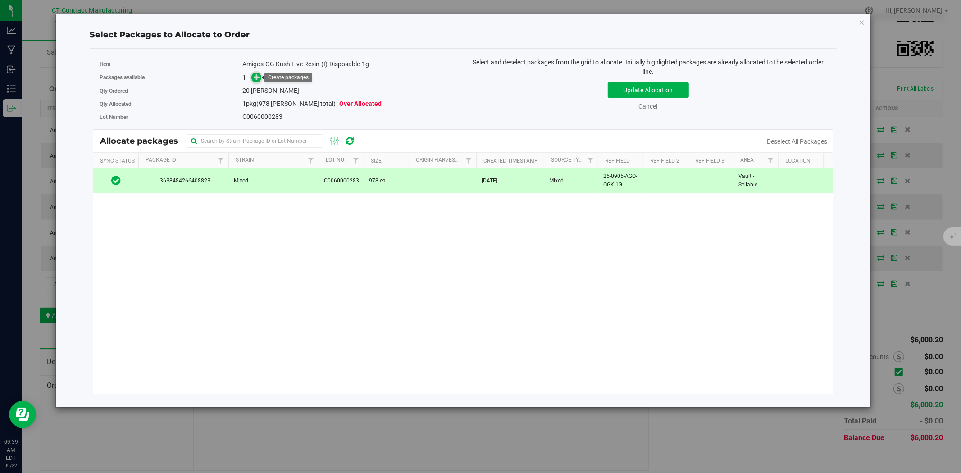
click at [256, 77] on icon at bounding box center [257, 77] width 6 height 6
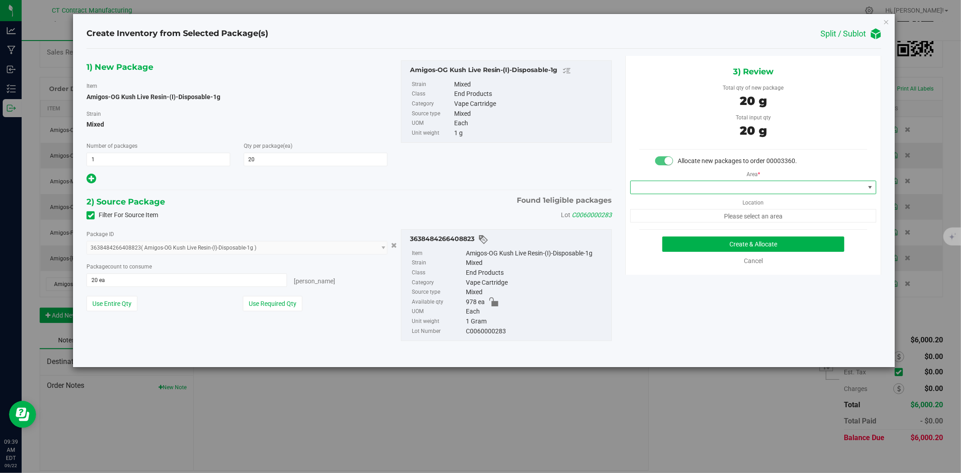
click at [810, 182] on span at bounding box center [748, 187] width 234 height 13
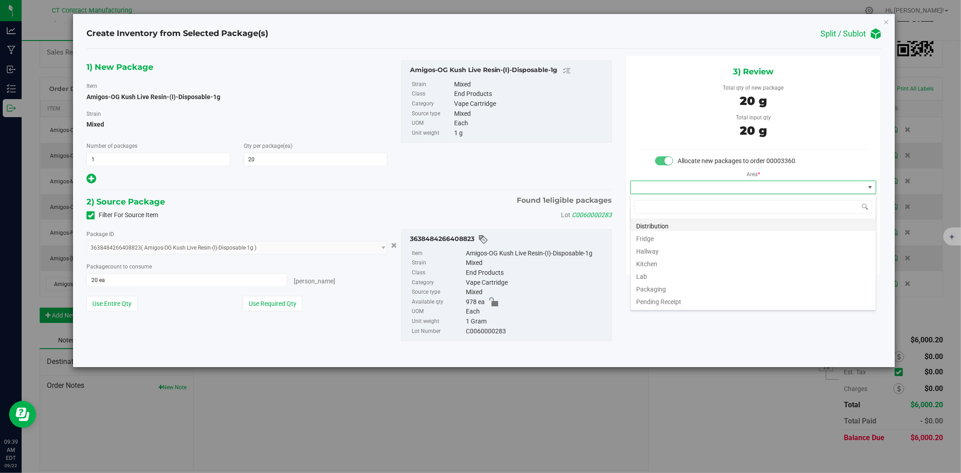
scroll to position [14, 246]
click at [737, 221] on li "Distribution" at bounding box center [753, 225] width 245 height 13
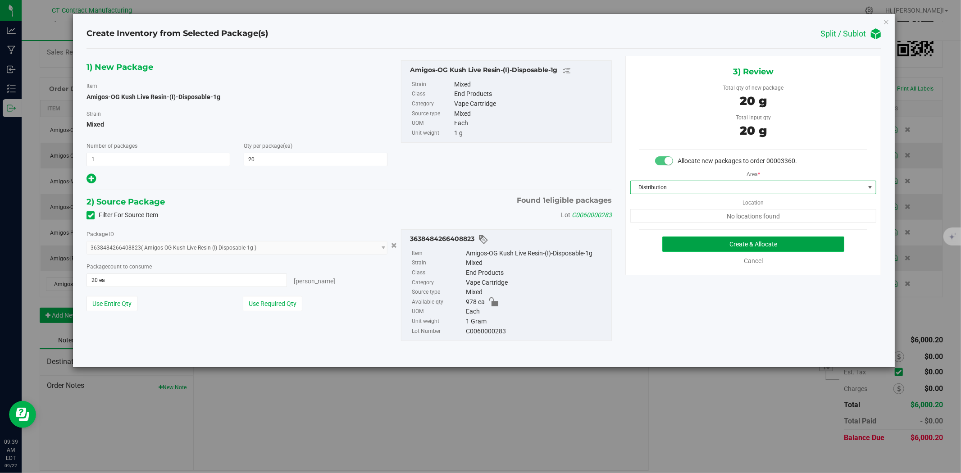
click at [747, 243] on button "Create & Allocate" at bounding box center [753, 244] width 183 height 15
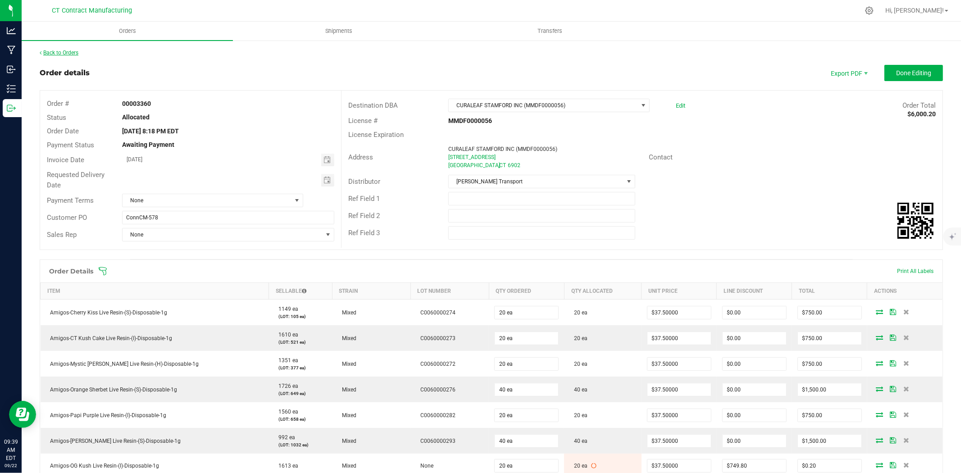
click at [66, 51] on link "Back to Orders" at bounding box center [59, 53] width 39 height 6
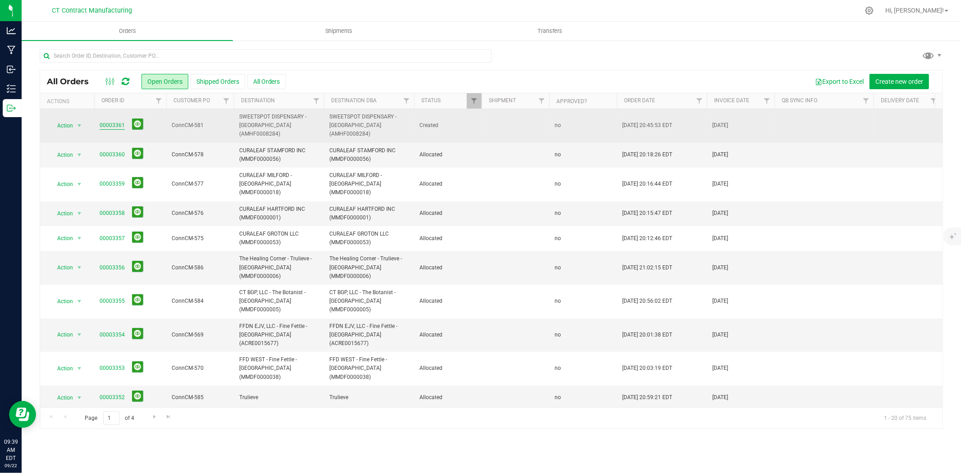
click at [123, 121] on link "00003361" at bounding box center [112, 125] width 25 height 9
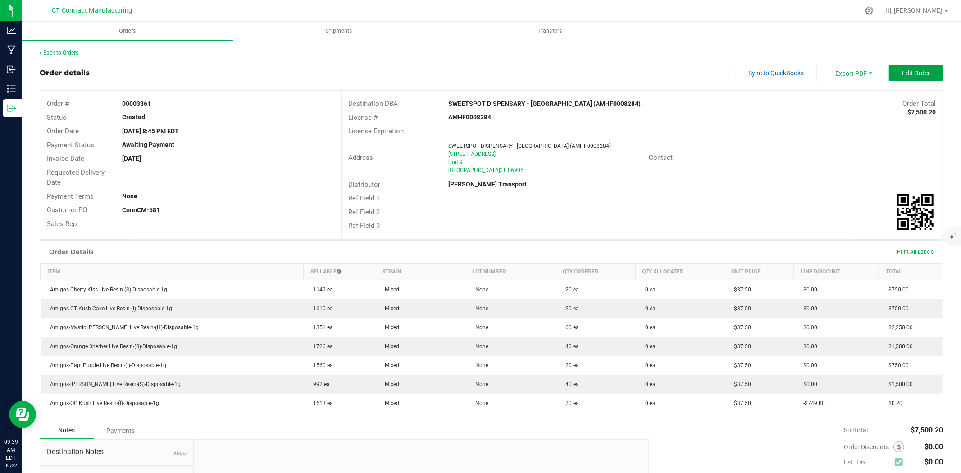
click at [902, 75] on span "Edit Order" at bounding box center [916, 72] width 28 height 7
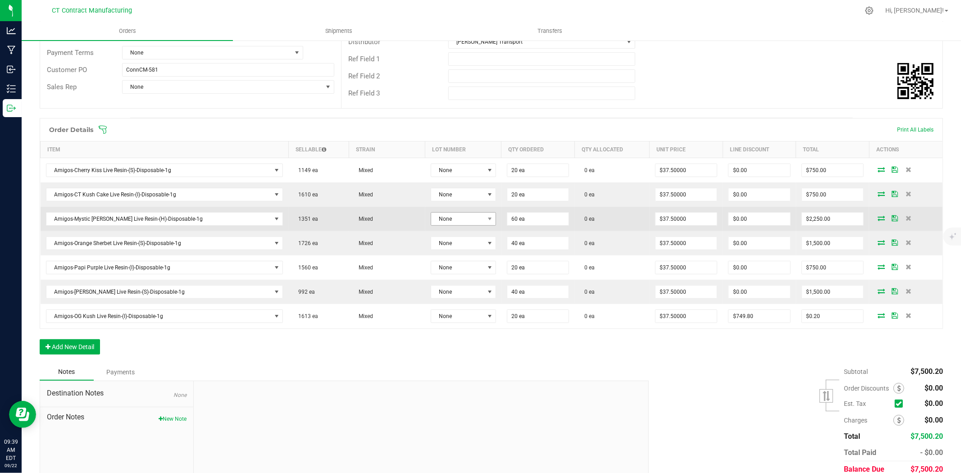
scroll to position [150, 0]
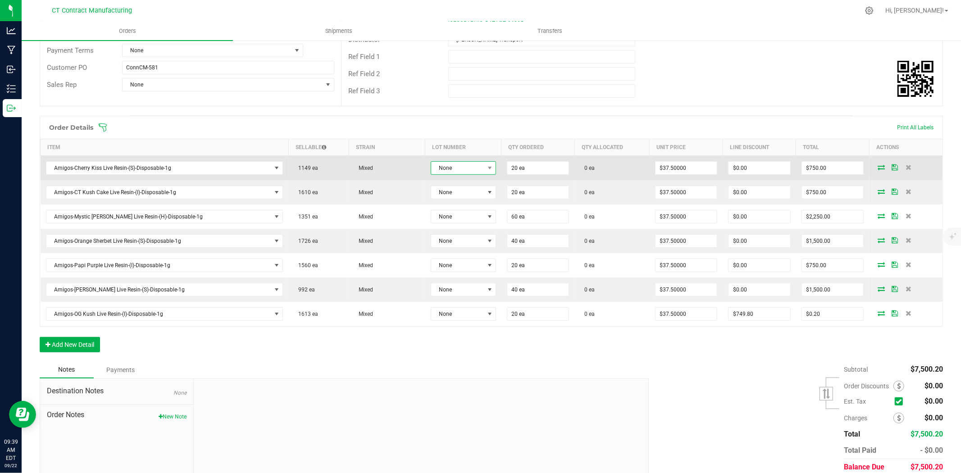
click at [460, 166] on span "None" at bounding box center [457, 168] width 53 height 13
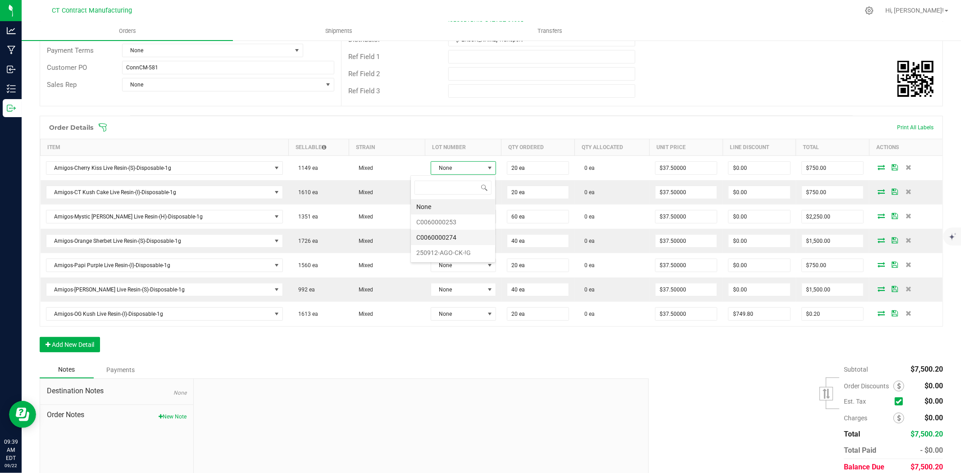
scroll to position [14, 68]
click at [463, 240] on li "C0060000274" at bounding box center [453, 237] width 84 height 15
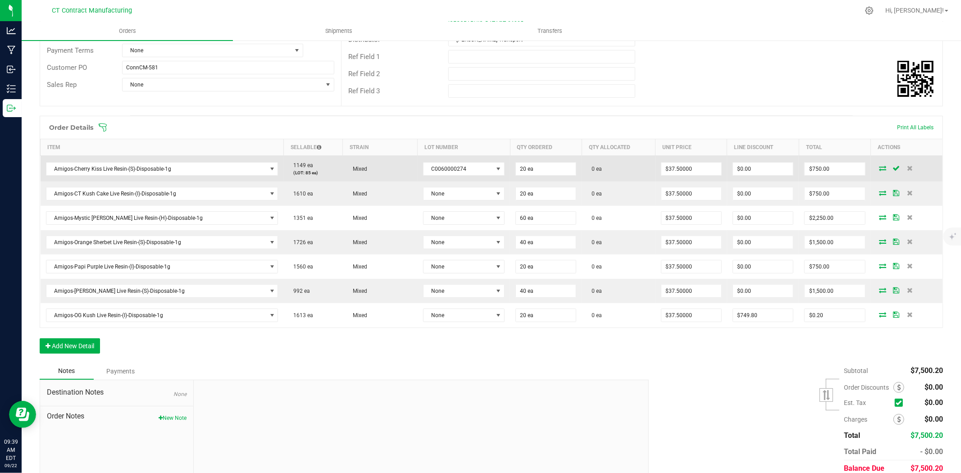
click at [872, 164] on td at bounding box center [907, 169] width 72 height 26
click at [880, 166] on icon at bounding box center [883, 167] width 7 height 5
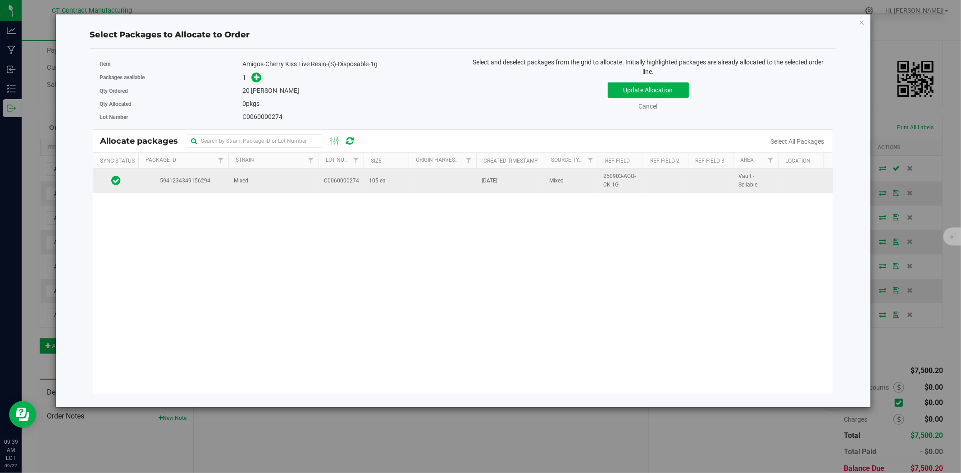
click at [210, 192] on td "5941234349156294" at bounding box center [183, 181] width 90 height 24
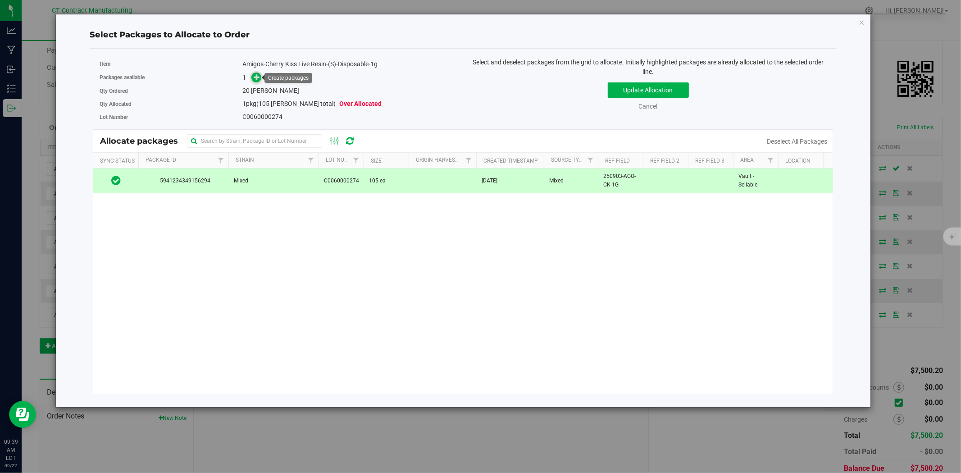
click at [256, 82] on span at bounding box center [256, 78] width 10 height 10
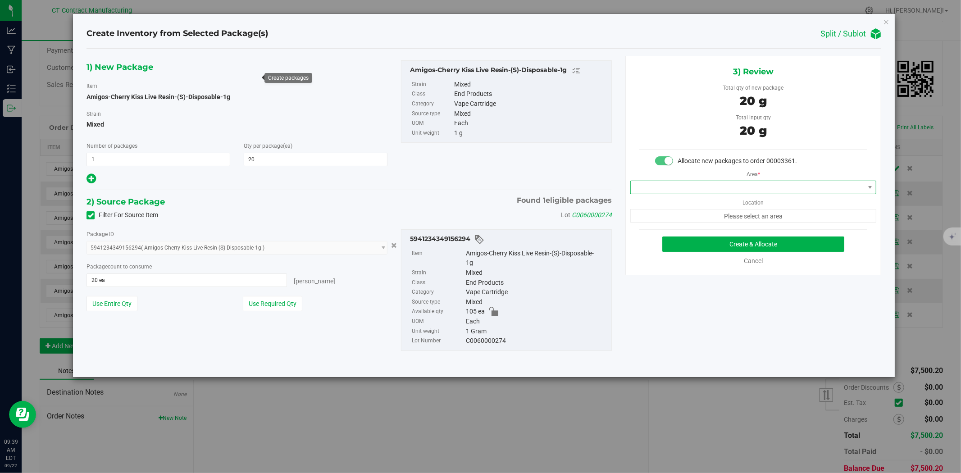
click at [699, 187] on span at bounding box center [748, 187] width 234 height 13
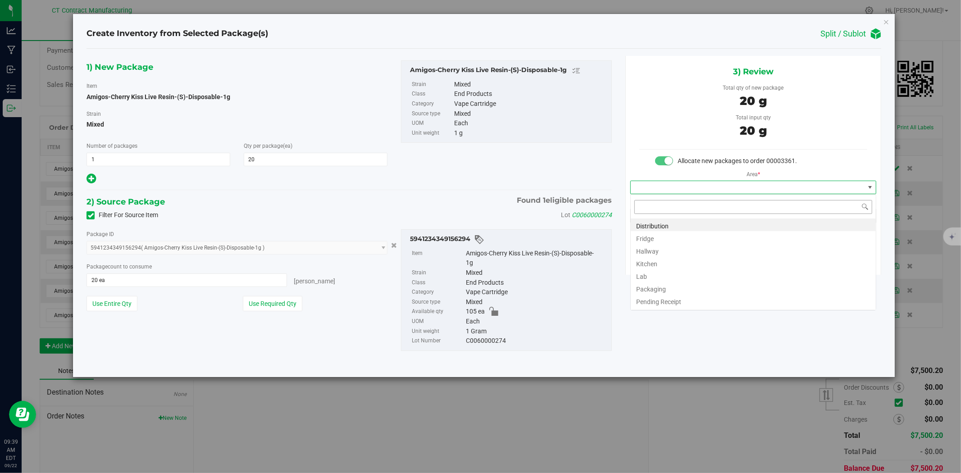
scroll to position [14, 246]
click at [697, 225] on li "Distribution" at bounding box center [753, 225] width 245 height 13
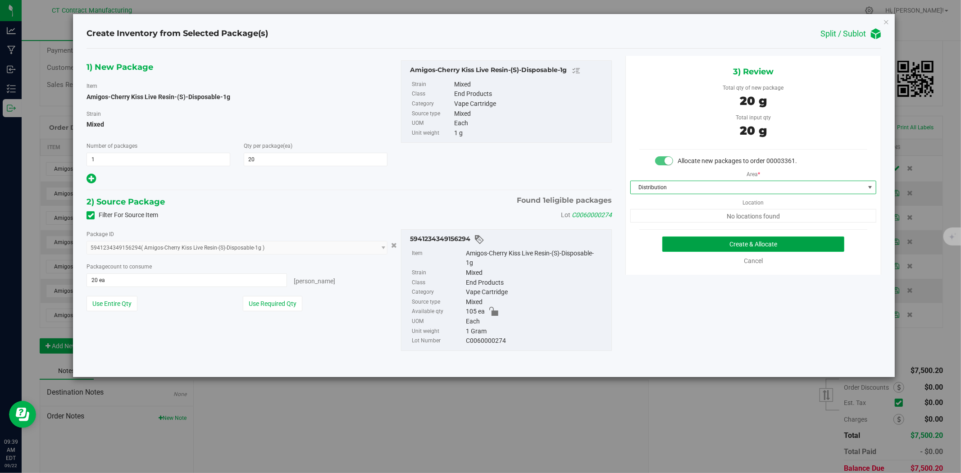
click at [711, 243] on button "Create & Allocate" at bounding box center [753, 244] width 183 height 15
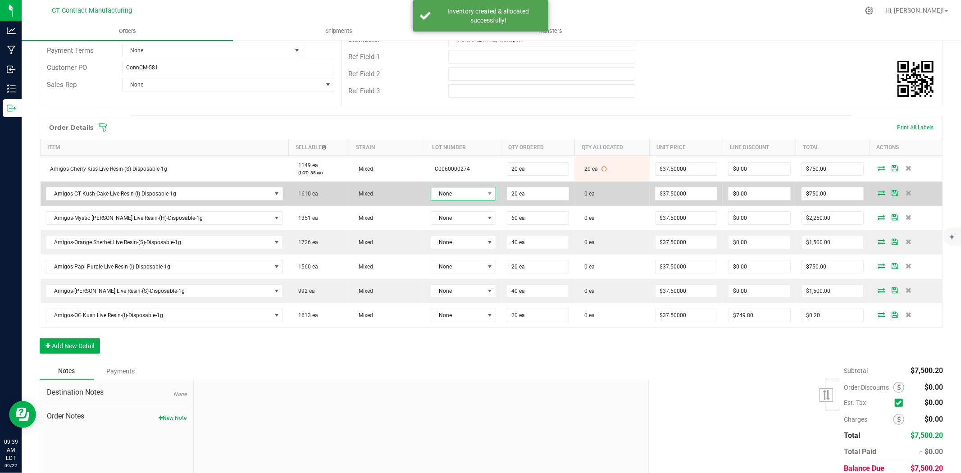
click at [462, 196] on span "None" at bounding box center [457, 193] width 53 height 13
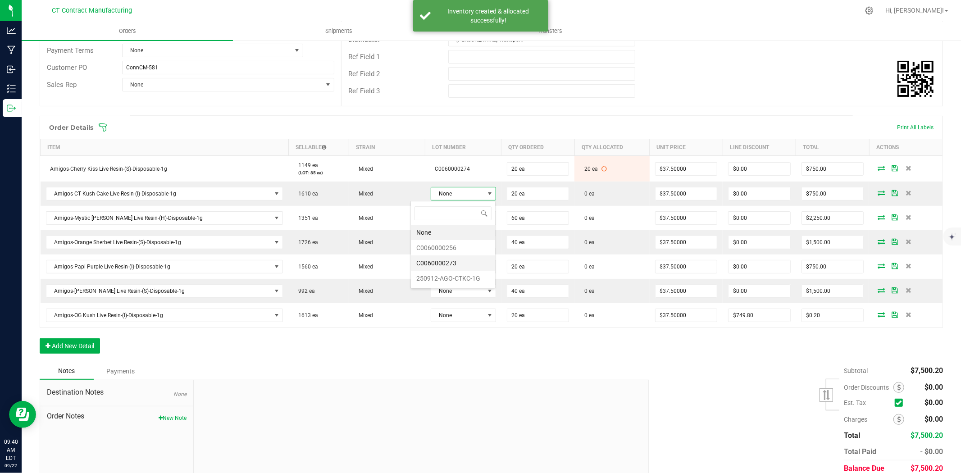
click at [464, 264] on li "C0060000273" at bounding box center [453, 263] width 84 height 15
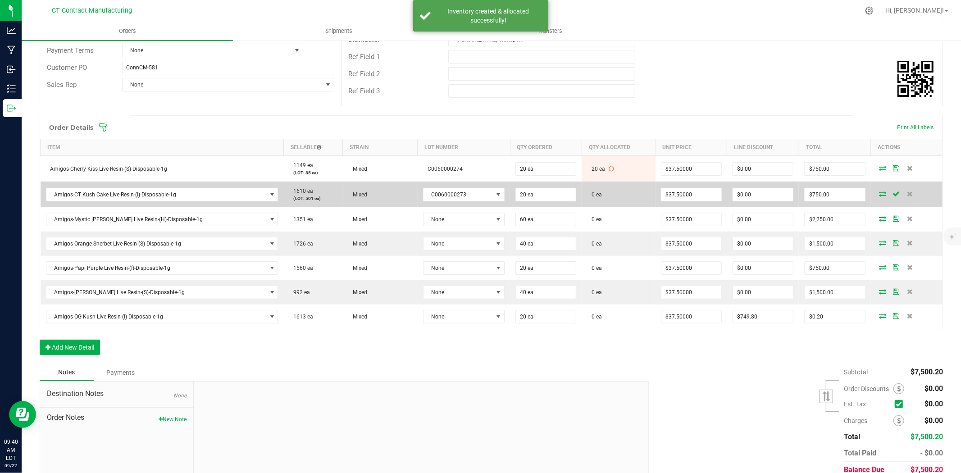
click at [880, 192] on icon at bounding box center [883, 193] width 7 height 5
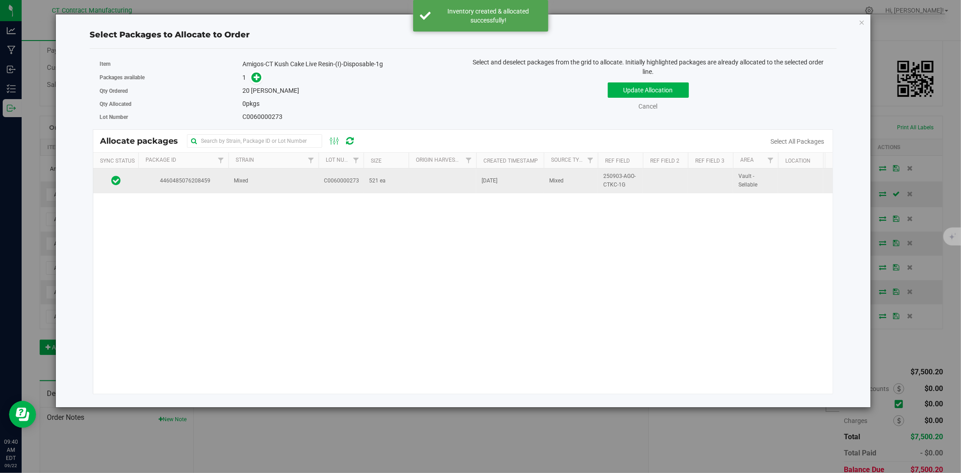
click at [330, 178] on span "C0060000273" at bounding box center [341, 181] width 35 height 9
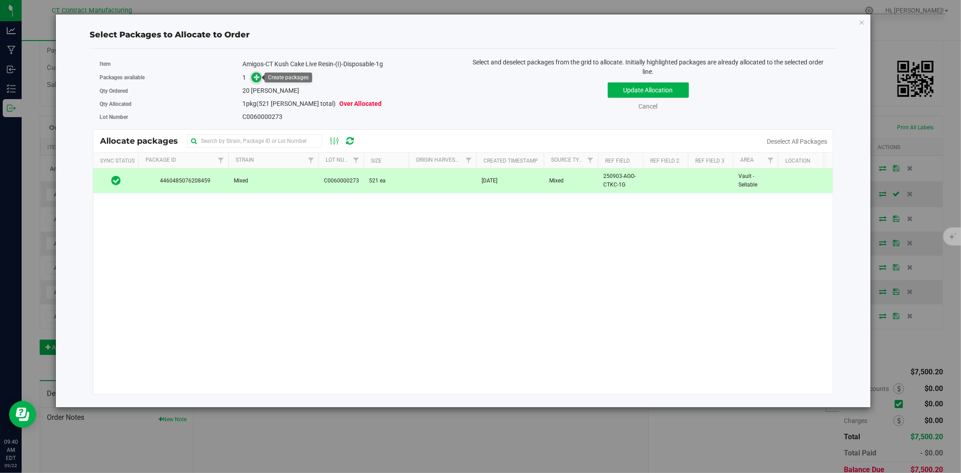
click at [259, 78] on icon at bounding box center [257, 77] width 6 height 6
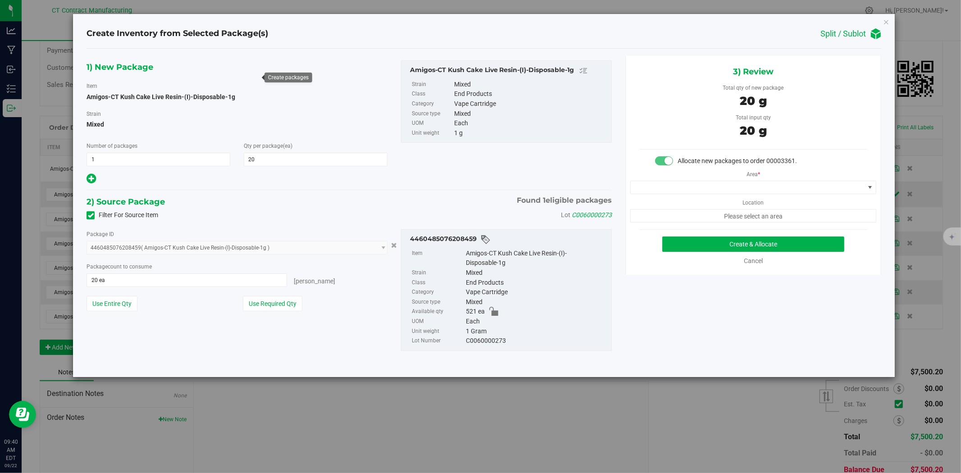
click at [755, 195] on label "Location" at bounding box center [753, 200] width 21 height 13
click at [756, 189] on span at bounding box center [748, 187] width 234 height 13
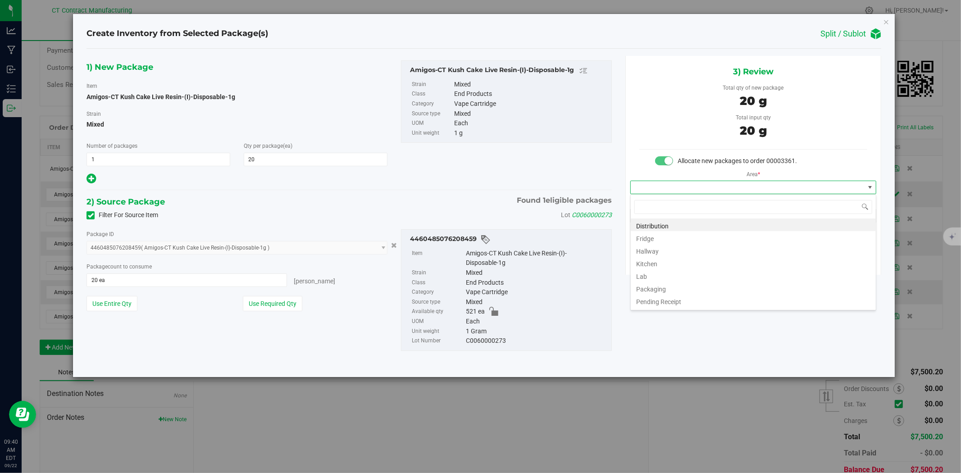
scroll to position [14, 246]
click at [741, 223] on li "Distribution" at bounding box center [753, 225] width 245 height 13
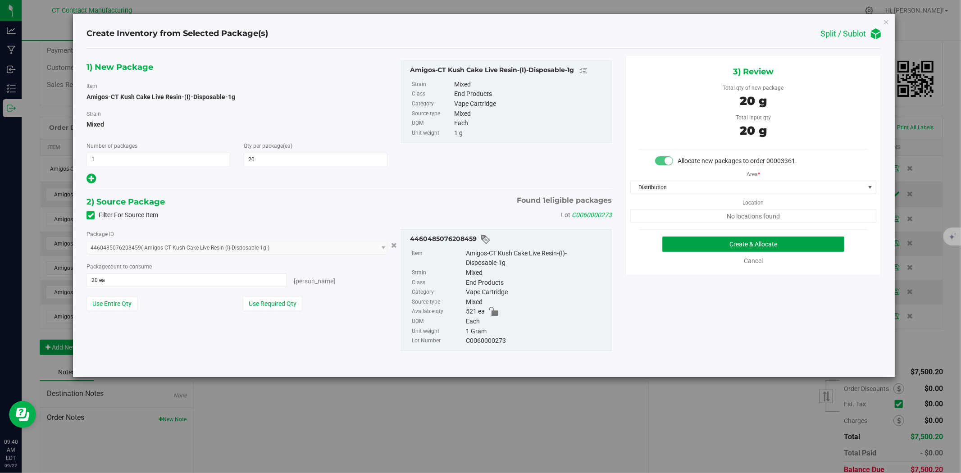
click at [744, 243] on button "Create & Allocate" at bounding box center [753, 244] width 183 height 15
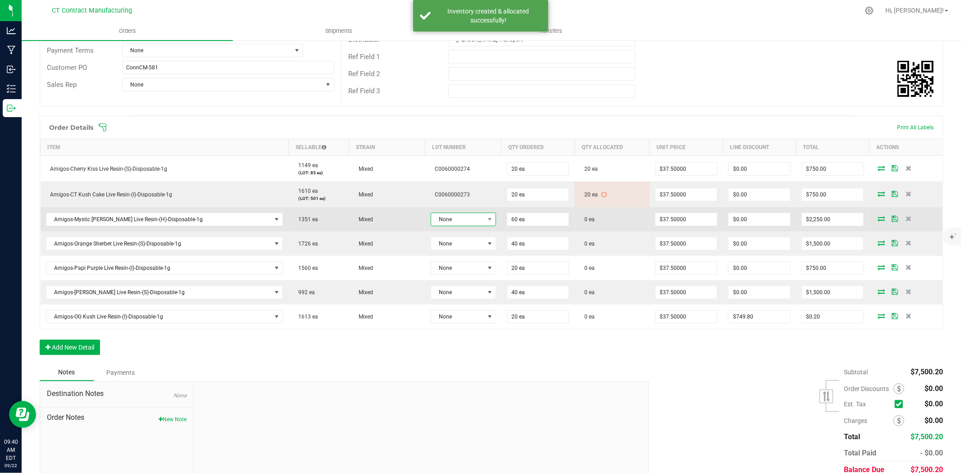
click at [465, 221] on span "None" at bounding box center [457, 219] width 53 height 13
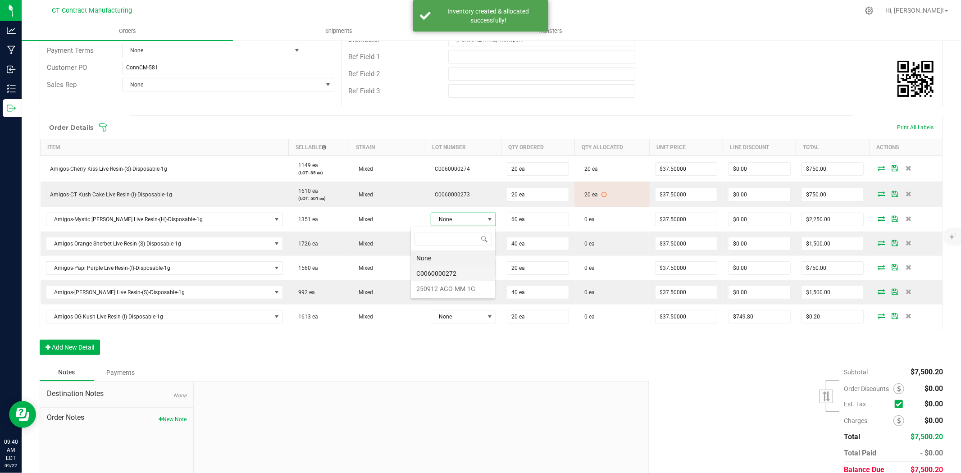
click at [468, 272] on li "C0060000272" at bounding box center [453, 273] width 84 height 15
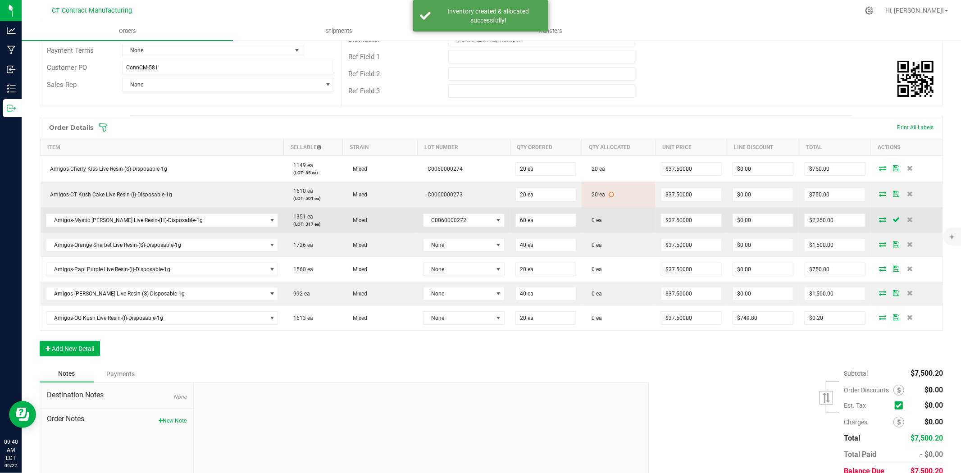
click at [880, 217] on icon at bounding box center [883, 219] width 7 height 5
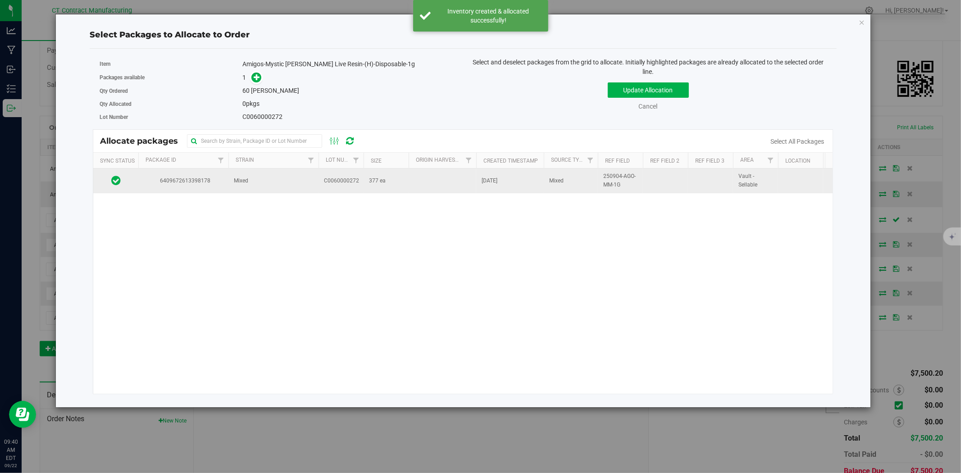
click at [346, 178] on span "C0060000272" at bounding box center [341, 181] width 35 height 9
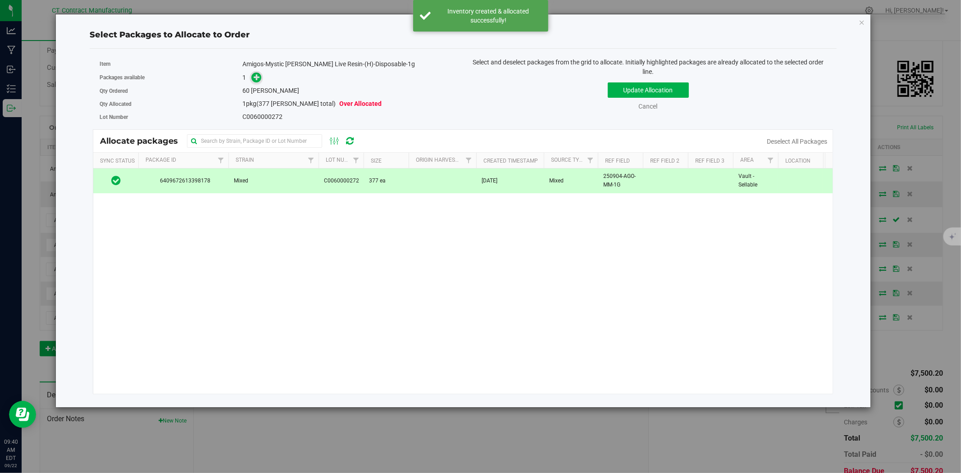
click at [259, 76] on icon at bounding box center [257, 77] width 6 height 6
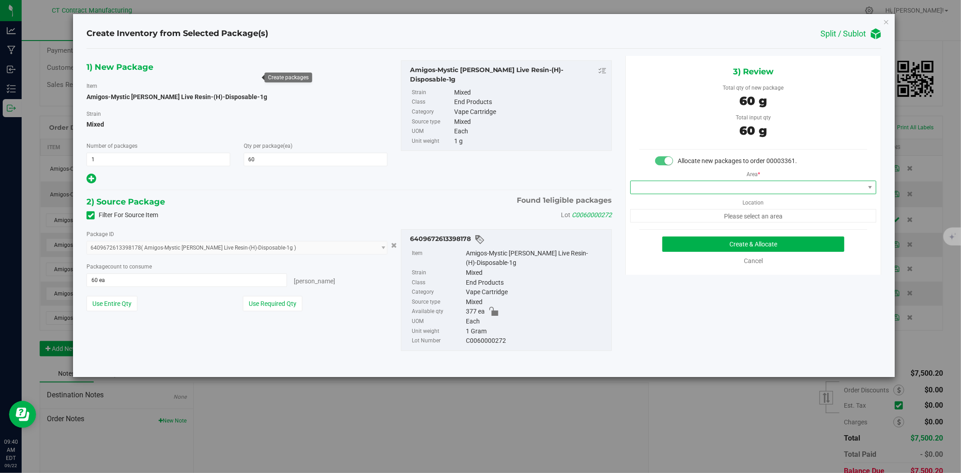
click at [674, 192] on span at bounding box center [748, 187] width 234 height 13
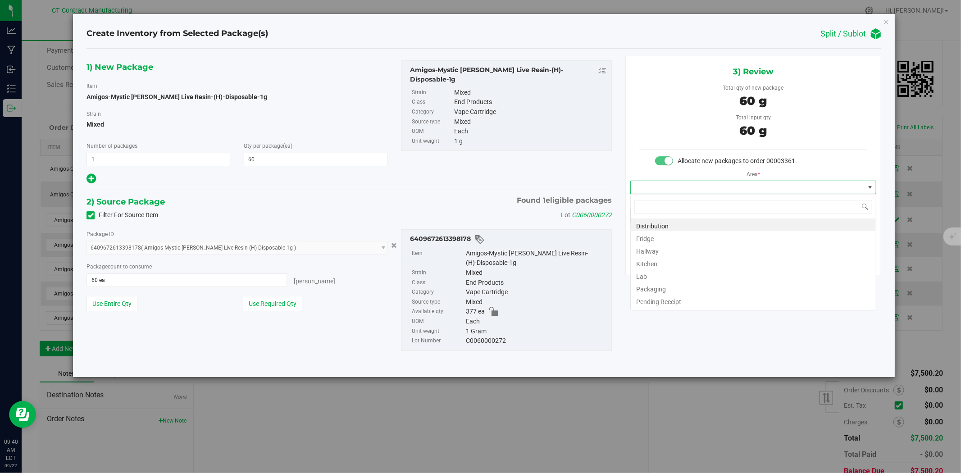
scroll to position [14, 246]
click at [671, 222] on li "Distribution" at bounding box center [753, 225] width 245 height 13
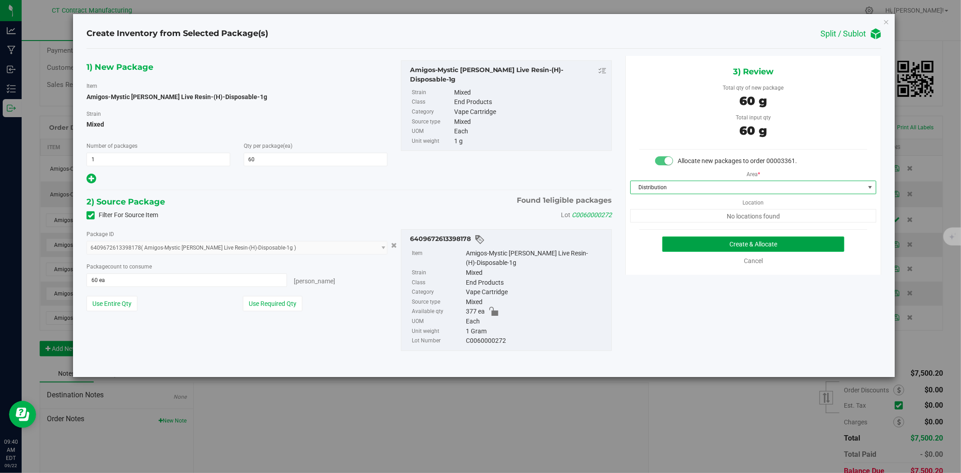
click at [682, 244] on button "Create & Allocate" at bounding box center [753, 244] width 183 height 15
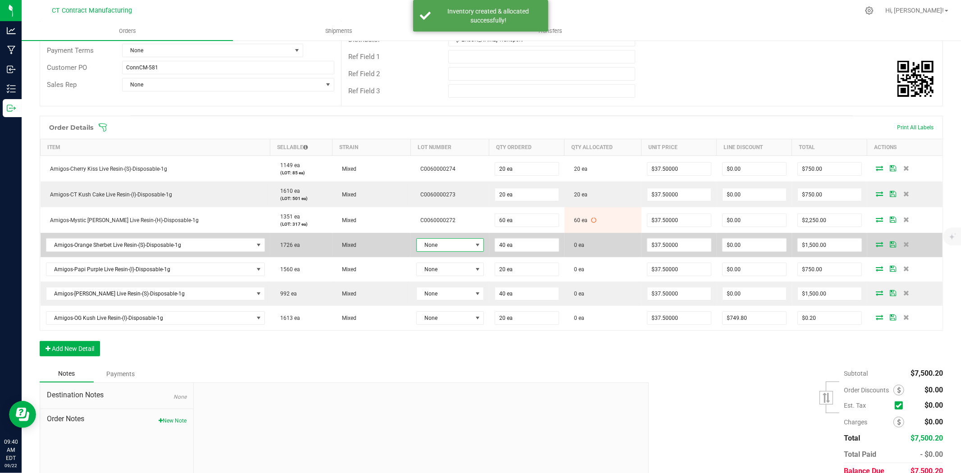
click at [438, 245] on span "None" at bounding box center [444, 245] width 55 height 13
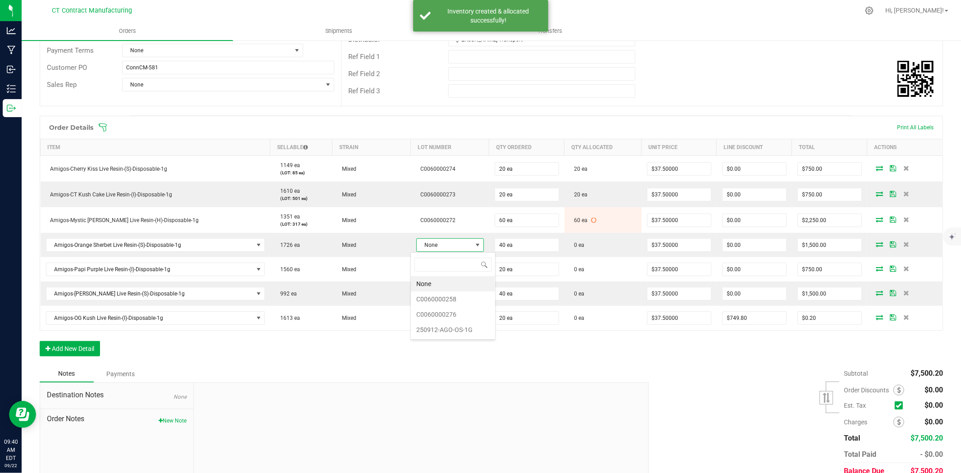
scroll to position [14, 68]
click at [453, 314] on li "C0060000276" at bounding box center [453, 314] width 84 height 15
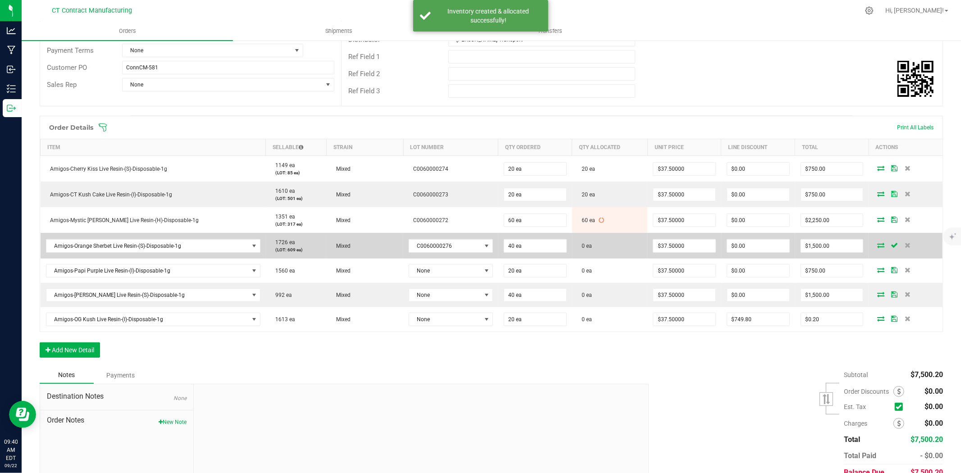
click at [877, 247] on icon at bounding box center [880, 244] width 7 height 5
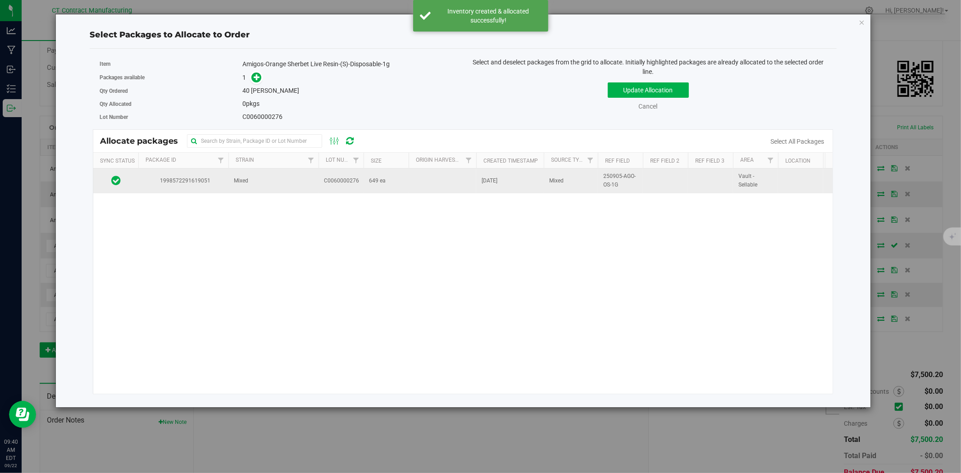
click at [344, 183] on span "C0060000276" at bounding box center [341, 181] width 35 height 9
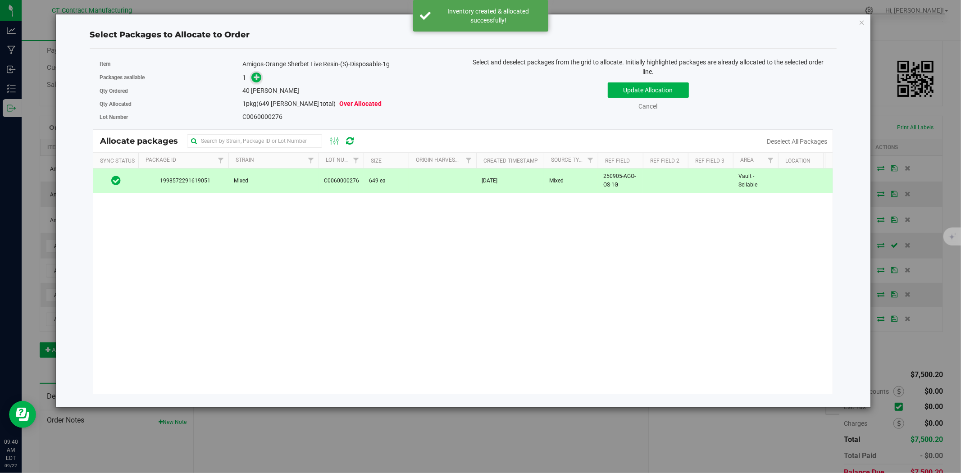
click at [255, 80] on icon at bounding box center [257, 77] width 6 height 6
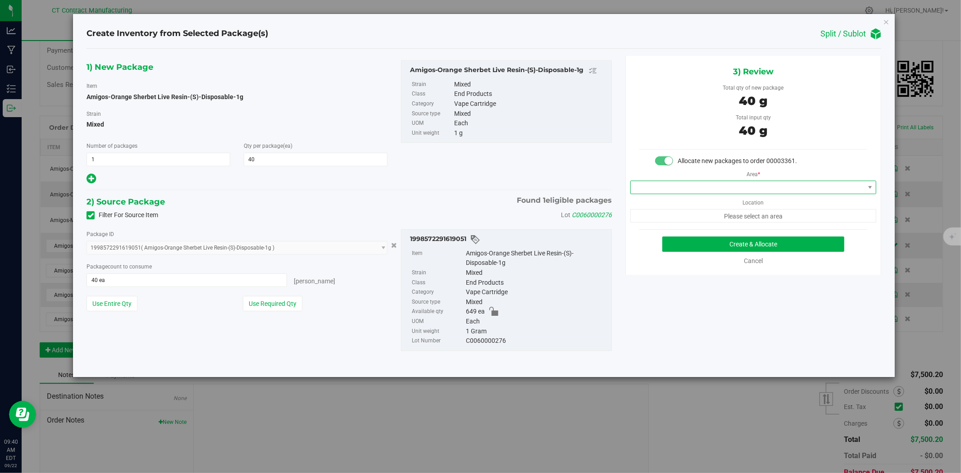
click at [652, 185] on span at bounding box center [748, 187] width 234 height 13
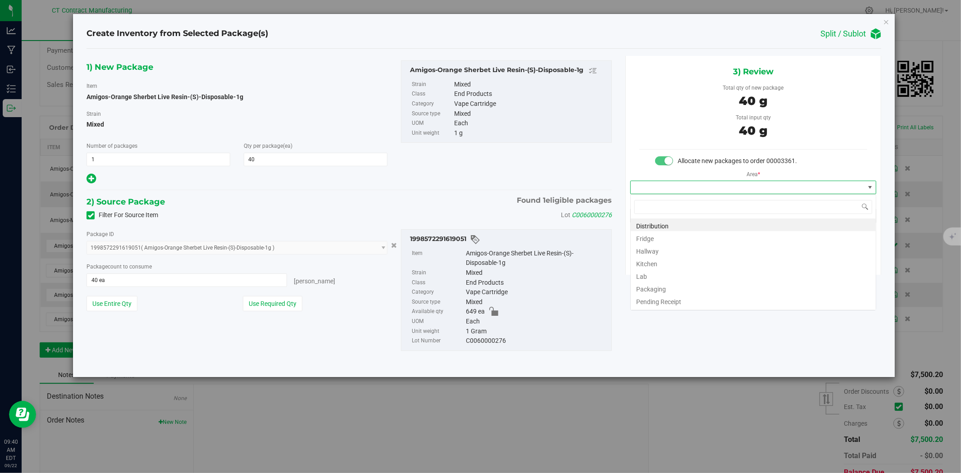
scroll to position [14, 246]
click at [656, 225] on li "Distribution" at bounding box center [753, 225] width 245 height 13
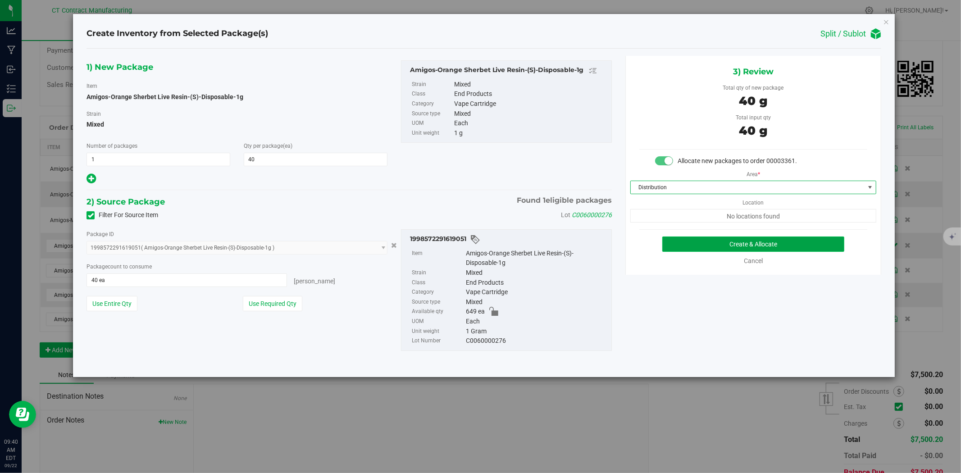
click at [681, 239] on button "Create & Allocate" at bounding box center [753, 244] width 183 height 15
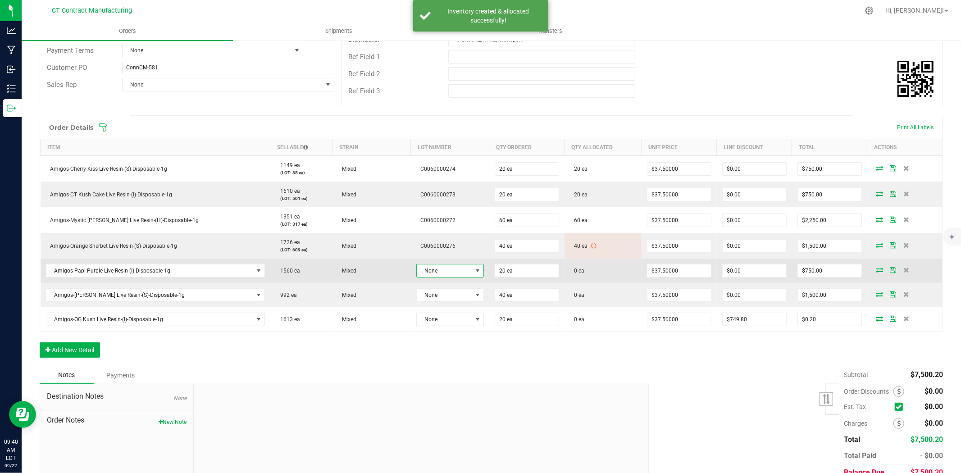
click at [474, 271] on span at bounding box center [477, 270] width 7 height 7
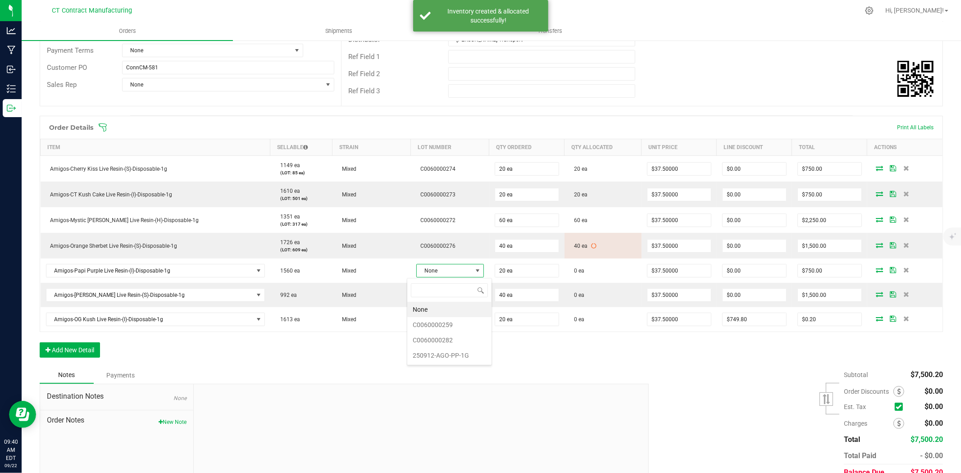
scroll to position [14, 68]
click at [454, 341] on li "C0060000282" at bounding box center [449, 340] width 84 height 15
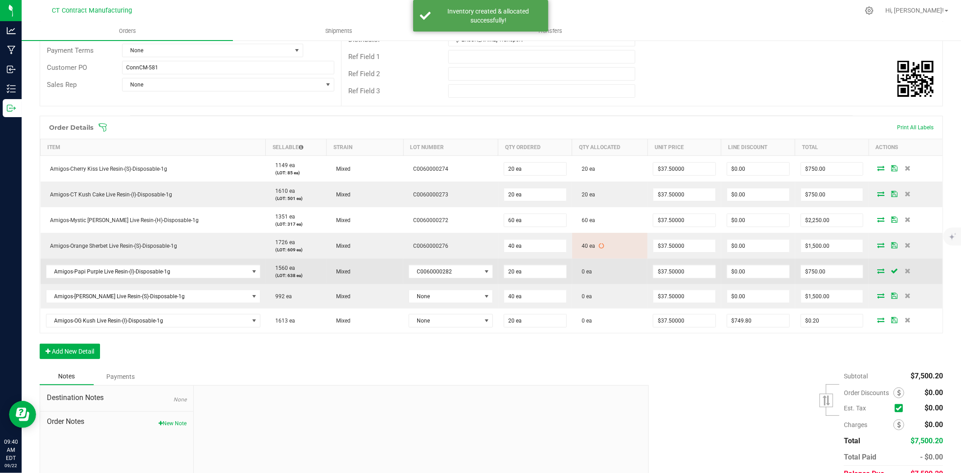
click at [877, 268] on icon at bounding box center [880, 270] width 7 height 5
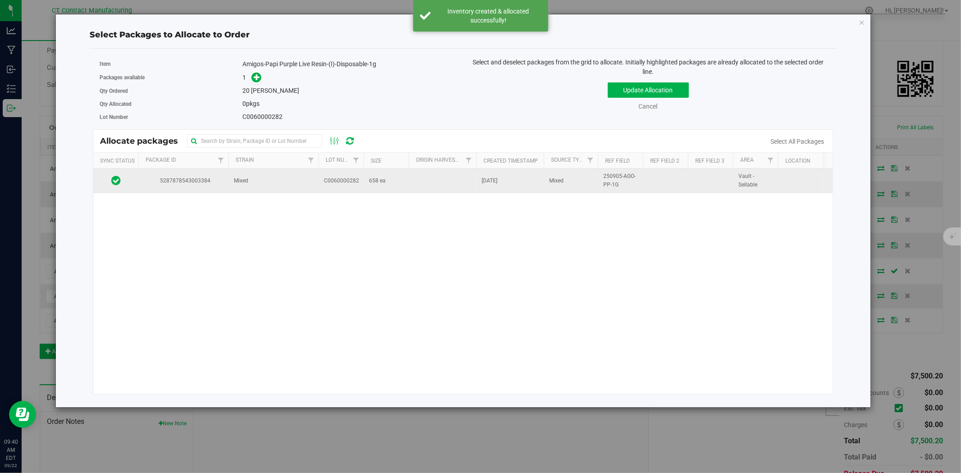
click at [267, 173] on td "Mixed" at bounding box center [273, 181] width 90 height 24
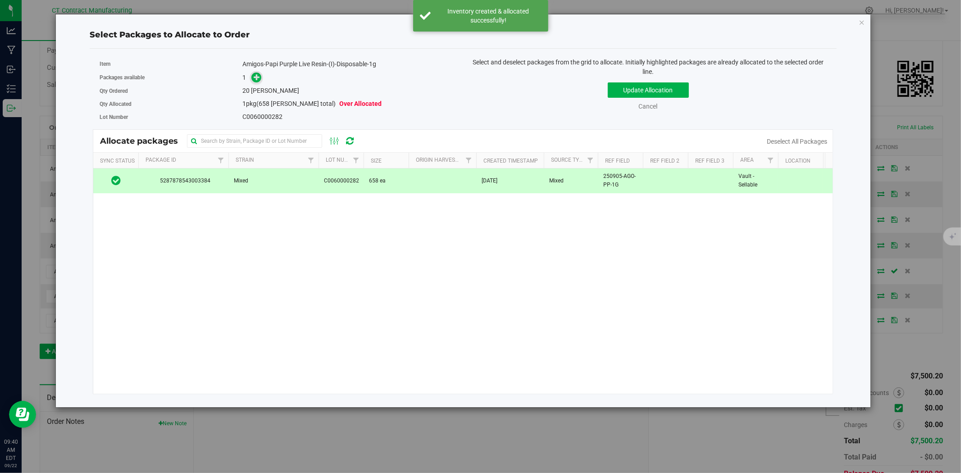
click at [260, 75] on icon at bounding box center [257, 77] width 6 height 6
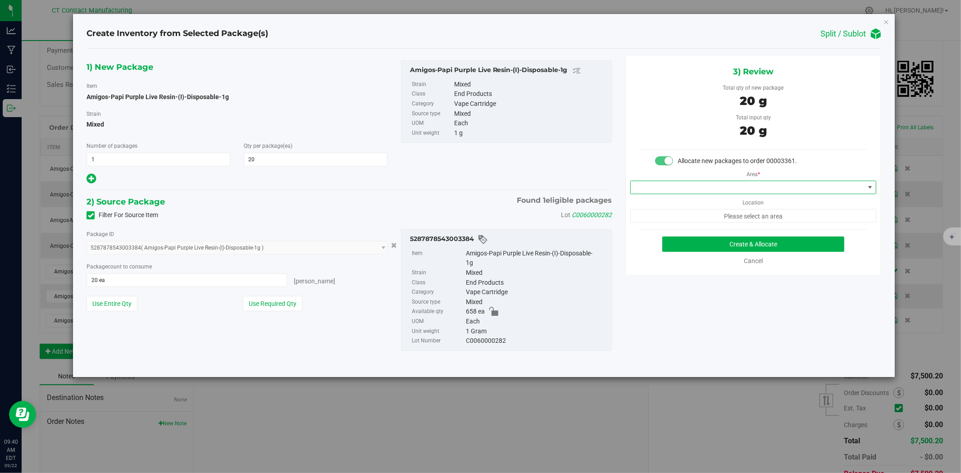
click at [696, 183] on span at bounding box center [748, 187] width 234 height 13
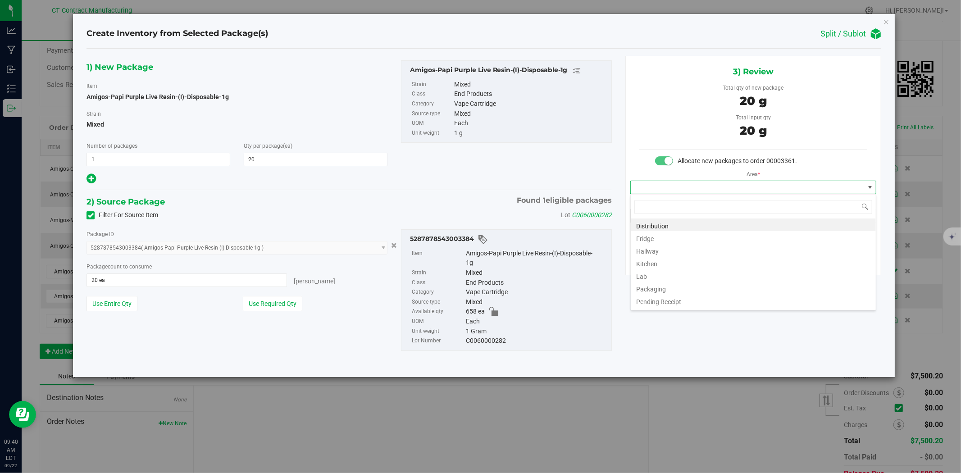
scroll to position [14, 246]
click at [691, 222] on li "Distribution" at bounding box center [753, 225] width 245 height 13
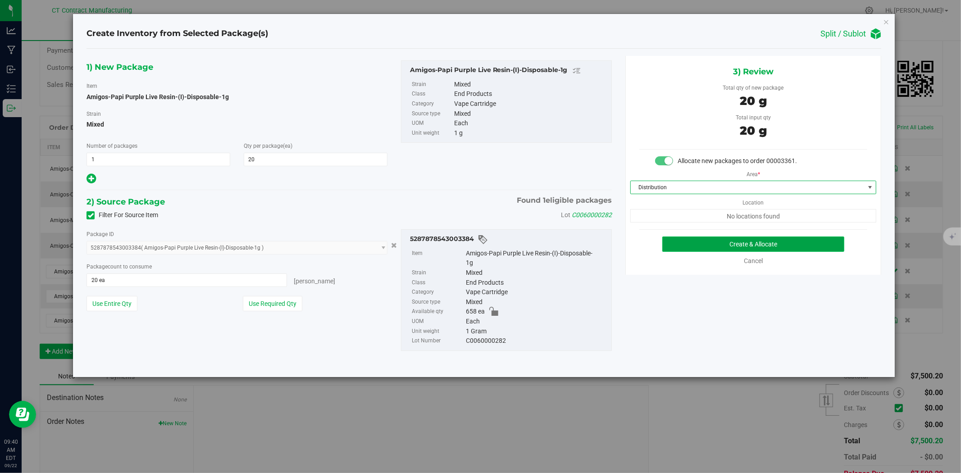
click at [695, 244] on button "Create & Allocate" at bounding box center [753, 244] width 183 height 15
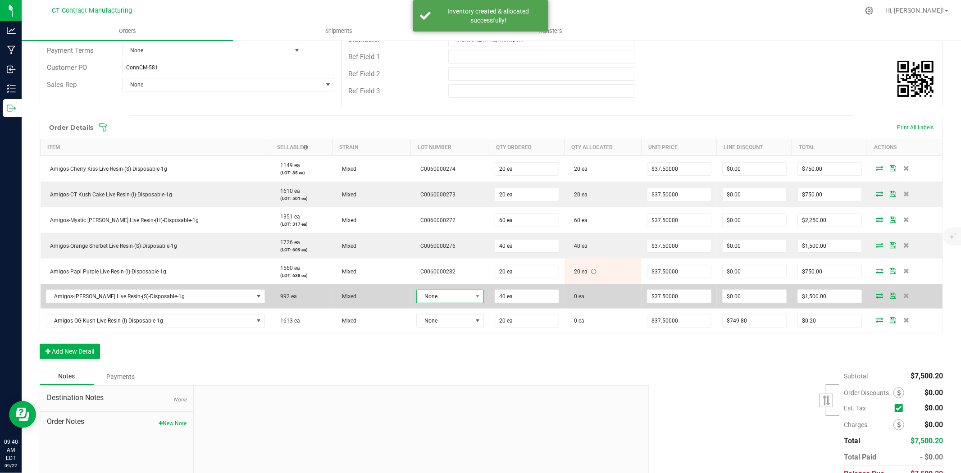
click at [439, 298] on span "None" at bounding box center [444, 296] width 55 height 13
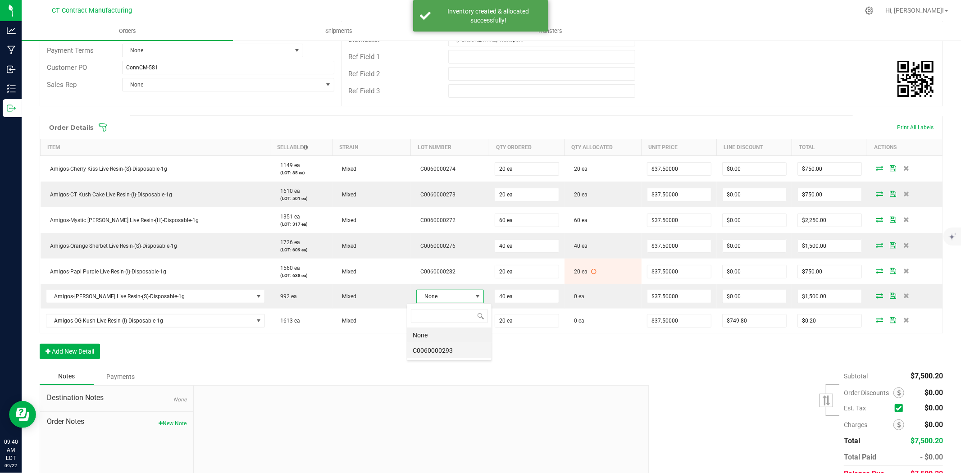
click at [443, 354] on li "C0060000293" at bounding box center [449, 350] width 84 height 15
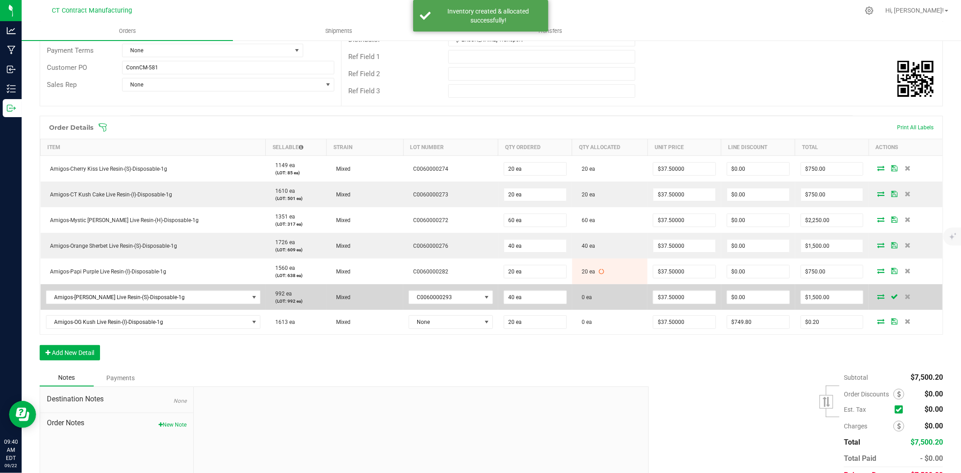
click at [877, 296] on icon at bounding box center [880, 296] width 7 height 5
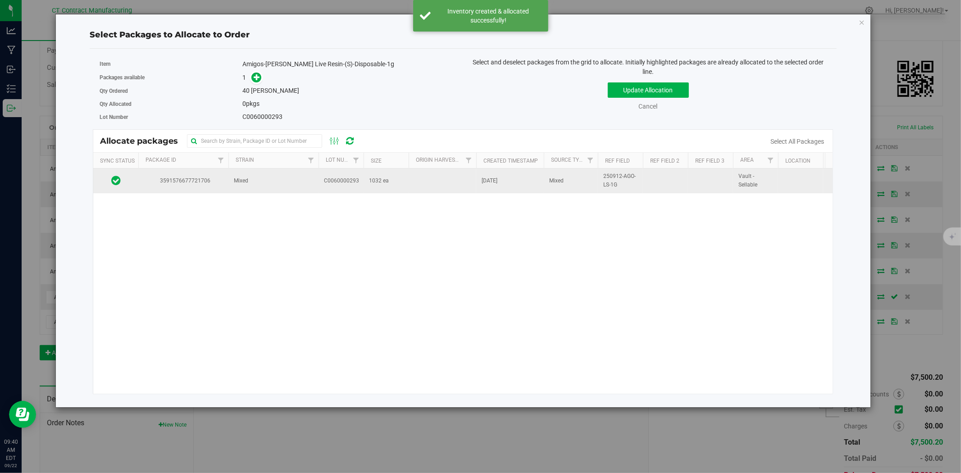
click at [270, 177] on td "Mixed" at bounding box center [273, 181] width 90 height 24
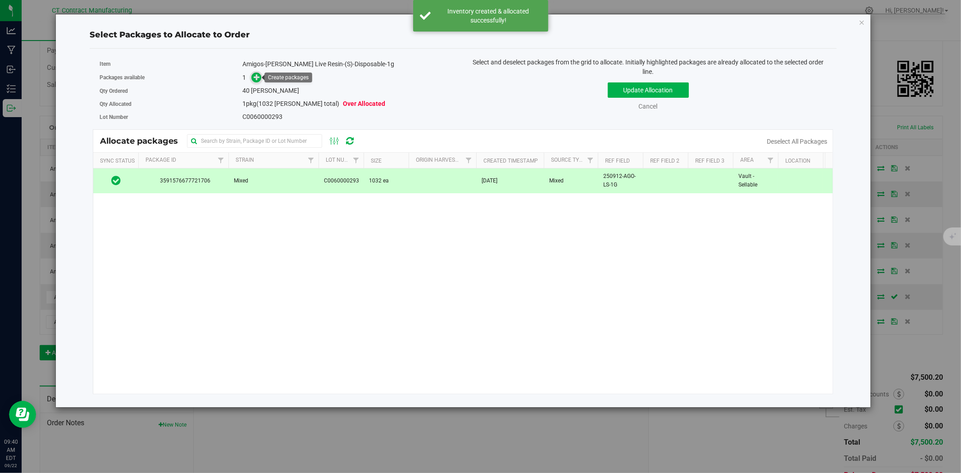
click at [259, 78] on icon at bounding box center [257, 77] width 6 height 6
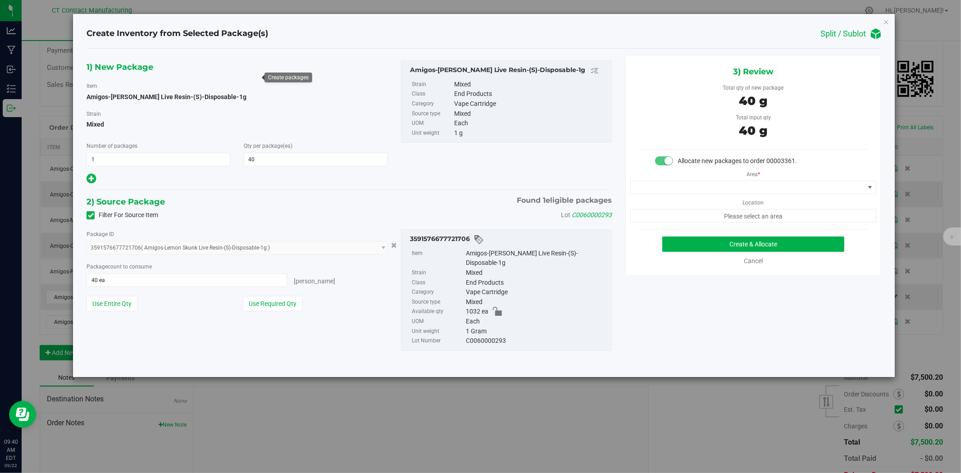
click at [734, 179] on div "Area * Location Please select an area" at bounding box center [753, 194] width 255 height 57
click at [708, 183] on span at bounding box center [748, 187] width 234 height 13
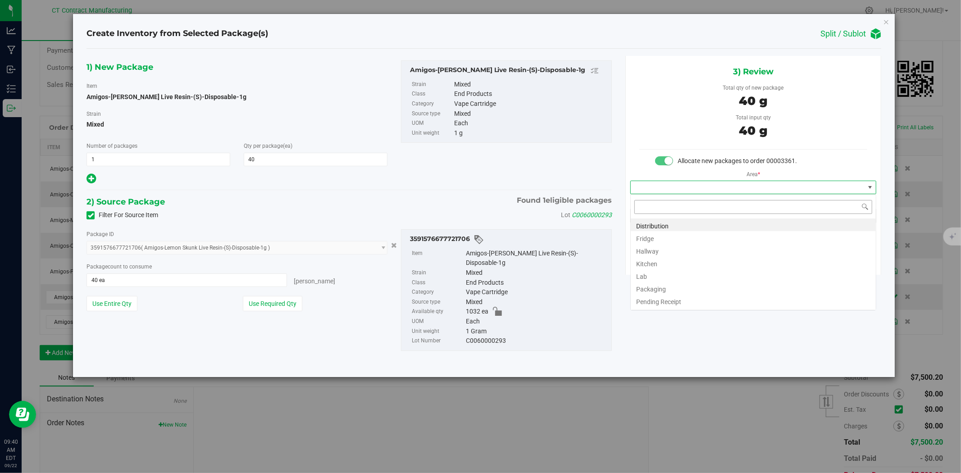
scroll to position [14, 246]
click at [673, 225] on li "Distribution" at bounding box center [753, 225] width 245 height 13
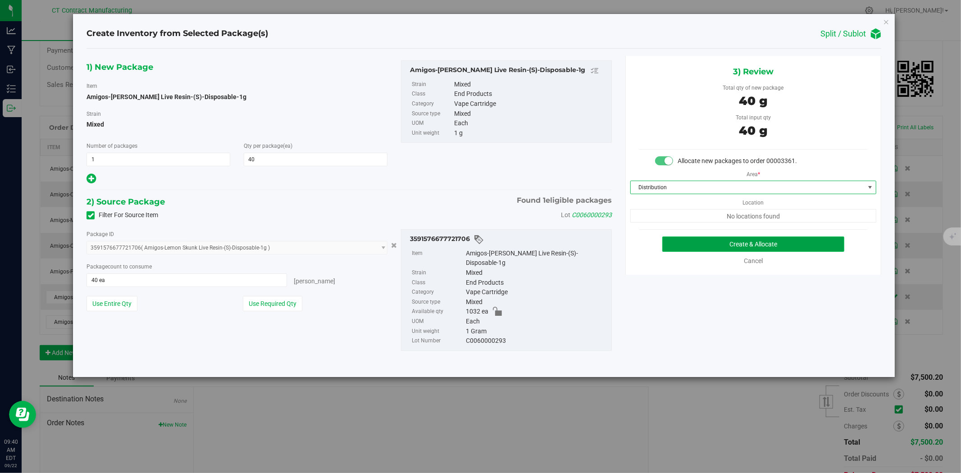
click at [689, 244] on button "Create & Allocate" at bounding box center [753, 244] width 183 height 15
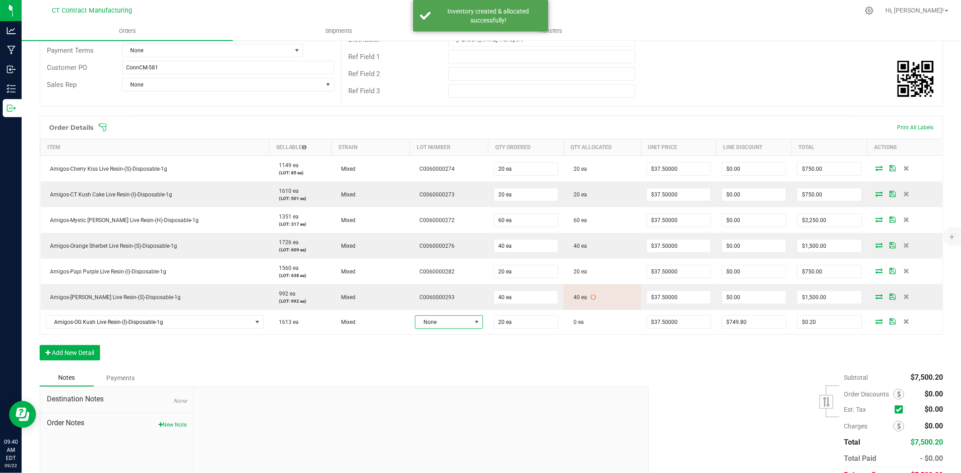
click at [443, 321] on span "None" at bounding box center [442, 322] width 55 height 13
click at [453, 388] on li "C0060000283" at bounding box center [438, 391] width 84 height 15
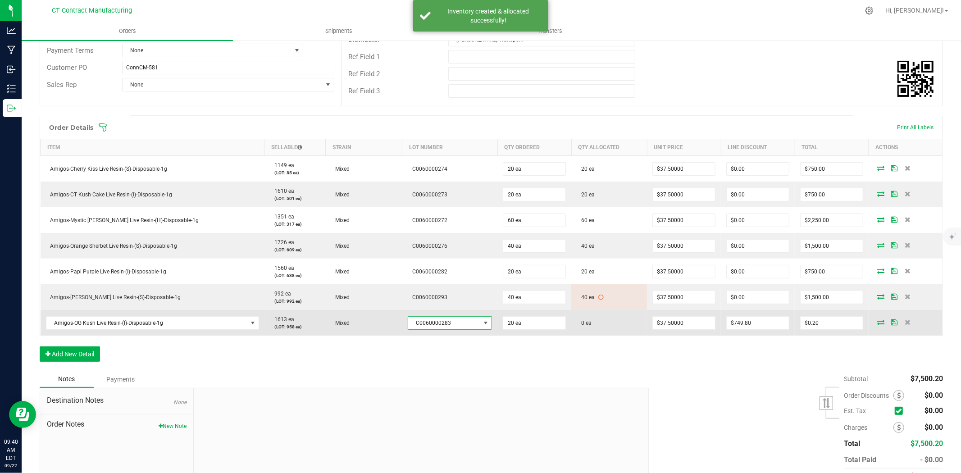
click at [877, 323] on icon at bounding box center [880, 322] width 7 height 5
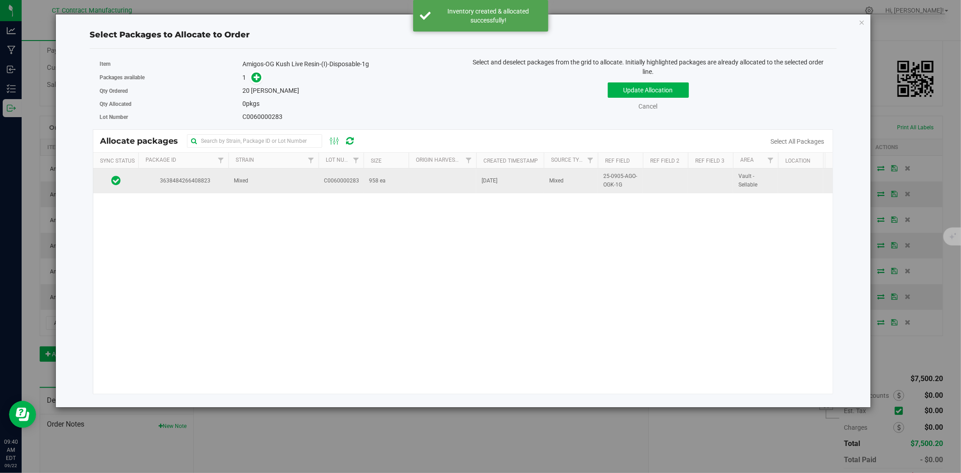
click at [273, 187] on td "Mixed" at bounding box center [273, 181] width 90 height 24
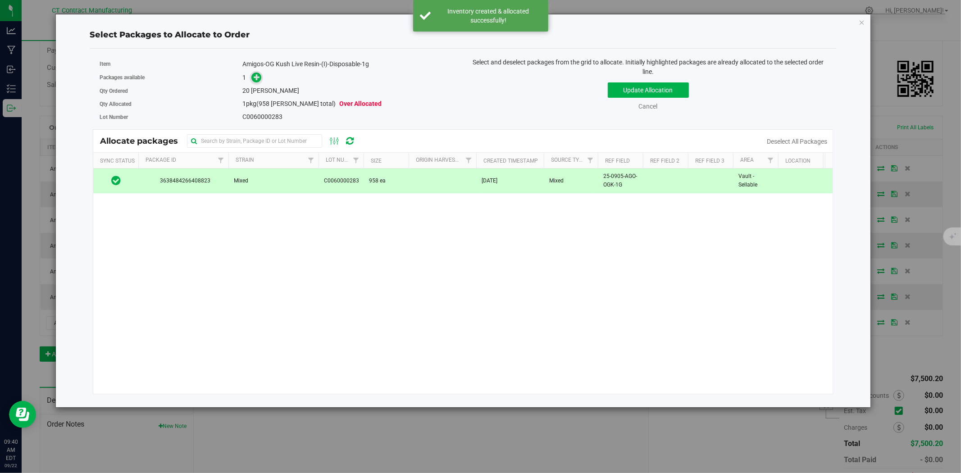
click at [258, 75] on icon at bounding box center [257, 77] width 6 height 6
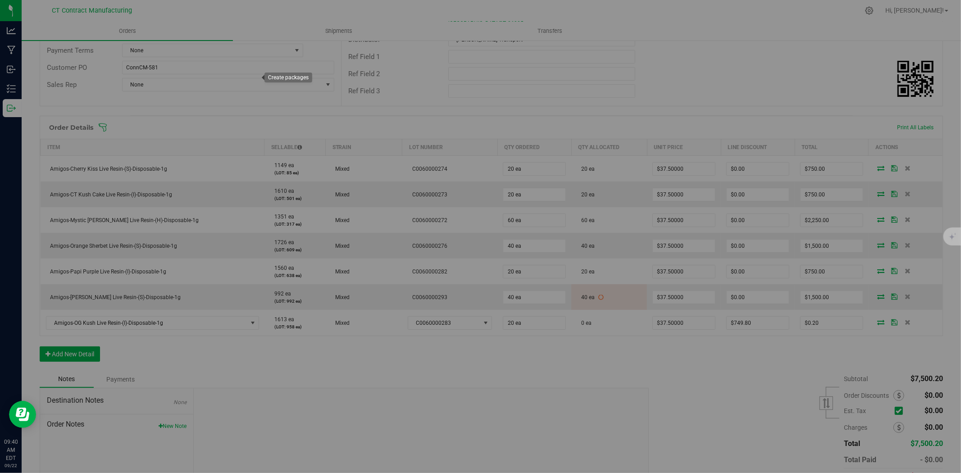
type input "1"
type input "20"
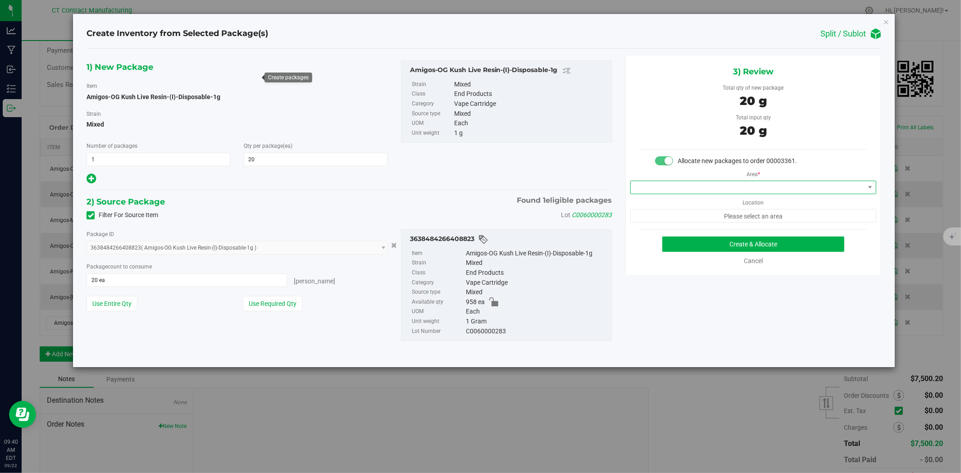
click at [719, 187] on span at bounding box center [748, 187] width 234 height 13
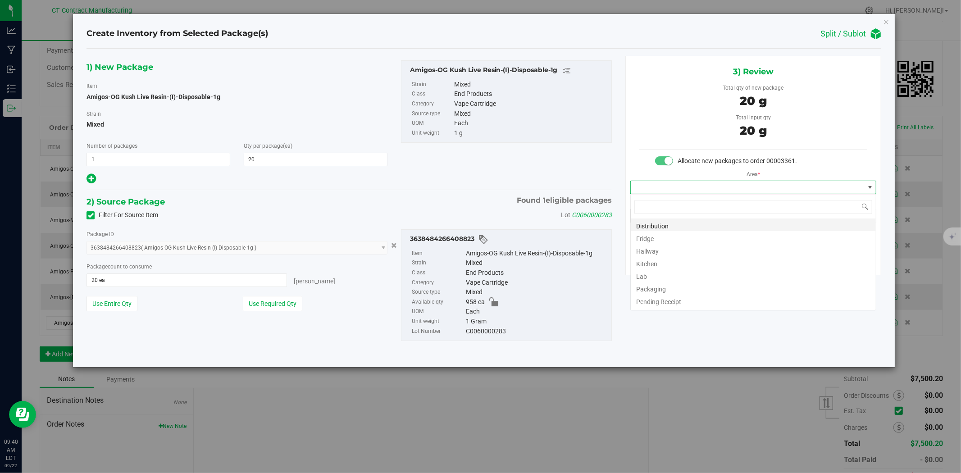
scroll to position [14, 246]
click at [713, 223] on li "Distribution" at bounding box center [753, 225] width 245 height 13
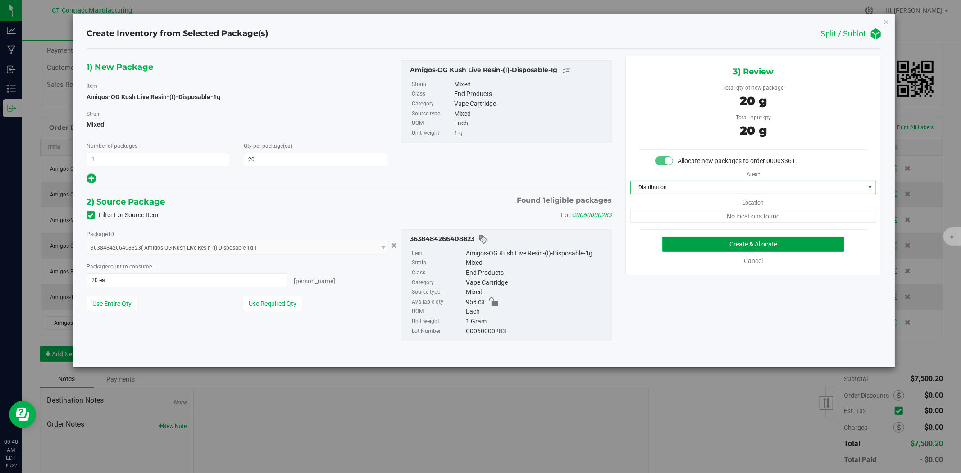
click at [717, 237] on button "Create & Allocate" at bounding box center [753, 244] width 183 height 15
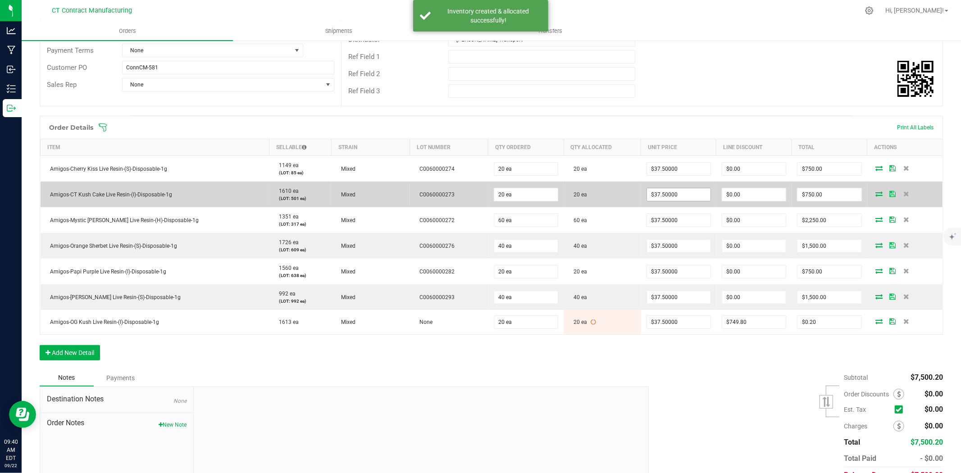
scroll to position [54, 0]
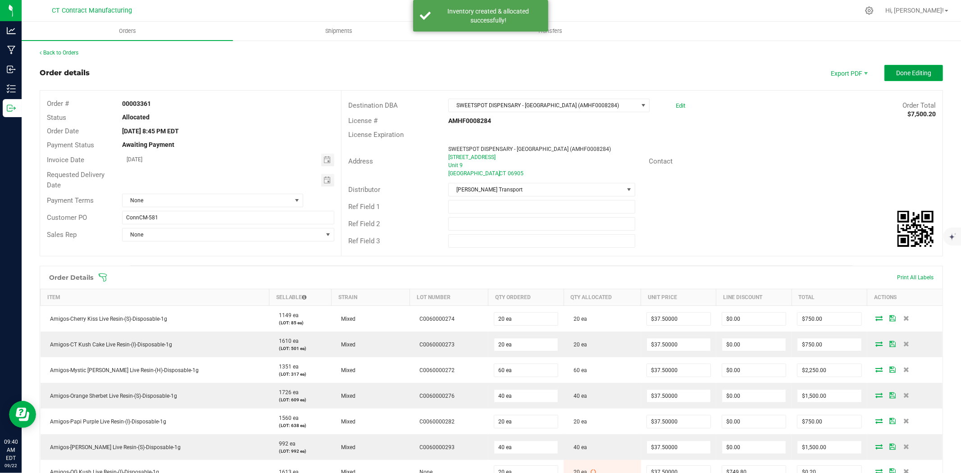
click at [925, 73] on button "Done Editing" at bounding box center [914, 73] width 59 height 16
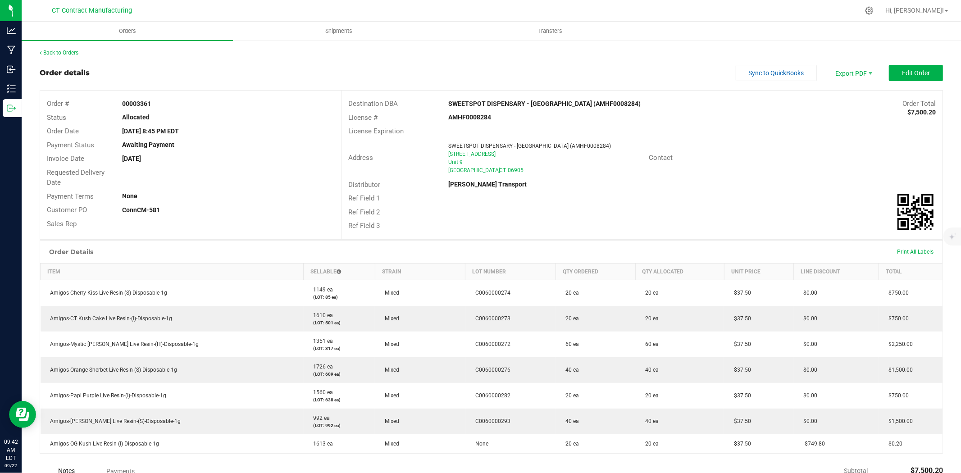
drag, startPoint x: 529, startPoint y: 1, endPoint x: 506, endPoint y: 7, distance: 23.6
click at [529, 2] on div at bounding box center [510, 11] width 698 height 18
click at [76, 52] on link "Back to Orders" at bounding box center [59, 53] width 39 height 6
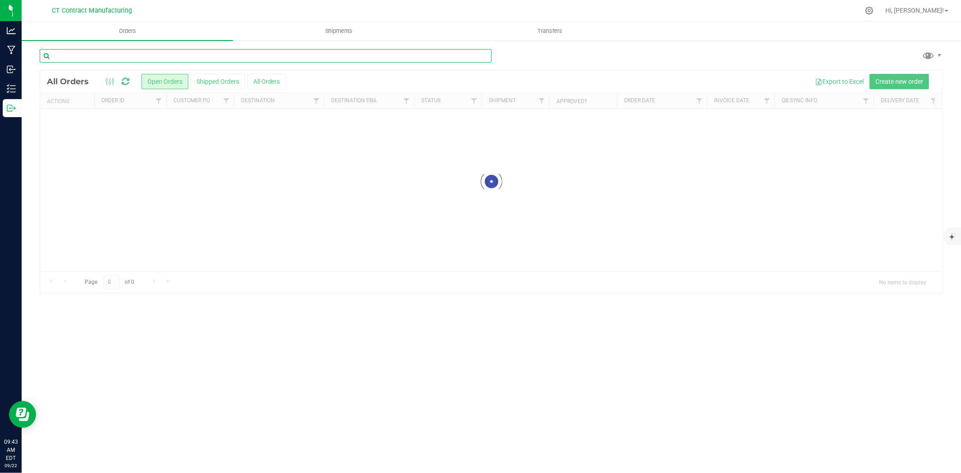
click at [86, 55] on input "text" at bounding box center [266, 56] width 452 height 14
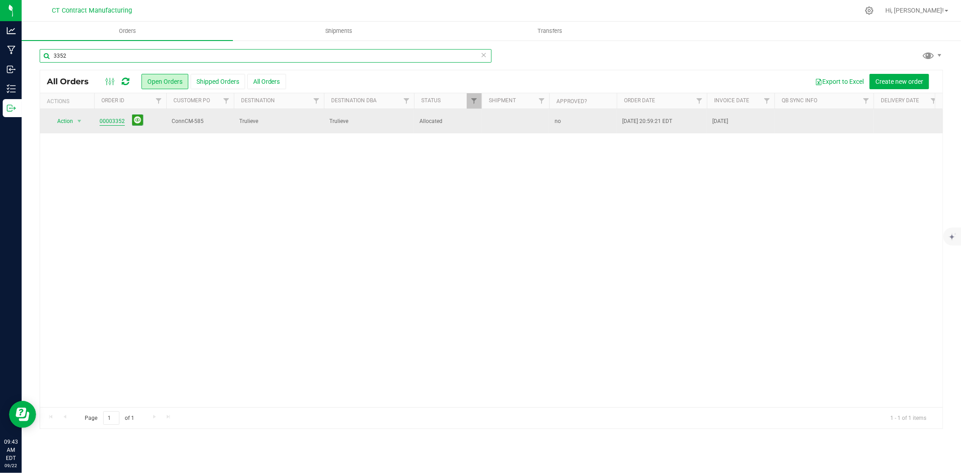
type input "3352"
click at [114, 122] on link "00003352" at bounding box center [112, 121] width 25 height 9
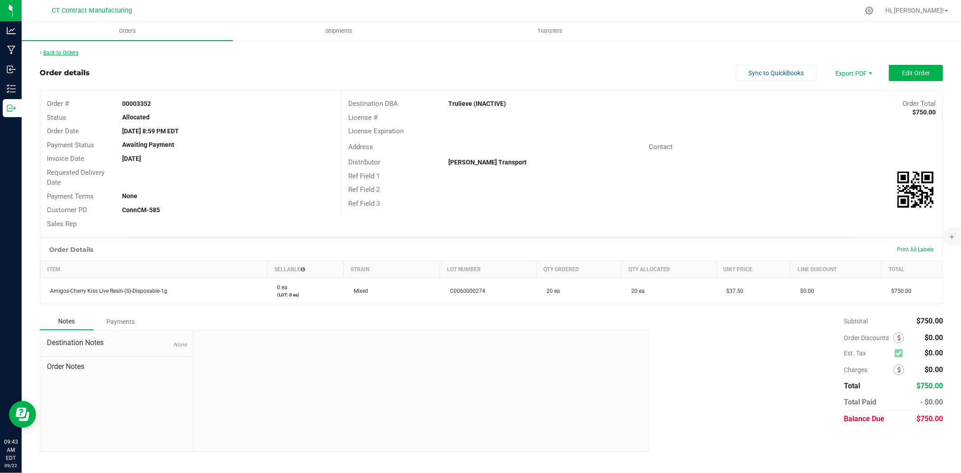
click at [76, 51] on link "Back to Orders" at bounding box center [59, 53] width 39 height 6
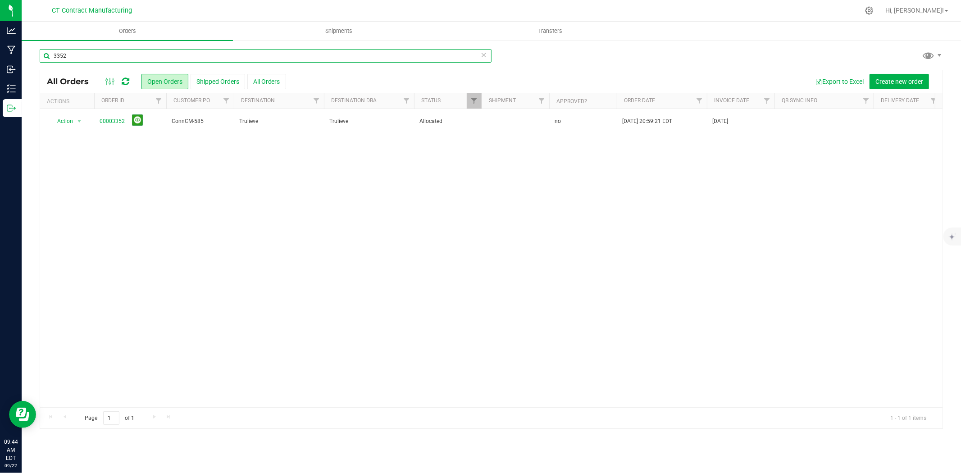
click at [110, 53] on input "3352" at bounding box center [266, 56] width 452 height 14
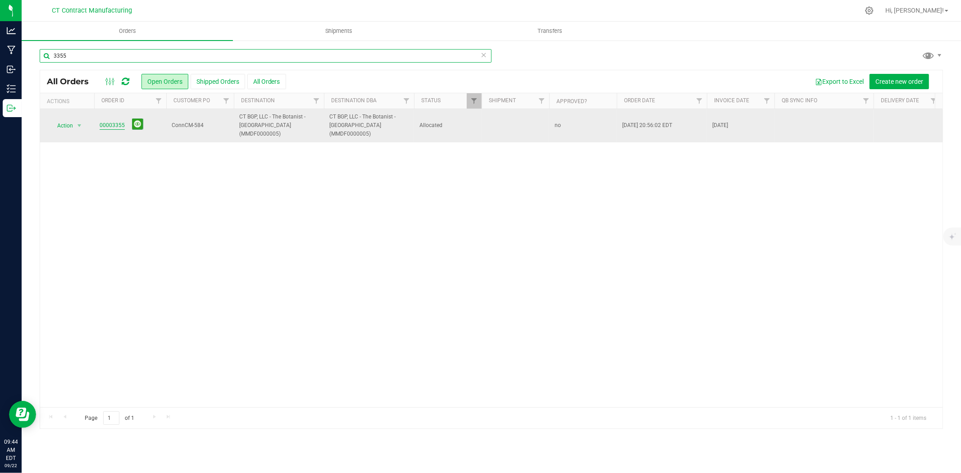
type input "3355"
click at [119, 122] on link "00003355" at bounding box center [112, 125] width 25 height 9
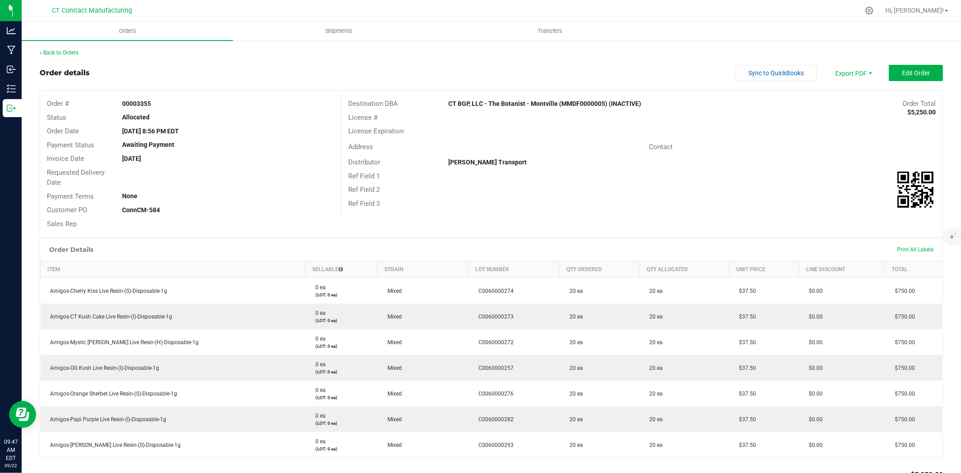
click at [551, 3] on div at bounding box center [510, 11] width 698 height 18
click at [69, 55] on link "Back to Orders" at bounding box center [59, 53] width 39 height 6
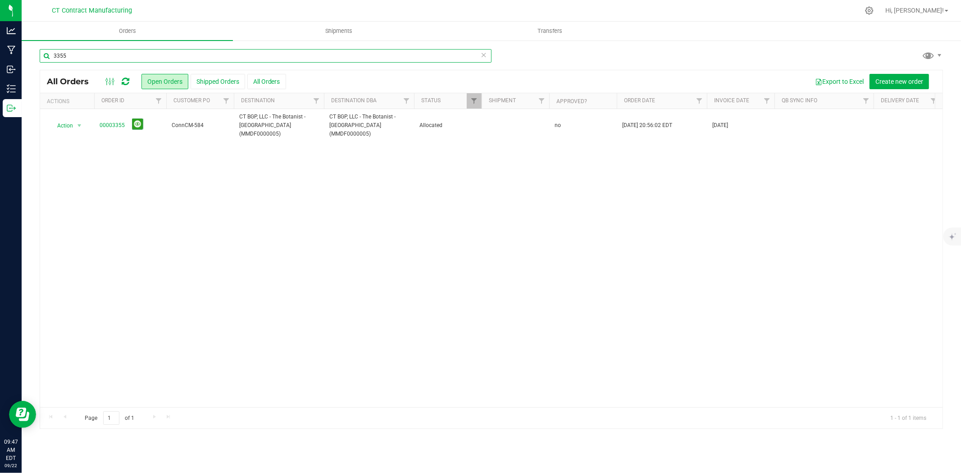
click at [226, 57] on input "3355" at bounding box center [266, 56] width 452 height 14
type input "s"
